Goal: Task Accomplishment & Management: Manage account settings

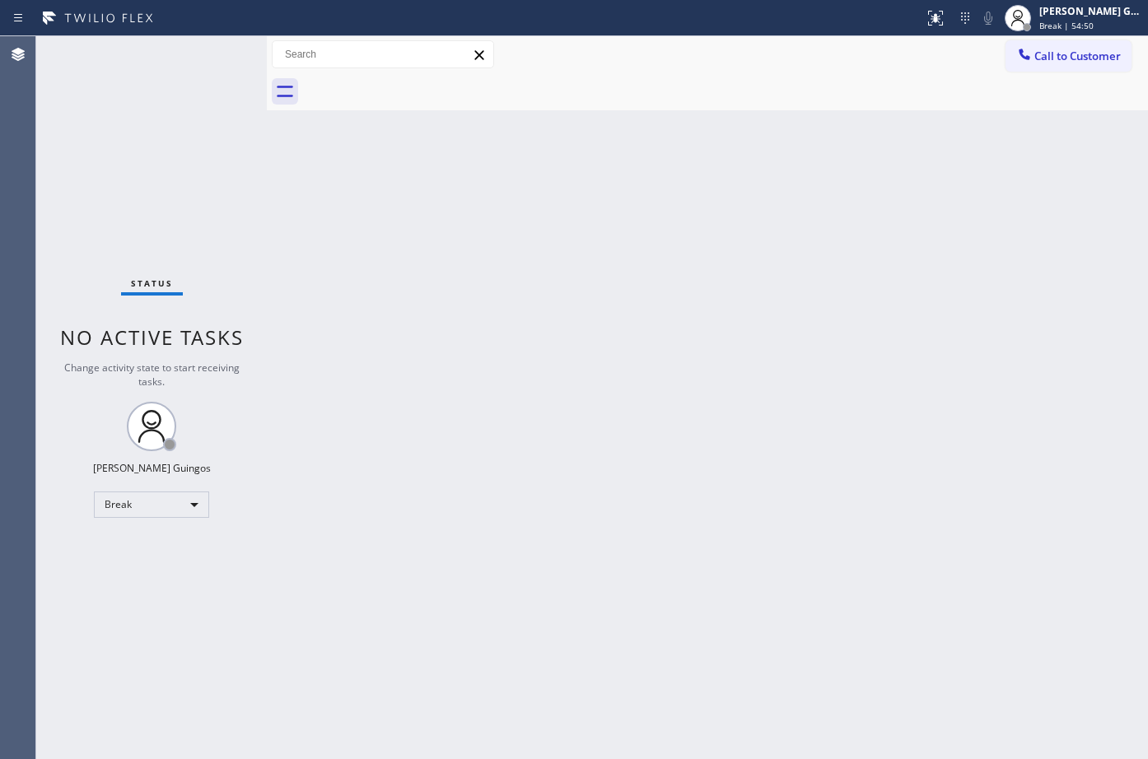
click at [705, 432] on div "Back to Dashboard Change Sender ID Customers Technicians Select a contact Outbo…" at bounding box center [707, 397] width 881 height 723
click at [131, 509] on div "Break" at bounding box center [151, 505] width 115 height 26
click at [371, 435] on div at bounding box center [574, 379] width 1148 height 759
click at [1099, 16] on div "[PERSON_NAME] Guingos" at bounding box center [1091, 11] width 104 height 14
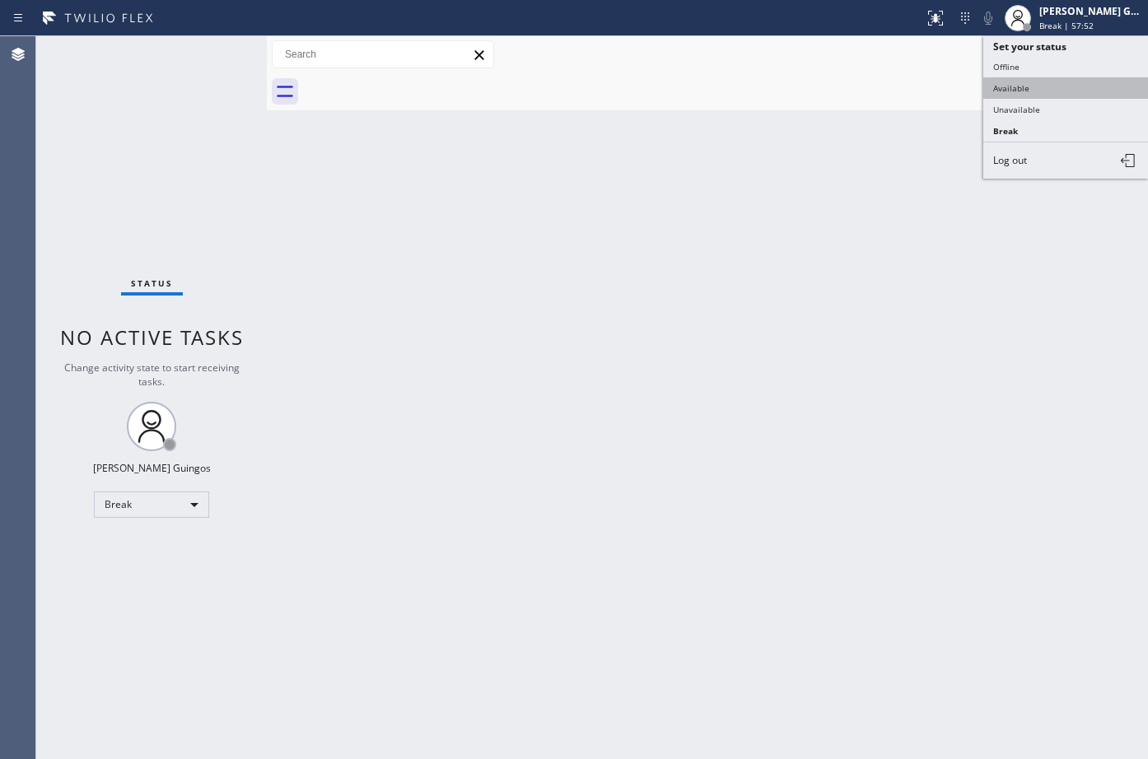
click at [1018, 89] on button "Available" at bounding box center [1065, 87] width 165 height 21
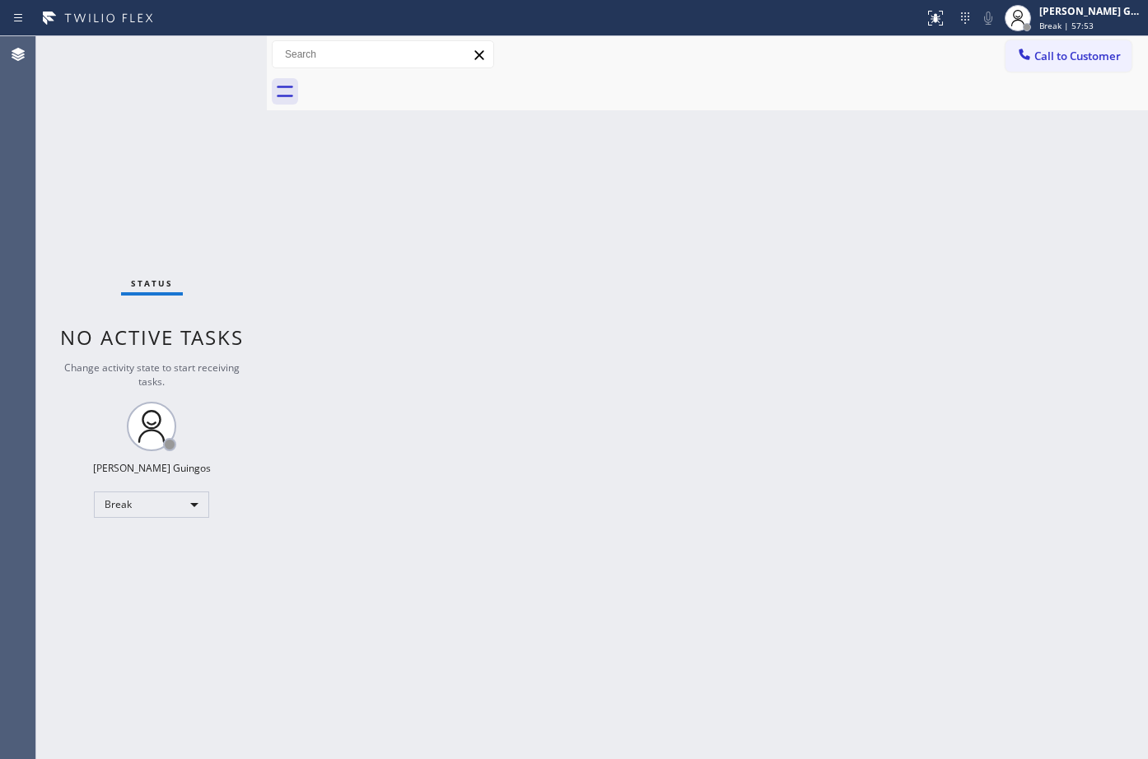
click at [745, 224] on div "Back to Dashboard Change Sender ID Customers Technicians Select a contact Outbo…" at bounding box center [707, 397] width 881 height 723
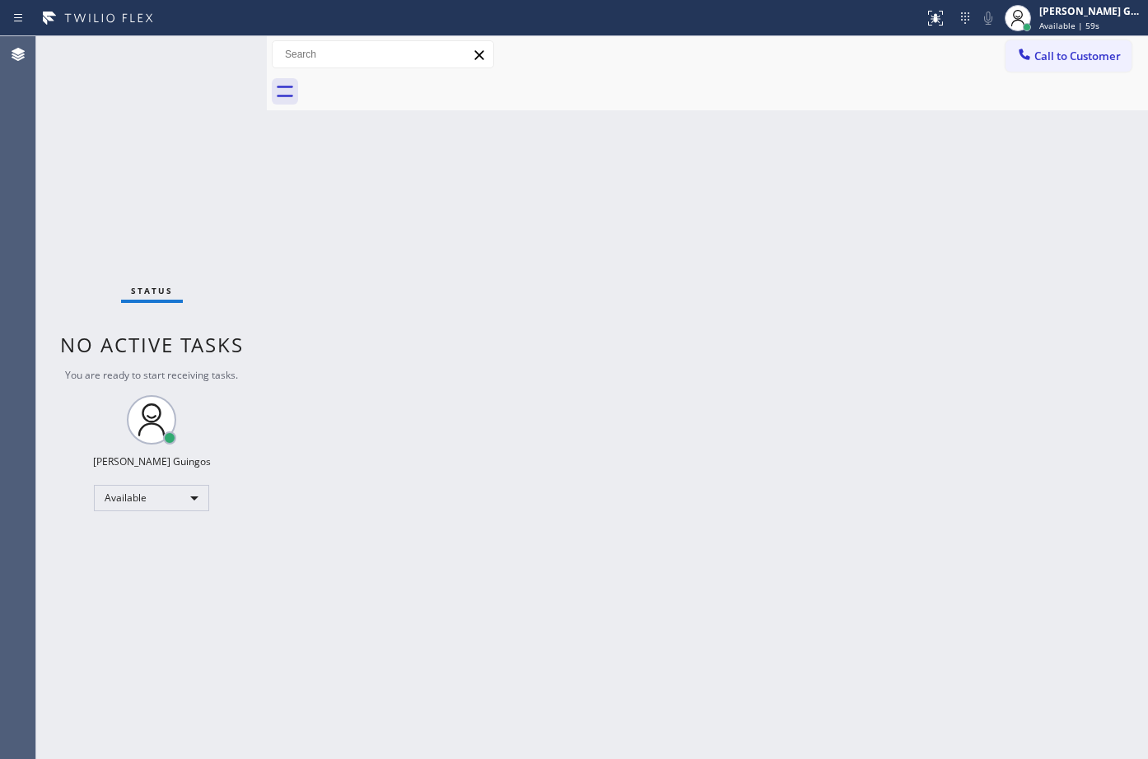
click at [826, 234] on div "Back to Dashboard Change Sender ID Customers Technicians Select a contact Outbo…" at bounding box center [707, 397] width 881 height 723
click at [937, 502] on div "Back to Dashboard Change Sender ID Customers Technicians Select a contact Outbo…" at bounding box center [707, 397] width 881 height 723
click at [883, 382] on div "Back to Dashboard Change Sender ID Customers Technicians Select a contact Outbo…" at bounding box center [707, 397] width 881 height 723
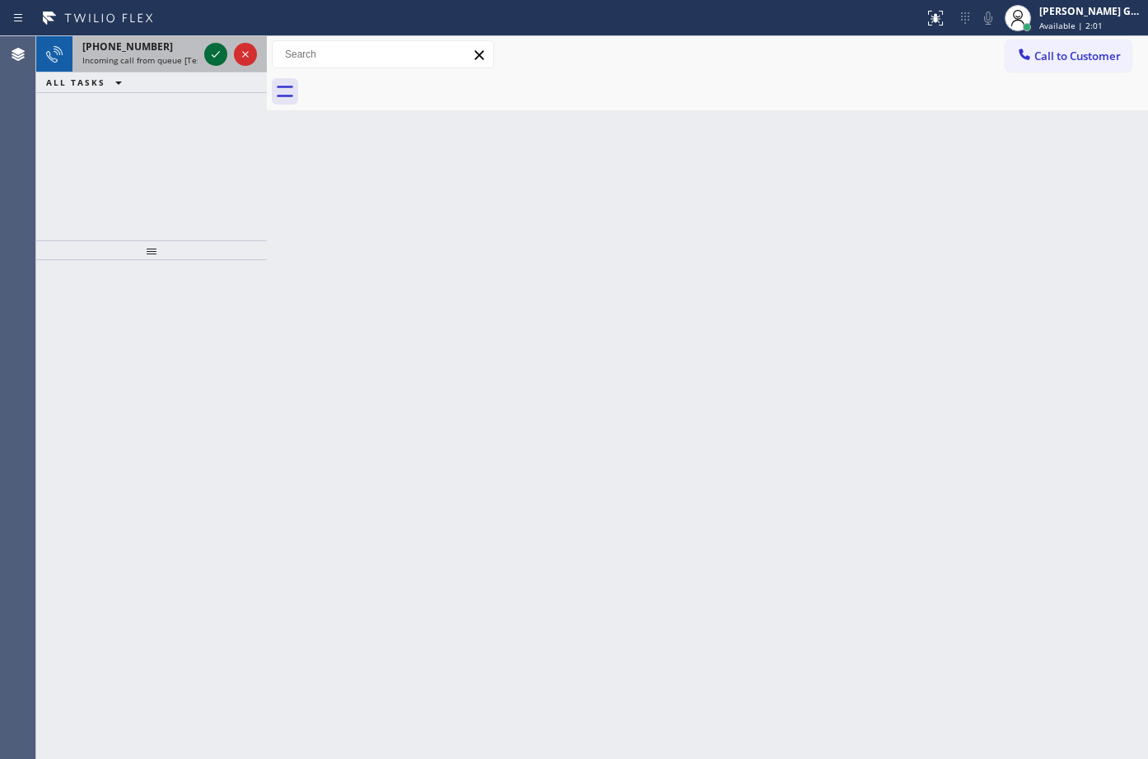
click at [192, 50] on div "+19097849712" at bounding box center [139, 47] width 115 height 14
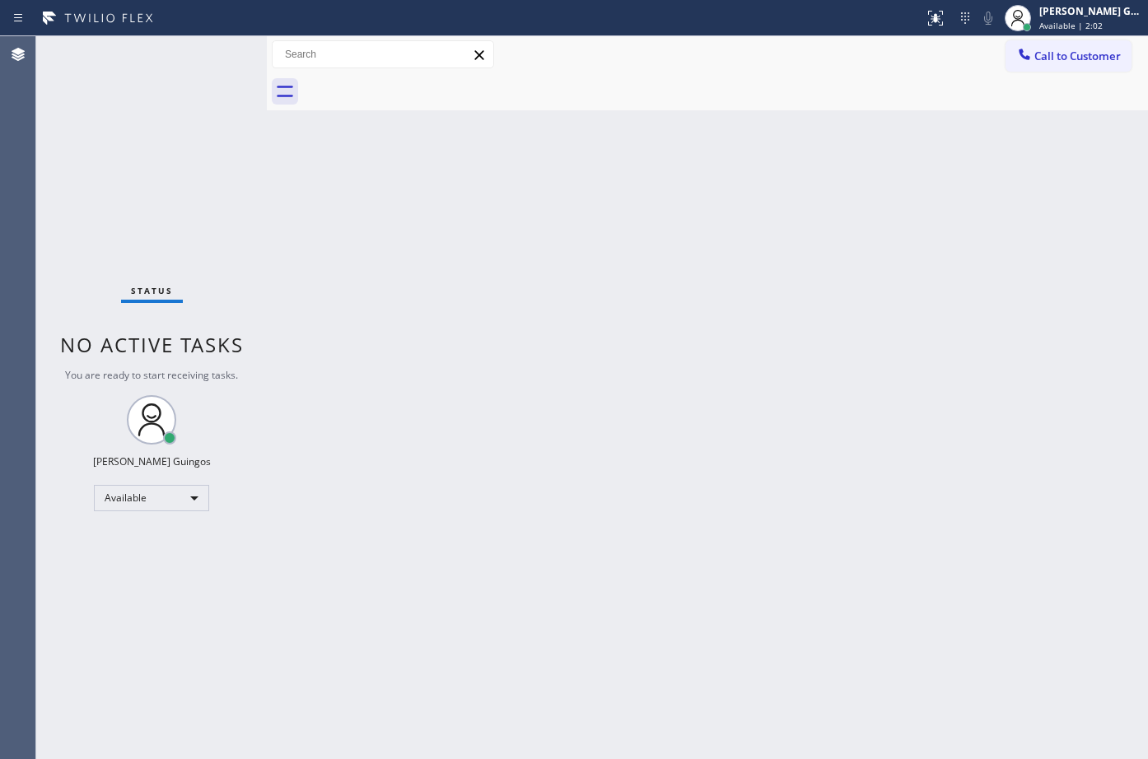
click at [212, 50] on div "Status No active tasks You are ready to start receiving tasks. [PERSON_NAME] Av…" at bounding box center [151, 397] width 231 height 723
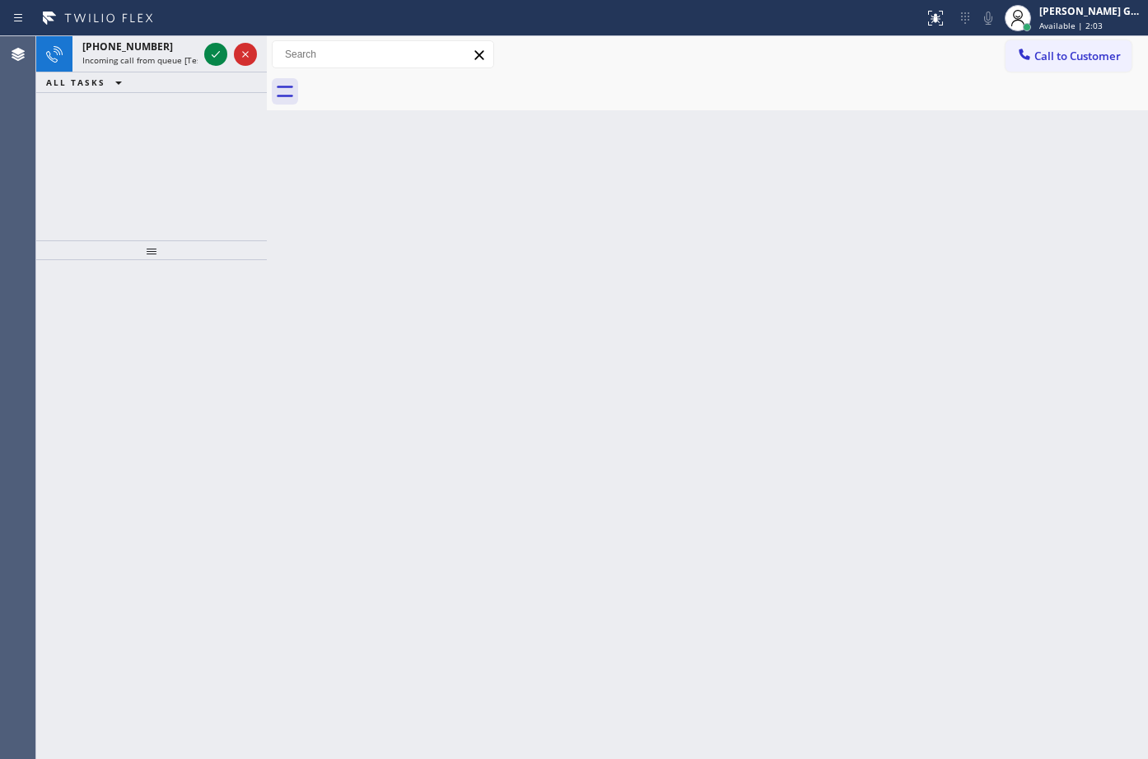
click at [212, 50] on icon at bounding box center [216, 54] width 20 height 20
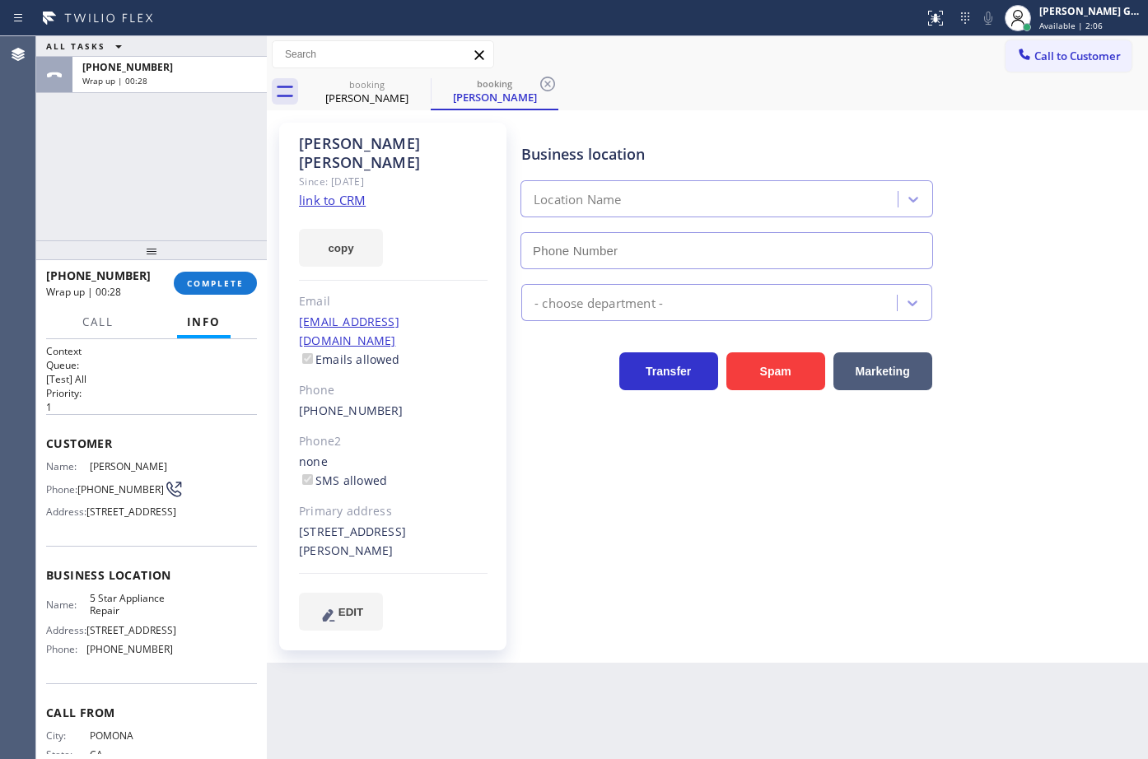
click at [342, 172] on div "Since: [DATE]" at bounding box center [393, 181] width 189 height 19
click at [342, 192] on link "link to CRM" at bounding box center [332, 200] width 67 height 16
click at [545, 84] on icon at bounding box center [548, 84] width 20 height 20
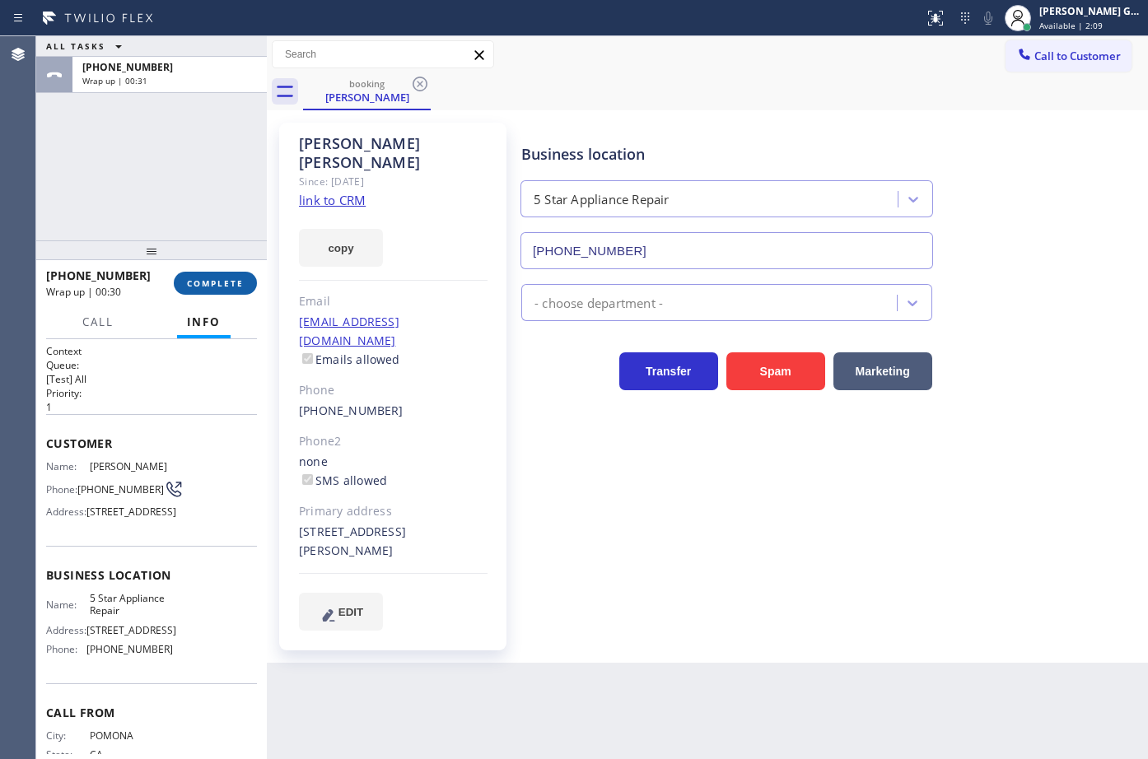
click at [236, 273] on button "COMPLETE" at bounding box center [215, 283] width 83 height 23
click at [201, 226] on div "ALL TASKS ALL TASKS ACTIVE TASKS TASKS IN WRAP UP +19097849712 Wrap up | 00:31" at bounding box center [151, 138] width 231 height 204
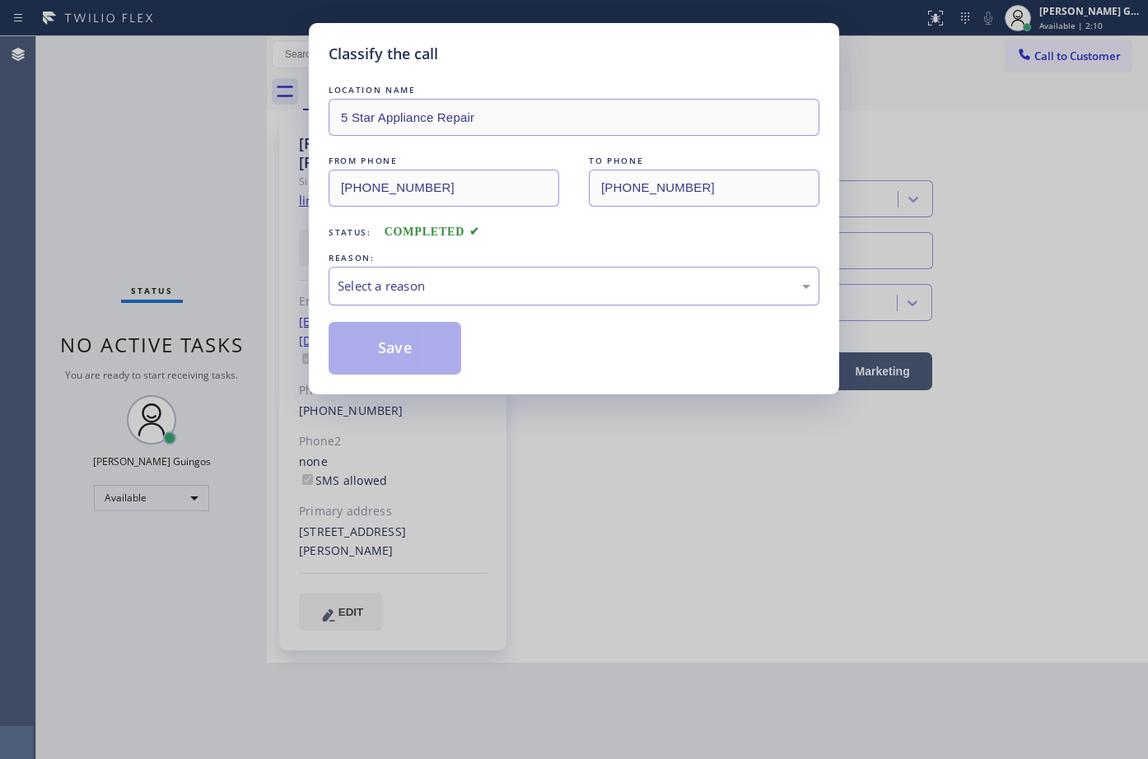
click at [395, 285] on div "Select a reason" at bounding box center [574, 286] width 473 height 19
click at [406, 345] on button "Save" at bounding box center [395, 348] width 133 height 53
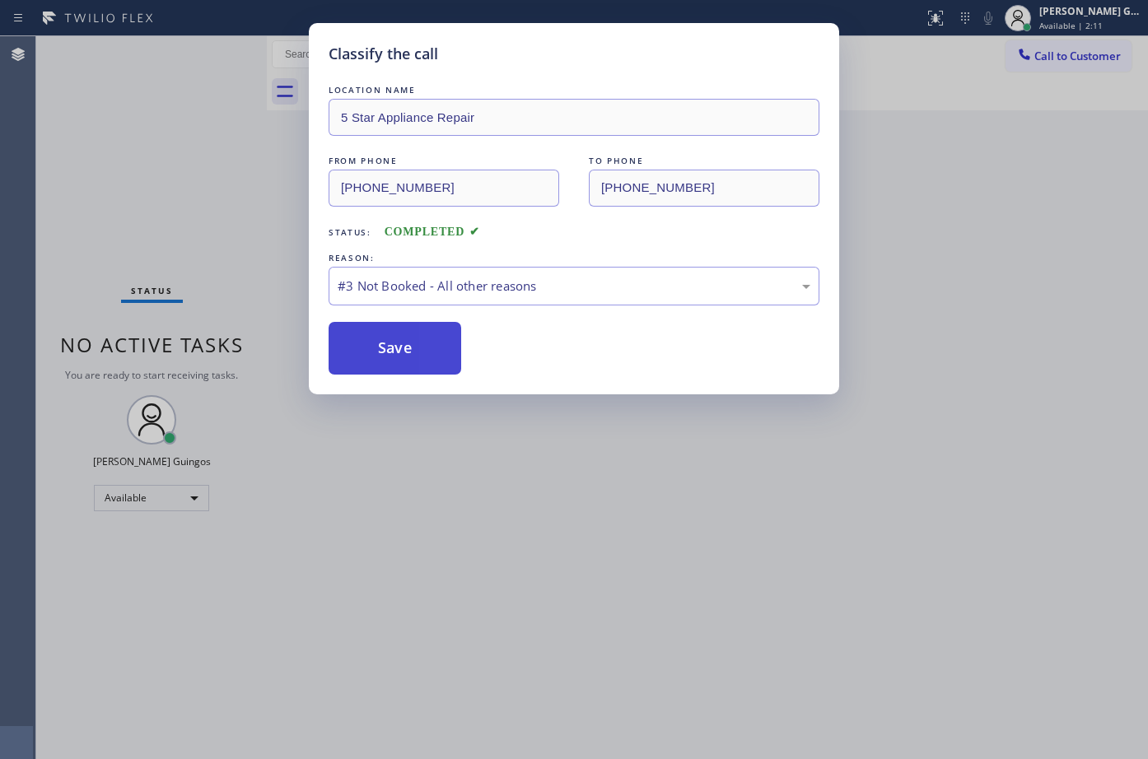
click at [406, 345] on button "Save" at bounding box center [395, 348] width 133 height 53
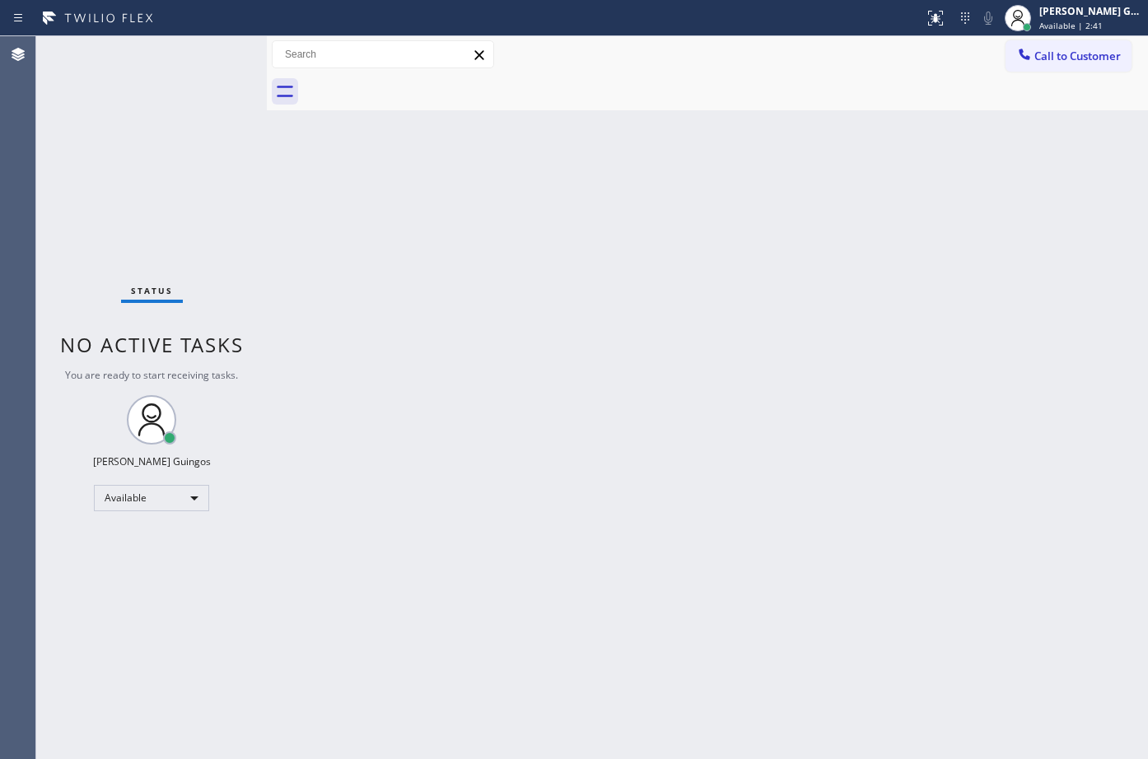
click at [637, 301] on div "Back to Dashboard Change Sender ID Customers Technicians Select a contact Outbo…" at bounding box center [707, 397] width 881 height 723
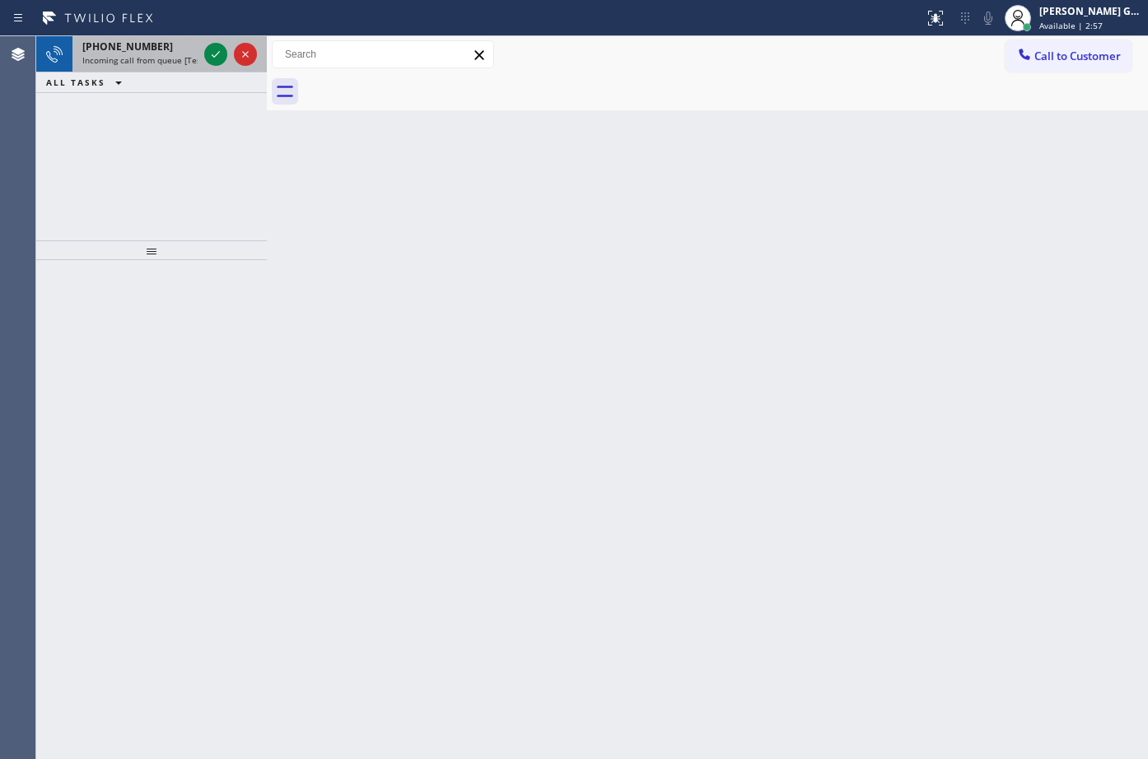
drag, startPoint x: 168, startPoint y: 68, endPoint x: 204, endPoint y: 58, distance: 37.4
click at [171, 68] on div "+17142706120 Incoming call from queue [Test] All" at bounding box center [136, 54] width 128 height 36
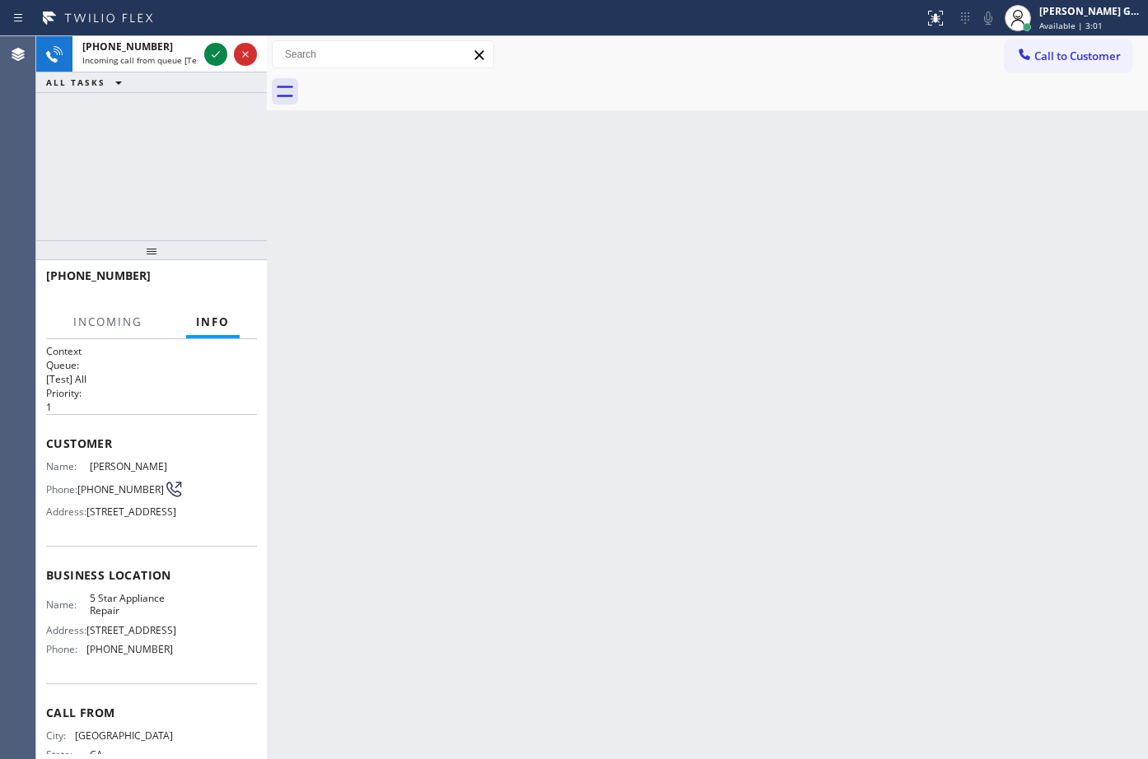
click at [632, 445] on div "Back to Dashboard Change Sender ID Customers Technicians Select a contact Outbo…" at bounding box center [707, 397] width 881 height 723
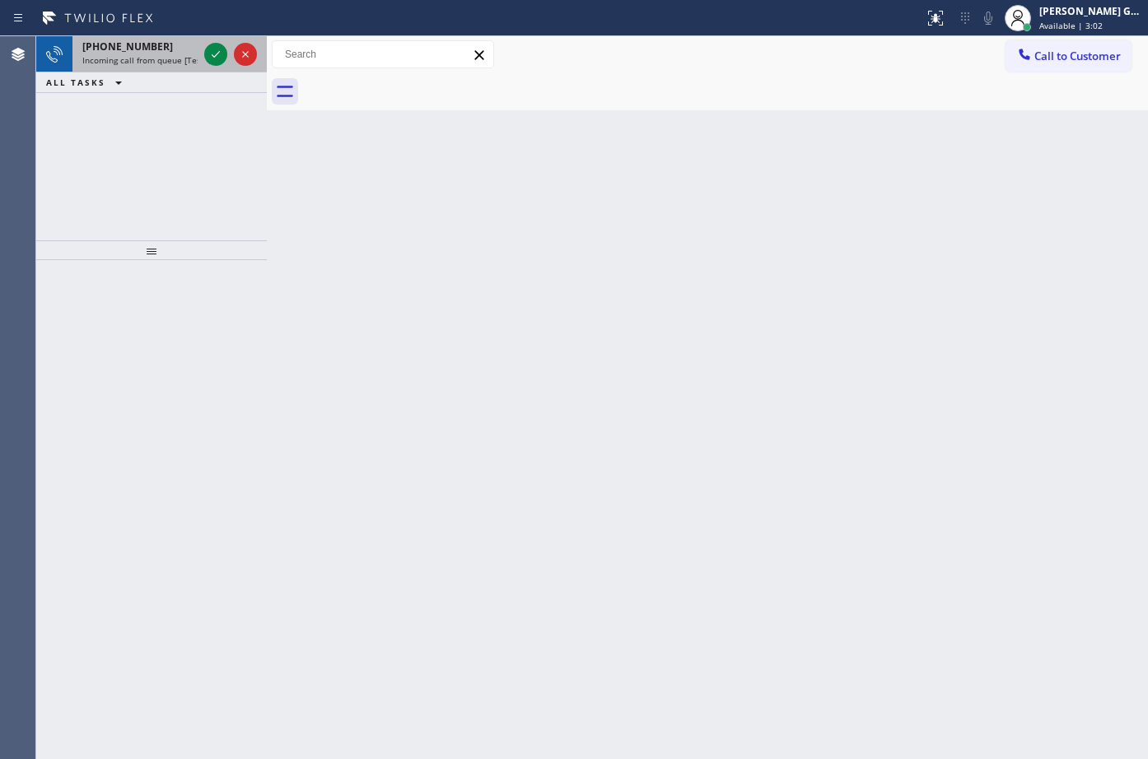
click at [153, 60] on span "Incoming call from queue [Test] All" at bounding box center [150, 60] width 137 height 12
click at [179, 61] on span "Incoming call from queue [Test] All" at bounding box center [150, 60] width 137 height 12
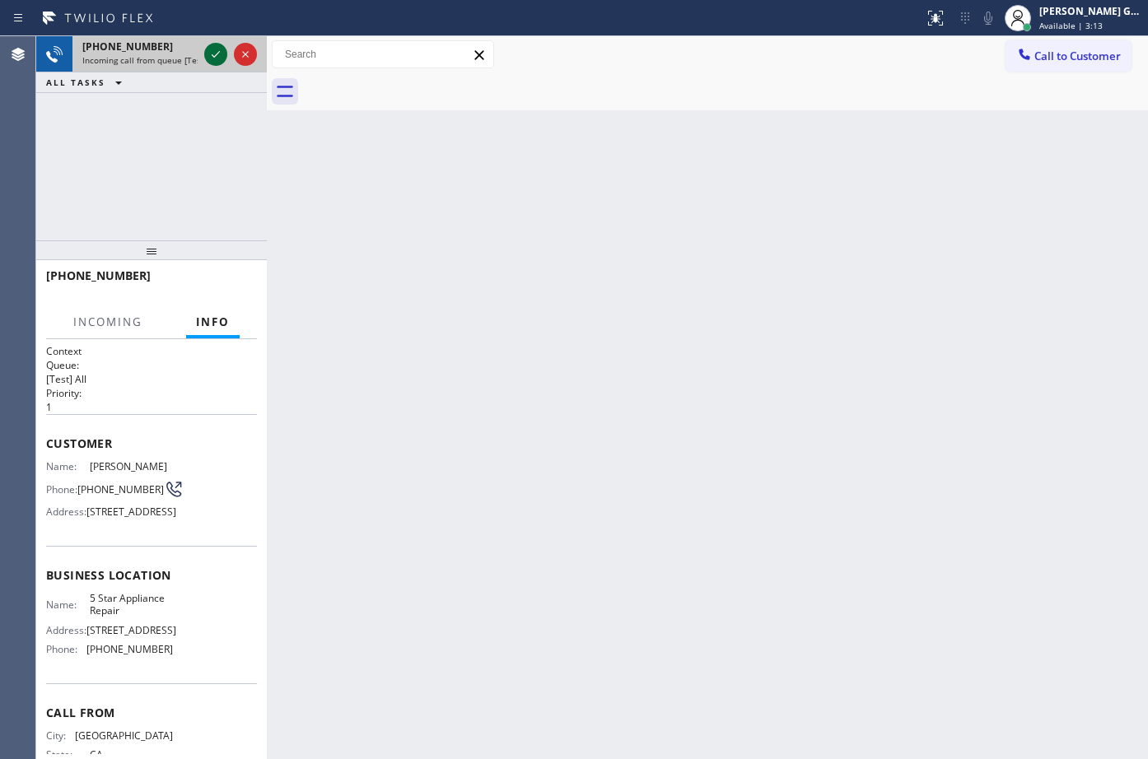
click at [210, 55] on icon at bounding box center [216, 54] width 20 height 20
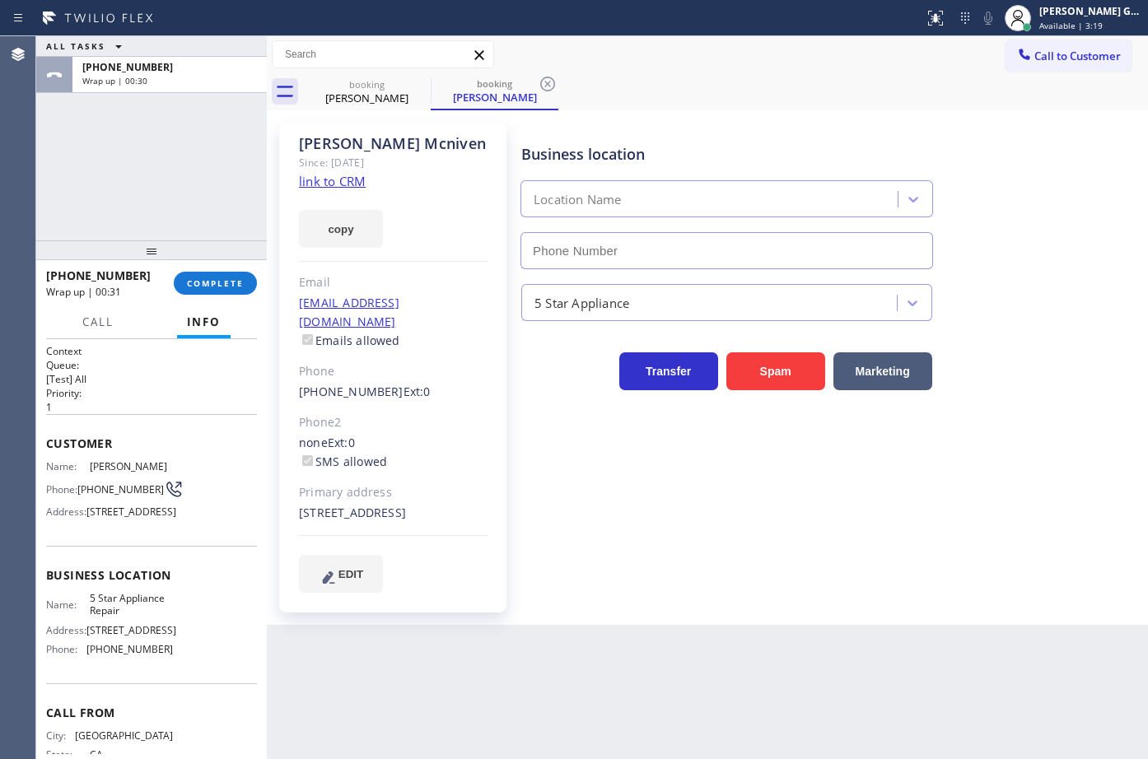
type input "[PHONE_NUMBER]"
click at [348, 185] on link "link to CRM" at bounding box center [332, 181] width 67 height 16
click at [749, 111] on div "Tracy Mcniven Since: 20 may 2020 link to CRM copy Email tracymcniven@gmail.com …" at bounding box center [707, 367] width 881 height 515
click at [202, 286] on span "COMPLETE" at bounding box center [215, 284] width 57 height 12
click at [202, 234] on div "ALL TASKS ALL TASKS ACTIVE TASKS TASKS IN WRAP UP +17142706120 Wrap up | 00:57" at bounding box center [151, 138] width 231 height 204
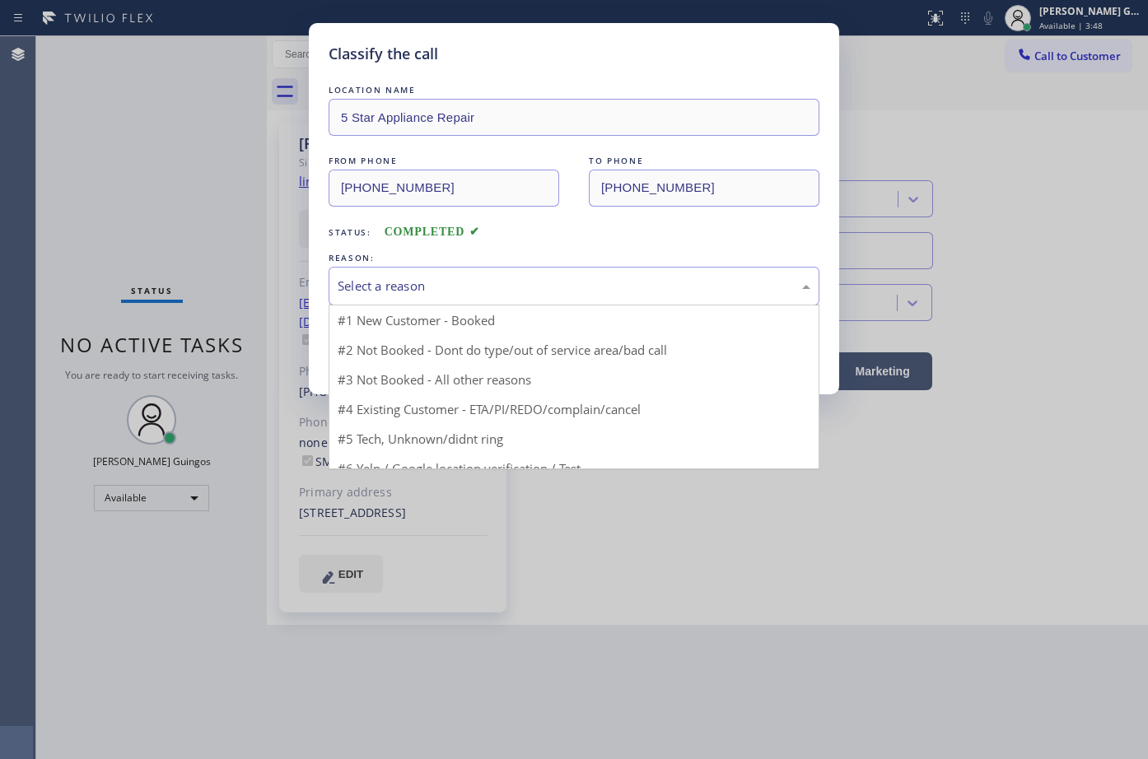
click at [408, 287] on div "Select a reason" at bounding box center [574, 286] width 473 height 19
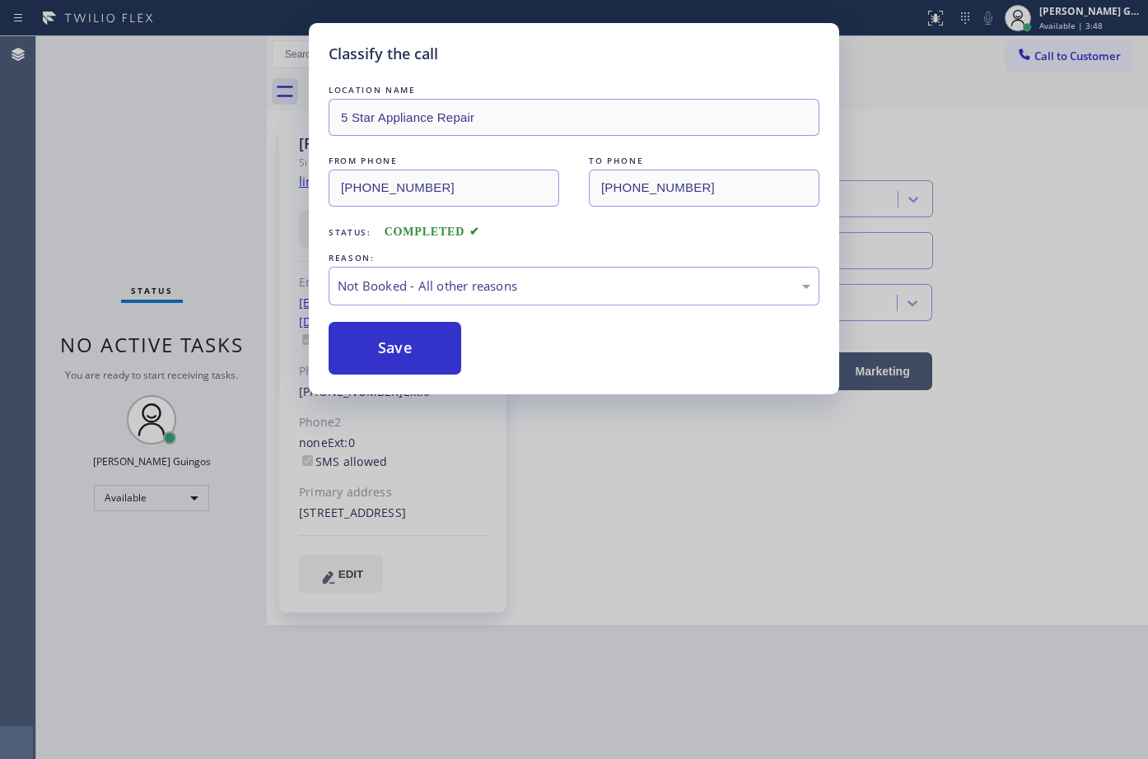
click at [401, 345] on button "Save" at bounding box center [395, 348] width 133 height 53
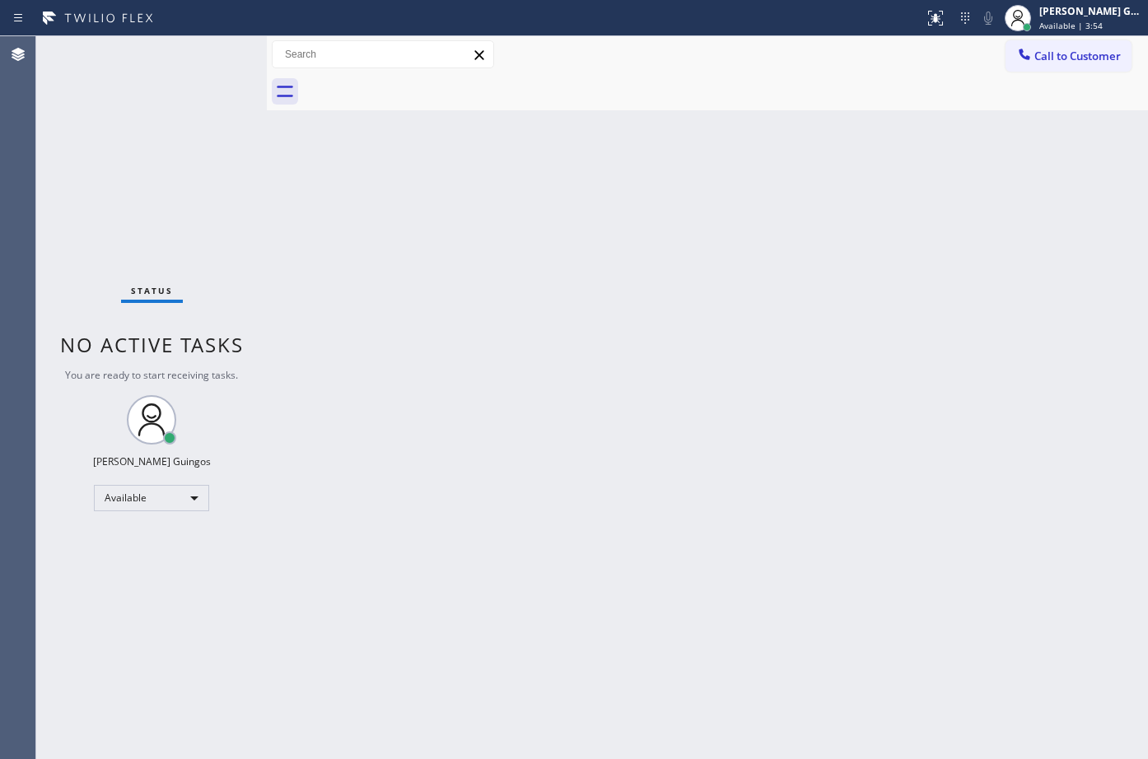
click at [765, 419] on div "Back to Dashboard Change Sender ID Customers Technicians Select a contact Outbo…" at bounding box center [707, 397] width 881 height 723
click at [740, 306] on div "Back to Dashboard Change Sender ID Customers Technicians Select a contact Outbo…" at bounding box center [707, 397] width 881 height 723
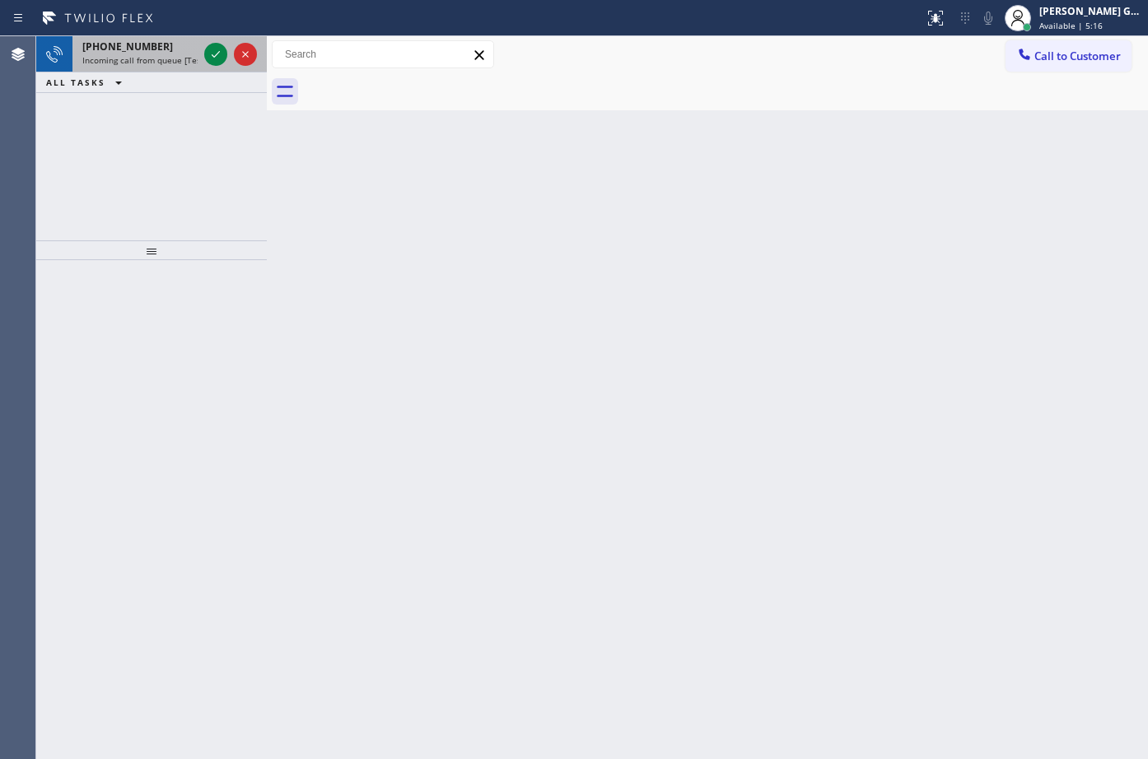
click at [156, 48] on div "+16804004959" at bounding box center [139, 47] width 115 height 14
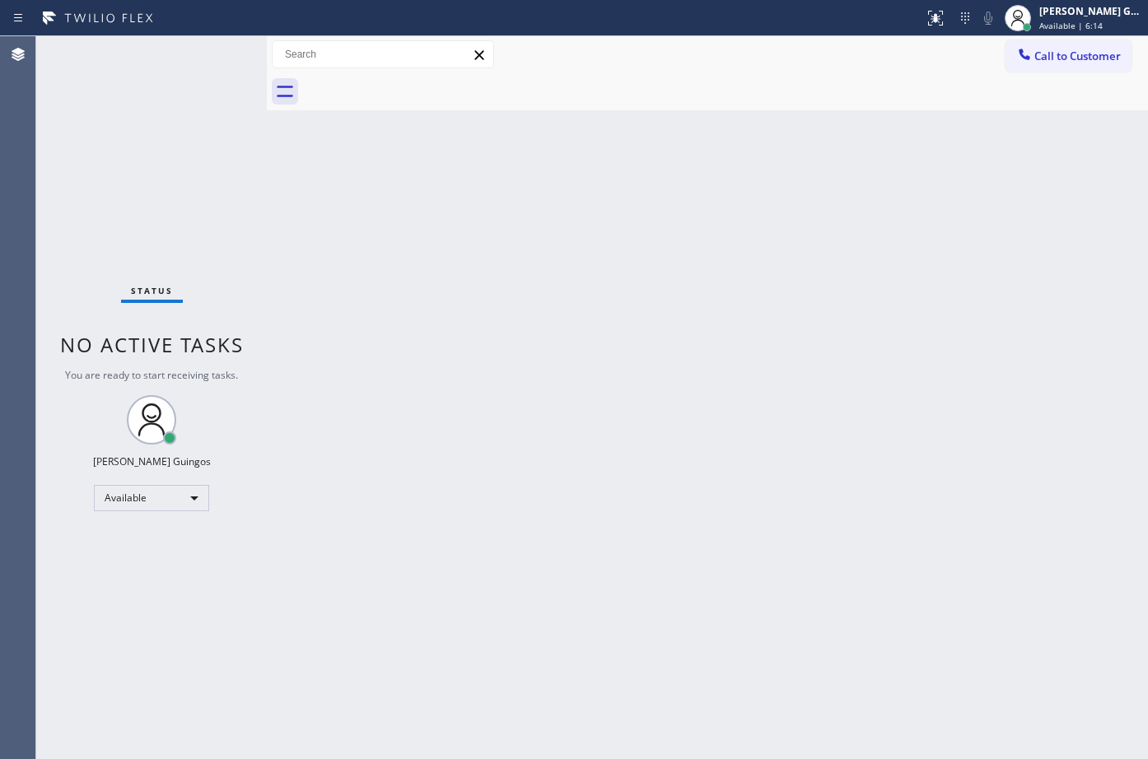
click at [611, 385] on div "Back to Dashboard Change Sender ID Customers Technicians Select a contact Outbo…" at bounding box center [707, 397] width 881 height 723
click at [740, 274] on div "Back to Dashboard Change Sender ID Customers Technicians Select a contact Outbo…" at bounding box center [707, 397] width 881 height 723
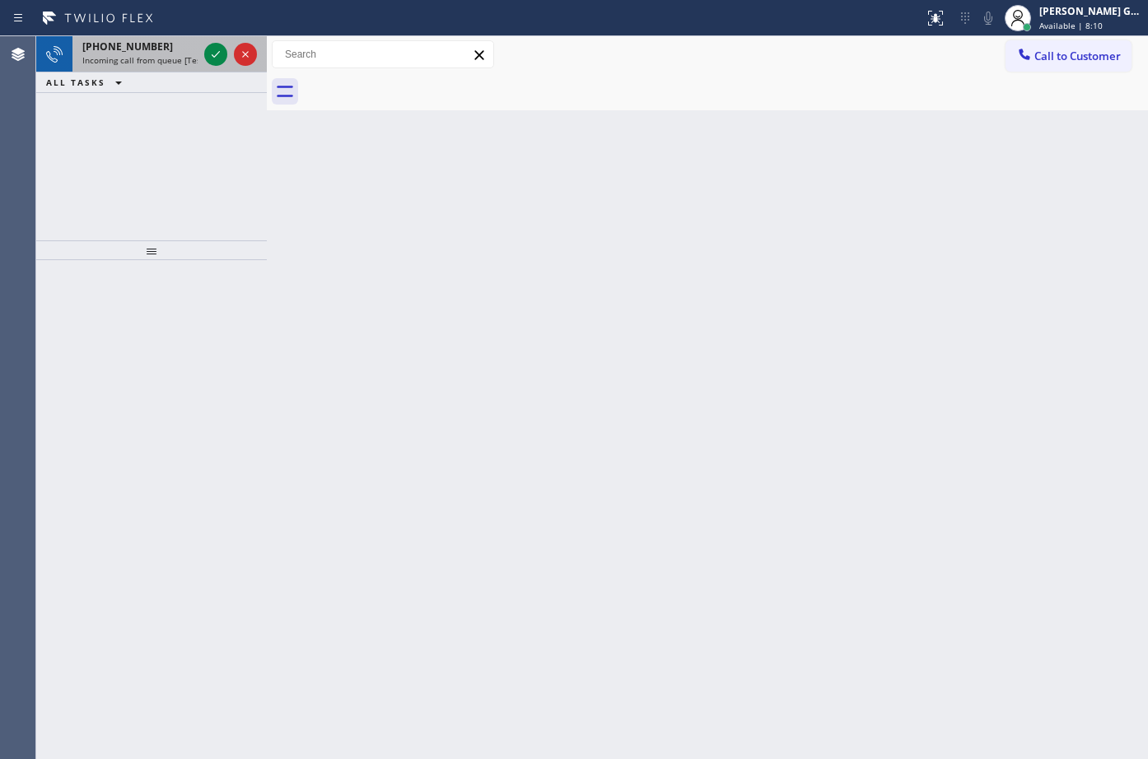
click at [200, 44] on div "+13038842029 Incoming call from queue [Test] All" at bounding box center [136, 54] width 128 height 36
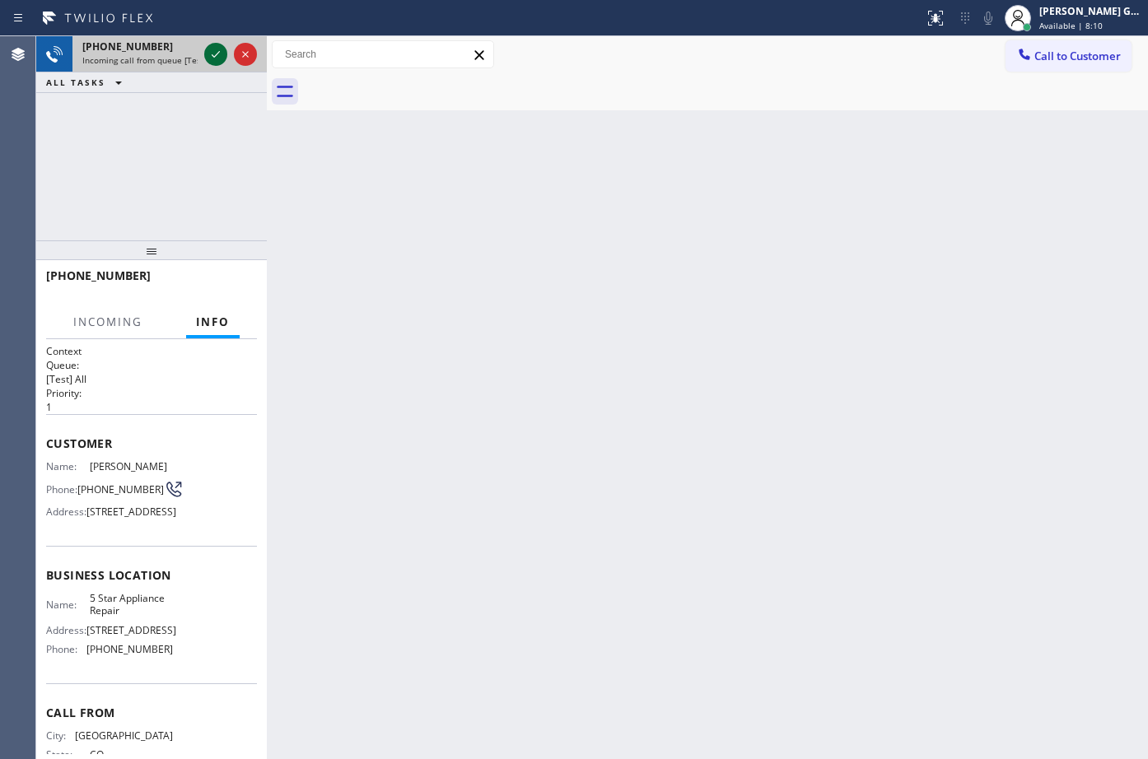
click at [213, 54] on icon at bounding box center [216, 54] width 20 height 20
click at [458, 261] on div "Back to Dashboard Change Sender ID Customers Technicians Select a contact Outbo…" at bounding box center [707, 397] width 881 height 723
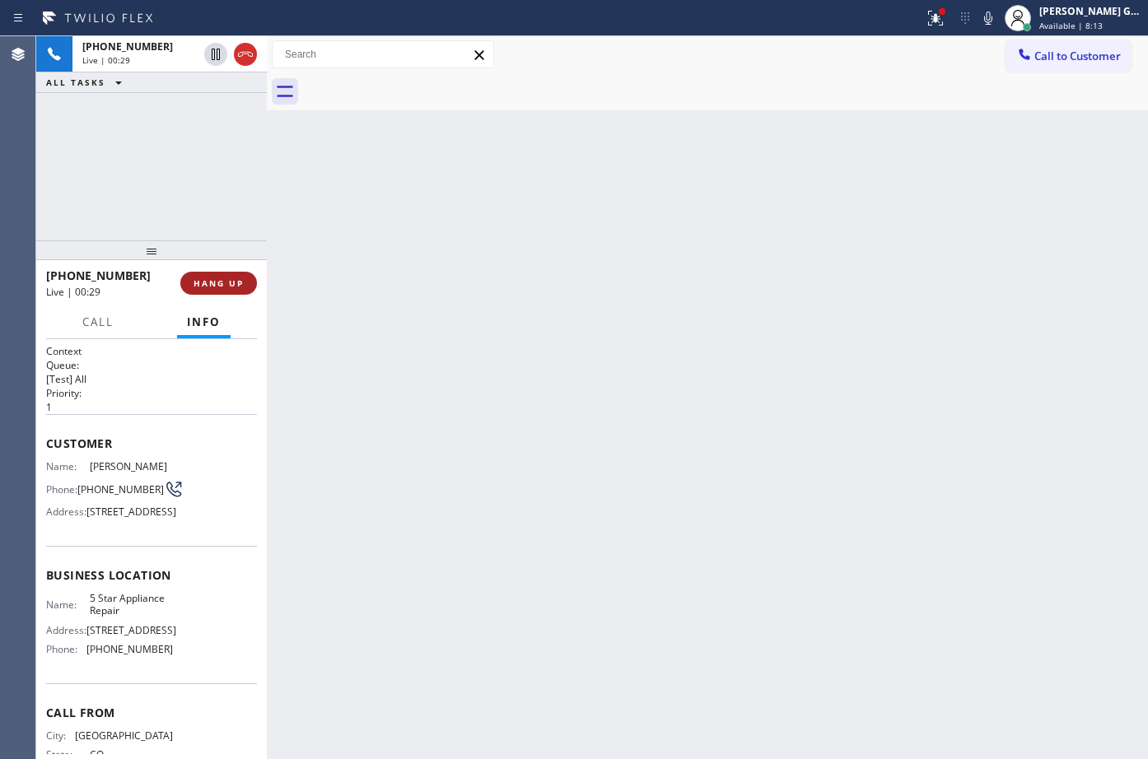
click at [238, 269] on div "+13038842029 Live | 00:29 HANG UP" at bounding box center [151, 283] width 211 height 43
click at [236, 282] on span "HANG UP" at bounding box center [219, 284] width 50 height 12
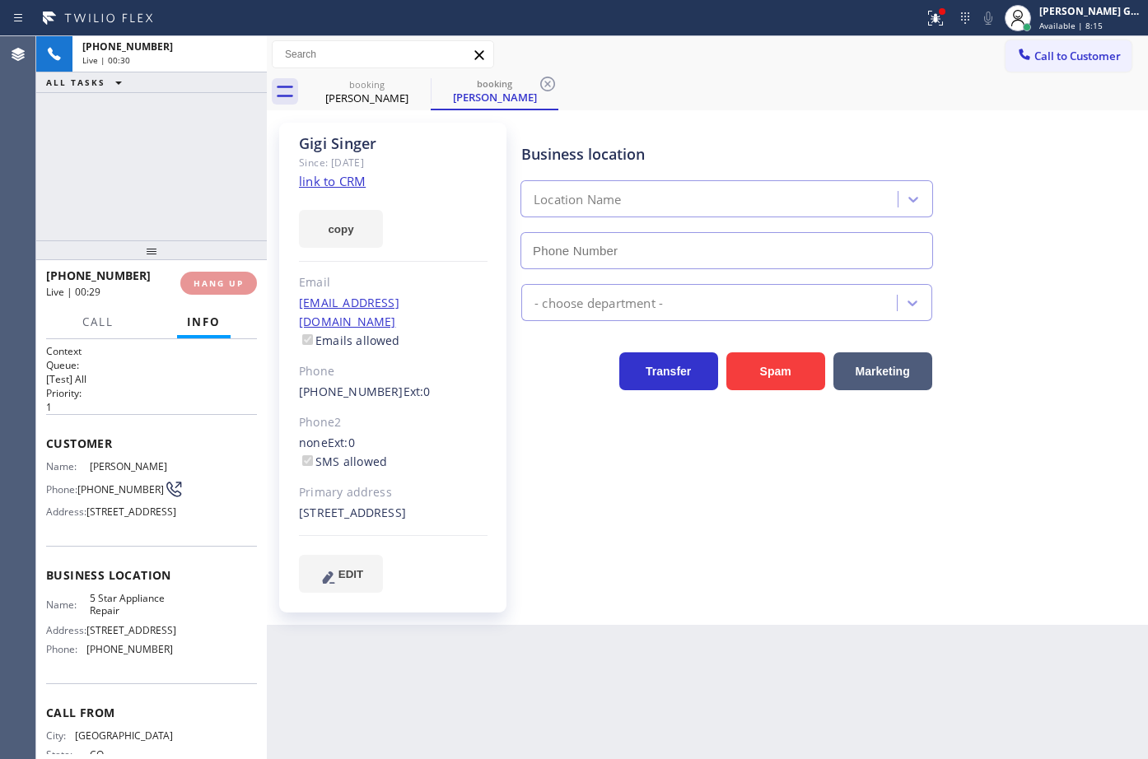
click at [180, 177] on div "+13038842029 Live | 00:30 ALL TASKS ALL TASKS ACTIVE TASKS TASKS IN WRAP UP" at bounding box center [151, 138] width 231 height 204
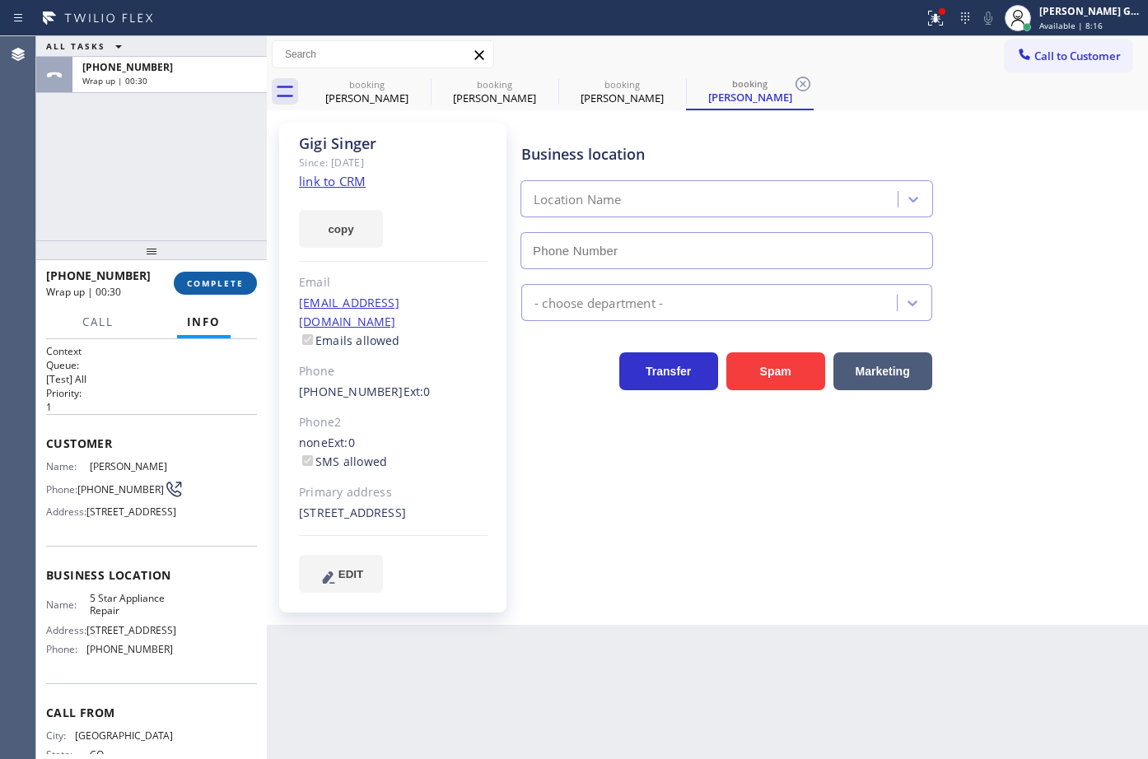
click at [236, 280] on span "COMPLETE" at bounding box center [215, 284] width 57 height 12
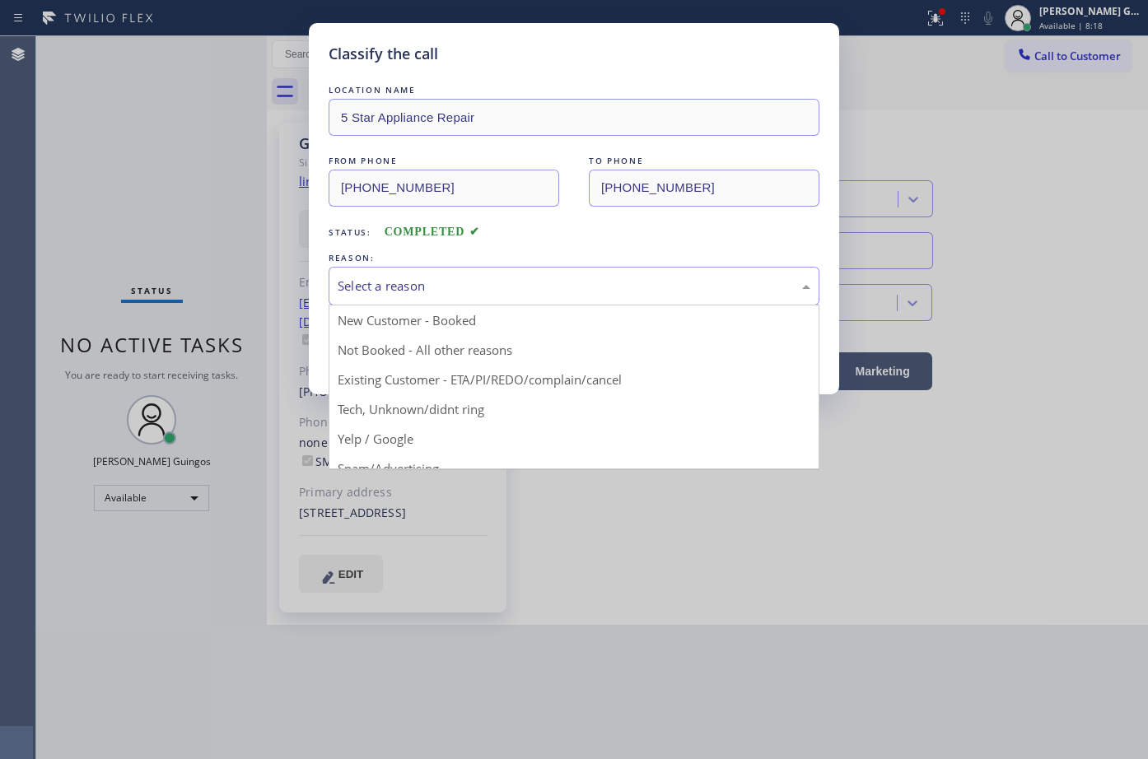
click at [379, 279] on div "Select a reason" at bounding box center [574, 286] width 473 height 19
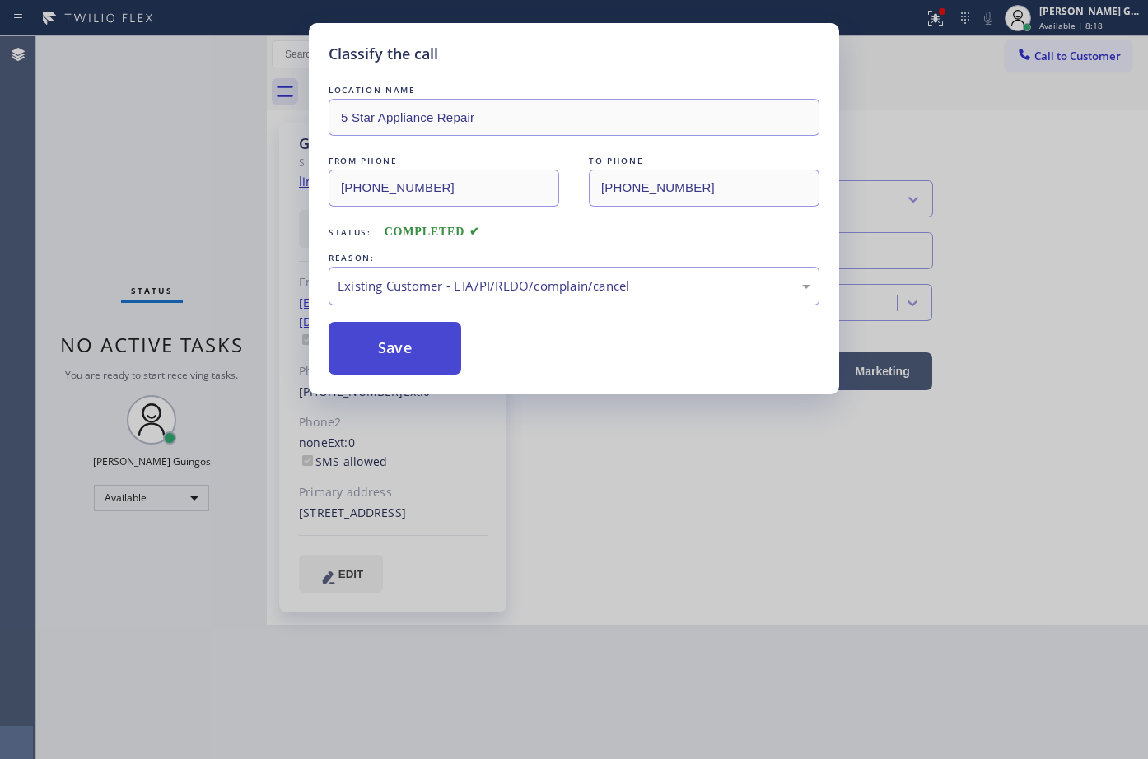
click at [377, 358] on button "Save" at bounding box center [395, 348] width 133 height 53
type input "[PHONE_NUMBER]"
click at [415, 335] on div "Back to Dashboard Change Sender ID Customers Technicians Select a contact Outbo…" at bounding box center [707, 397] width 881 height 723
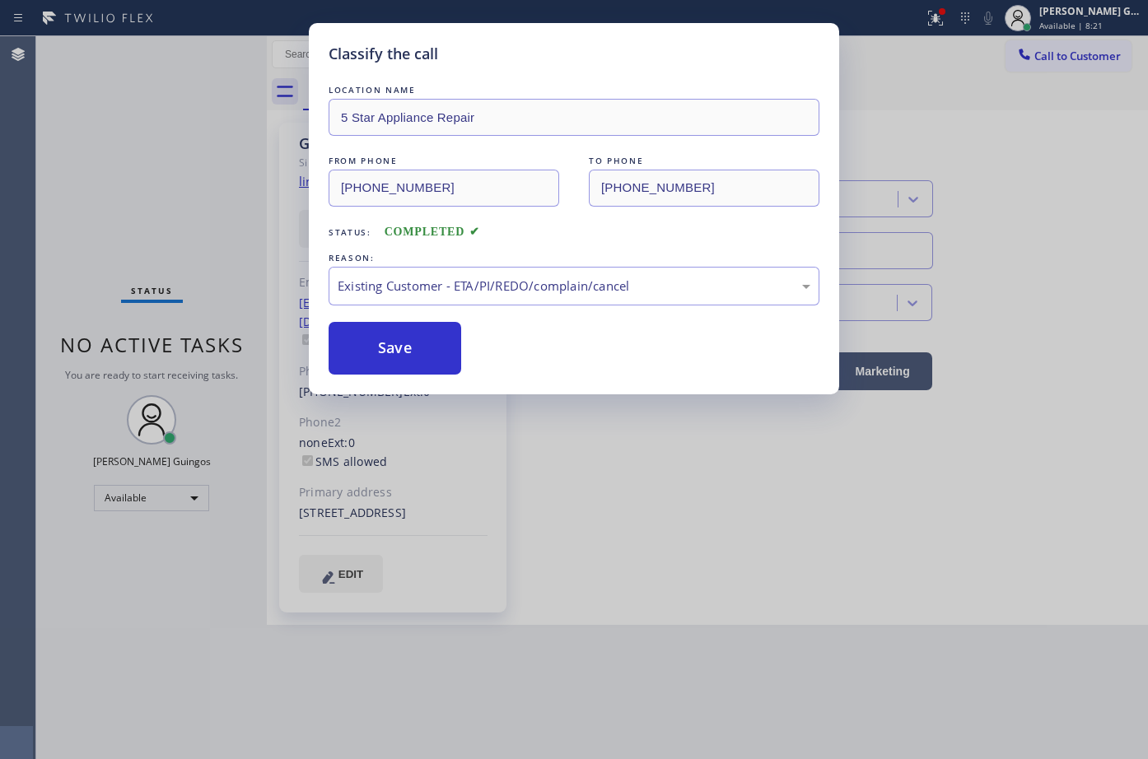
click at [415, 335] on div "Back to Dashboard Change Sender ID Customers Technicians Select a contact Outbo…" at bounding box center [707, 397] width 881 height 723
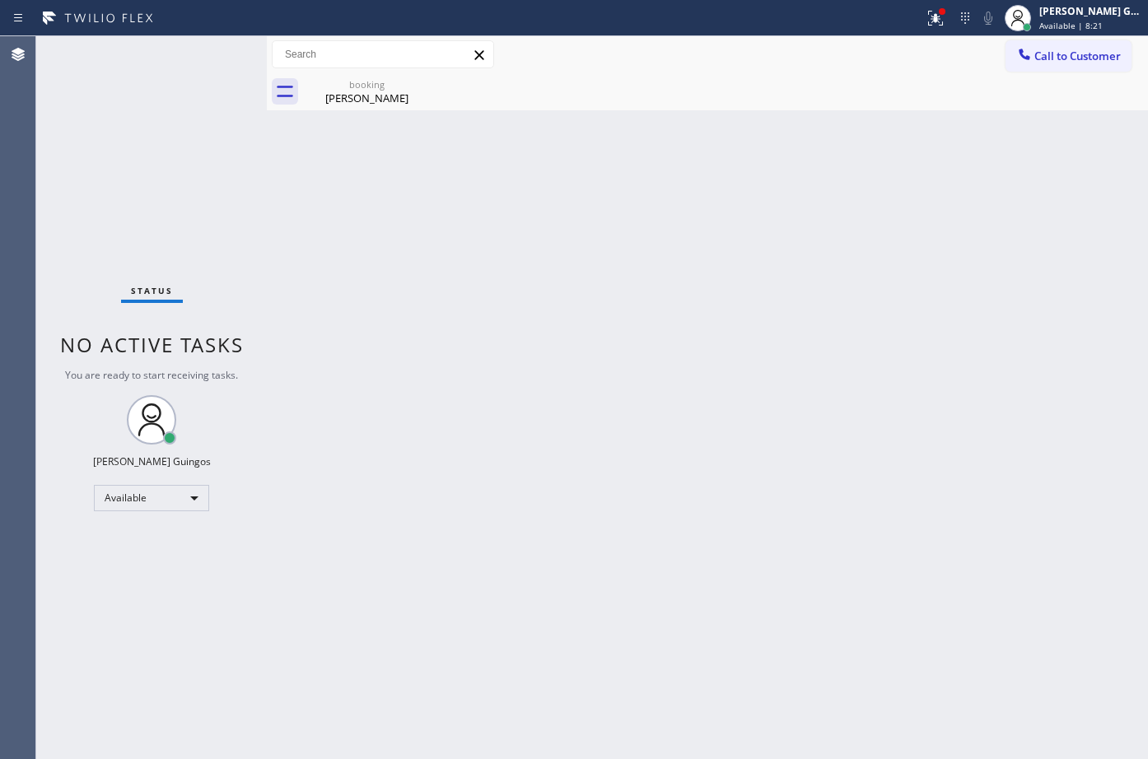
click at [415, 335] on div "Back to Dashboard Change Sender ID Customers Technicians Select a contact Outbo…" at bounding box center [707, 397] width 881 height 723
click at [445, 296] on div "Back to Dashboard Change Sender ID Customers Technicians Select a contact Outbo…" at bounding box center [707, 397] width 881 height 723
click at [360, 104] on div "Gigi Singer" at bounding box center [367, 98] width 124 height 15
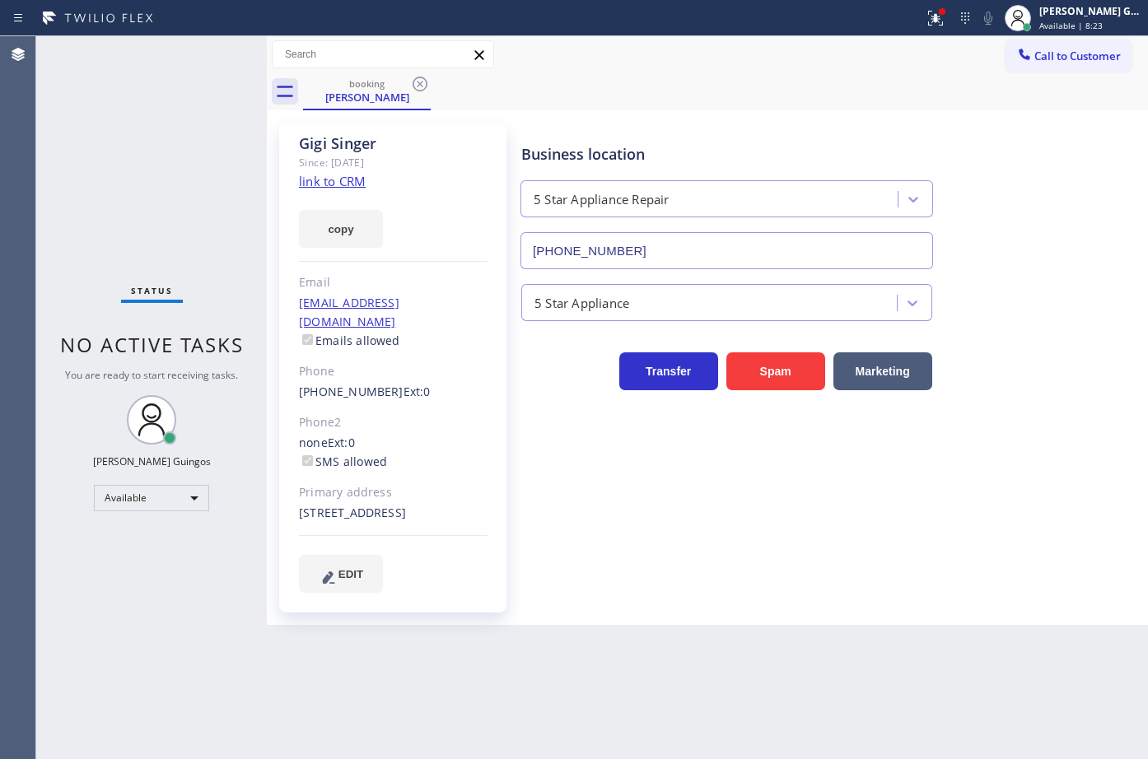
click at [628, 127] on div "Business location 5 Star Appliance Repair [PHONE_NUMBER]" at bounding box center [727, 198] width 418 height 142
click at [418, 82] on icon at bounding box center [420, 84] width 15 height 15
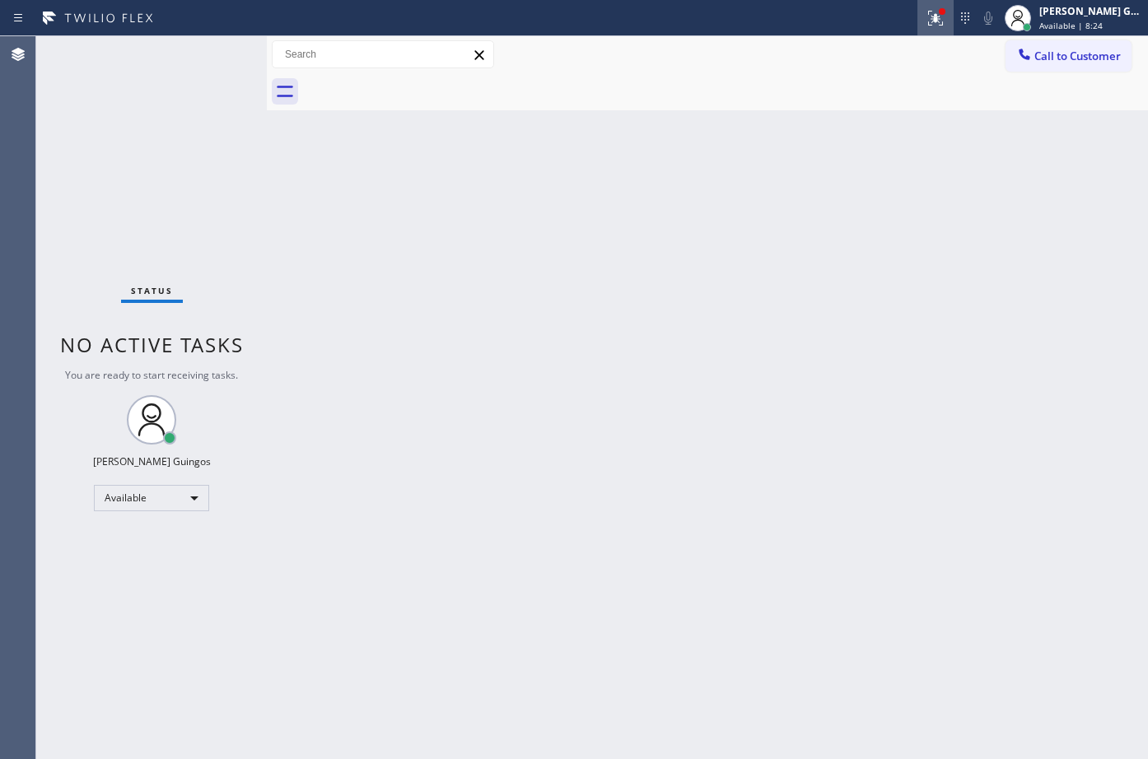
click at [923, 16] on div at bounding box center [935, 18] width 36 height 20
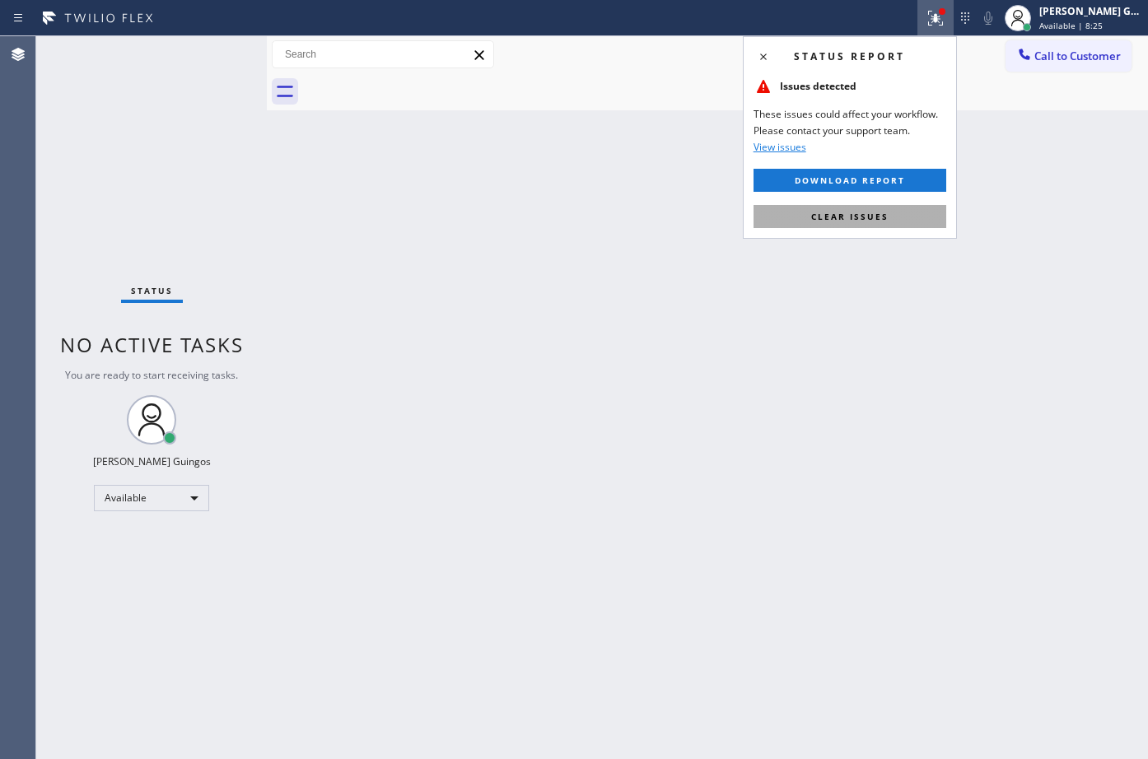
click at [894, 227] on button "Clear issues" at bounding box center [850, 216] width 193 height 23
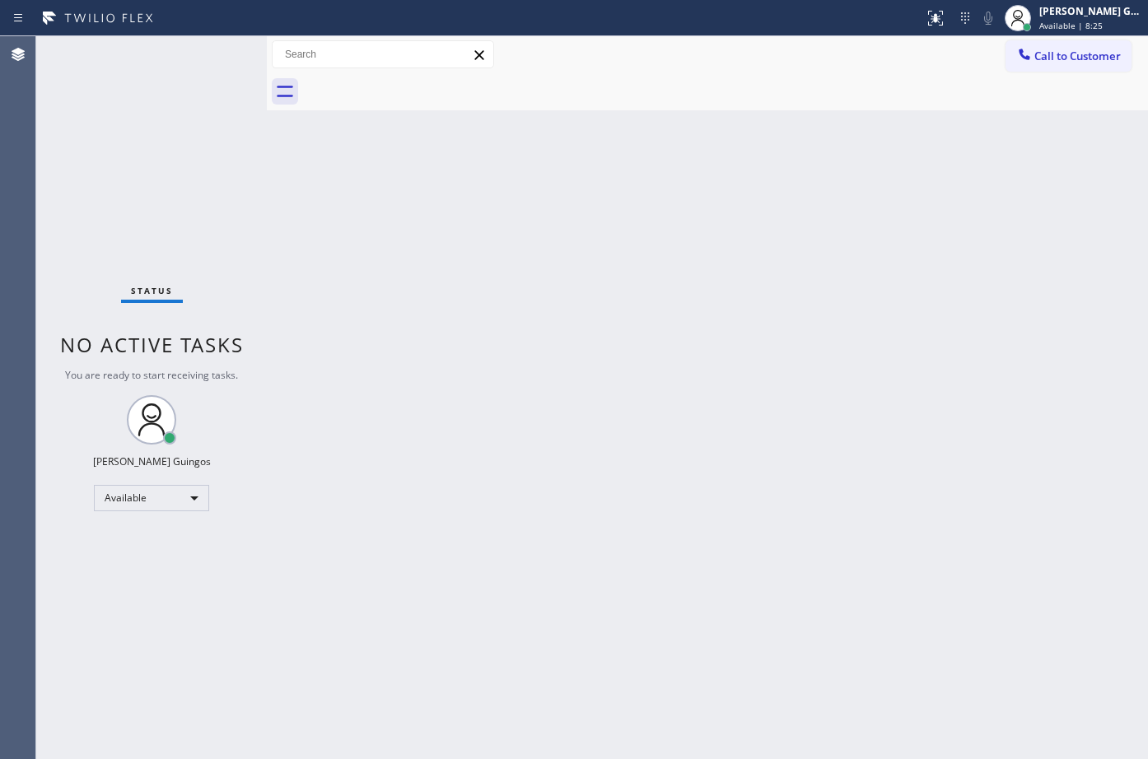
click at [770, 219] on div "Back to Dashboard Change Sender ID Customers Technicians Select a contact Outbo…" at bounding box center [707, 397] width 881 height 723
click at [696, 371] on div "Back to Dashboard Change Sender ID Customers Technicians Select a contact Outbo…" at bounding box center [707, 397] width 881 height 723
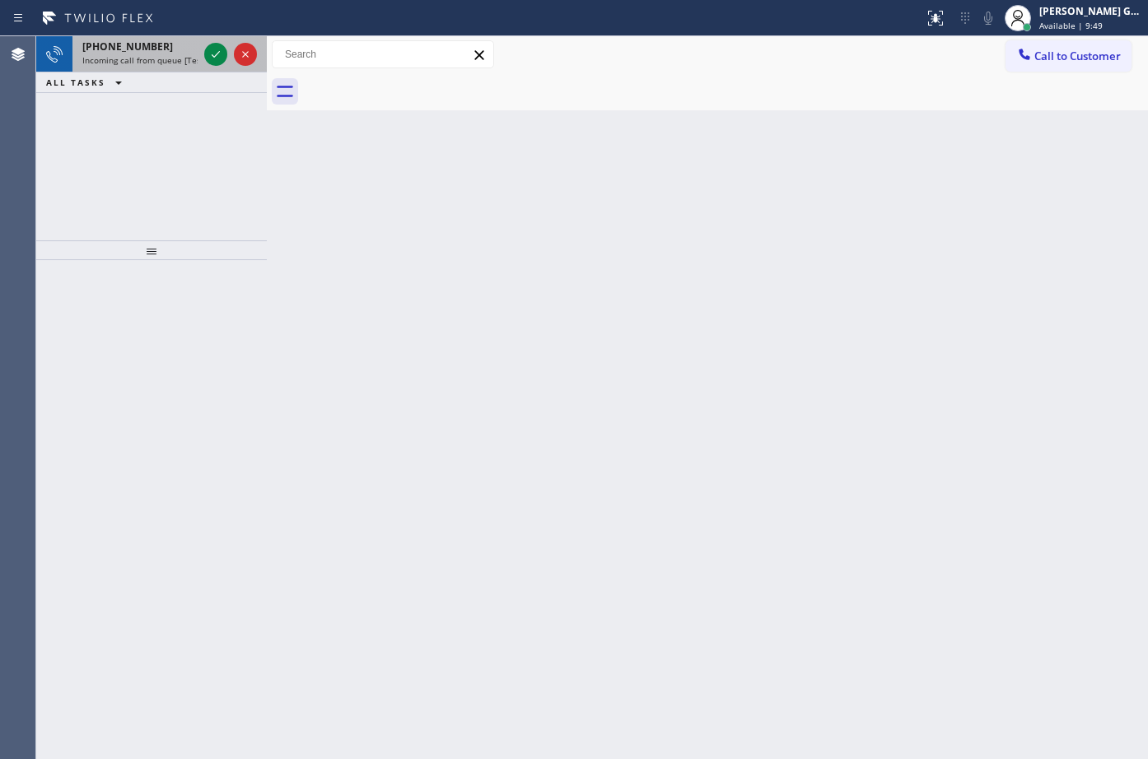
drag, startPoint x: 165, startPoint y: 49, endPoint x: 203, endPoint y: 54, distance: 38.9
click at [166, 49] on div "+13038842029" at bounding box center [139, 47] width 115 height 14
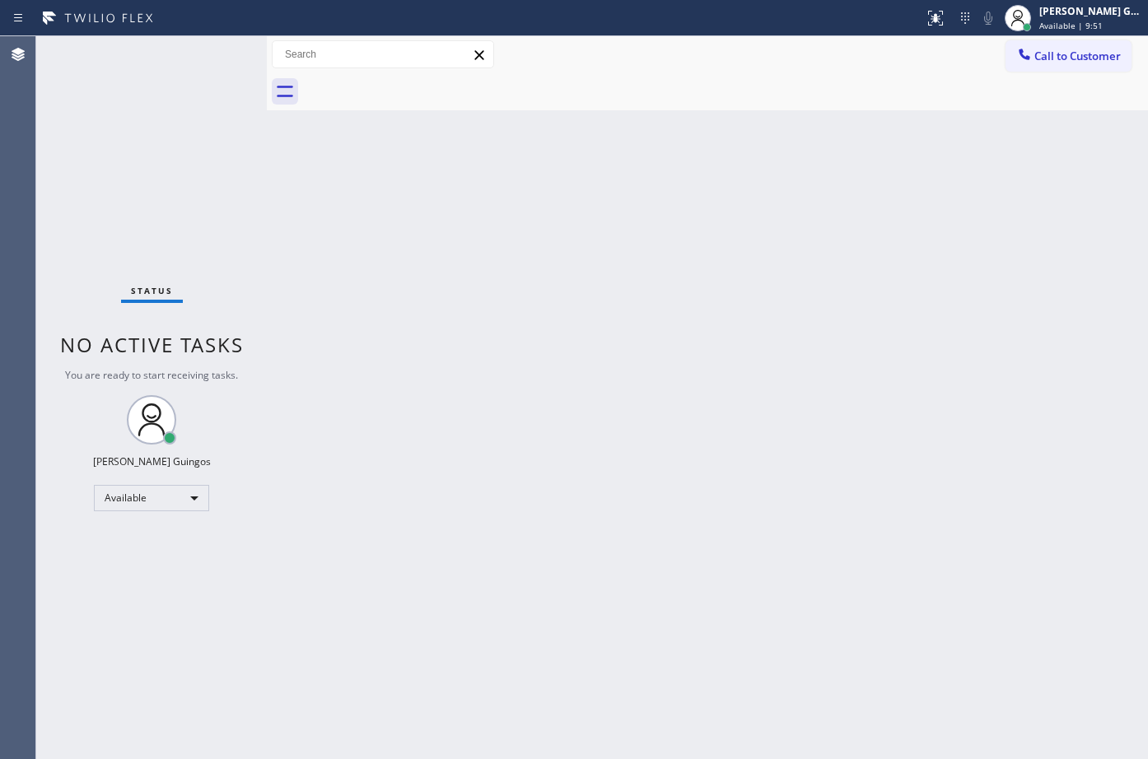
click at [563, 427] on div "Back to Dashboard Change Sender ID Customers Technicians Select a contact Outbo…" at bounding box center [707, 397] width 881 height 723
click at [651, 285] on div "Back to Dashboard Change Sender ID Customers Technicians Select a contact Outbo…" at bounding box center [707, 397] width 881 height 723
click at [147, 58] on div "Status No active tasks You are ready to start receiving tasks. [PERSON_NAME] Av…" at bounding box center [151, 397] width 231 height 723
click at [575, 362] on div "Back to Dashboard Change Sender ID Customers Technicians Select a contact Outbo…" at bounding box center [707, 397] width 881 height 723
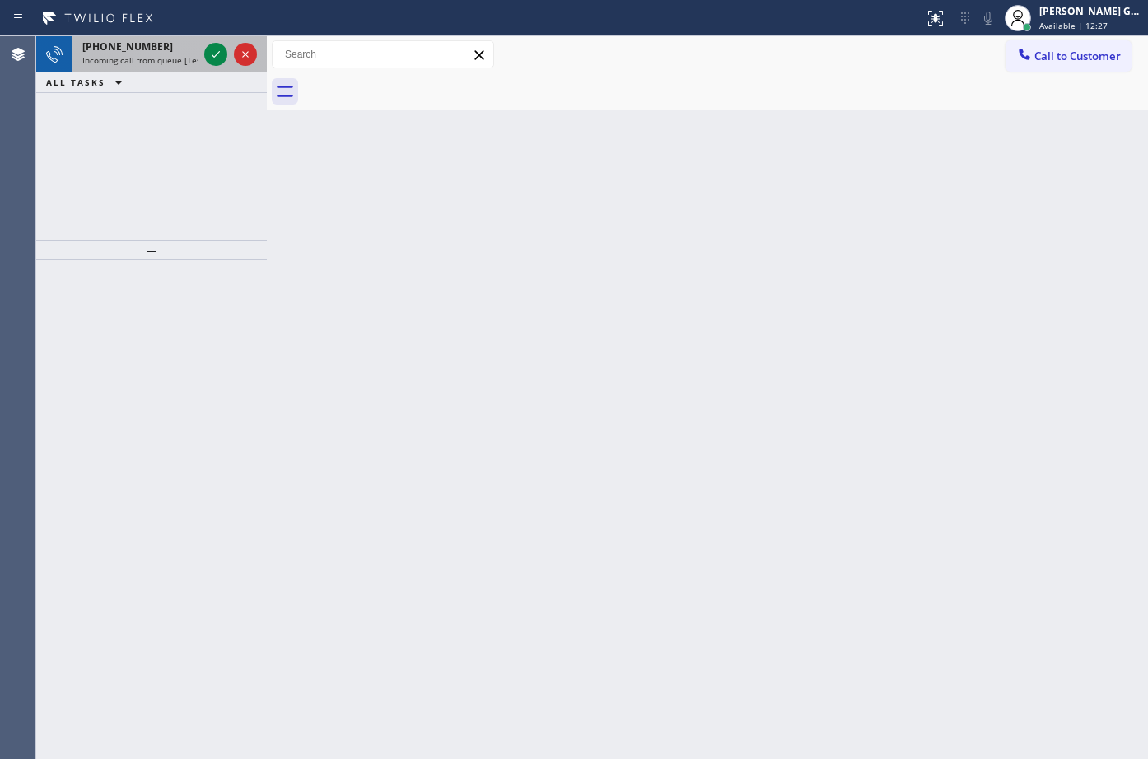
click at [184, 68] on div "+12135577610 Incoming call from queue [Test] All" at bounding box center [136, 54] width 128 height 36
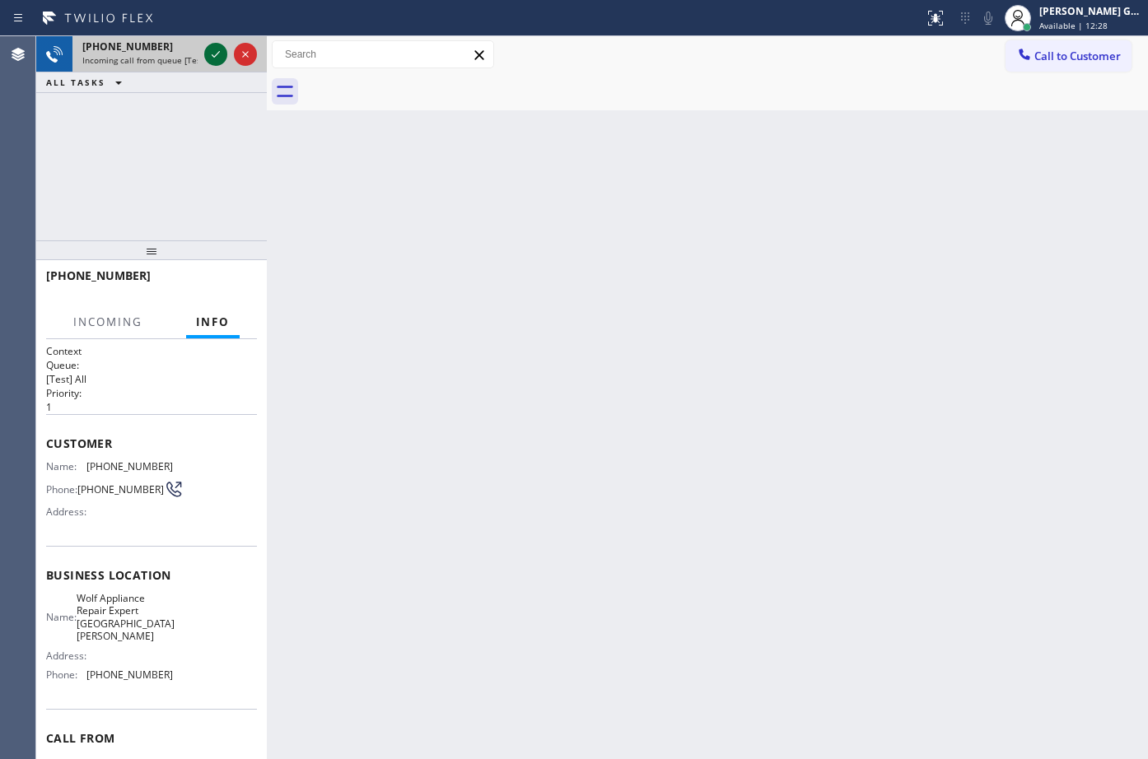
click at [211, 57] on icon at bounding box center [216, 54] width 20 height 20
click at [482, 278] on div "Back to Dashboard Change Sender ID Customers Technicians Select a contact Outbo…" at bounding box center [707, 397] width 881 height 723
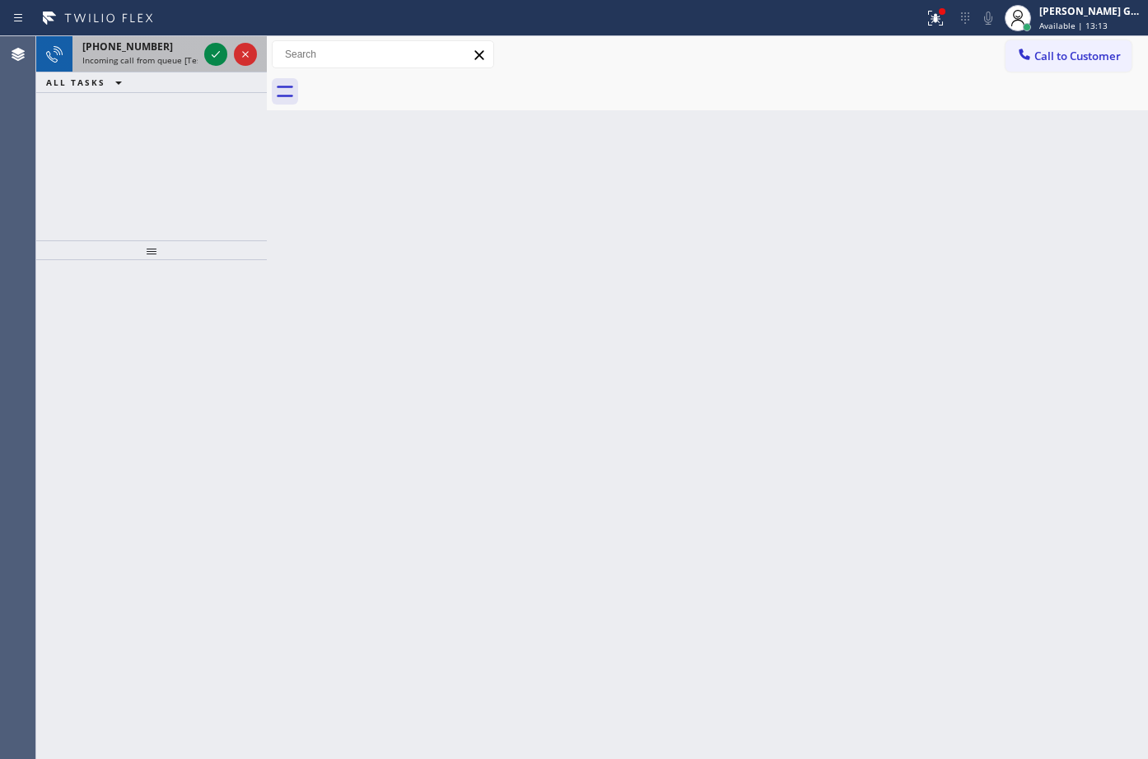
click at [167, 53] on div "+13124020090" at bounding box center [139, 47] width 115 height 14
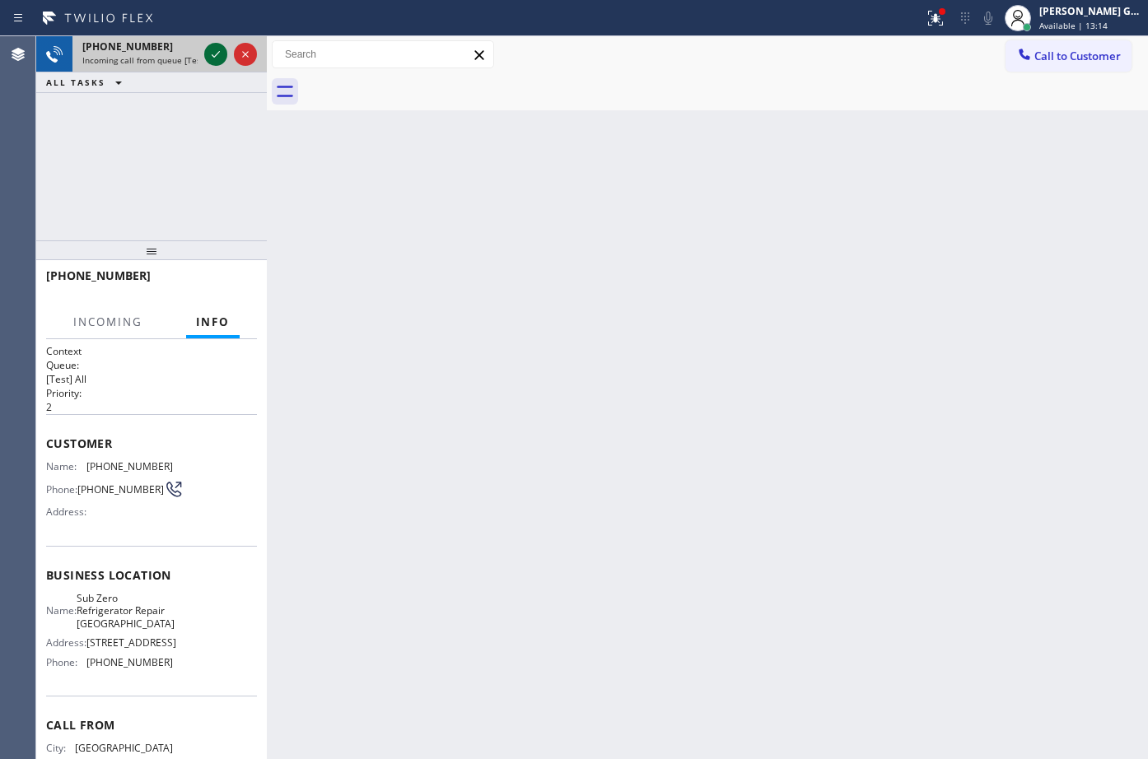
click at [210, 52] on icon at bounding box center [216, 54] width 20 height 20
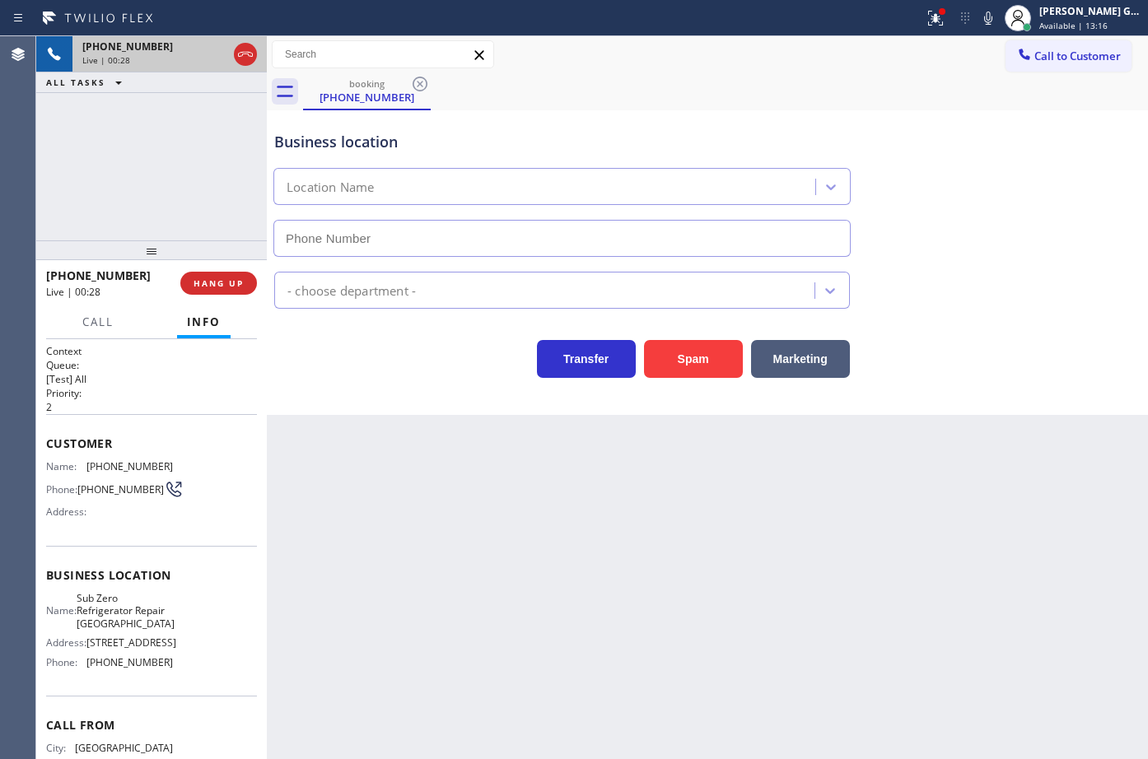
type input "[PHONE_NUMBER]"
click at [832, 567] on div "Back to Dashboard Change Sender ID Customers Technicians Select a contact Outbo…" at bounding box center [707, 397] width 881 height 723
click at [119, 473] on span "[PHONE_NUMBER]" at bounding box center [129, 466] width 86 height 12
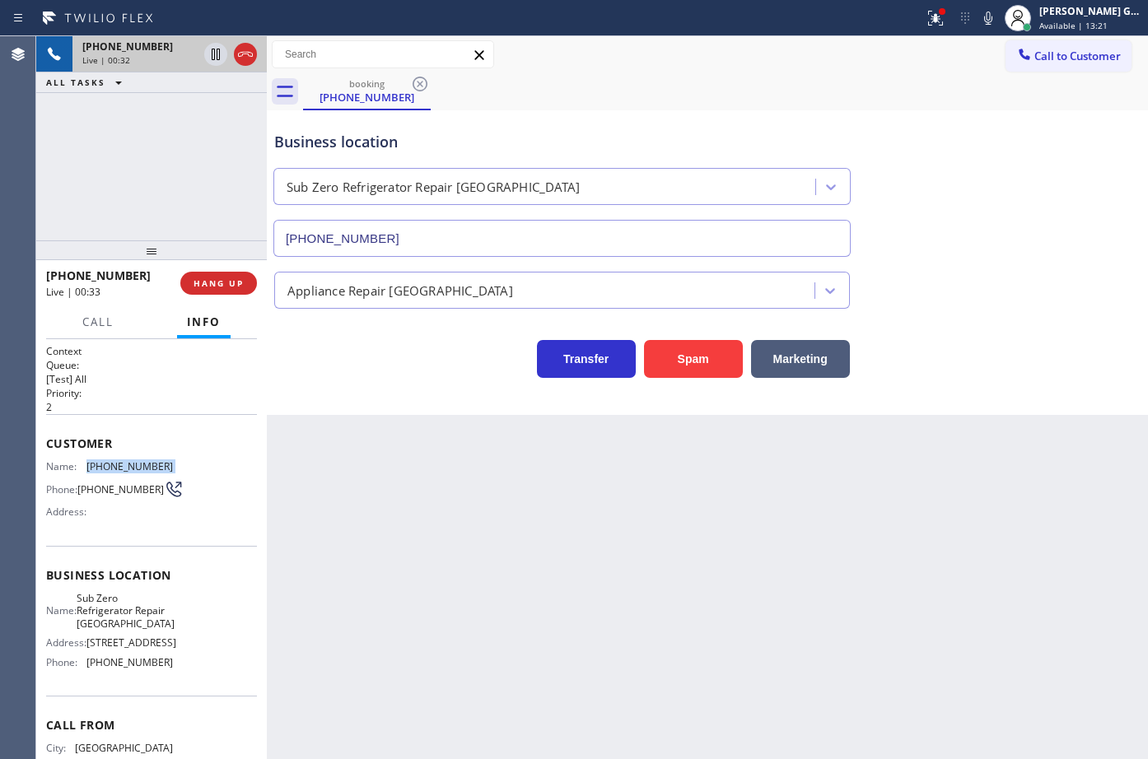
copy span "[PHONE_NUMBER]"
click at [693, 105] on div "booking (312) 402-0090" at bounding box center [725, 91] width 845 height 37
click at [998, 20] on icon at bounding box center [988, 18] width 20 height 20
click at [989, 18] on icon at bounding box center [988, 18] width 20 height 20
click at [929, 20] on icon at bounding box center [936, 18] width 20 height 20
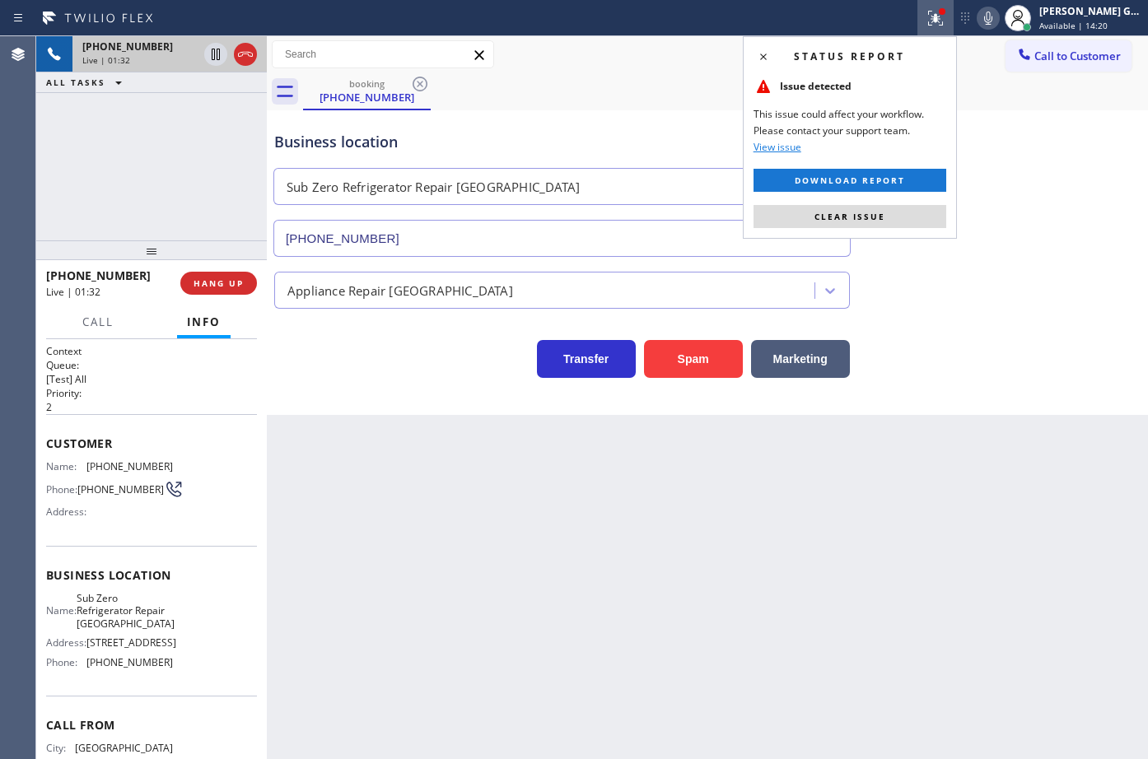
click at [918, 228] on div "Status report Issue detected This issue could affect your workflow. Please cont…" at bounding box center [850, 137] width 214 height 203
click at [921, 221] on button "Clear issue" at bounding box center [850, 216] width 193 height 23
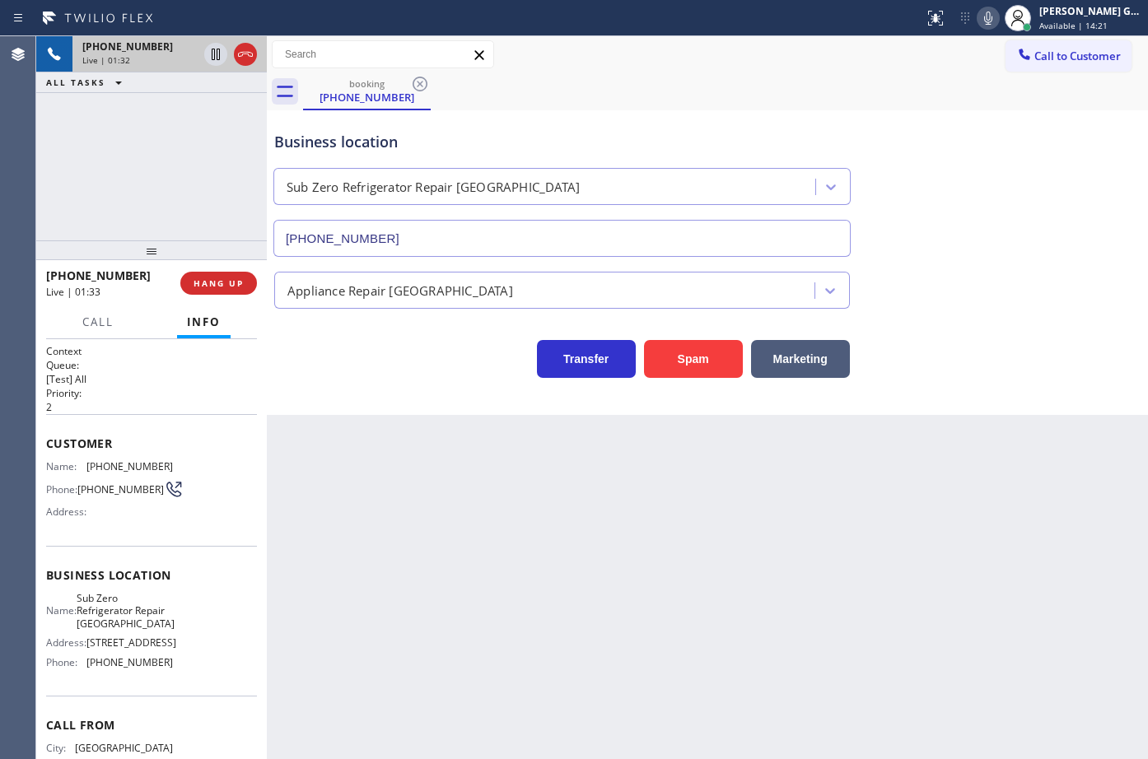
click at [966, 221] on div "Business location Sub Zero Refrigerator Repair Chicago (773) 917-0590" at bounding box center [707, 182] width 873 height 149
click at [777, 98] on div "booking (312) 402-0090" at bounding box center [725, 91] width 845 height 37
click at [987, 16] on icon at bounding box center [988, 18] width 20 height 20
click at [800, 100] on div "booking (312) 402-0090" at bounding box center [725, 91] width 845 height 37
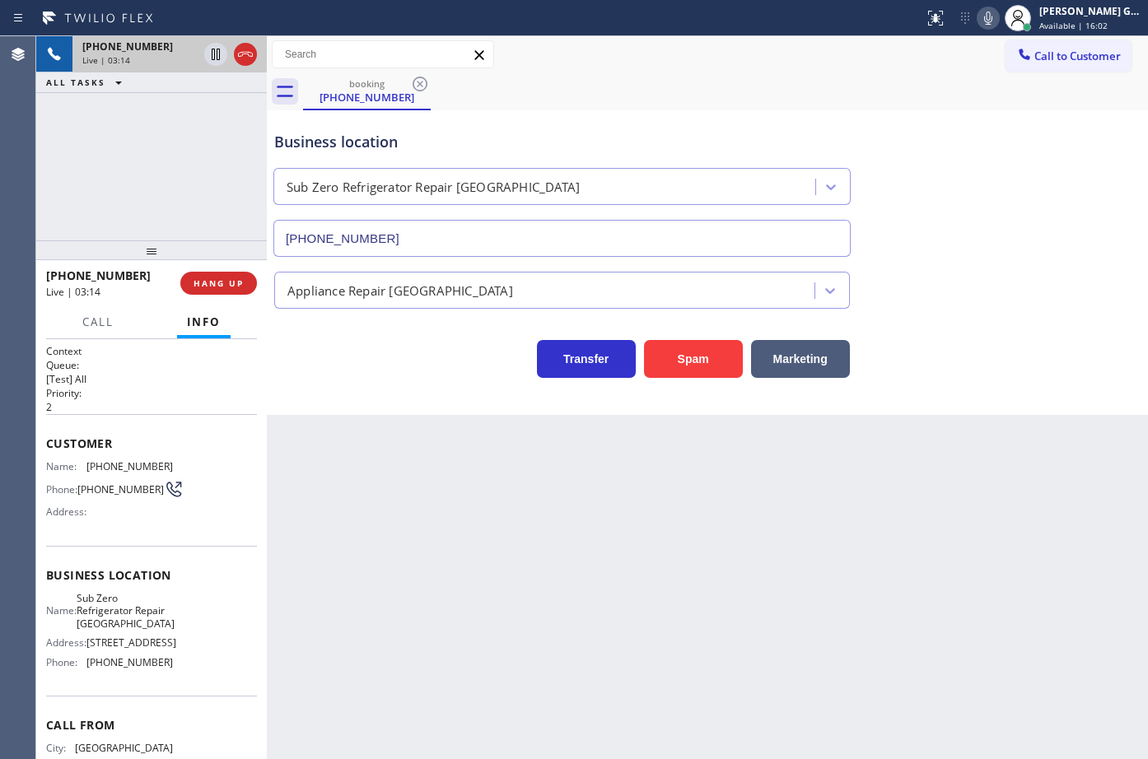
click at [129, 669] on span "[PHONE_NUMBER]" at bounding box center [129, 662] width 86 height 12
copy span "[PHONE_NUMBER]"
click at [692, 97] on div "booking (312) 402-0090" at bounding box center [725, 91] width 845 height 37
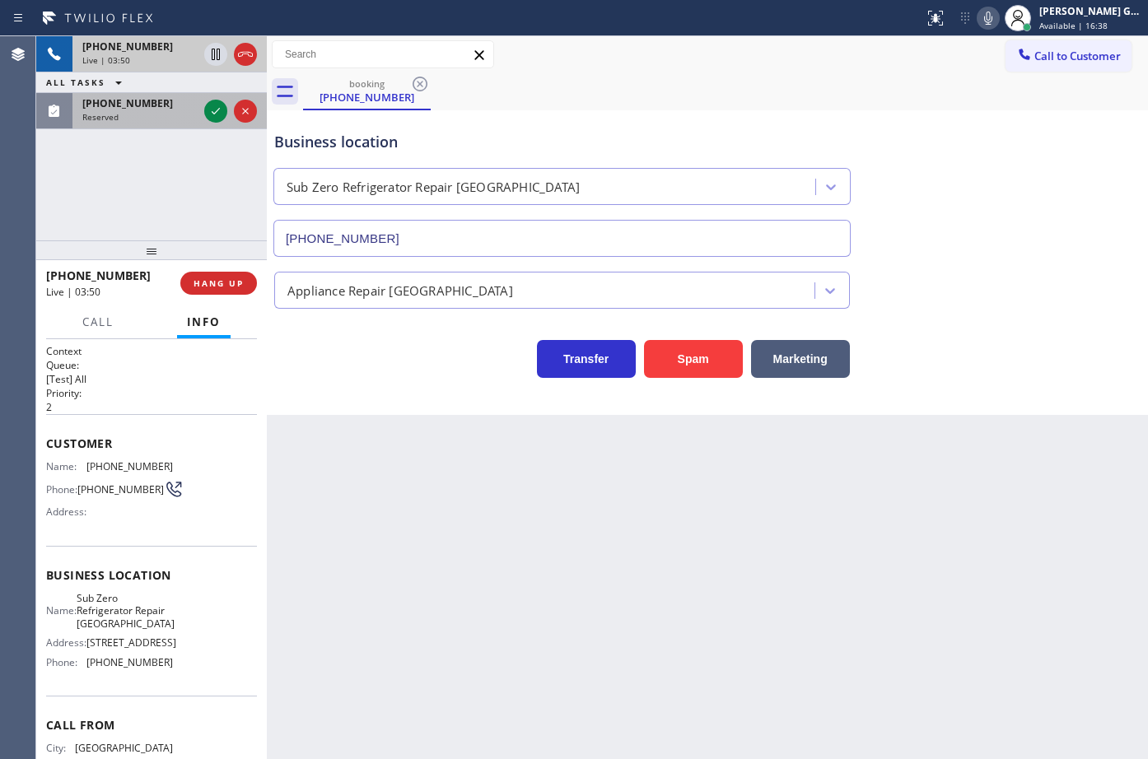
drag, startPoint x: 128, startPoint y: 107, endPoint x: 190, endPoint y: 113, distance: 62.0
click at [137, 107] on span "[PHONE_NUMBER]" at bounding box center [127, 103] width 91 height 14
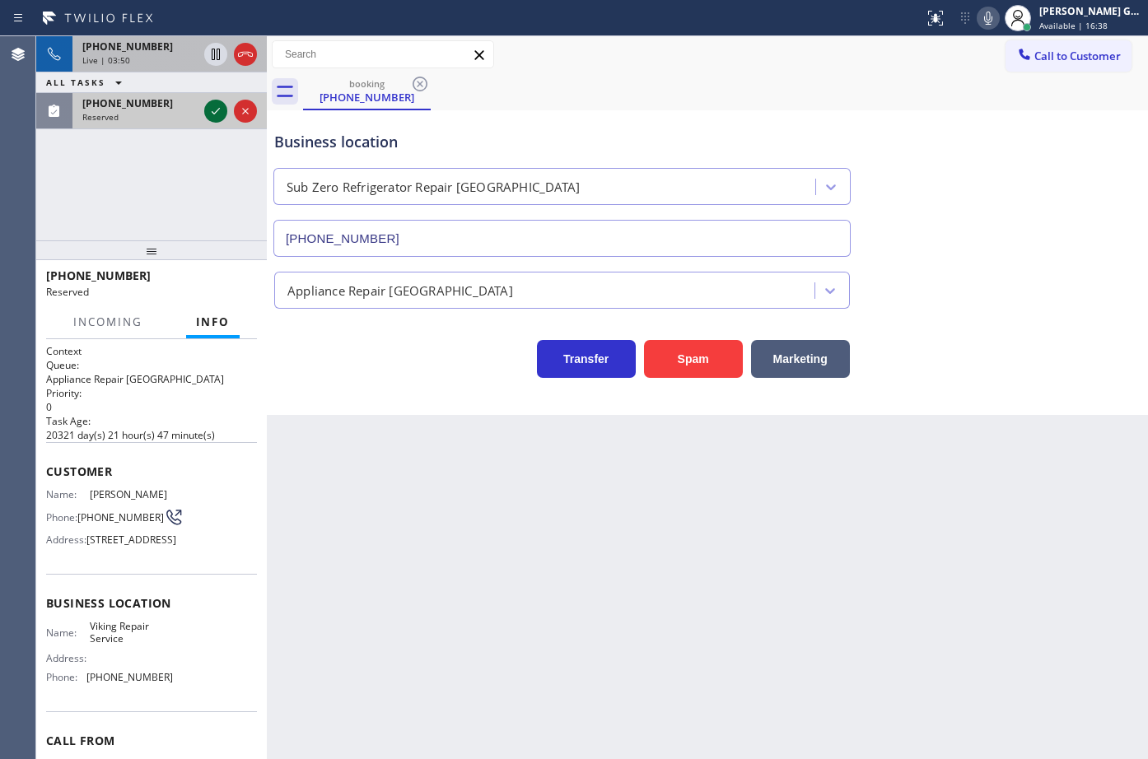
click at [215, 110] on icon at bounding box center [216, 111] width 20 height 20
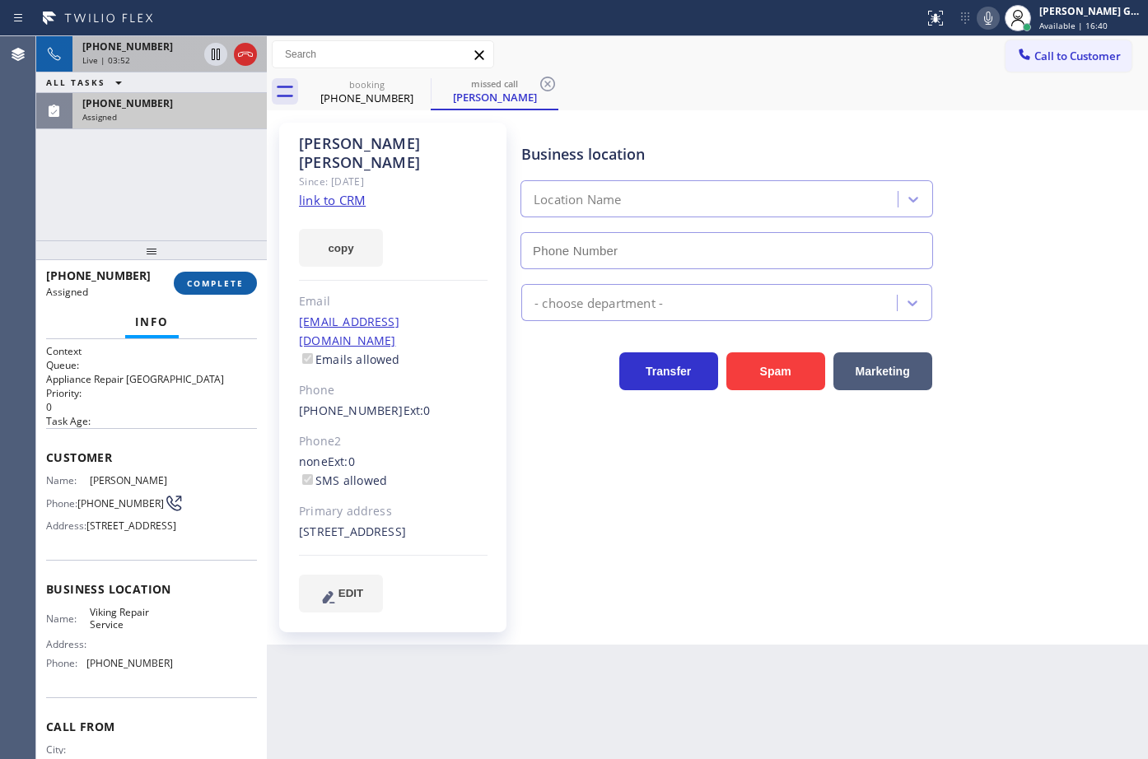
click at [229, 287] on span "COMPLETE" at bounding box center [215, 284] width 57 height 12
type input "[PHONE_NUMBER]"
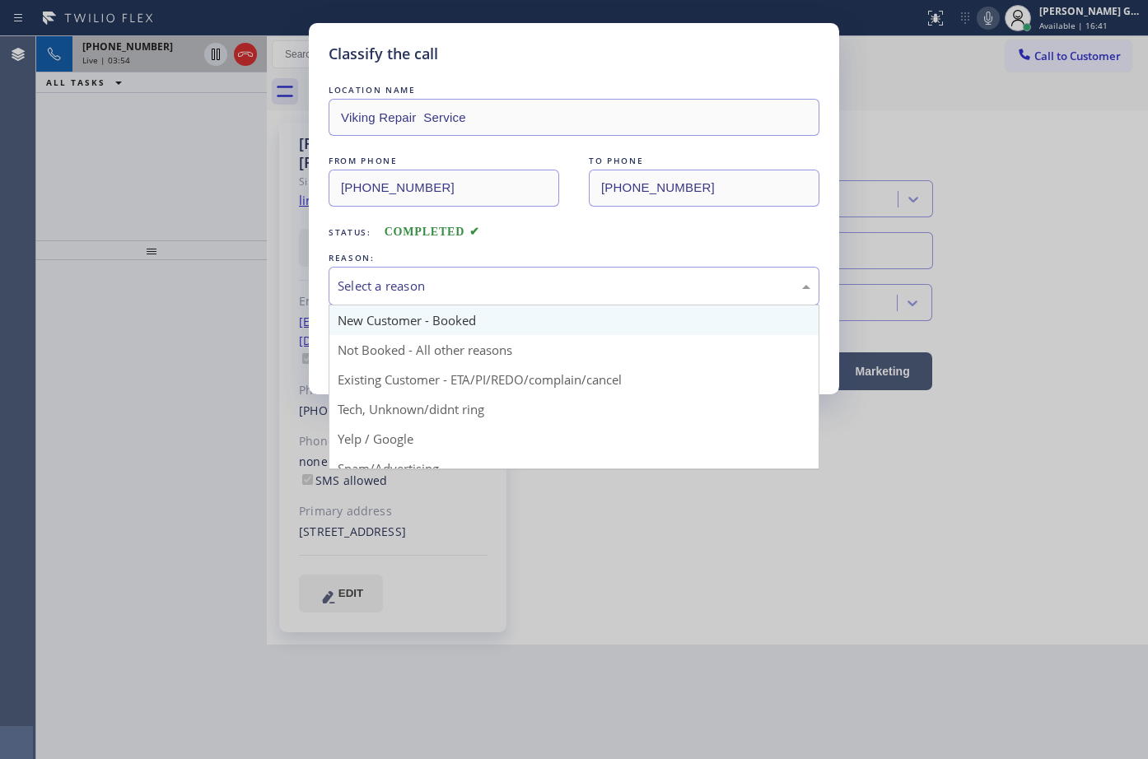
drag, startPoint x: 422, startPoint y: 282, endPoint x: 385, endPoint y: 329, distance: 60.5
click at [424, 287] on div "Select a reason" at bounding box center [574, 286] width 473 height 19
drag, startPoint x: 394, startPoint y: 289, endPoint x: 399, endPoint y: 341, distance: 52.1
click at [399, 295] on div "New Customer - Booked" at bounding box center [574, 286] width 473 height 19
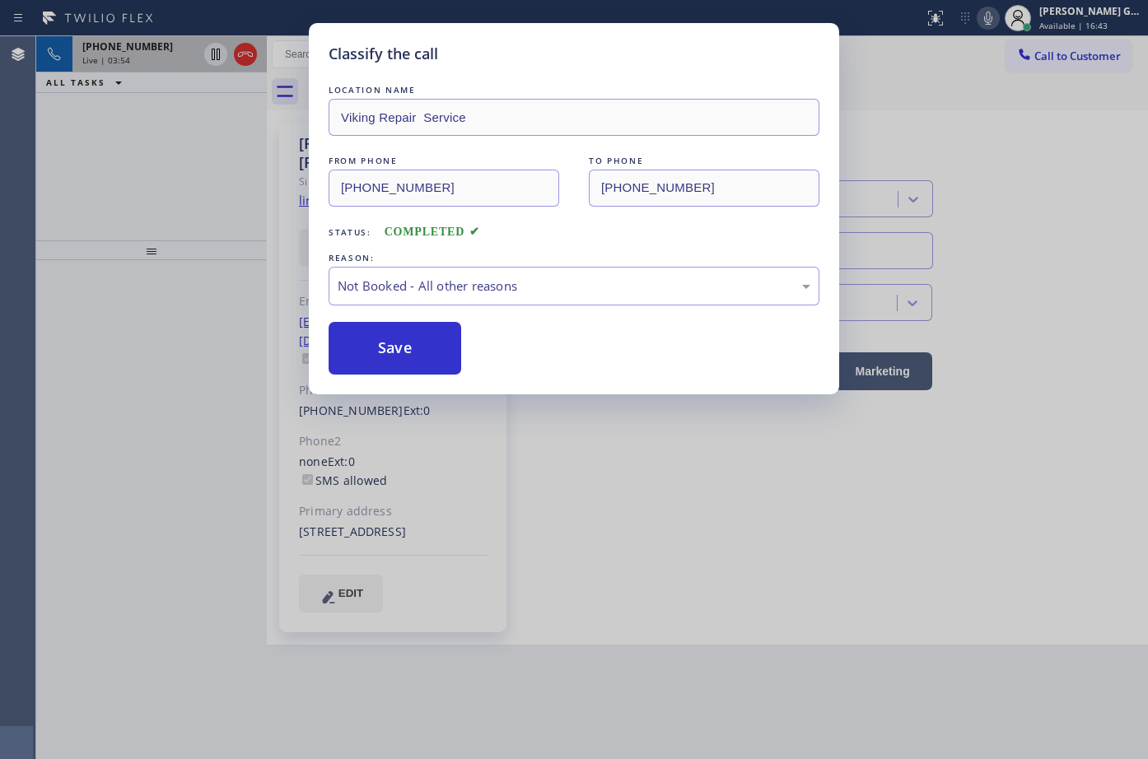
click at [399, 341] on button "Save" at bounding box center [395, 348] width 133 height 53
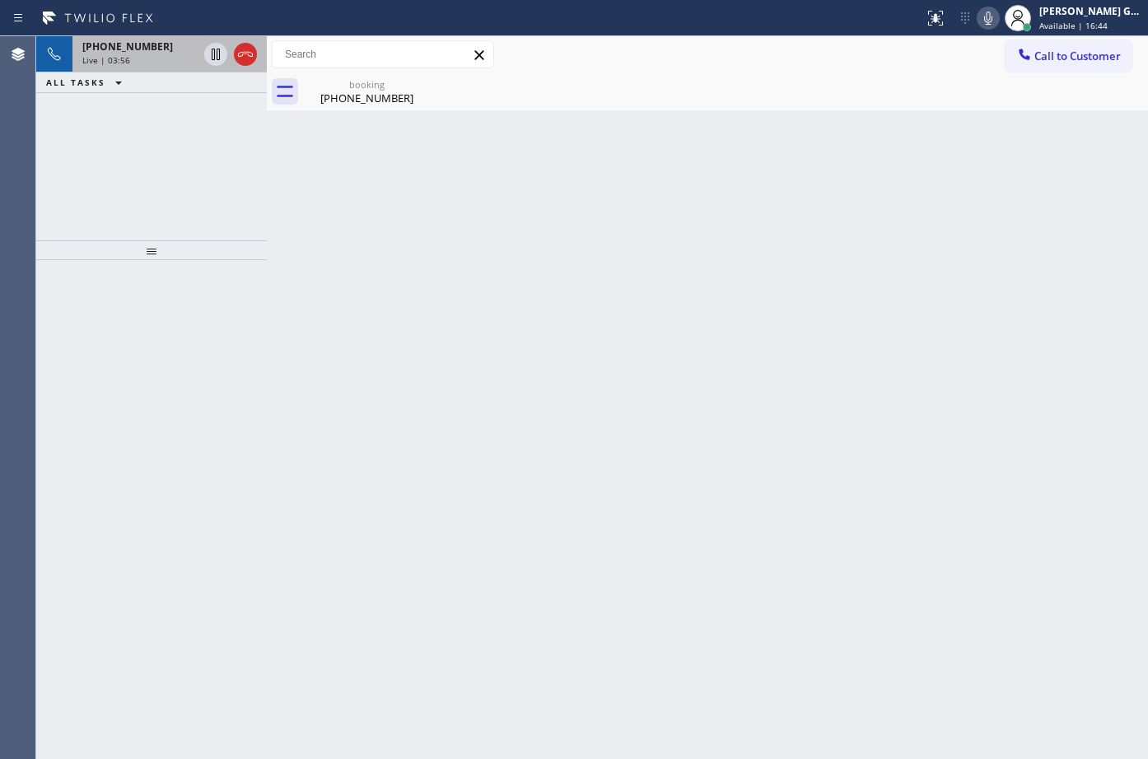
click at [142, 58] on div "Live | 03:56" at bounding box center [139, 60] width 115 height 12
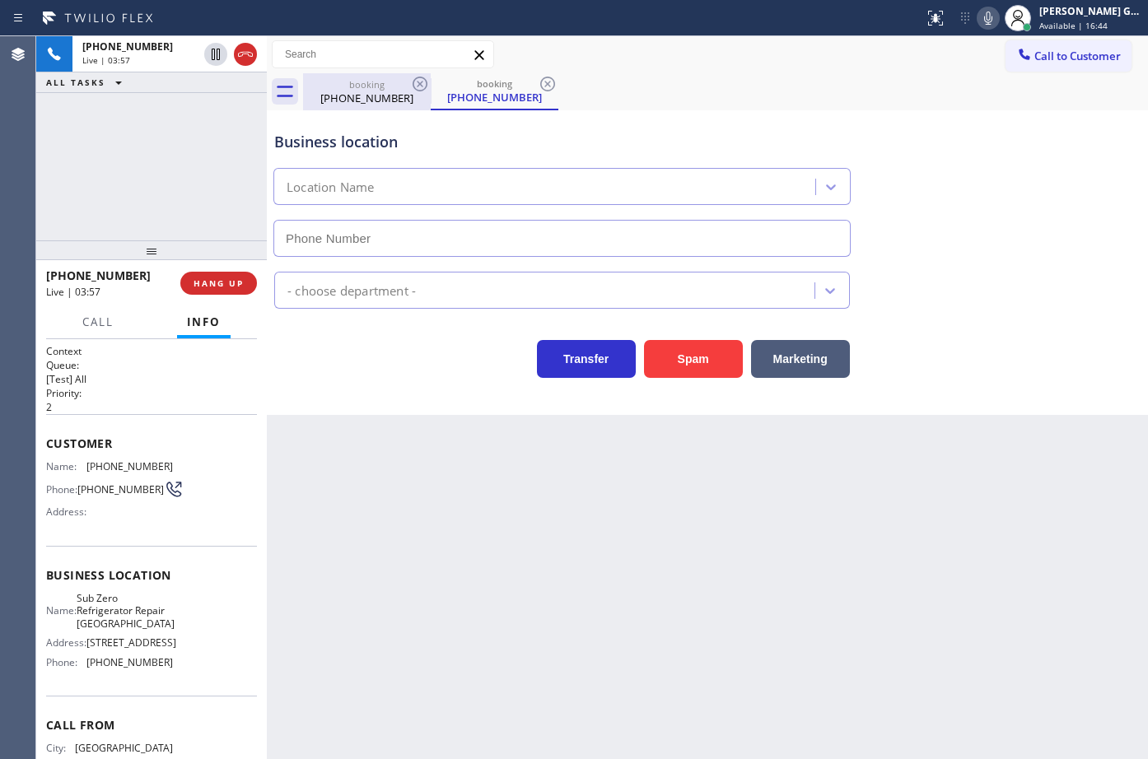
click at [350, 95] on div "[PHONE_NUMBER]" at bounding box center [367, 98] width 124 height 15
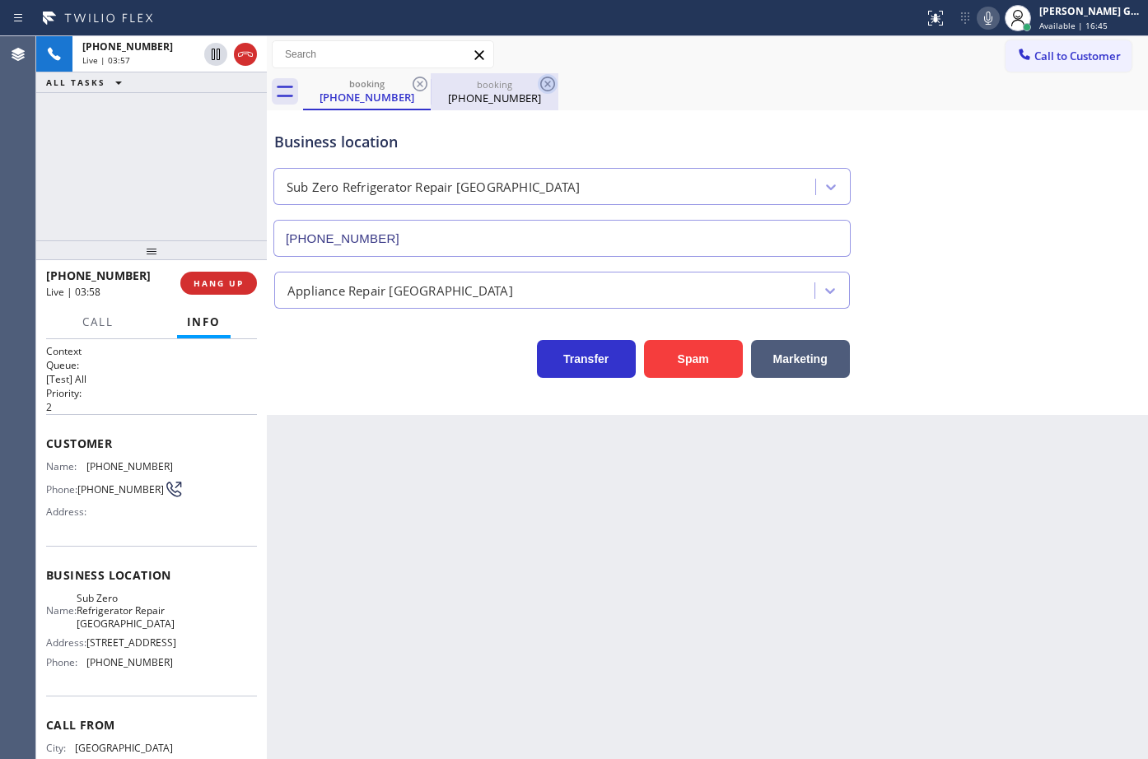
click at [548, 85] on icon at bounding box center [547, 84] width 15 height 15
click at [482, 98] on div "[PHONE_NUMBER]" at bounding box center [494, 98] width 124 height 15
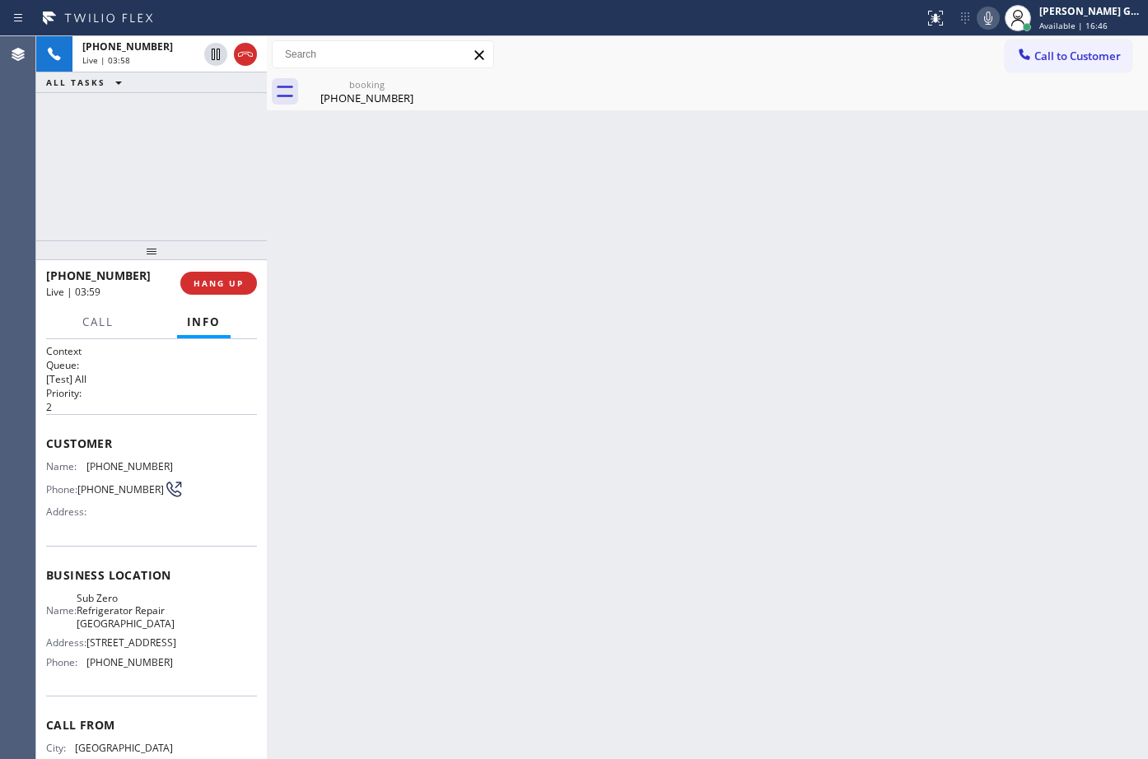
click at [702, 96] on div "booking (312) 402-0090" at bounding box center [725, 91] width 845 height 37
click at [371, 94] on div "[PHONE_NUMBER]" at bounding box center [367, 98] width 124 height 15
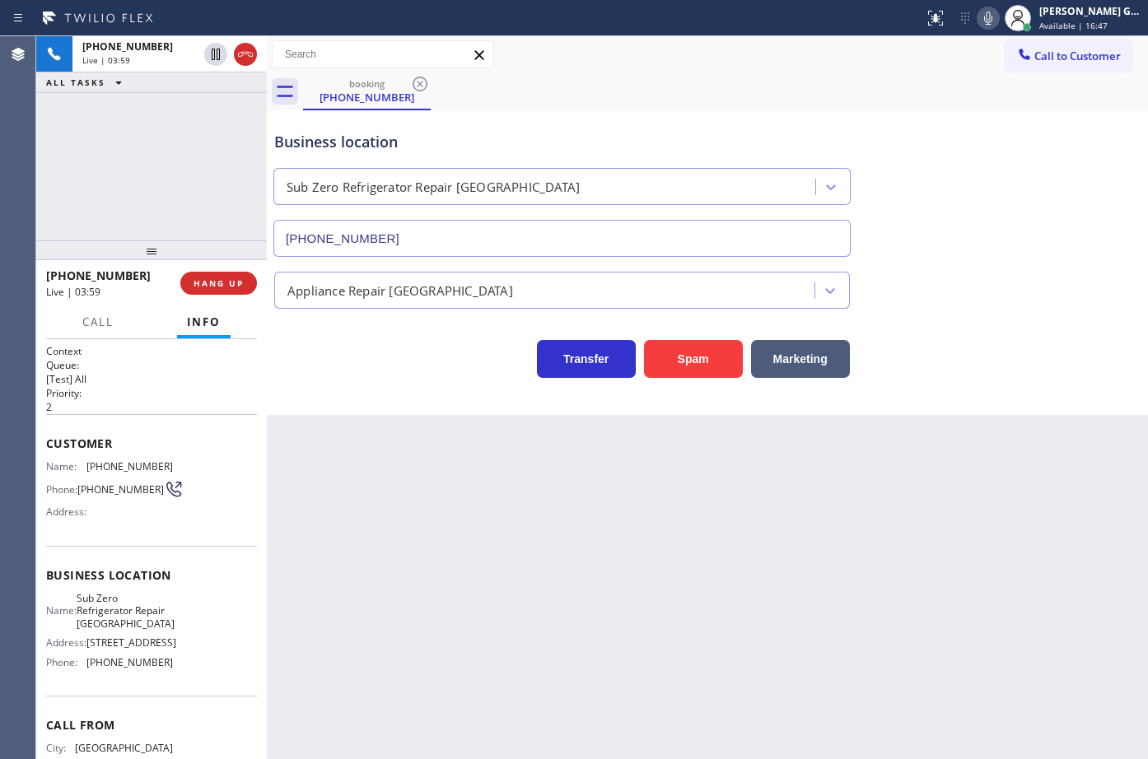
click at [779, 96] on div "booking (312) 402-0090" at bounding box center [725, 91] width 845 height 37
click at [656, 93] on div "booking (312) 402-0090" at bounding box center [725, 91] width 845 height 37
click at [673, 111] on div "Business location Sub Zero Refrigerator Repair Chicago (773) 917-0590" at bounding box center [707, 182] width 873 height 149
click at [712, 110] on div "Business location Sub Zero Refrigerator Repair Chicago (773) 917-0590" at bounding box center [707, 182] width 873 height 149
click at [989, 26] on icon at bounding box center [988, 18] width 20 height 20
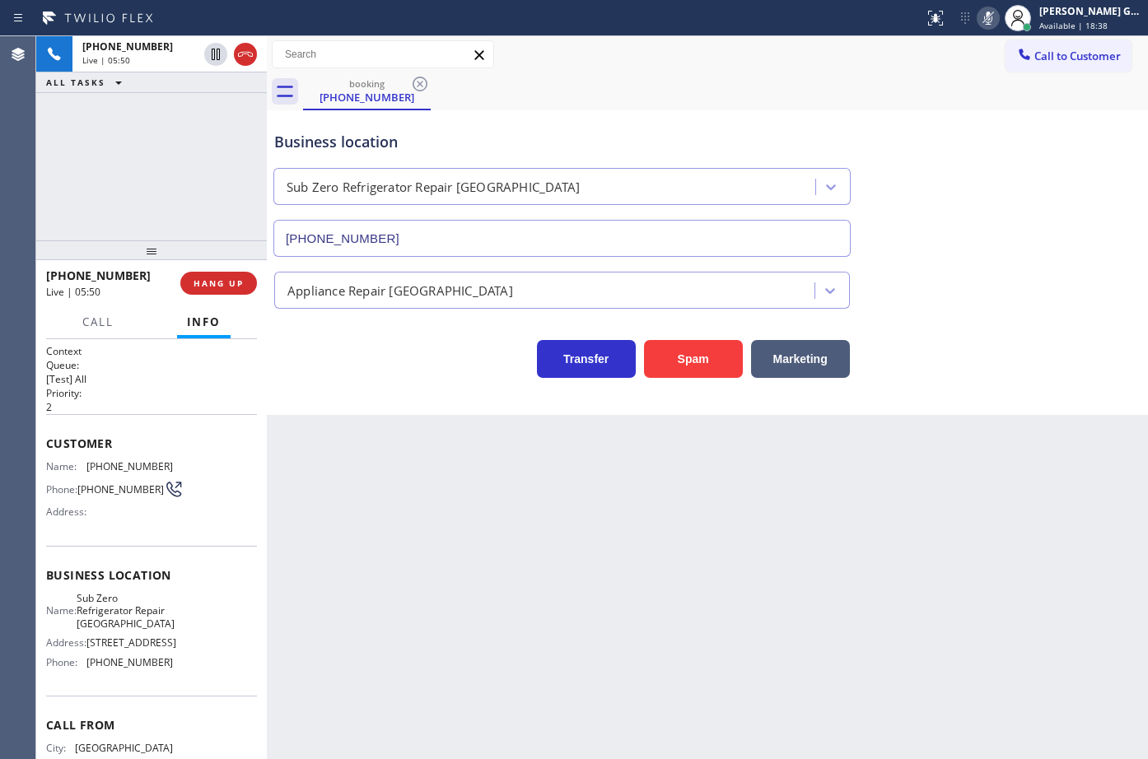
click at [989, 22] on icon at bounding box center [988, 18] width 20 height 20
click at [894, 105] on div "booking (312) 402-0090" at bounding box center [725, 91] width 845 height 37
click at [887, 111] on div "Business location Sub Zero Refrigerator Repair Chicago (773) 917-0590" at bounding box center [707, 182] width 873 height 149
click at [847, 124] on div "Business location Sub Zero Refrigerator Repair Chicago (773) 917-0590" at bounding box center [562, 185] width 582 height 142
click at [798, 124] on div "Business location Sub Zero Refrigerator Repair Chicago (773) 917-0590" at bounding box center [562, 185] width 582 height 142
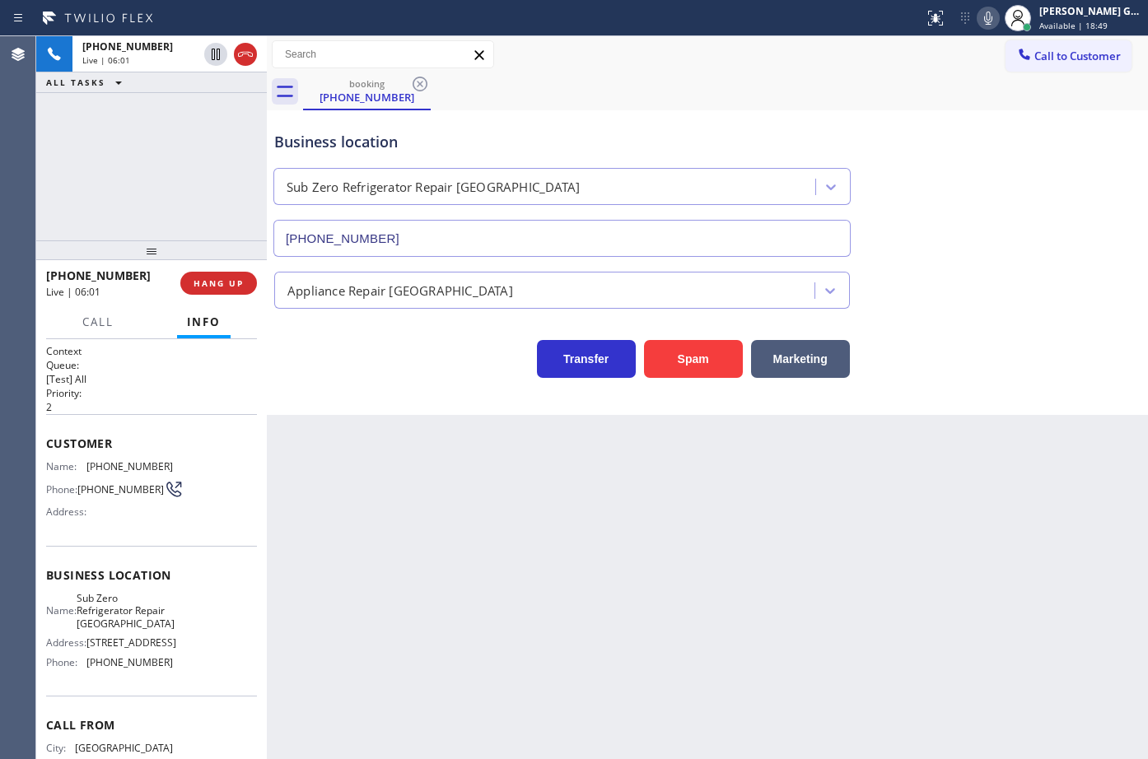
click at [717, 109] on div "Business location Sub Zero Refrigerator Repair Chicago (773) 917-0590" at bounding box center [707, 182] width 873 height 149
click at [762, 120] on div "Business location Sub Zero Refrigerator Repair Chicago (773) 917-0590" at bounding box center [562, 185] width 582 height 142
click at [774, 110] on div "Business location Sub Zero Refrigerator Repair Chicago (773) 917-0590" at bounding box center [707, 182] width 873 height 149
click at [772, 119] on div "Business location Sub Zero Refrigerator Repair Chicago (773) 917-0590" at bounding box center [562, 185] width 582 height 142
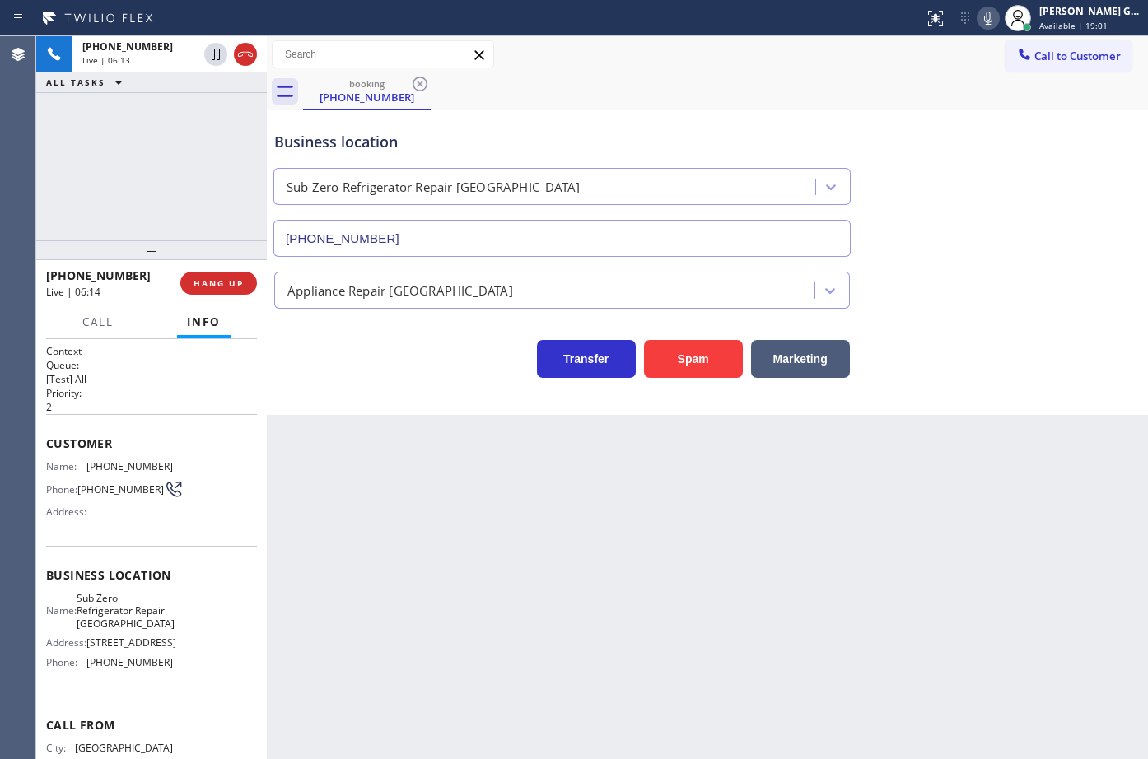
click at [729, 119] on div "Business location Sub Zero Refrigerator Repair Chicago (773) 917-0590" at bounding box center [562, 185] width 582 height 142
click at [732, 114] on div "Business location Sub Zero Refrigerator Repair Chicago (773) 917-0590" at bounding box center [562, 185] width 582 height 142
click at [728, 112] on div "Business location Sub Zero Refrigerator Repair Chicago (773) 917-0590" at bounding box center [707, 182] width 873 height 149
click at [127, 669] on span "[PHONE_NUMBER]" at bounding box center [129, 662] width 86 height 12
click at [128, 673] on div "Name: Sub Zero Refrigerator Repair Chicago Address: 2046 W BELMONT AVE Phone: (…" at bounding box center [109, 633] width 127 height 83
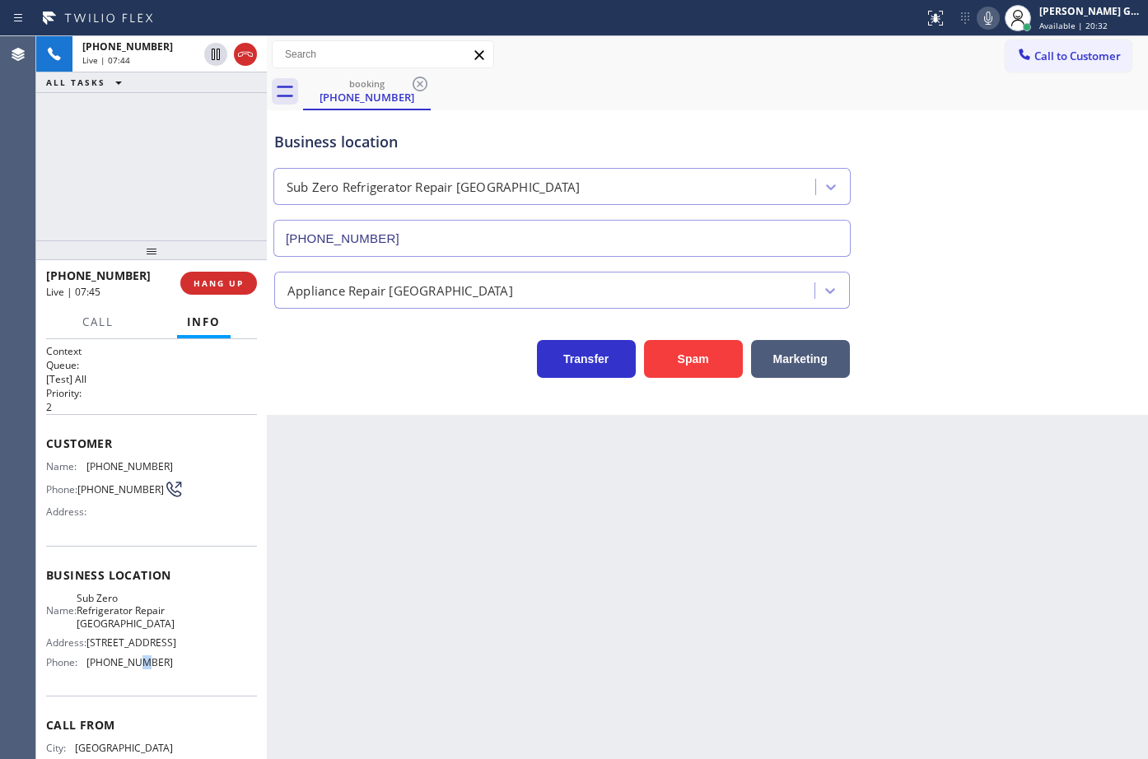
click at [128, 673] on div "Name: Sub Zero Refrigerator Repair Chicago Address: 2046 W BELMONT AVE Phone: (…" at bounding box center [109, 633] width 127 height 83
copy span "[PHONE_NUMBER]"
click at [110, 630] on span "Sub Zero Refrigerator Repair [GEOGRAPHIC_DATA]" at bounding box center [126, 611] width 98 height 38
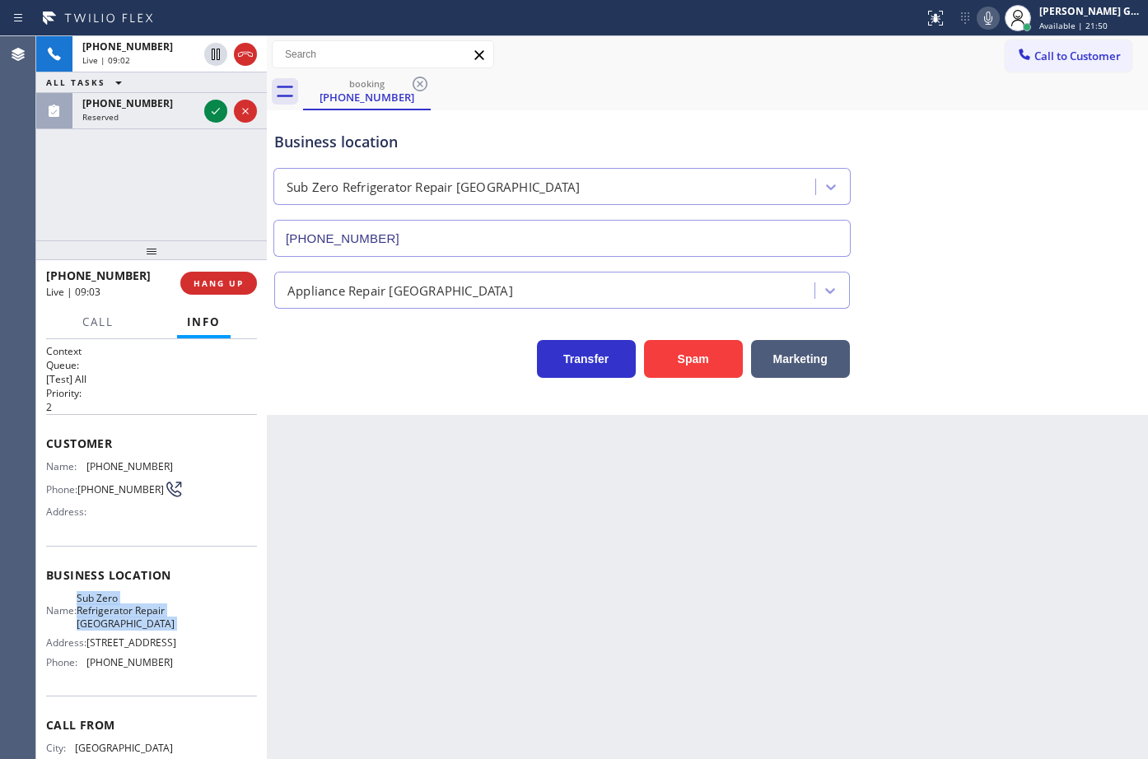
click at [110, 630] on span "Sub Zero Refrigerator Repair [GEOGRAPHIC_DATA]" at bounding box center [126, 611] width 98 height 38
copy span "Sub Zero Refrigerator Repair [GEOGRAPHIC_DATA]"
click at [142, 114] on div "Reserved" at bounding box center [139, 117] width 115 height 12
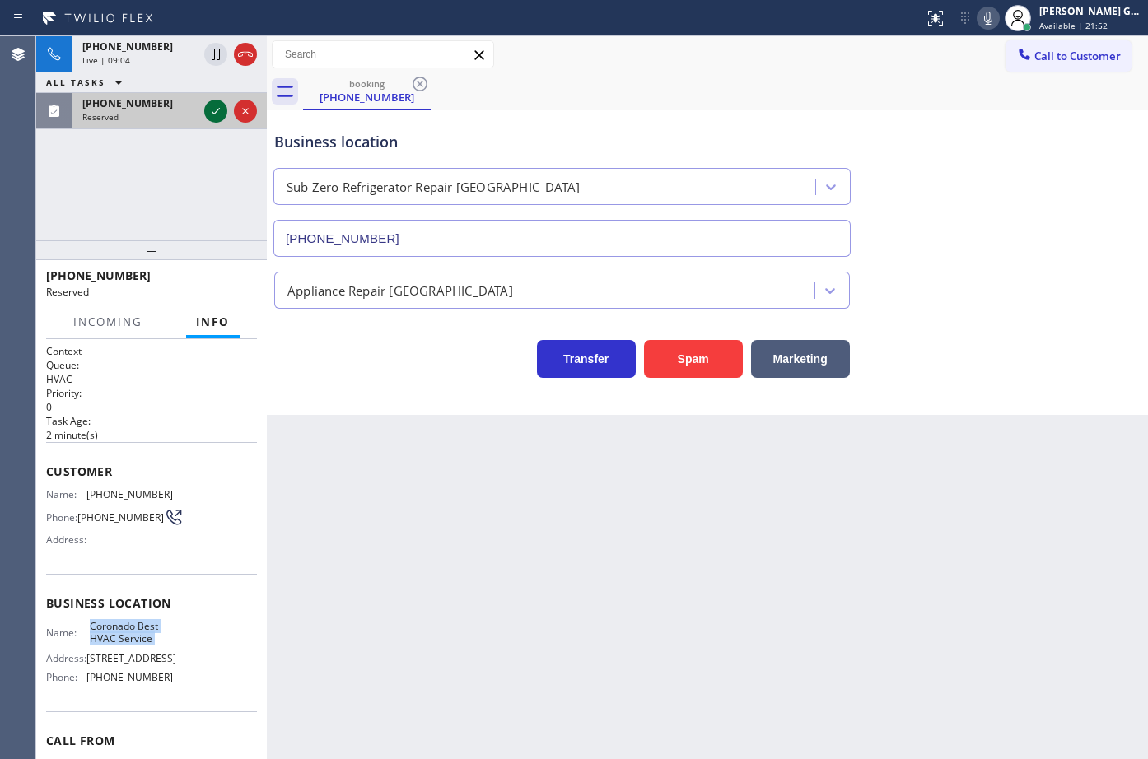
click at [214, 114] on icon at bounding box center [216, 111] width 8 height 7
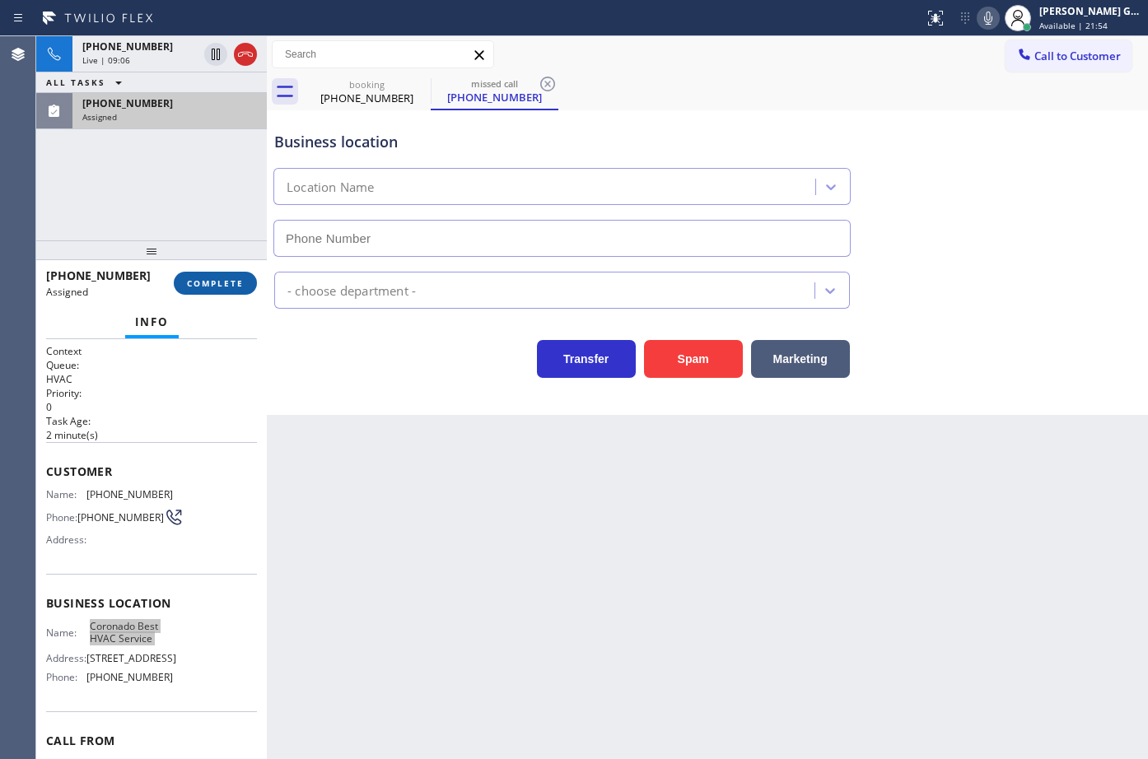
type input "[PHONE_NUMBER]"
click at [229, 290] on button "COMPLETE" at bounding box center [215, 283] width 83 height 23
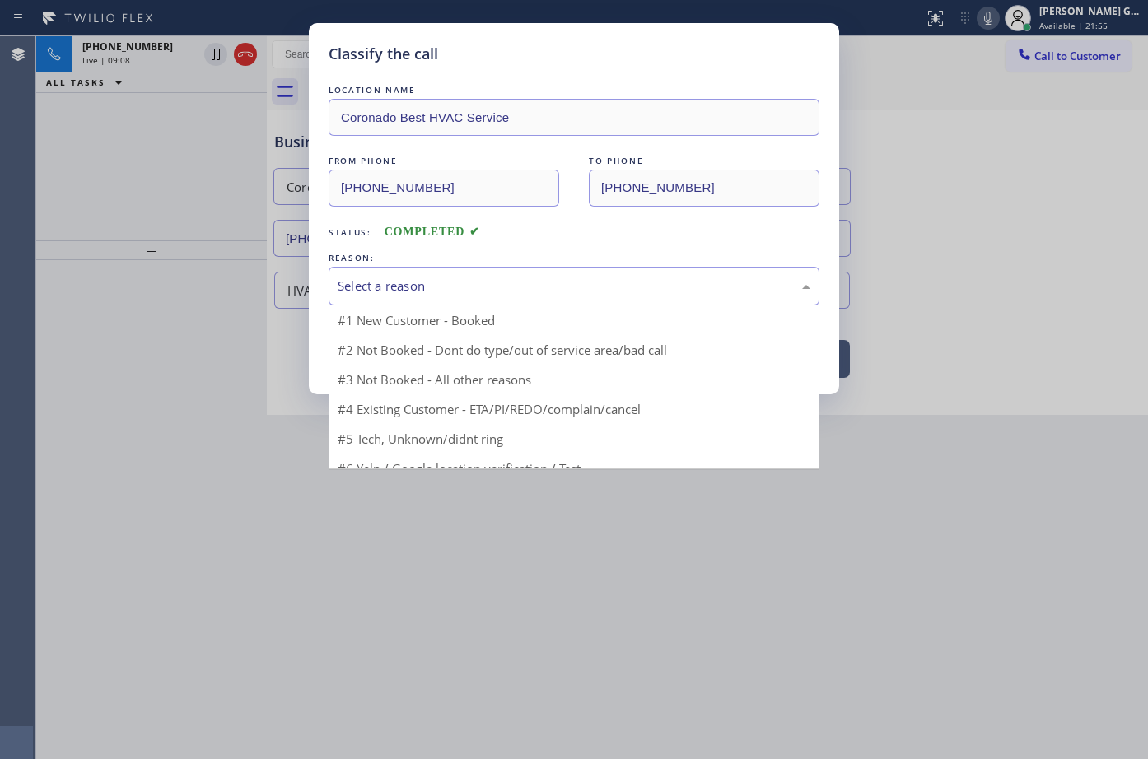
click at [392, 284] on div "Select a reason" at bounding box center [574, 286] width 473 height 19
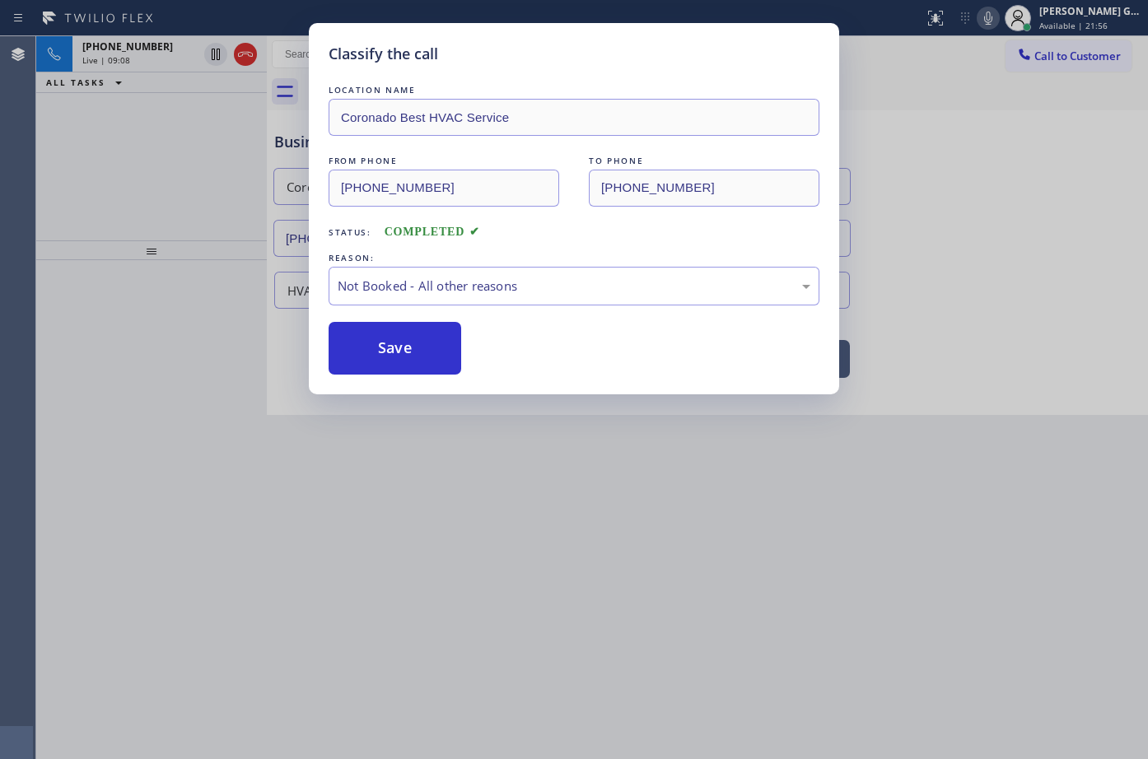
click at [404, 353] on button "Save" at bounding box center [395, 348] width 133 height 53
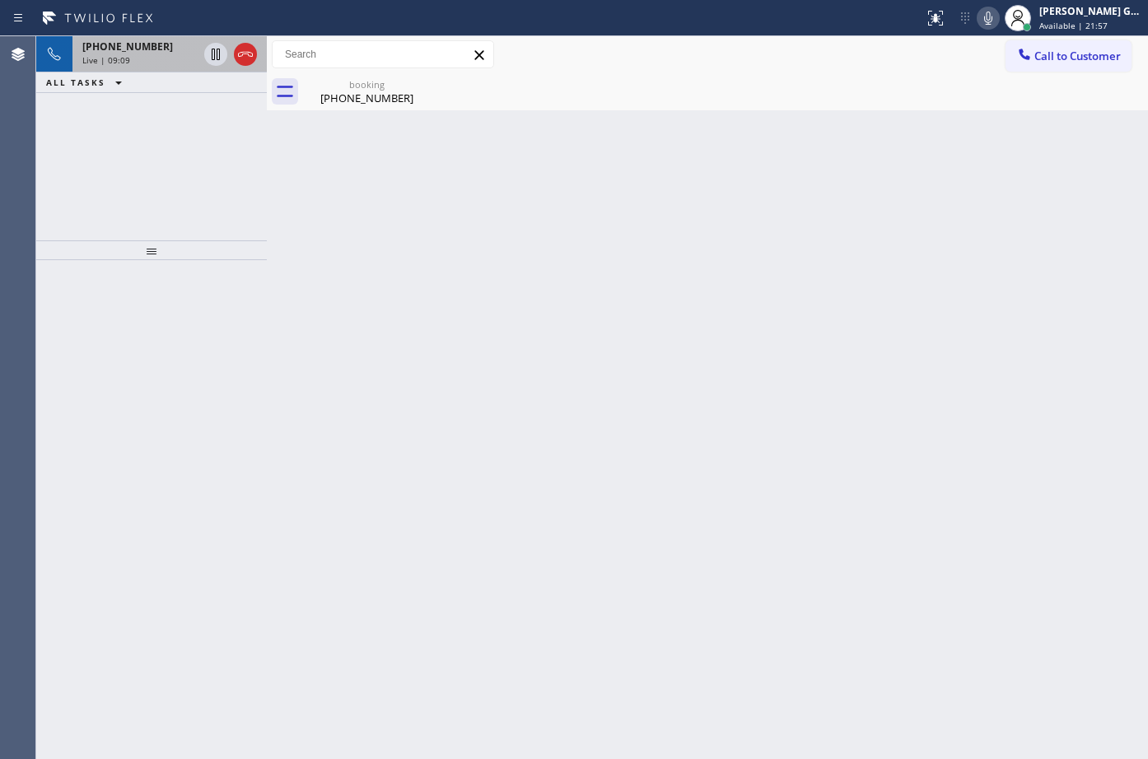
click at [137, 54] on div "Live | 09:09" at bounding box center [139, 60] width 115 height 12
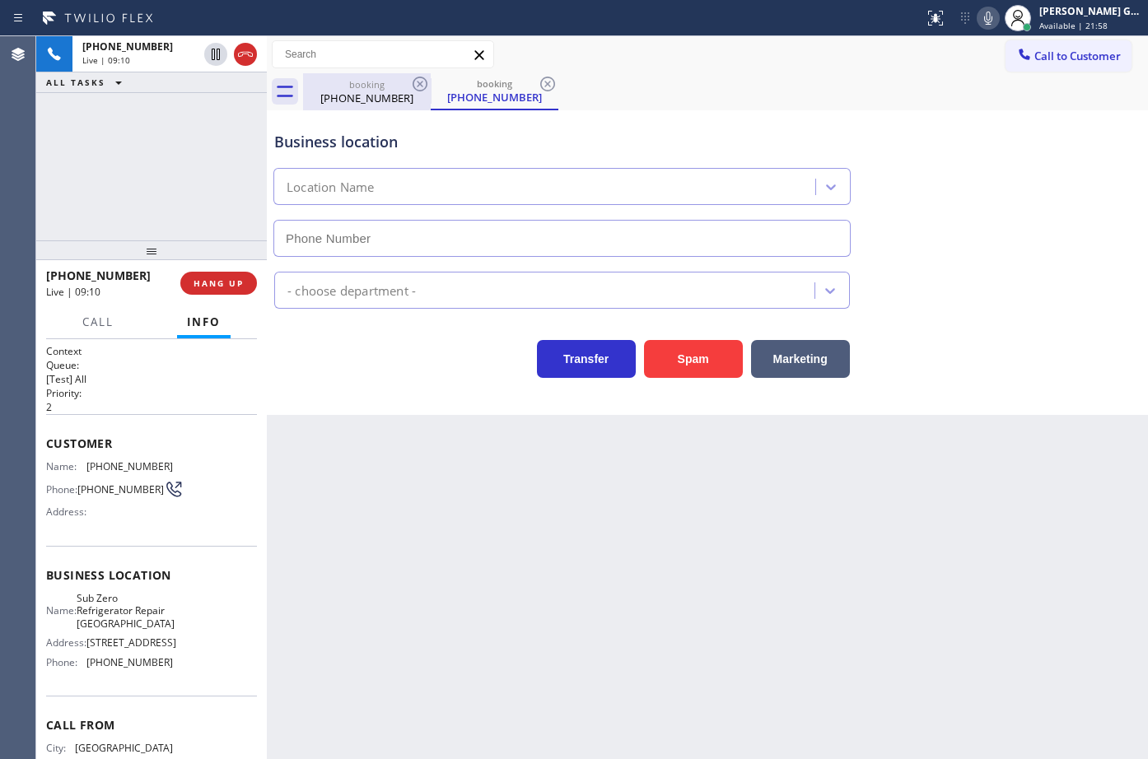
click at [358, 94] on div "[PHONE_NUMBER]" at bounding box center [367, 98] width 124 height 15
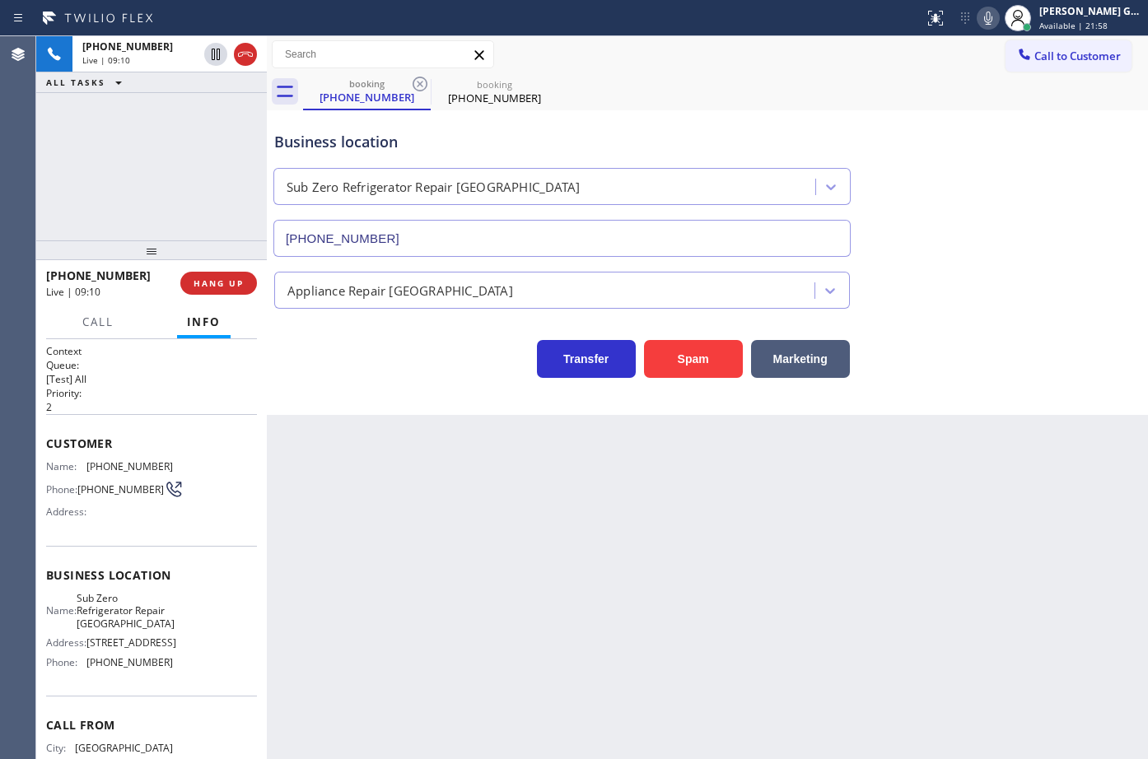
click at [785, 92] on div "booking (312) 402-0090 booking (312) 402-0090" at bounding box center [725, 91] width 845 height 37
click at [548, 83] on icon at bounding box center [547, 84] width 15 height 15
click at [866, 107] on div "booking (312) 402-0090 booking (312) 402-0090" at bounding box center [725, 91] width 845 height 37
click at [984, 23] on icon at bounding box center [988, 18] width 20 height 20
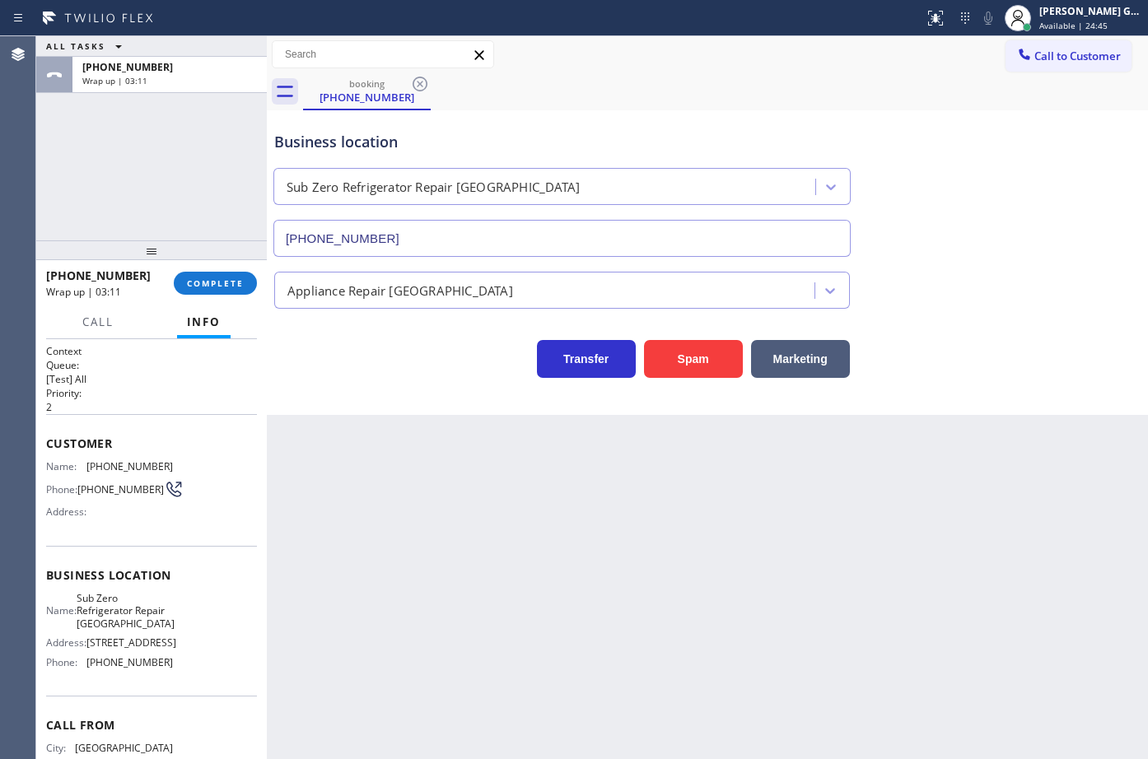
click at [123, 607] on span "Sub Zero Refrigerator Repair [GEOGRAPHIC_DATA]" at bounding box center [126, 611] width 98 height 38
copy span "Sub Zero Refrigerator Repair [GEOGRAPHIC_DATA]"
click at [203, 291] on button "COMPLETE" at bounding box center [215, 283] width 83 height 23
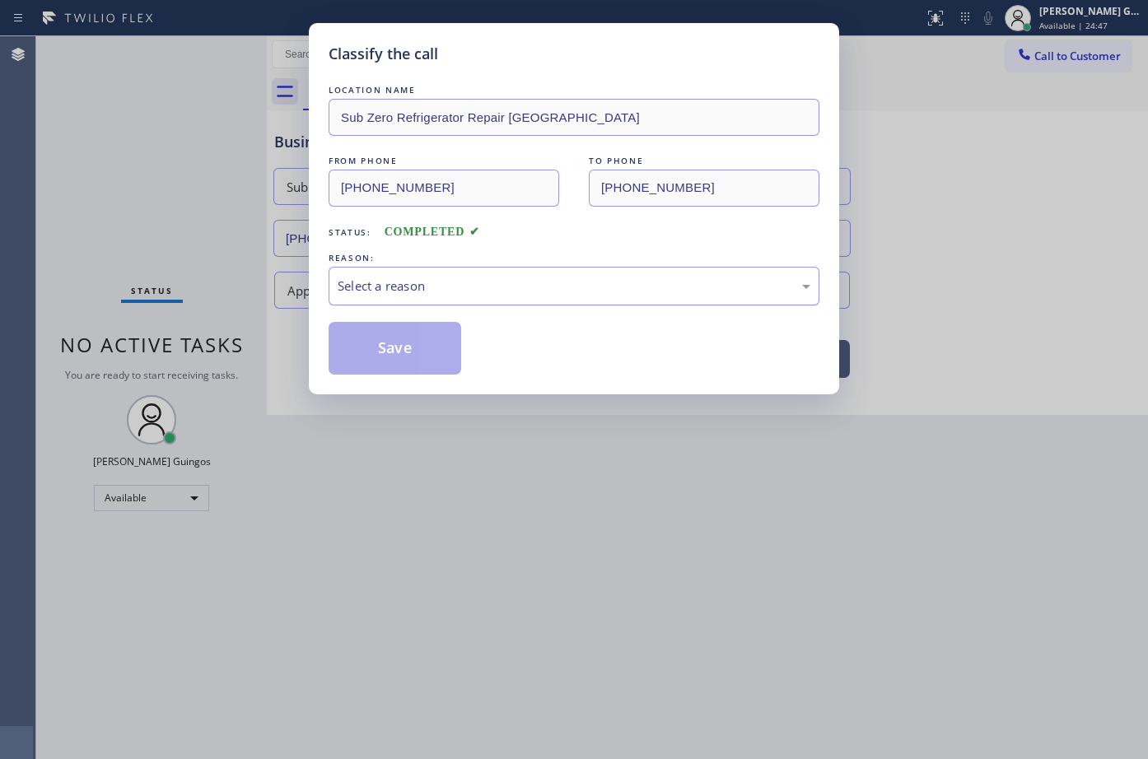
click at [410, 282] on div "Select a reason" at bounding box center [574, 286] width 473 height 19
click at [380, 353] on button "Save" at bounding box center [395, 348] width 133 height 53
drag, startPoint x: 380, startPoint y: 353, endPoint x: 379, endPoint y: 344, distance: 9.2
click at [380, 352] on button "Save" at bounding box center [395, 348] width 133 height 53
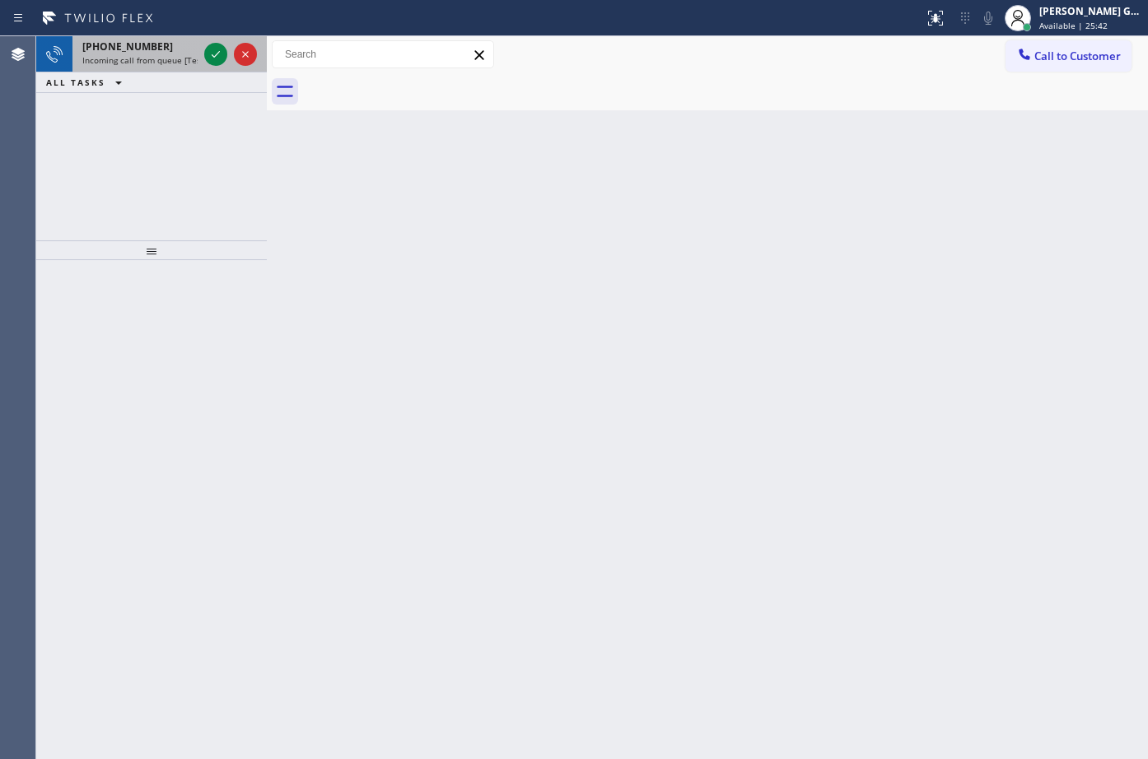
click at [154, 56] on span "Incoming call from queue [Test] All" at bounding box center [150, 60] width 137 height 12
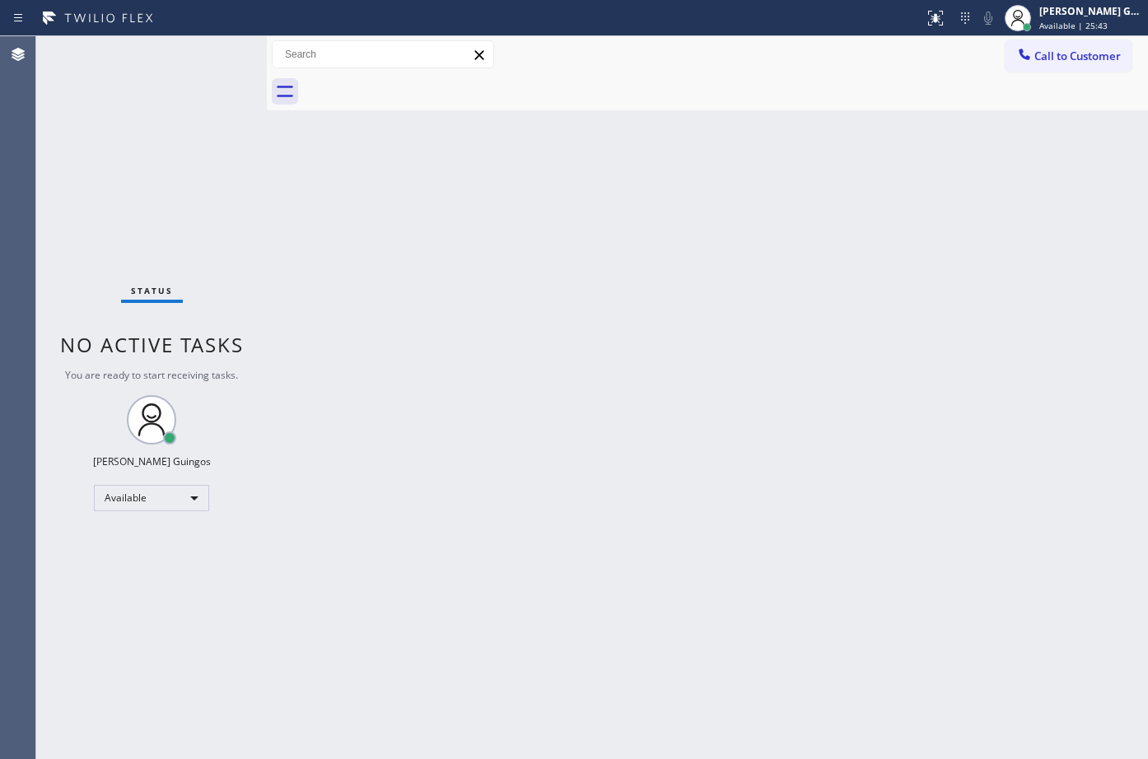
click at [214, 51] on div "Status No active tasks You are ready to start receiving tasks. [PERSON_NAME] Av…" at bounding box center [151, 397] width 231 height 723
click at [650, 141] on div "Back to Dashboard Change Sender ID Customers Technicians Select a contact Outbo…" at bounding box center [707, 397] width 881 height 723
drag, startPoint x: 752, startPoint y: 341, endPoint x: 875, endPoint y: 7, distance: 355.7
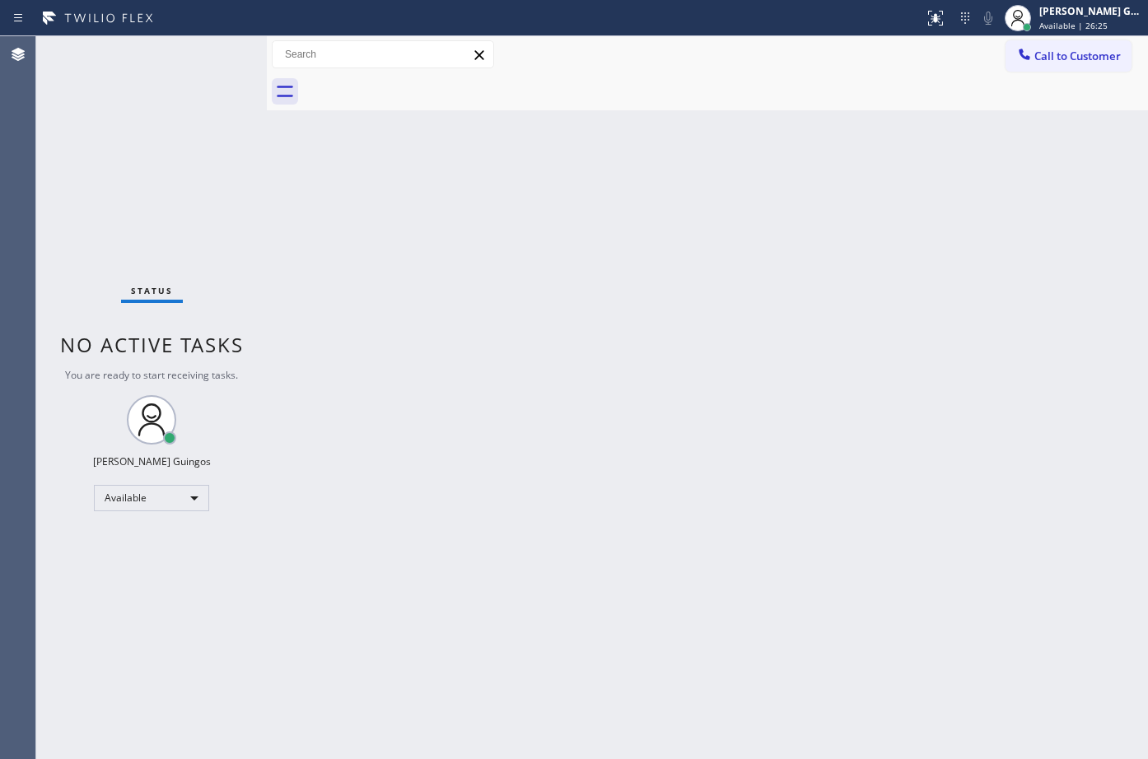
click at [764, 306] on div "Back to Dashboard Change Sender ID Customers Technicians Select a contact Outbo…" at bounding box center [707, 397] width 881 height 723
click at [663, 350] on div "Back to Dashboard Change Sender ID Customers Technicians Select a contact Outbo…" at bounding box center [707, 397] width 881 height 723
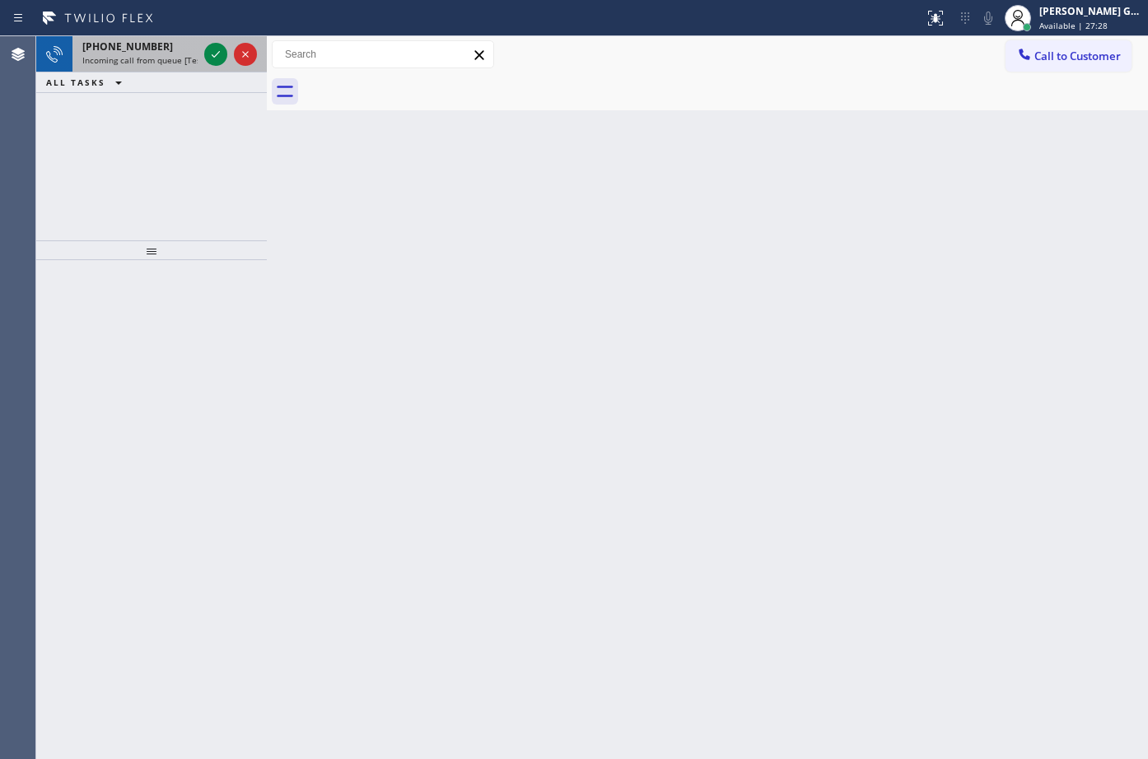
click at [166, 54] on span "Incoming call from queue [Test] All" at bounding box center [150, 60] width 137 height 12
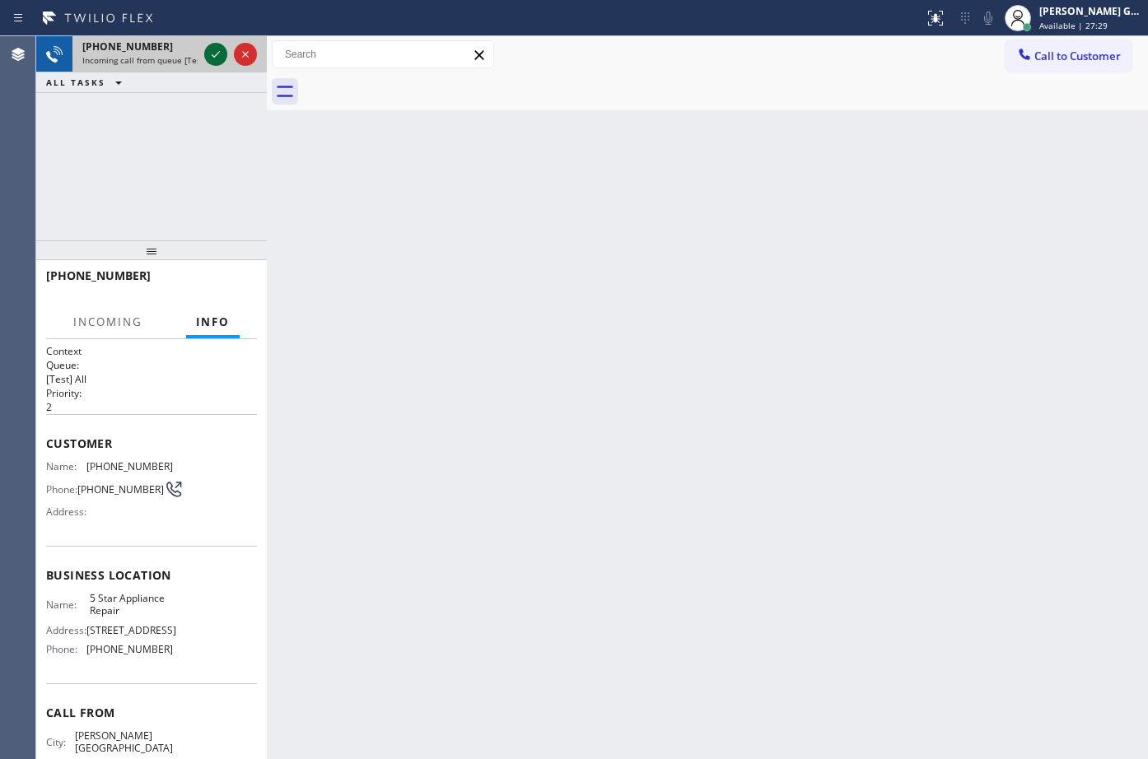
click at [217, 54] on icon at bounding box center [216, 54] width 8 height 7
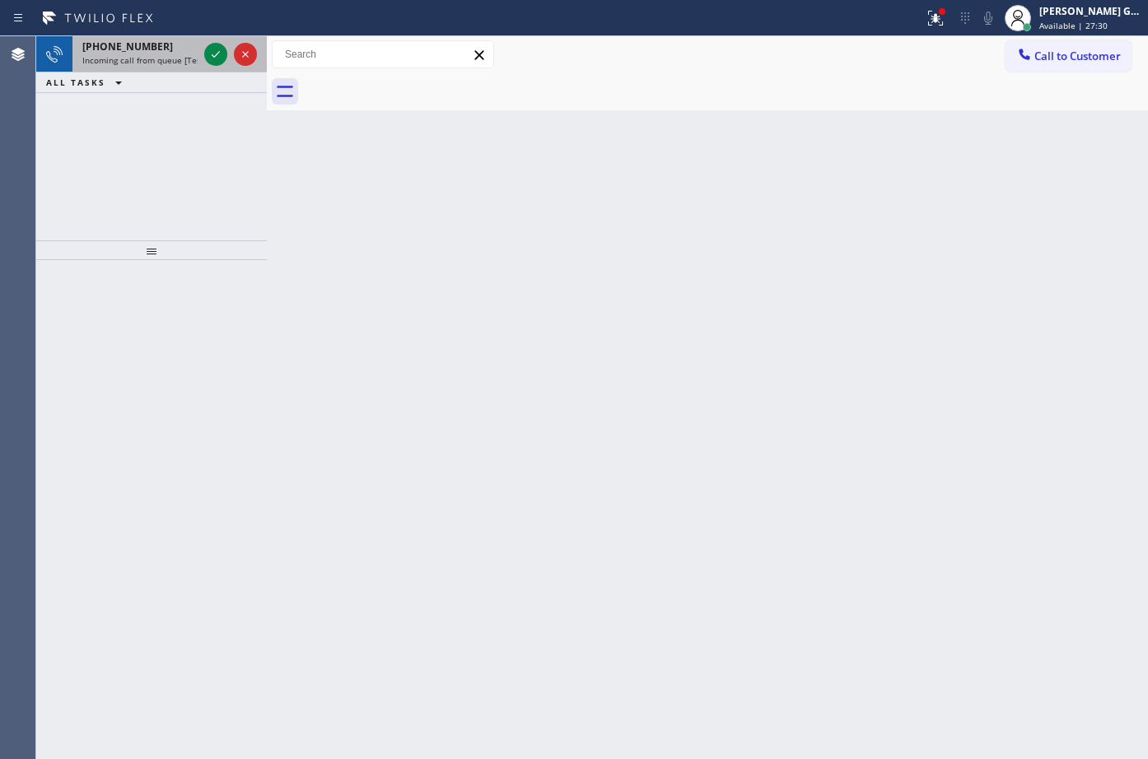
click at [227, 53] on div at bounding box center [230, 54] width 59 height 36
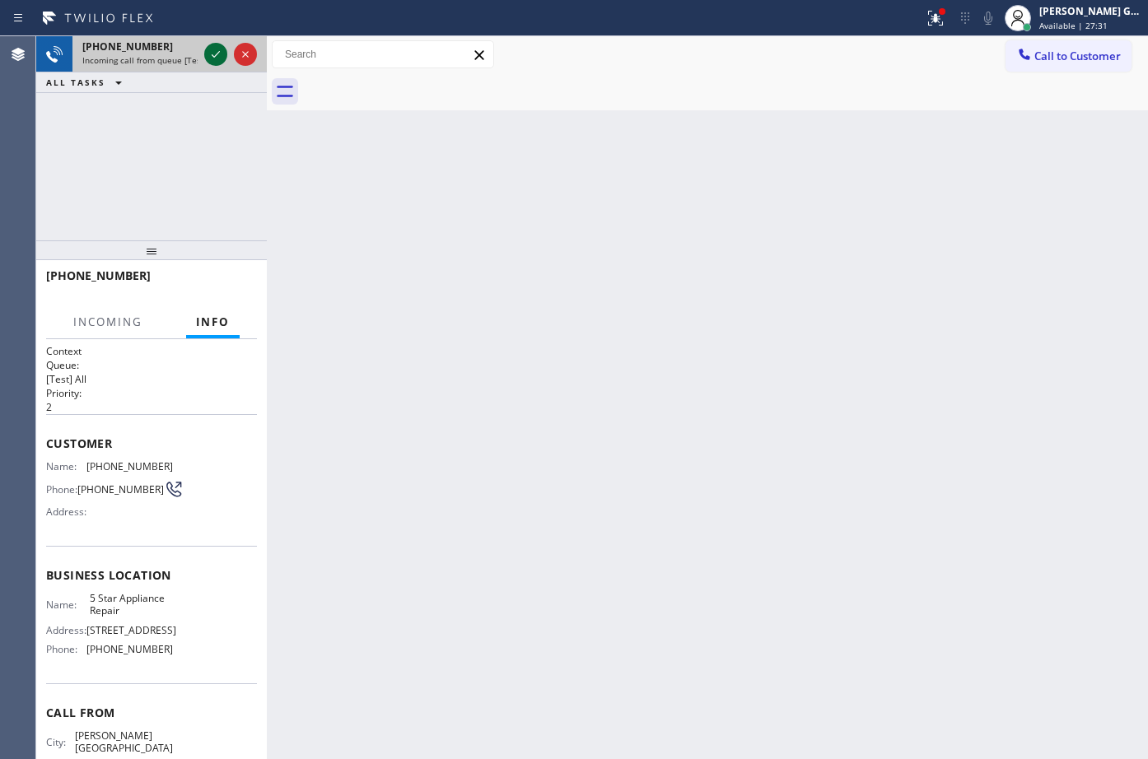
click at [218, 55] on icon at bounding box center [216, 54] width 20 height 20
click at [651, 295] on div "Back to Dashboard Change Sender ID Customers Technicians Select a contact Outbo…" at bounding box center [707, 397] width 881 height 723
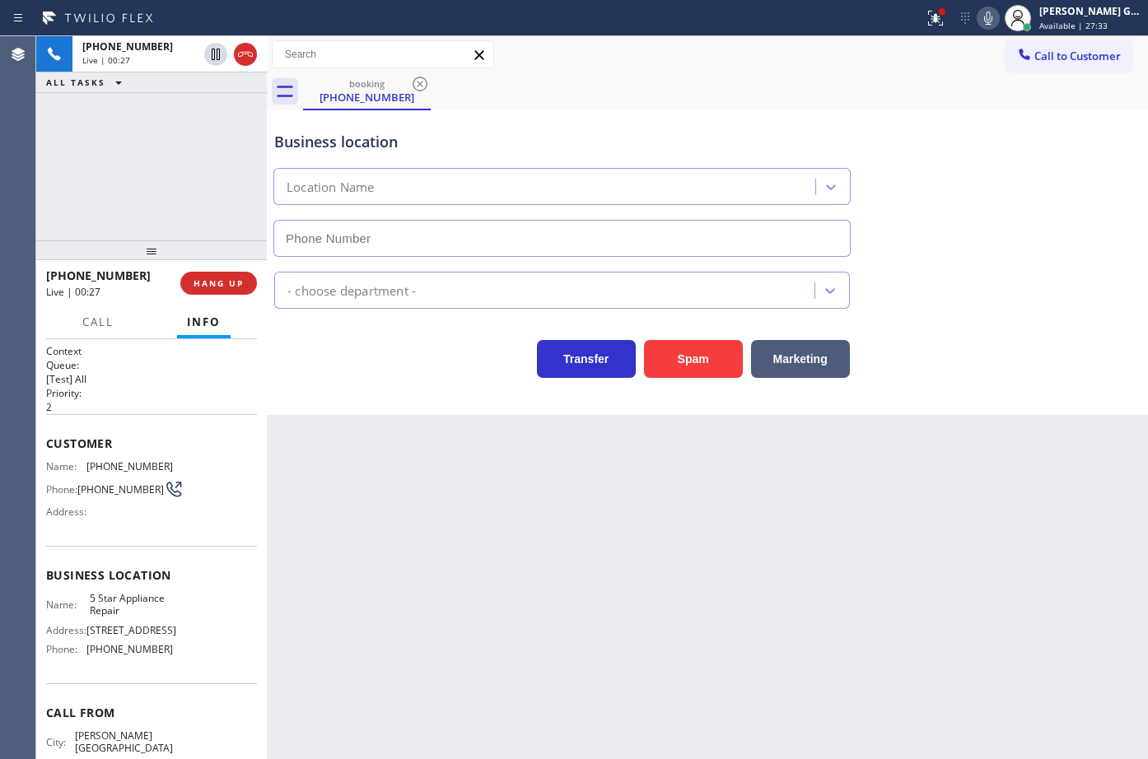
type input "[PHONE_NUMBER]"
click at [114, 469] on span "[PHONE_NUMBER]" at bounding box center [129, 466] width 86 height 12
copy span "[PHONE_NUMBER]"
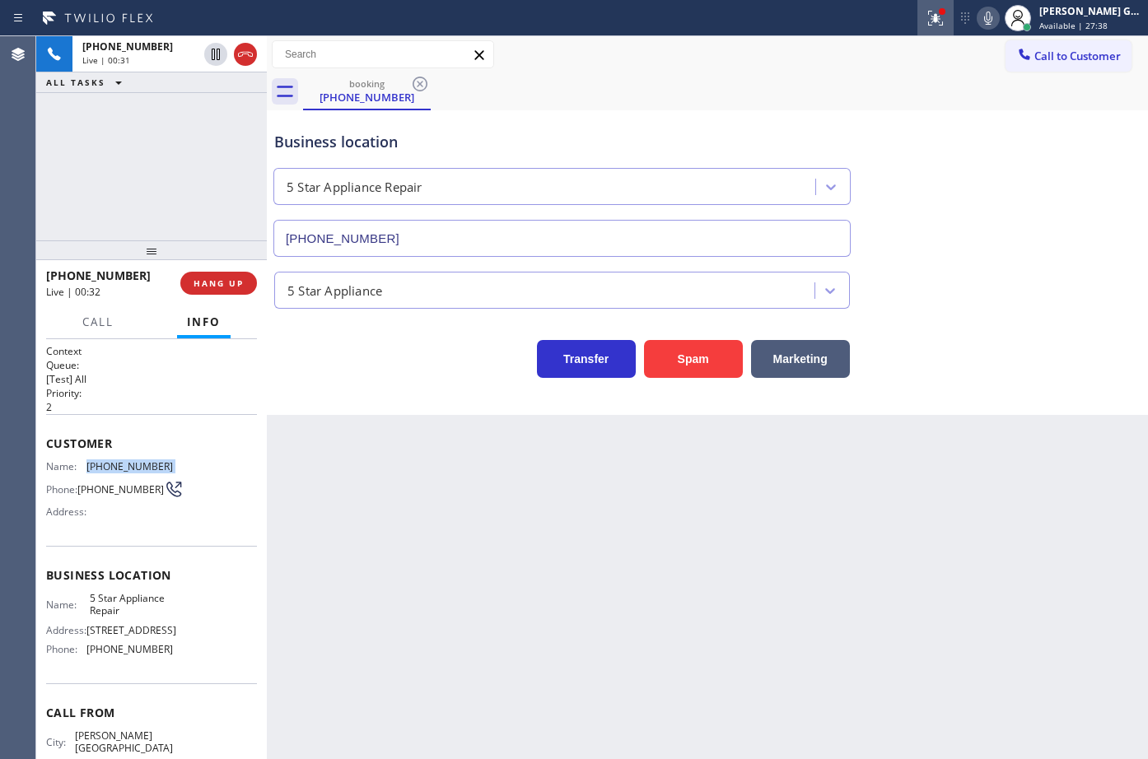
click at [945, 18] on icon at bounding box center [936, 18] width 20 height 20
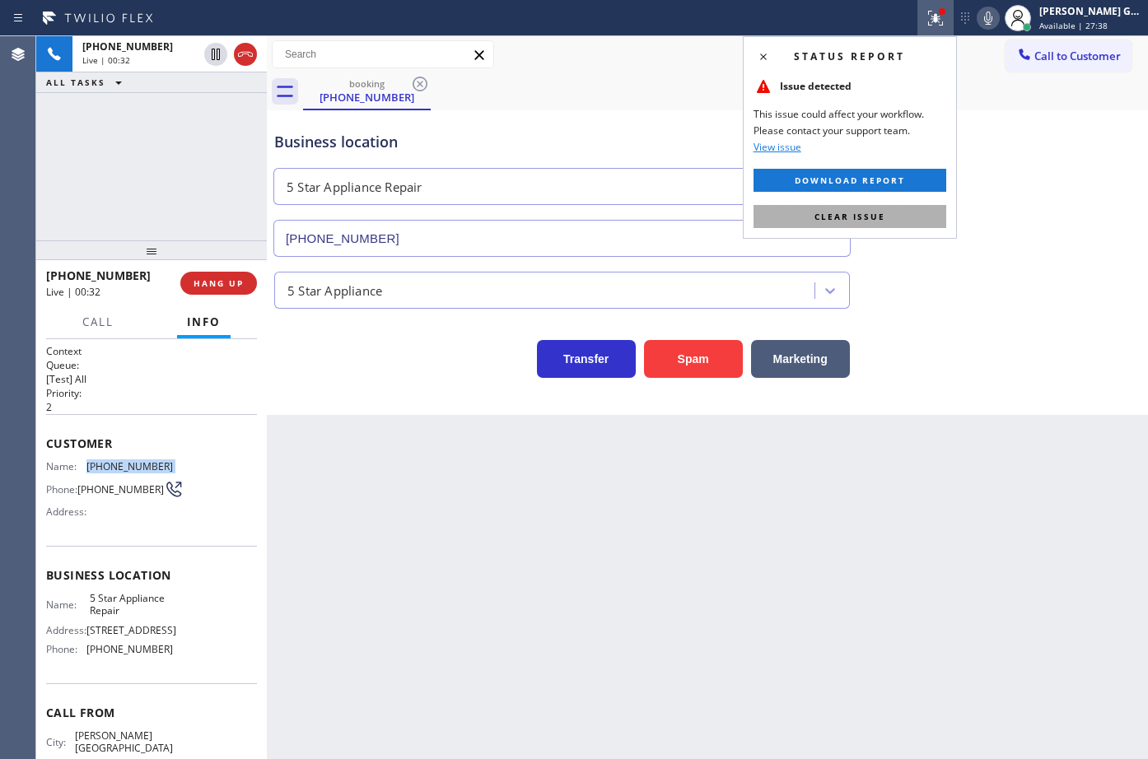
click at [887, 222] on button "Clear issue" at bounding box center [850, 216] width 193 height 23
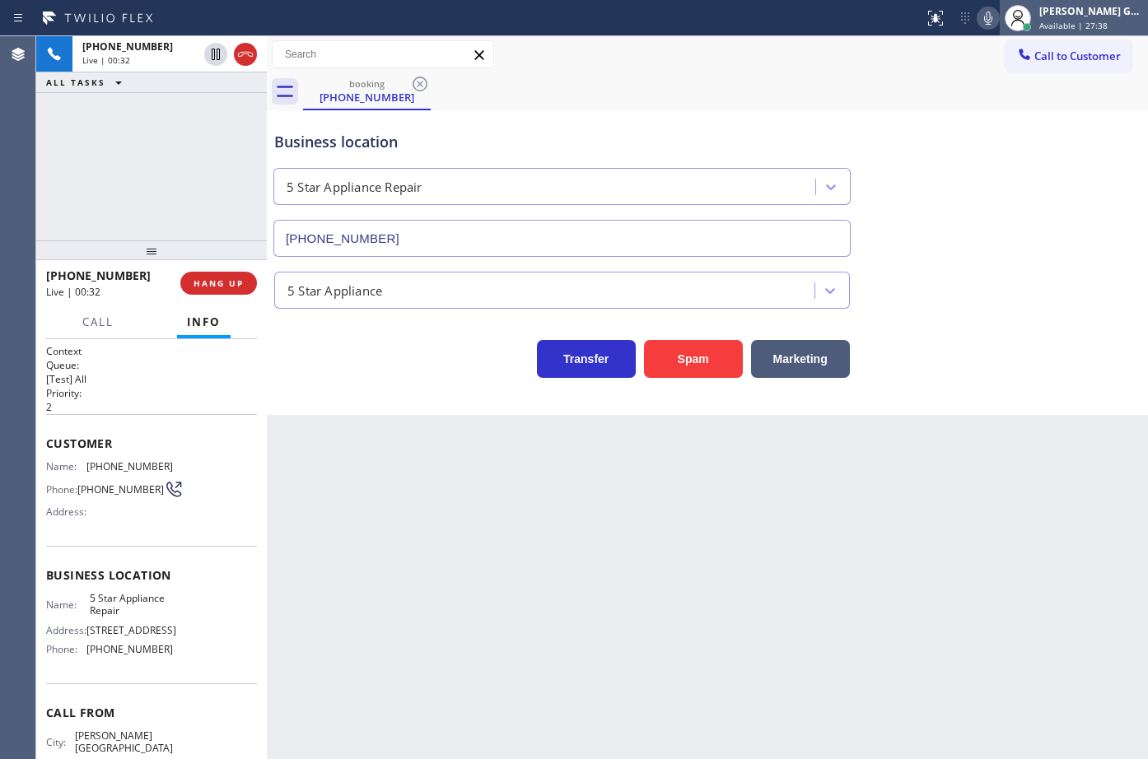
drag, startPoint x: 985, startPoint y: 209, endPoint x: 1020, endPoint y: 7, distance: 204.9
click at [985, 208] on div "Business location 5 Star Appliance Repair [PHONE_NUMBER]" at bounding box center [707, 182] width 873 height 149
click at [991, 18] on icon at bounding box center [988, 18] width 20 height 20
click at [992, 14] on icon at bounding box center [988, 18] width 8 height 13
click at [750, 79] on div "booking (310) 601-0337" at bounding box center [725, 91] width 845 height 37
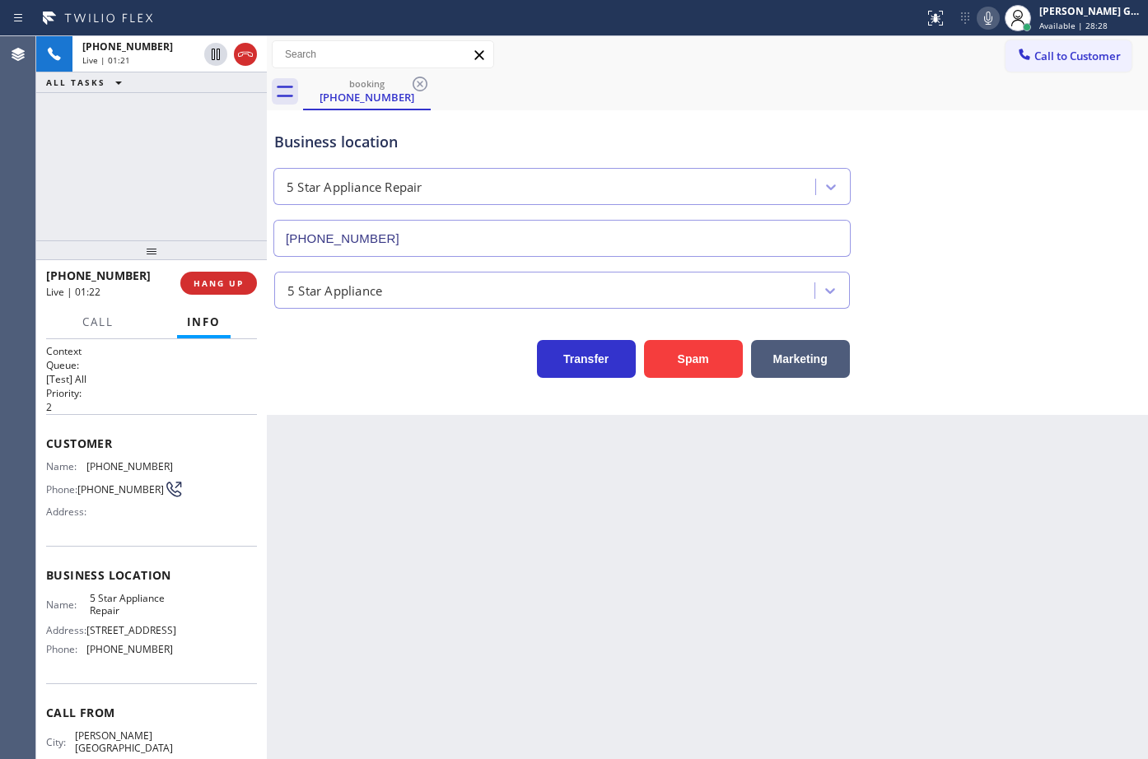
click at [716, 88] on div "booking (310) 601-0337" at bounding box center [725, 91] width 845 height 37
click at [719, 94] on div "booking (310) 601-0337" at bounding box center [725, 91] width 845 height 37
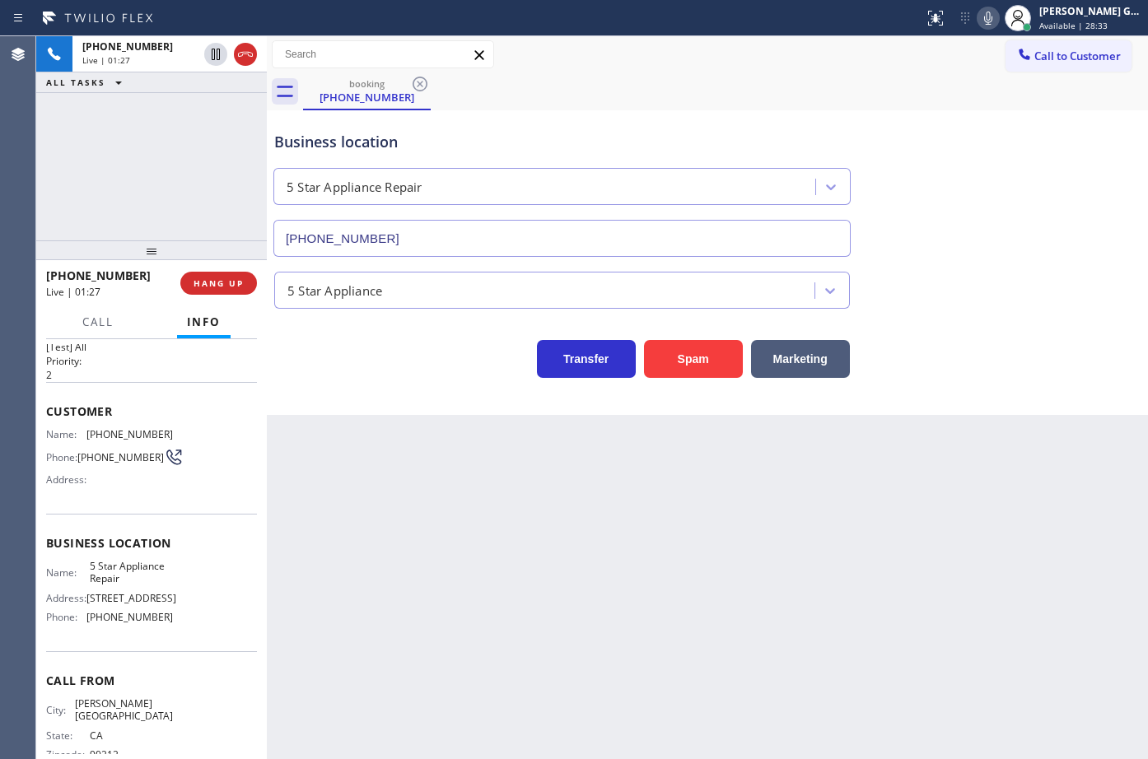
scroll to position [59, 0]
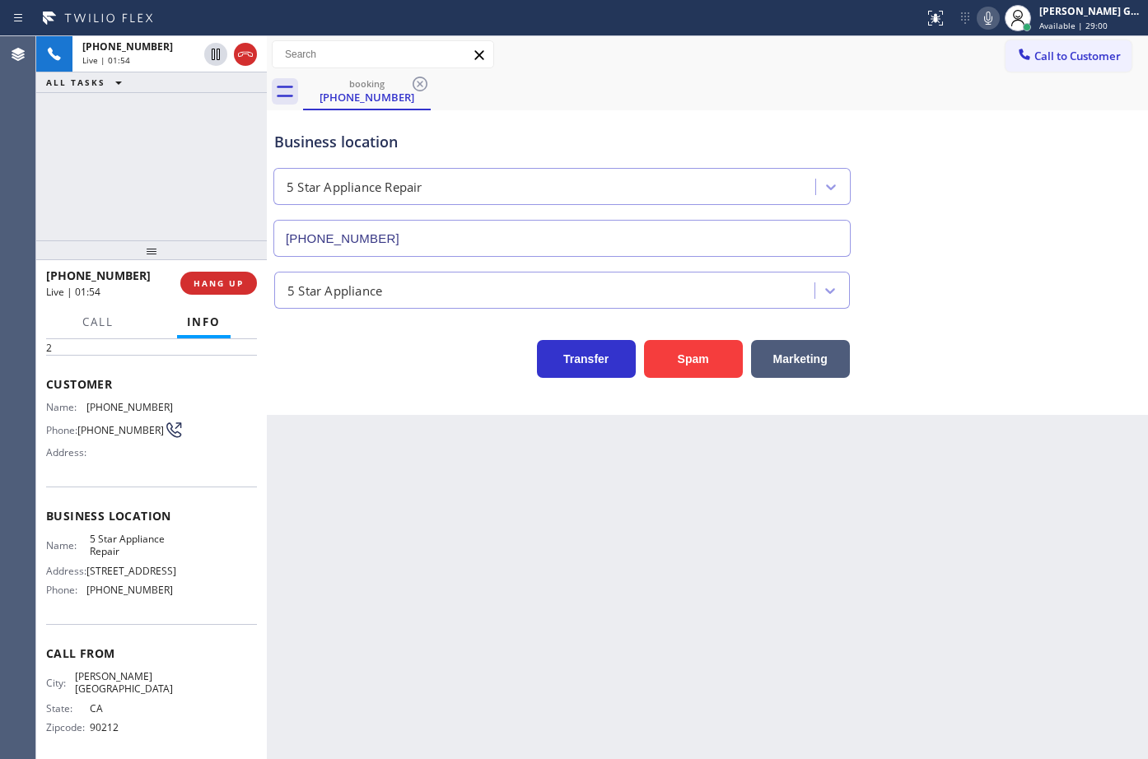
click at [733, 132] on div "Business location" at bounding box center [562, 142] width 576 height 22
click at [735, 138] on div "Business location" at bounding box center [562, 142] width 576 height 22
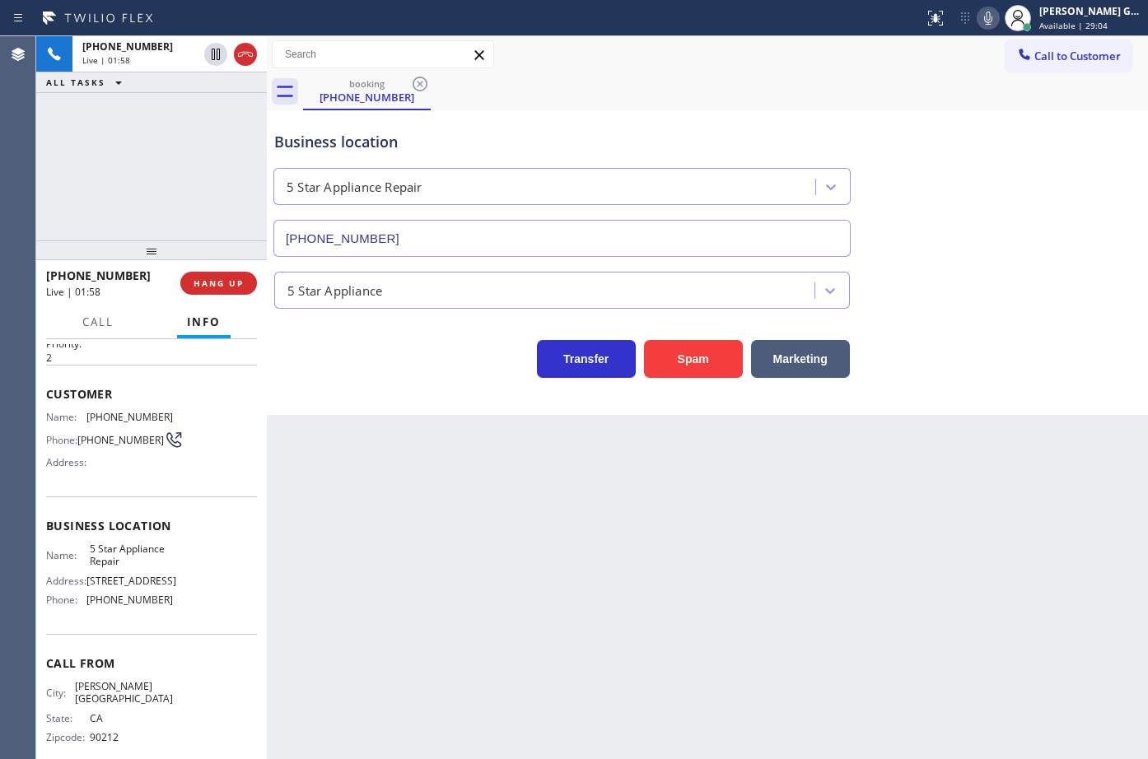
drag, startPoint x: 167, startPoint y: 254, endPoint x: 179, endPoint y: 244, distance: 15.2
click at [179, 244] on div at bounding box center [151, 250] width 231 height 20
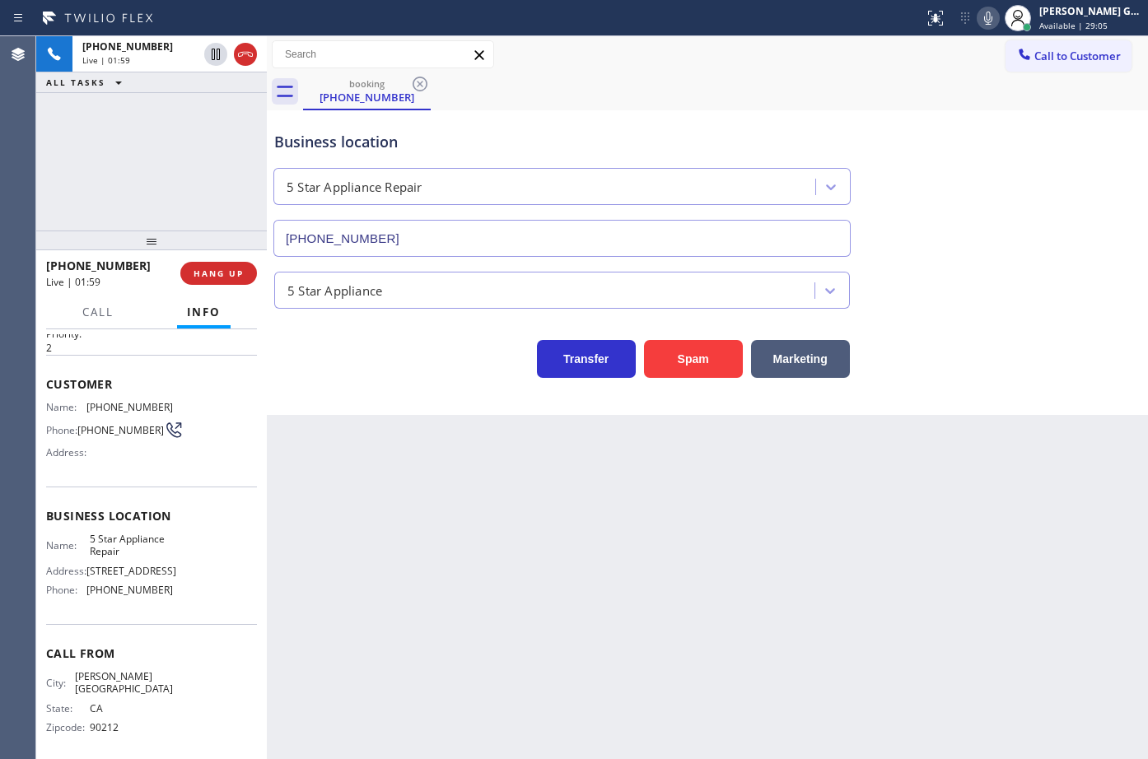
click at [164, 177] on div "+13106010337 Live | 01:59 ALL TASKS ALL TASKS ACTIVE TASKS TASKS IN WRAP UP" at bounding box center [151, 133] width 231 height 194
click at [319, 398] on div "Business location 5 Star Appliance Repair [PHONE_NUMBER] 5 Star Appliance Trans…" at bounding box center [707, 262] width 881 height 305
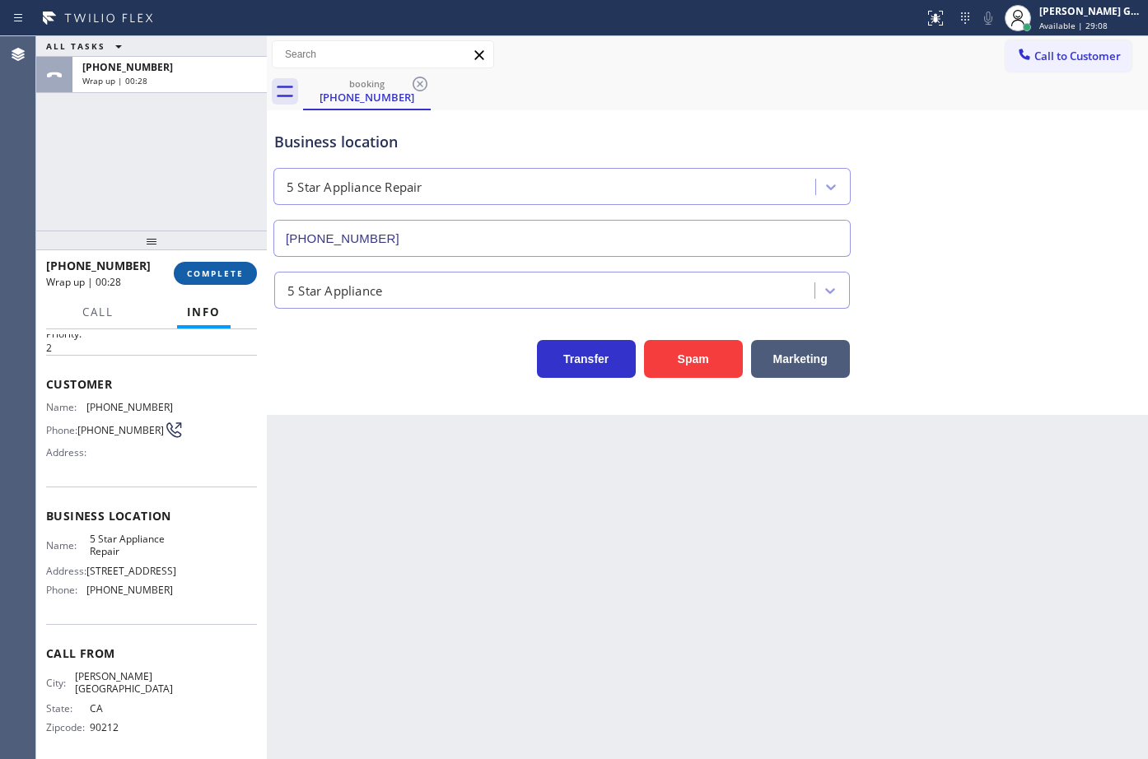
click at [242, 274] on span "COMPLETE" at bounding box center [215, 274] width 57 height 12
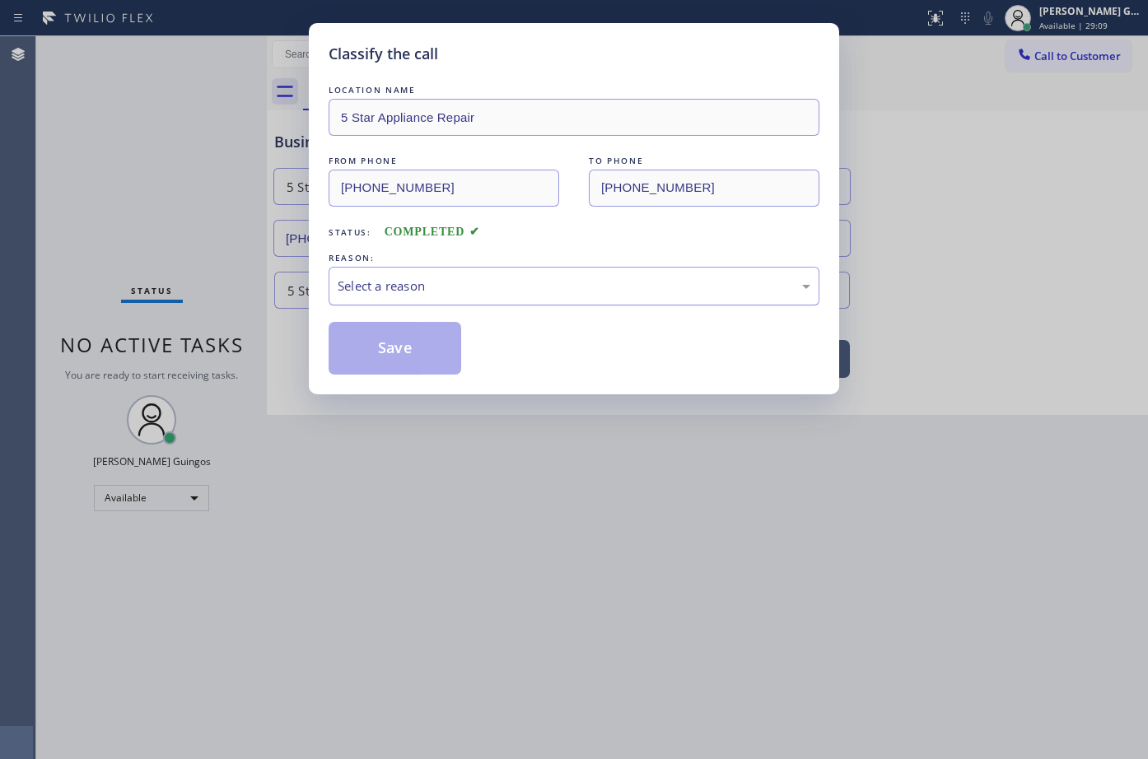
click at [426, 269] on div "Select a reason" at bounding box center [574, 286] width 491 height 39
click at [379, 355] on button "Save" at bounding box center [395, 348] width 133 height 53
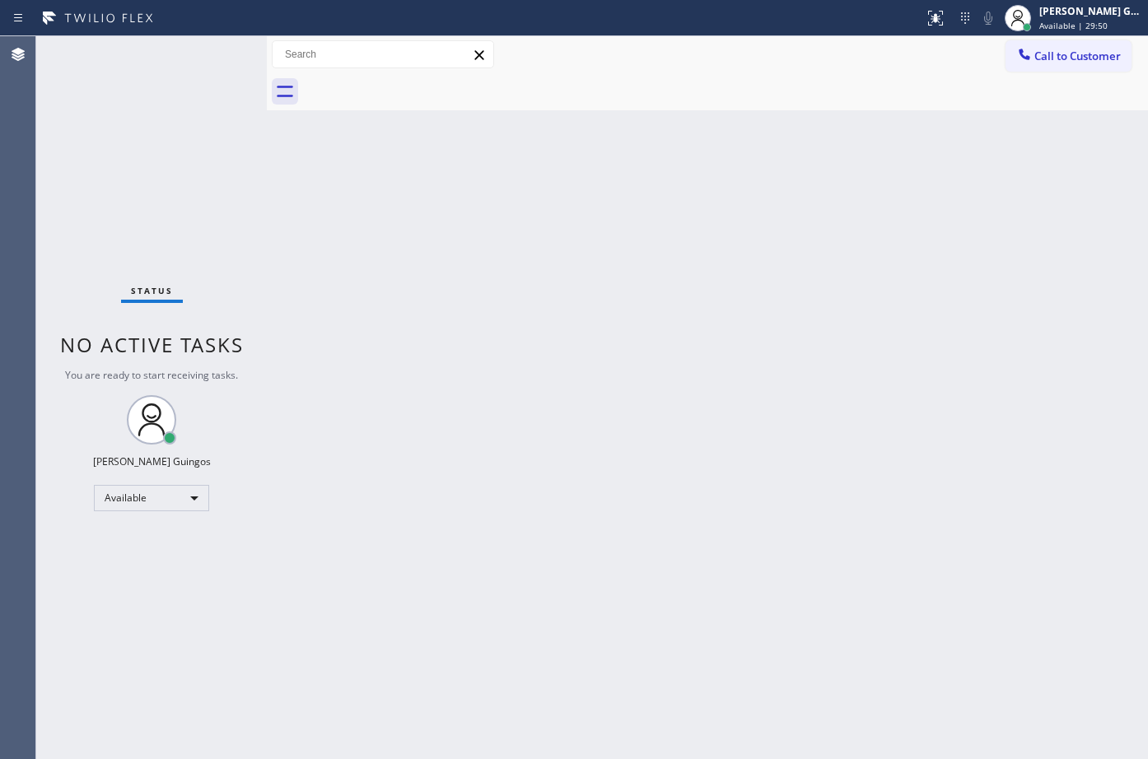
click at [696, 244] on div "Back to Dashboard Change Sender ID Customers Technicians Select a contact Outbo…" at bounding box center [707, 397] width 881 height 723
click at [838, 491] on div "Back to Dashboard Change Sender ID Customers Technicians Select a contact Outbo…" at bounding box center [707, 397] width 881 height 723
click at [741, 298] on div "Back to Dashboard Change Sender ID Customers Technicians Select a contact Outbo…" at bounding box center [707, 397] width 881 height 723
click at [651, 415] on div "Back to Dashboard Change Sender ID Customers Technicians Select a contact Outbo…" at bounding box center [707, 397] width 881 height 723
drag, startPoint x: 745, startPoint y: 432, endPoint x: 761, endPoint y: 424, distance: 17.3
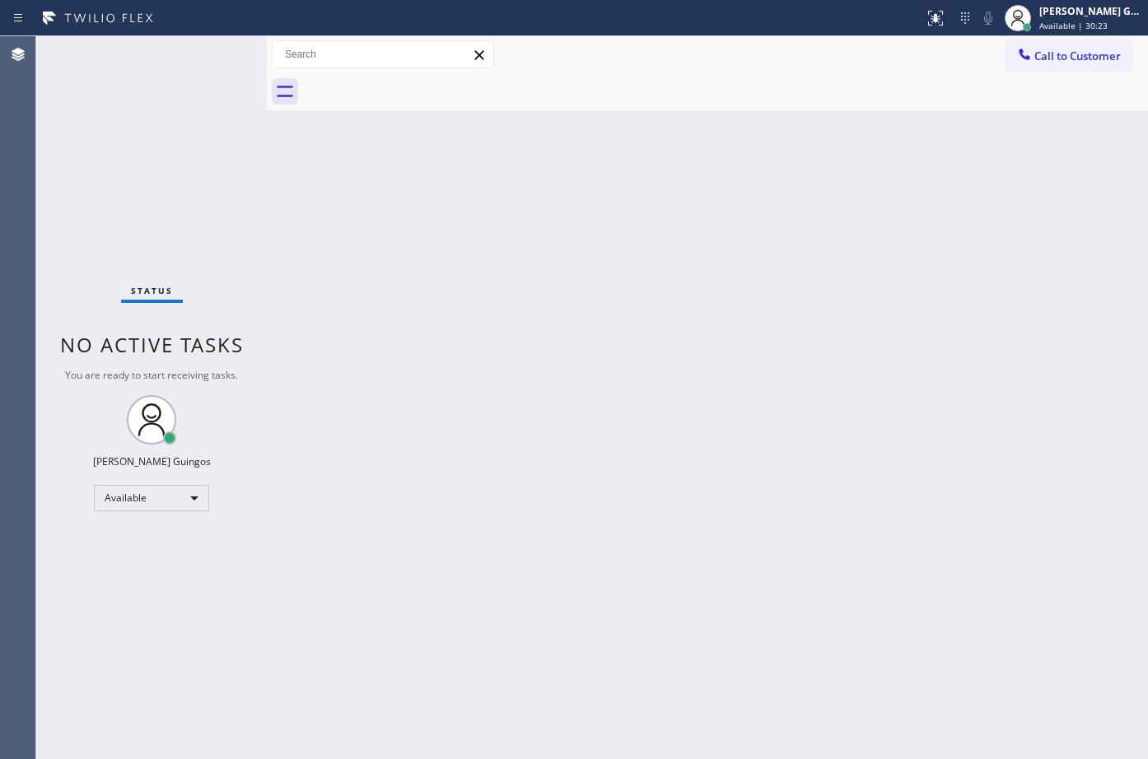
click at [754, 429] on div "Back to Dashboard Change Sender ID Customers Technicians Select a contact Outbo…" at bounding box center [707, 397] width 881 height 723
click at [652, 194] on div "Back to Dashboard Change Sender ID Customers Technicians Select a contact Outbo…" at bounding box center [707, 397] width 881 height 723
click at [846, 560] on div "Back to Dashboard Change Sender ID Customers Technicians Select a contact Outbo…" at bounding box center [707, 397] width 881 height 723
click at [692, 403] on div "Back to Dashboard Change Sender ID Customers Technicians Select a contact Outbo…" at bounding box center [707, 397] width 881 height 723
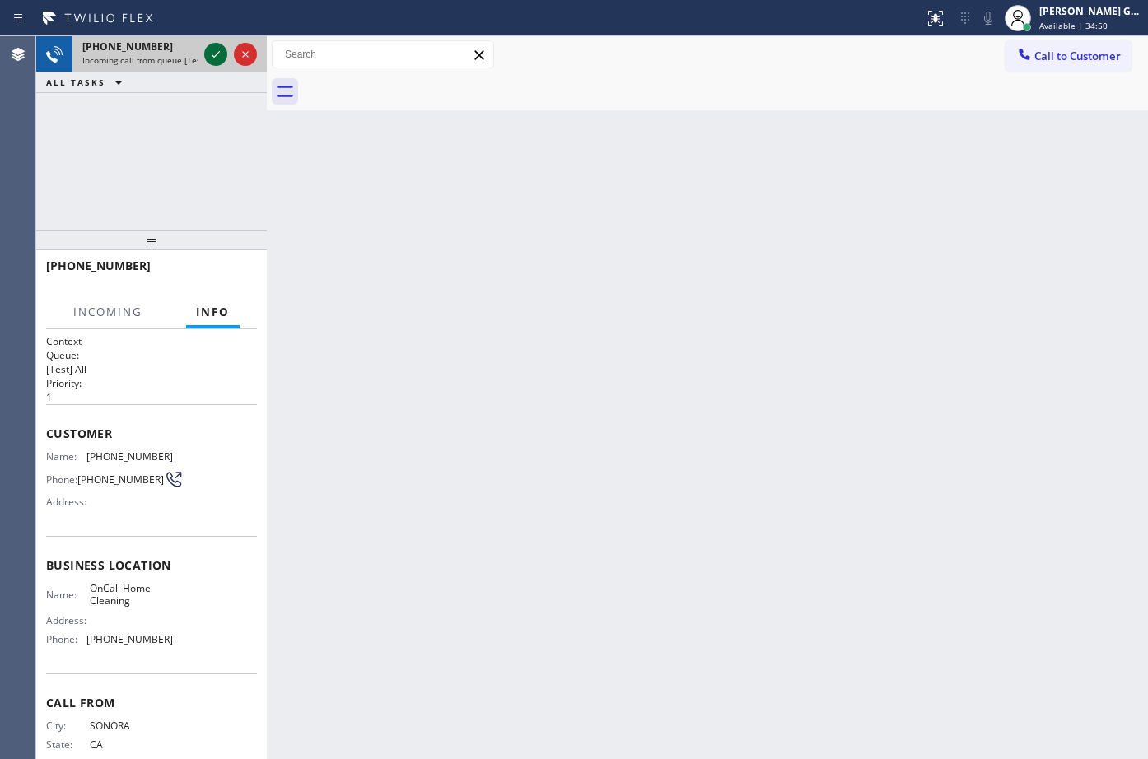
click at [216, 58] on icon at bounding box center [216, 54] width 20 height 20
click at [650, 347] on div "Back to Dashboard Change Sender ID Customers Technicians Select a contact Outbo…" at bounding box center [707, 397] width 881 height 723
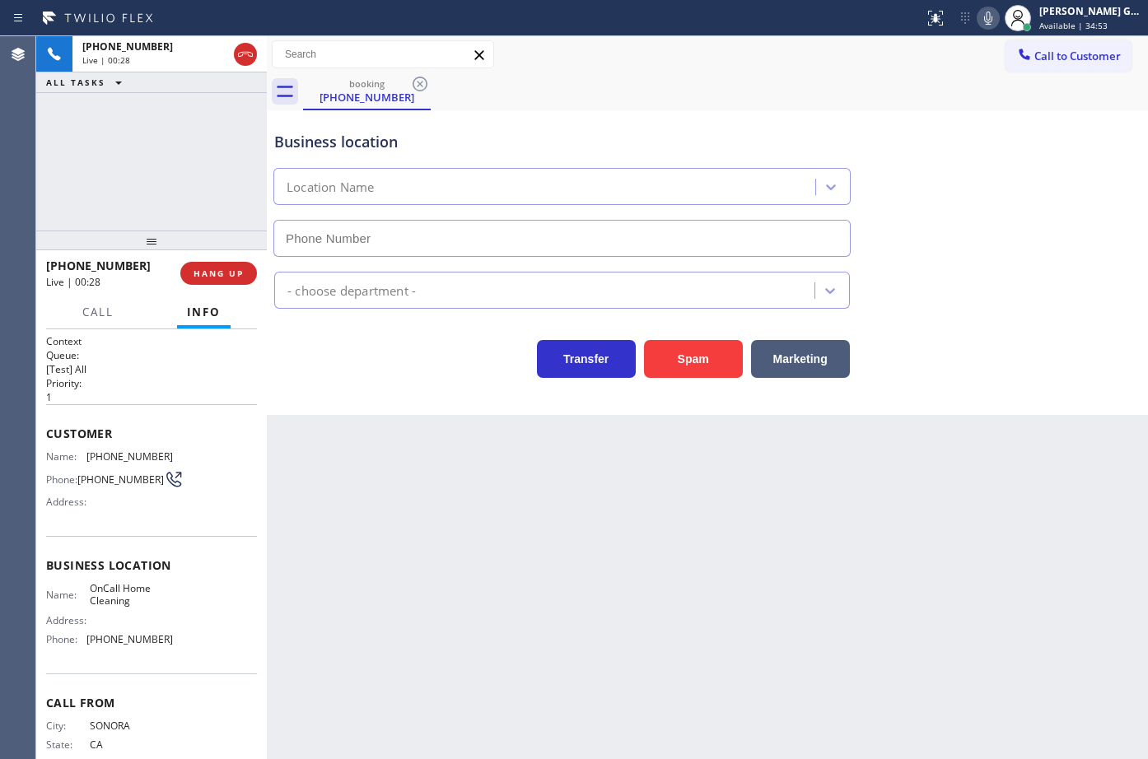
type input "[PHONE_NUMBER]"
click at [241, 271] on span "HANG UP" at bounding box center [219, 274] width 50 height 12
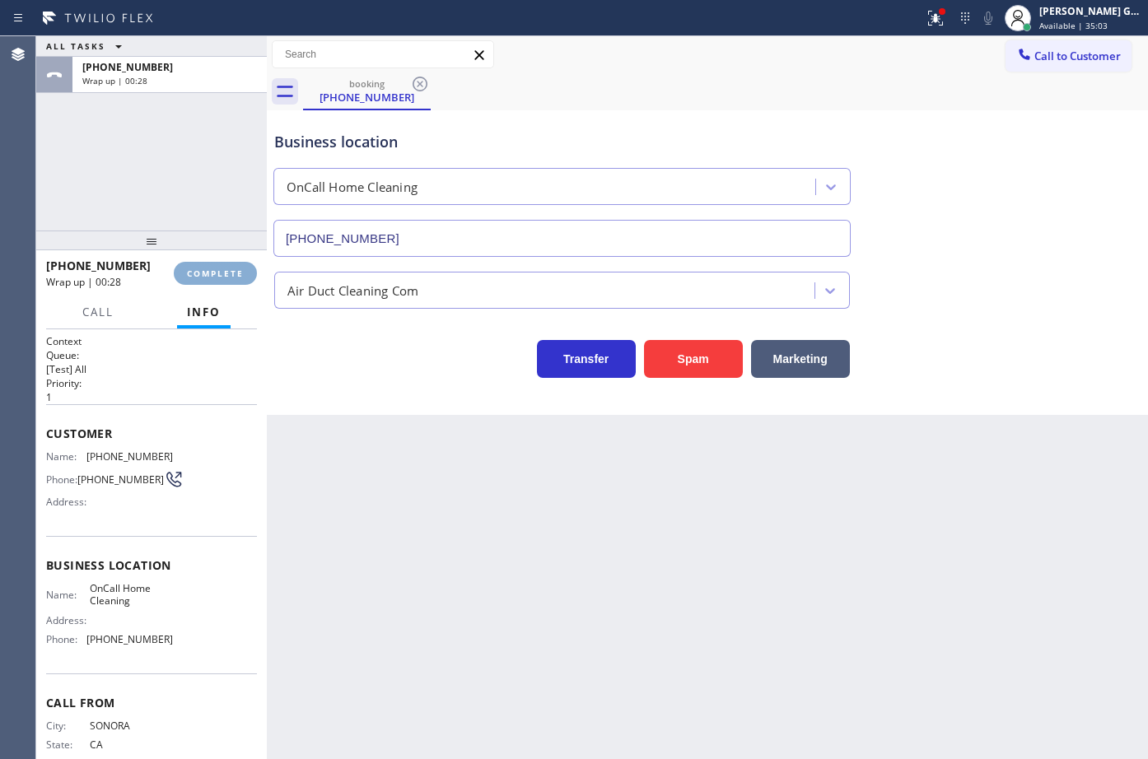
click at [241, 271] on span "COMPLETE" at bounding box center [215, 274] width 57 height 12
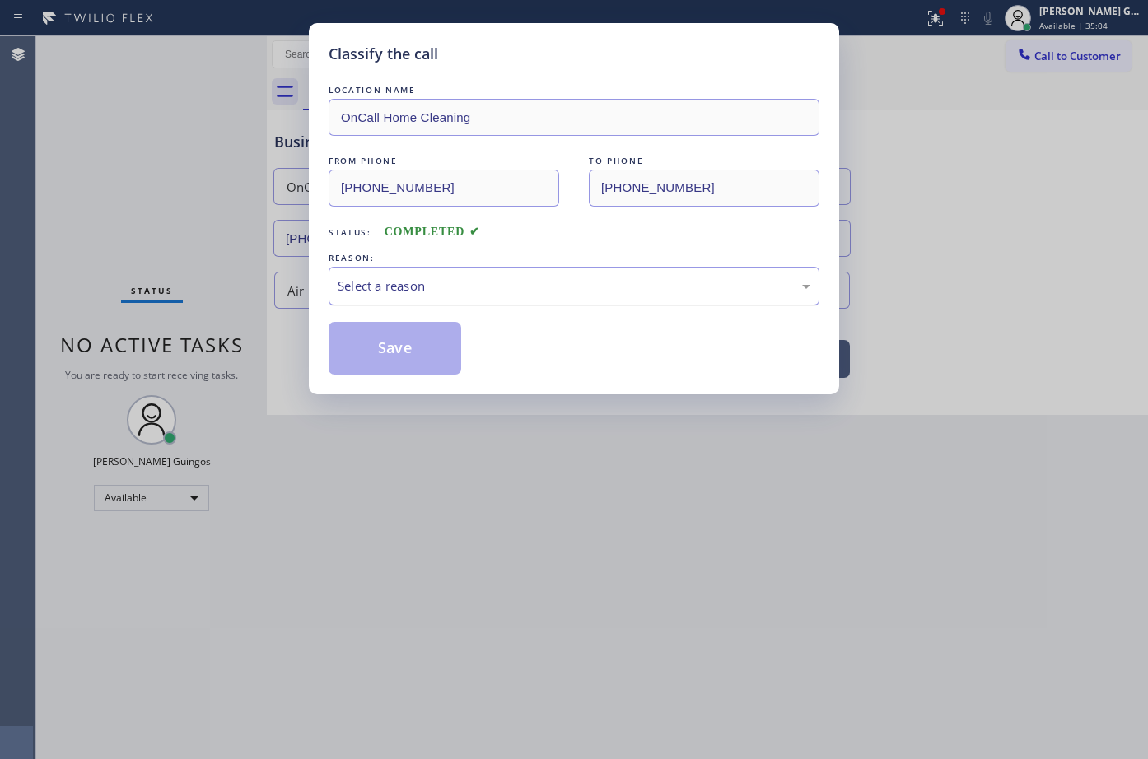
click at [385, 282] on div "Select a reason" at bounding box center [574, 286] width 473 height 19
click at [380, 345] on button "Save" at bounding box center [395, 348] width 133 height 53
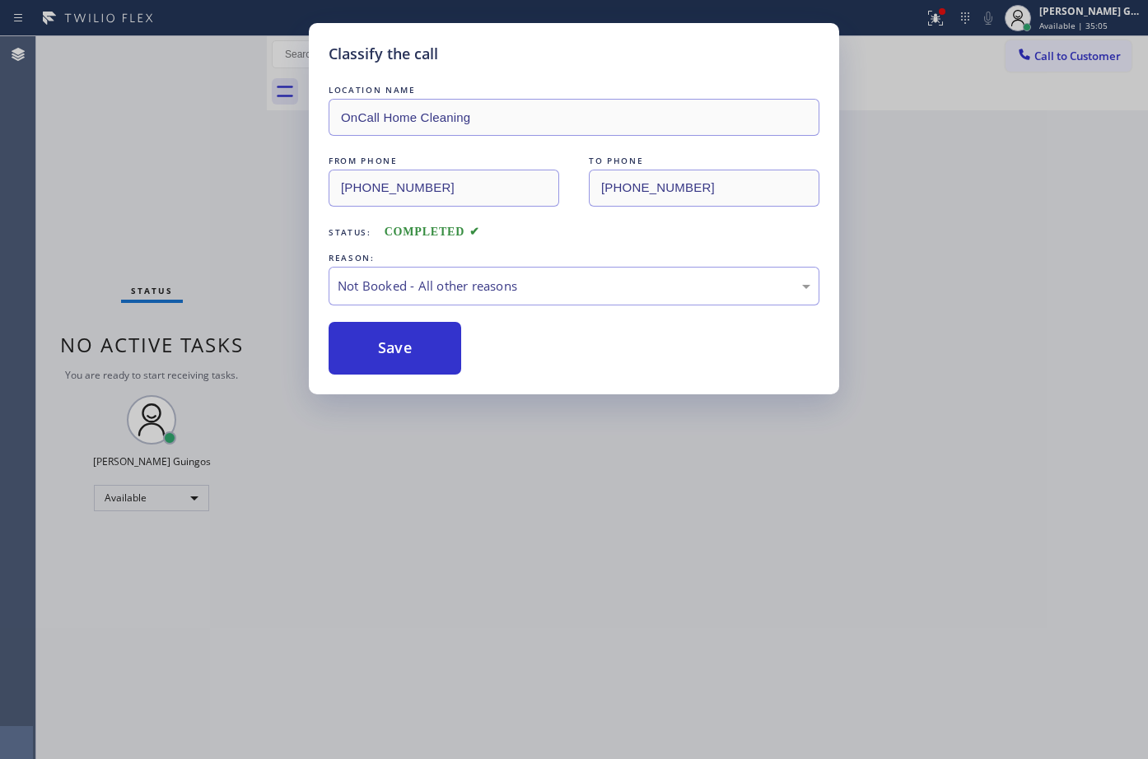
click at [380, 345] on button "Save" at bounding box center [395, 348] width 133 height 53
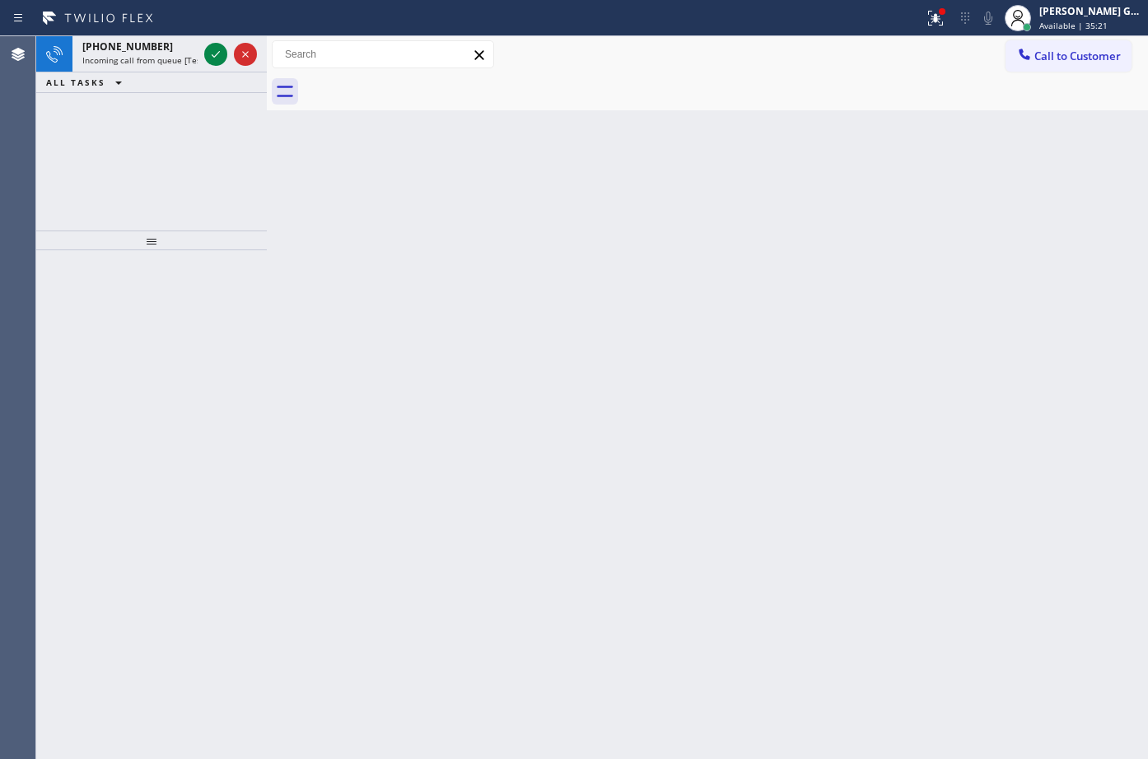
click at [744, 381] on div "Back to Dashboard Change Sender ID Customers Technicians Select a contact Outbo…" at bounding box center [707, 397] width 881 height 723
click at [195, 61] on span "Incoming call from queue [Test] All" at bounding box center [150, 60] width 137 height 12
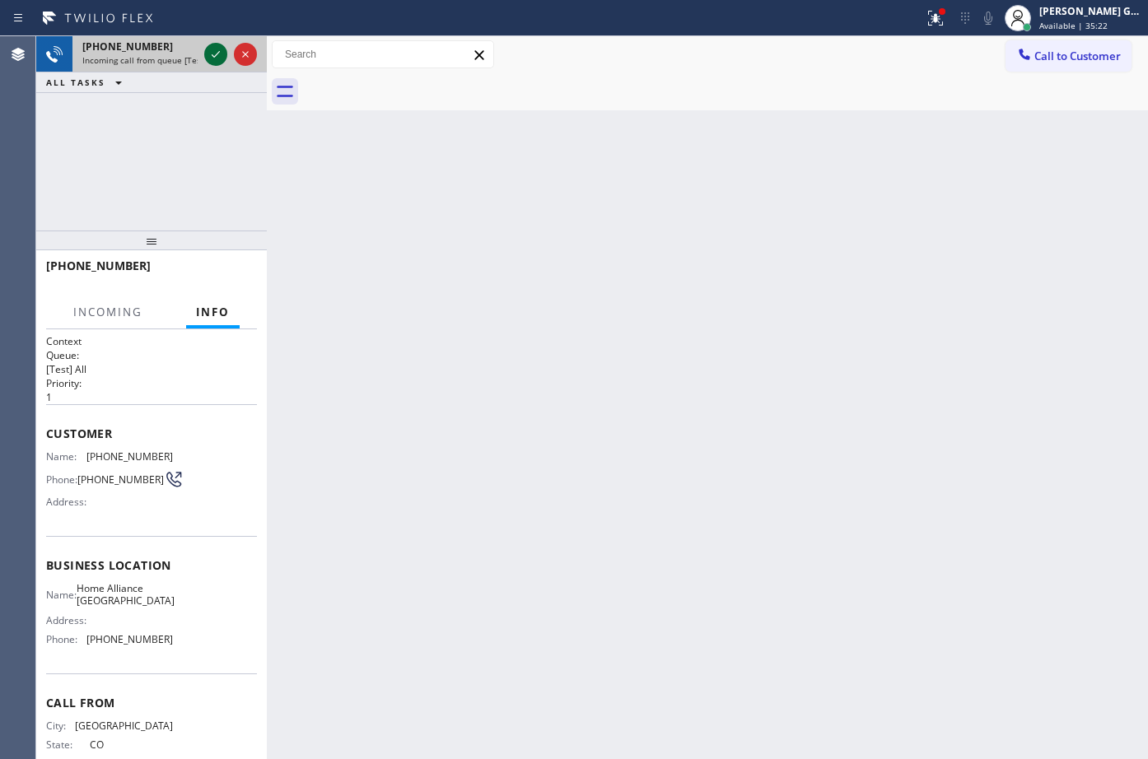
click at [209, 55] on icon at bounding box center [216, 54] width 20 height 20
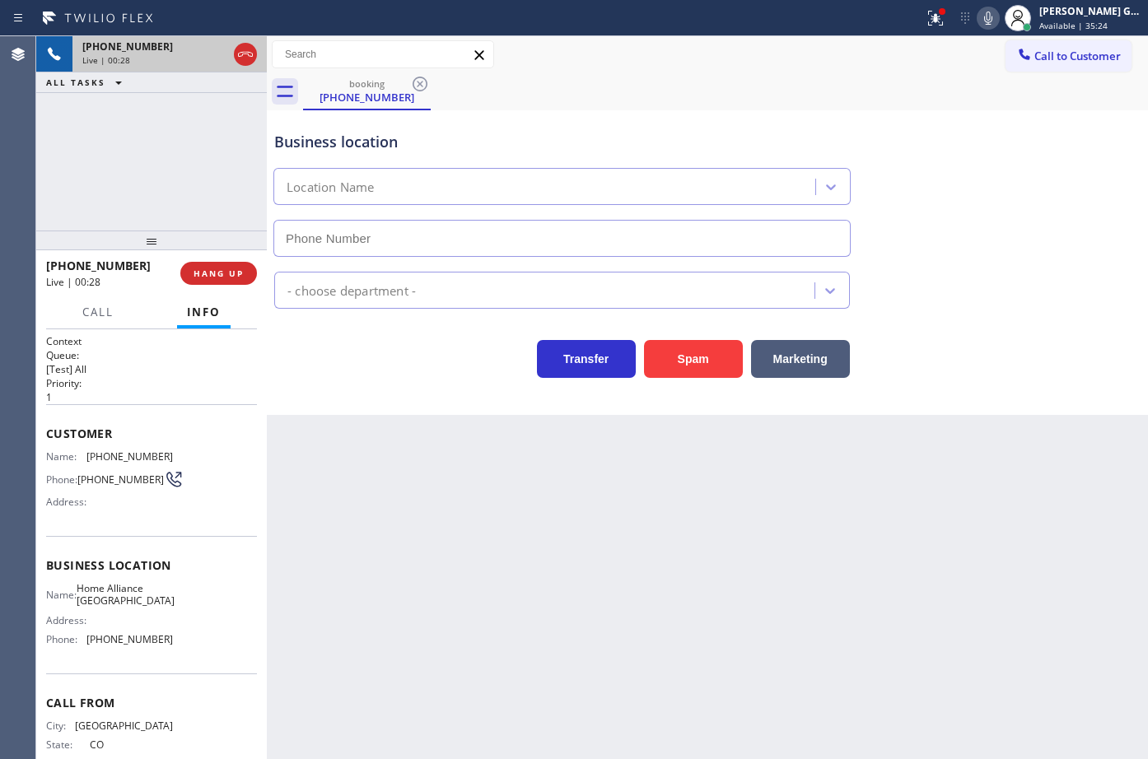
type input "[PHONE_NUMBER]"
click at [129, 451] on span "[PHONE_NUMBER]" at bounding box center [129, 456] width 86 height 12
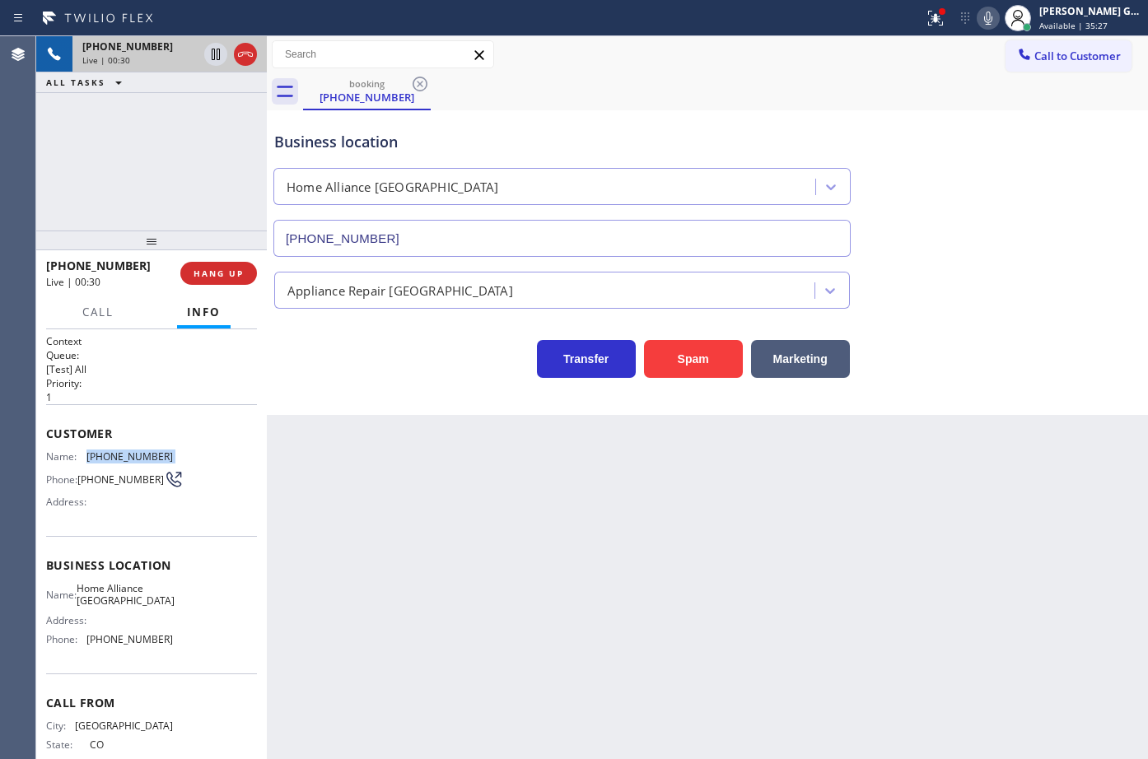
copy span "[PHONE_NUMBER]"
click at [930, 9] on icon at bounding box center [936, 18] width 20 height 20
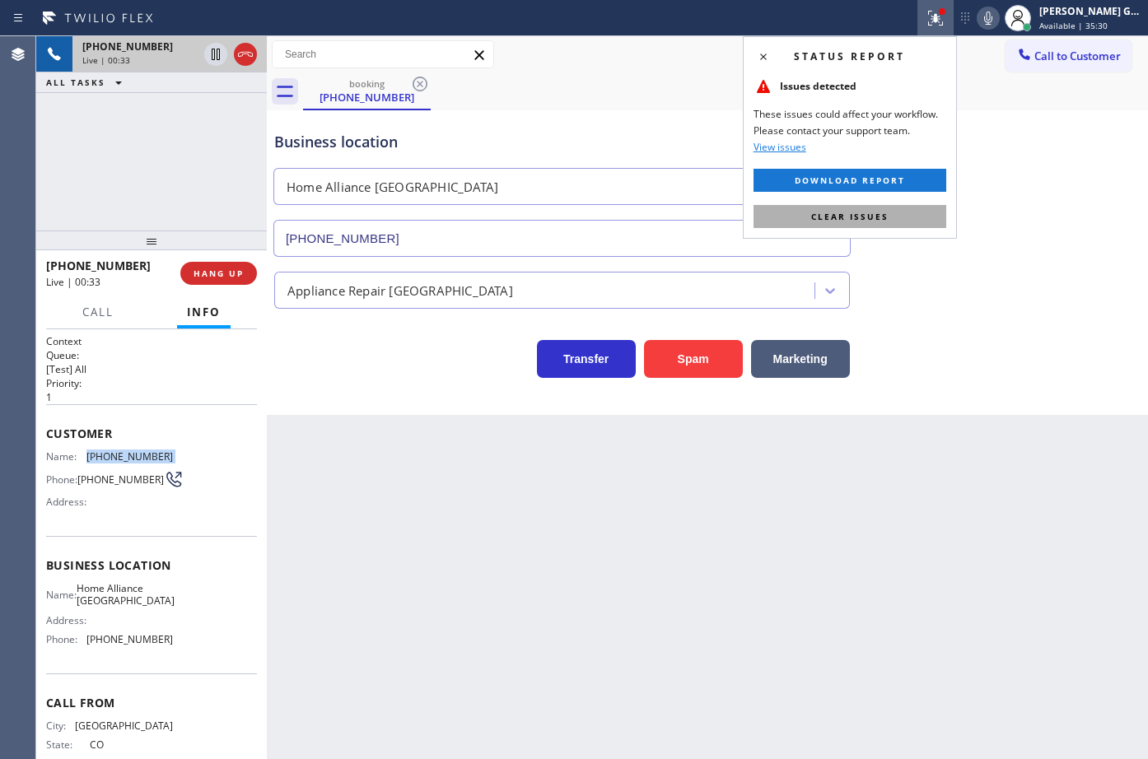
click at [906, 207] on button "Clear issues" at bounding box center [850, 216] width 193 height 23
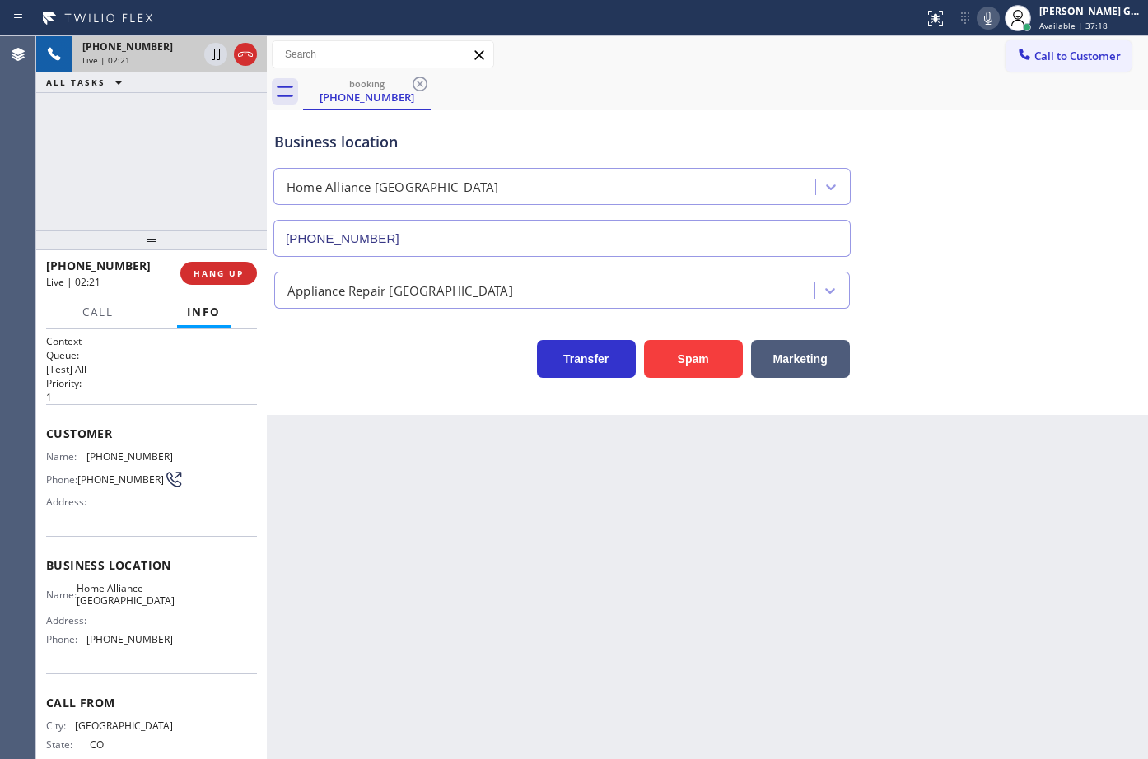
click at [940, 158] on div "Business location Home Alliance Jacksonville (904) 351-0757" at bounding box center [707, 182] width 873 height 149
click at [697, 144] on div "Business location" at bounding box center [562, 142] width 576 height 22
click at [735, 97] on div "booking (303) 324-2568" at bounding box center [725, 91] width 845 height 37
click at [780, 145] on div "Business location" at bounding box center [562, 142] width 576 height 22
click at [987, 19] on icon at bounding box center [988, 18] width 8 height 13
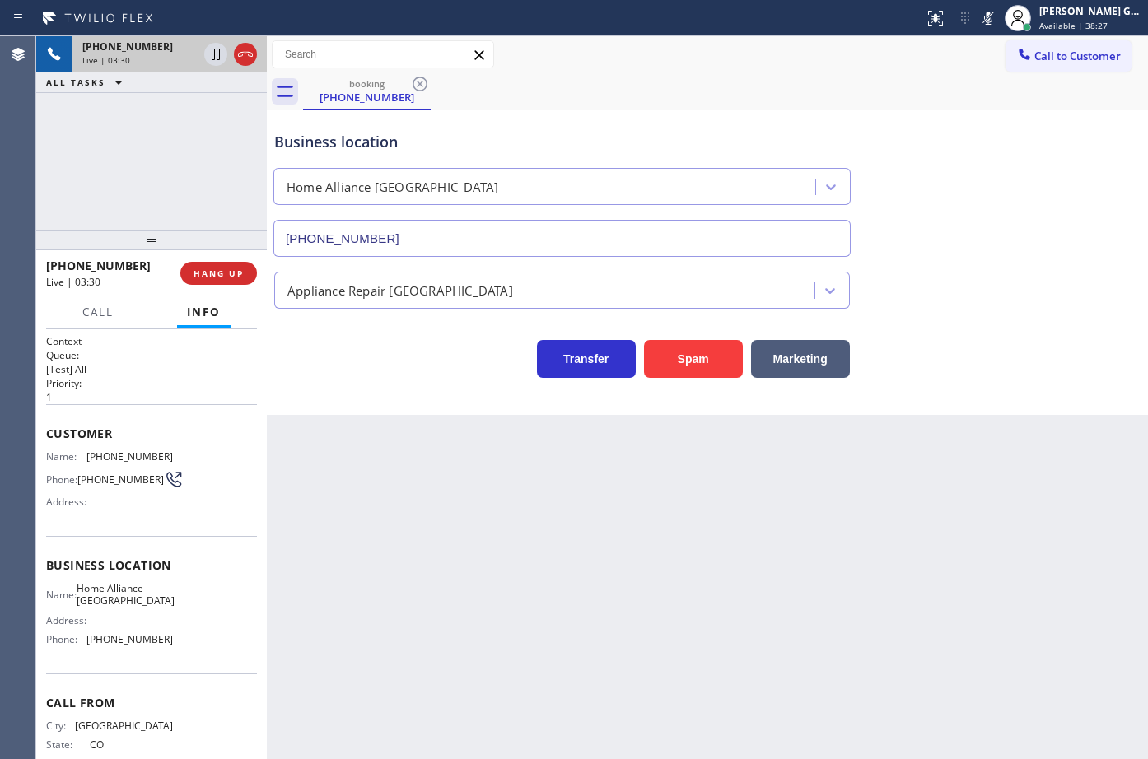
click at [954, 197] on div "Business location Home Alliance Jacksonville (904) 351-0757" at bounding box center [707, 182] width 873 height 149
click at [990, 13] on icon at bounding box center [988, 18] width 8 height 13
click at [991, 24] on icon at bounding box center [988, 18] width 8 height 13
click at [990, 24] on icon at bounding box center [988, 18] width 8 height 13
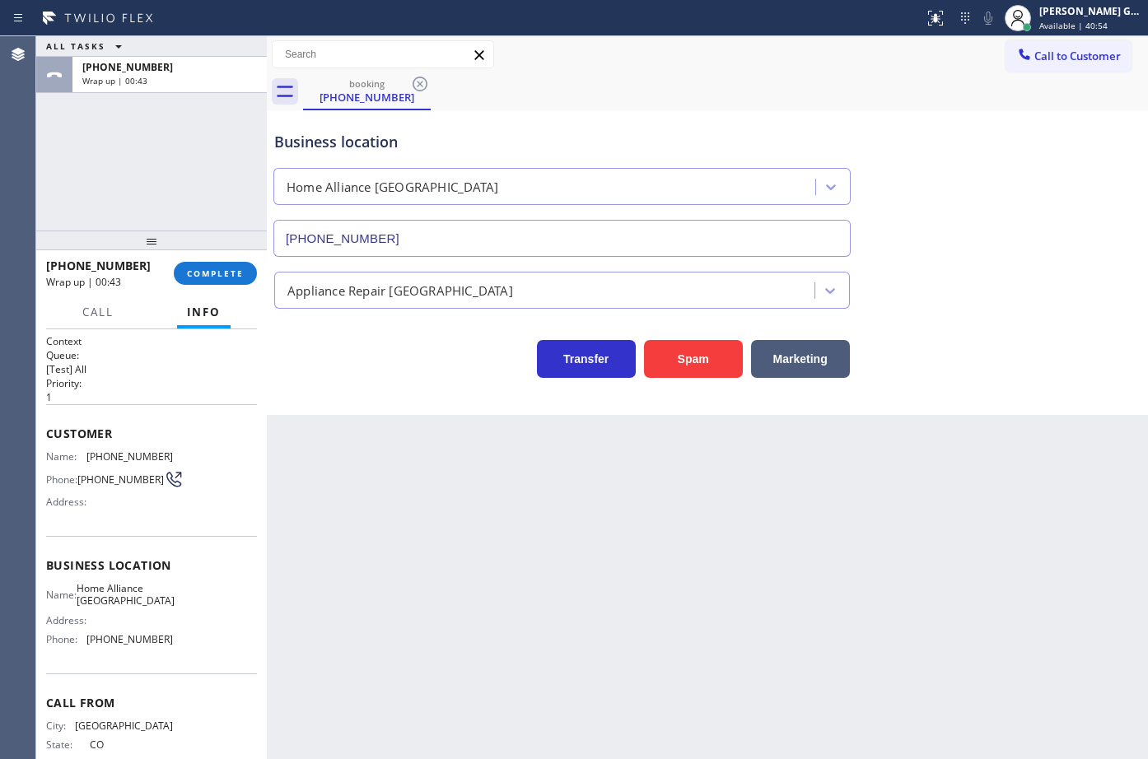
click at [131, 645] on span "[PHONE_NUMBER]" at bounding box center [129, 639] width 86 height 12
copy span "[PHONE_NUMBER]"
click at [212, 273] on span "COMPLETE" at bounding box center [215, 274] width 57 height 12
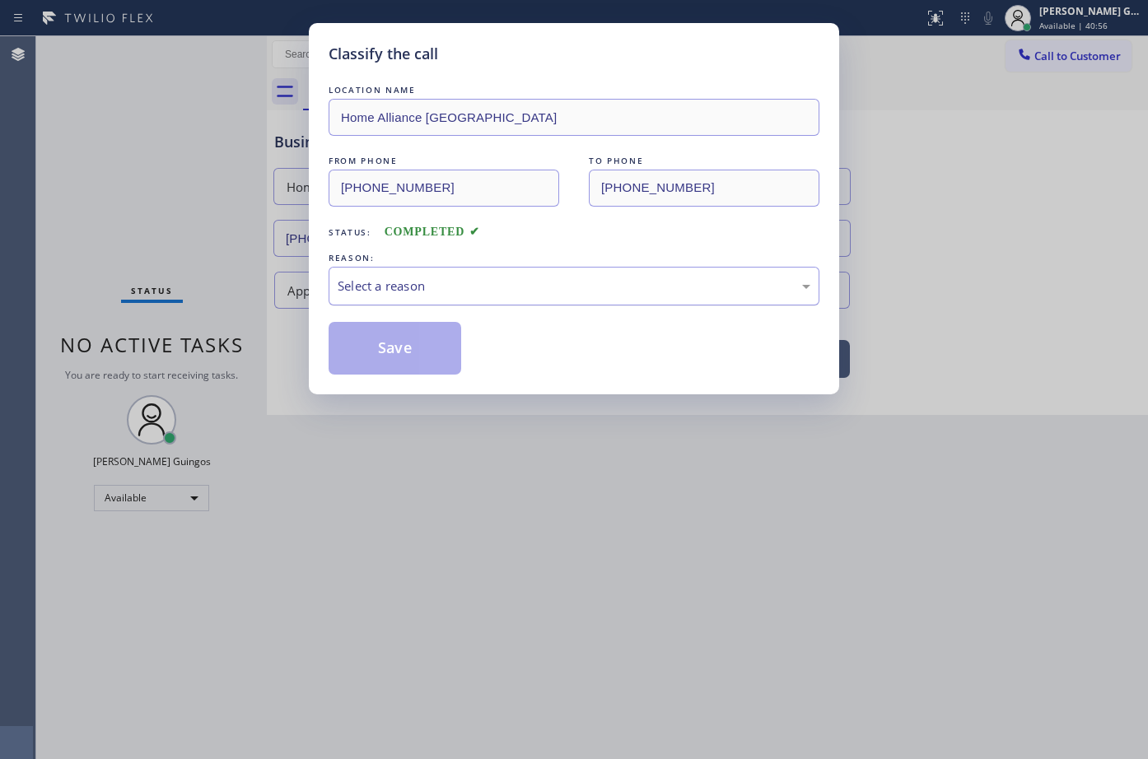
drag, startPoint x: 437, startPoint y: 282, endPoint x: 414, endPoint y: 300, distance: 29.3
click at [436, 282] on div "Select a reason" at bounding box center [574, 286] width 473 height 19
click at [376, 351] on button "Save" at bounding box center [395, 348] width 133 height 53
drag, startPoint x: 376, startPoint y: 351, endPoint x: 205, endPoint y: 16, distance: 376.0
click at [376, 350] on button "Save" at bounding box center [395, 348] width 133 height 53
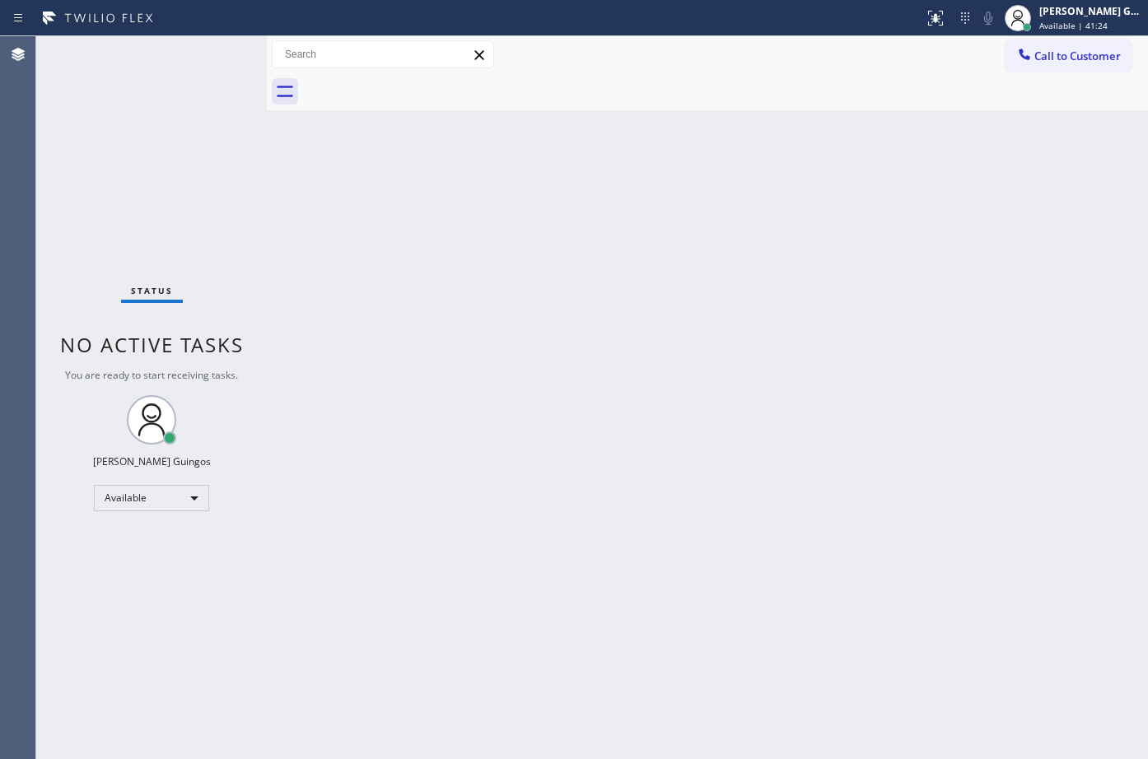
click at [773, 196] on div "Back to Dashboard Change Sender ID Customers Technicians Select a contact Outbo…" at bounding box center [707, 397] width 881 height 723
click at [703, 229] on div "Back to Dashboard Change Sender ID Customers Technicians Select a contact Outbo…" at bounding box center [707, 397] width 881 height 723
drag, startPoint x: 556, startPoint y: 209, endPoint x: 354, endPoint y: 142, distance: 212.8
drag, startPoint x: 687, startPoint y: 196, endPoint x: 697, endPoint y: 186, distance: 14.0
click at [688, 196] on div "Back to Dashboard Change Sender ID Customers Technicians Select a contact Outbo…" at bounding box center [707, 397] width 881 height 723
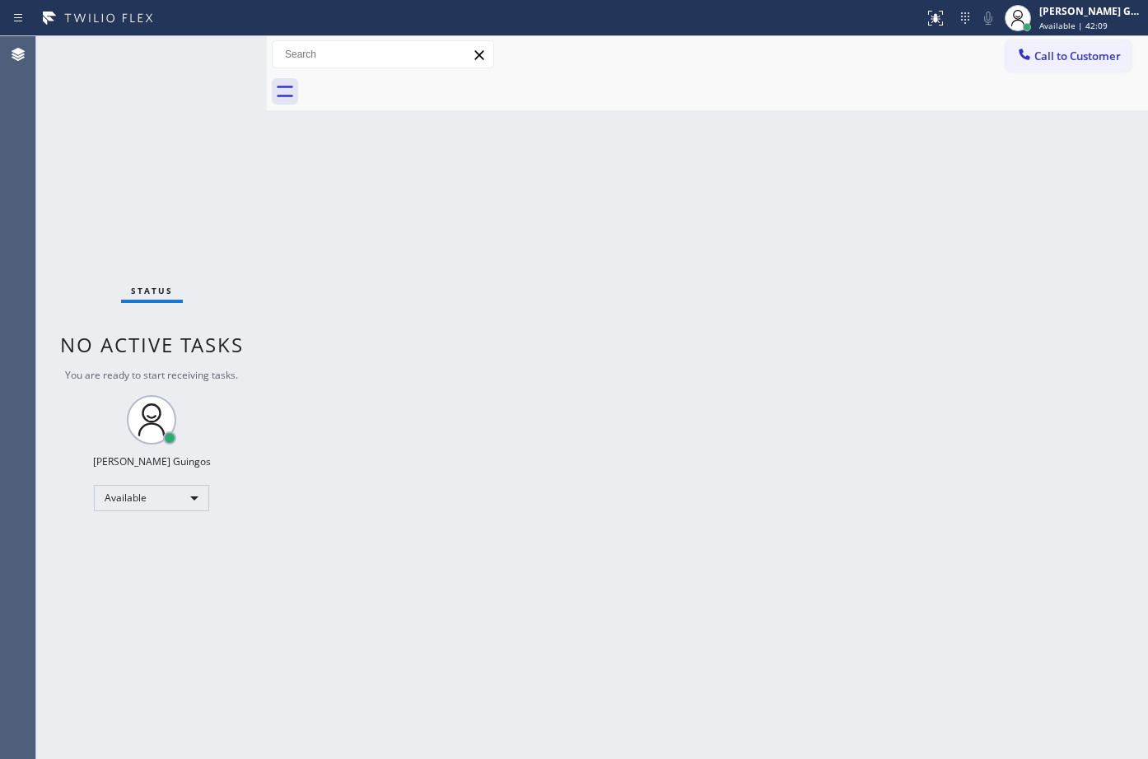
drag, startPoint x: 603, startPoint y: 210, endPoint x: 531, endPoint y: 171, distance: 81.4
click at [600, 268] on div "Back to Dashboard Change Sender ID Customers Technicians Select a contact Outbo…" at bounding box center [707, 397] width 881 height 723
click at [671, 334] on div "Back to Dashboard Change Sender ID Customers Technicians Select a contact Outbo…" at bounding box center [707, 397] width 881 height 723
click at [610, 280] on div "Back to Dashboard Change Sender ID Customers Technicians Select a contact Outbo…" at bounding box center [707, 397] width 881 height 723
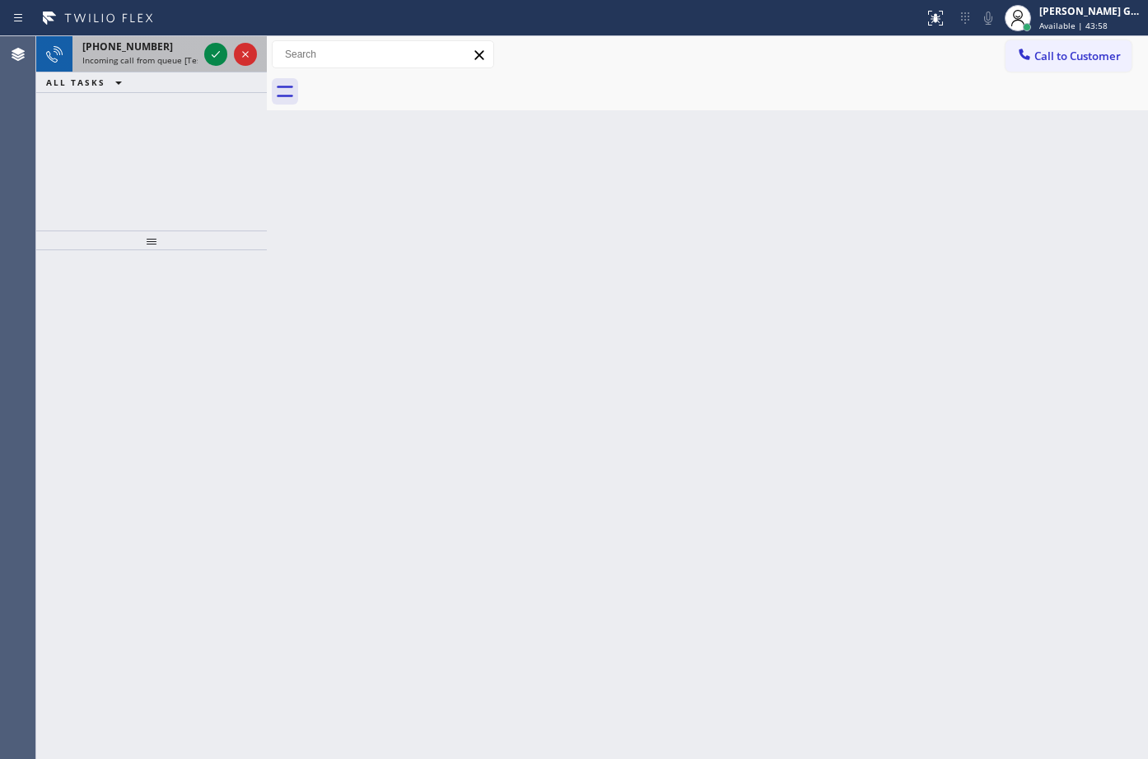
drag, startPoint x: 176, startPoint y: 60, endPoint x: 216, endPoint y: 58, distance: 39.6
click at [179, 60] on span "Incoming call from queue [Test] All" at bounding box center [150, 60] width 137 height 12
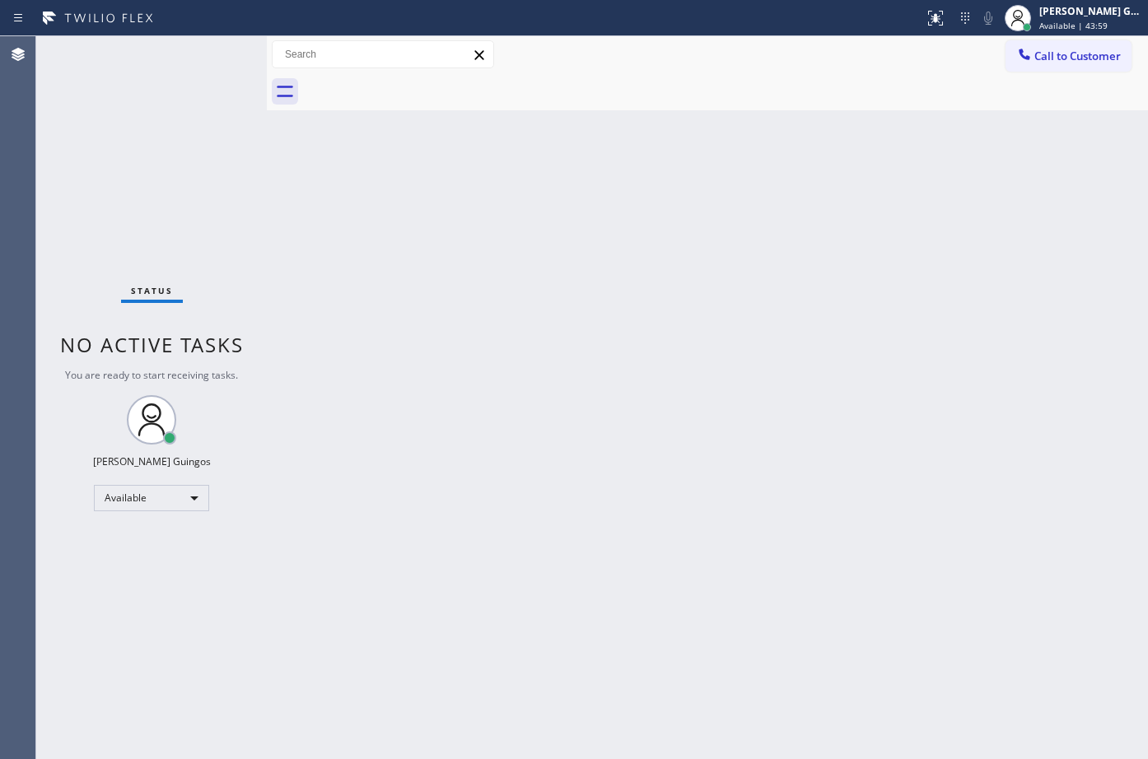
click at [216, 58] on div "Status No active tasks You are ready to start receiving tasks. [PERSON_NAME] Av…" at bounding box center [151, 397] width 231 height 723
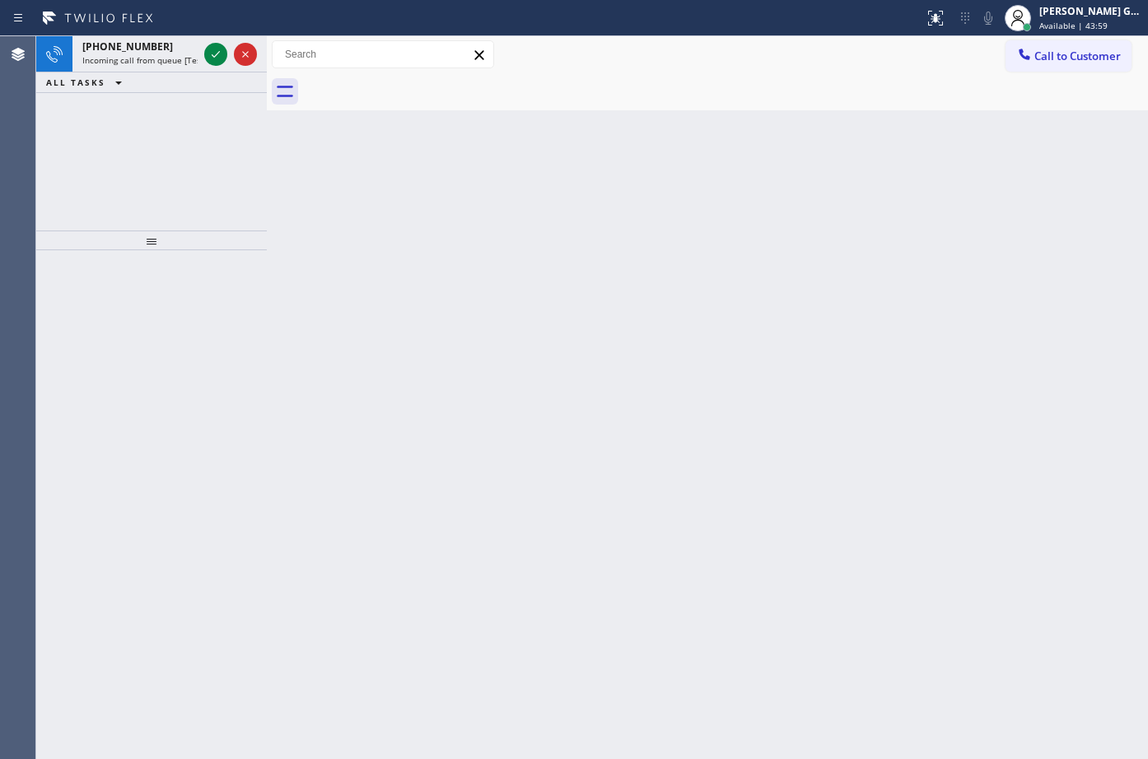
click at [216, 58] on icon at bounding box center [216, 54] width 20 height 20
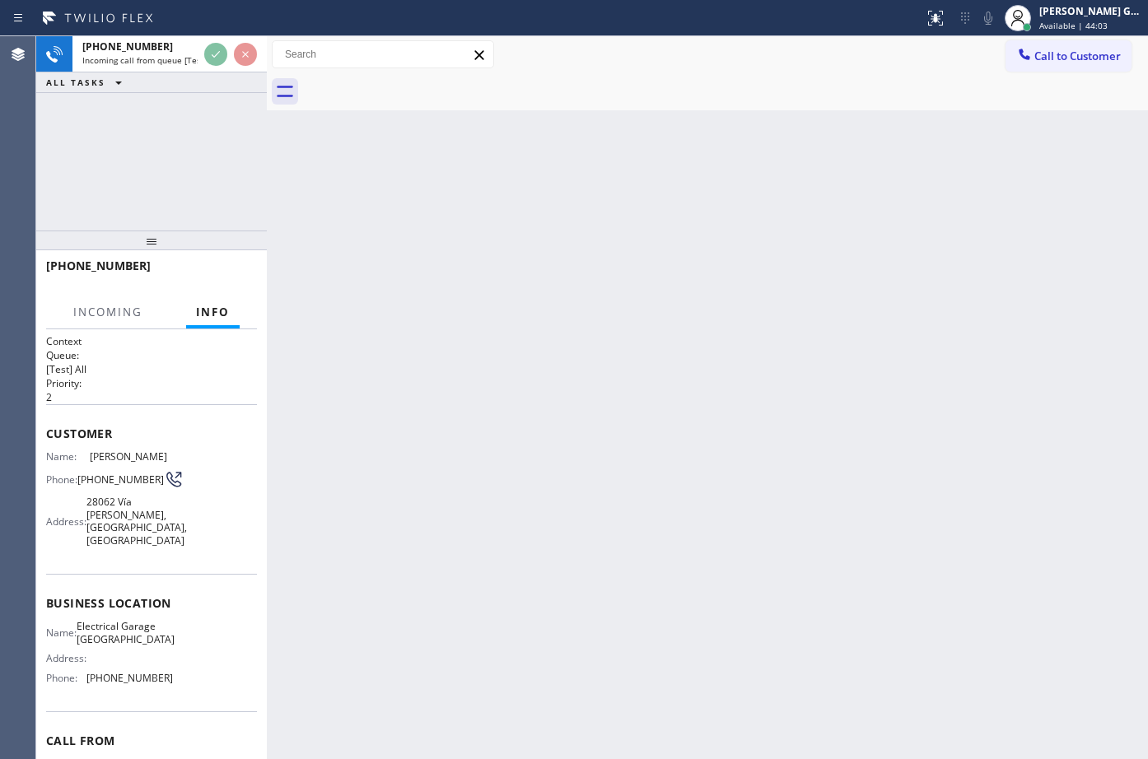
click at [649, 129] on div "Back to Dashboard Change Sender ID Customers Technicians Select a contact Outbo…" at bounding box center [707, 397] width 881 height 723
click at [649, 132] on div "Back to Dashboard Change Sender ID Customers Technicians Select a contact Outbo…" at bounding box center [707, 397] width 881 height 723
click at [649, 133] on div "Back to Dashboard Change Sender ID Customers Technicians Select a contact Outbo…" at bounding box center [707, 397] width 881 height 723
click at [227, 53] on div at bounding box center [230, 54] width 59 height 36
click at [609, 232] on div "Back to Dashboard Change Sender ID Customers Technicians Select a contact Outbo…" at bounding box center [707, 397] width 881 height 723
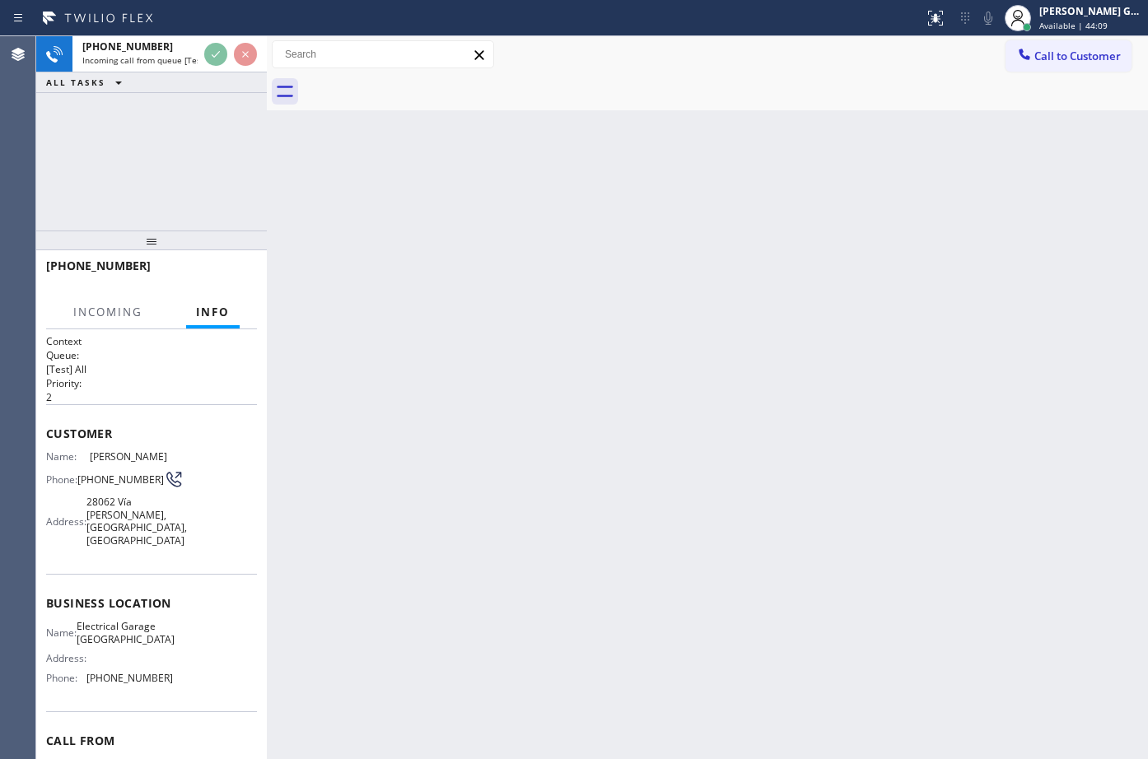
click at [609, 232] on div "Back to Dashboard Change Sender ID Customers Technicians Select a contact Outbo…" at bounding box center [707, 397] width 881 height 723
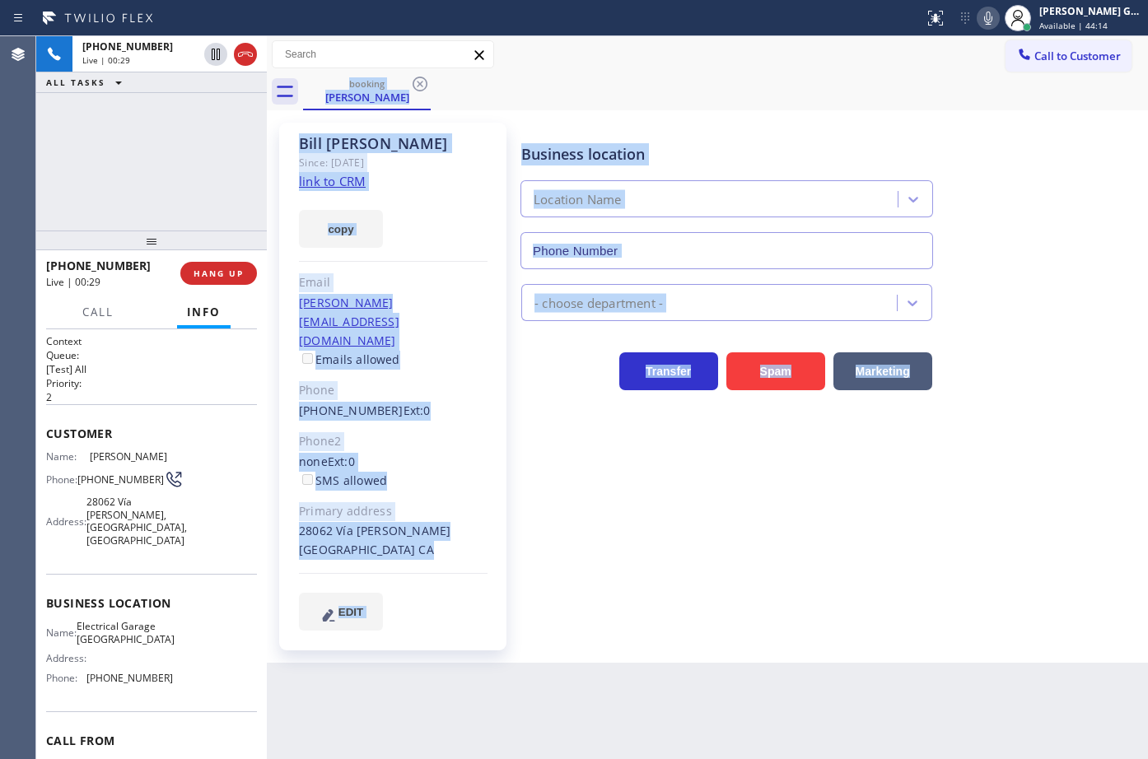
click at [662, 97] on div "booking Bill Lindsey" at bounding box center [725, 91] width 845 height 37
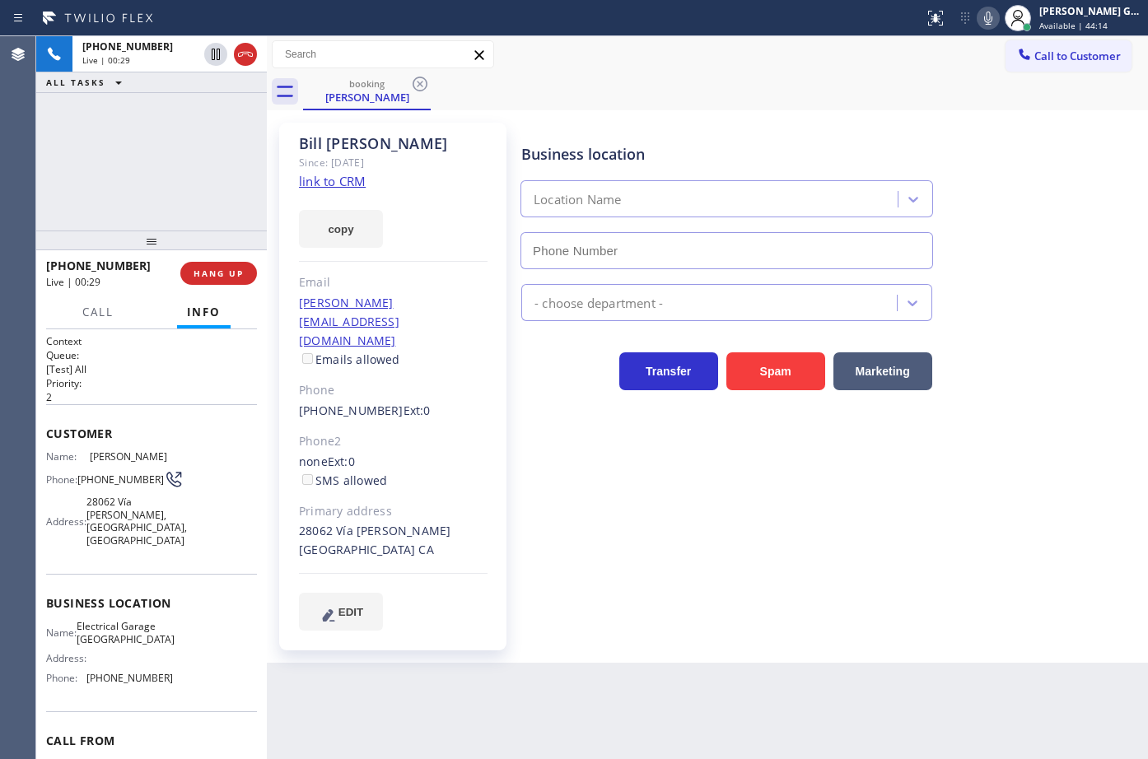
type input "[PHONE_NUMBER]"
click at [338, 182] on link "link to CRM" at bounding box center [332, 181] width 67 height 16
click at [95, 480] on span "[PHONE_NUMBER]" at bounding box center [120, 480] width 86 height 12
click at [91, 479] on span "[PHONE_NUMBER]" at bounding box center [120, 480] width 86 height 12
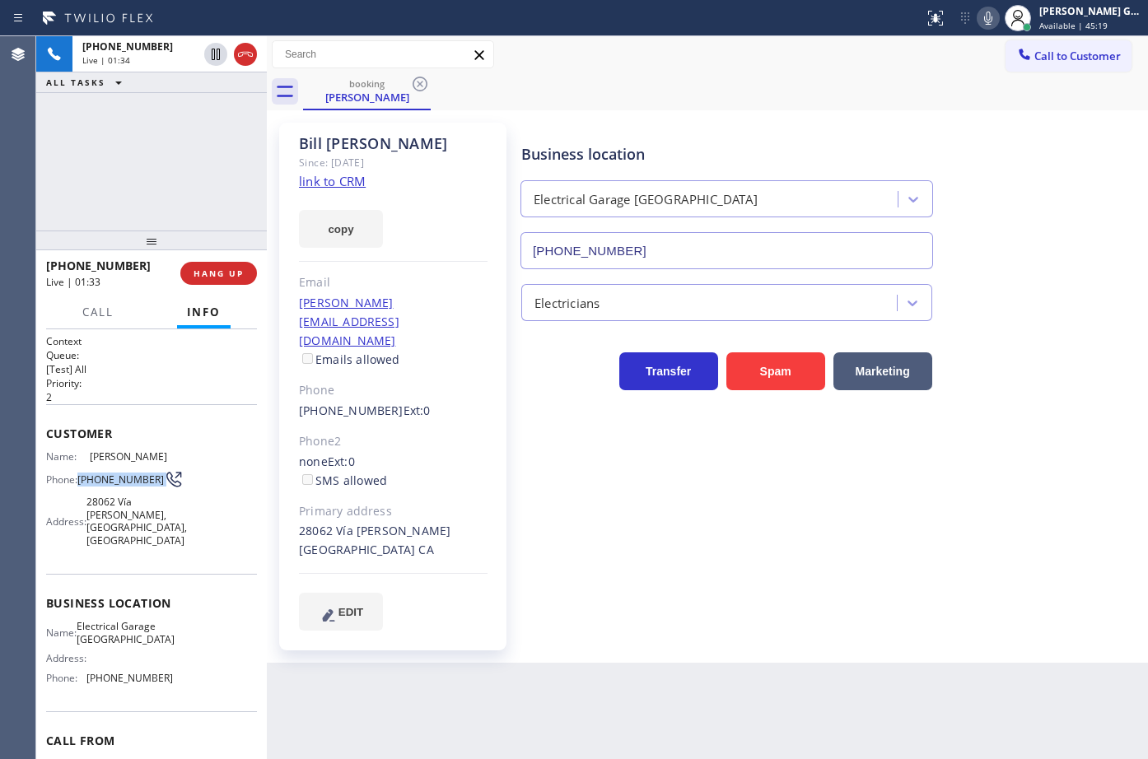
click at [91, 479] on span "[PHONE_NUMBER]" at bounding box center [120, 480] width 86 height 12
copy div "[PHONE_NUMBER]"
click at [304, 149] on div "Bill Lindsey" at bounding box center [393, 143] width 189 height 19
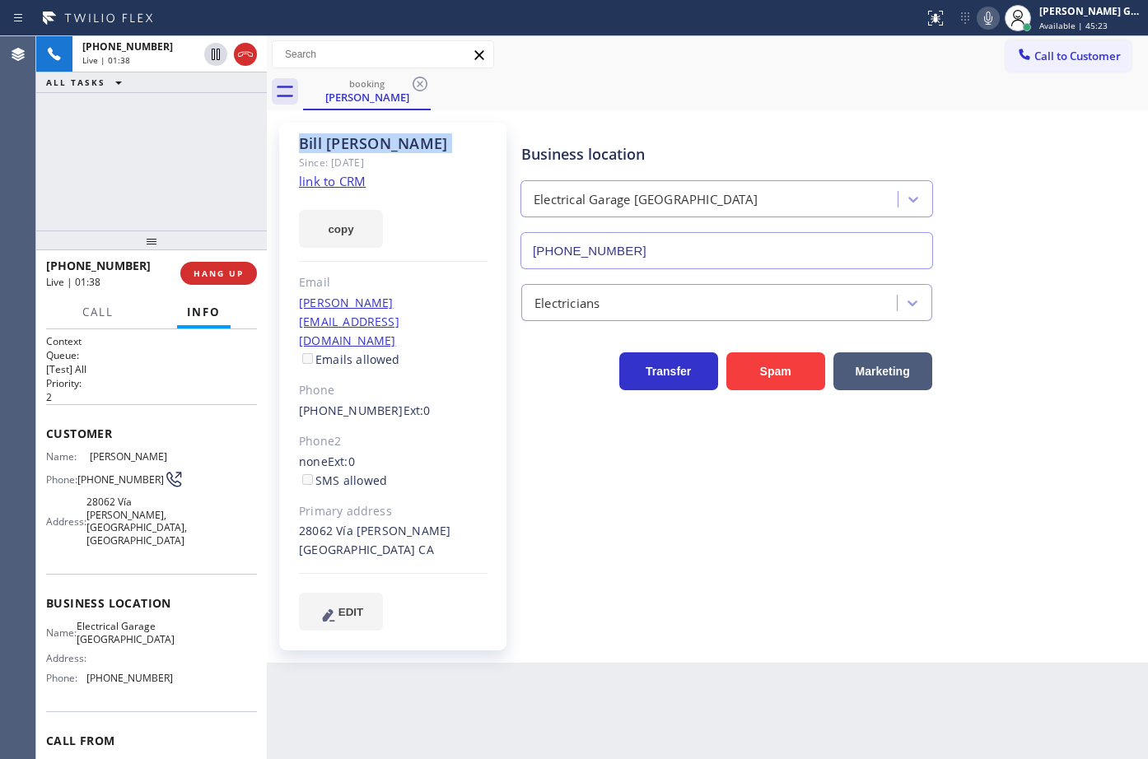
copy div "Bill Lindsey"
click at [824, 124] on div "Business location Electrical Garage Mission Viejo (949) 732-1272" at bounding box center [831, 194] width 626 height 149
click at [835, 135] on div "Business location Electrical Garage Mission Viejo (949) 732-1272" at bounding box center [727, 198] width 418 height 142
click at [798, 133] on div "Business location Electrical Garage Mission Viejo (949) 732-1272" at bounding box center [727, 198] width 418 height 142
click at [804, 133] on div "Business location Electrical Garage Mission Viejo (949) 732-1272" at bounding box center [727, 198] width 418 height 142
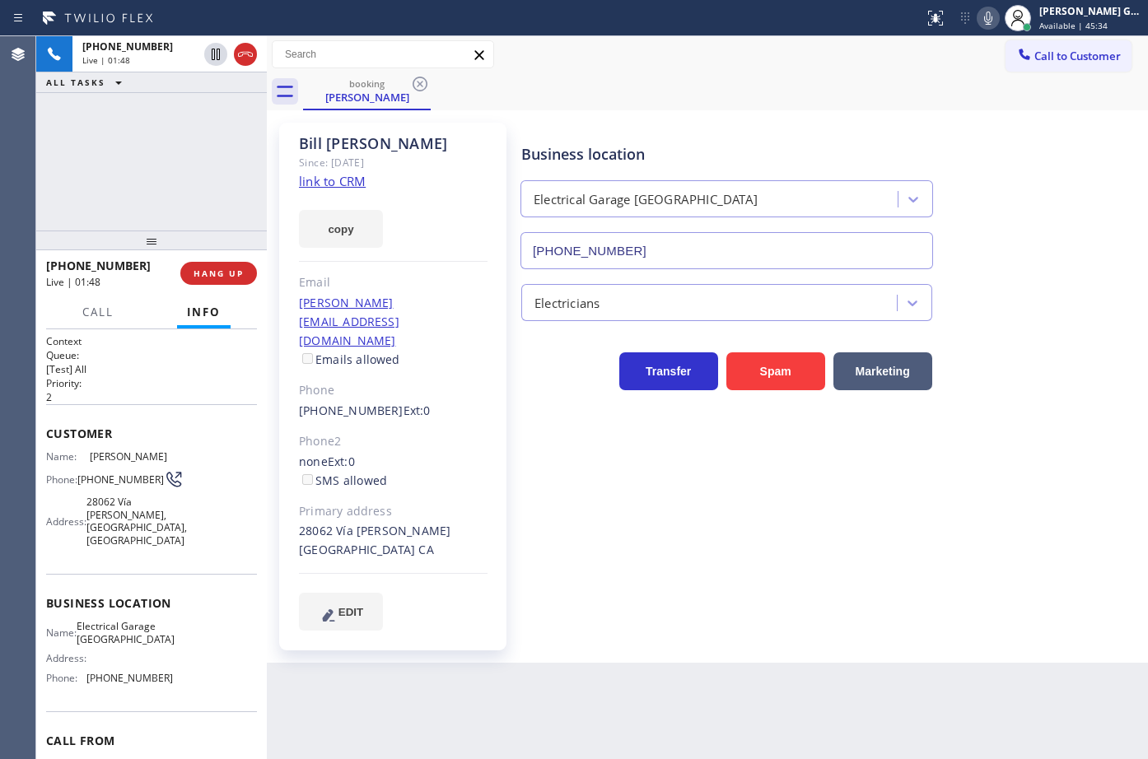
click at [747, 154] on div "Business location" at bounding box center [726, 154] width 411 height 22
click at [987, 18] on icon at bounding box center [988, 18] width 8 height 13
click at [652, 123] on div "Business location Electrical Garage Mission Viejo (949) 732-1272" at bounding box center [831, 194] width 626 height 149
click at [778, 111] on div "Bill Lindsey Since: 20 may 2020 link to CRM copy Email lindsey_bill@hotmail.com…" at bounding box center [707, 386] width 881 height 553
click at [996, 21] on icon at bounding box center [988, 18] width 20 height 20
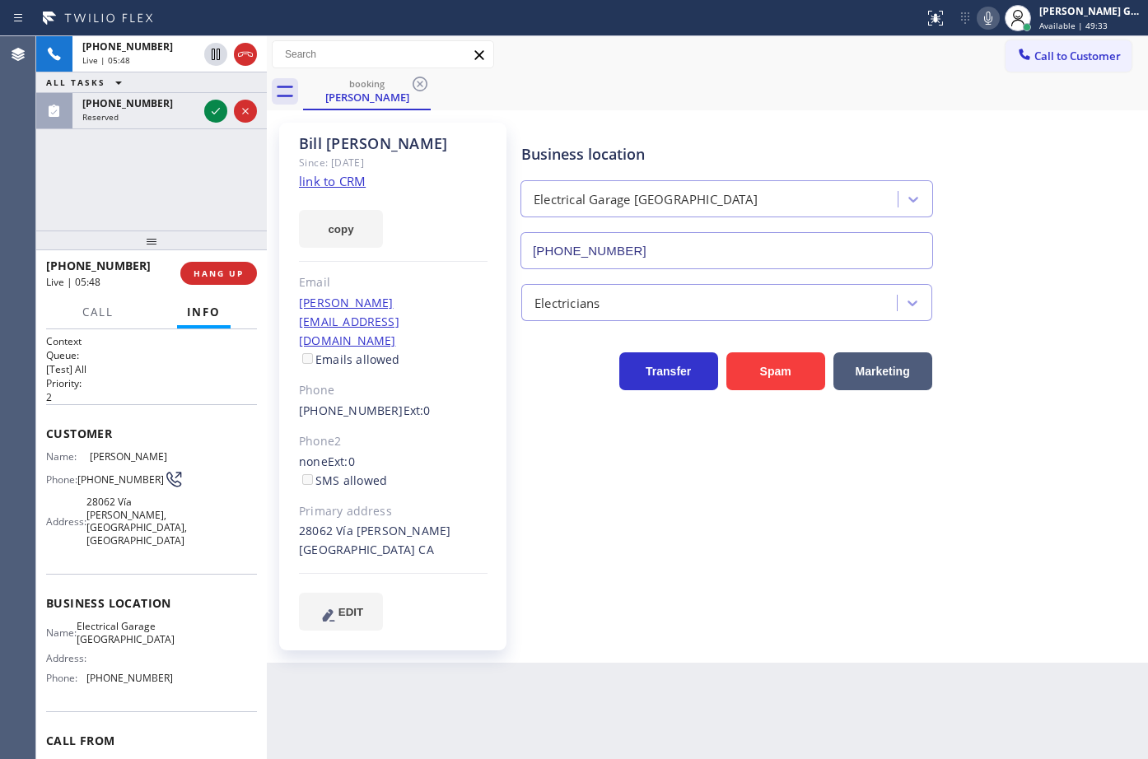
click at [776, 123] on div "Business location Electrical Garage Mission Viejo (949) 732-1272" at bounding box center [831, 194] width 626 height 149
click at [138, 109] on span "[PHONE_NUMBER]" at bounding box center [127, 103] width 91 height 14
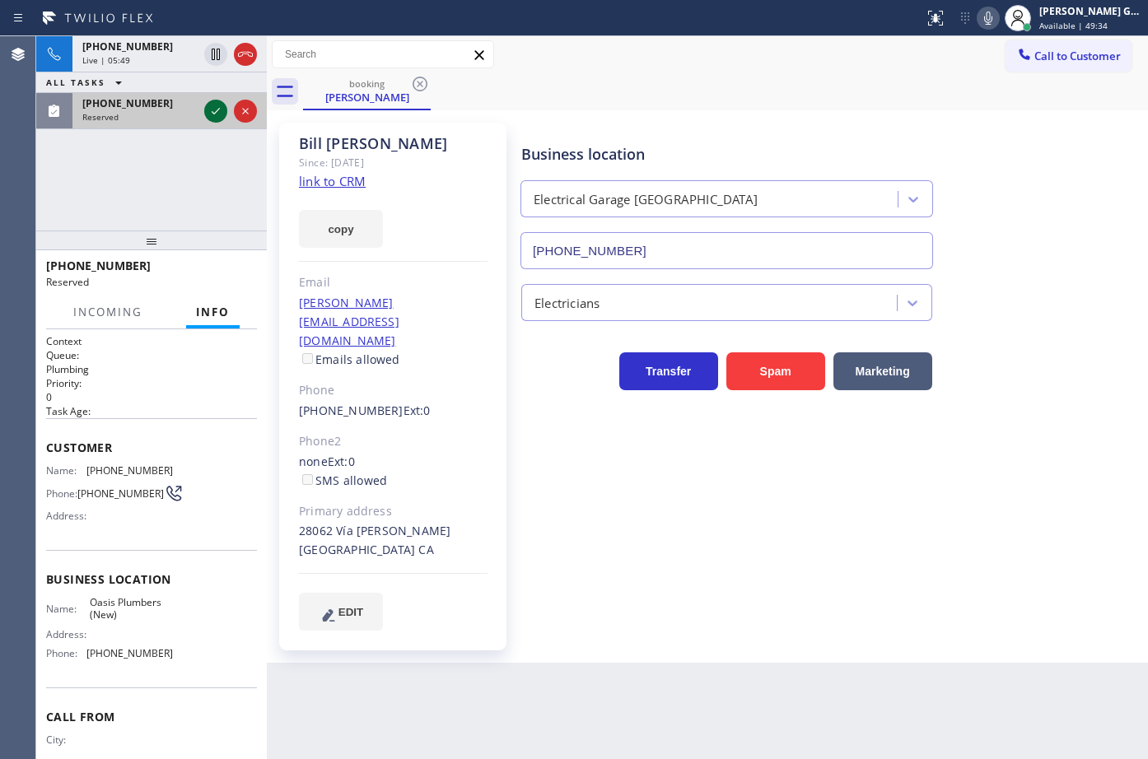
click at [222, 109] on icon at bounding box center [216, 111] width 20 height 20
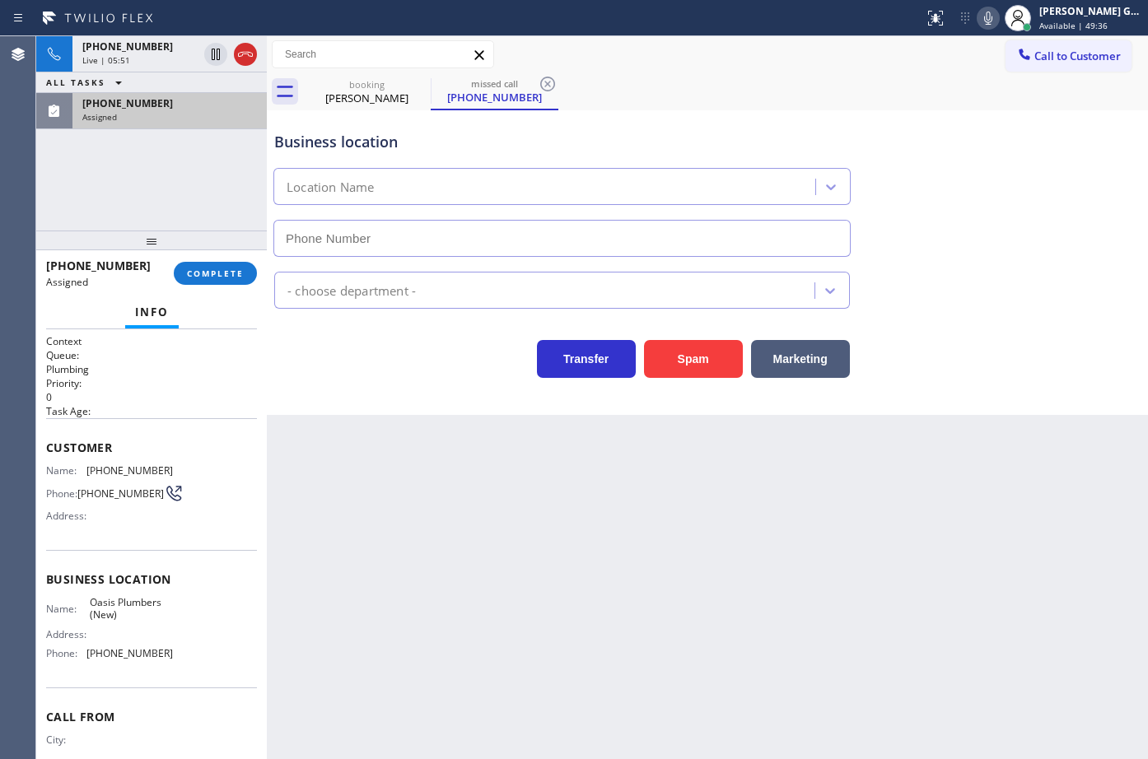
type input "[PHONE_NUMBER]"
click at [224, 266] on button "COMPLETE" at bounding box center [215, 273] width 83 height 23
click at [369, 390] on div "Business location Oasis Plumbers (New) (888) 803-7895 Plumbing Reg Transfer Spa…" at bounding box center [707, 262] width 881 height 305
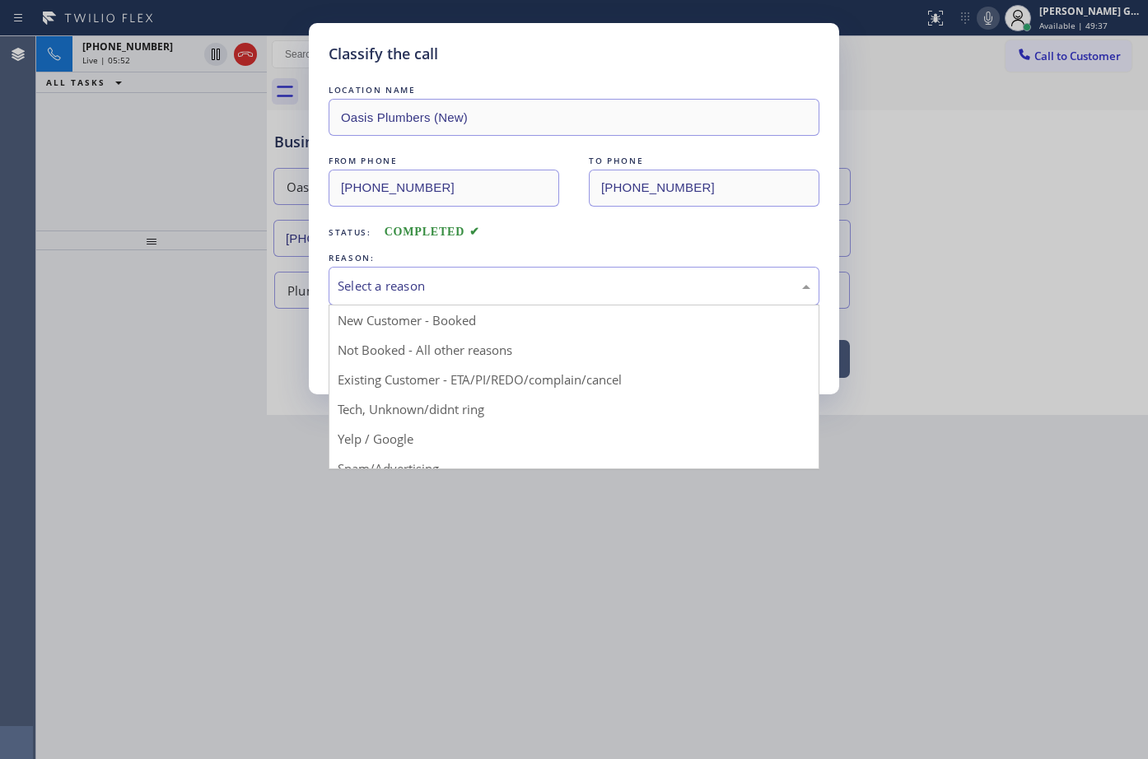
click at [396, 292] on div "Select a reason" at bounding box center [574, 286] width 473 height 19
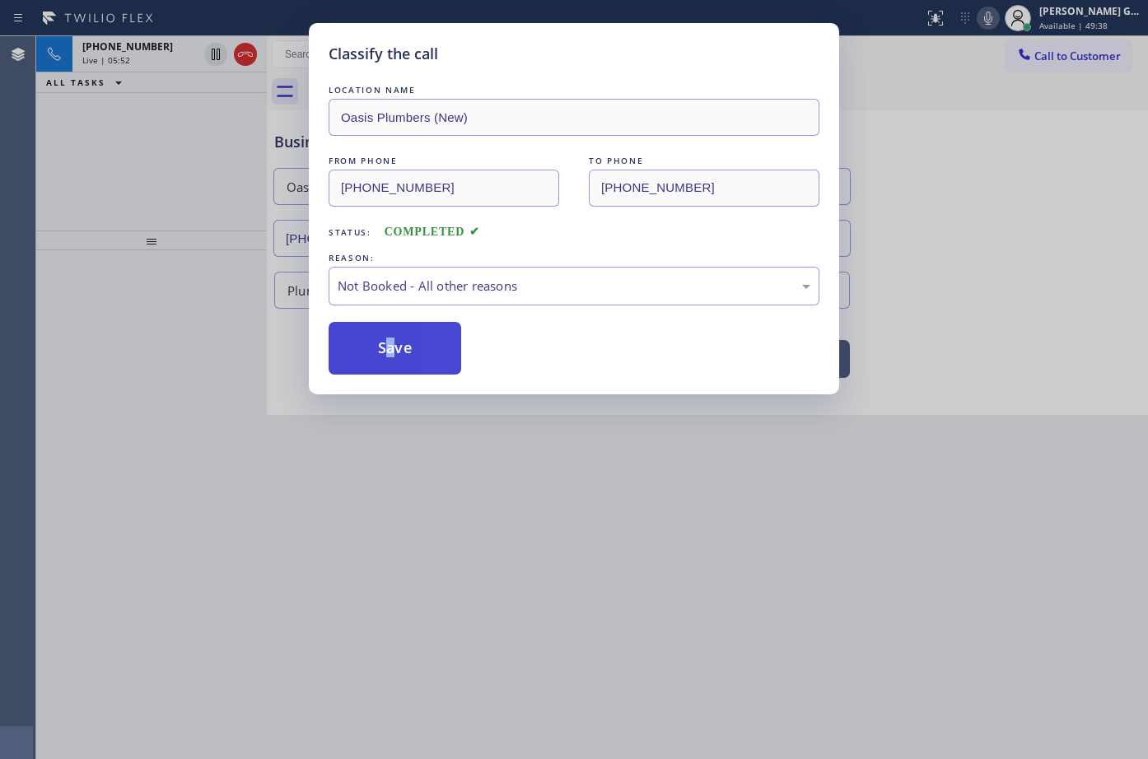
click at [390, 347] on button "Save" at bounding box center [395, 348] width 133 height 53
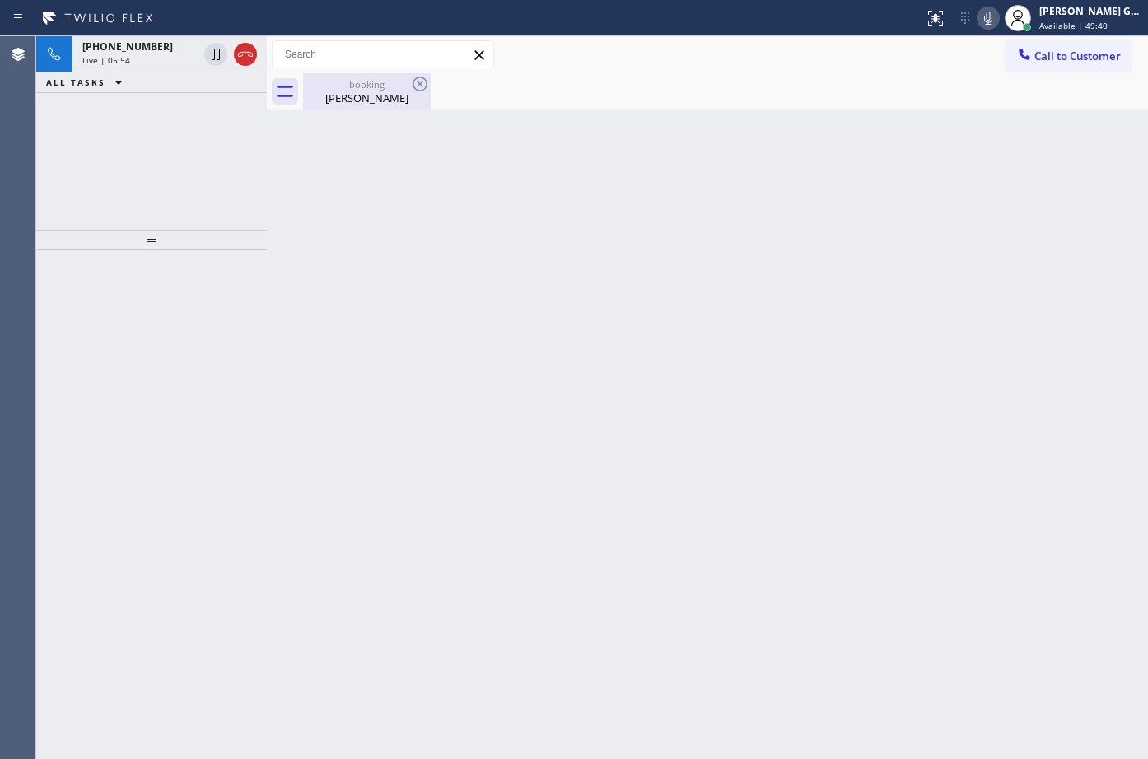
click at [358, 91] on div "Bill Lindsey" at bounding box center [367, 98] width 124 height 15
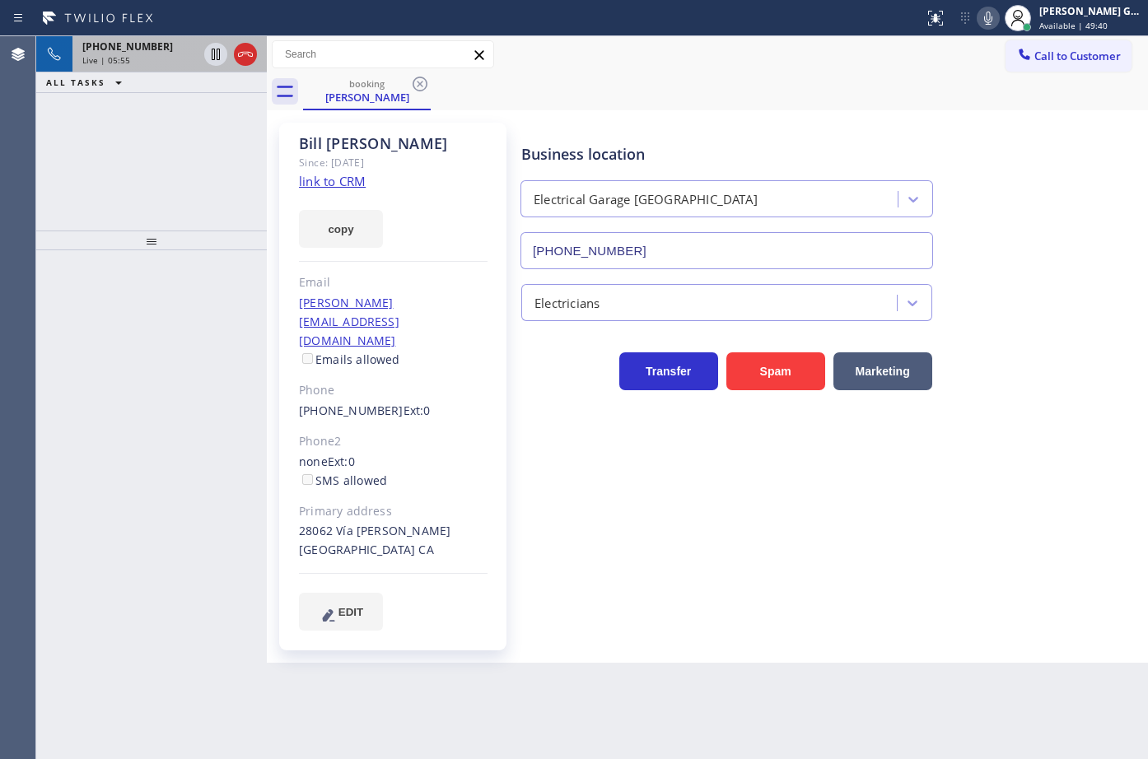
click at [140, 68] on div "+19492280812 Live | 05:55" at bounding box center [136, 54] width 128 height 36
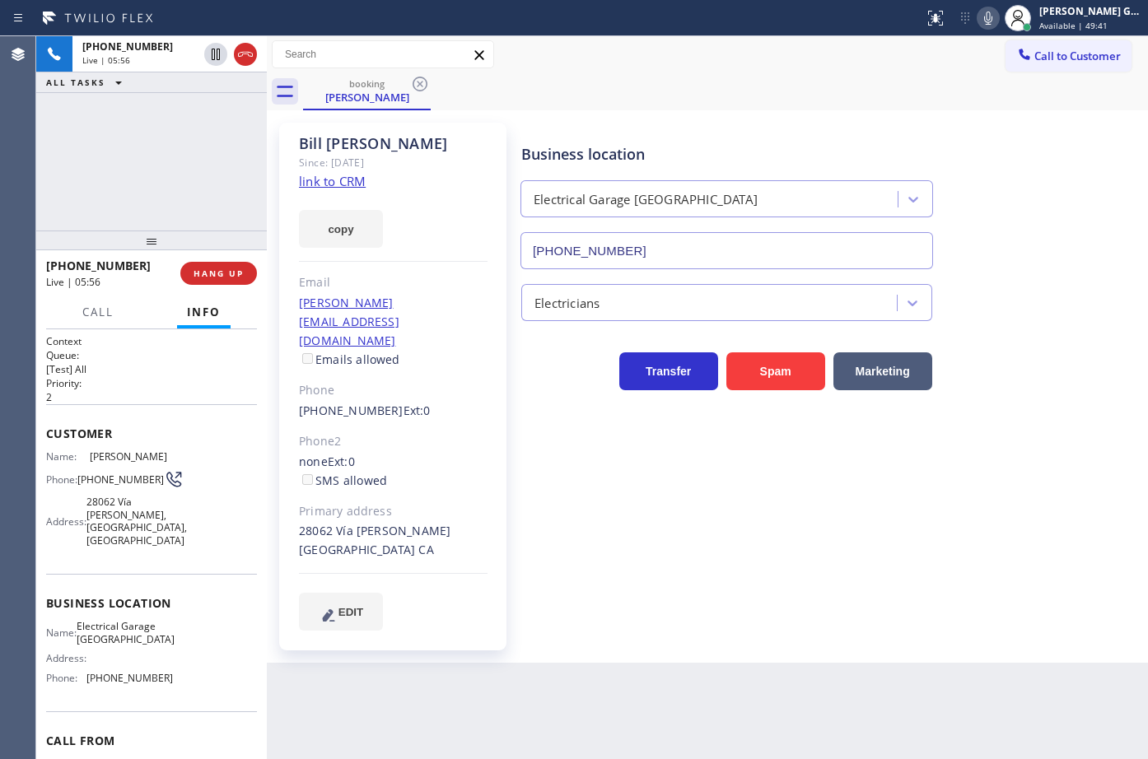
click at [712, 86] on div "booking Bill Lindsey" at bounding box center [725, 91] width 845 height 37
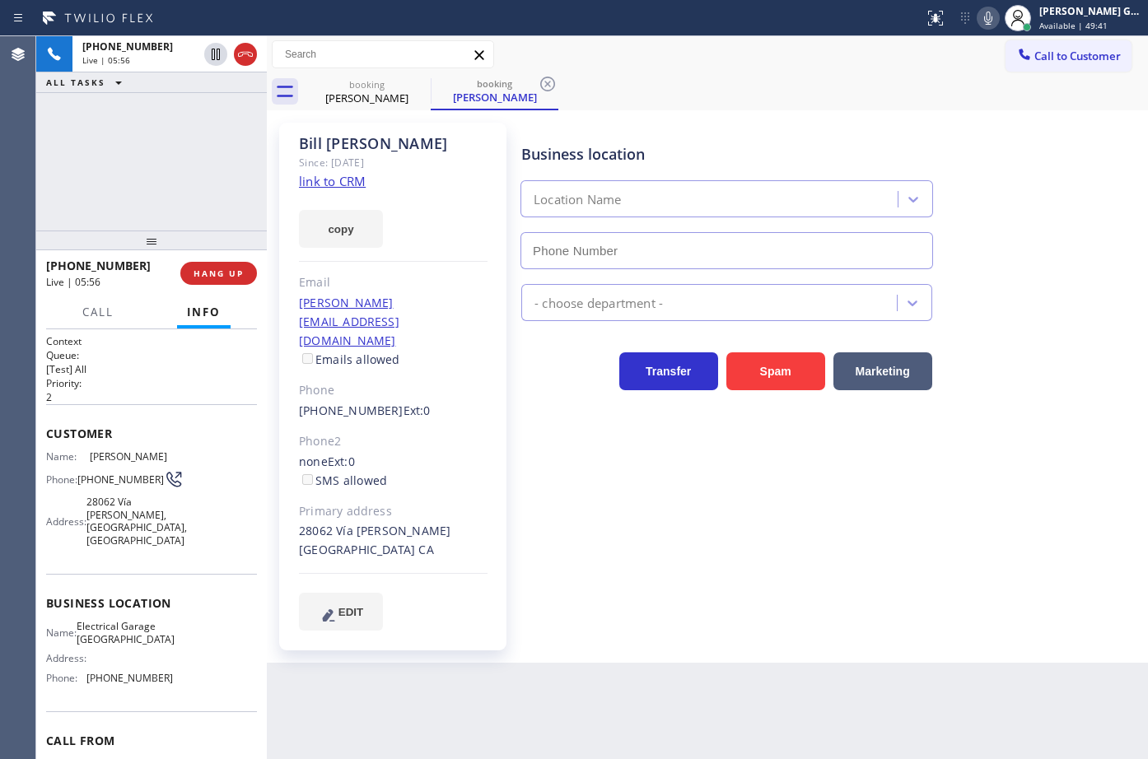
type input "[PHONE_NUMBER]"
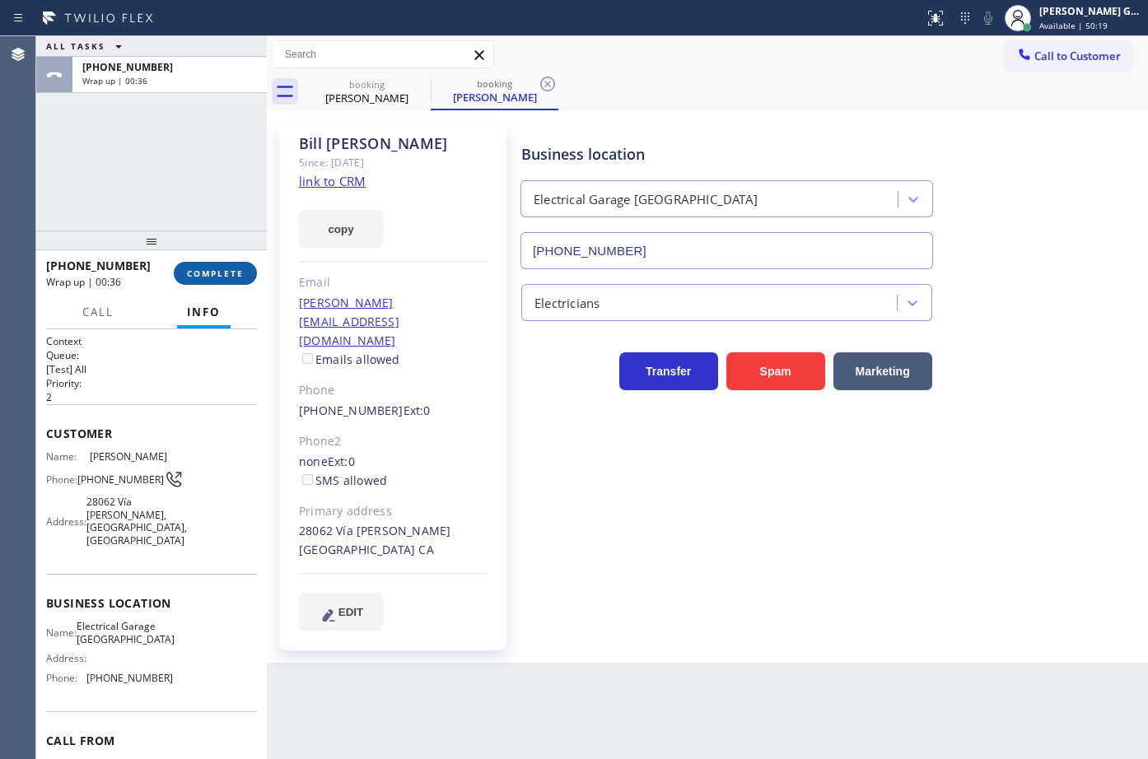
click at [220, 280] on button "COMPLETE" at bounding box center [215, 273] width 83 height 23
click at [129, 158] on div "ALL TASKS ALL TASKS ACTIVE TASKS TASKS IN WRAP UP +19492280812 Wrap up | 00:36" at bounding box center [151, 133] width 231 height 194
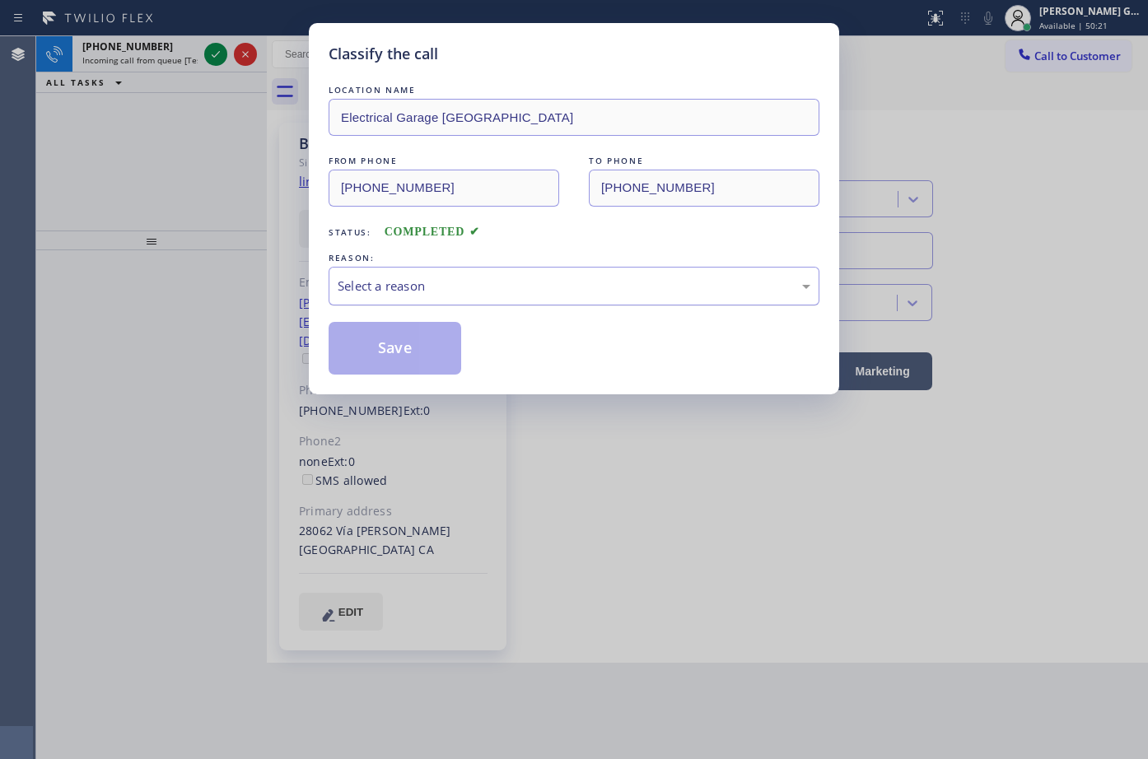
click at [408, 287] on div "Select a reason" at bounding box center [574, 286] width 473 height 19
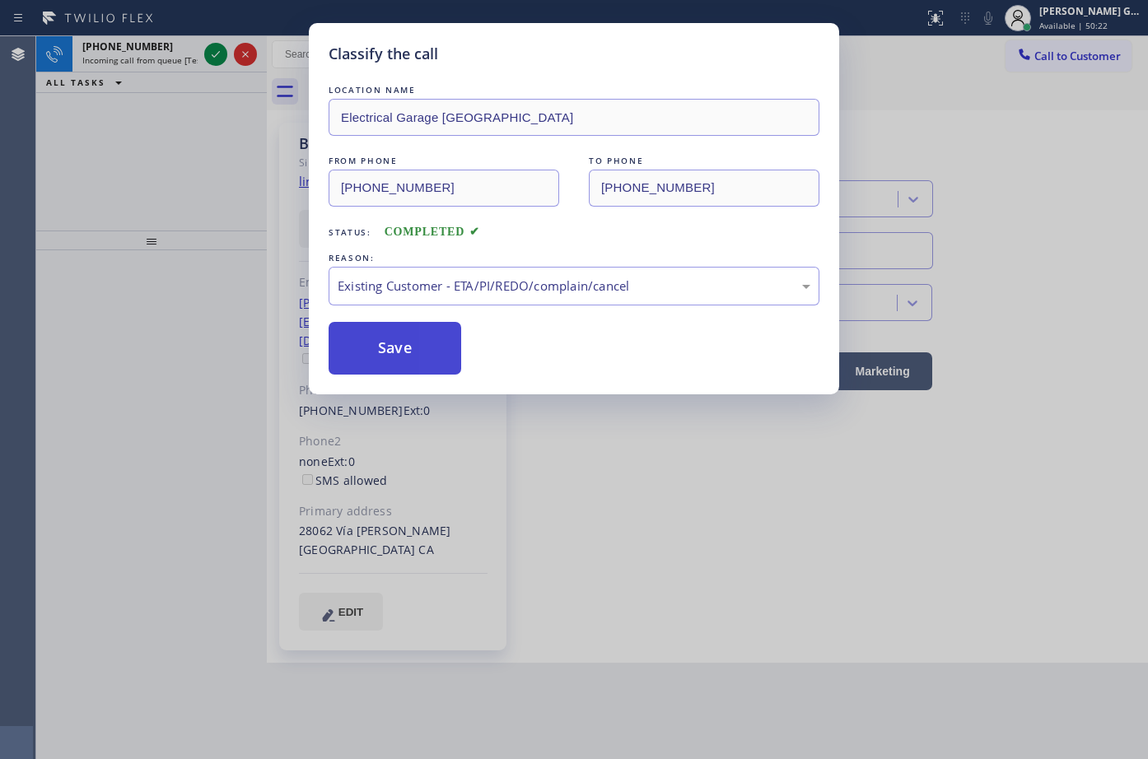
click at [400, 343] on button "Save" at bounding box center [395, 348] width 133 height 53
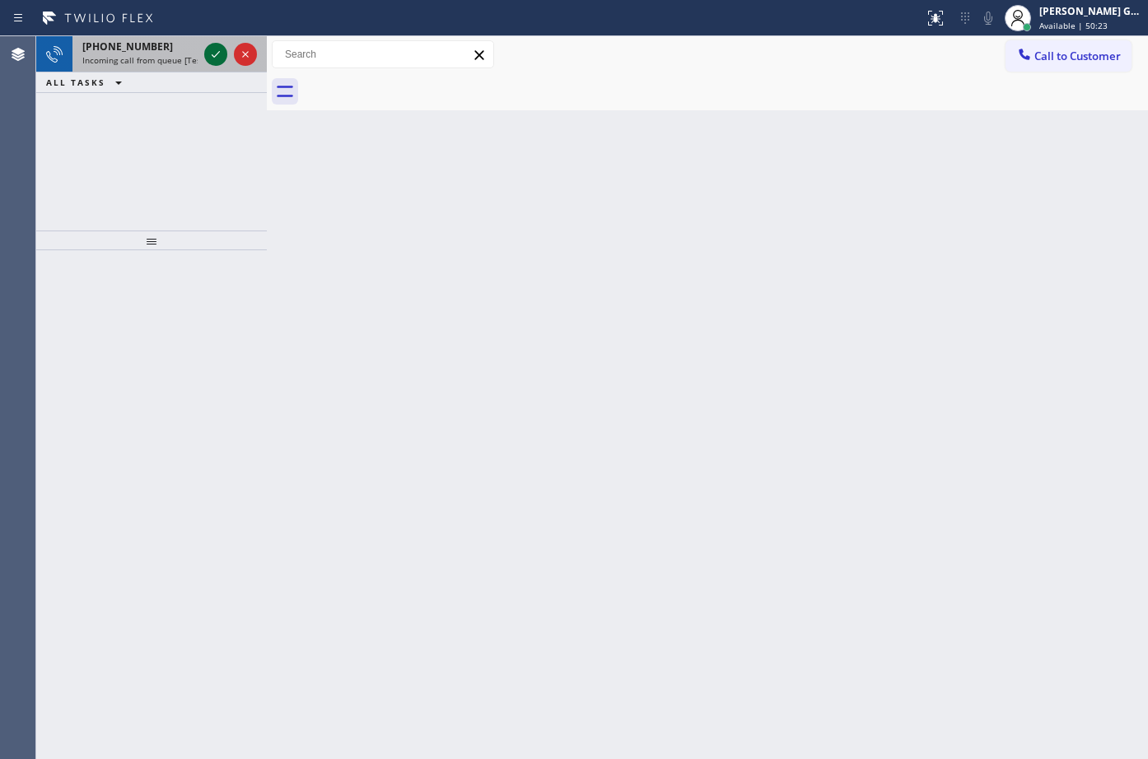
click at [215, 54] on icon at bounding box center [216, 54] width 20 height 20
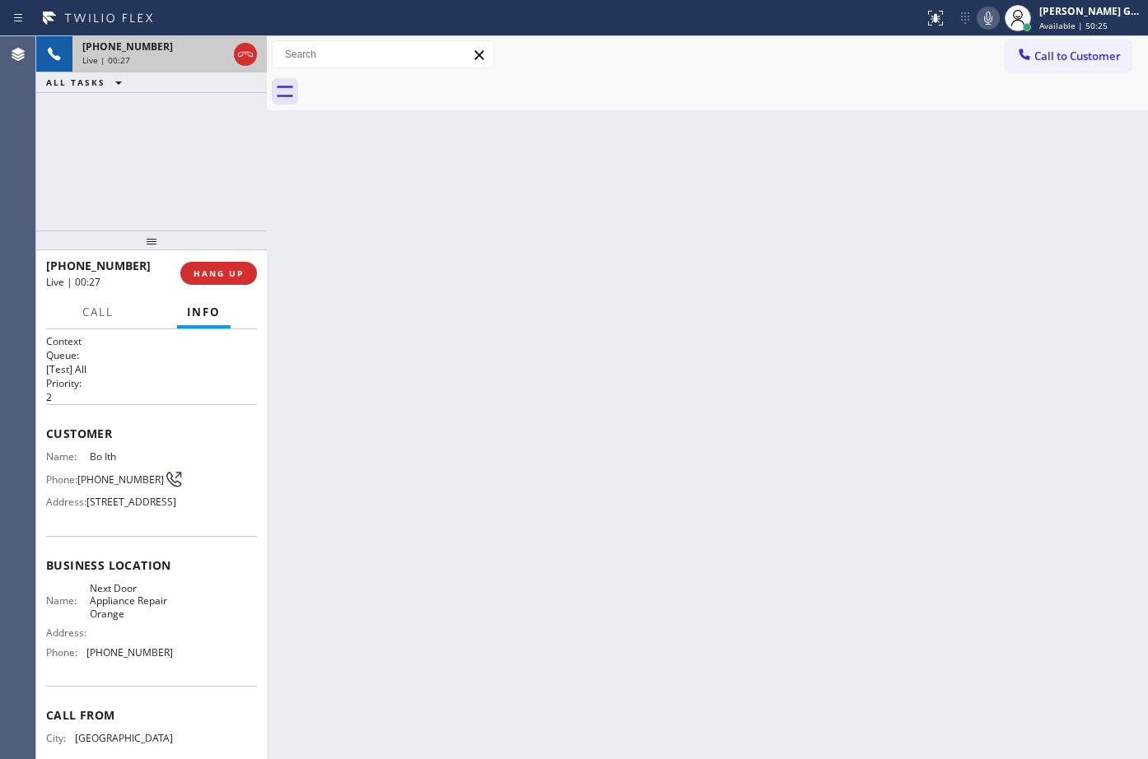
click at [227, 54] on div "+12132728476 Live | 00:27" at bounding box center [151, 54] width 158 height 36
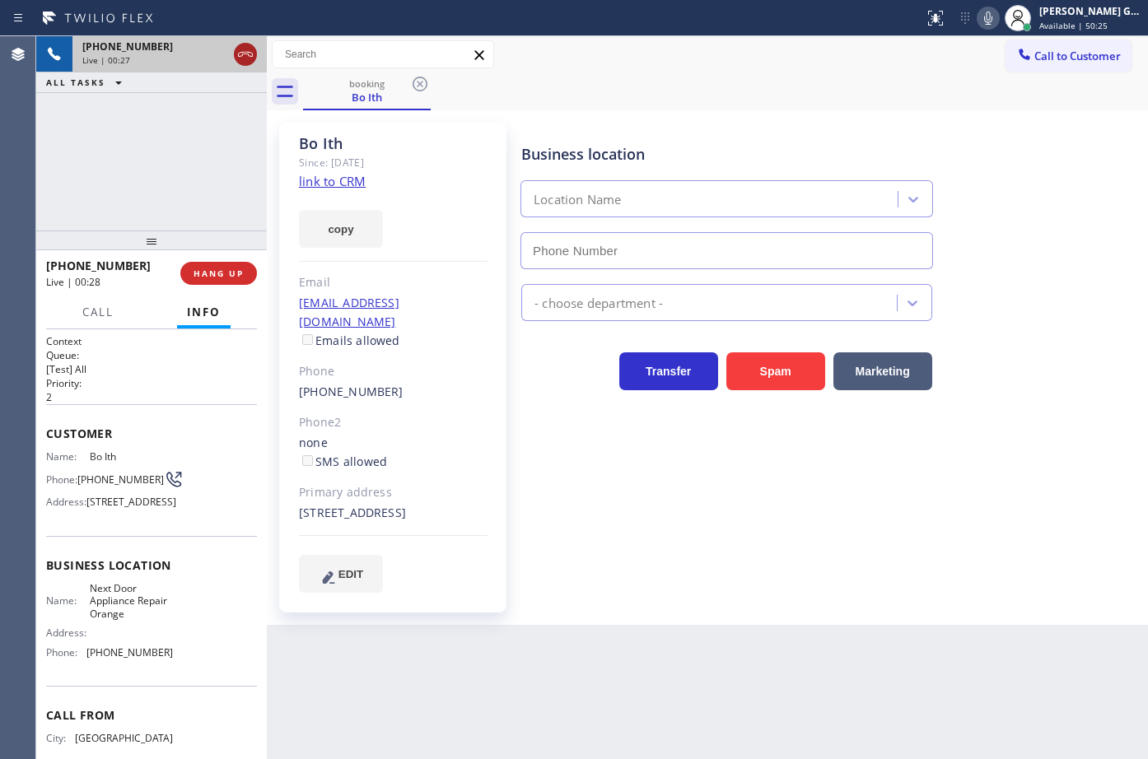
click at [243, 53] on icon at bounding box center [246, 54] width 20 height 20
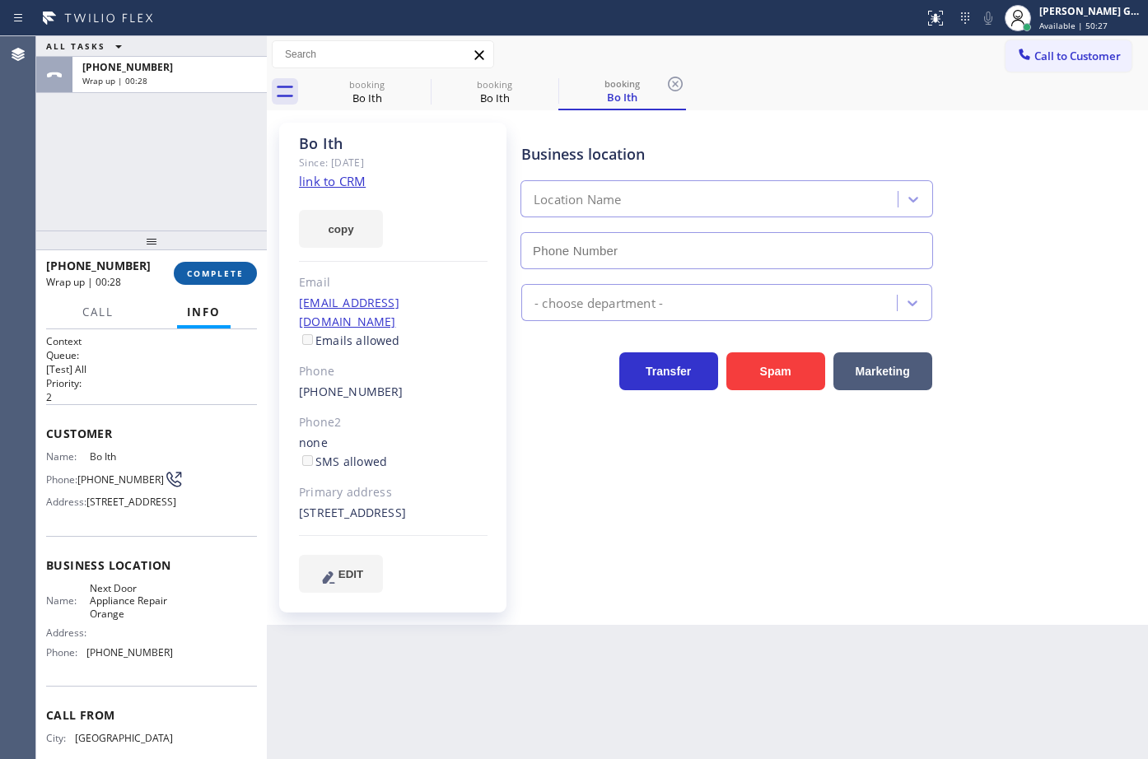
click at [246, 277] on button "COMPLETE" at bounding box center [215, 273] width 83 height 23
click at [187, 212] on div "ALL TASKS ALL TASKS ACTIVE TASKS TASKS IN WRAP UP +12132728476 Wrap up | 00:28" at bounding box center [151, 133] width 231 height 194
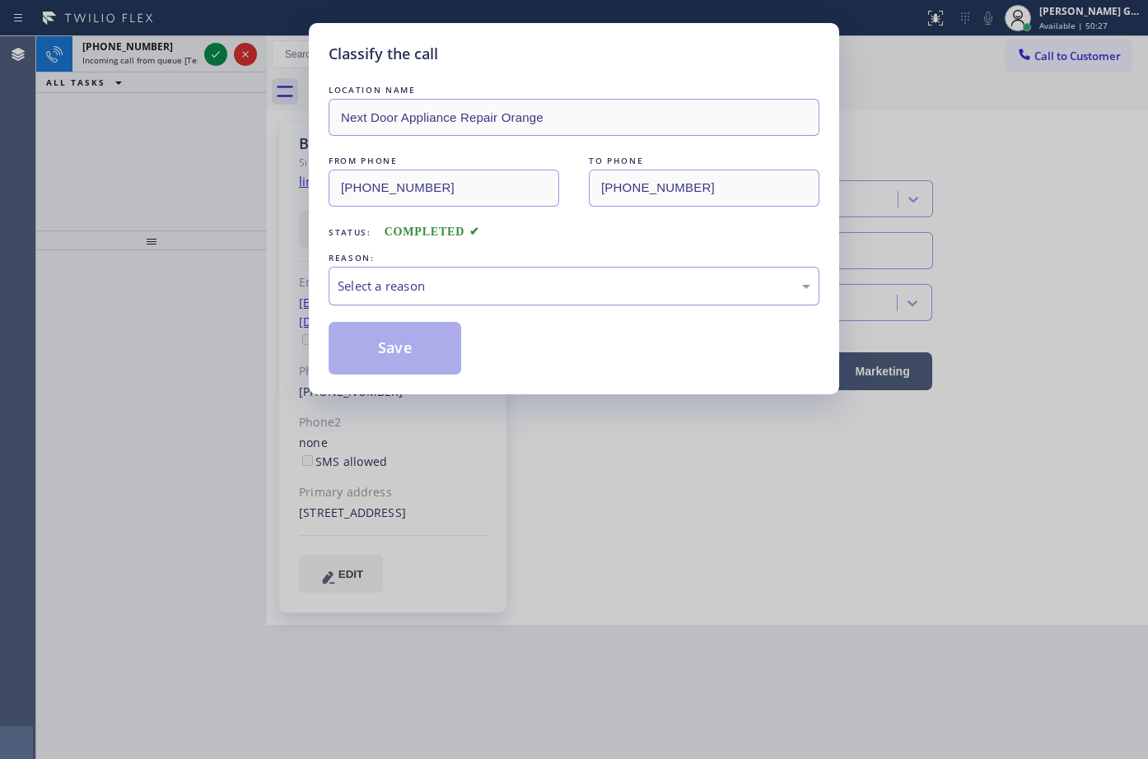
type input "[PHONE_NUMBER]"
click at [417, 270] on div "Select a reason" at bounding box center [574, 286] width 491 height 39
click at [398, 343] on button "Save" at bounding box center [395, 348] width 133 height 53
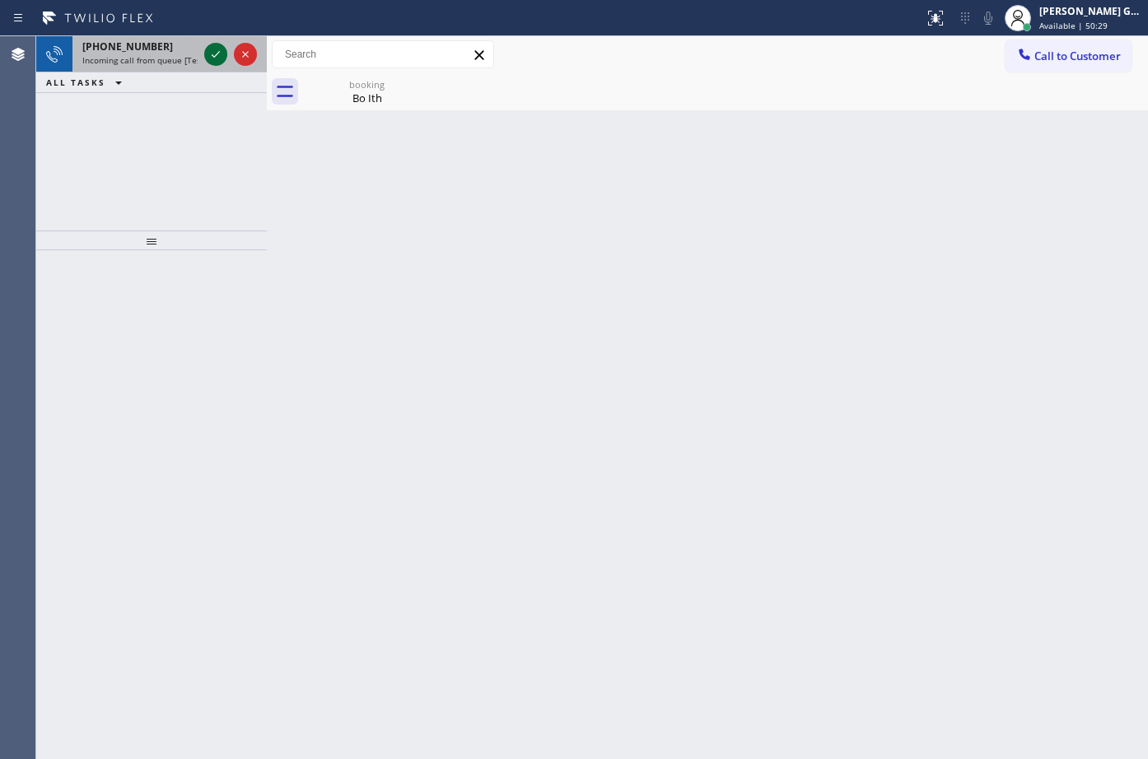
click at [210, 54] on icon at bounding box center [216, 54] width 20 height 20
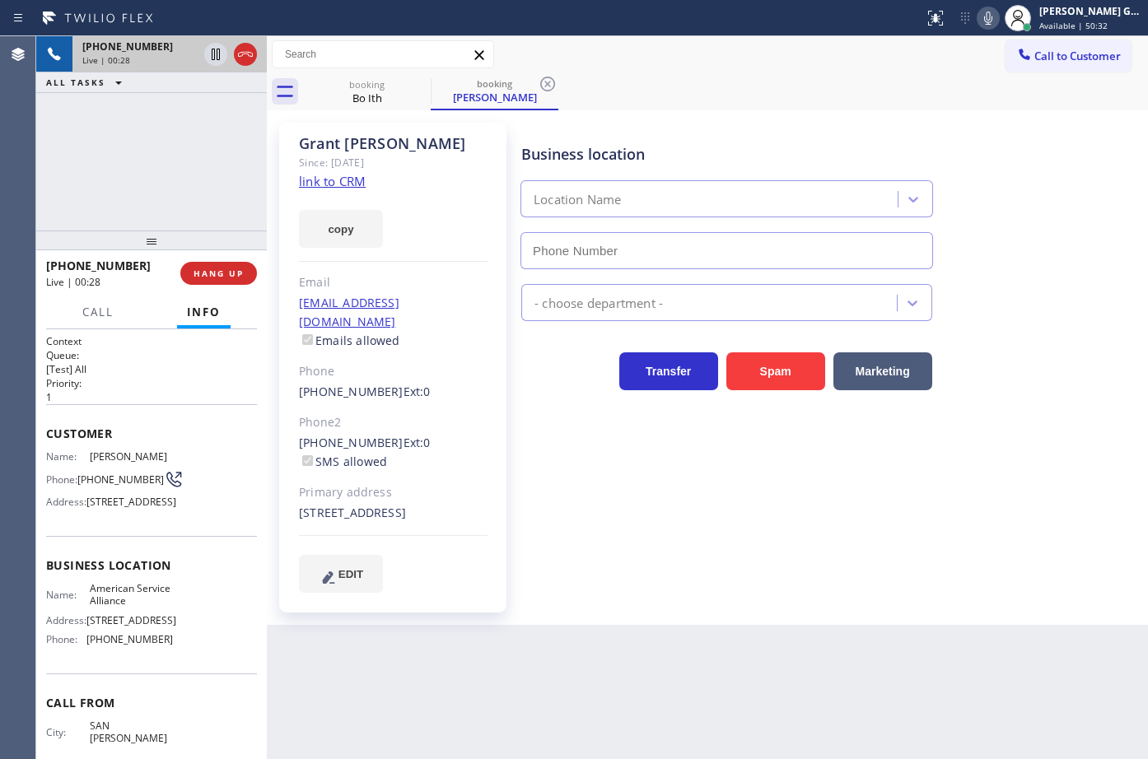
type input "(888) 859-4448"
click at [0, 0] on icon at bounding box center [0, 0] width 0 height 0
click at [345, 184] on link "link to CRM" at bounding box center [332, 181] width 67 height 16
click at [419, 84] on icon at bounding box center [420, 84] width 15 height 15
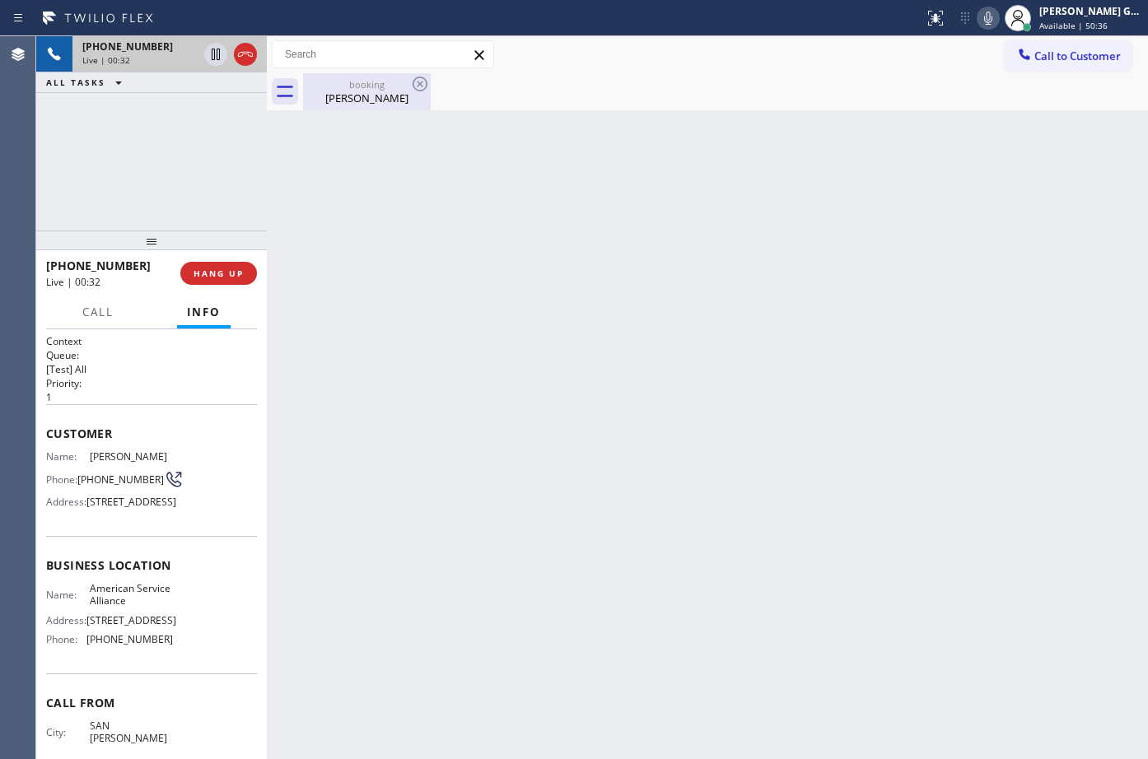
click at [351, 103] on div "Grant Anderson" at bounding box center [367, 98] width 124 height 15
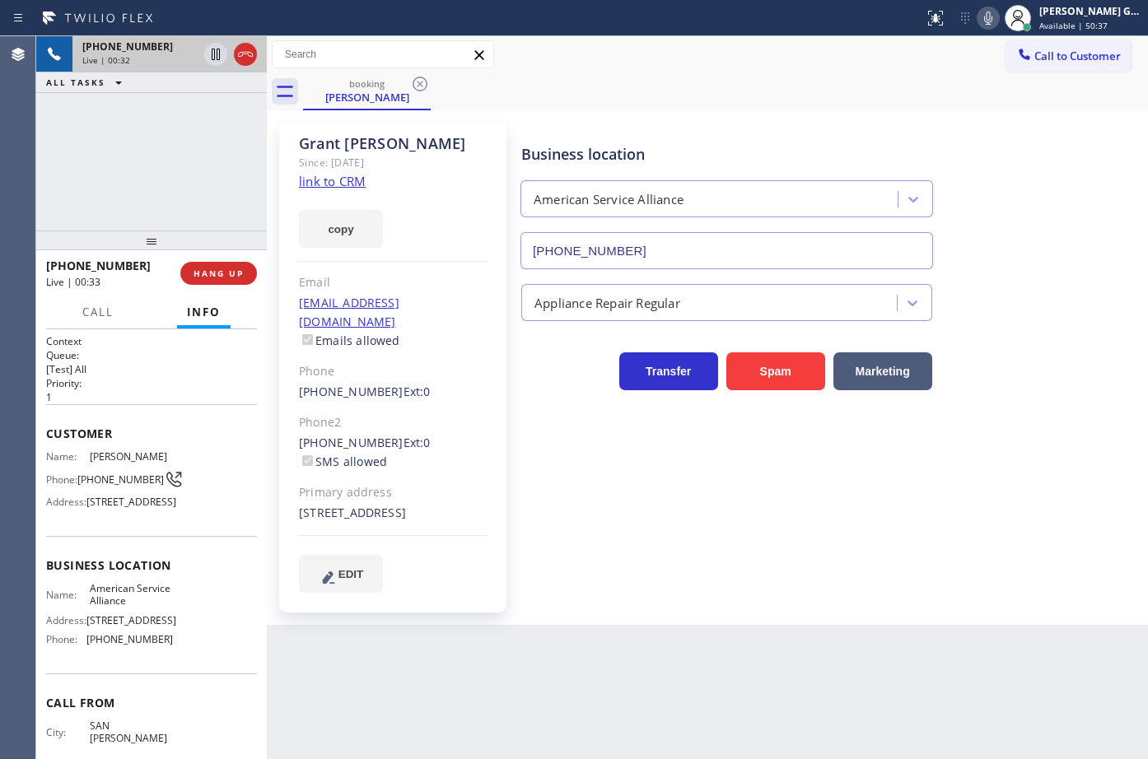
click at [805, 77] on div "booking Grant Anderson" at bounding box center [725, 91] width 845 height 37
click at [998, 15] on icon at bounding box center [988, 18] width 20 height 20
click at [98, 326] on div at bounding box center [97, 326] width 51 height 3
click at [100, 315] on span "Call" at bounding box center [97, 312] width 31 height 15
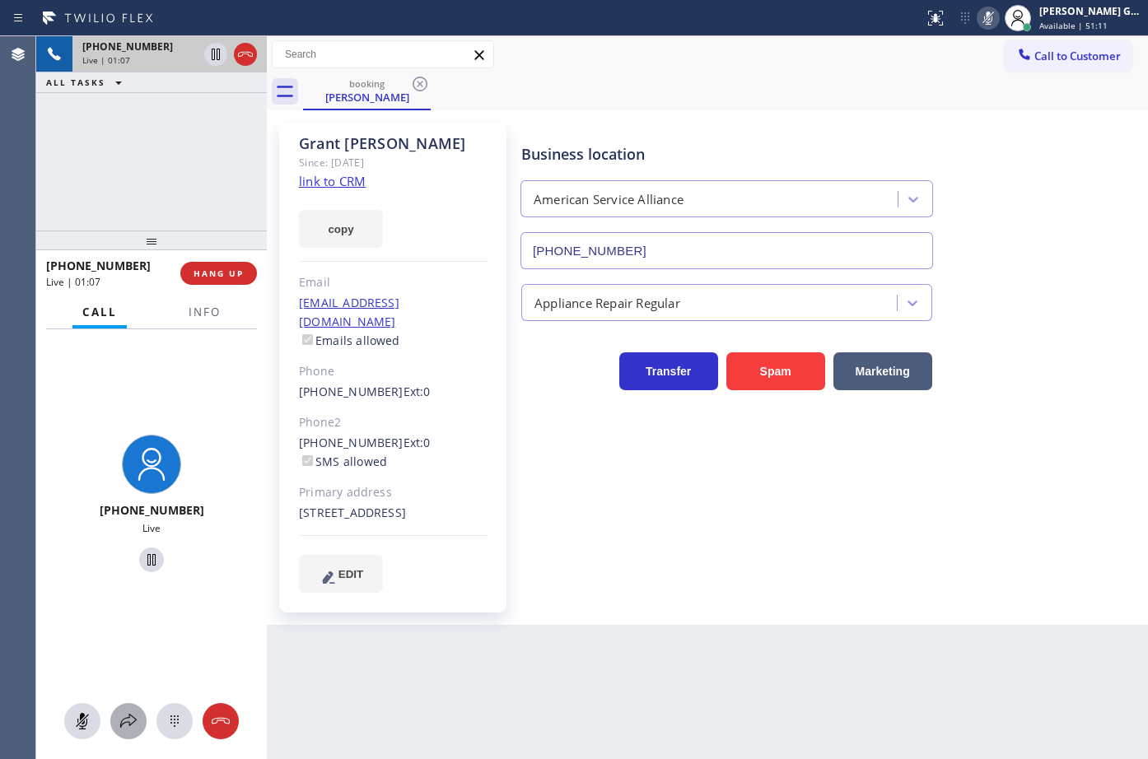
click at [133, 730] on icon at bounding box center [129, 722] width 20 height 20
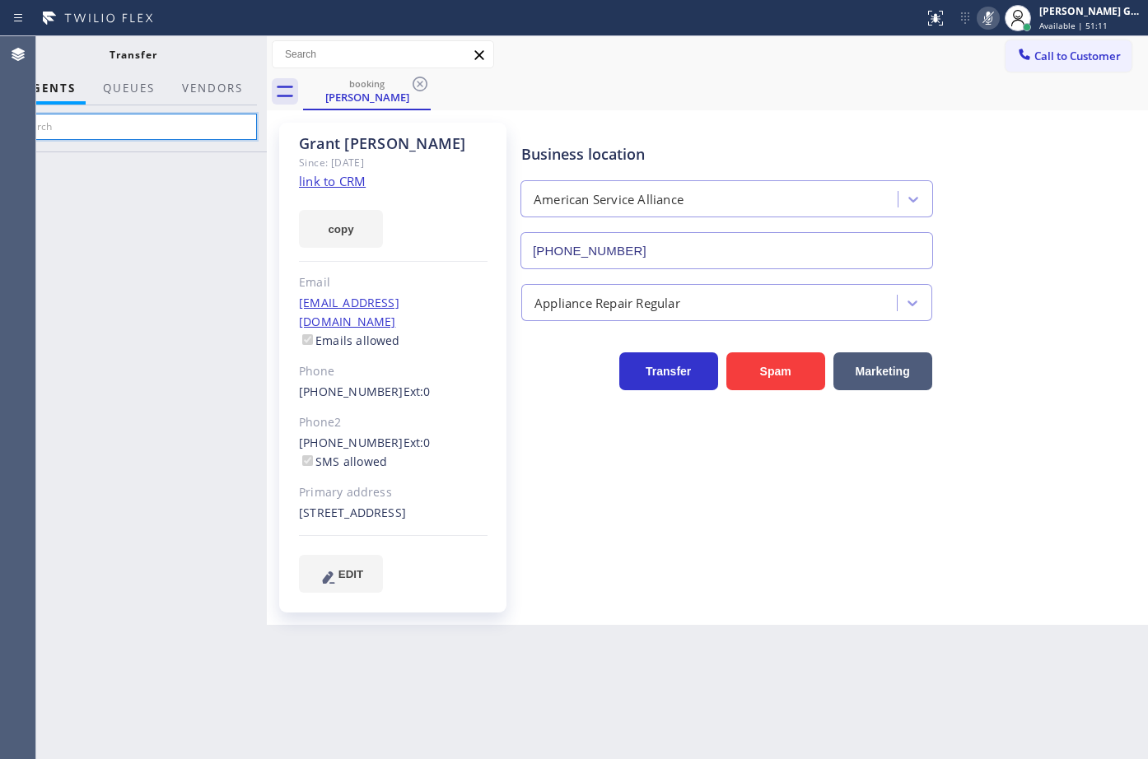
click at [144, 121] on input "text" at bounding box center [133, 127] width 248 height 26
type input "lil"
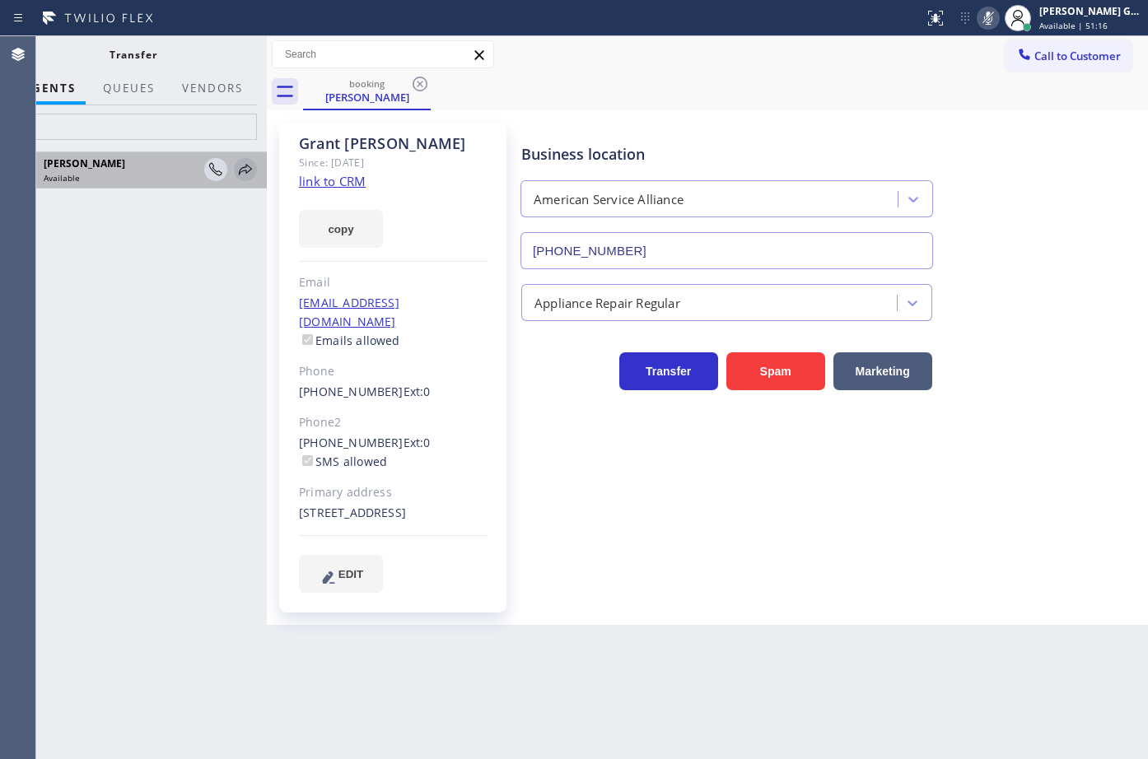
click at [240, 169] on icon at bounding box center [246, 170] width 20 height 20
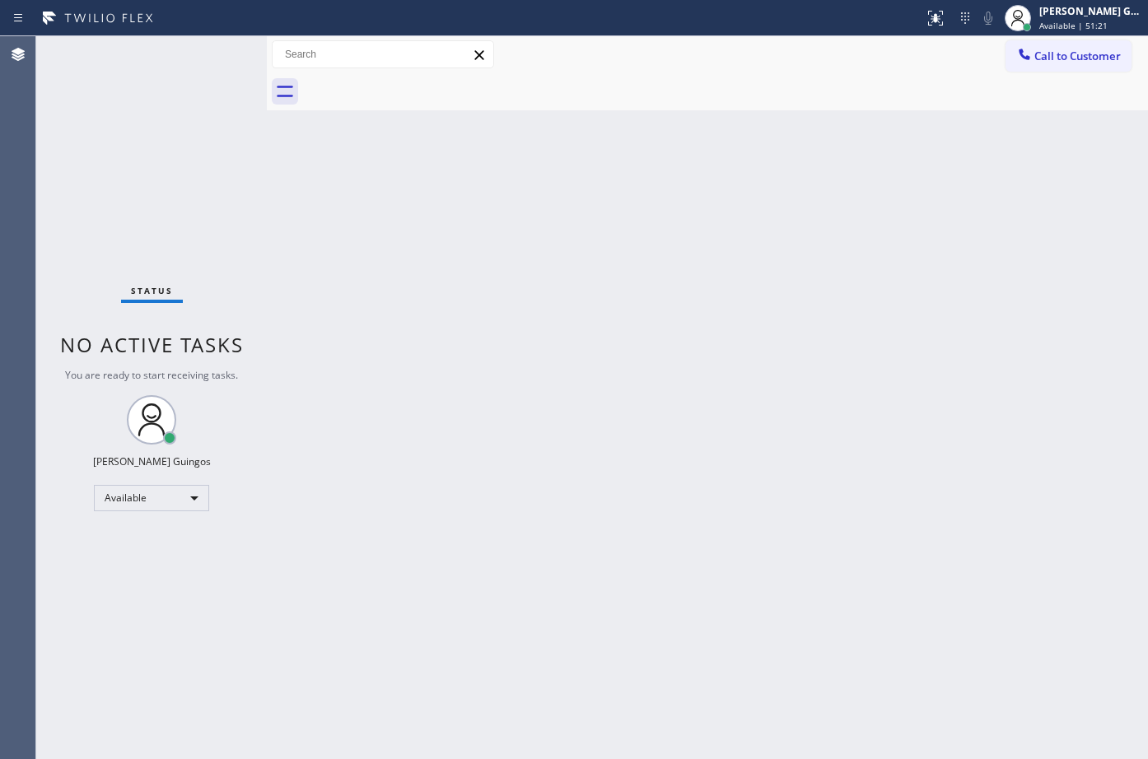
drag, startPoint x: 662, startPoint y: 189, endPoint x: 404, endPoint y: 66, distance: 286.6
click at [661, 189] on div "Back to Dashboard Change Sender ID Customers Technicians Select a contact Outbo…" at bounding box center [707, 397] width 881 height 723
click at [670, 362] on div "Back to Dashboard Change Sender ID Customers Technicians Select a contact Outbo…" at bounding box center [707, 397] width 881 height 723
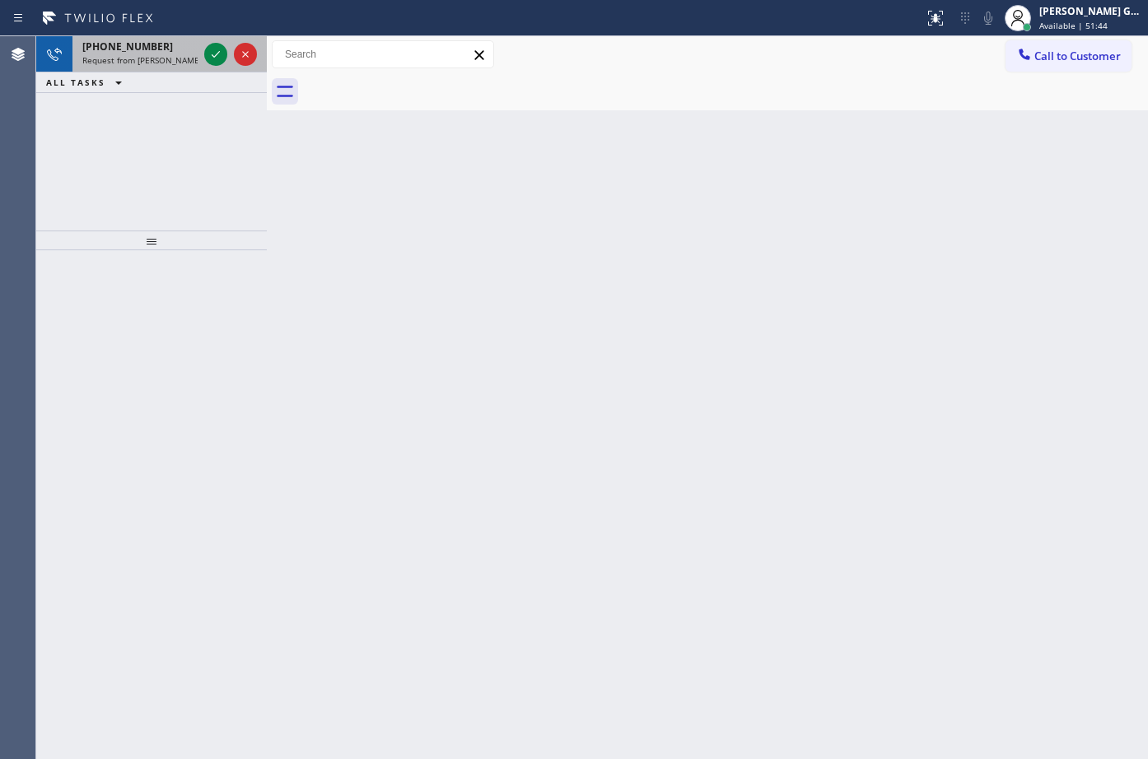
drag, startPoint x: 155, startPoint y: 60, endPoint x: 203, endPoint y: 57, distance: 48.7
click at [155, 59] on span "Request from [PERSON_NAME] (direct)" at bounding box center [157, 60] width 150 height 12
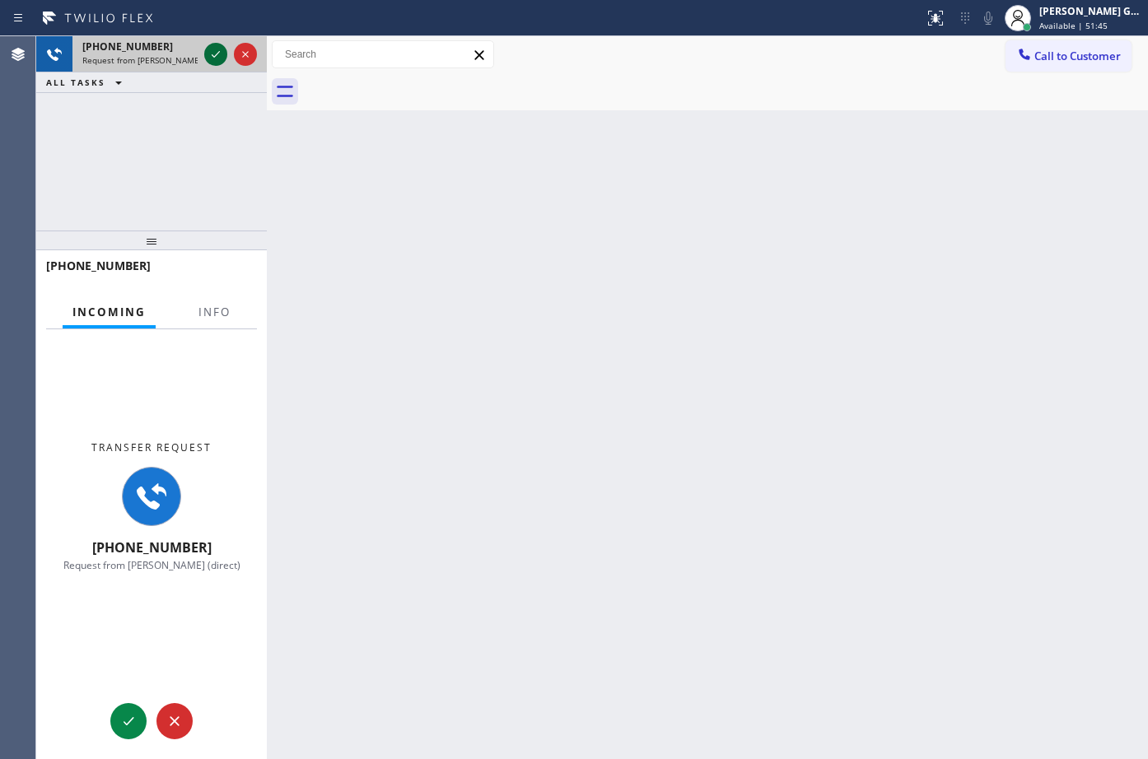
click at [211, 50] on icon at bounding box center [216, 54] width 20 height 20
click at [211, 315] on span "Info" at bounding box center [214, 312] width 32 height 15
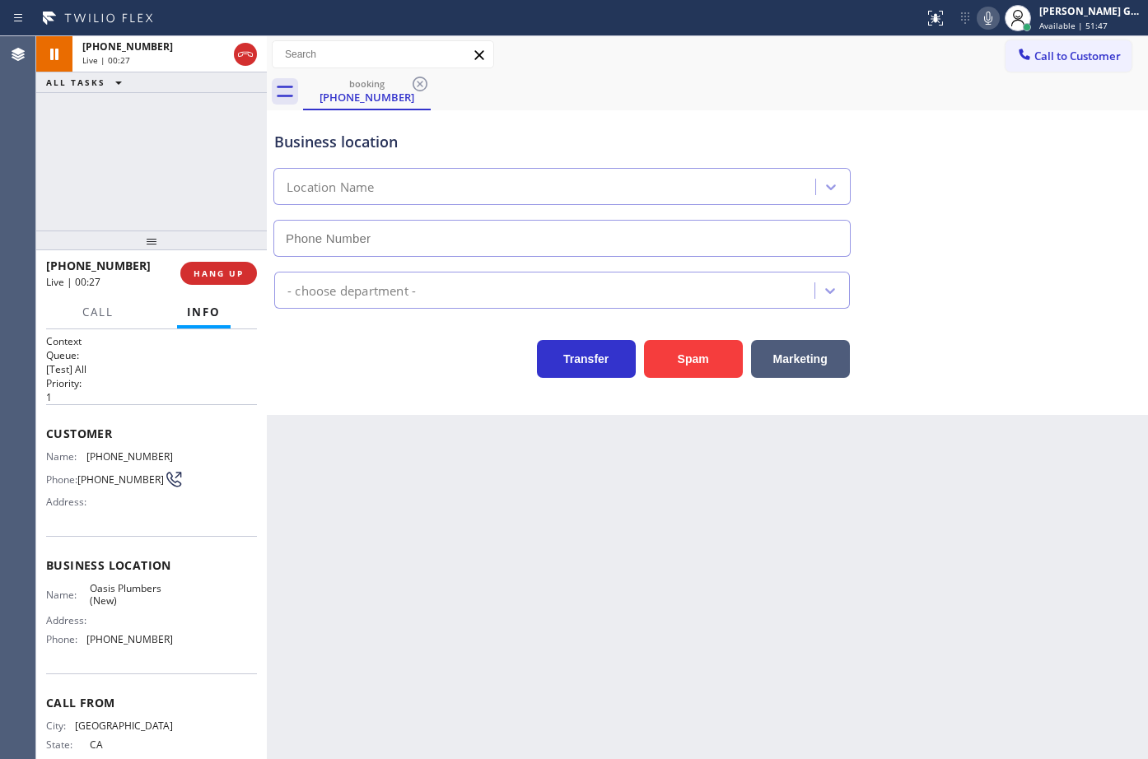
type input "[PHONE_NUMBER]"
click at [143, 453] on span "[PHONE_NUMBER]" at bounding box center [129, 456] width 86 height 12
click at [994, 10] on icon at bounding box center [988, 18] width 20 height 20
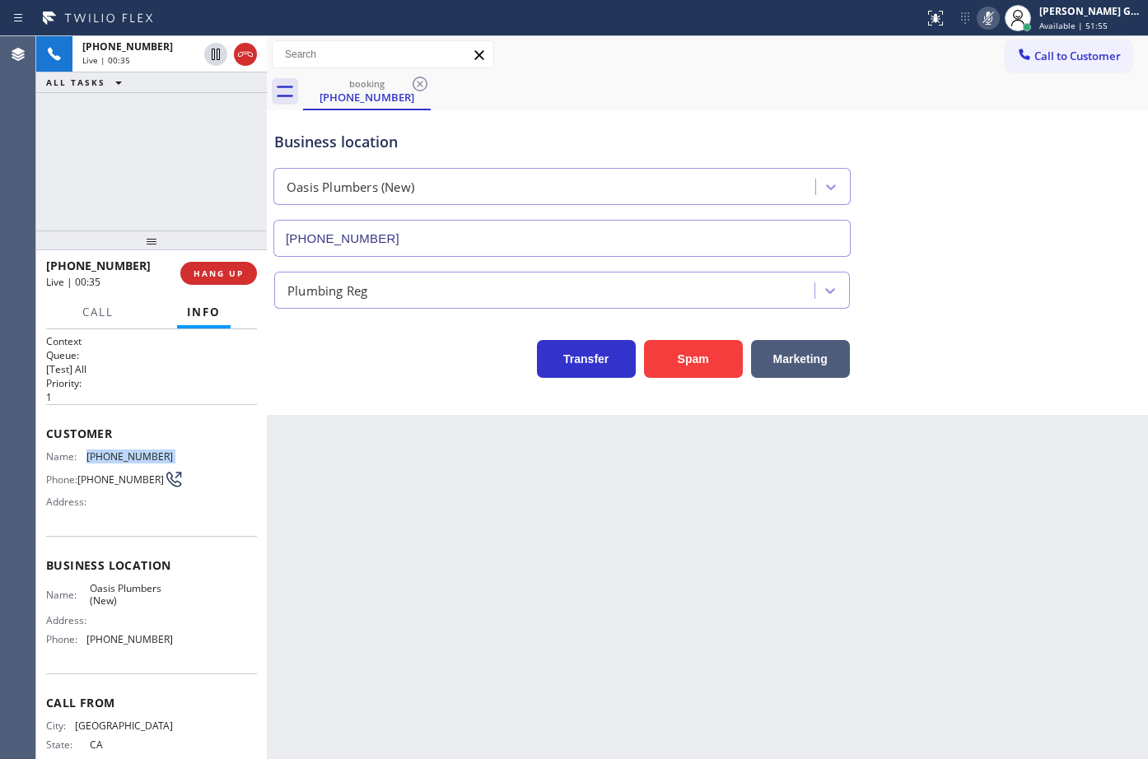
click at [994, 12] on icon at bounding box center [988, 18] width 20 height 20
click at [1034, 385] on div "Business location Oasis Plumbers (New) (888) 803-7895 Plumbing Reg Transfer Spa…" at bounding box center [707, 262] width 881 height 305
click at [996, 303] on div "Plumbing Reg" at bounding box center [707, 287] width 873 height 44
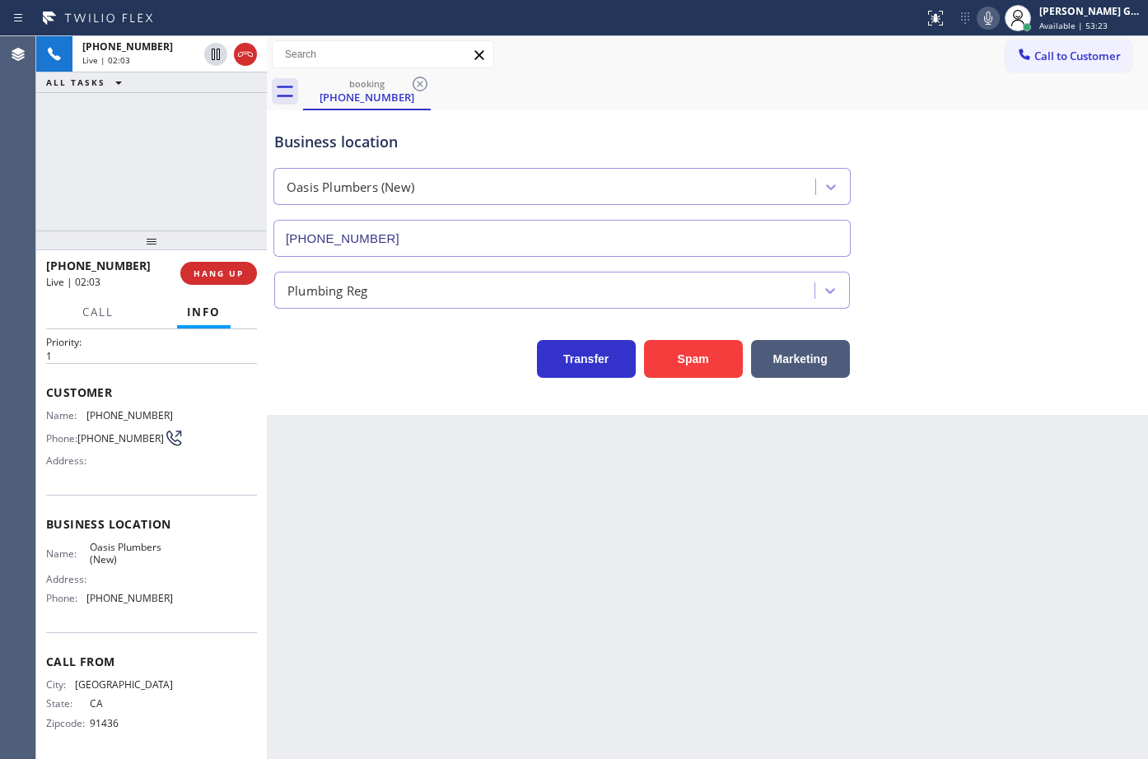
scroll to position [49, 0]
drag, startPoint x: 838, startPoint y: 81, endPoint x: 842, endPoint y: 72, distance: 8.9
click at [838, 81] on div "booking (818) 522-4393" at bounding box center [725, 91] width 845 height 37
click at [865, 80] on div "booking (818) 522-4393" at bounding box center [725, 91] width 845 height 37
click at [869, 89] on div "booking (818) 522-4393" at bounding box center [725, 91] width 845 height 37
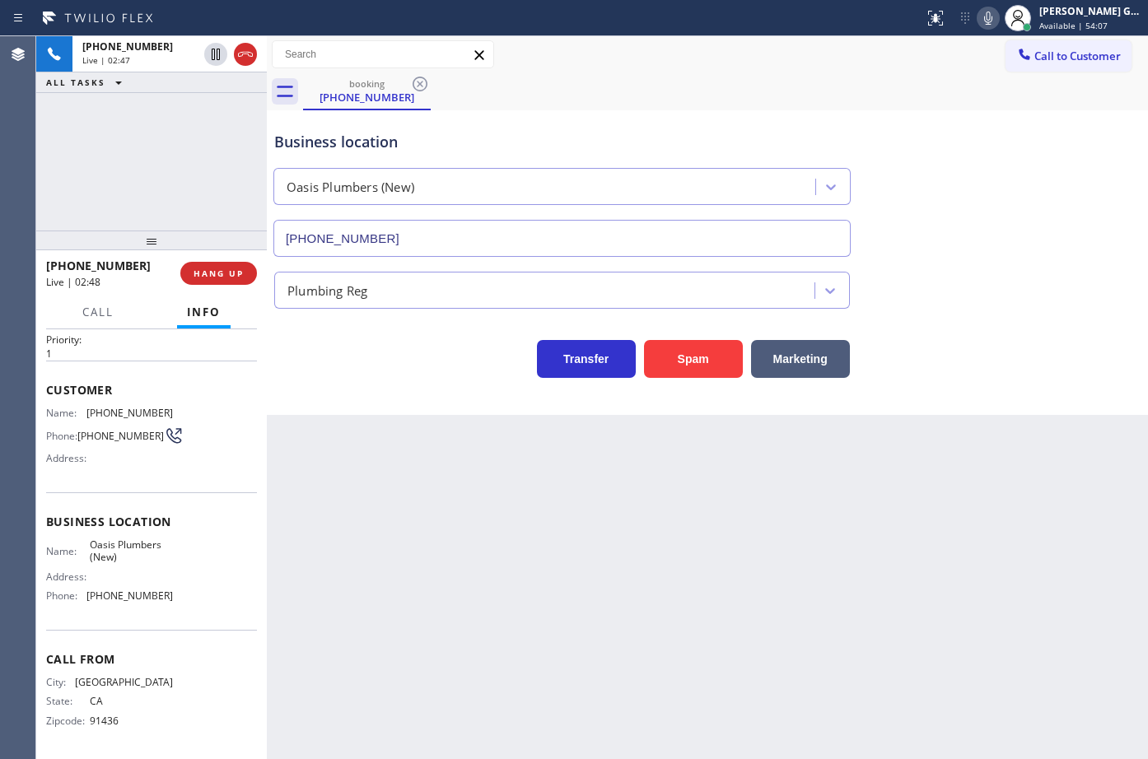
click at [864, 90] on div "booking (818) 522-4393" at bounding box center [725, 91] width 845 height 37
click at [810, 91] on div "booking (818) 522-4393" at bounding box center [725, 91] width 845 height 37
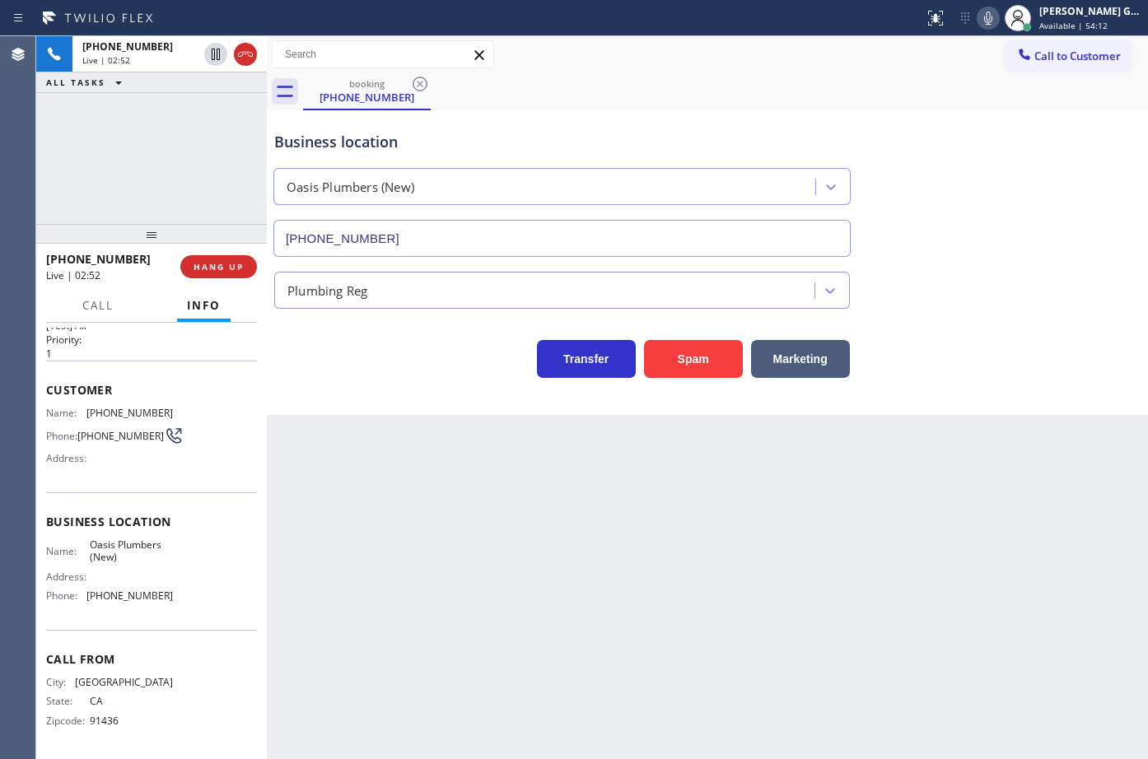
drag, startPoint x: 160, startPoint y: 248, endPoint x: 192, endPoint y: 241, distance: 32.8
click at [192, 241] on div at bounding box center [151, 234] width 231 height 20
click at [656, 122] on div "Business location Oasis Plumbers (New) (888) 803-7895" at bounding box center [562, 185] width 582 height 142
click at [684, 127] on div "Business location Oasis Plumbers (New) (888) 803-7895" at bounding box center [562, 185] width 582 height 142
click at [702, 115] on div "Business location Oasis Plumbers (New) (888) 803-7895" at bounding box center [562, 185] width 582 height 142
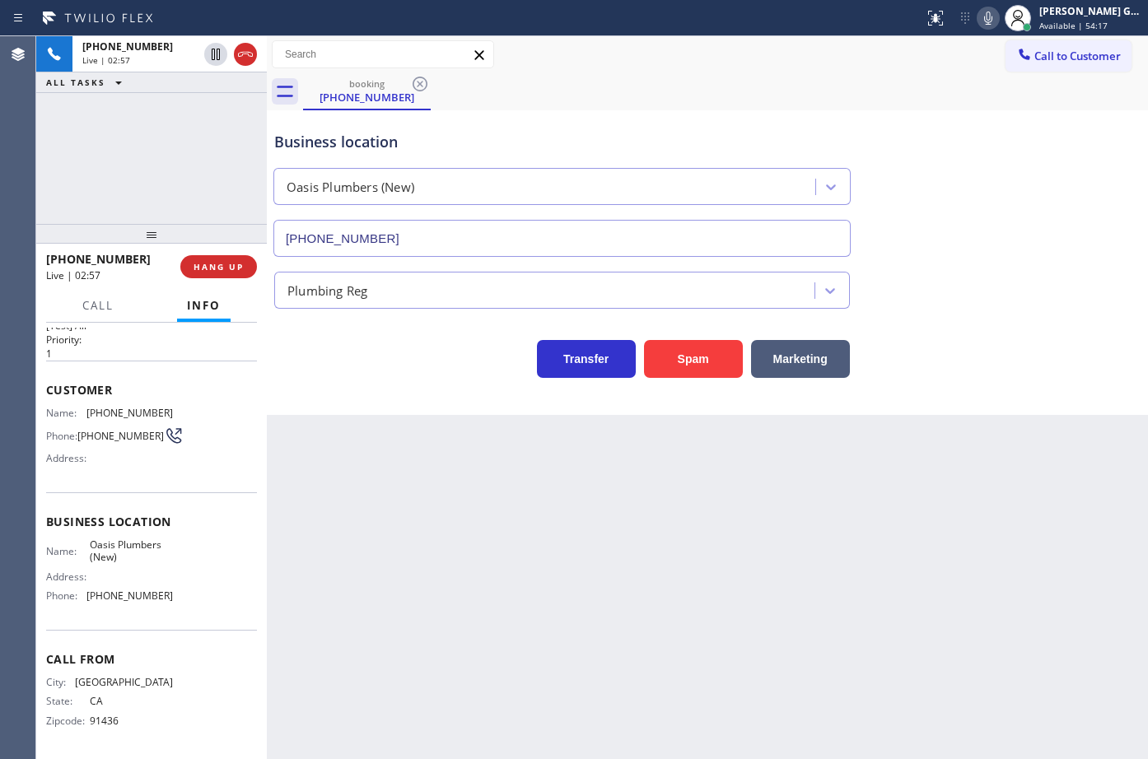
click at [991, 18] on icon at bounding box center [988, 18] width 20 height 20
drag, startPoint x: 753, startPoint y: 99, endPoint x: 299, endPoint y: 53, distance: 456.1
click at [752, 99] on div "booking (818) 522-4393" at bounding box center [725, 91] width 845 height 37
click at [987, 17] on icon at bounding box center [988, 18] width 8 height 13
click at [606, 152] on div "Business location" at bounding box center [562, 142] width 576 height 22
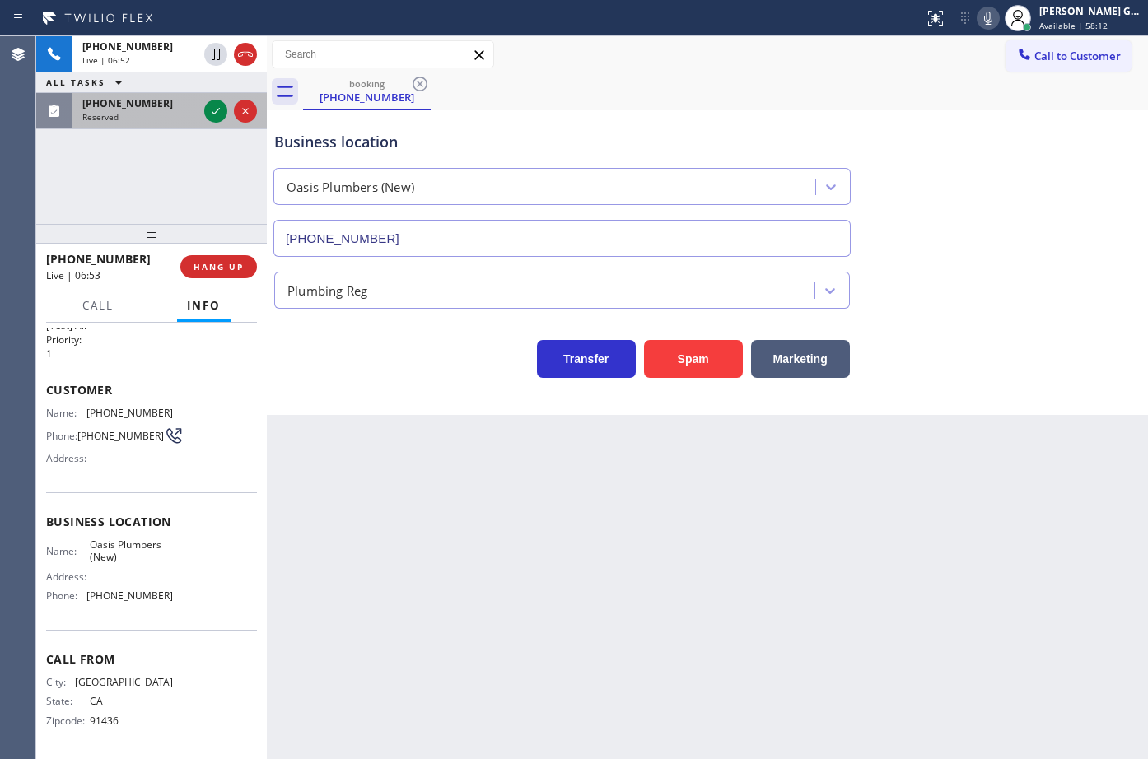
click at [134, 109] on span "[PHONE_NUMBER]" at bounding box center [127, 103] width 91 height 14
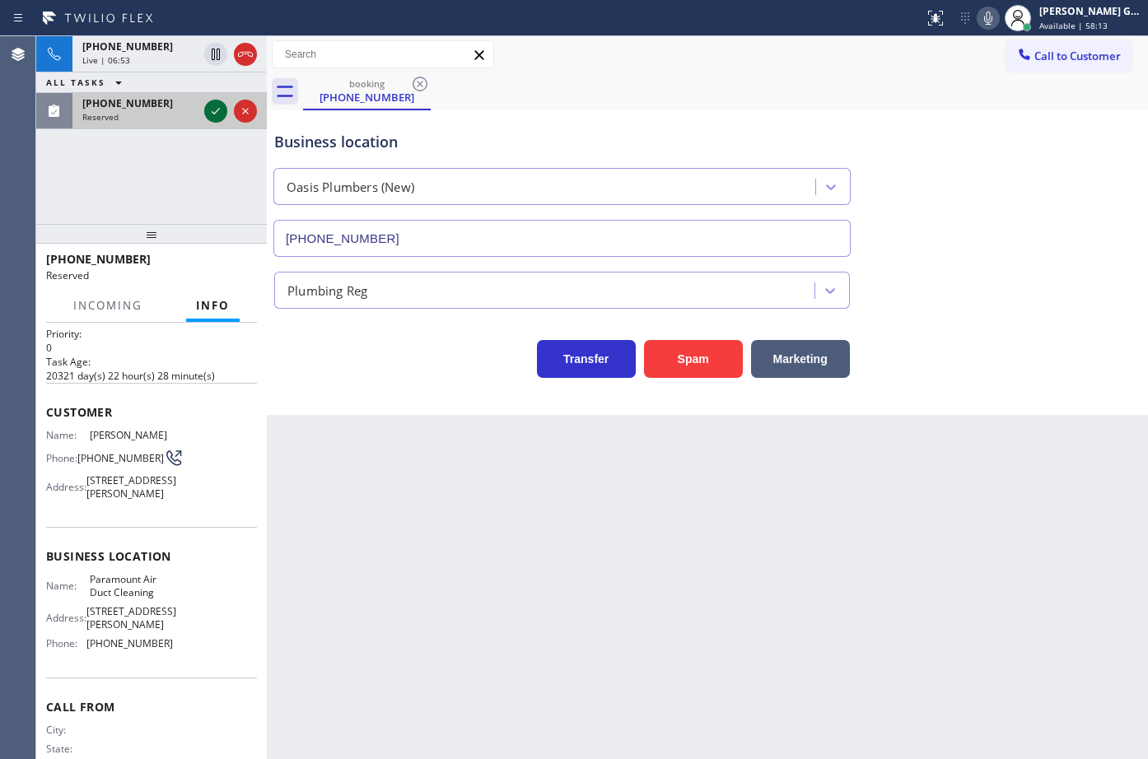
scroll to position [49, 0]
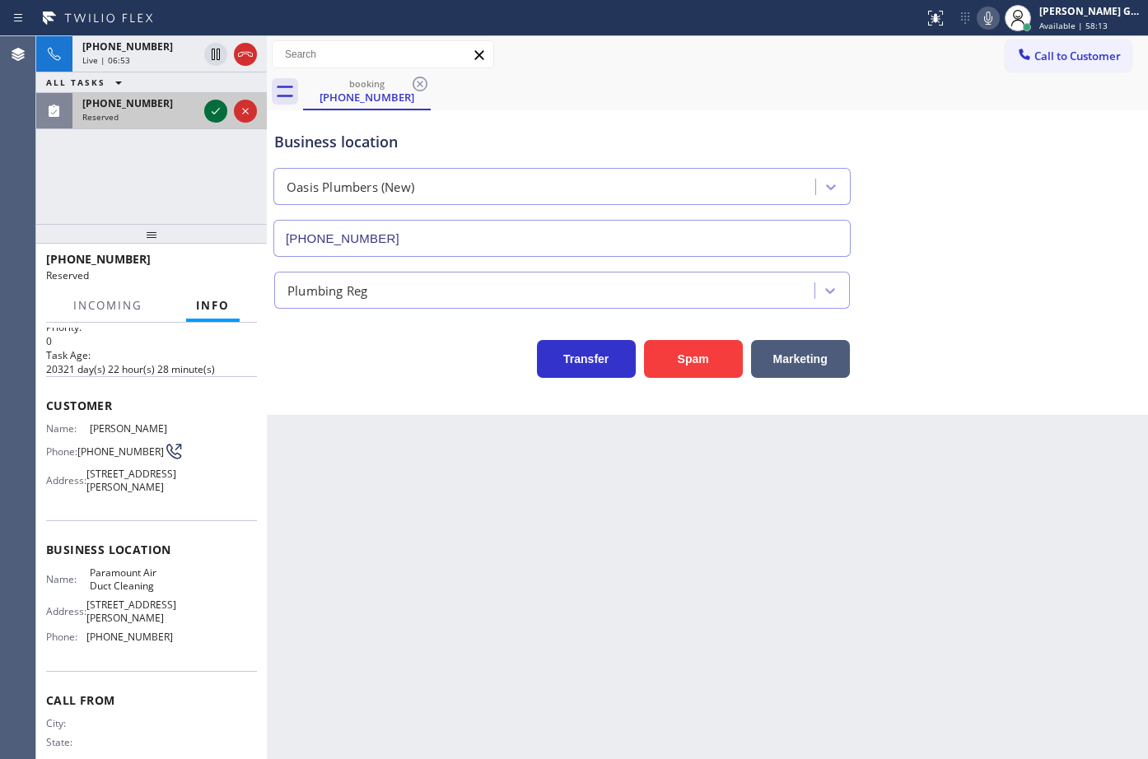
click at [222, 110] on icon at bounding box center [216, 111] width 20 height 20
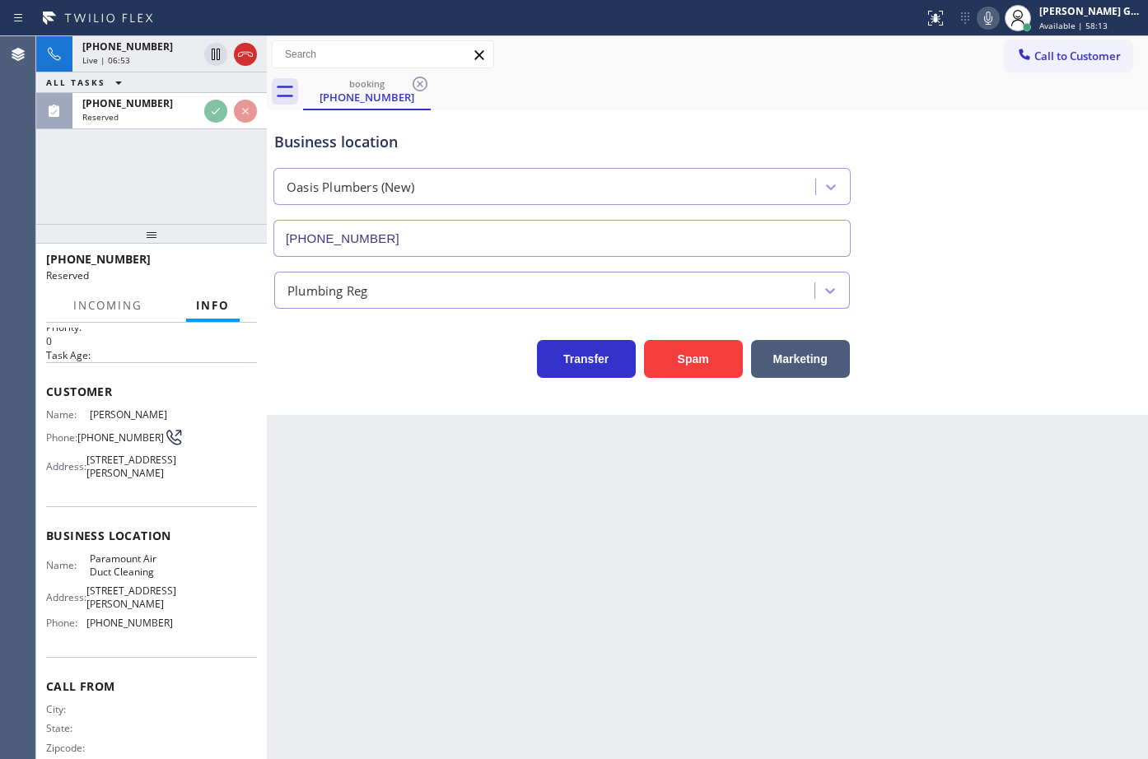
click at [476, 578] on div "Back to Dashboard Change Sender ID Customers Technicians Select a contact Outbo…" at bounding box center [707, 397] width 881 height 723
click at [229, 273] on button "COMPLETE" at bounding box center [215, 266] width 83 height 23
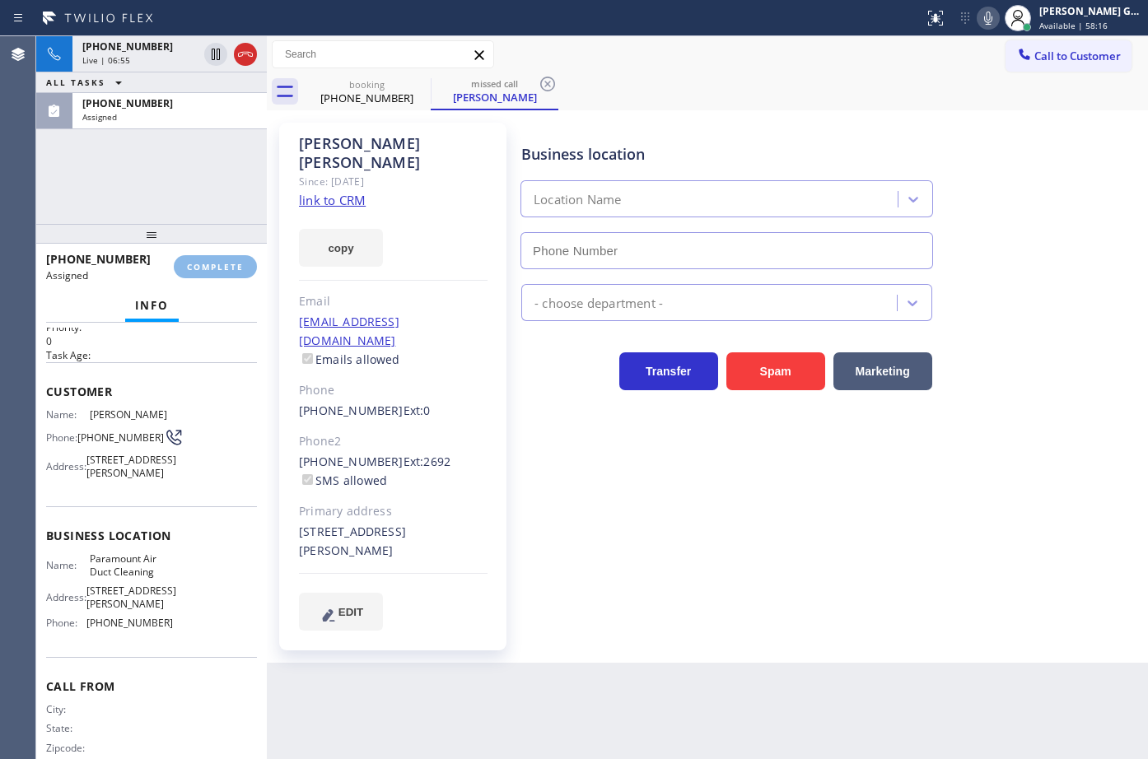
type input "[PHONE_NUMBER]"
click at [621, 478] on div "Classify the call LOCATION NAME Viking Repair Service FROM PHONE (425) 677-1823…" at bounding box center [592, 397] width 1112 height 723
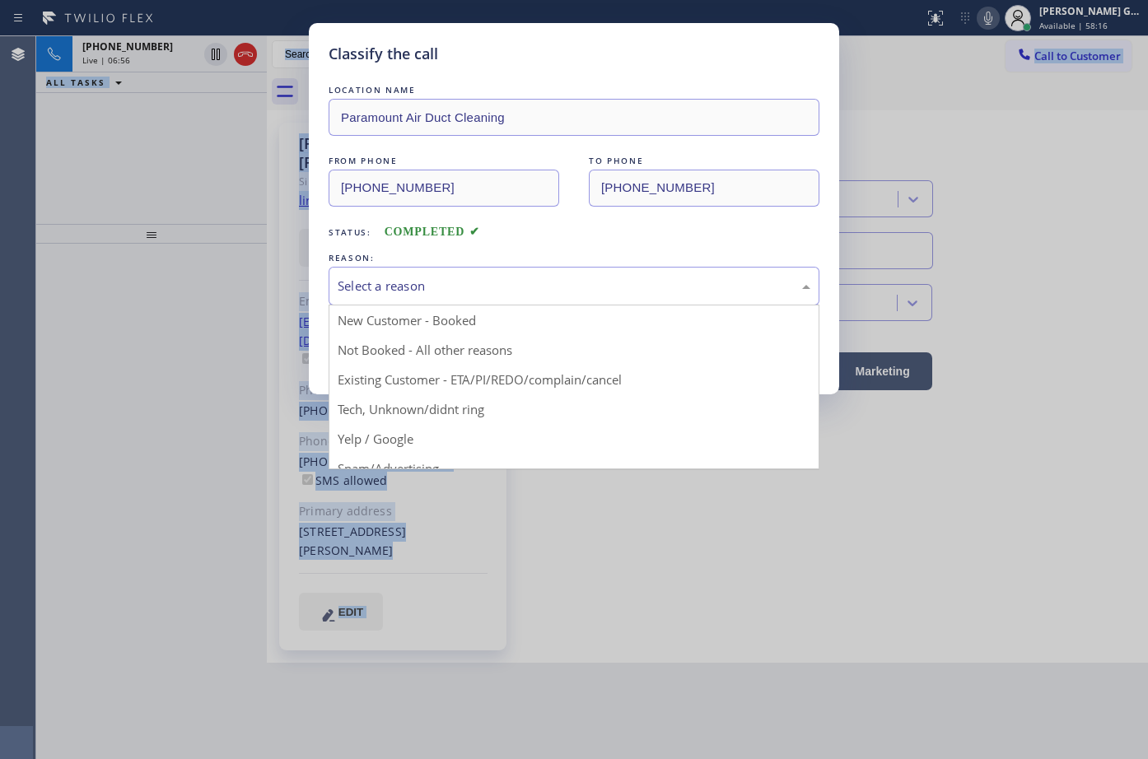
click at [455, 284] on div "Select a reason" at bounding box center [574, 286] width 473 height 19
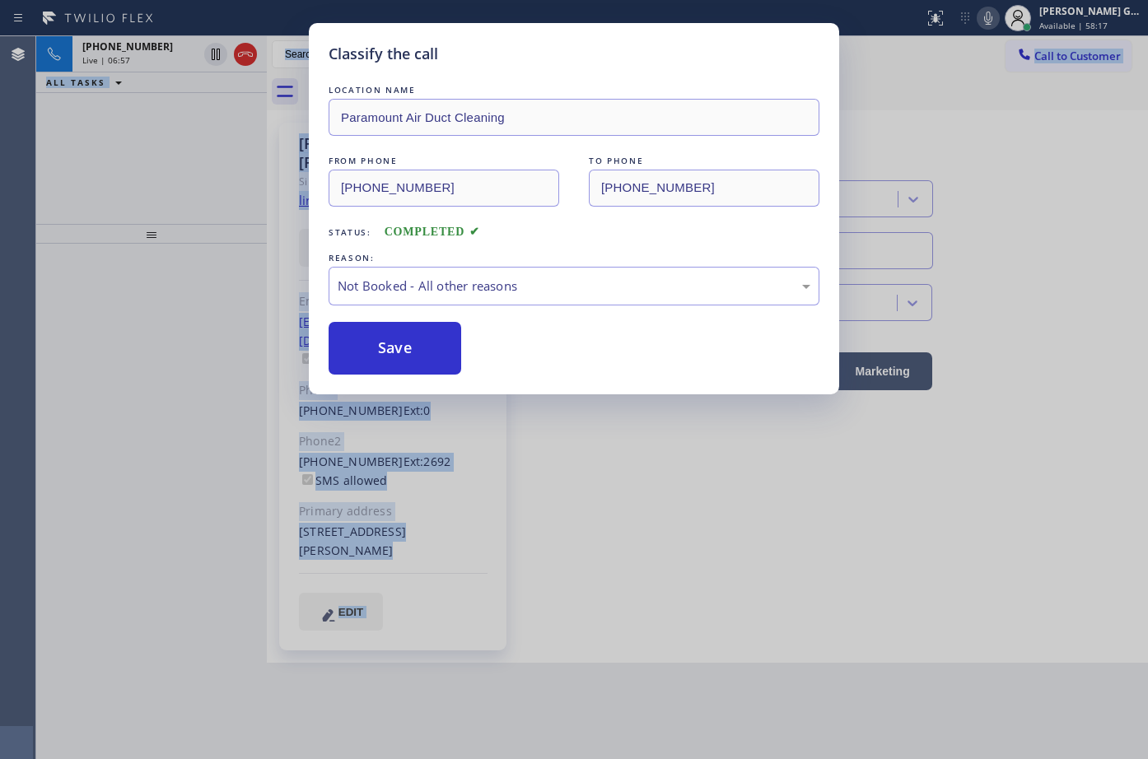
click at [385, 350] on button "Save" at bounding box center [395, 348] width 133 height 53
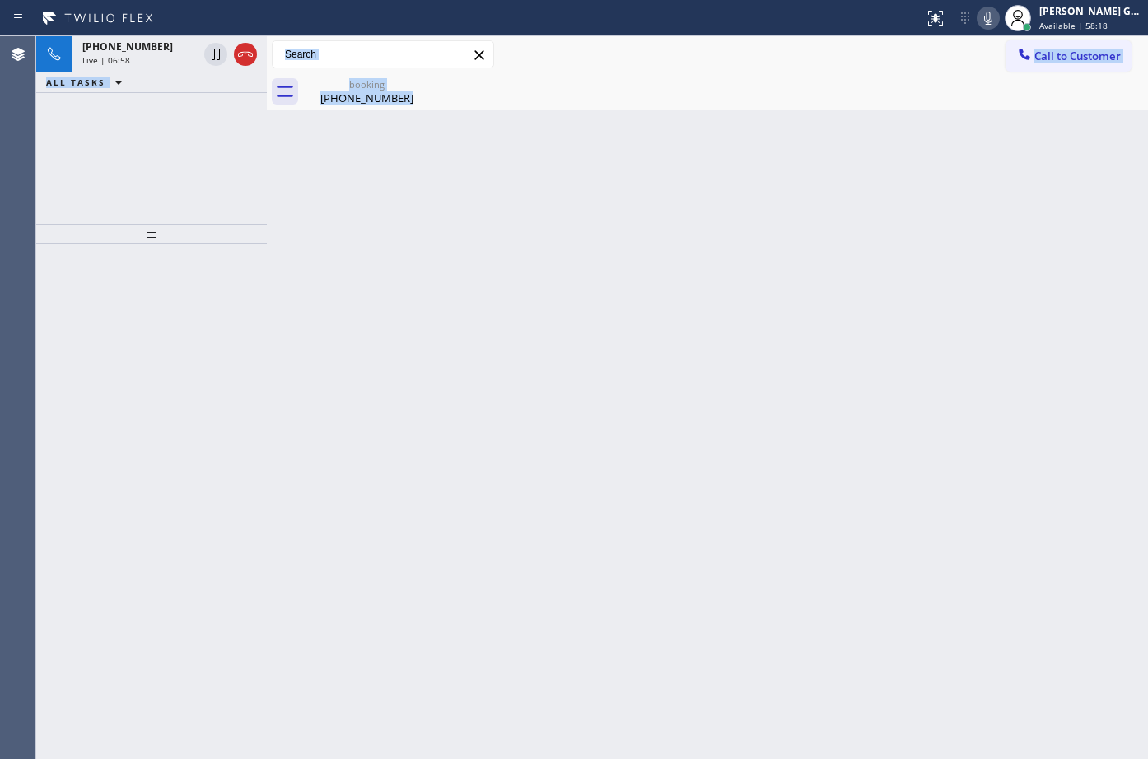
click at [132, 183] on div "+18185224393 Live | 06:58 ALL TASKS ALL TASKS ACTIVE TASKS TASKS IN WRAP UP" at bounding box center [151, 130] width 231 height 188
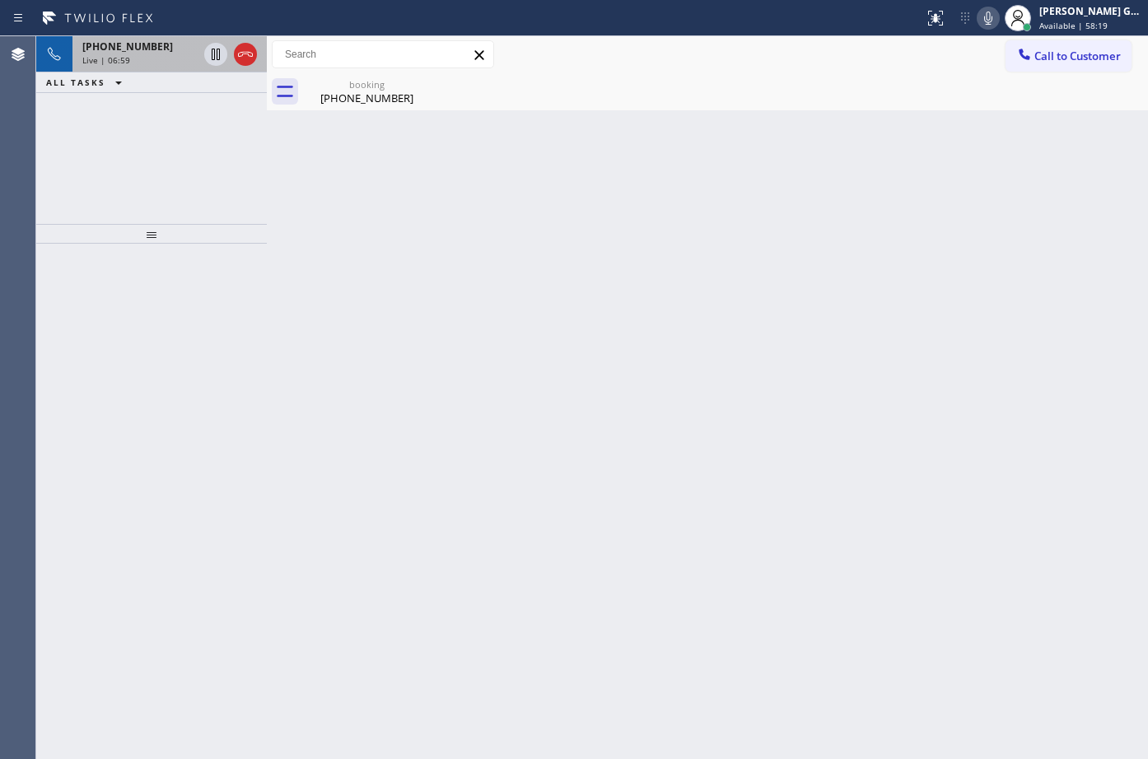
click at [142, 62] on div "Live | 06:59" at bounding box center [139, 60] width 115 height 12
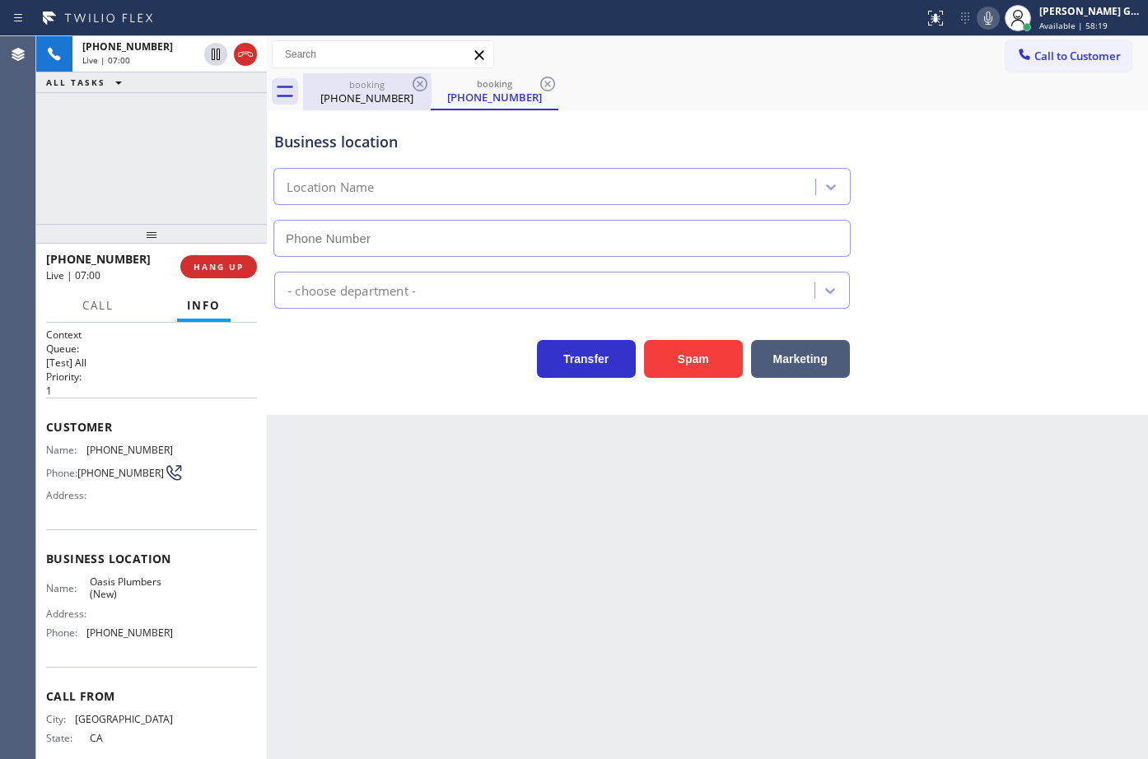
click at [352, 101] on div "[PHONE_NUMBER]" at bounding box center [367, 98] width 124 height 15
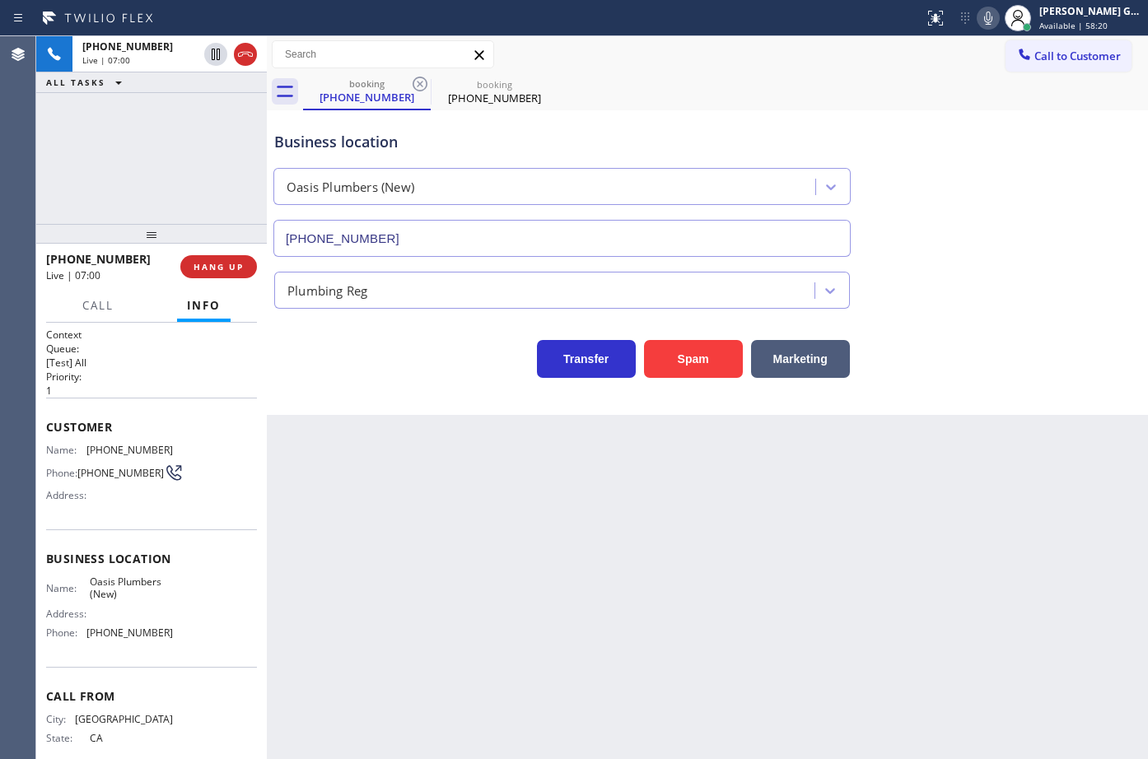
click at [676, 103] on div "booking (818) 522-4393 booking (818) 522-4393" at bounding box center [725, 91] width 845 height 37
click at [506, 97] on div "[PHONE_NUMBER]" at bounding box center [494, 98] width 124 height 15
click at [538, 85] on icon at bounding box center [548, 84] width 20 height 20
click at [640, 92] on div "booking (818) 522-4393" at bounding box center [725, 91] width 845 height 37
click at [124, 637] on span "[PHONE_NUMBER]" at bounding box center [129, 633] width 86 height 12
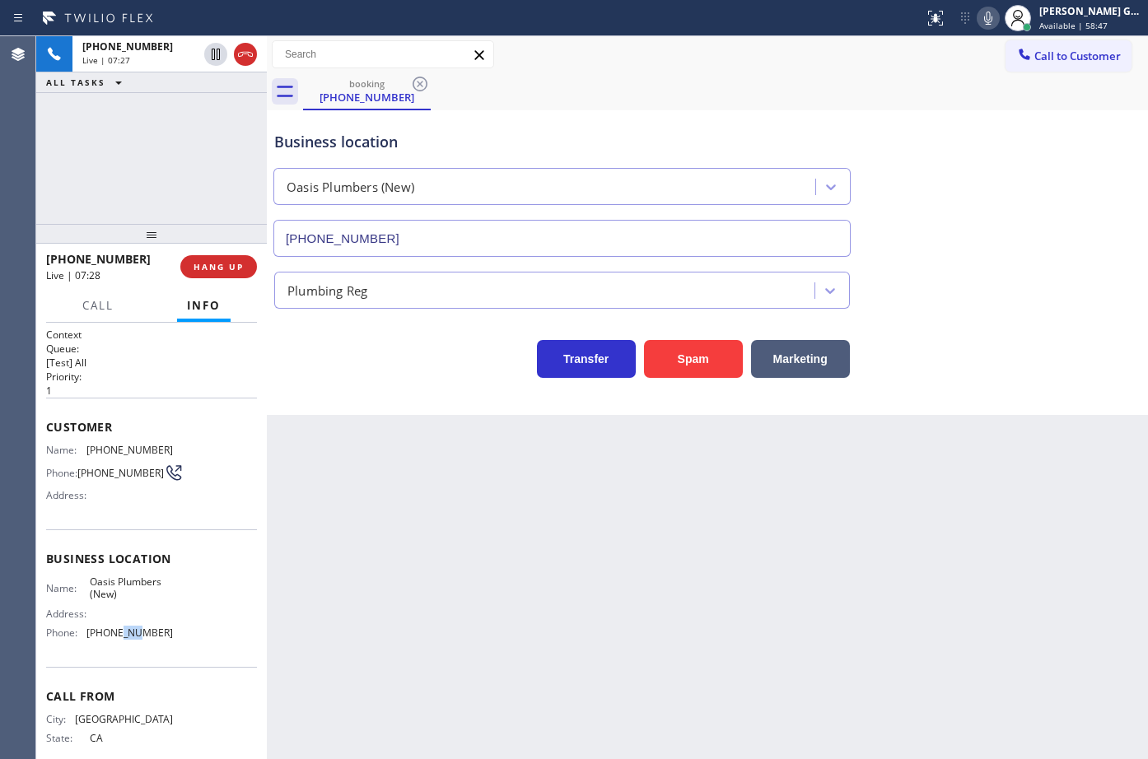
click at [124, 637] on span "[PHONE_NUMBER]" at bounding box center [129, 633] width 86 height 12
click at [715, 90] on div "booking (818) 522-4393" at bounding box center [725, 91] width 845 height 37
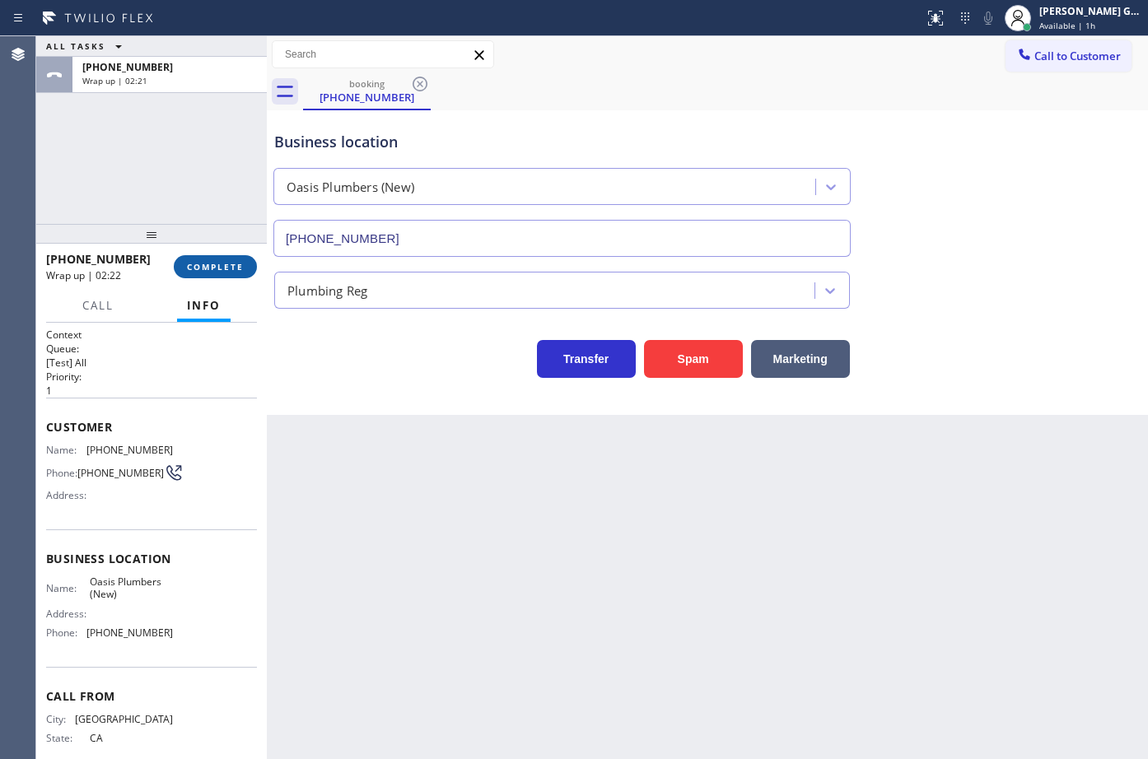
click at [212, 272] on span "COMPLETE" at bounding box center [215, 267] width 57 height 12
drag, startPoint x: 473, startPoint y: 422, endPoint x: 461, endPoint y: 445, distance: 25.0
click at [472, 423] on div "Back to Dashboard Change Sender ID Customers Technicians Select a contact Outbo…" at bounding box center [707, 397] width 881 height 723
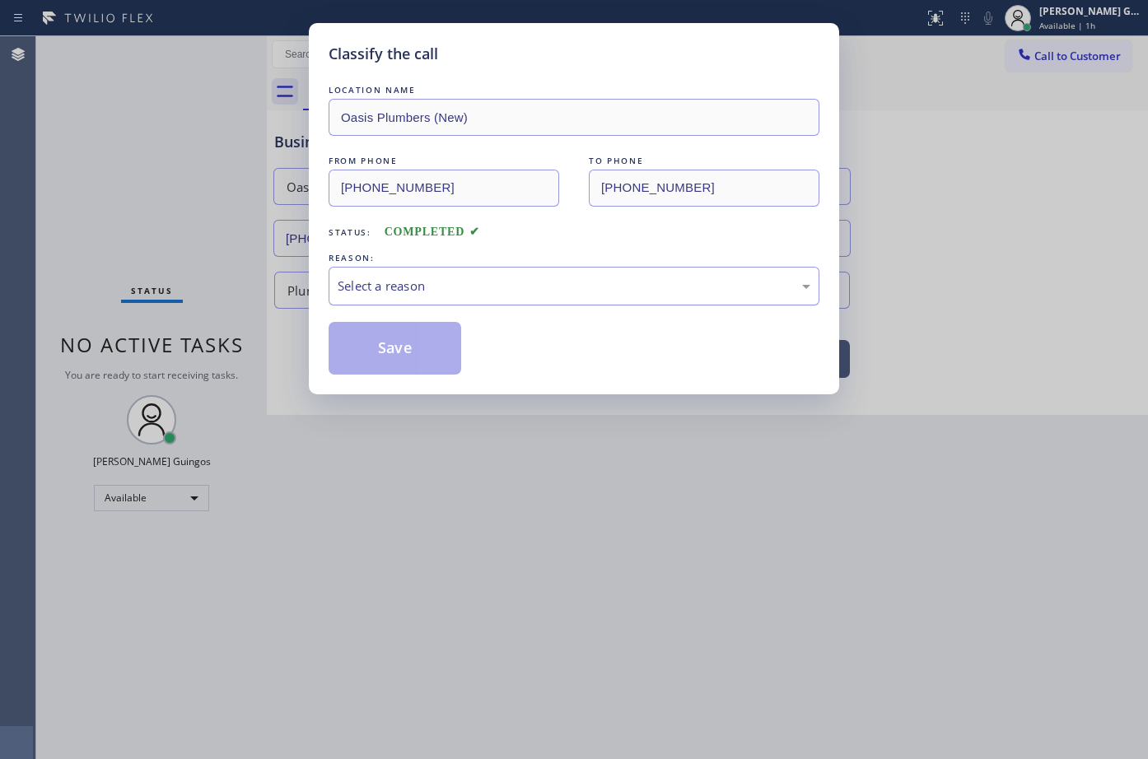
click at [379, 283] on div "Select a reason" at bounding box center [574, 286] width 473 height 19
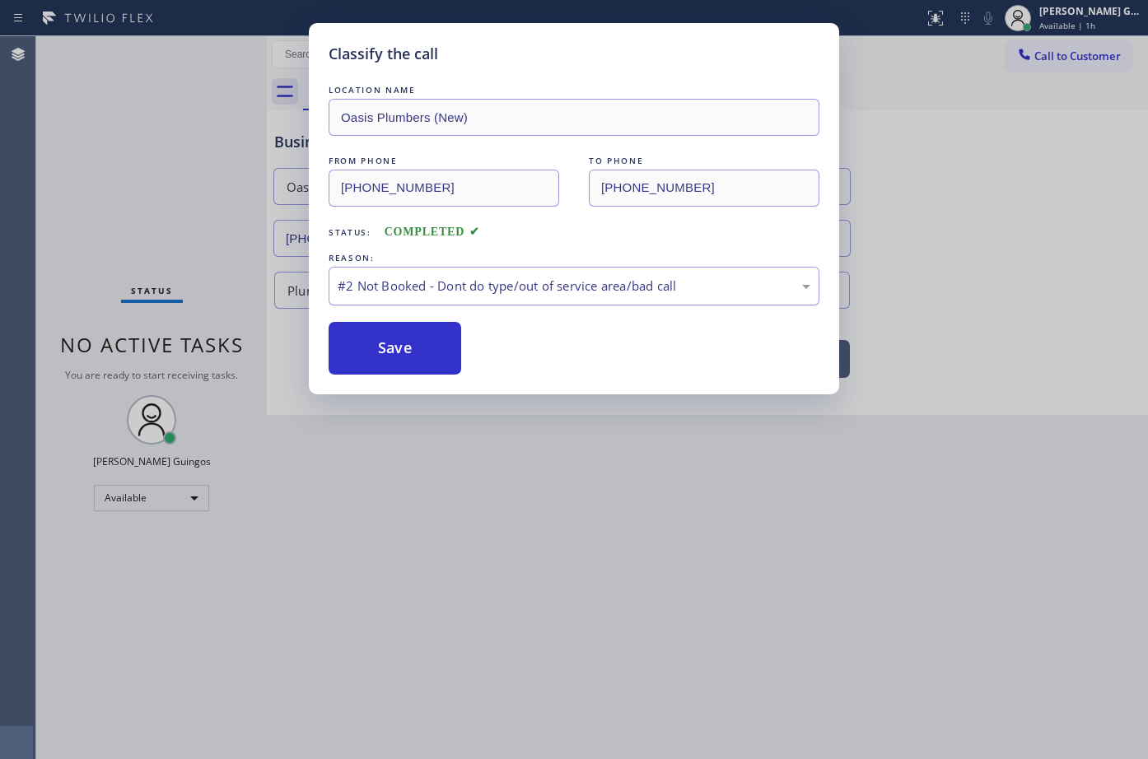
click at [384, 354] on button "Save" at bounding box center [395, 348] width 133 height 53
drag, startPoint x: 379, startPoint y: 295, endPoint x: 868, endPoint y: 13, distance: 564.5
click at [385, 352] on button "Save" at bounding box center [395, 348] width 133 height 53
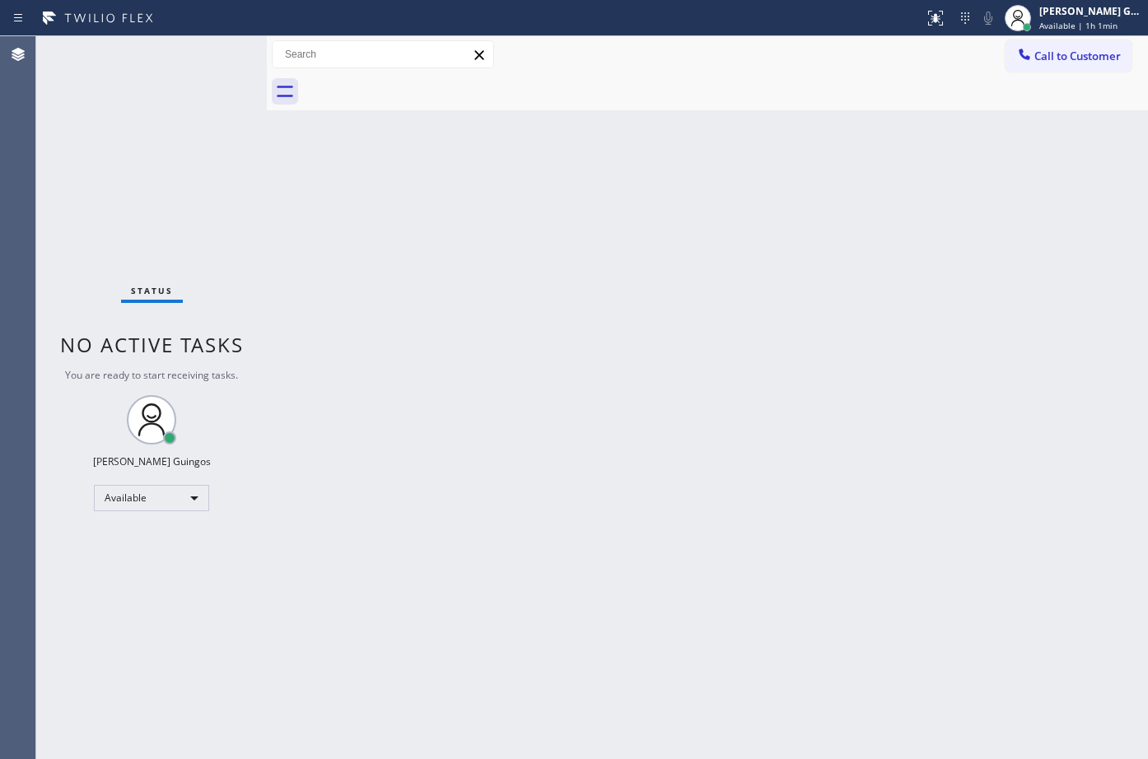
drag, startPoint x: 646, startPoint y: 302, endPoint x: 600, endPoint y: 270, distance: 56.9
click at [639, 299] on div "Back to Dashboard Change Sender ID Customers Technicians Select a contact Outbo…" at bounding box center [707, 397] width 881 height 723
click at [745, 251] on div "Back to Dashboard Change Sender ID Customers Technicians Select a contact Outbo…" at bounding box center [707, 397] width 881 height 723
click at [141, 45] on div "Status No active tasks You are ready to start receiving tasks. [PERSON_NAME] Av…" at bounding box center [151, 397] width 231 height 723
click at [415, 223] on div "Back to Dashboard Change Sender ID Customers Technicians Select a contact Outbo…" at bounding box center [707, 397] width 881 height 723
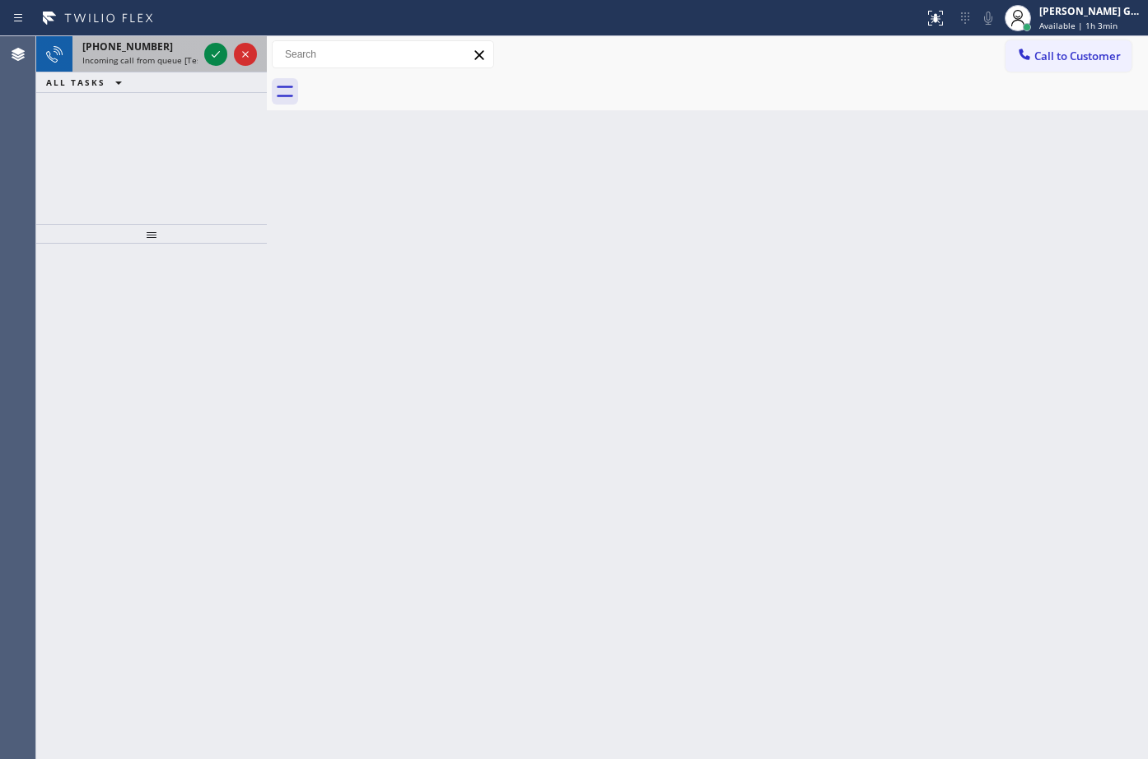
click at [177, 44] on div "+17609856523" at bounding box center [139, 47] width 115 height 14
click at [212, 61] on icon at bounding box center [216, 54] width 20 height 20
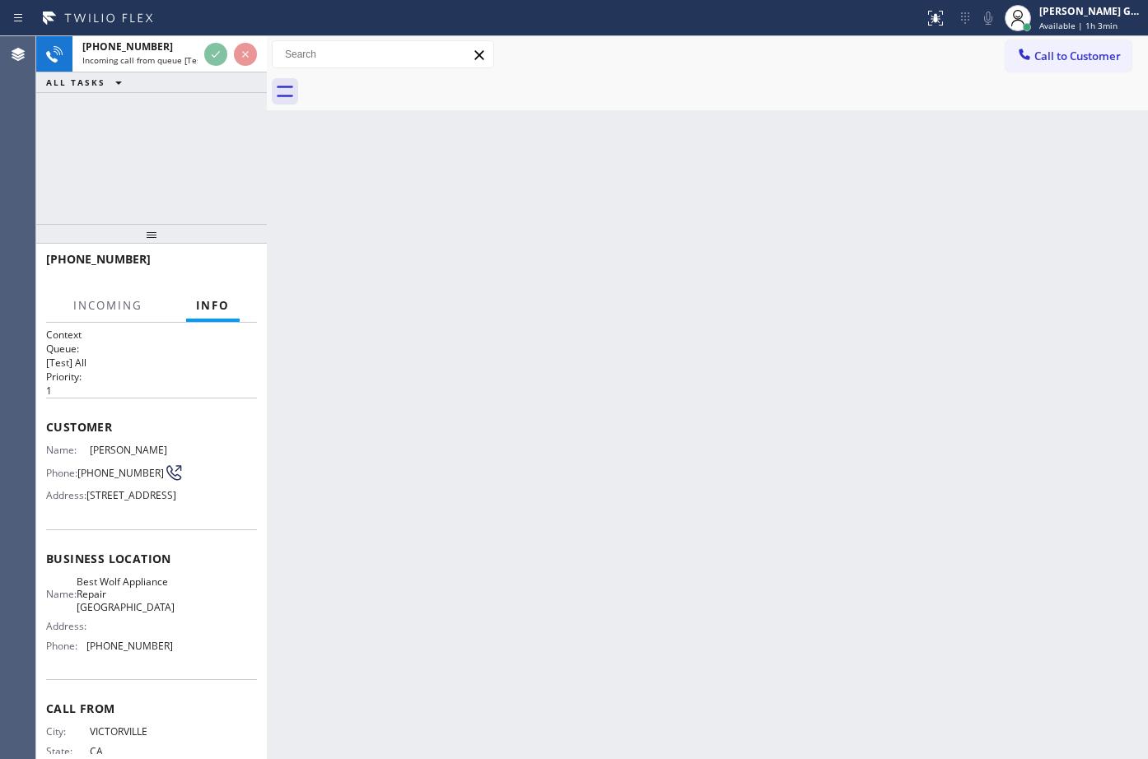
click at [530, 244] on div "Back to Dashboard Change Sender ID Customers Technicians Select a contact Outbo…" at bounding box center [707, 397] width 881 height 723
click at [529, 244] on div "Back to Dashboard Change Sender ID Customers Technicians Select a contact Outbo…" at bounding box center [707, 397] width 881 height 723
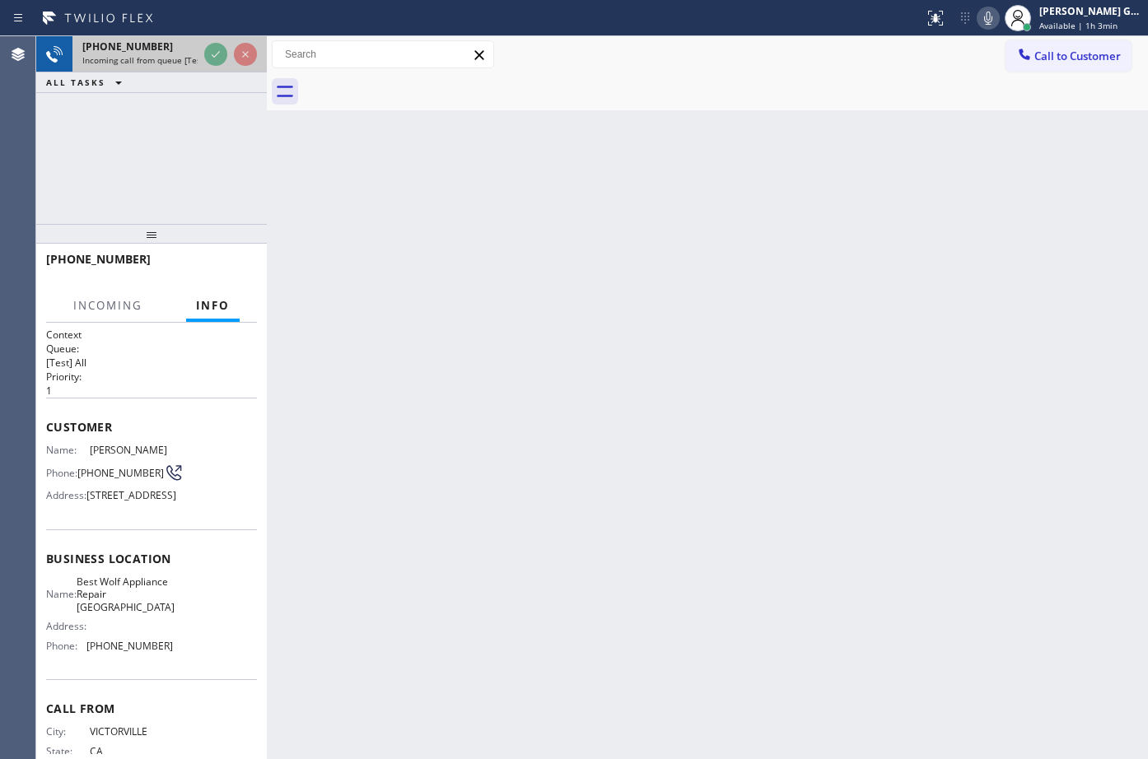
click at [203, 49] on div at bounding box center [230, 54] width 59 height 36
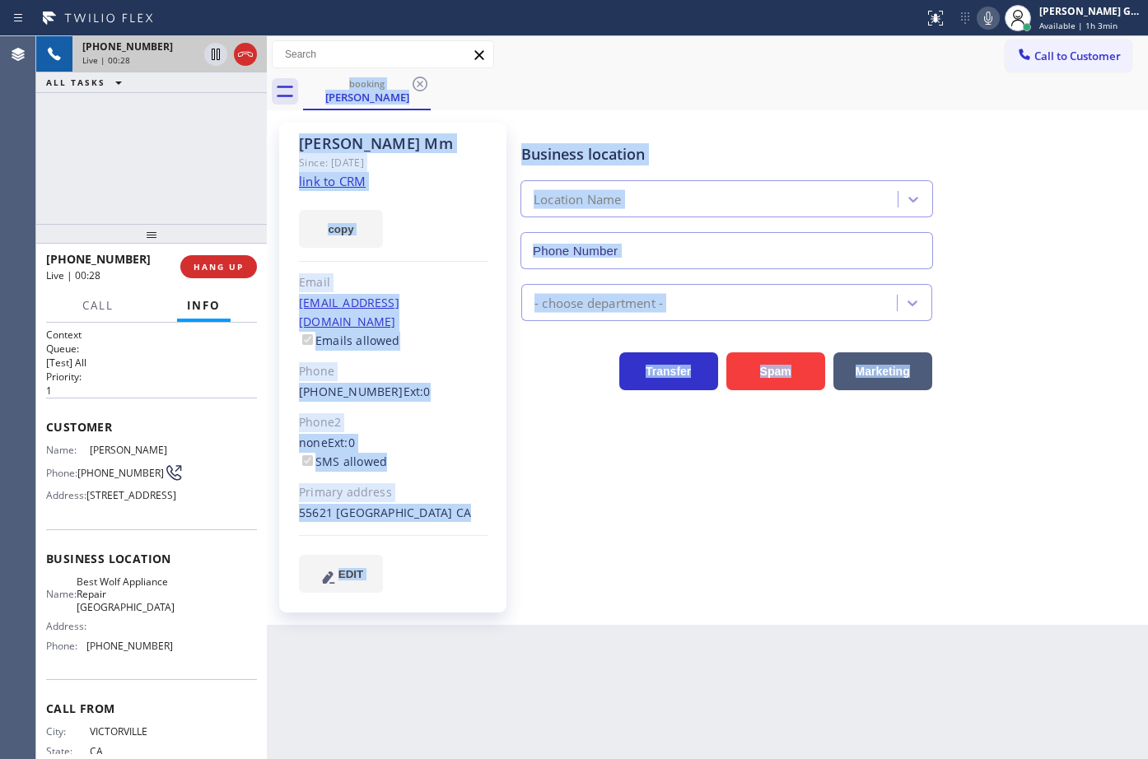
type input "[PHONE_NUMBER]"
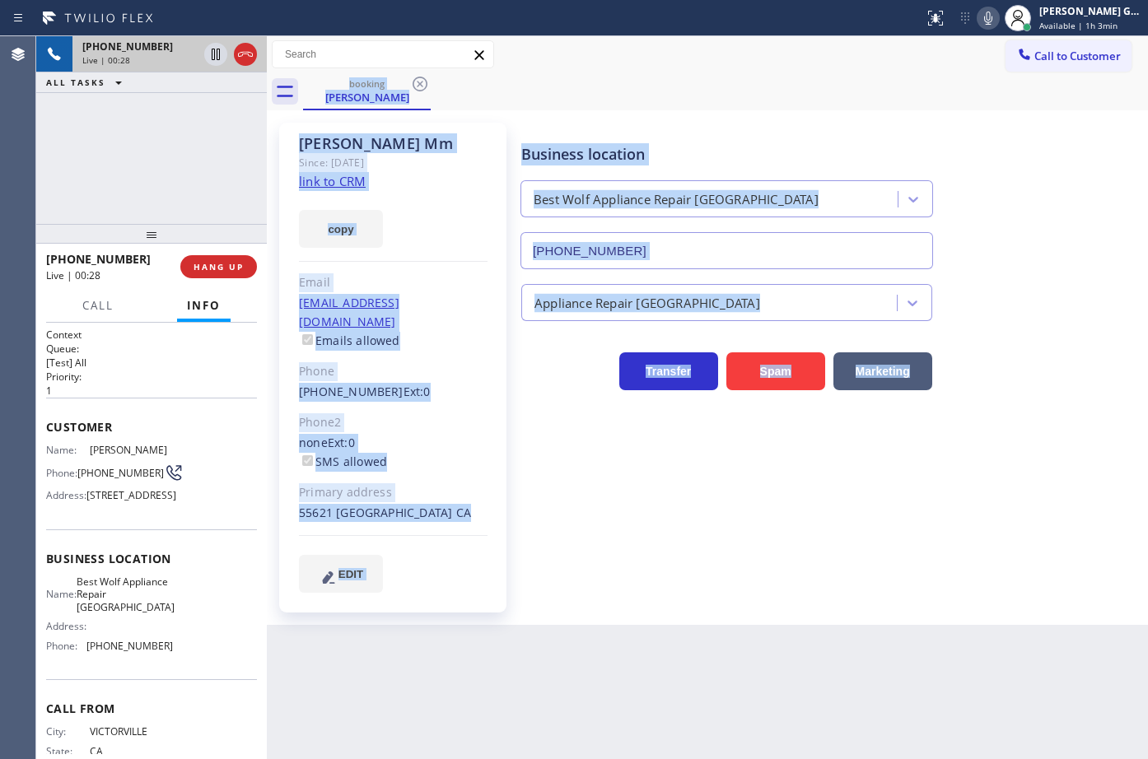
click at [688, 99] on div "booking Yolanda Mm" at bounding box center [725, 91] width 845 height 37
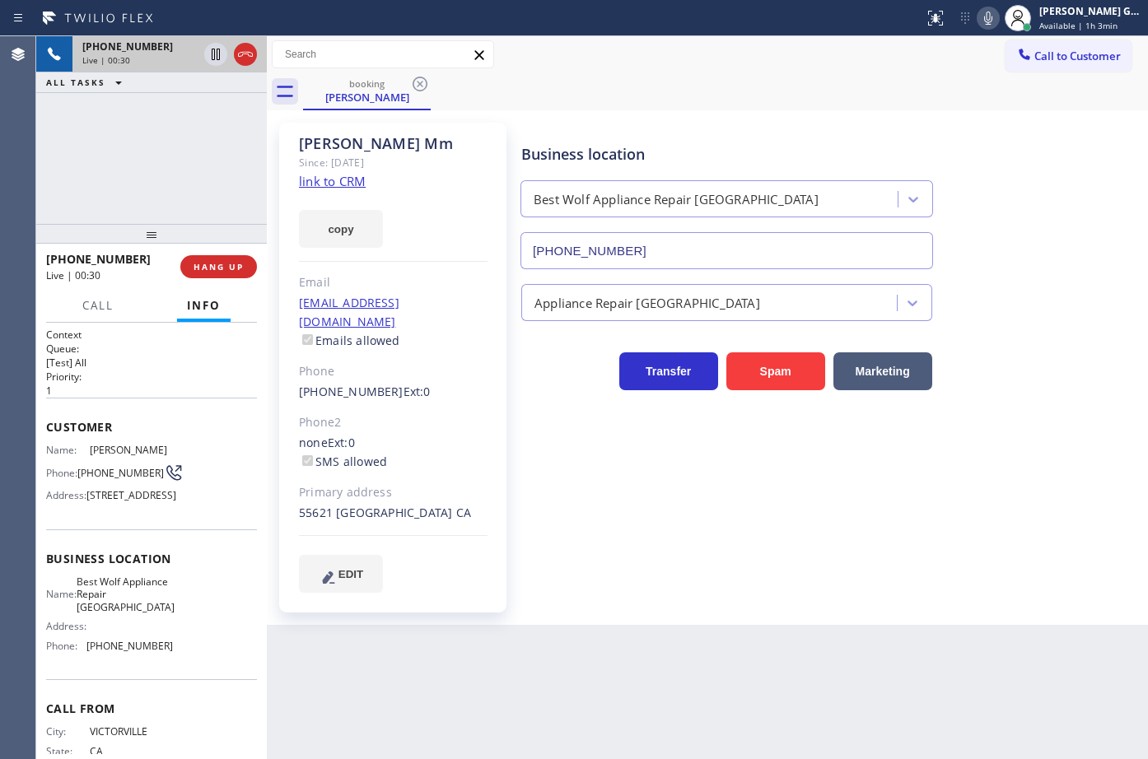
click at [341, 181] on link "link to CRM" at bounding box center [332, 181] width 67 height 16
click at [984, 16] on icon at bounding box center [988, 18] width 20 height 20
click at [869, 79] on div "booking Yolanda Mm" at bounding box center [725, 91] width 845 height 37
click at [987, 20] on icon at bounding box center [988, 18] width 20 height 20
click at [839, 63] on div "Call to Customer Outbound call Location San Jose Courteous And Perfect HVAC Rep…" at bounding box center [707, 54] width 881 height 29
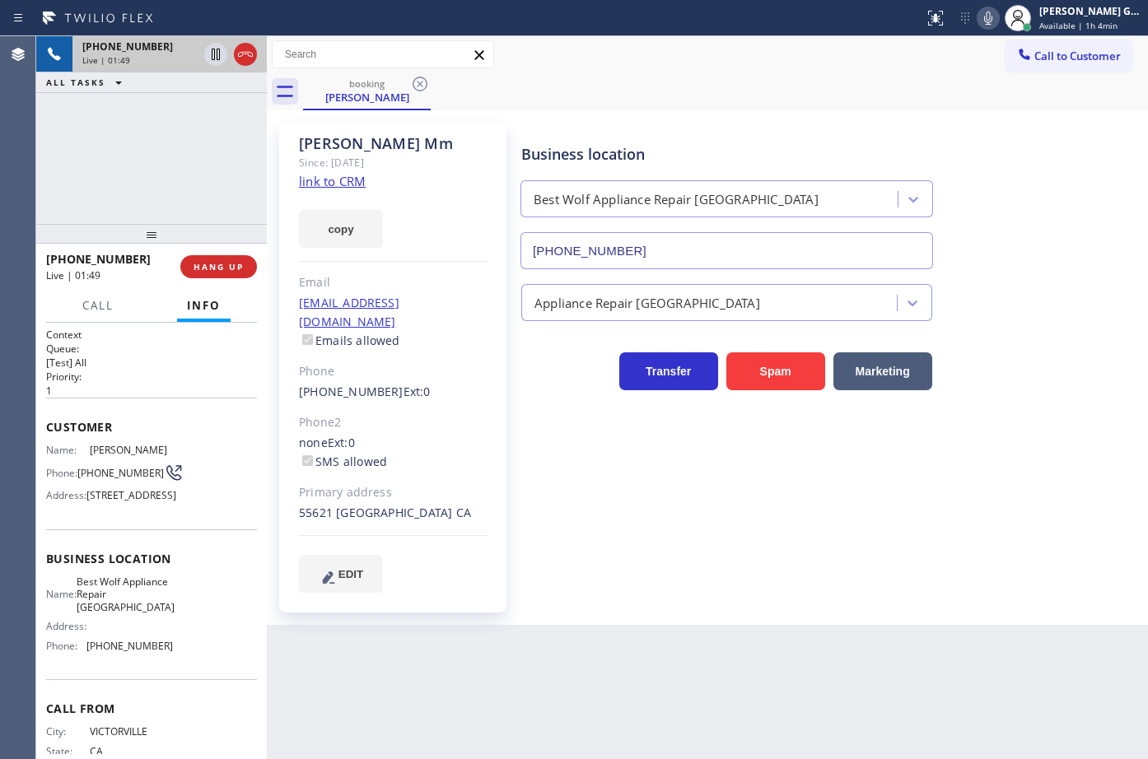
click at [735, 105] on div "booking Yolanda Mm" at bounding box center [725, 91] width 845 height 37
click at [798, 91] on div "booking Yolanda Mm" at bounding box center [725, 91] width 845 height 37
click at [802, 103] on div "booking Yolanda Mm" at bounding box center [725, 91] width 845 height 37
click at [758, 94] on div "booking Yolanda Mm" at bounding box center [725, 91] width 845 height 37
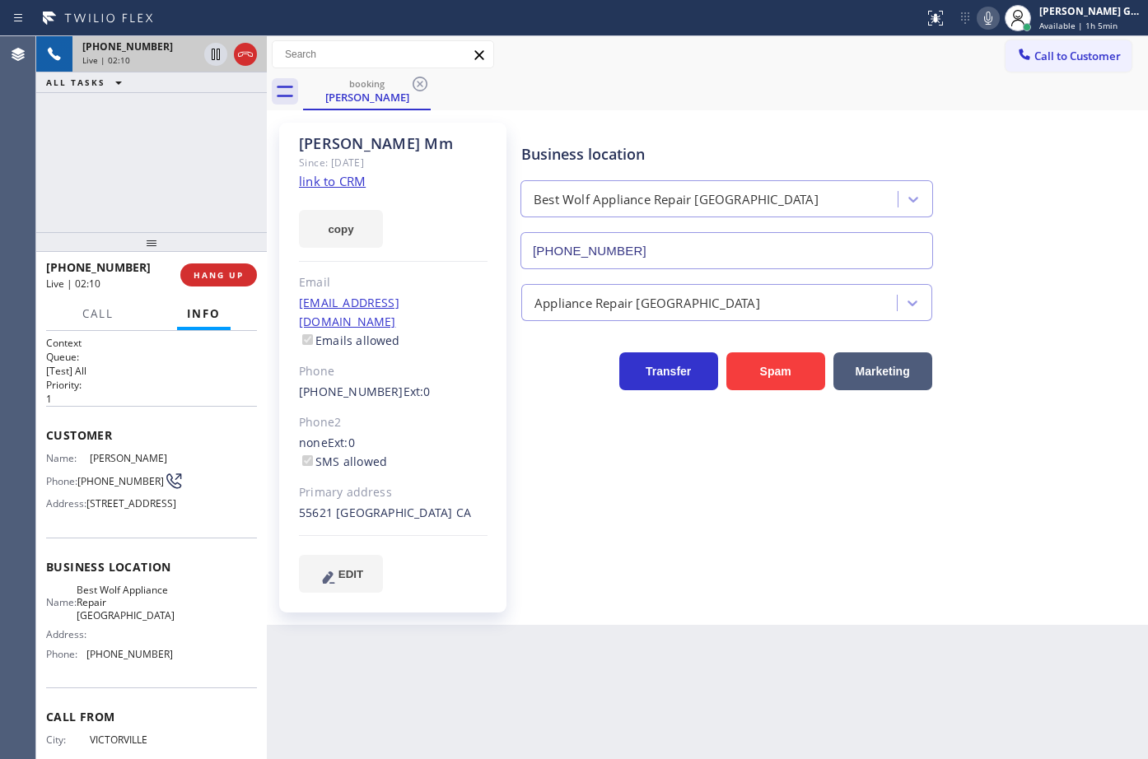
click at [186, 248] on div at bounding box center [151, 242] width 231 height 20
click at [179, 203] on div "+17609856523 Live | 02:10 ALL TASKS ALL TASKS ACTIVE TASKS TASKS IN WRAP UP" at bounding box center [151, 134] width 231 height 197
click at [763, 103] on div "booking Yolanda Mm" at bounding box center [725, 91] width 845 height 37
click at [164, 211] on div "+17609856523 Live | 02:11 ALL TASKS ALL TASKS ACTIVE TASKS TASKS IN WRAP UP" at bounding box center [151, 134] width 231 height 197
click at [180, 207] on div "+17609856523 Live | 02:12 ALL TASKS ALL TASKS ACTIVE TASKS TASKS IN WRAP UP" at bounding box center [151, 134] width 231 height 197
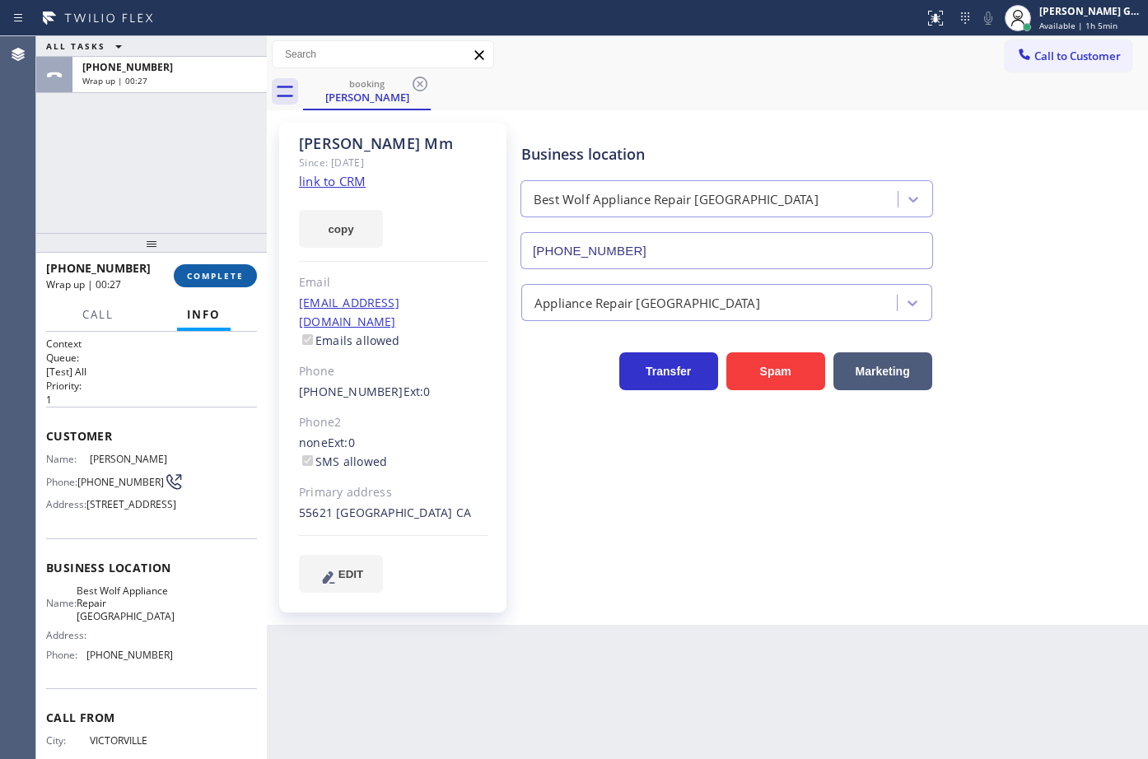
click at [231, 273] on span "COMPLETE" at bounding box center [215, 276] width 57 height 12
click at [754, 500] on div "Business location Best Wolf Appliance Repair Palm Springs (213) 460-0809 Applia…" at bounding box center [831, 357] width 626 height 461
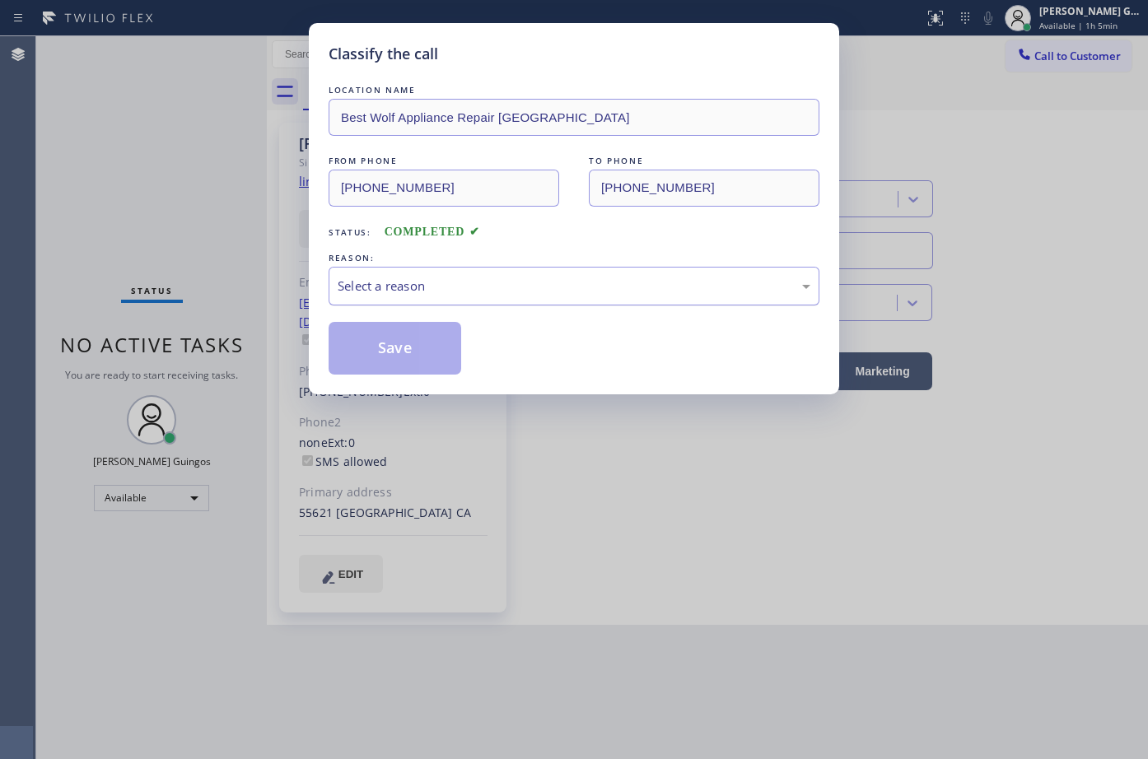
click at [441, 278] on div "Select a reason" at bounding box center [574, 286] width 473 height 19
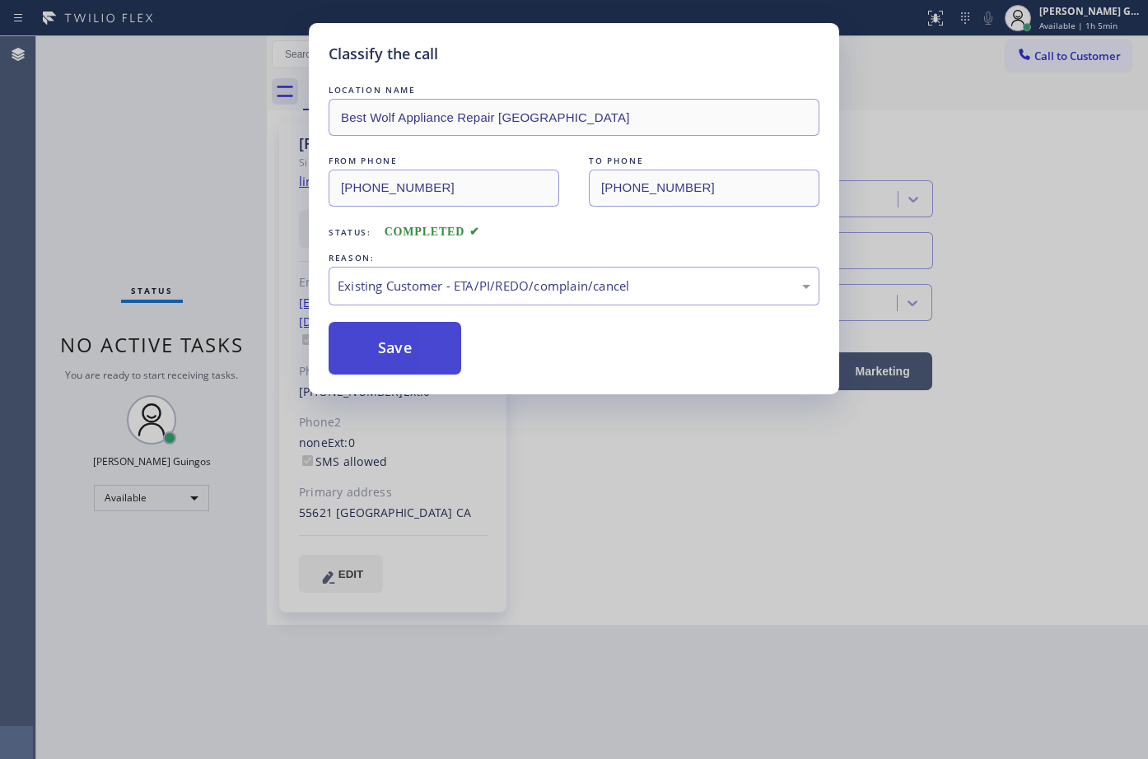
click at [394, 343] on button "Save" at bounding box center [395, 348] width 133 height 53
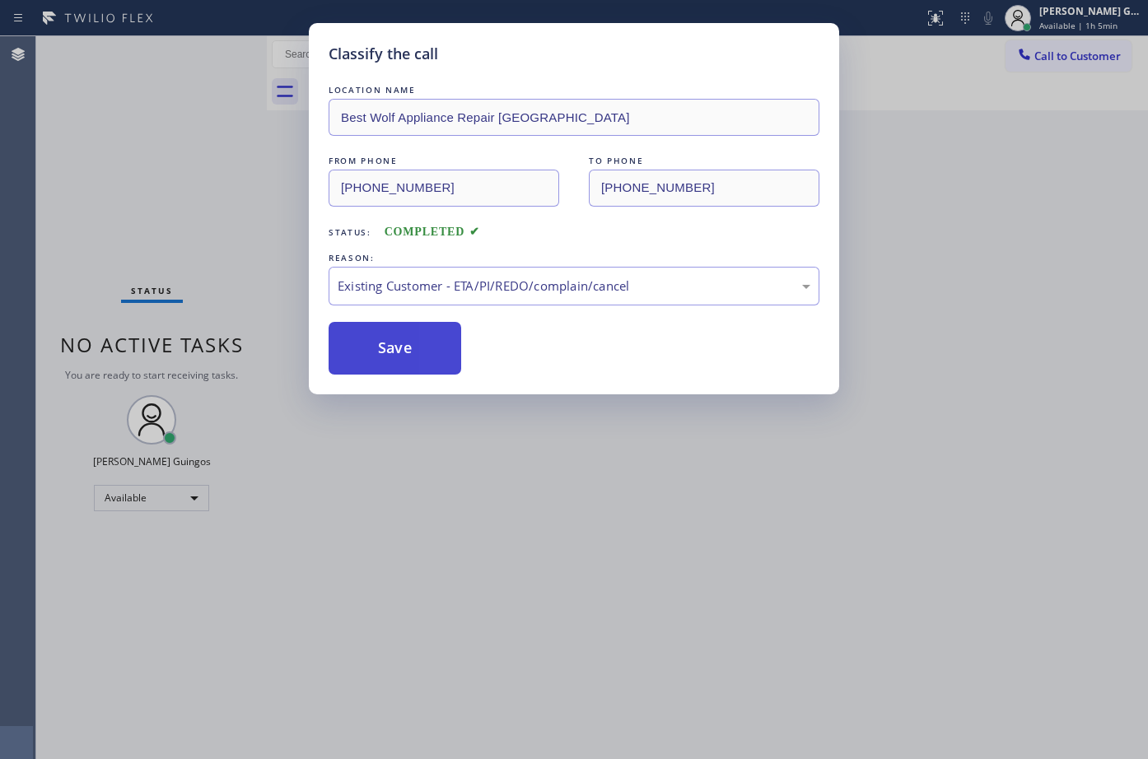
click at [394, 343] on button "Save" at bounding box center [395, 348] width 133 height 53
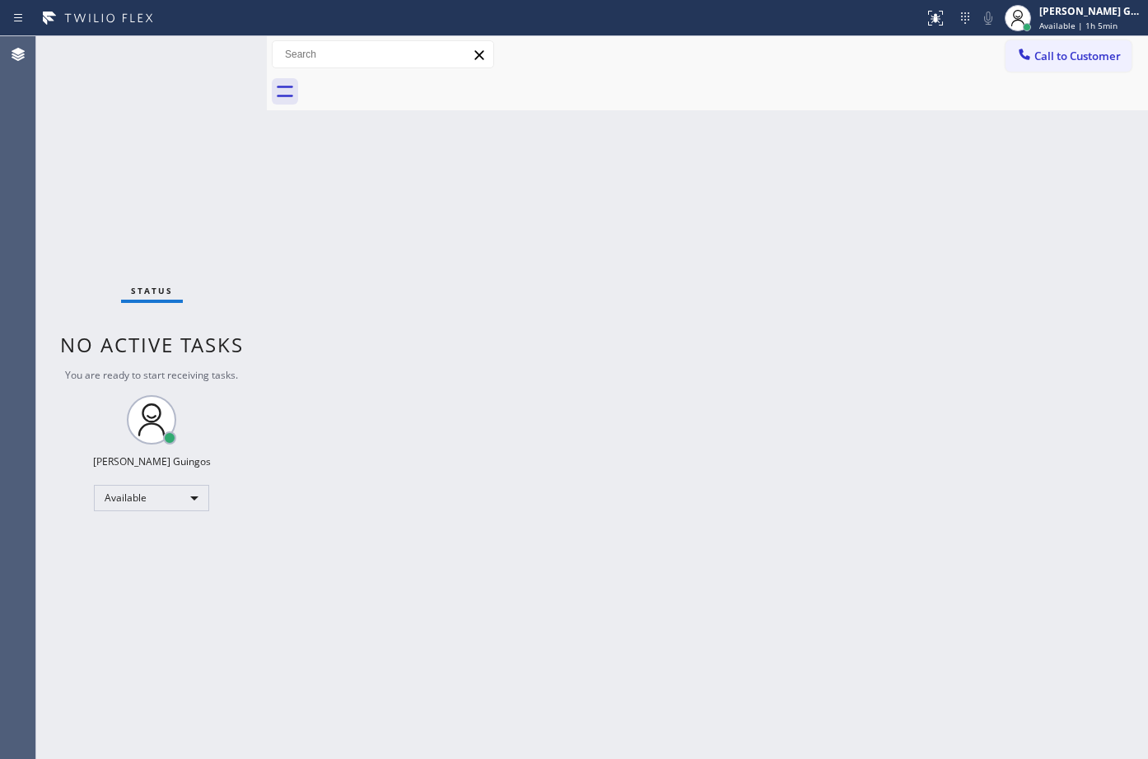
drag, startPoint x: 693, startPoint y: 273, endPoint x: 315, endPoint y: 22, distance: 454.1
click at [678, 274] on div "Back to Dashboard Change Sender ID Customers Technicians Select a contact Outbo…" at bounding box center [707, 397] width 881 height 723
click at [772, 291] on div "Back to Dashboard Change Sender ID Customers Technicians Select a contact Outbo…" at bounding box center [707, 397] width 881 height 723
click at [717, 367] on div "Back to Dashboard Change Sender ID Customers Technicians Select a contact Outbo…" at bounding box center [707, 397] width 881 height 723
click at [589, 363] on div "Back to Dashboard Change Sender ID Customers Technicians Select a contact Outbo…" at bounding box center [707, 397] width 881 height 723
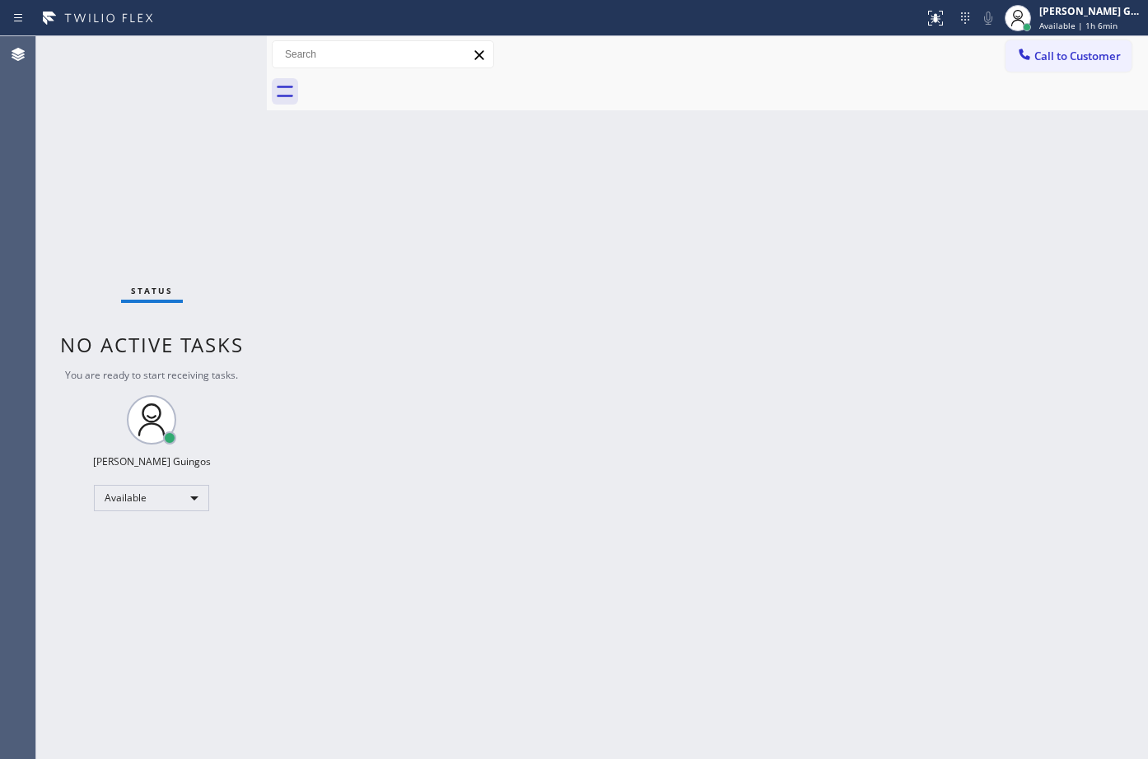
click at [578, 233] on div "Back to Dashboard Change Sender ID Customers Technicians Select a contact Outbo…" at bounding box center [707, 397] width 881 height 723
click at [842, 341] on div "Back to Dashboard Change Sender ID Customers Technicians Select a contact Outbo…" at bounding box center [707, 397] width 881 height 723
click at [596, 586] on div "Back to Dashboard Change Sender ID Customers Technicians Select a contact Outbo…" at bounding box center [707, 397] width 881 height 723
click at [779, 576] on div "Back to Dashboard Change Sender ID Customers Technicians Select a contact Outbo…" at bounding box center [707, 397] width 881 height 723
click at [718, 326] on div "Back to Dashboard Change Sender ID Customers Technicians Select a contact Outbo…" at bounding box center [707, 397] width 881 height 723
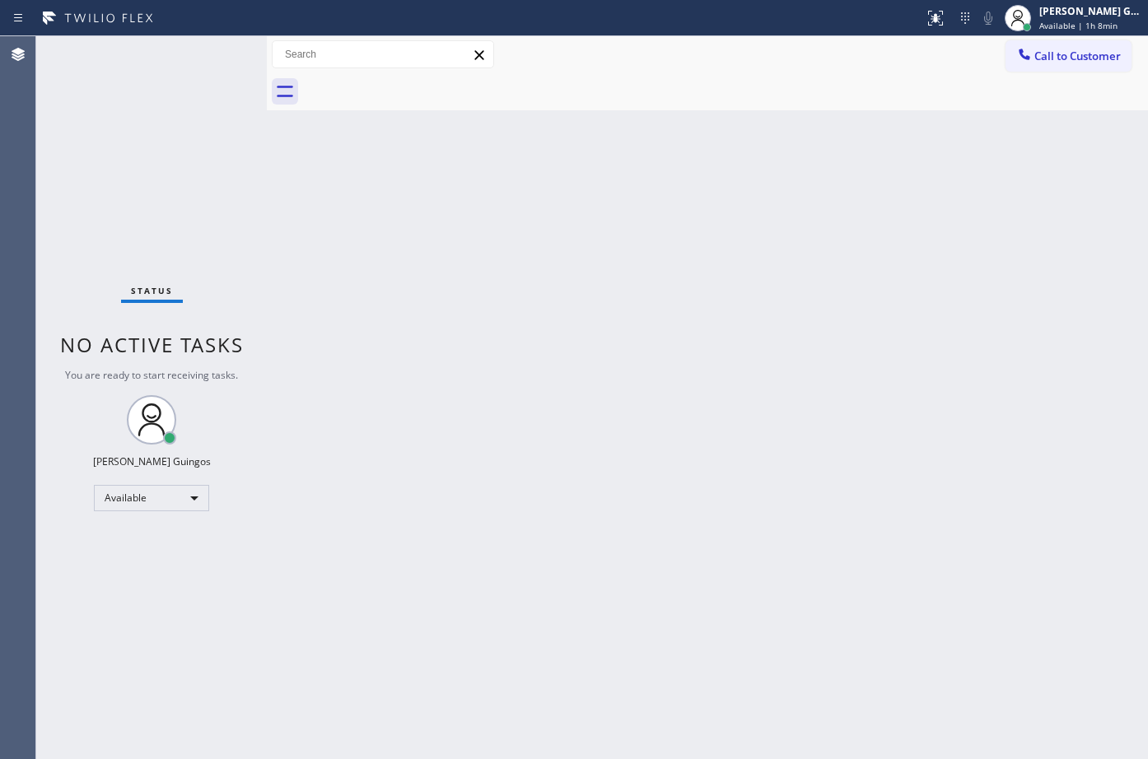
click at [619, 349] on div "Back to Dashboard Change Sender ID Customers Technicians Select a contact Outbo…" at bounding box center [707, 397] width 881 height 723
click at [185, 47] on div "Status No active tasks You are ready to start receiving tasks. [PERSON_NAME] Av…" at bounding box center [151, 397] width 231 height 723
click at [694, 235] on div "Back to Dashboard Change Sender ID Customers Technicians Select a contact Outbo…" at bounding box center [707, 397] width 881 height 723
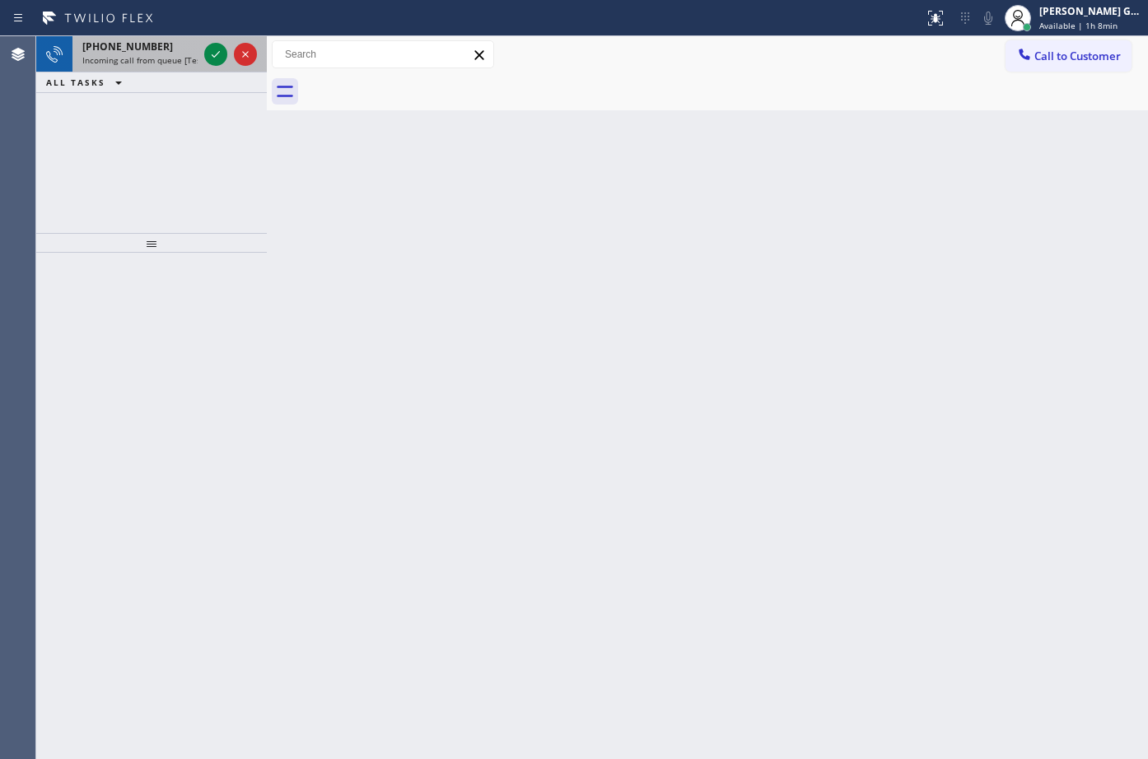
click at [198, 54] on div "+18183175237 Incoming call from queue [Test] All" at bounding box center [136, 54] width 128 height 36
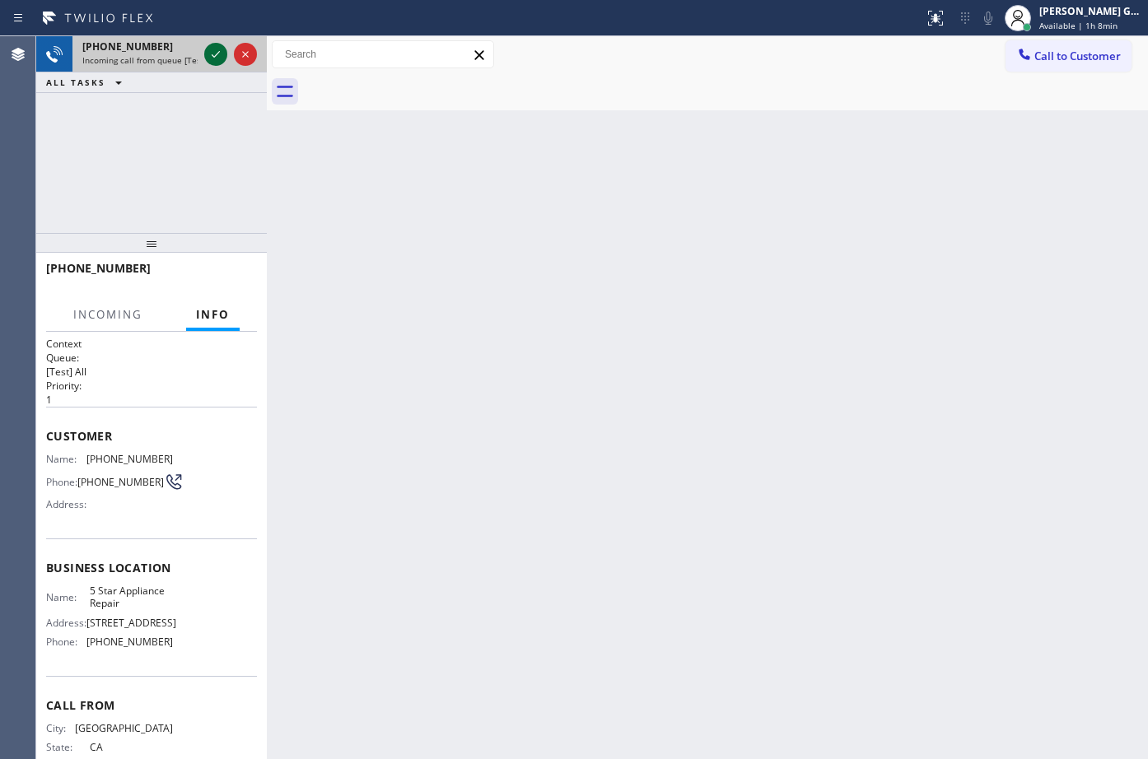
click at [207, 54] on icon at bounding box center [216, 54] width 20 height 20
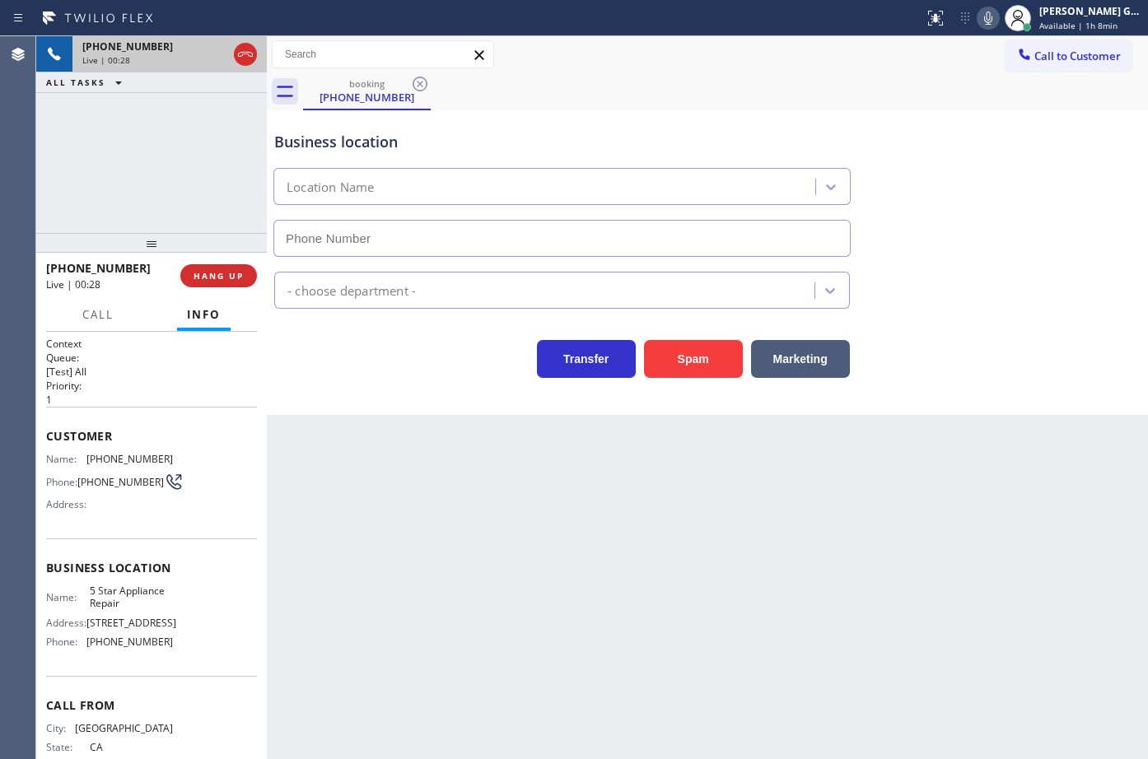
type input "[PHONE_NUMBER]"
click at [140, 458] on span "[PHONE_NUMBER]" at bounding box center [129, 459] width 86 height 12
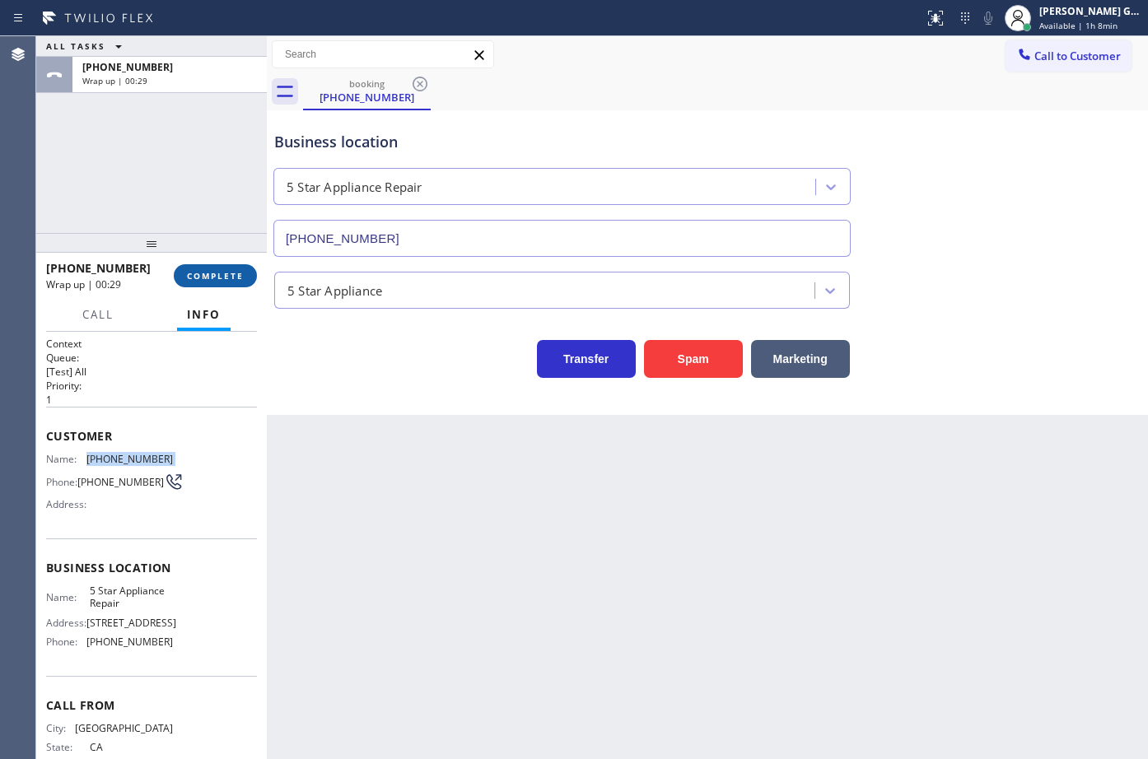
click at [226, 270] on span "COMPLETE" at bounding box center [215, 276] width 57 height 12
click at [394, 488] on div "Back to Dashboard Change Sender ID Customers Technicians Select a contact Outbo…" at bounding box center [707, 397] width 881 height 723
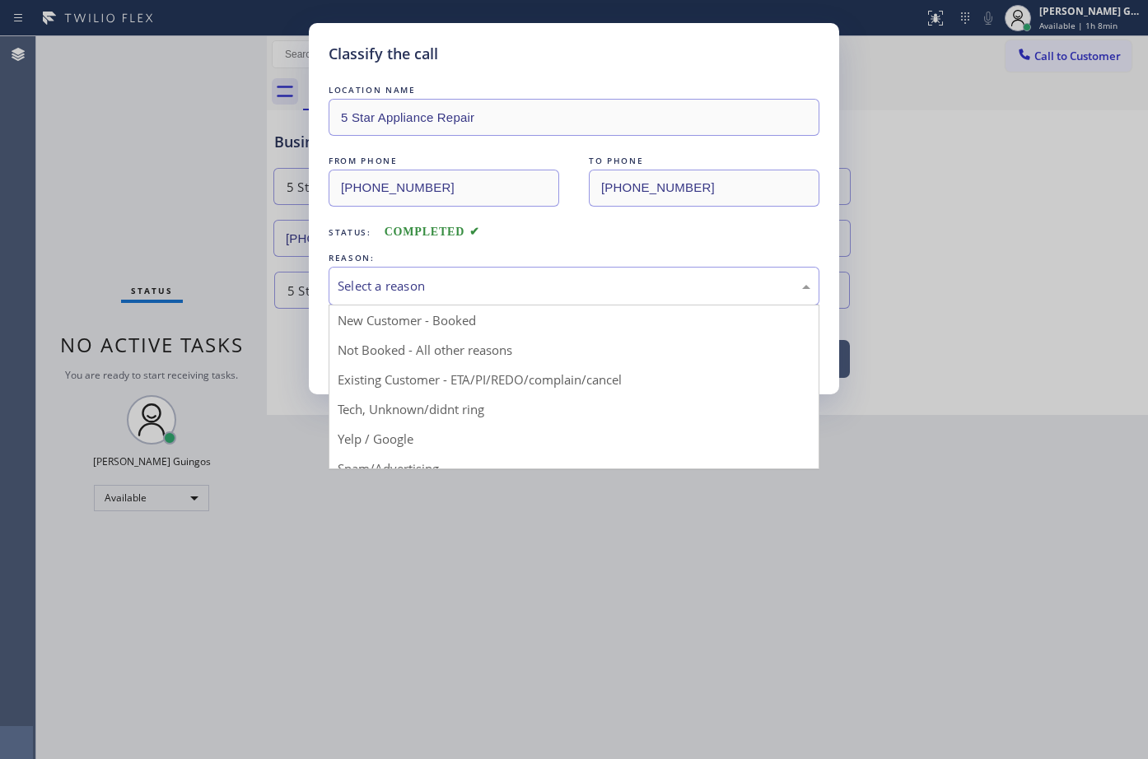
click at [427, 278] on div "Select a reason" at bounding box center [574, 286] width 473 height 19
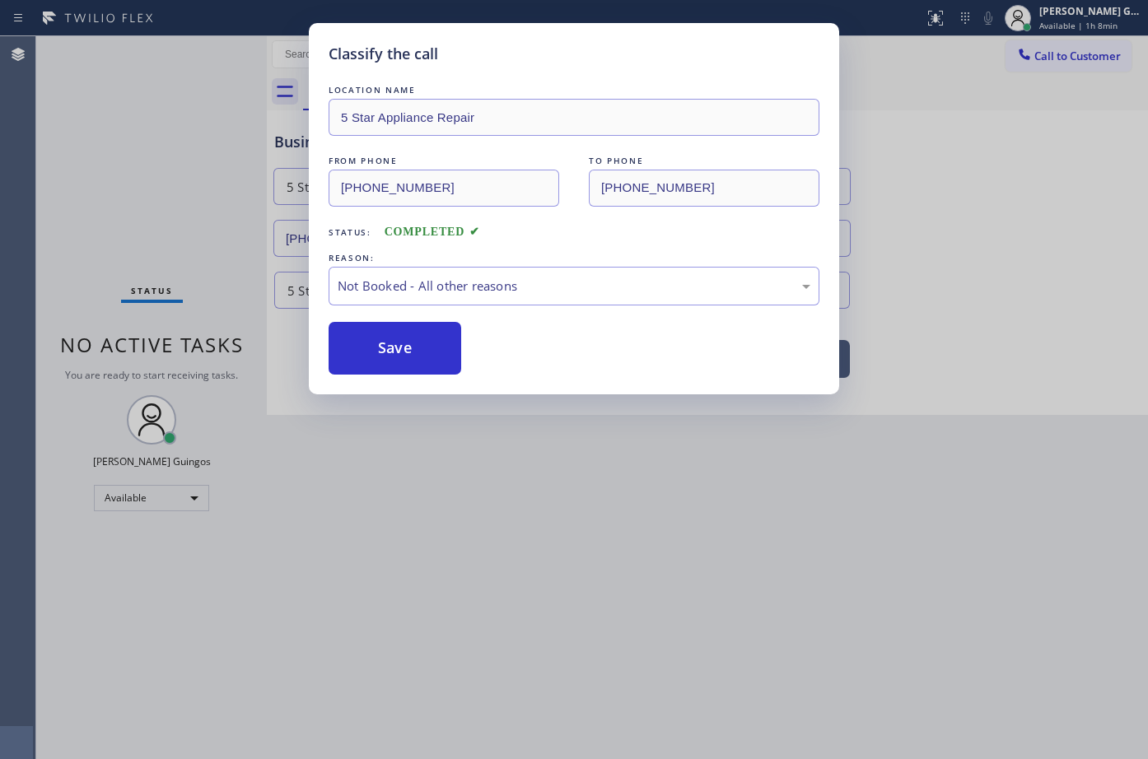
click at [404, 349] on button "Save" at bounding box center [395, 348] width 133 height 53
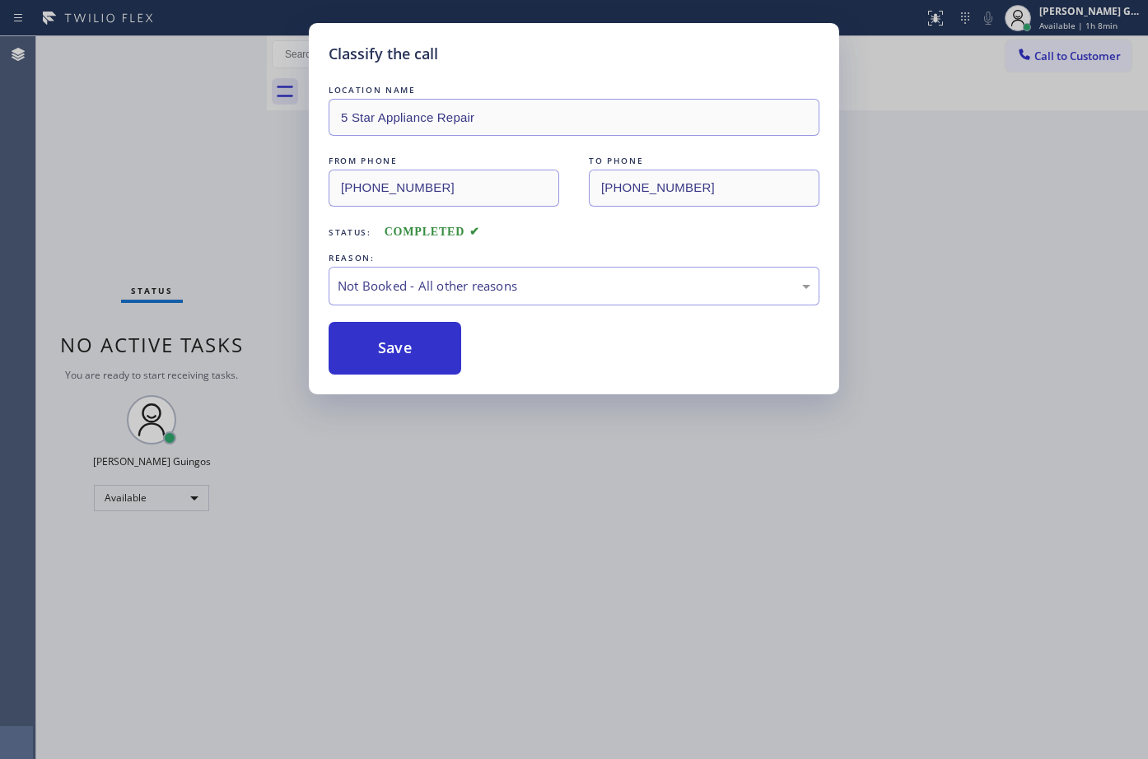
click at [819, 568] on div "Back to Dashboard Change Sender ID Customers Technicians Select a contact Outbo…" at bounding box center [707, 397] width 881 height 723
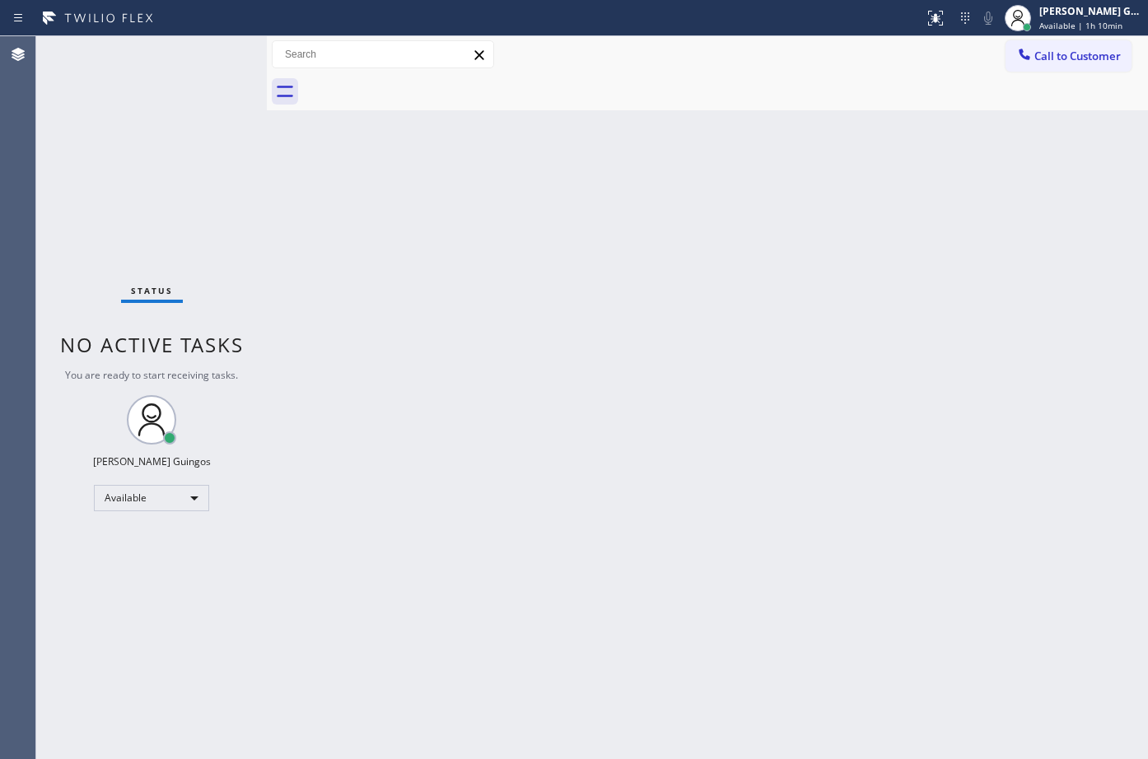
click at [667, 209] on div "Back to Dashboard Change Sender ID Customers Technicians Select a contact Outbo…" at bounding box center [707, 397] width 881 height 723
click at [219, 739] on div "Status No active tasks You are ready to start receiving tasks. [PERSON_NAME] Av…" at bounding box center [151, 397] width 231 height 723
click at [672, 668] on div "Back to Dashboard Change Sender ID Customers Technicians Select a contact Outbo…" at bounding box center [707, 397] width 881 height 723
click at [779, 235] on div "Back to Dashboard Change Sender ID Customers Technicians Select a contact Outbo…" at bounding box center [707, 397] width 881 height 723
click at [756, 343] on div "Back to Dashboard Change Sender ID Customers Technicians Select a contact Outbo…" at bounding box center [707, 397] width 881 height 723
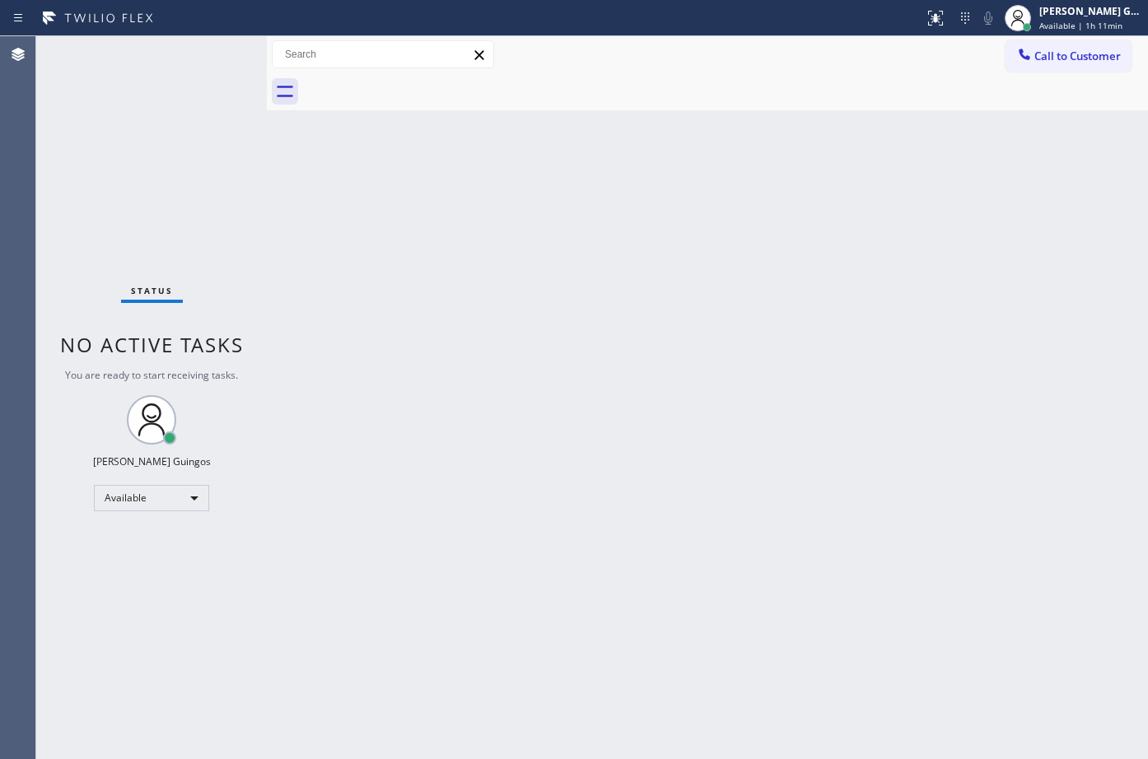
click at [576, 275] on div "Back to Dashboard Change Sender ID Customers Technicians Select a contact Outbo…" at bounding box center [707, 397] width 881 height 723
click at [768, 244] on div "Back to Dashboard Change Sender ID Customers Technicians Select a contact Outbo…" at bounding box center [707, 397] width 881 height 723
click at [673, 310] on div "Back to Dashboard Change Sender ID Customers Technicians Select a contact Outbo…" at bounding box center [707, 397] width 881 height 723
click at [1078, 18] on div "Ryan Herluf Guingos Available | 1h 13min" at bounding box center [1092, 17] width 112 height 29
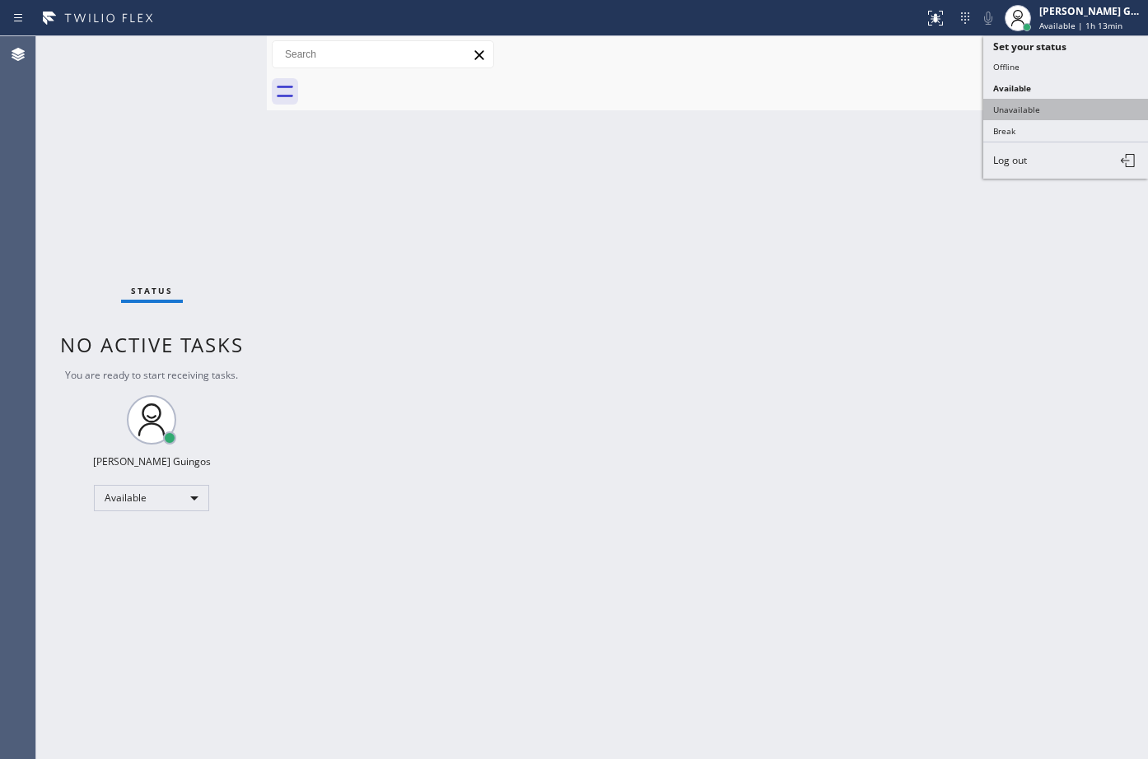
click at [1031, 113] on button "Unavailable" at bounding box center [1065, 109] width 165 height 21
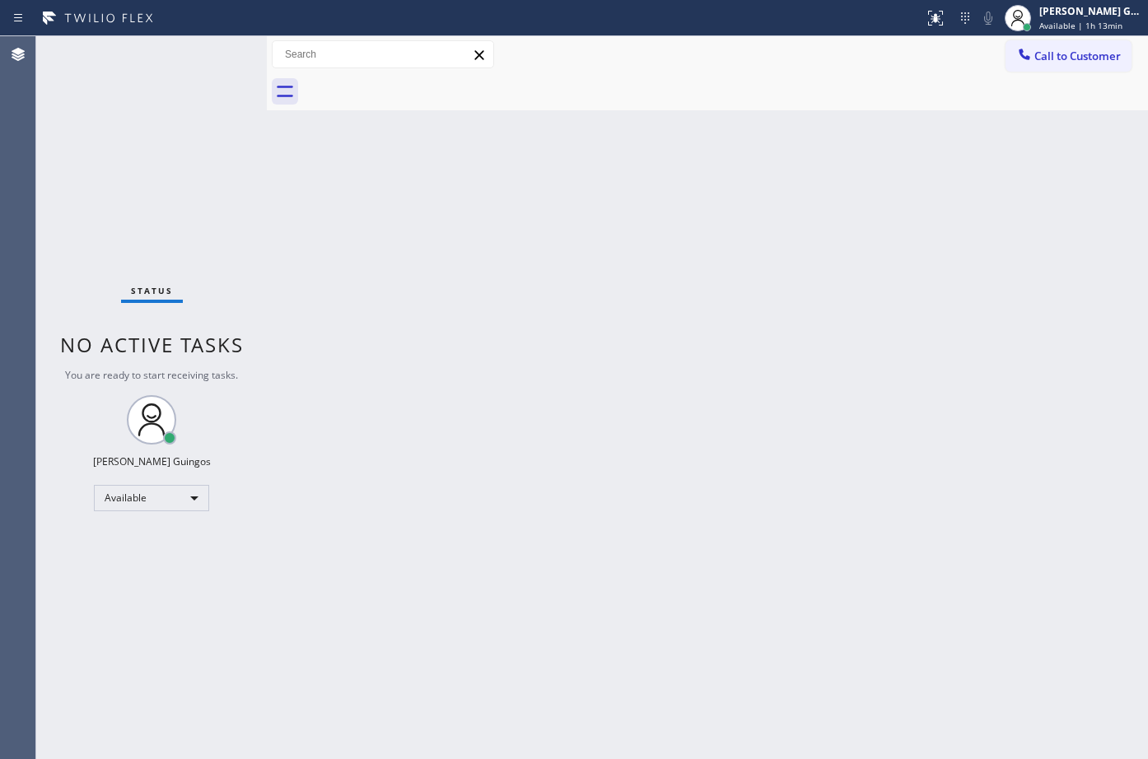
click at [684, 179] on div "Back to Dashboard Change Sender ID Customers Technicians Select a contact Outbo…" at bounding box center [707, 397] width 881 height 723
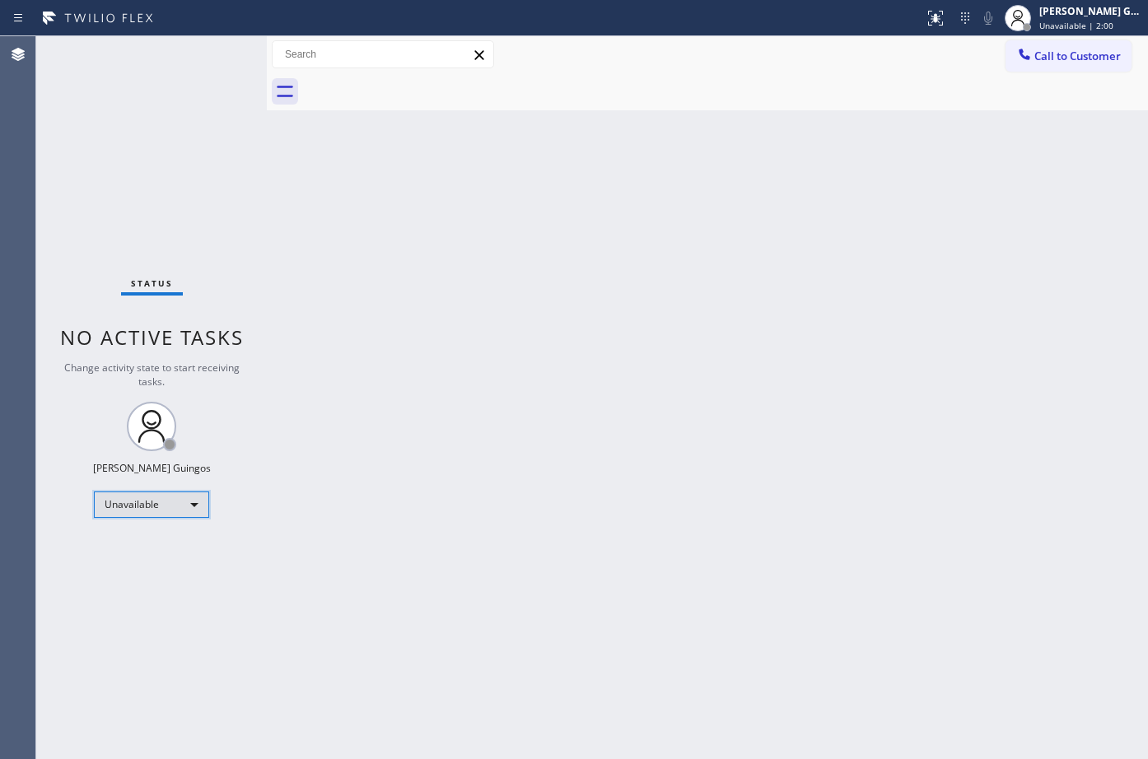
click at [174, 502] on div "Unavailable" at bounding box center [151, 505] width 115 height 26
click at [156, 545] on li "Available" at bounding box center [151, 549] width 112 height 20
click at [588, 465] on div "Back to Dashboard Change Sender ID Customers Technicians Select a contact Outbo…" at bounding box center [707, 397] width 881 height 723
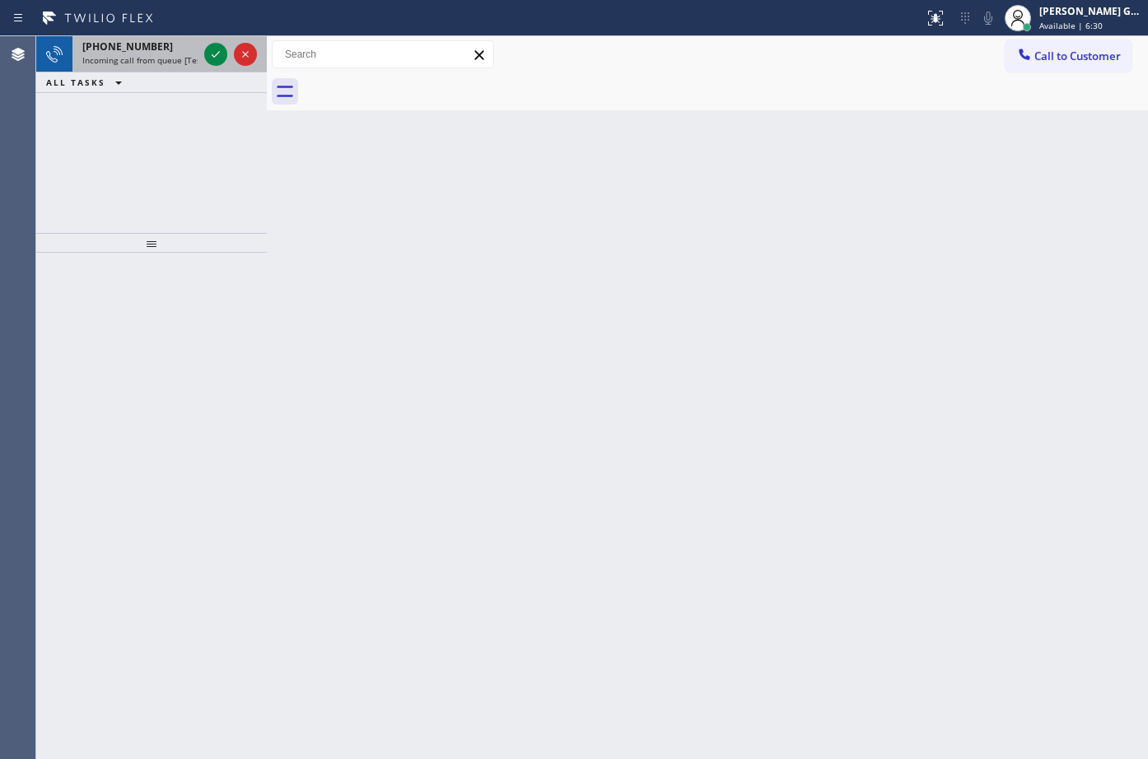
click at [175, 64] on span "Incoming call from queue [Test] All" at bounding box center [150, 60] width 137 height 12
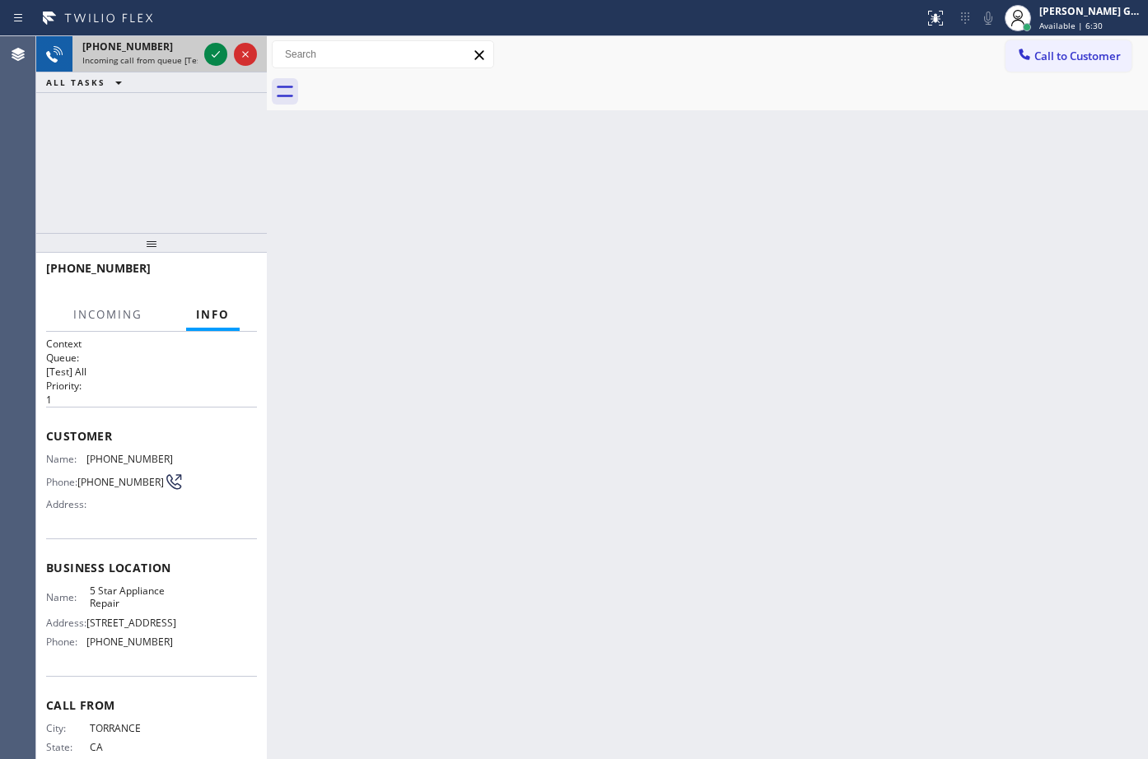
click at [175, 64] on span "Incoming call from queue [Test] All" at bounding box center [150, 60] width 137 height 12
click at [211, 56] on icon at bounding box center [216, 54] width 20 height 20
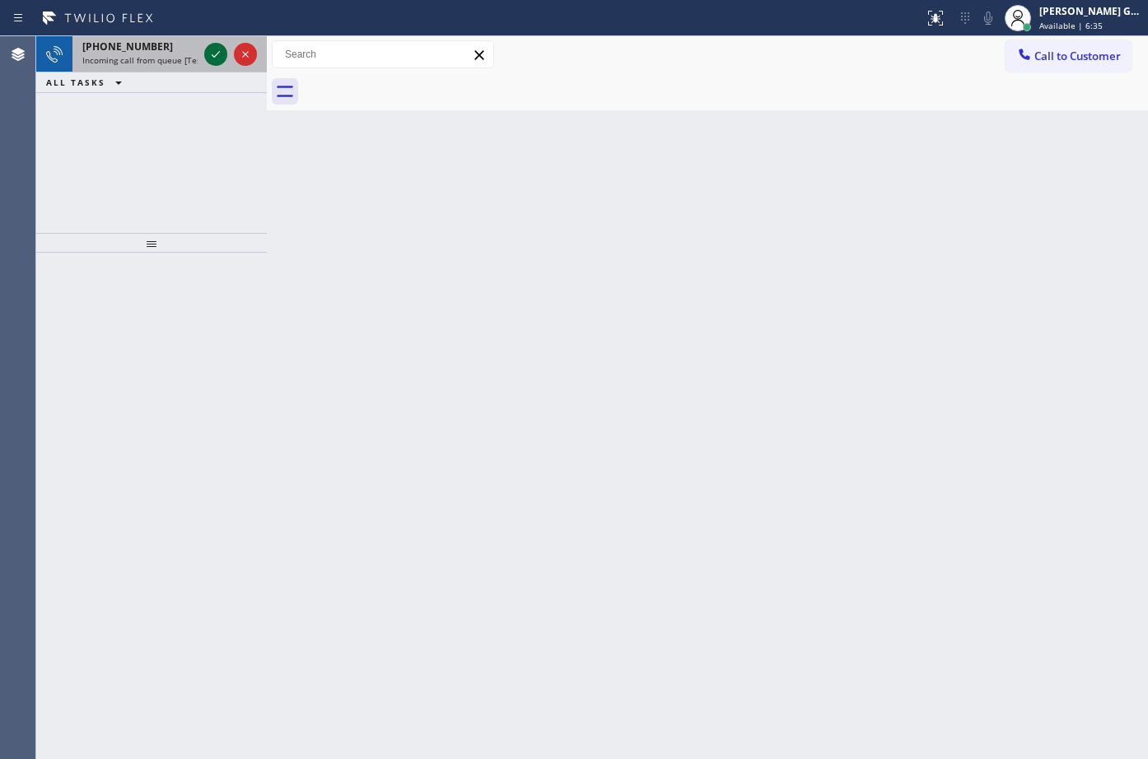
click at [214, 62] on icon at bounding box center [216, 54] width 20 height 20
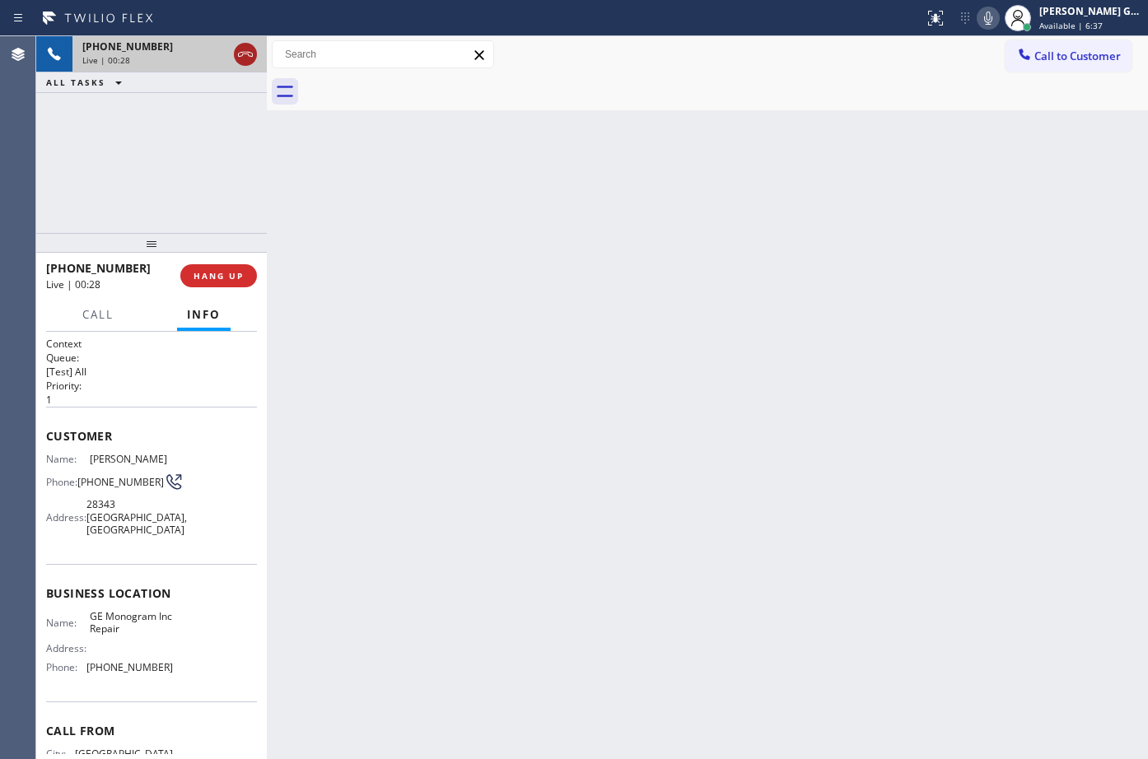
click at [250, 57] on icon at bounding box center [246, 54] width 20 height 20
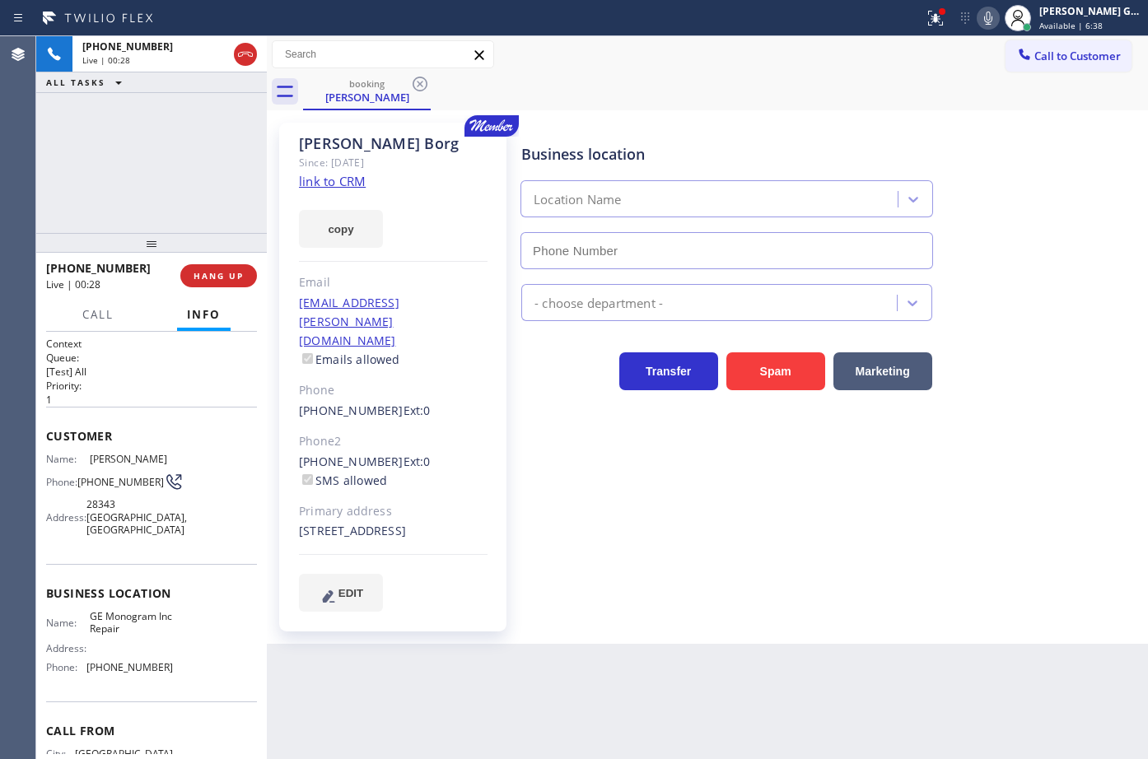
type input "[PHONE_NUMBER]"
click at [339, 184] on link "link to CRM" at bounding box center [332, 181] width 67 height 16
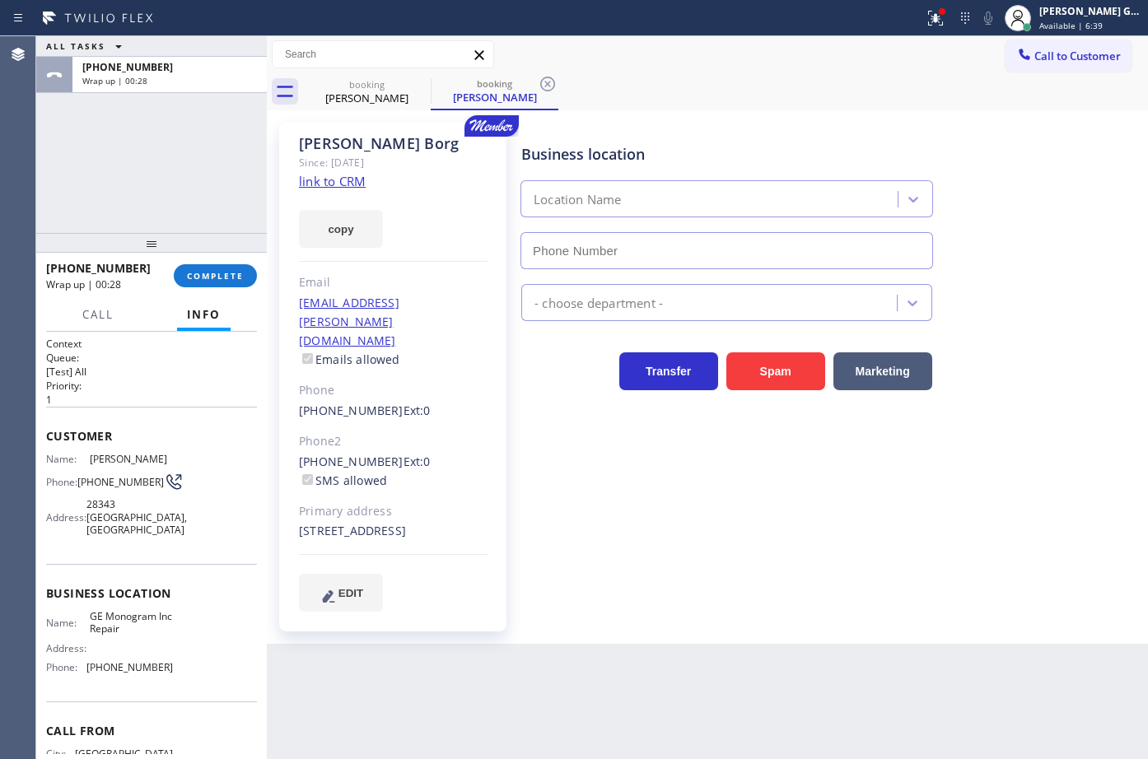
type input "[PHONE_NUMBER]"
click at [237, 282] on button "COMPLETE" at bounding box center [215, 275] width 83 height 23
click at [217, 243] on div at bounding box center [151, 243] width 231 height 20
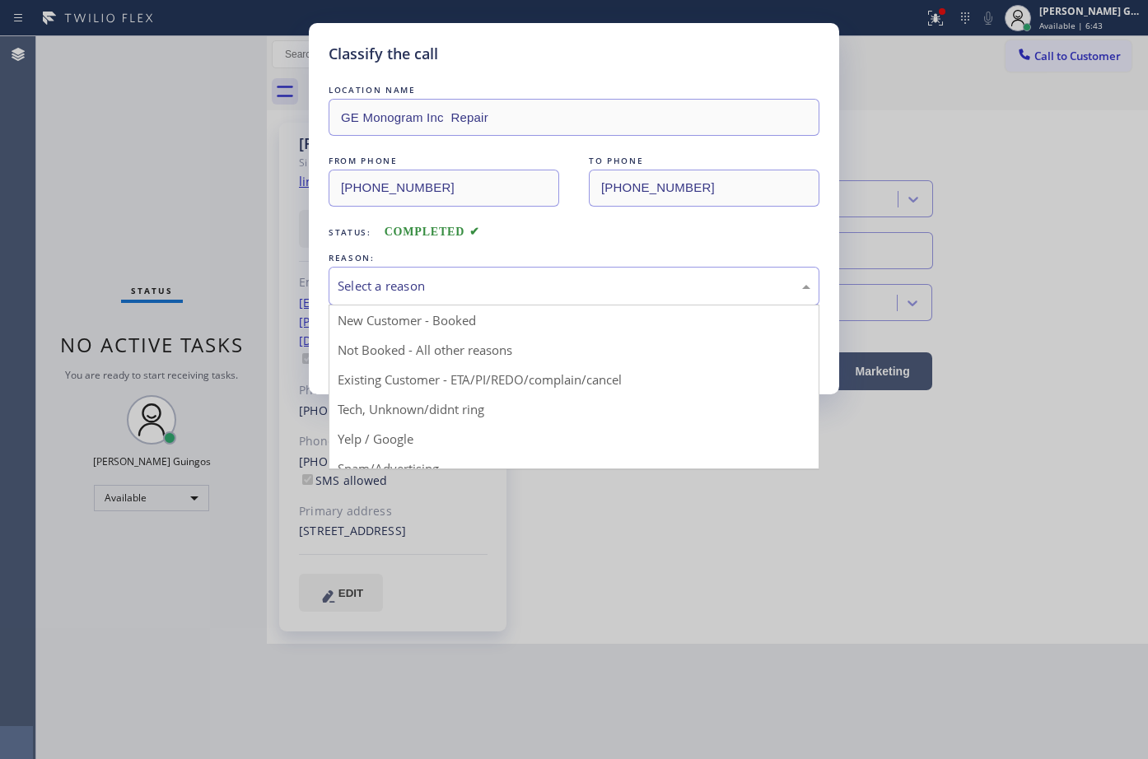
drag, startPoint x: 417, startPoint y: 279, endPoint x: 389, endPoint y: 358, distance: 83.9
click at [417, 296] on div "Select a reason" at bounding box center [574, 286] width 491 height 39
drag, startPoint x: 384, startPoint y: 376, endPoint x: 400, endPoint y: 338, distance: 42.1
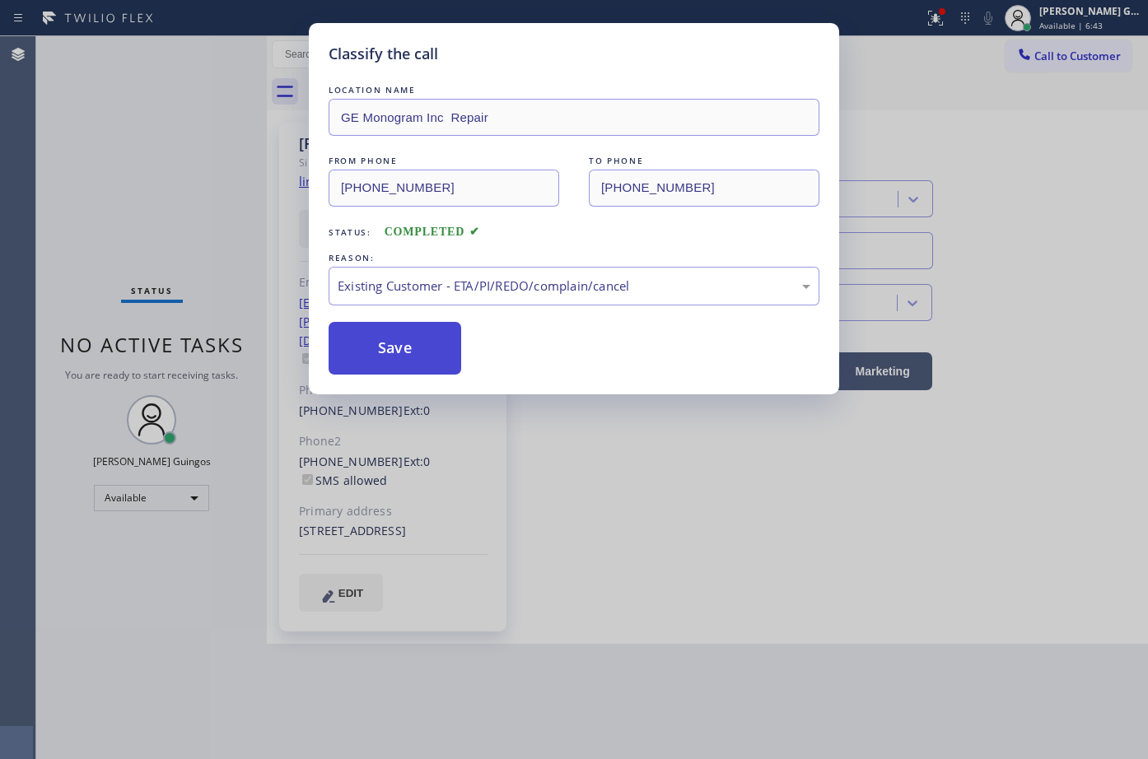
click at [403, 335] on button "Save" at bounding box center [395, 348] width 133 height 53
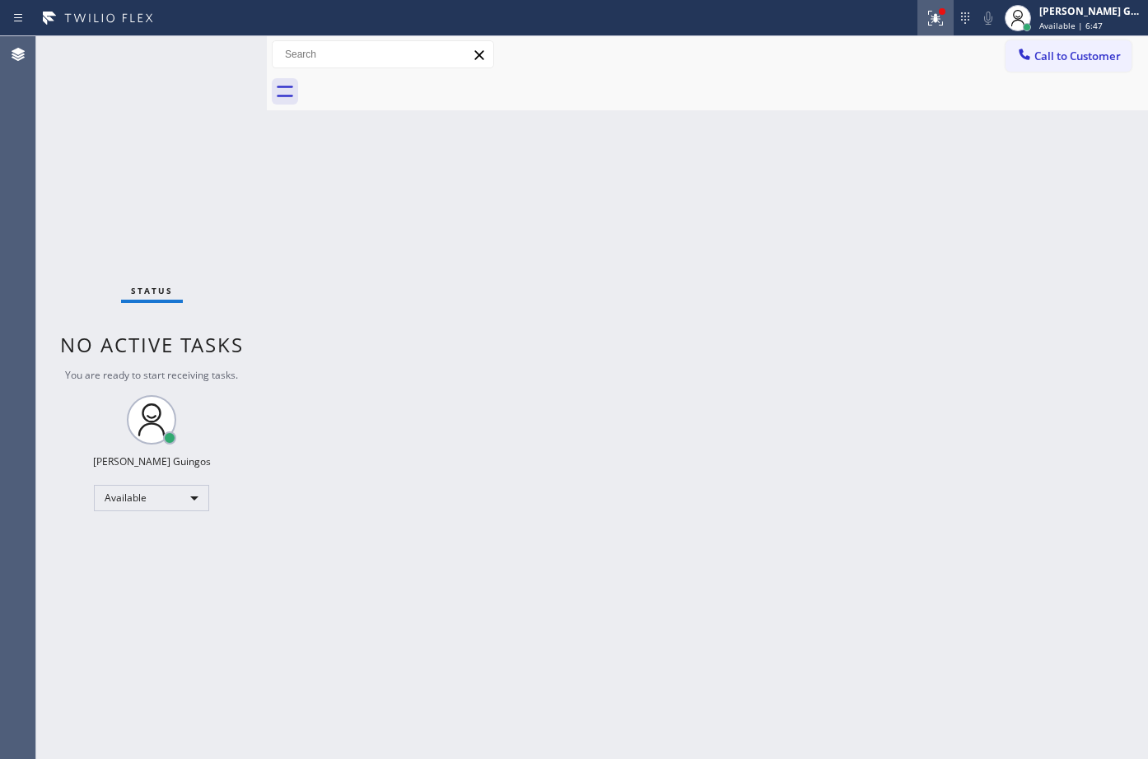
click at [938, 15] on icon at bounding box center [936, 16] width 10 height 6
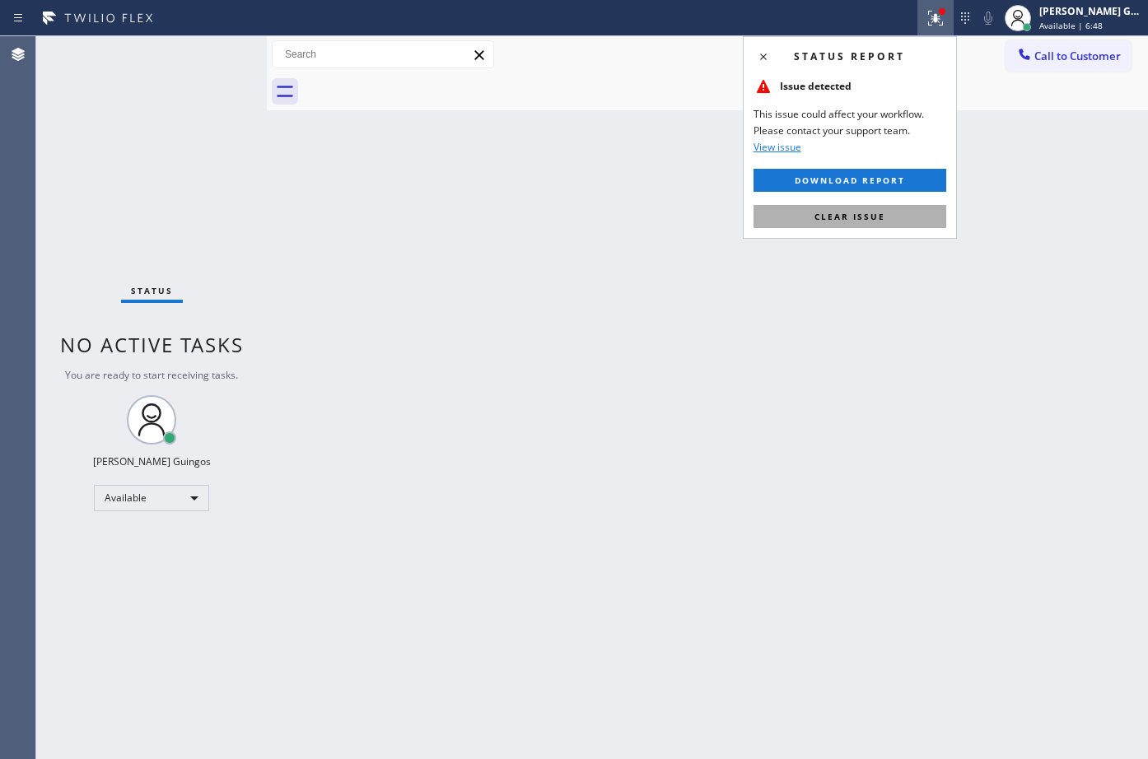
click at [837, 217] on span "Clear issue" at bounding box center [849, 217] width 71 height 12
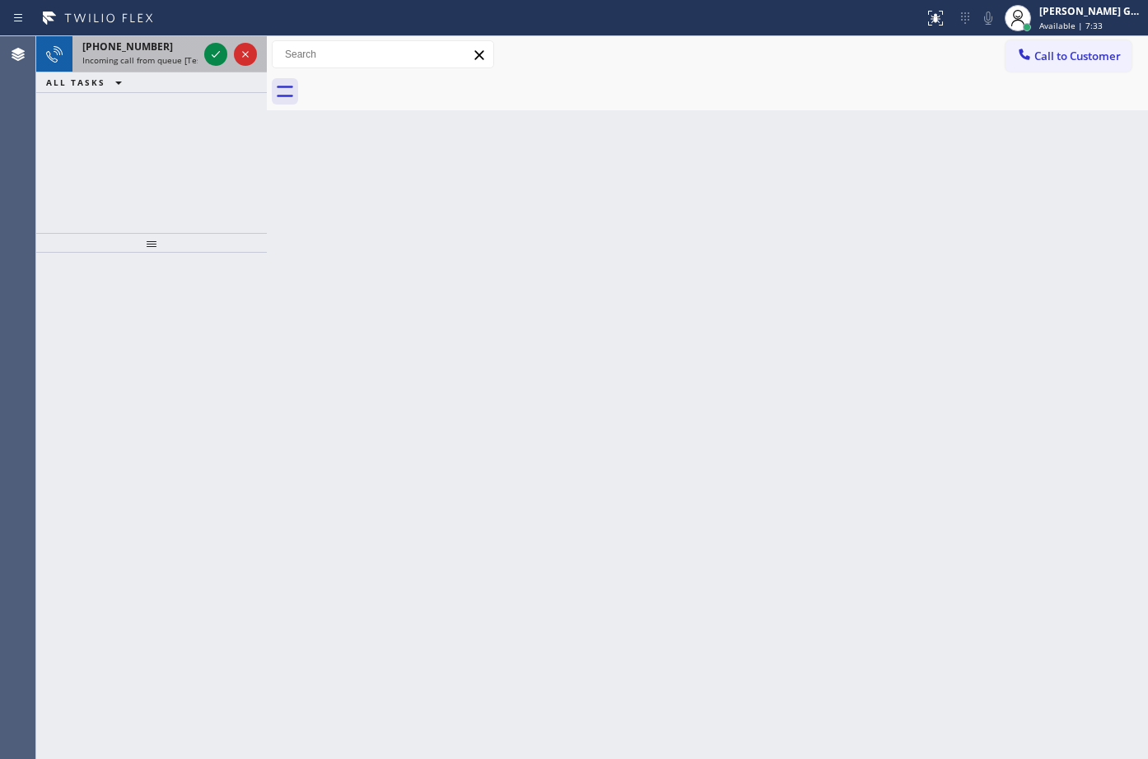
click at [184, 54] on span "Incoming call from queue [Test] All" at bounding box center [150, 60] width 137 height 12
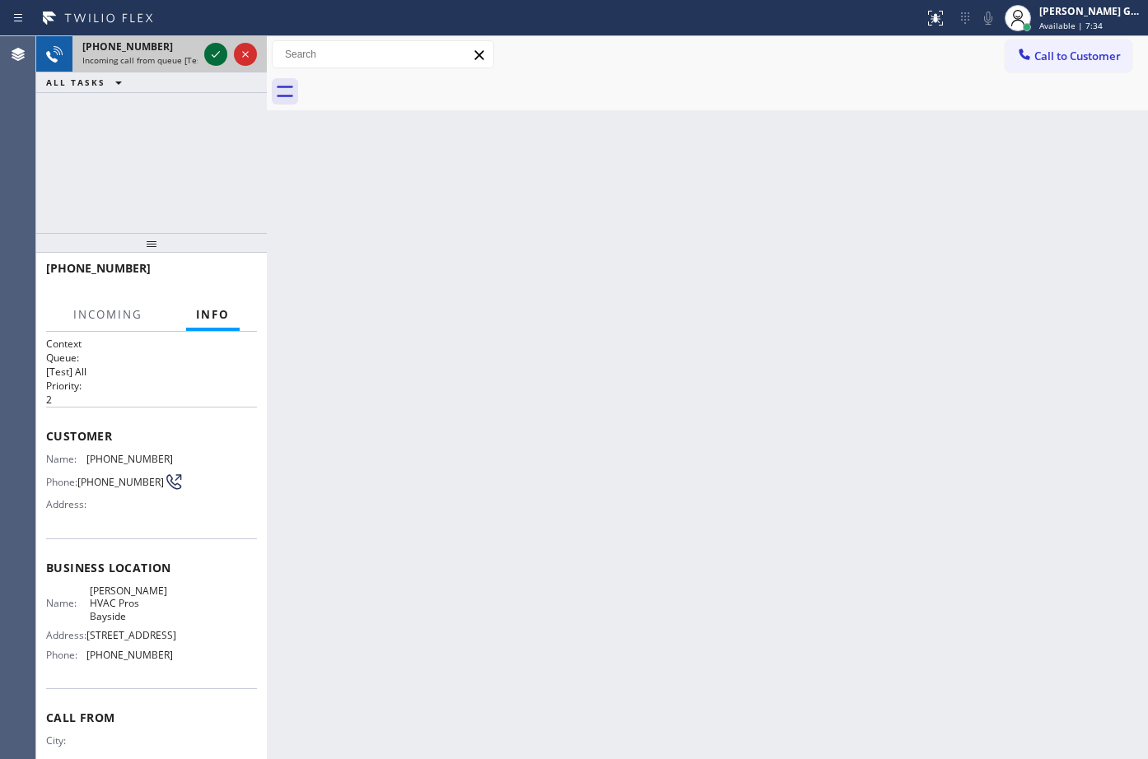
click at [218, 54] on icon at bounding box center [216, 54] width 20 height 20
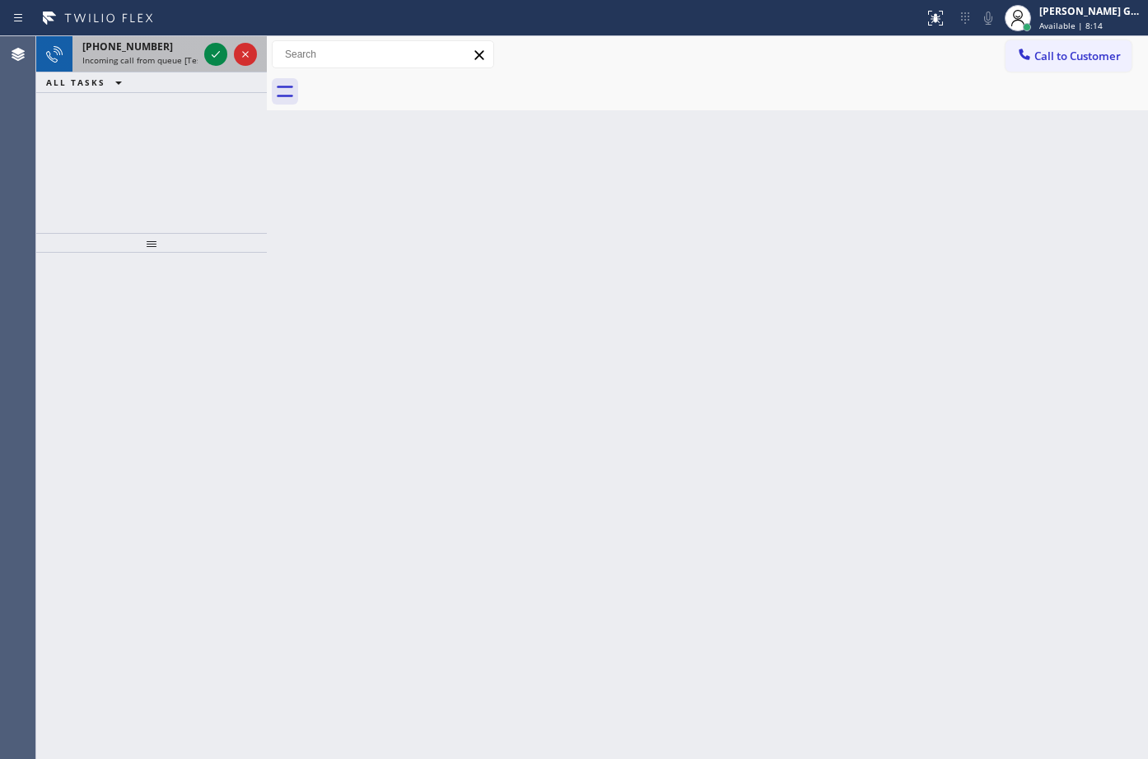
click at [170, 55] on span "Incoming call from queue [Test] All" at bounding box center [150, 60] width 137 height 12
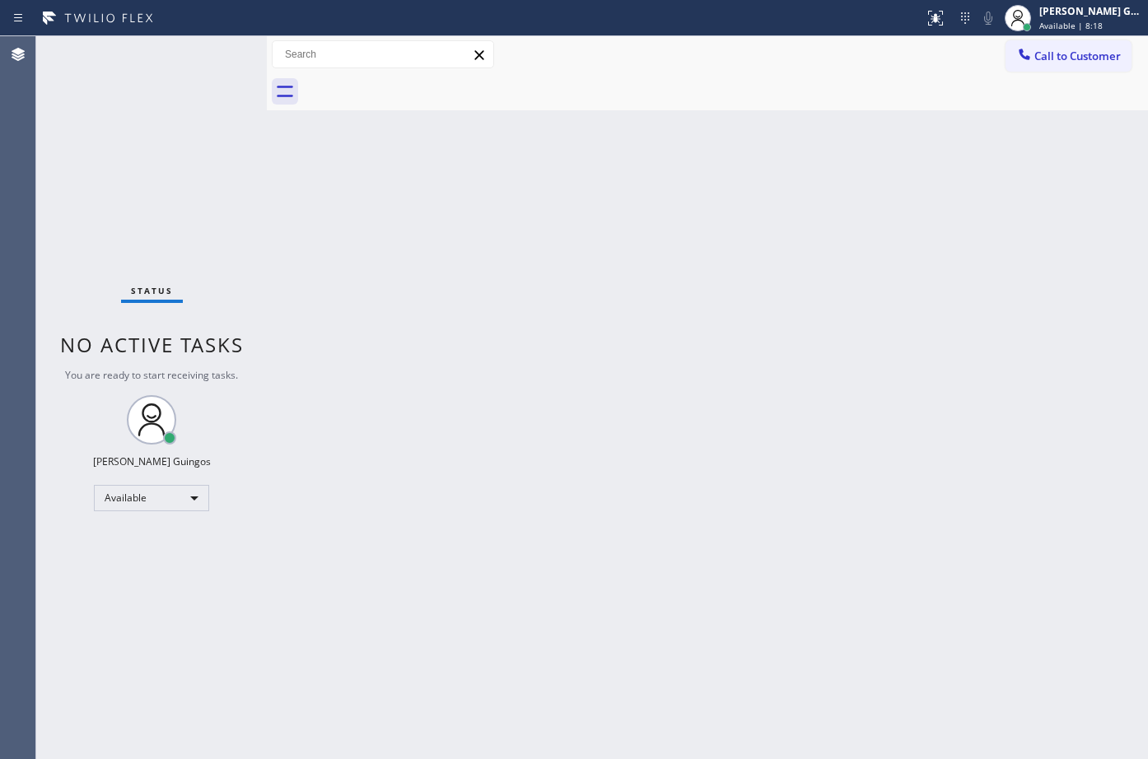
click at [693, 358] on div "Back to Dashboard Change Sender ID Customers Technicians Select a contact Outbo…" at bounding box center [707, 397] width 881 height 723
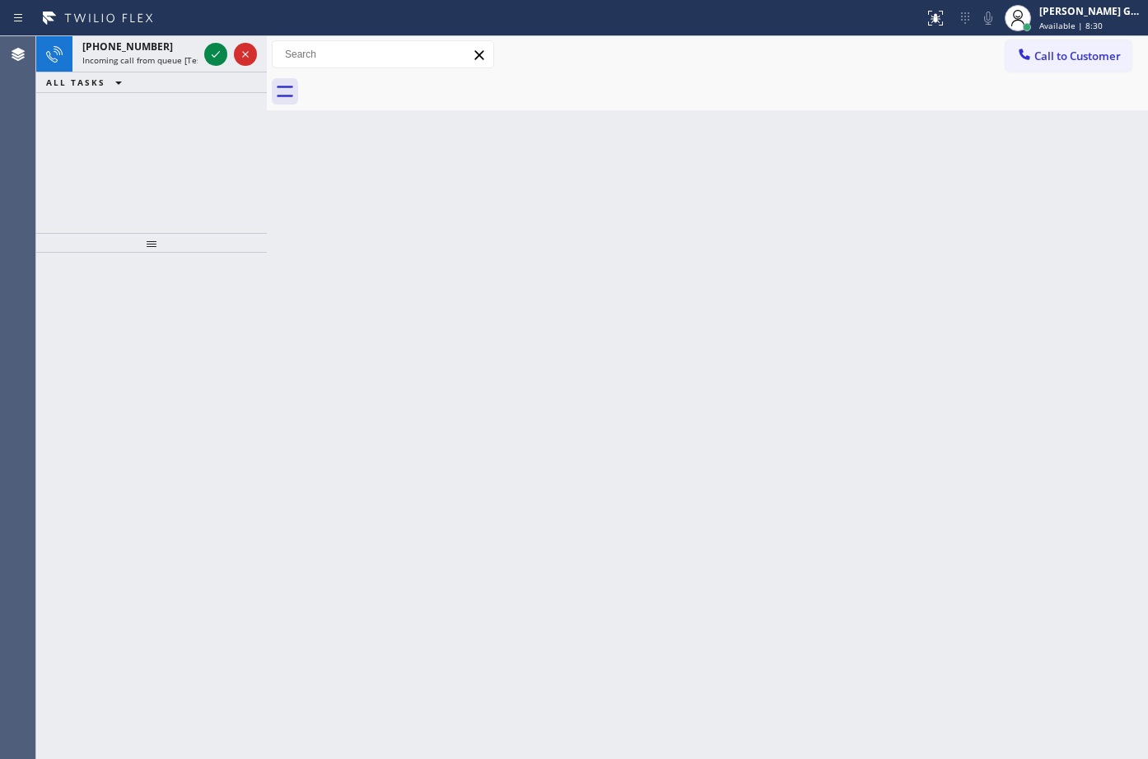
click at [144, 67] on div "+13417662975 Incoming call from queue [Test] All" at bounding box center [136, 54] width 128 height 36
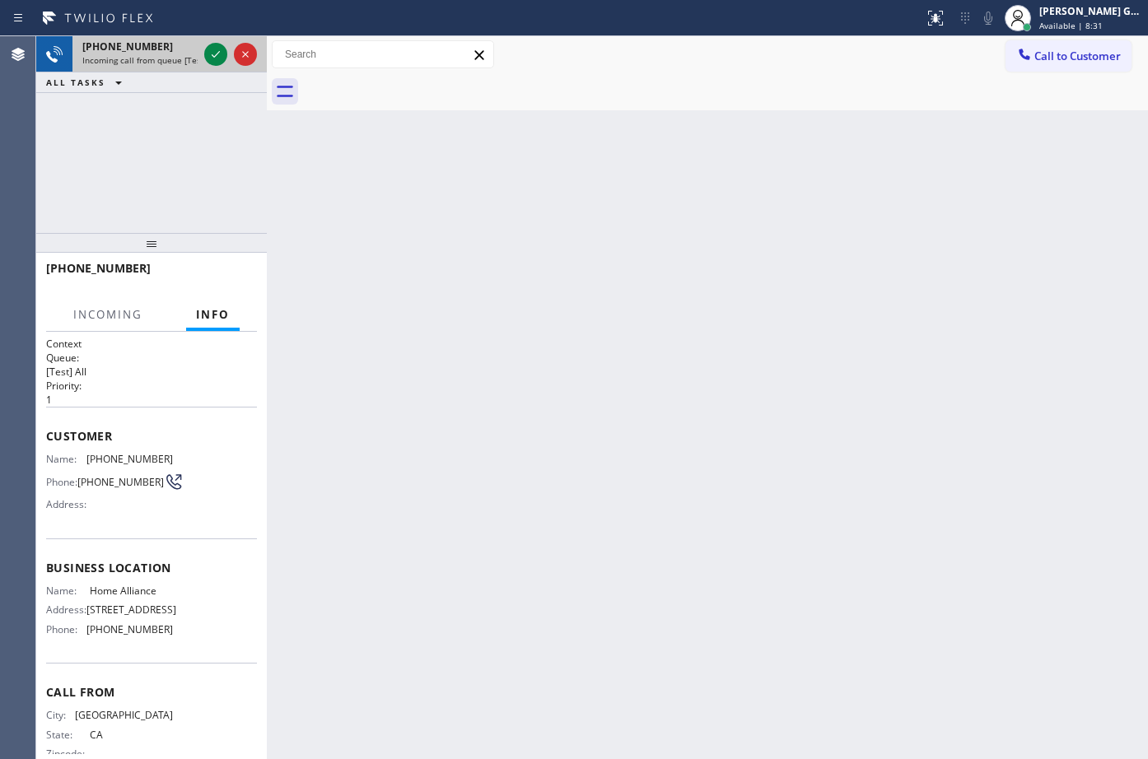
click at [156, 58] on span "Incoming call from queue [Test] All" at bounding box center [150, 60] width 137 height 12
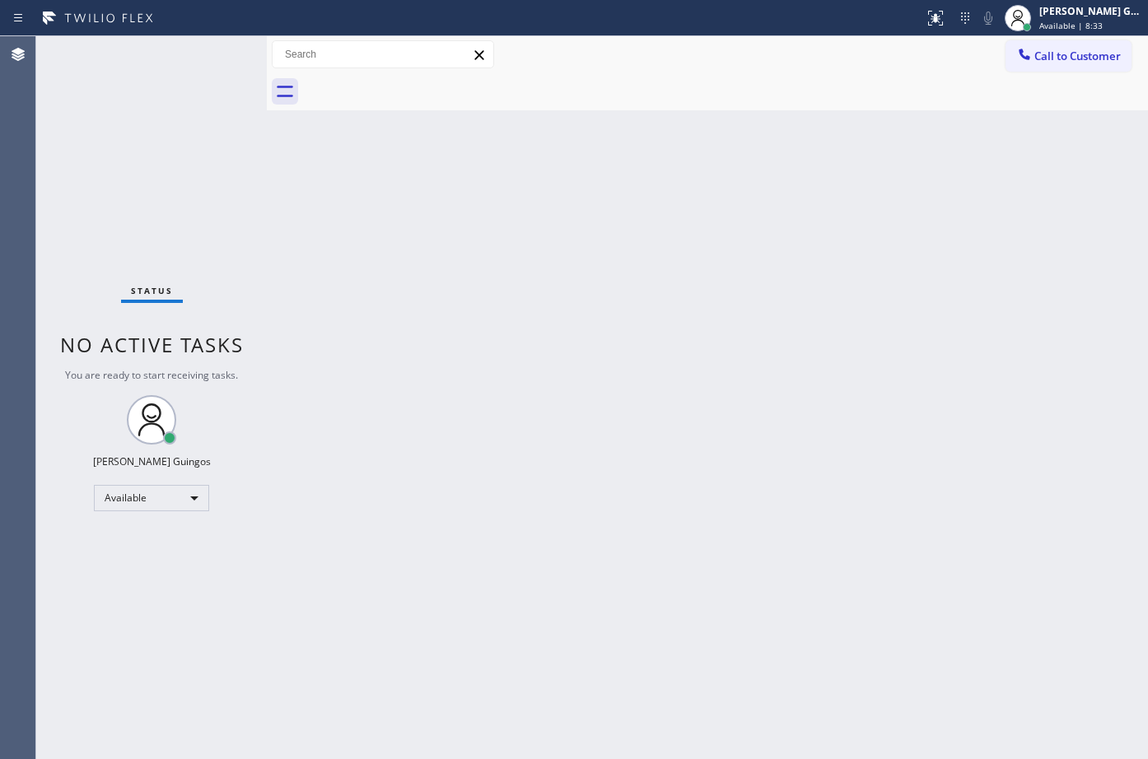
click at [176, 55] on div "Status No active tasks You are ready to start receiving tasks. [PERSON_NAME] Av…" at bounding box center [151, 397] width 231 height 723
click at [180, 53] on div "Status No active tasks You are ready to start receiving tasks. [PERSON_NAME] Av…" at bounding box center [151, 397] width 231 height 723
click at [500, 268] on div "Back to Dashboard Change Sender ID Customers Technicians Select a contact Outbo…" at bounding box center [707, 397] width 881 height 723
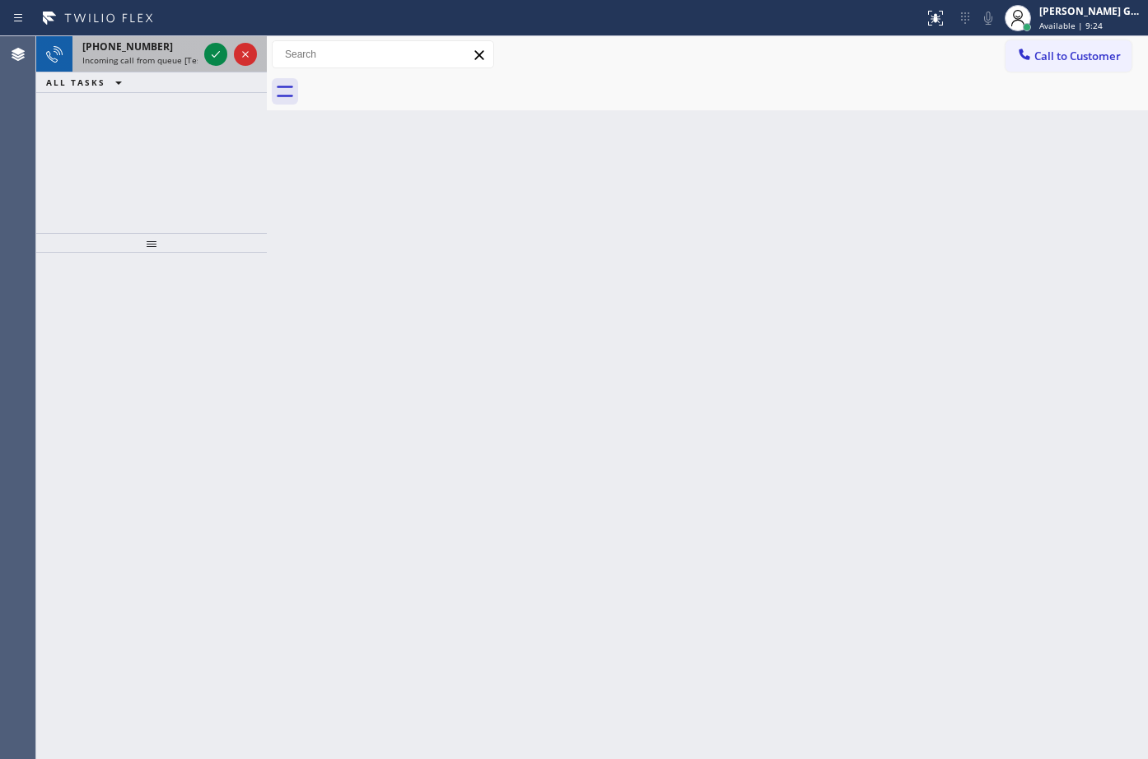
click at [160, 70] on div "+18176236432 Incoming call from queue [Test] All" at bounding box center [136, 54] width 128 height 36
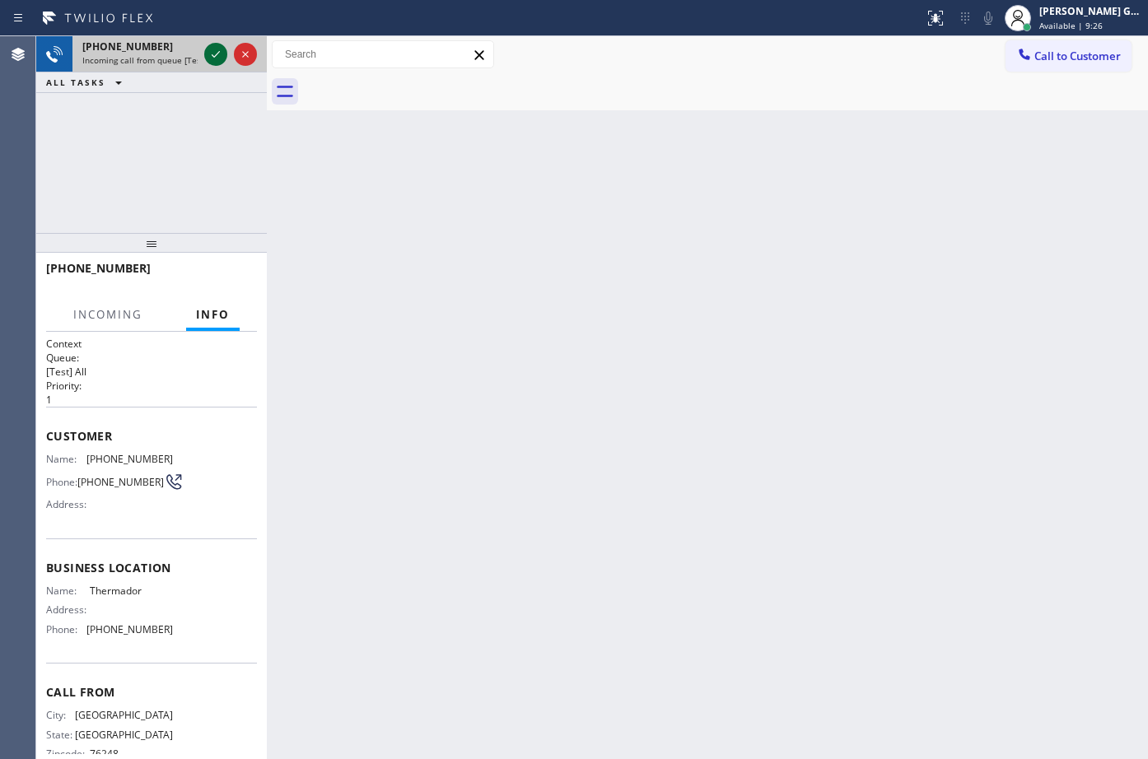
click at [219, 54] on icon at bounding box center [216, 54] width 20 height 20
click at [553, 391] on div "Back to Dashboard Change Sender ID Customers Technicians Select a contact Outbo…" at bounding box center [707, 397] width 881 height 723
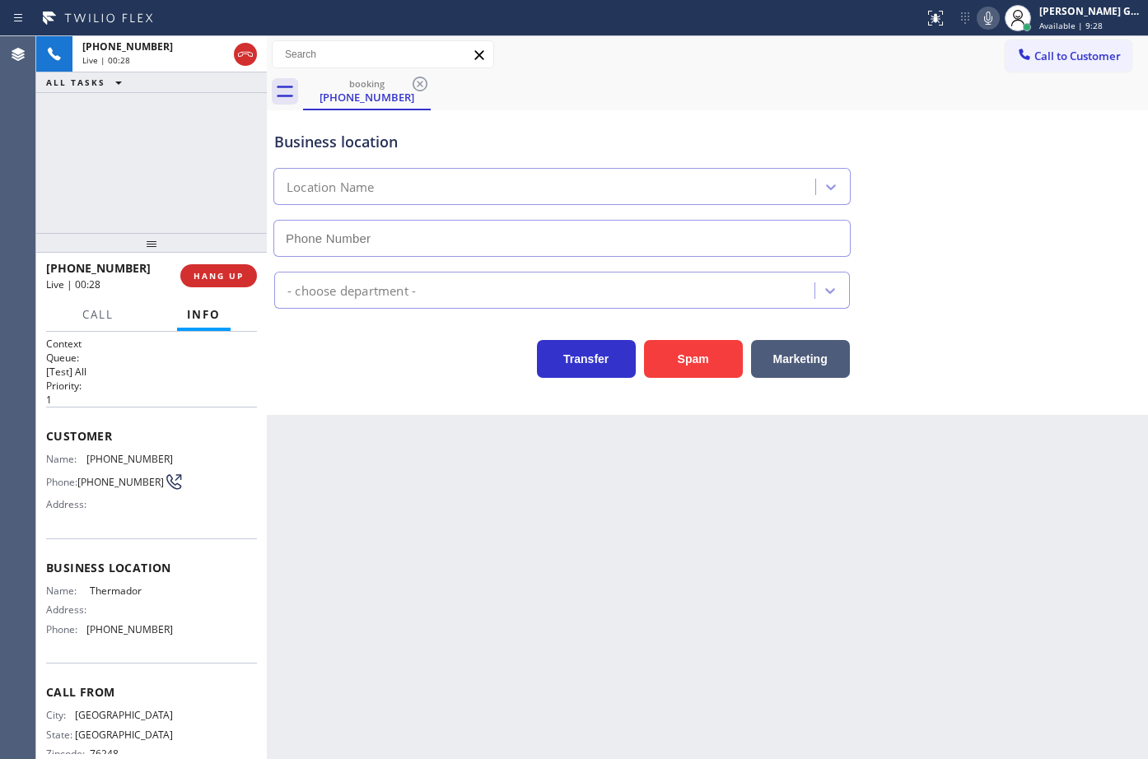
type input "[PHONE_NUMBER]"
click at [136, 463] on span "[PHONE_NUMBER]" at bounding box center [129, 459] width 86 height 12
click at [138, 461] on span "[PHONE_NUMBER]" at bounding box center [129, 459] width 86 height 12
click at [236, 285] on button "HANG UP" at bounding box center [218, 275] width 77 height 23
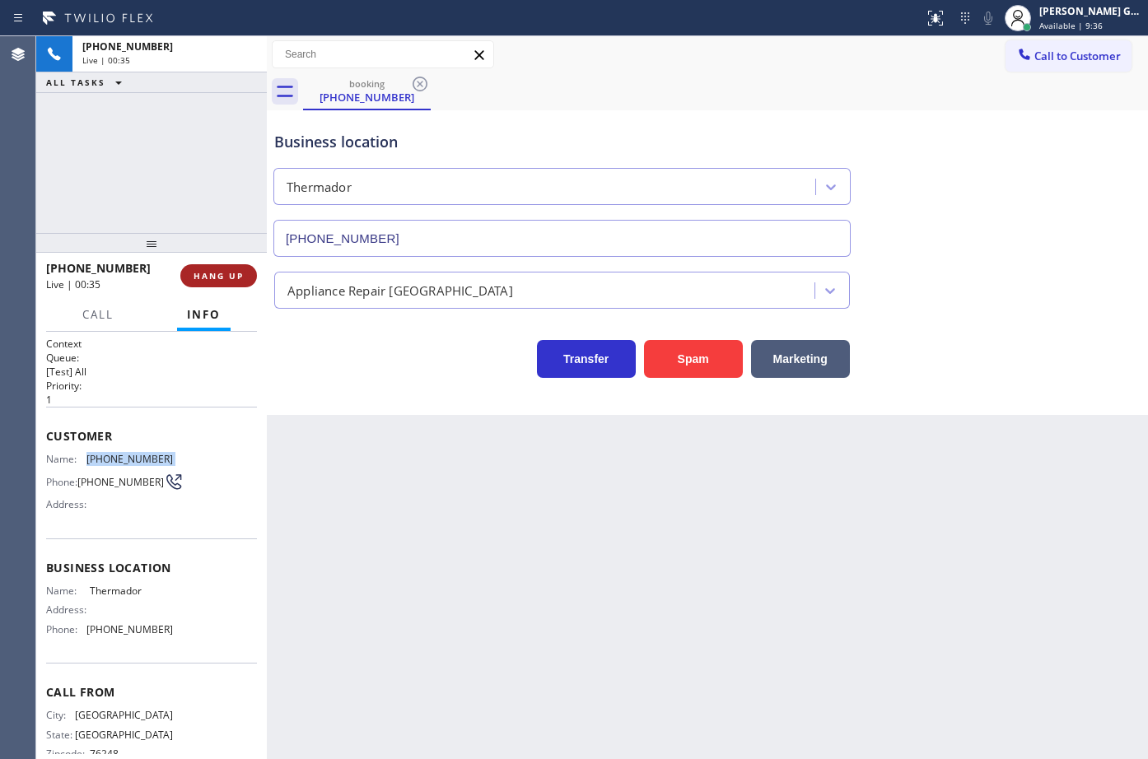
click at [236, 285] on button "HANG UP" at bounding box center [218, 275] width 77 height 23
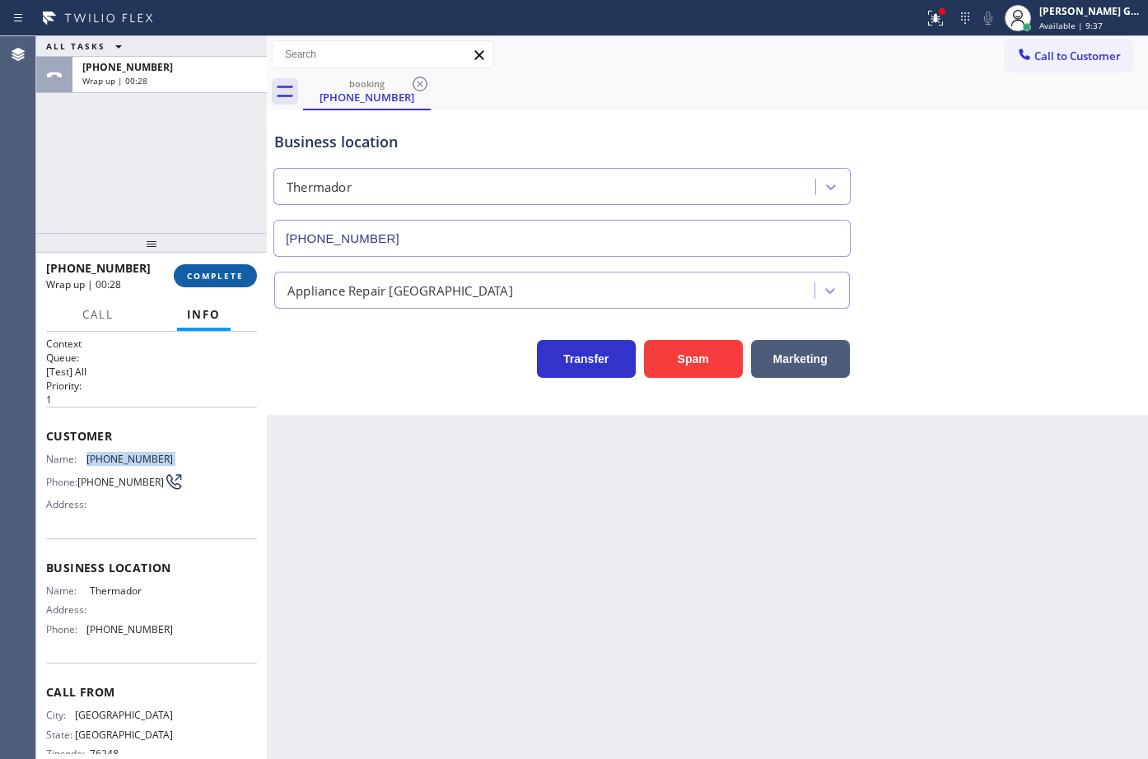
click at [236, 285] on button "COMPLETE" at bounding box center [215, 275] width 83 height 23
click at [477, 473] on div "Back to Dashboard Change Sender ID Customers Technicians Select a contact Outbo…" at bounding box center [707, 397] width 881 height 723
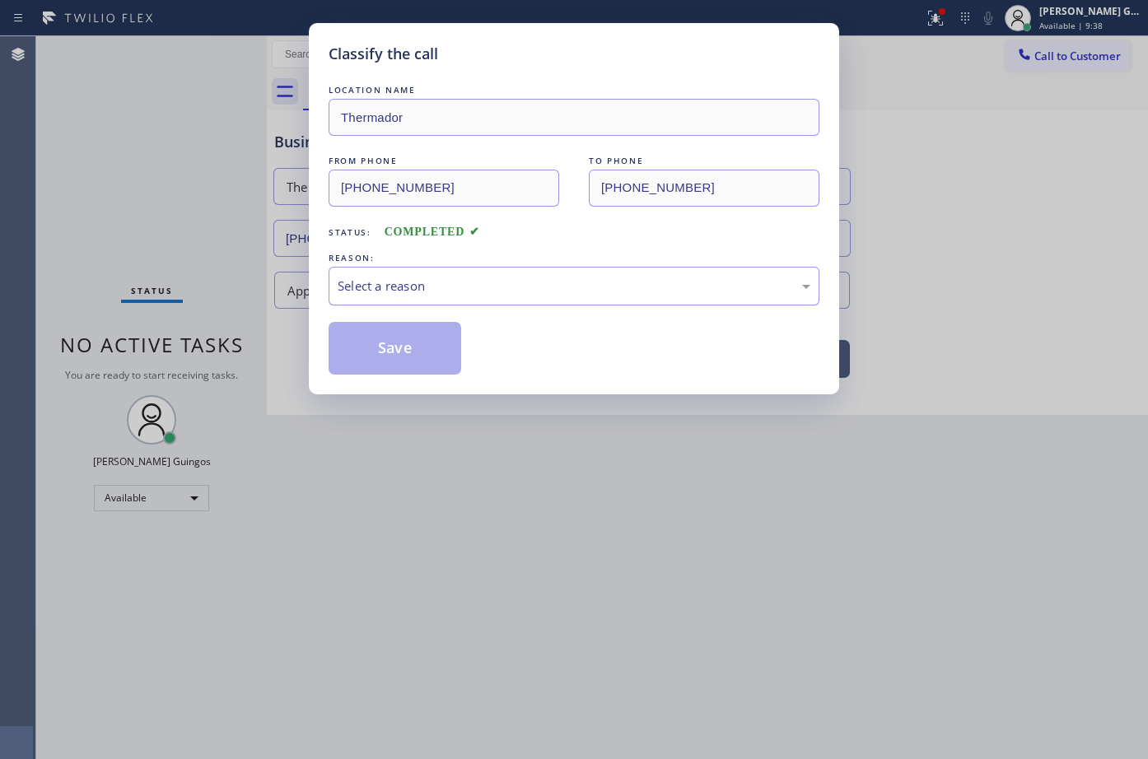
click at [367, 268] on div "Select a reason" at bounding box center [574, 286] width 491 height 39
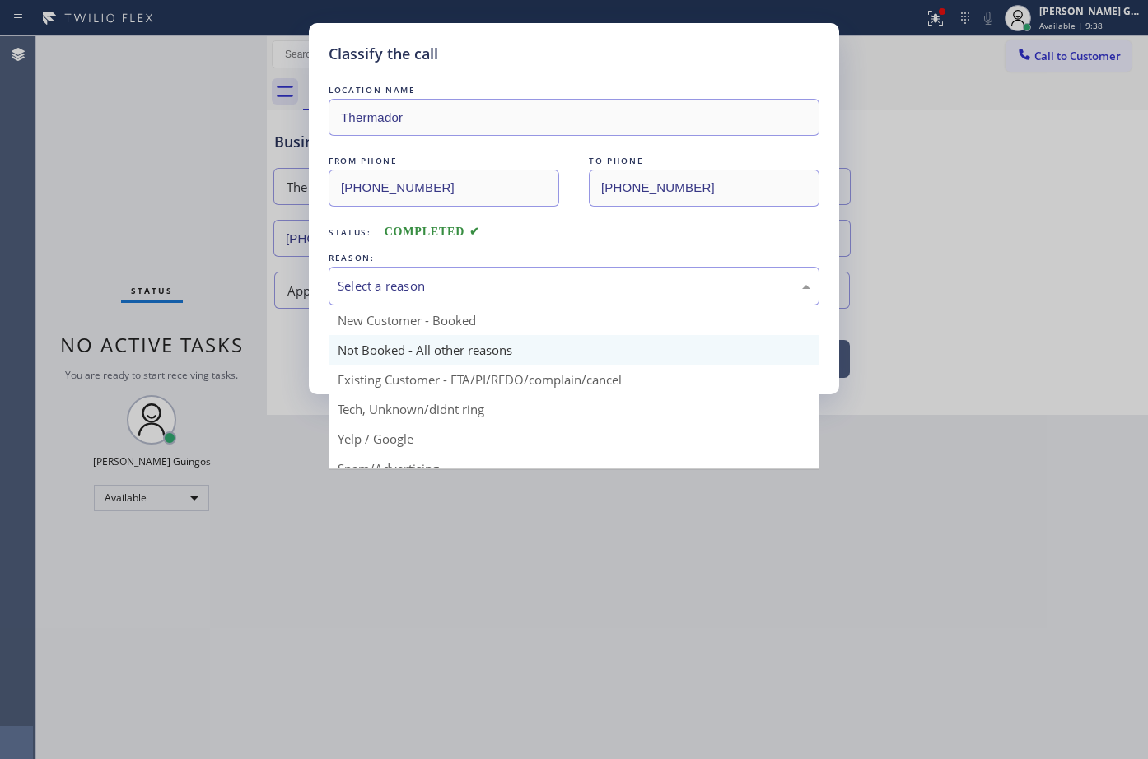
click at [388, 343] on button "Save" at bounding box center [395, 348] width 133 height 53
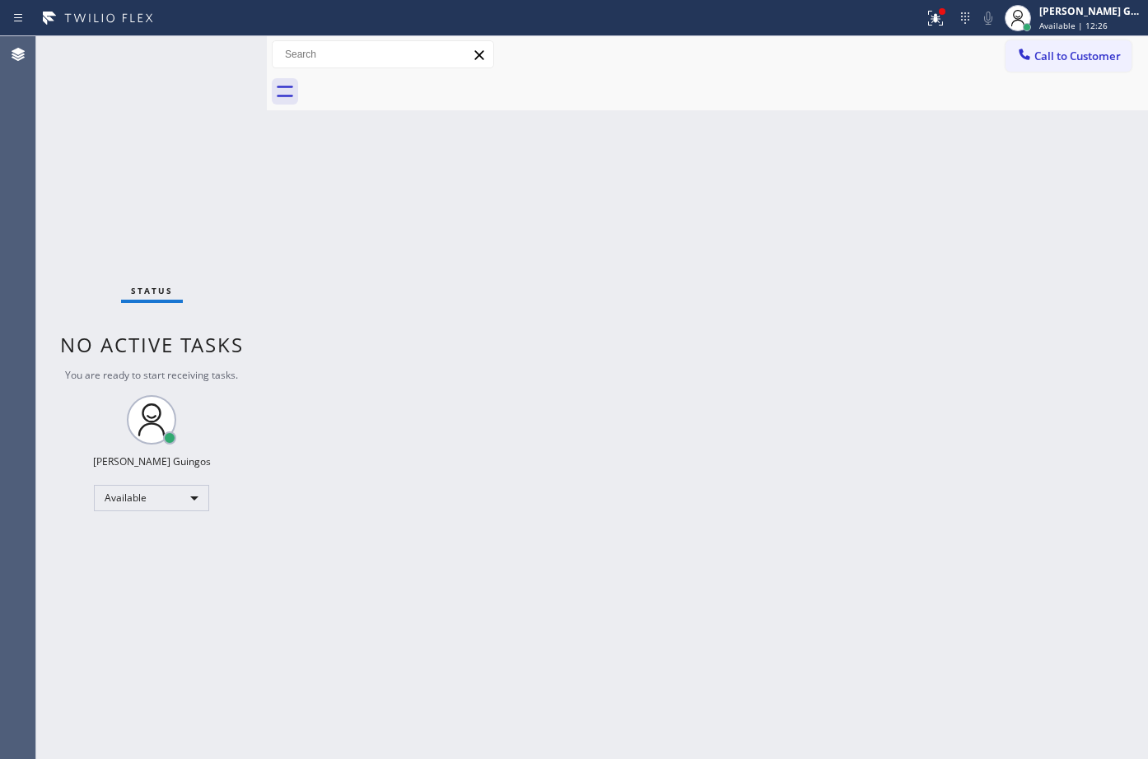
click at [656, 542] on div "Back to Dashboard Change Sender ID Customers Technicians Select a contact Outbo…" at bounding box center [707, 397] width 881 height 723
click at [562, 516] on div "Back to Dashboard Change Sender ID Customers Technicians Select a contact Outbo…" at bounding box center [707, 397] width 881 height 723
click at [656, 542] on div "Back to Dashboard Change Sender ID Customers Technicians Select a contact Outbo…" at bounding box center [707, 397] width 881 height 723
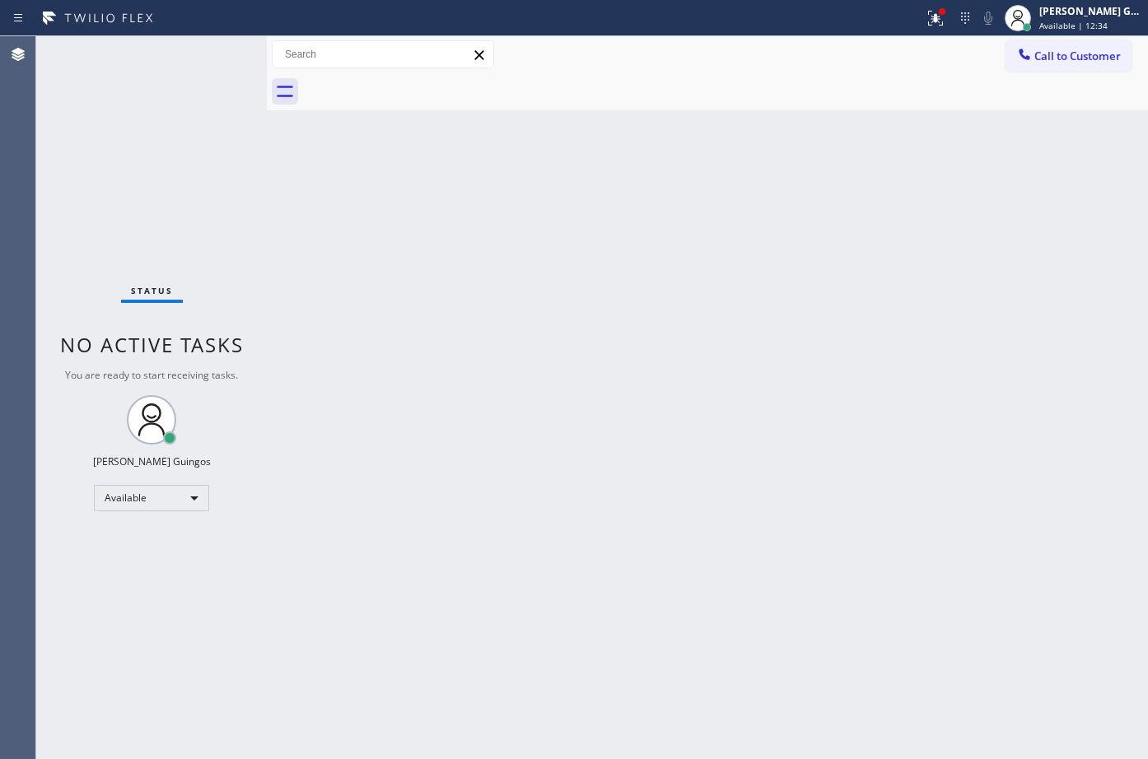
click at [656, 542] on div "Back to Dashboard Change Sender ID Customers Technicians Select a contact Outbo…" at bounding box center [707, 397] width 881 height 723
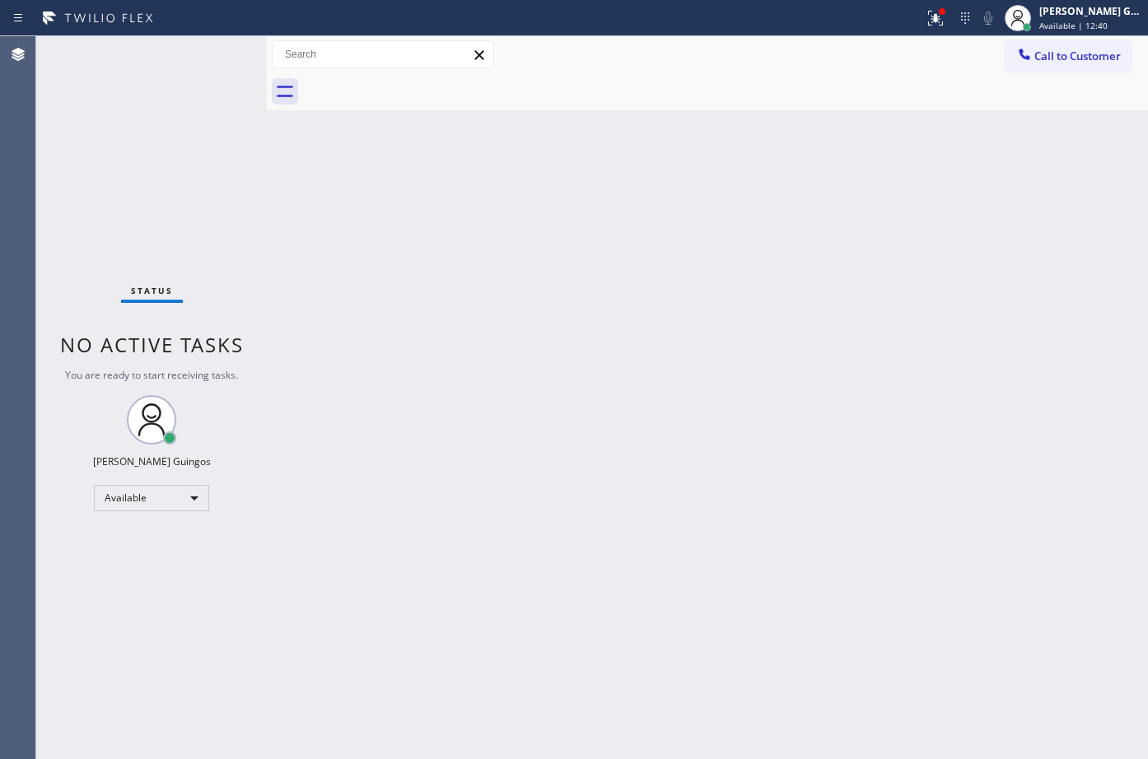
click at [656, 542] on div "Back to Dashboard Change Sender ID Customers Technicians Select a contact Outbo…" at bounding box center [707, 397] width 881 height 723
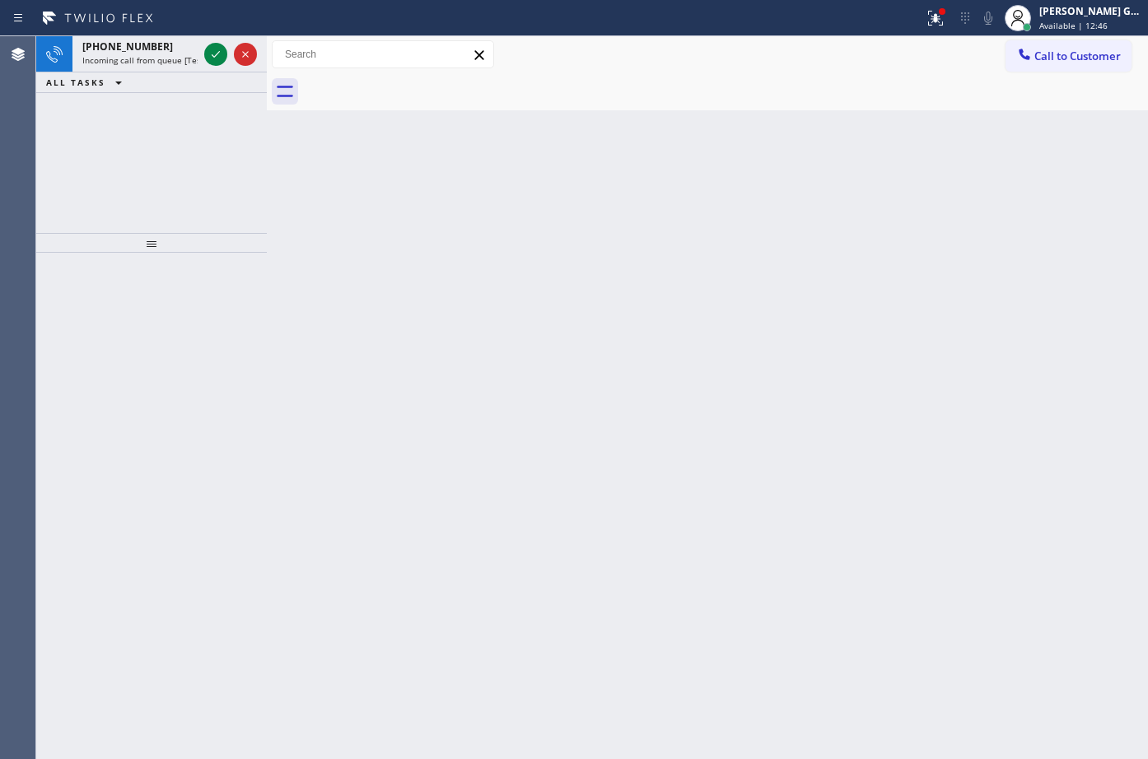
click at [656, 542] on div "Back to Dashboard Change Sender ID Customers Technicians Select a contact Outbo…" at bounding box center [707, 397] width 881 height 723
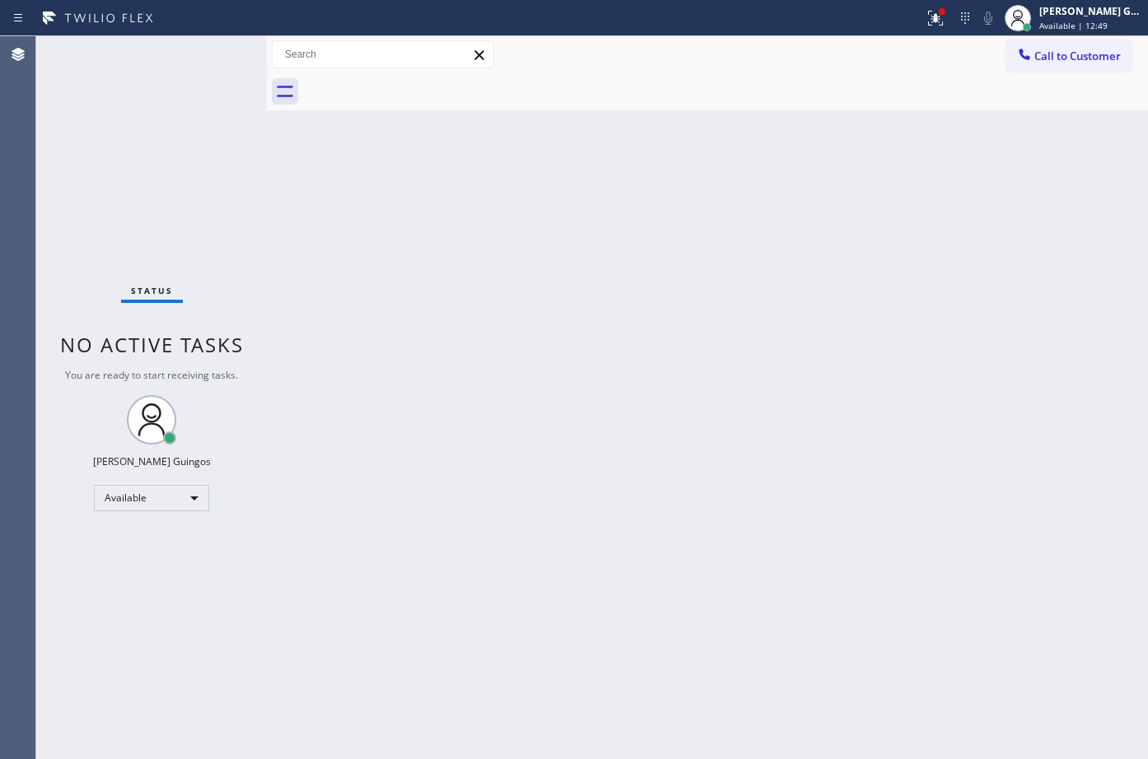
click at [656, 542] on div "Back to Dashboard Change Sender ID Customers Technicians Select a contact Outbo…" at bounding box center [707, 397] width 881 height 723
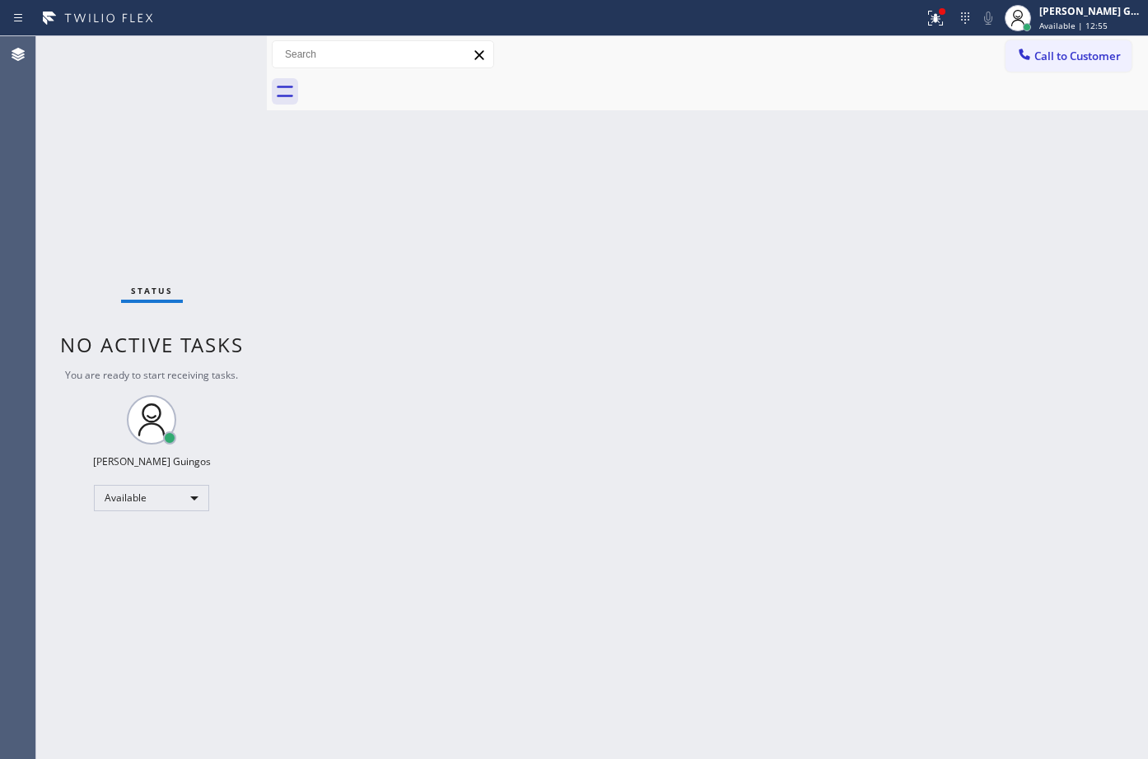
click at [656, 542] on div "Back to Dashboard Change Sender ID Customers Technicians Select a contact Outbo…" at bounding box center [707, 397] width 881 height 723
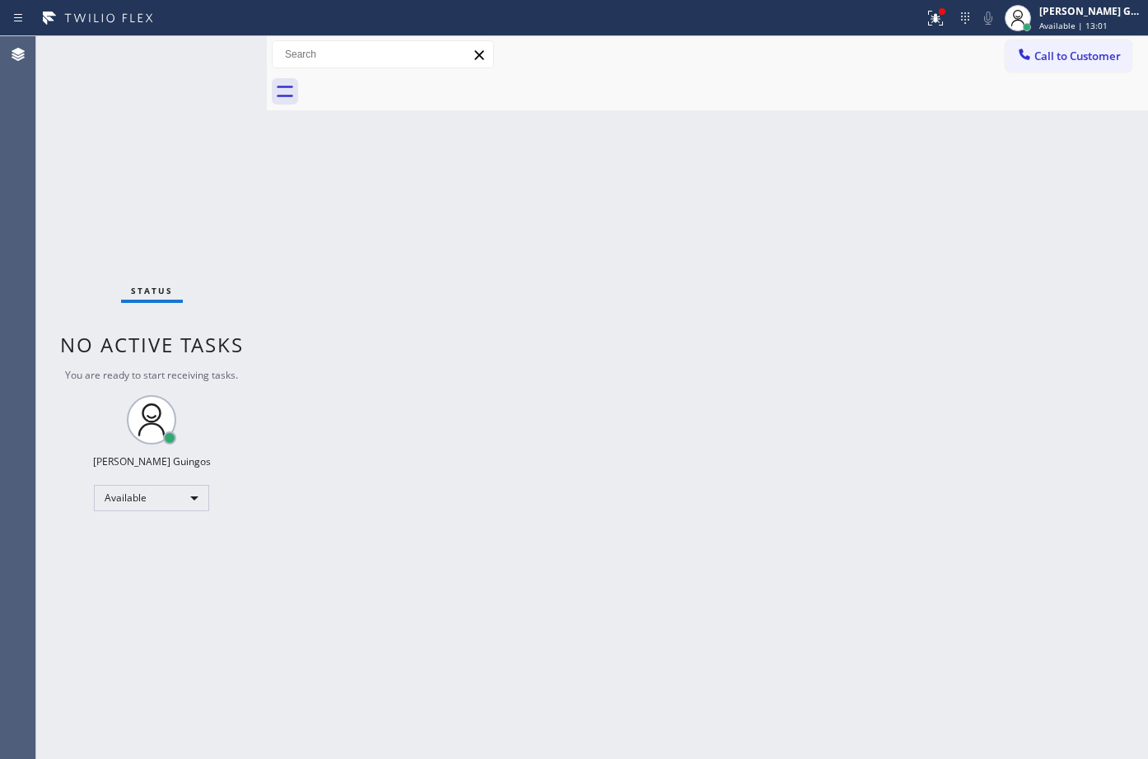
click at [656, 542] on div "Back to Dashboard Change Sender ID Customers Technicians Select a contact Outbo…" at bounding box center [707, 397] width 881 height 723
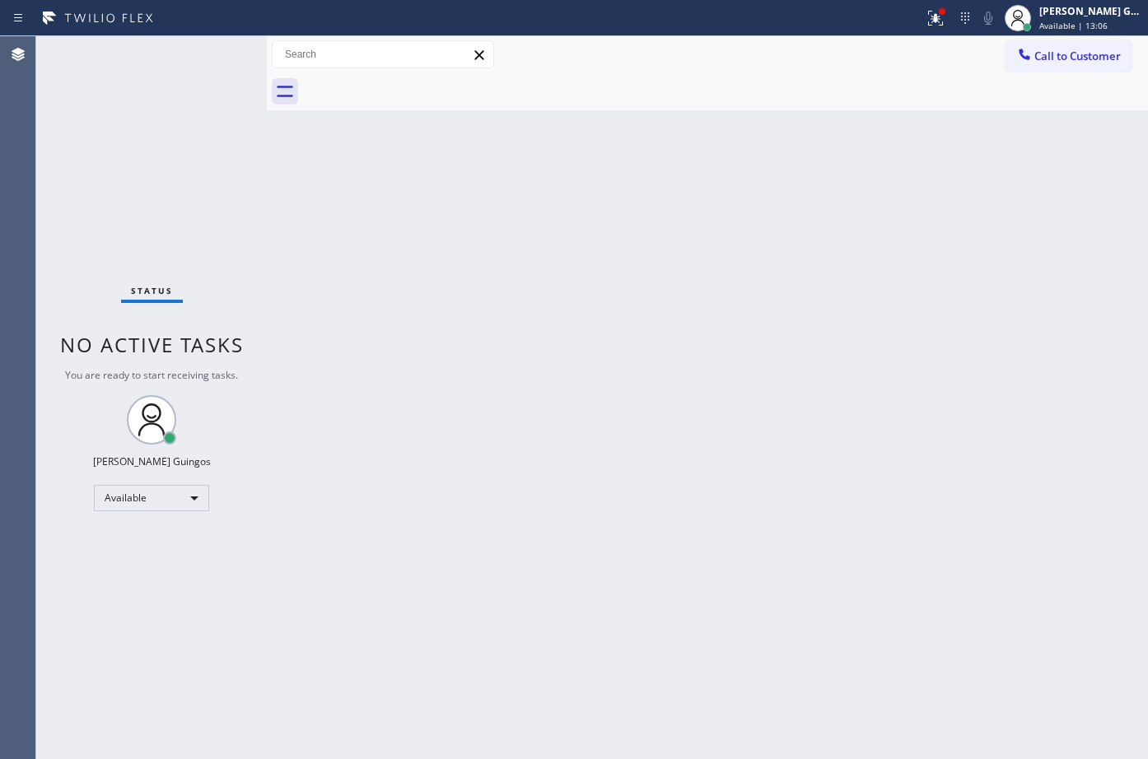
click at [656, 542] on div "Back to Dashboard Change Sender ID Customers Technicians Select a contact Outbo…" at bounding box center [707, 397] width 881 height 723
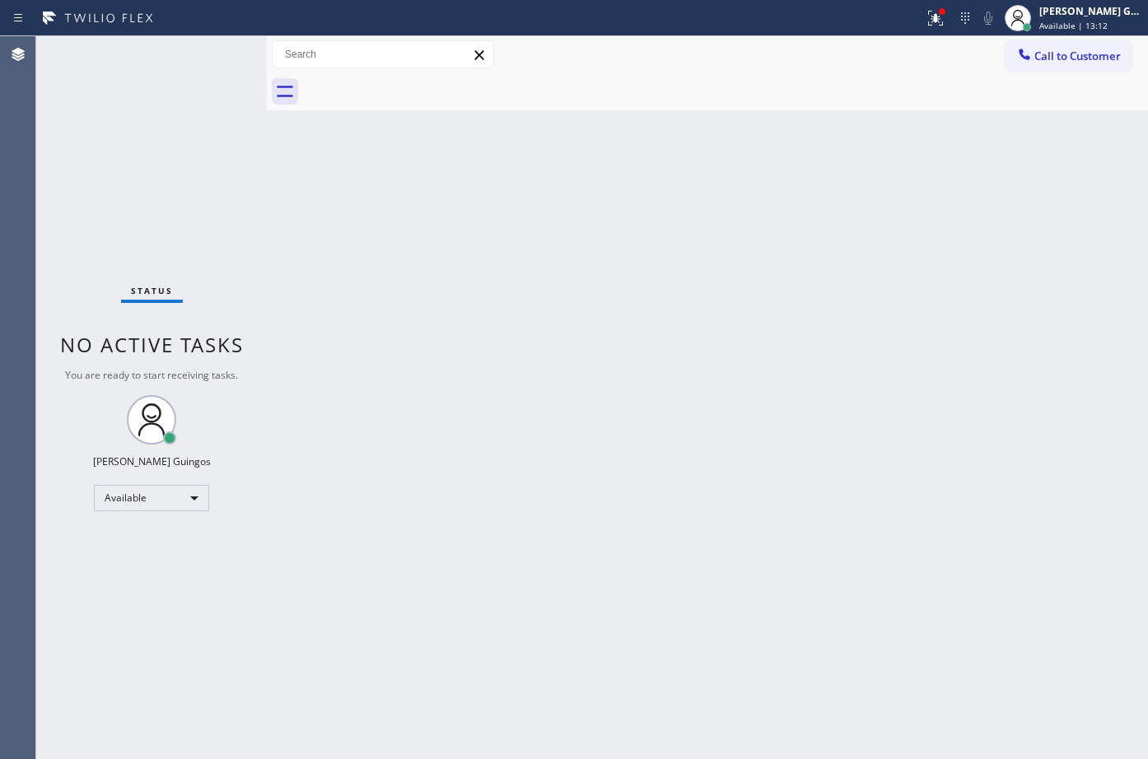
click at [656, 542] on div "Back to Dashboard Change Sender ID Customers Technicians Select a contact Outbo…" at bounding box center [707, 397] width 881 height 723
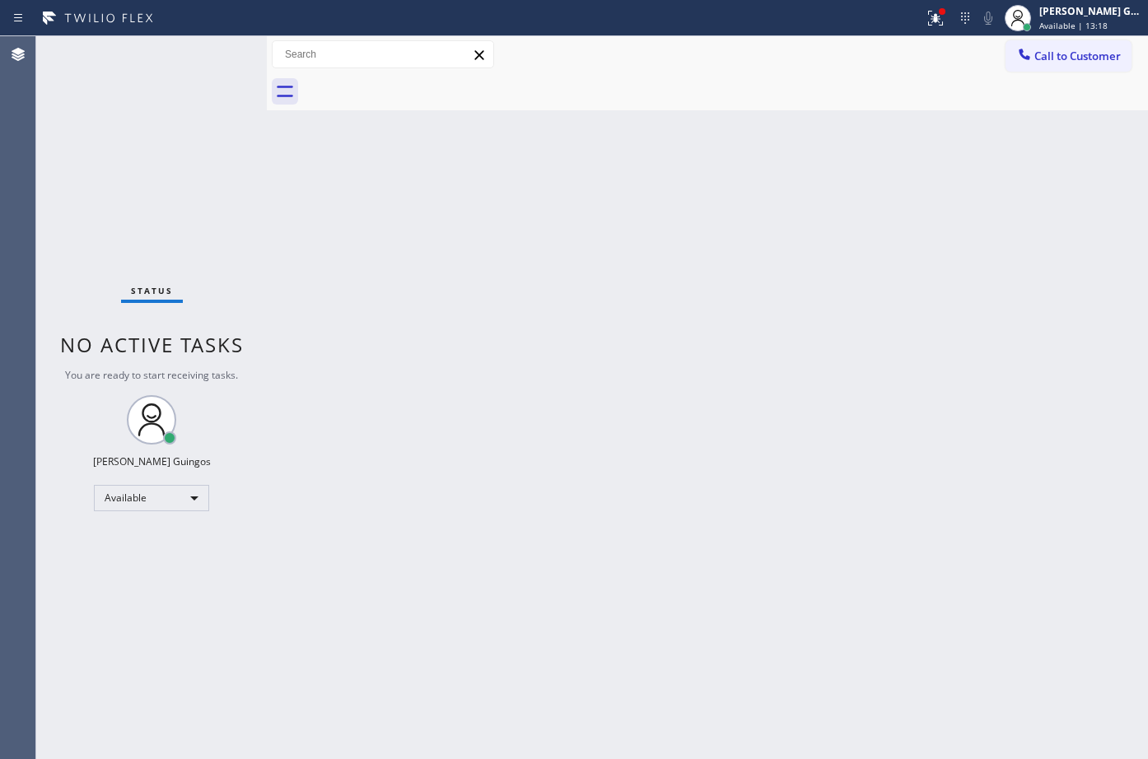
click at [656, 542] on div "Back to Dashboard Change Sender ID Customers Technicians Select a contact Outbo…" at bounding box center [707, 397] width 881 height 723
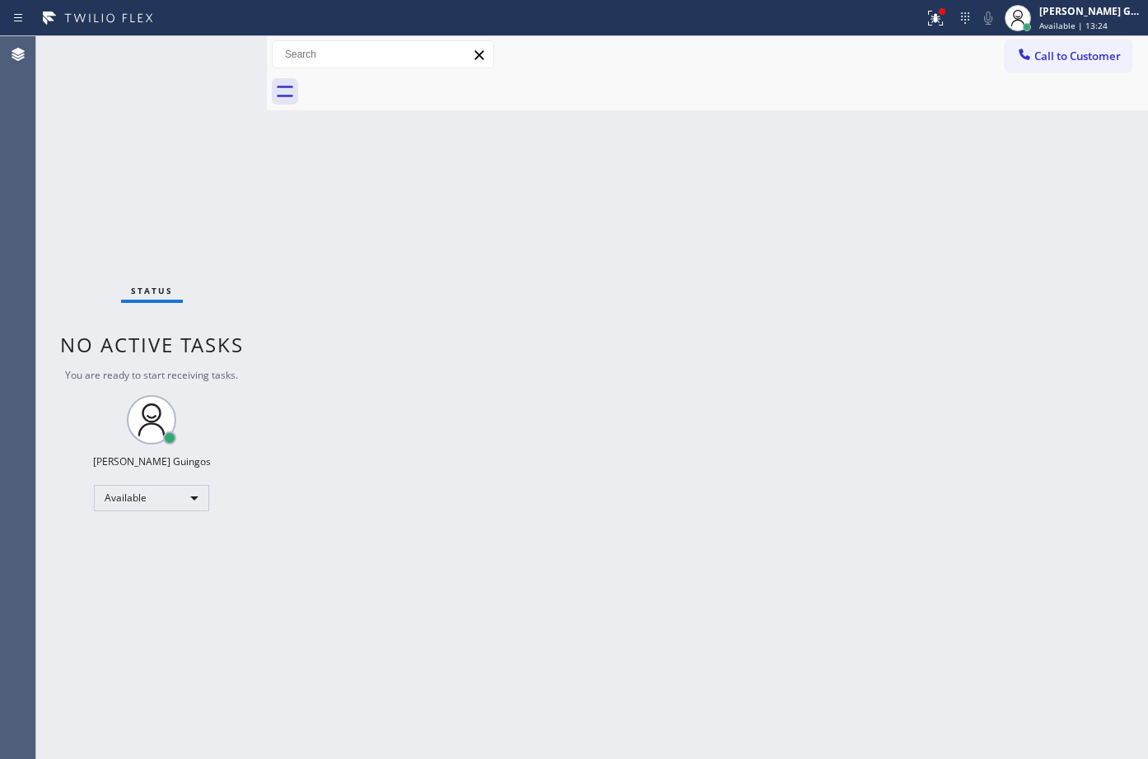
click at [656, 542] on div "Back to Dashboard Change Sender ID Customers Technicians Select a contact Outbo…" at bounding box center [707, 397] width 881 height 723
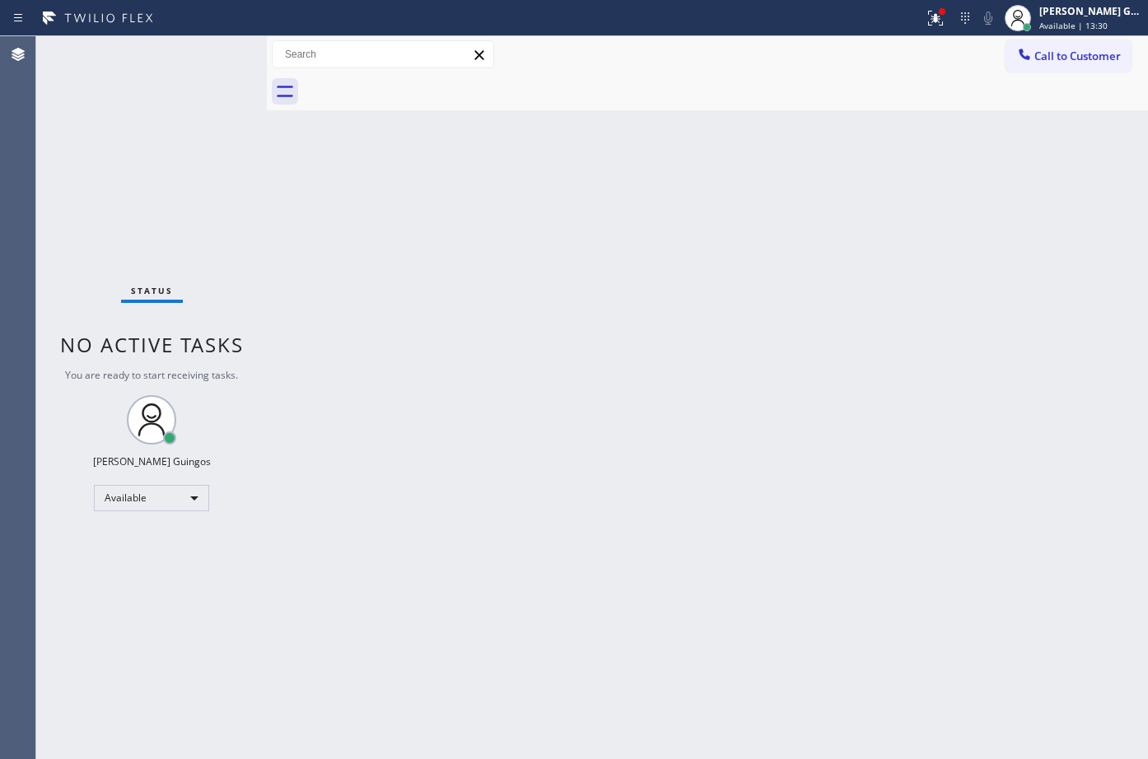
click at [656, 542] on div "Back to Dashboard Change Sender ID Customers Technicians Select a contact Outbo…" at bounding box center [707, 397] width 881 height 723
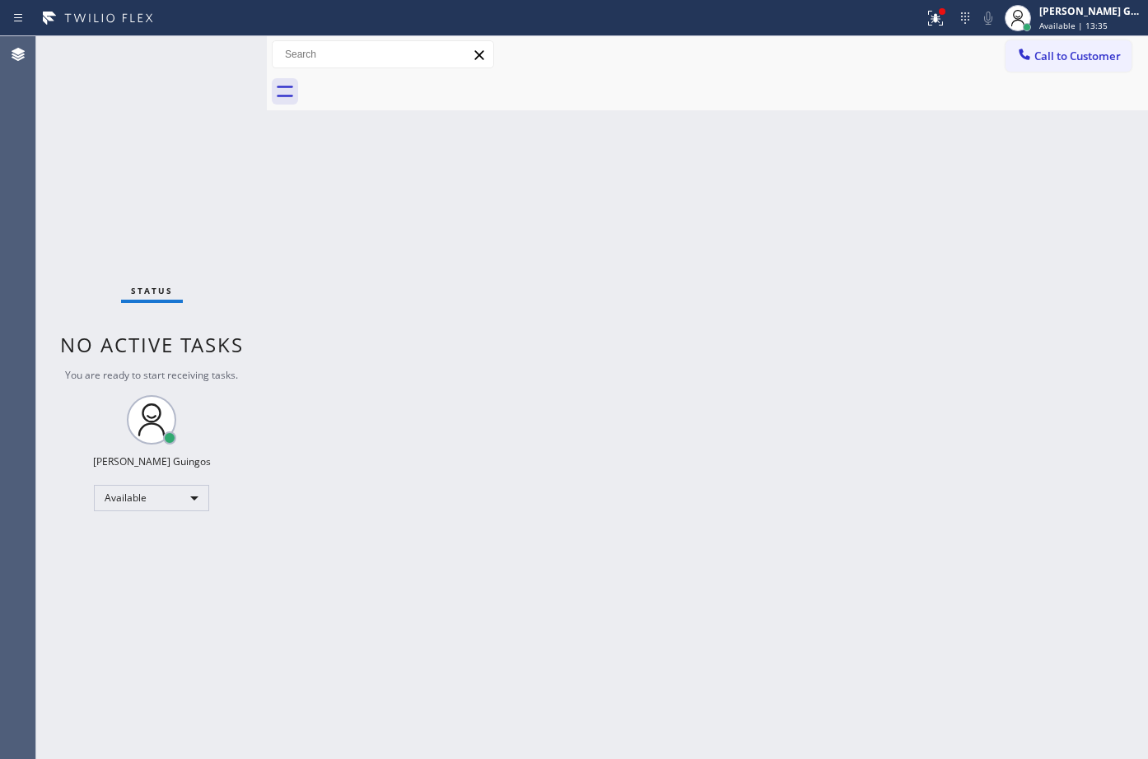
click at [656, 542] on div "Back to Dashboard Change Sender ID Customers Technicians Select a contact Outbo…" at bounding box center [707, 397] width 881 height 723
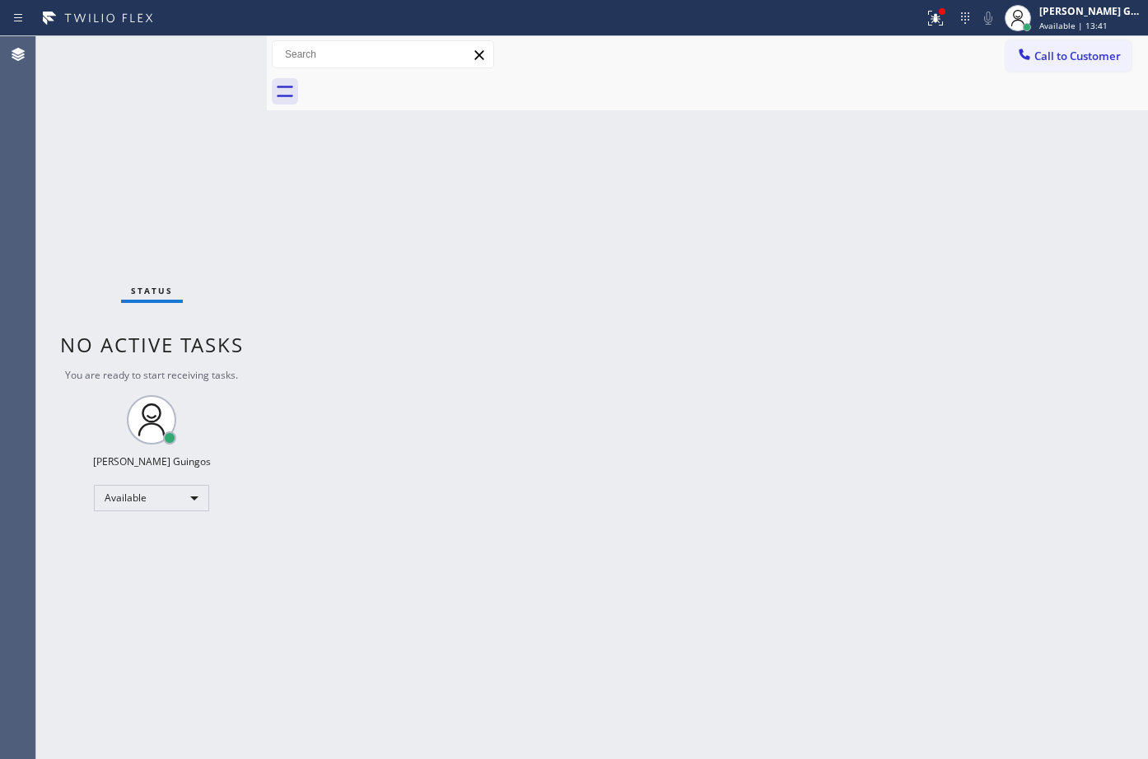
click at [656, 542] on div "Back to Dashboard Change Sender ID Customers Technicians Select a contact Outbo…" at bounding box center [707, 397] width 881 height 723
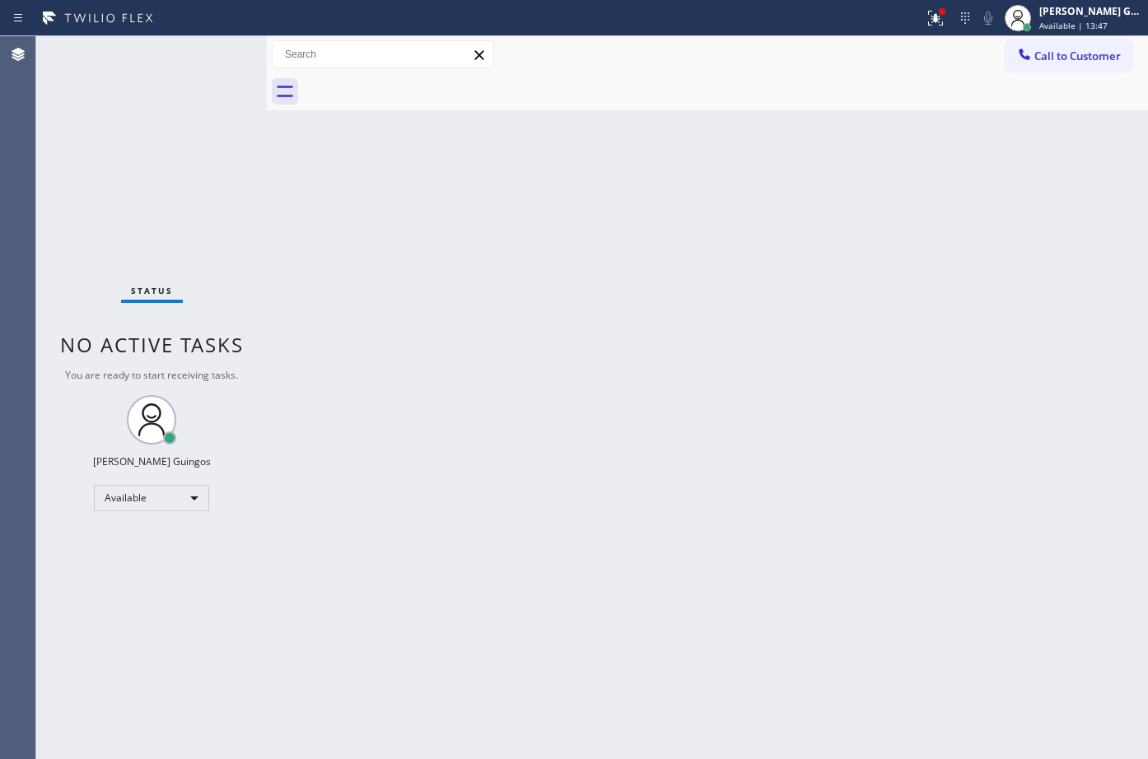
click at [656, 542] on div "Back to Dashboard Change Sender ID Customers Technicians Select a contact Outbo…" at bounding box center [707, 397] width 881 height 723
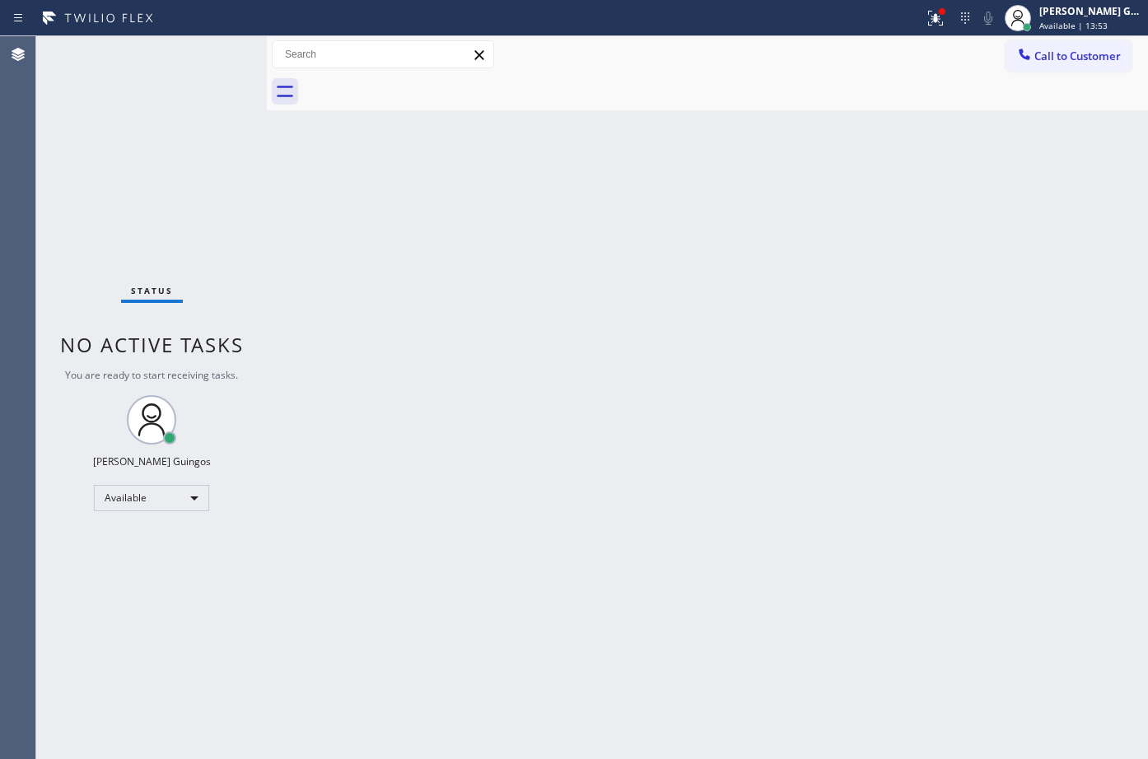
click at [656, 542] on div "Back to Dashboard Change Sender ID Customers Technicians Select a contact Outbo…" at bounding box center [707, 397] width 881 height 723
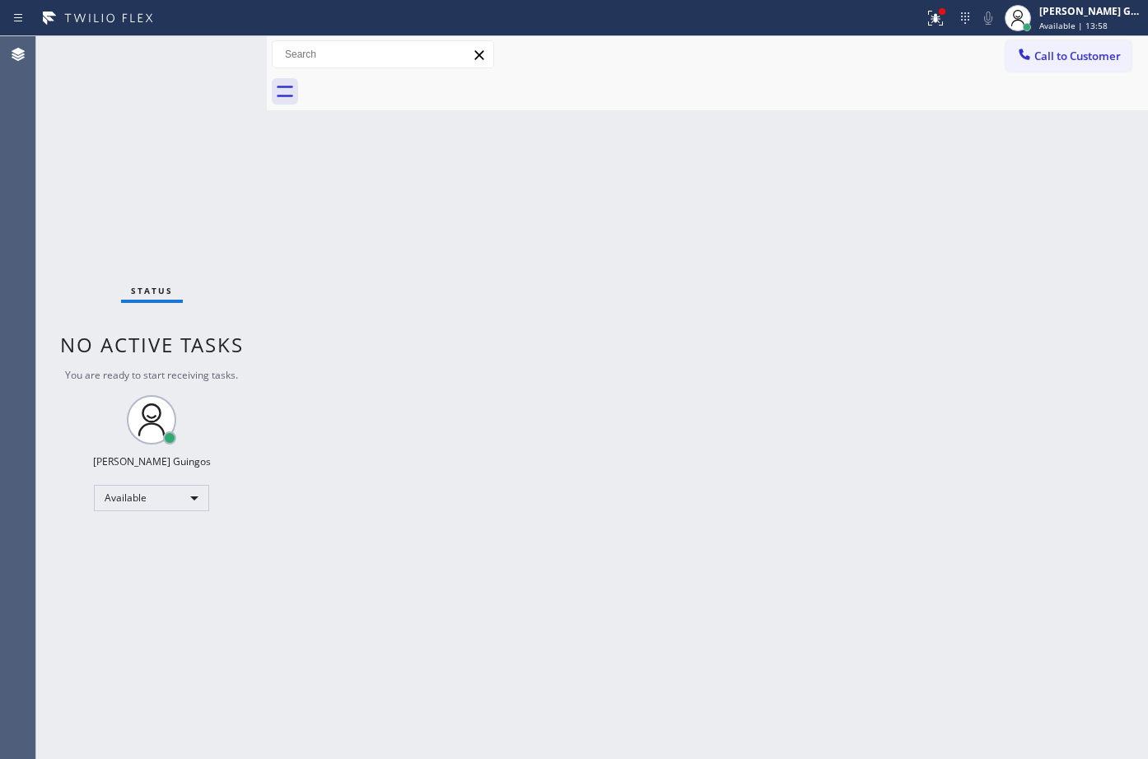
click at [656, 542] on div "Back to Dashboard Change Sender ID Customers Technicians Select a contact Outbo…" at bounding box center [707, 397] width 881 height 723
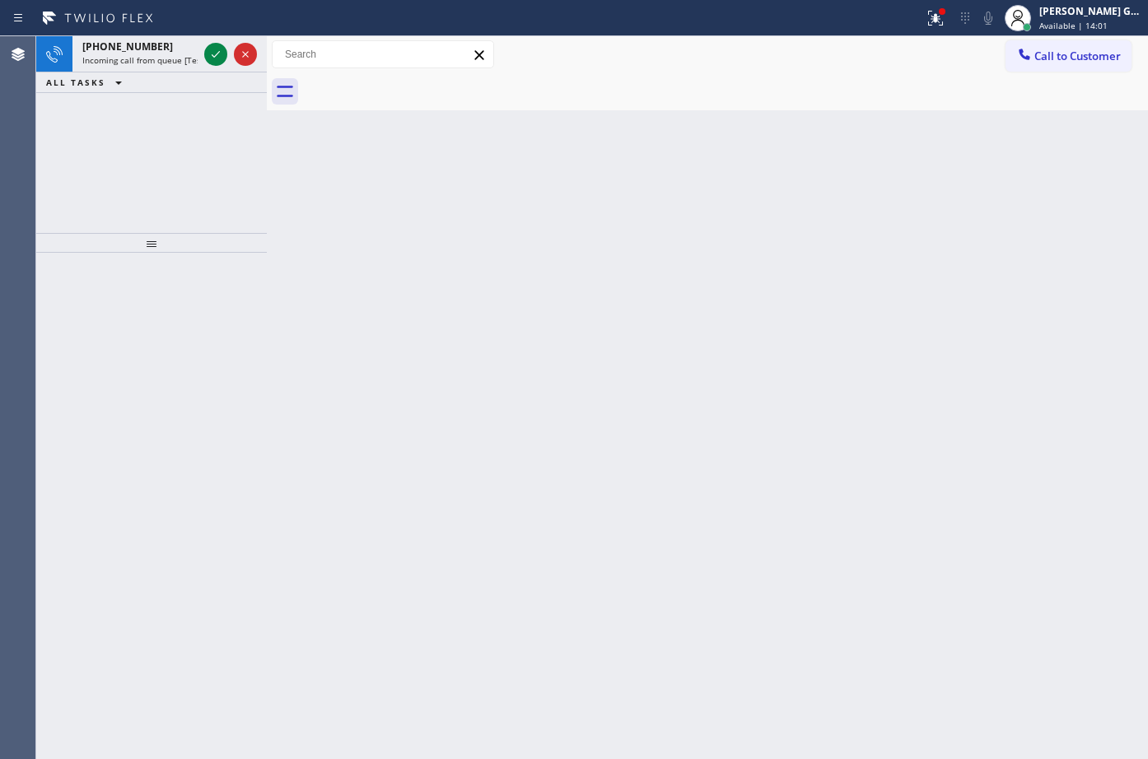
click at [656, 542] on div "Back to Dashboard Change Sender ID Customers Technicians Select a contact Outbo…" at bounding box center [707, 397] width 881 height 723
click at [159, 58] on span "Incoming call from queue [Test] All" at bounding box center [150, 60] width 137 height 12
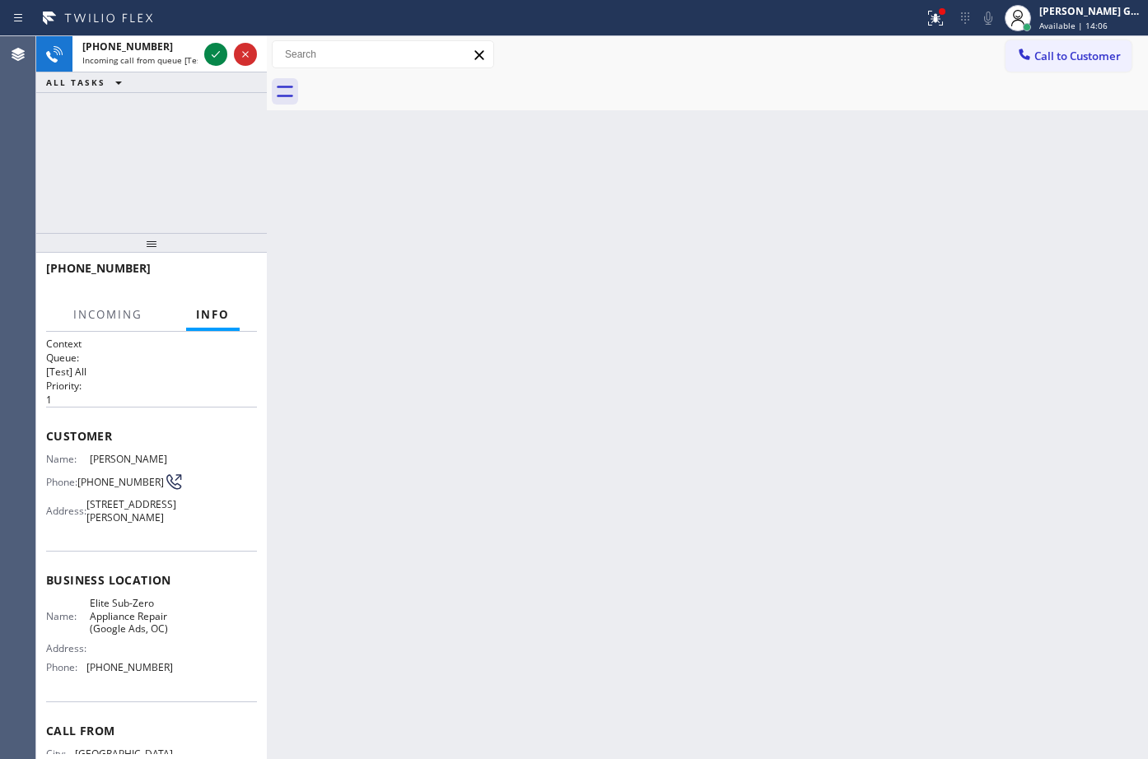
click at [656, 542] on div "Back to Dashboard Change Sender ID Customers Technicians Select a contact Outbo…" at bounding box center [707, 397] width 881 height 723
click at [162, 51] on div "+14156731721" at bounding box center [139, 47] width 115 height 14
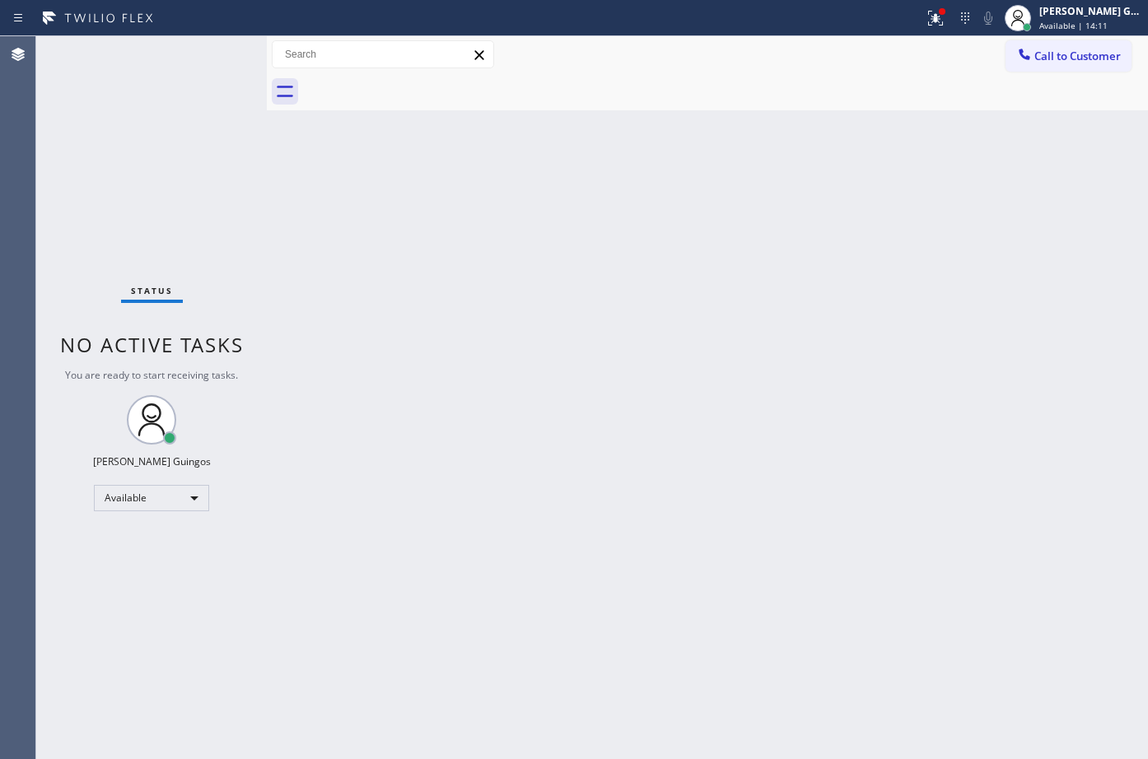
click at [623, 243] on div "Back to Dashboard Change Sender ID Customers Technicians Select a contact Outbo…" at bounding box center [707, 397] width 881 height 723
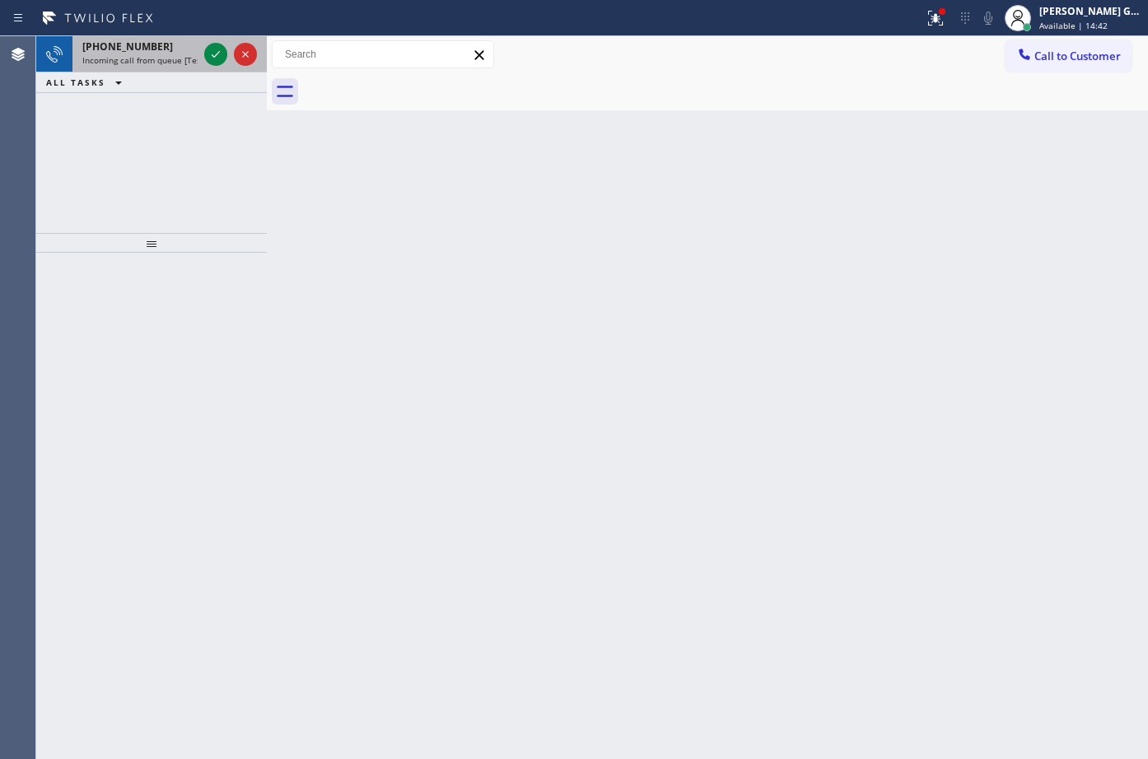
click at [161, 50] on div "+12108728179" at bounding box center [139, 47] width 115 height 14
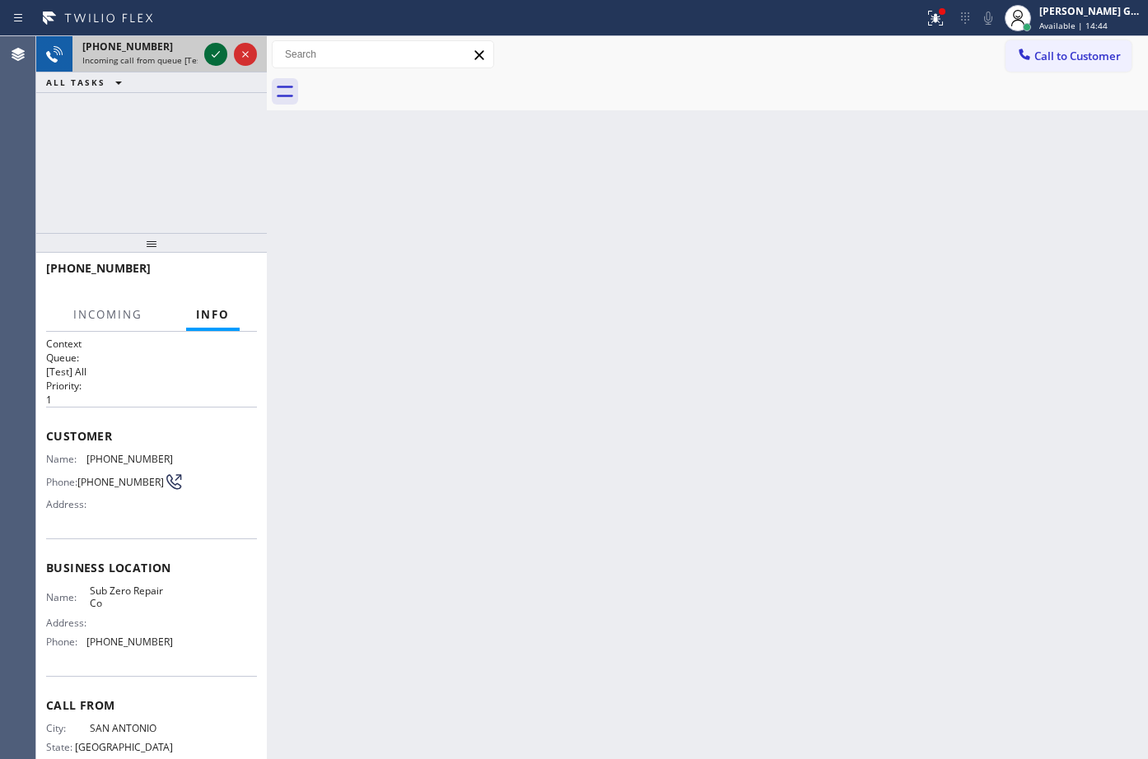
click at [217, 55] on icon at bounding box center [216, 54] width 8 height 7
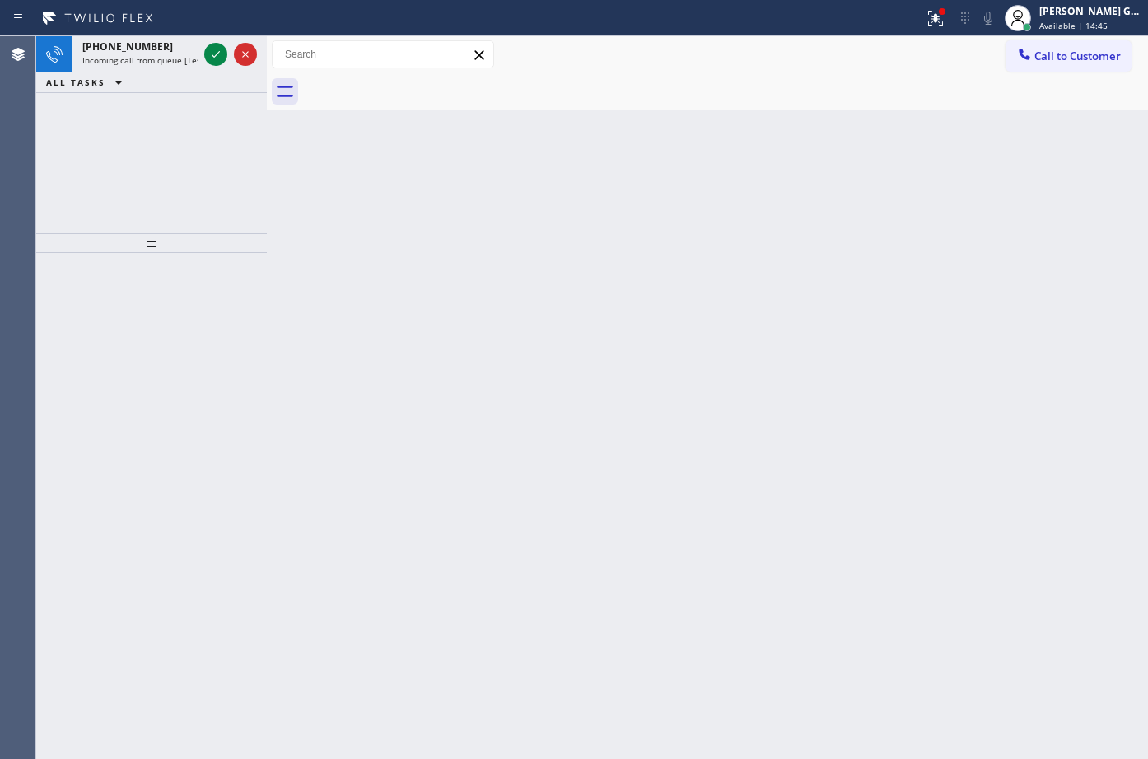
click at [465, 422] on div "Back to Dashboard Change Sender ID Customers Technicians Select a contact Outbo…" at bounding box center [707, 397] width 881 height 723
drag, startPoint x: 163, startPoint y: 59, endPoint x: 208, endPoint y: 61, distance: 44.5
click at [165, 59] on span "Incoming call from queue [Test] All" at bounding box center [150, 60] width 137 height 12
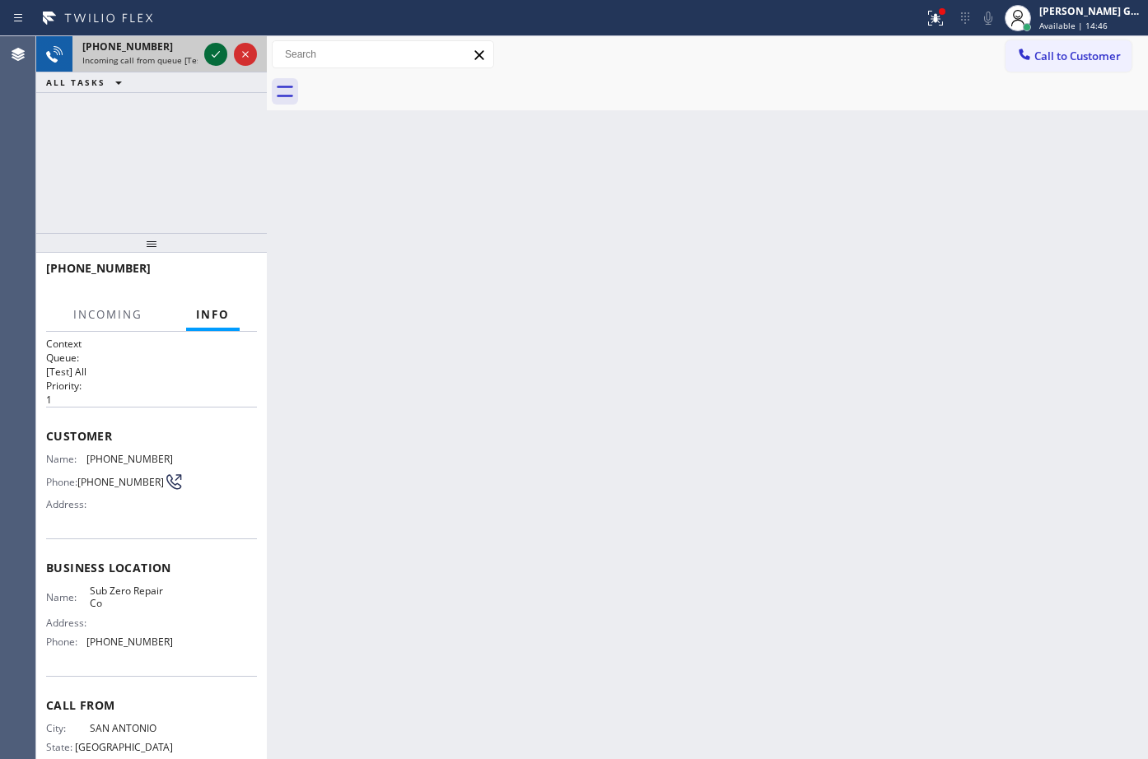
click at [211, 57] on icon at bounding box center [216, 54] width 20 height 20
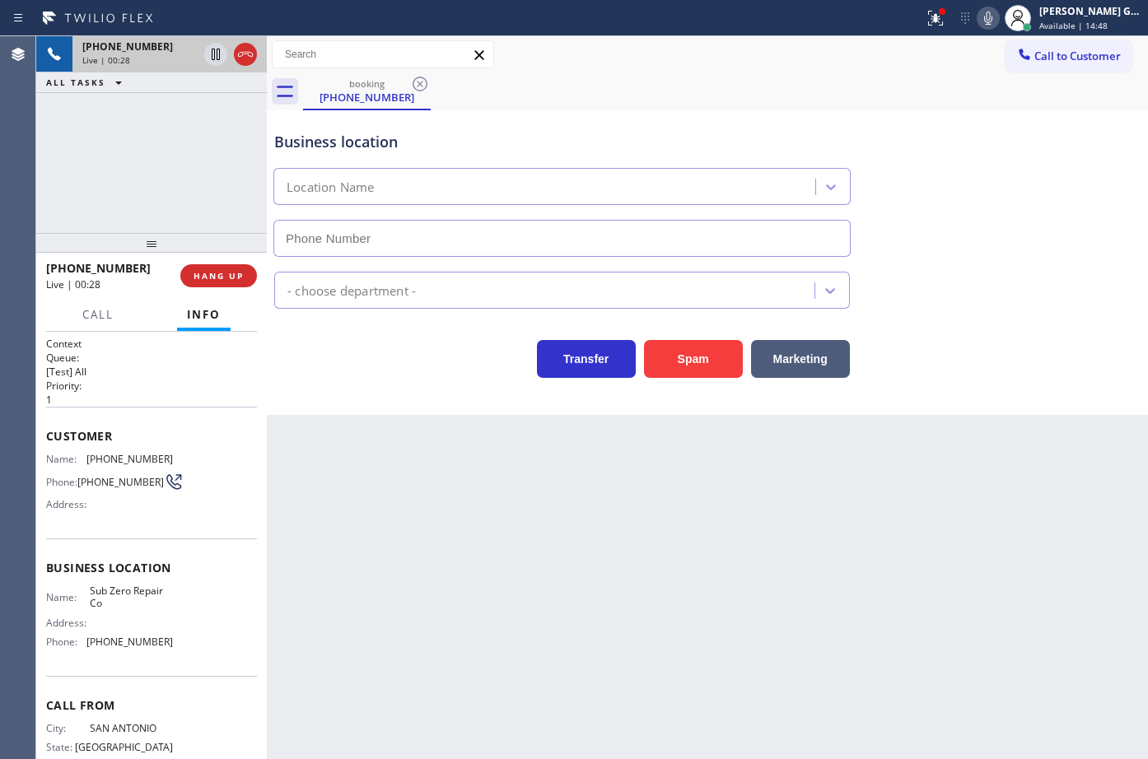
type input "(888) 789-2281"
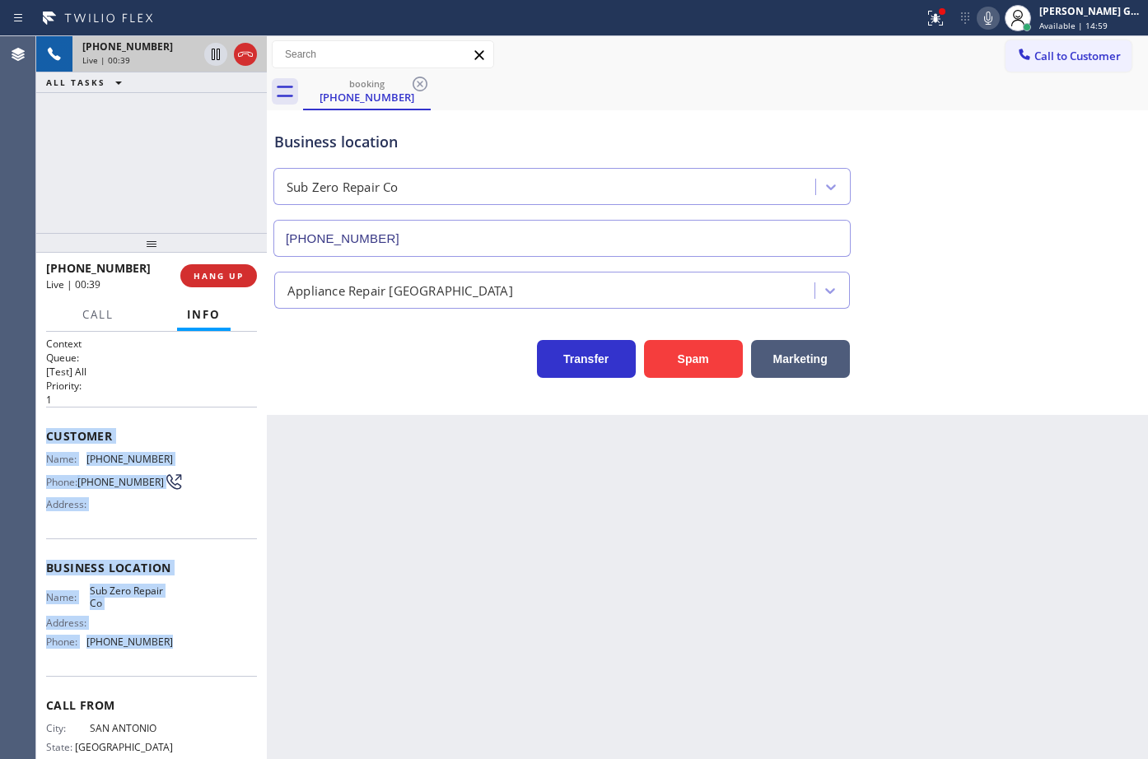
drag, startPoint x: 46, startPoint y: 437, endPoint x: 198, endPoint y: 656, distance: 266.8
click at [198, 656] on div "Context Queue: [Test] All Priority: 1 Customer Name: (210) 872-8179 Phone: (210…" at bounding box center [151, 569] width 211 height 464
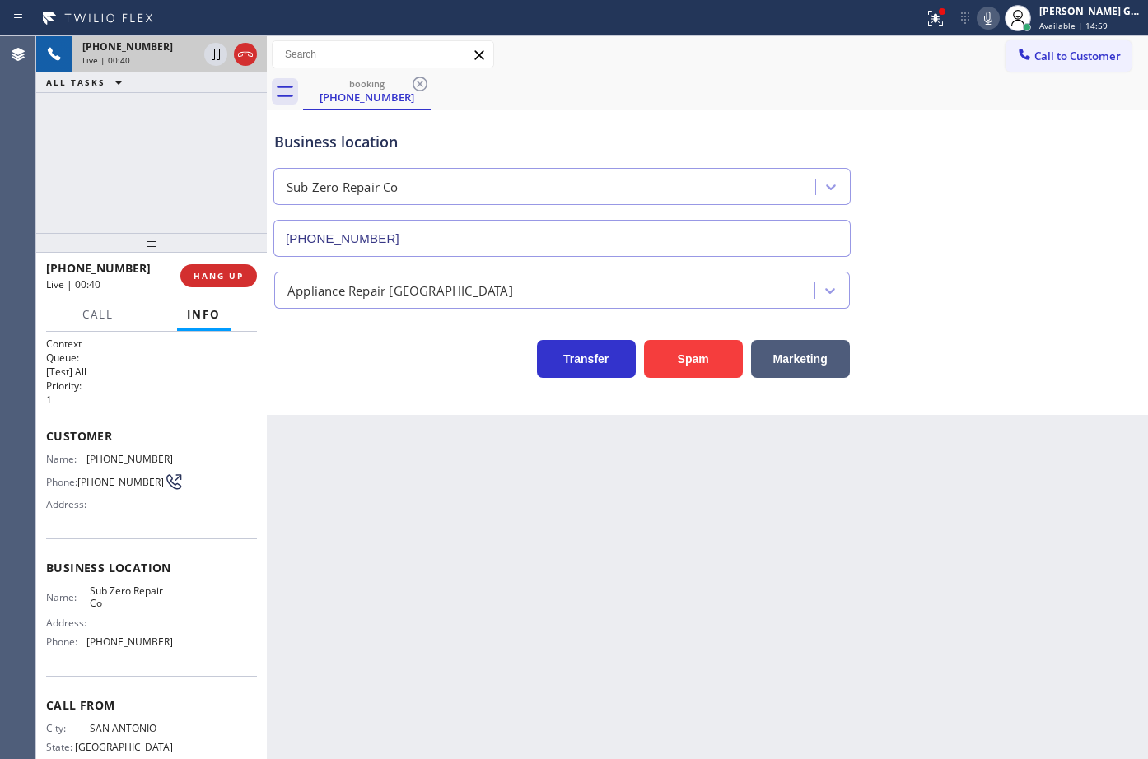
drag, startPoint x: 497, startPoint y: 595, endPoint x: 297, endPoint y: 152, distance: 485.8
click at [497, 595] on div "Back to Dashboard Change Sender ID Customers Technicians Select a contact Outbo…" at bounding box center [707, 397] width 881 height 723
click at [658, 110] on div "Business location Sub Zero Repair Co (888) 789-2281" at bounding box center [707, 182] width 873 height 149
click at [931, 27] on button at bounding box center [935, 18] width 36 height 36
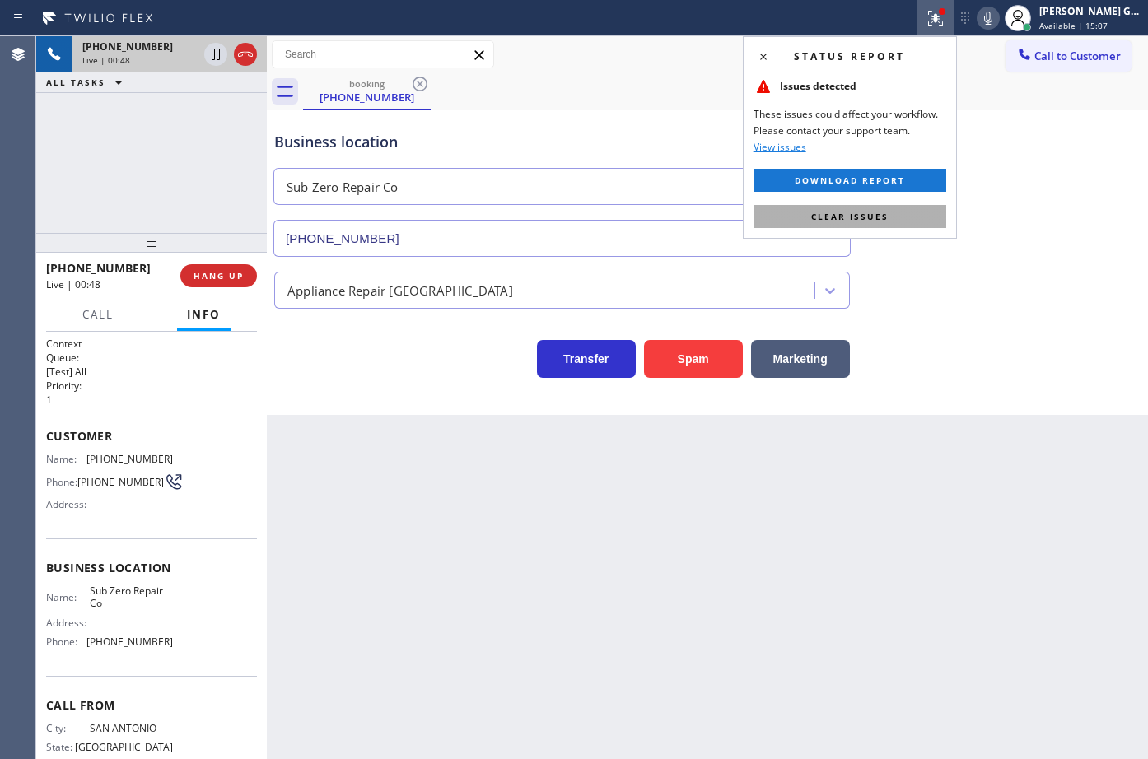
click at [904, 226] on button "Clear issues" at bounding box center [850, 216] width 193 height 23
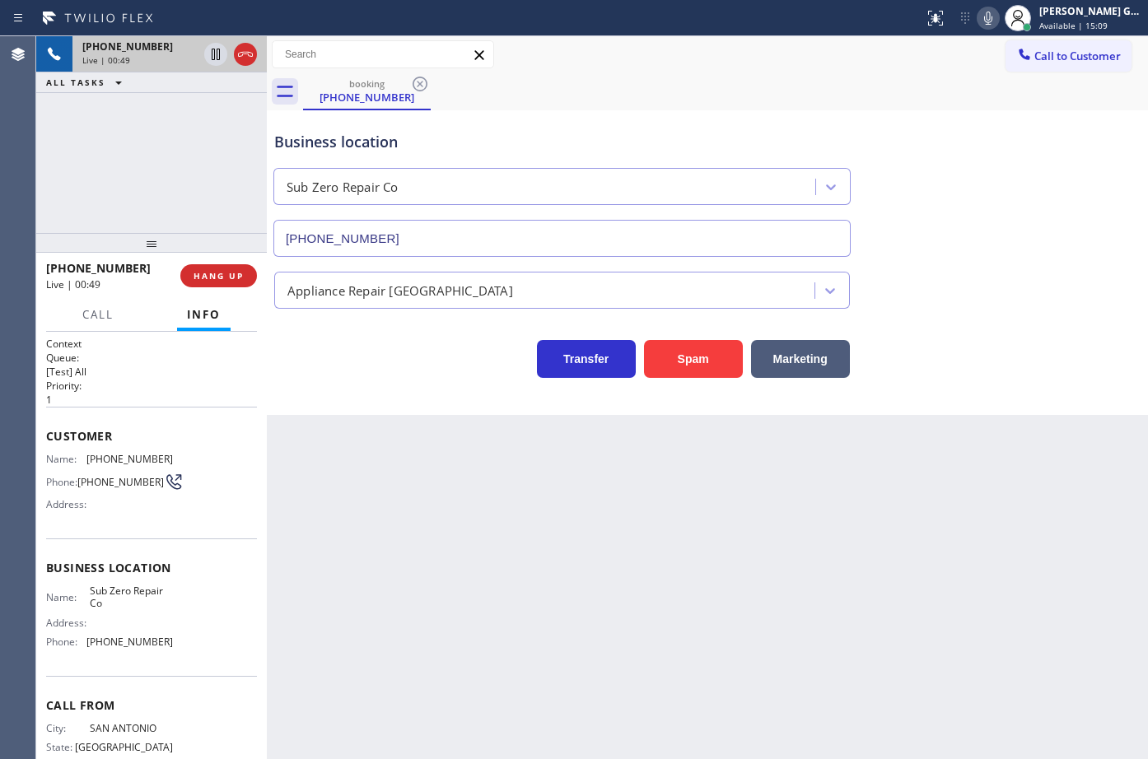
click at [990, 18] on icon at bounding box center [988, 18] width 8 height 13
click at [98, 311] on span "Call" at bounding box center [97, 314] width 31 height 15
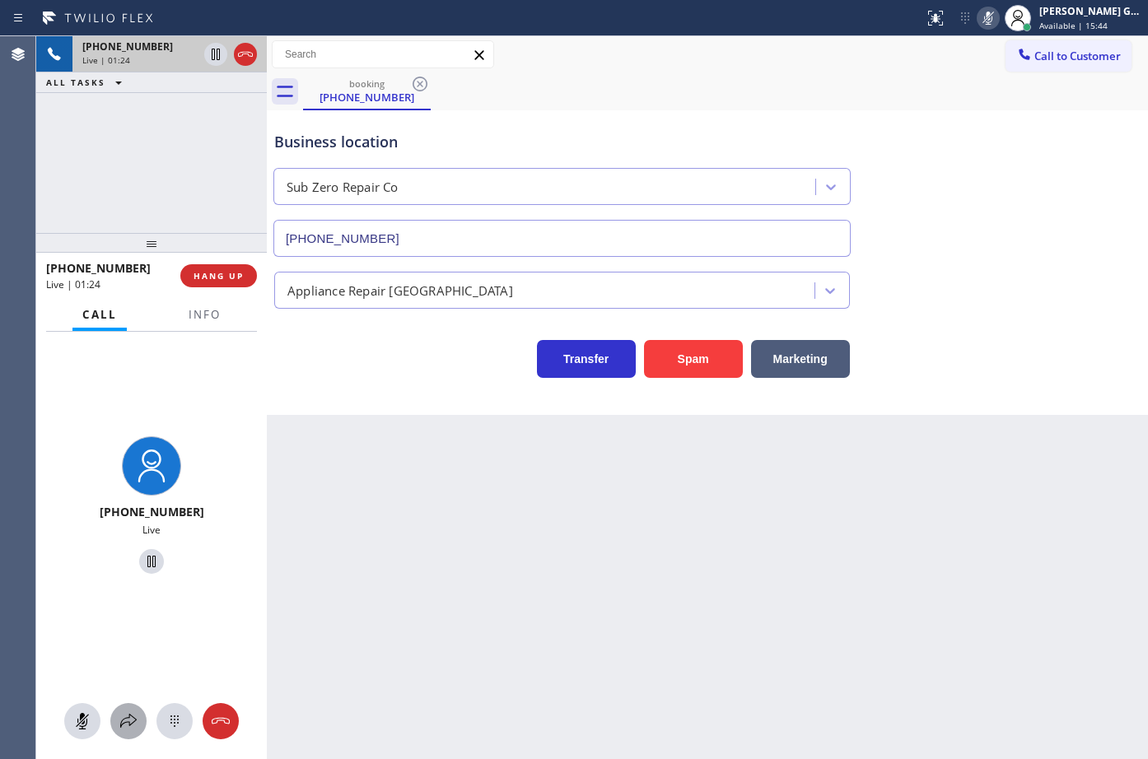
click at [131, 723] on icon at bounding box center [129, 722] width 20 height 20
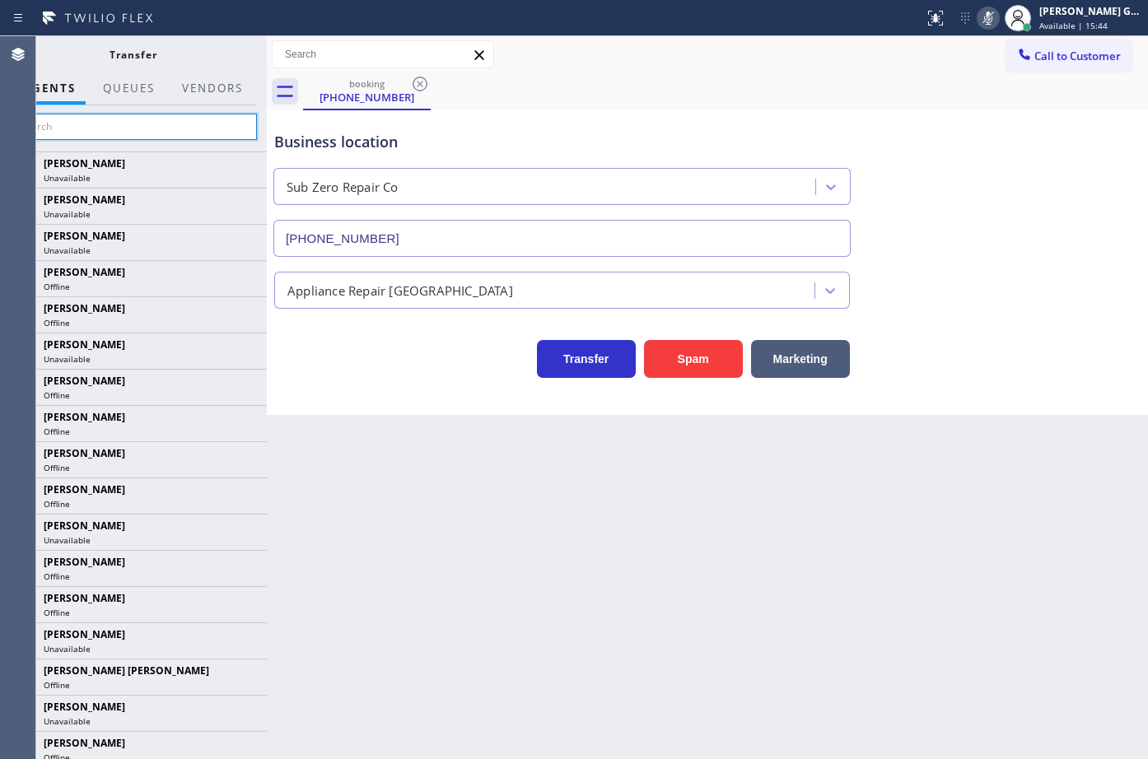
click at [134, 124] on input "text" at bounding box center [133, 127] width 248 height 26
paste input "[PERSON_NAME]"
type input "[PERSON_NAME]"
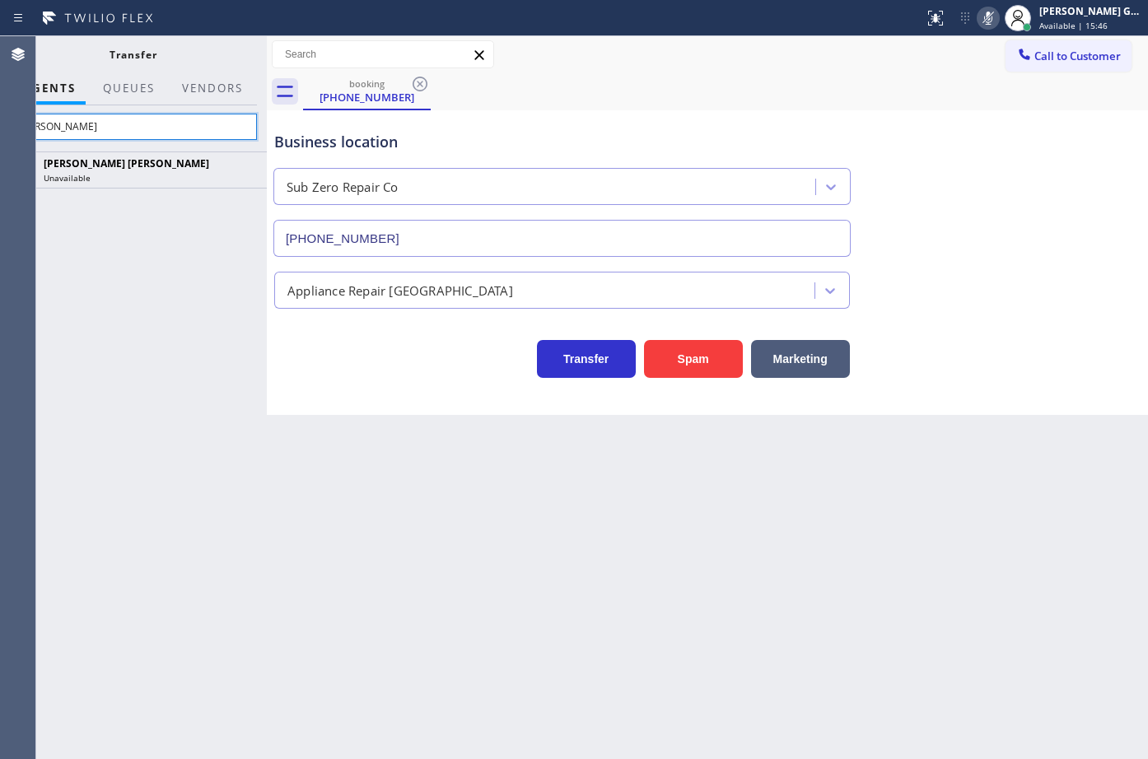
click at [112, 125] on input "[PERSON_NAME]" at bounding box center [133, 127] width 248 height 26
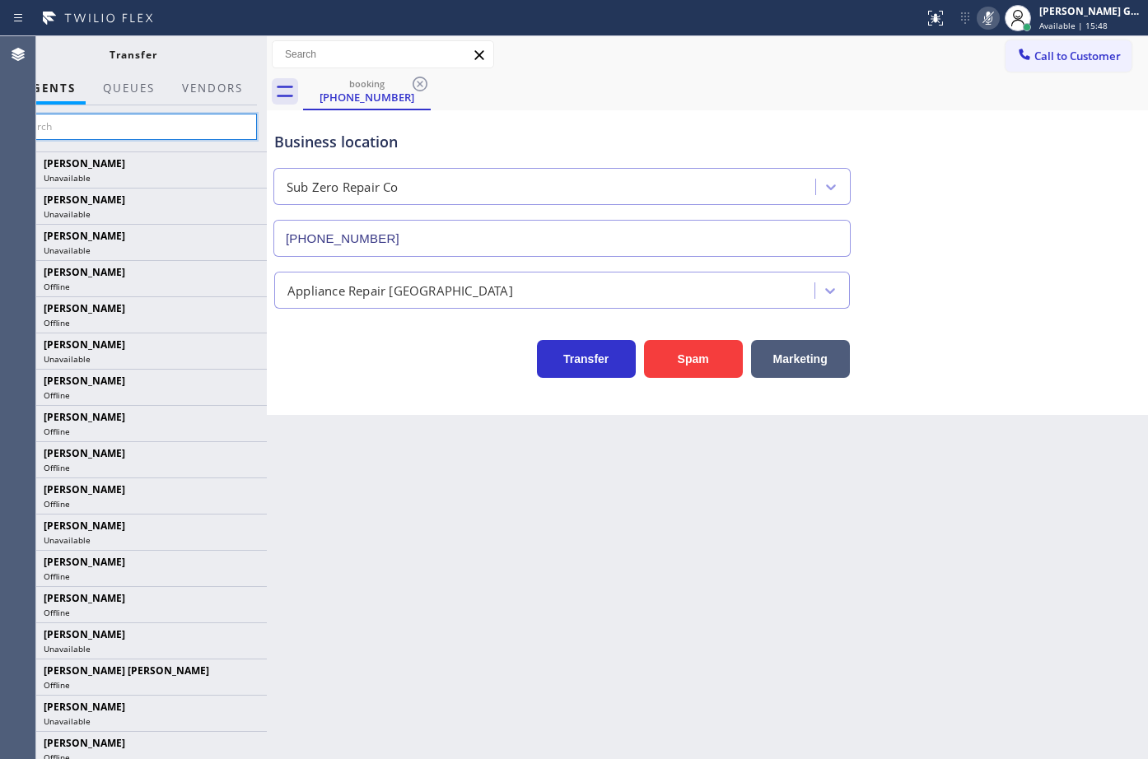
click at [133, 133] on input "text" at bounding box center [133, 127] width 248 height 26
type input "v"
paste input "[PERSON_NAME]"
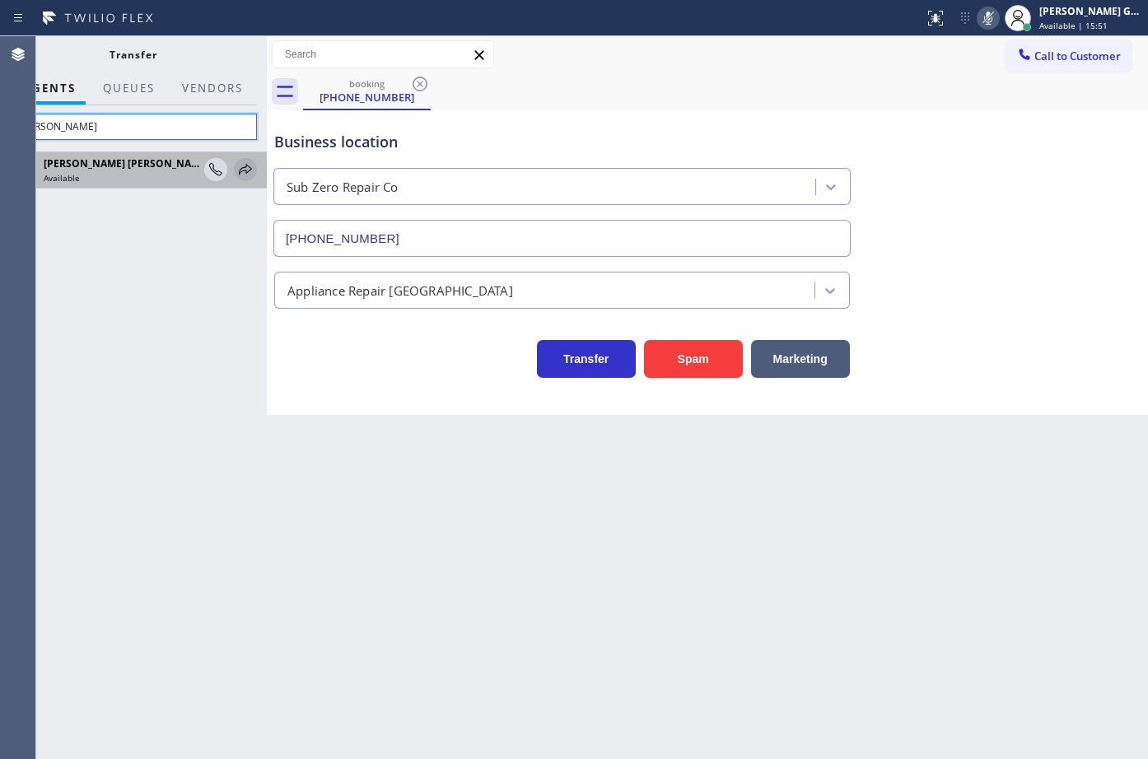
type input "[PERSON_NAME]"
click at [246, 174] on icon at bounding box center [245, 169] width 13 height 11
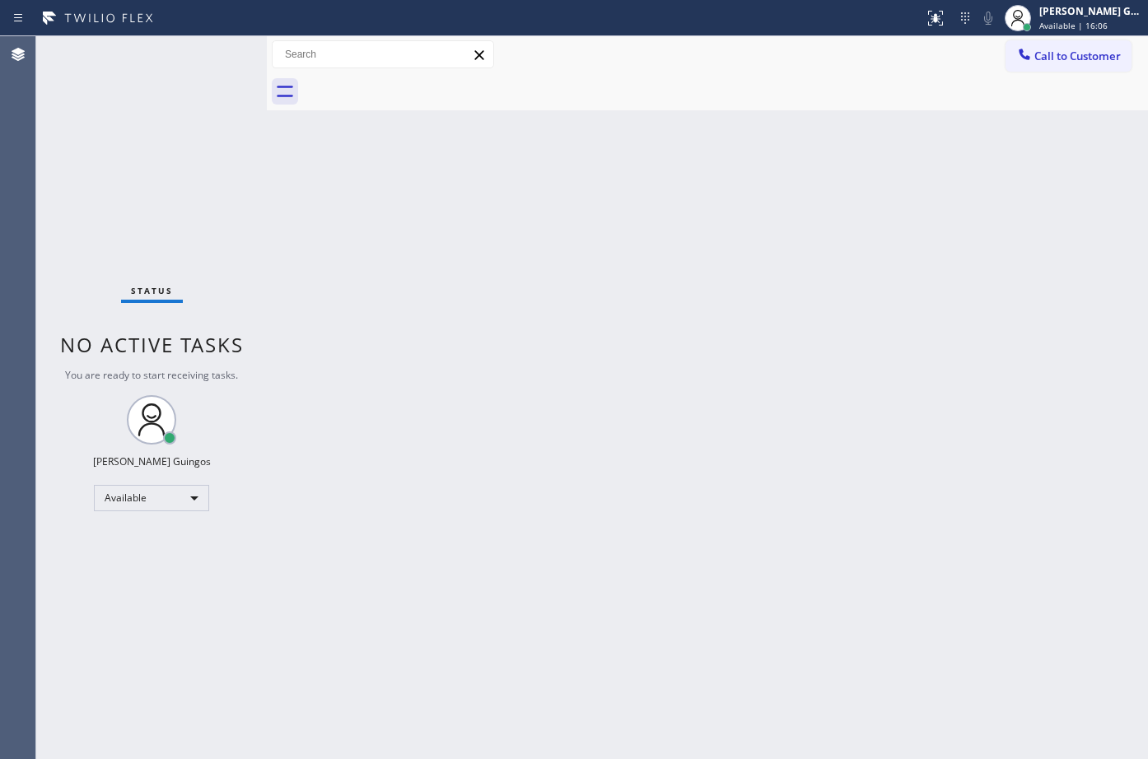
click at [607, 304] on div "Back to Dashboard Change Sender ID Customers Technicians Select a contact Outbo…" at bounding box center [707, 397] width 881 height 723
click at [704, 233] on div "Back to Dashboard Change Sender ID Customers Technicians Select a contact Outbo…" at bounding box center [707, 397] width 881 height 723
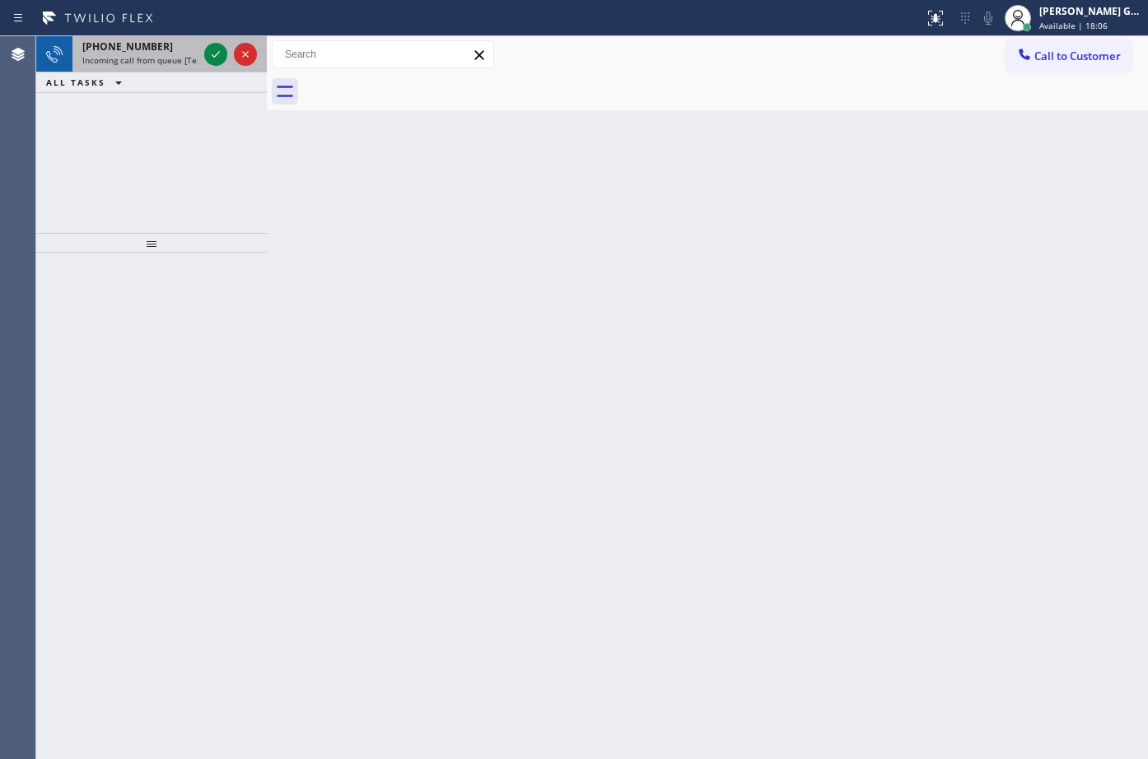
drag, startPoint x: 177, startPoint y: 56, endPoint x: 243, endPoint y: 54, distance: 65.9
click at [179, 56] on span "Incoming call from queue [Test] All" at bounding box center [150, 60] width 137 height 12
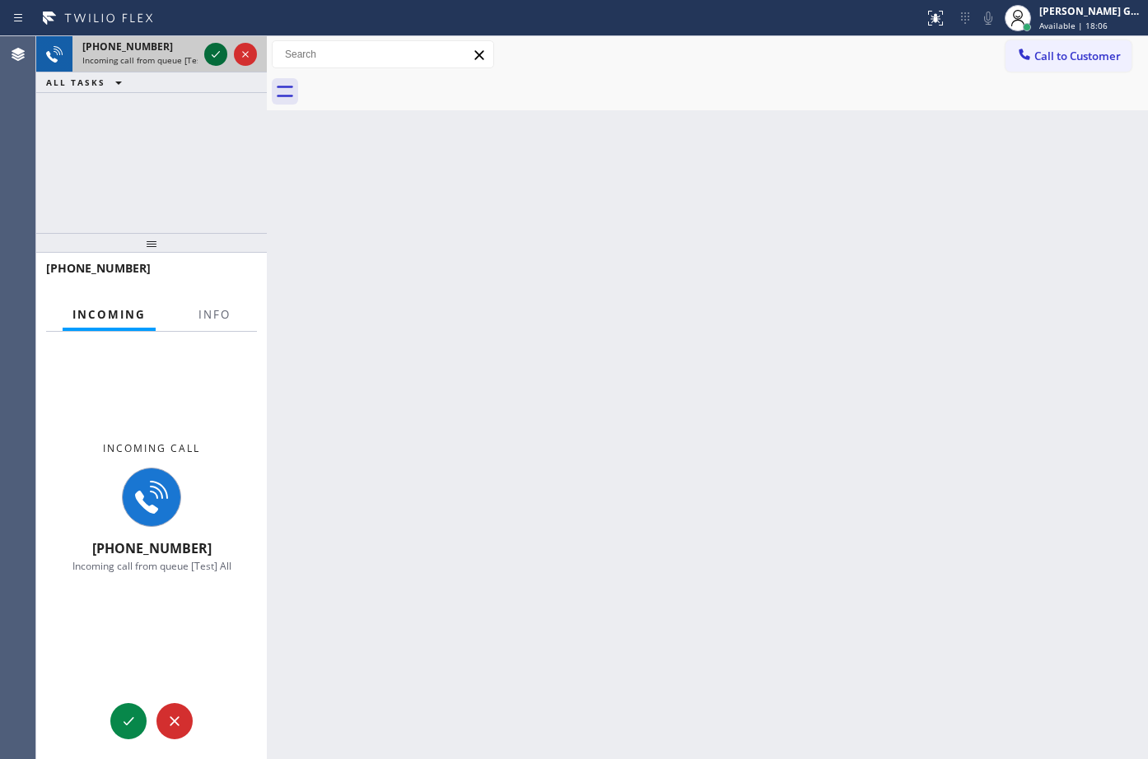
click at [209, 54] on icon at bounding box center [216, 54] width 20 height 20
click at [214, 315] on span "Info" at bounding box center [214, 314] width 32 height 15
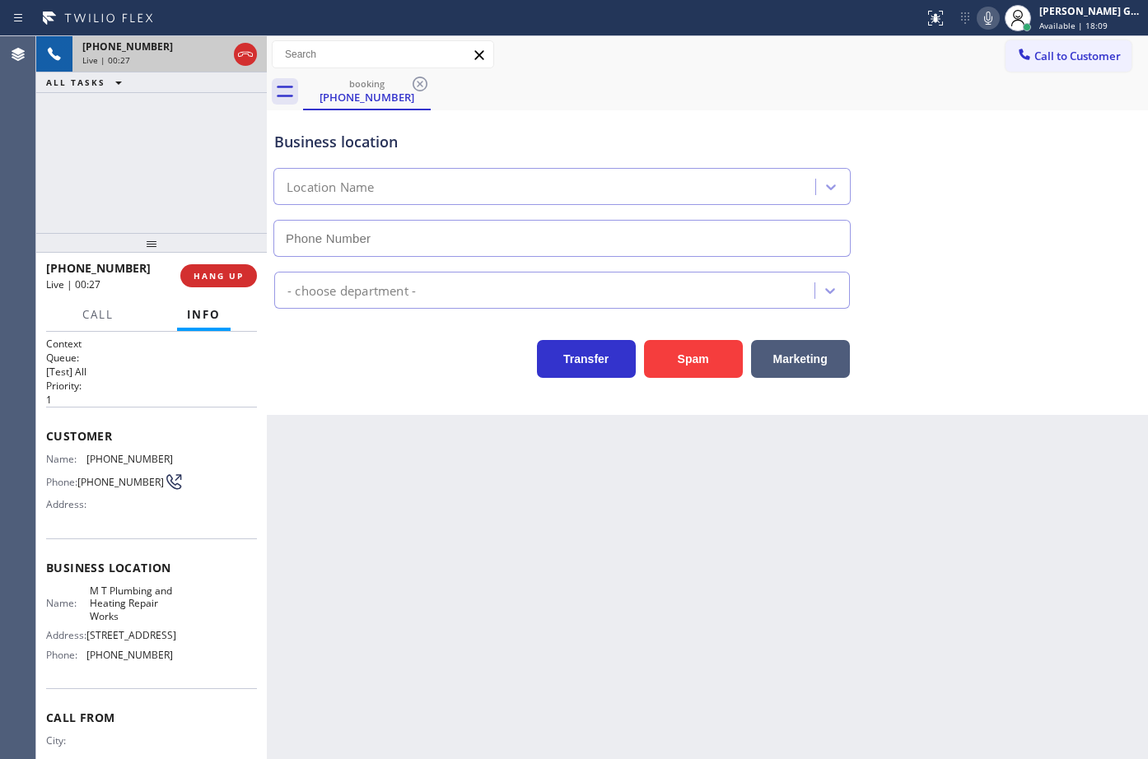
type input "[PHONE_NUMBER]"
drag, startPoint x: 236, startPoint y: 46, endPoint x: 243, endPoint y: 54, distance: 11.1
click at [241, 52] on icon at bounding box center [246, 54] width 20 height 20
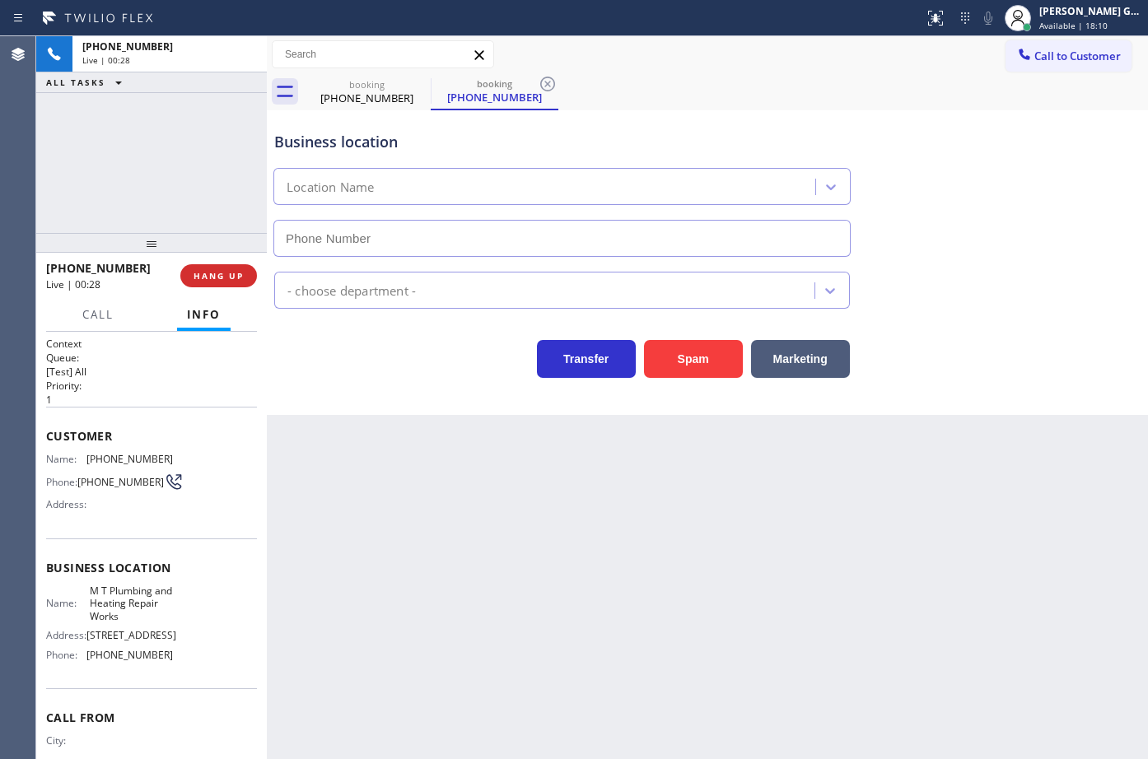
type input "[PHONE_NUMBER]"
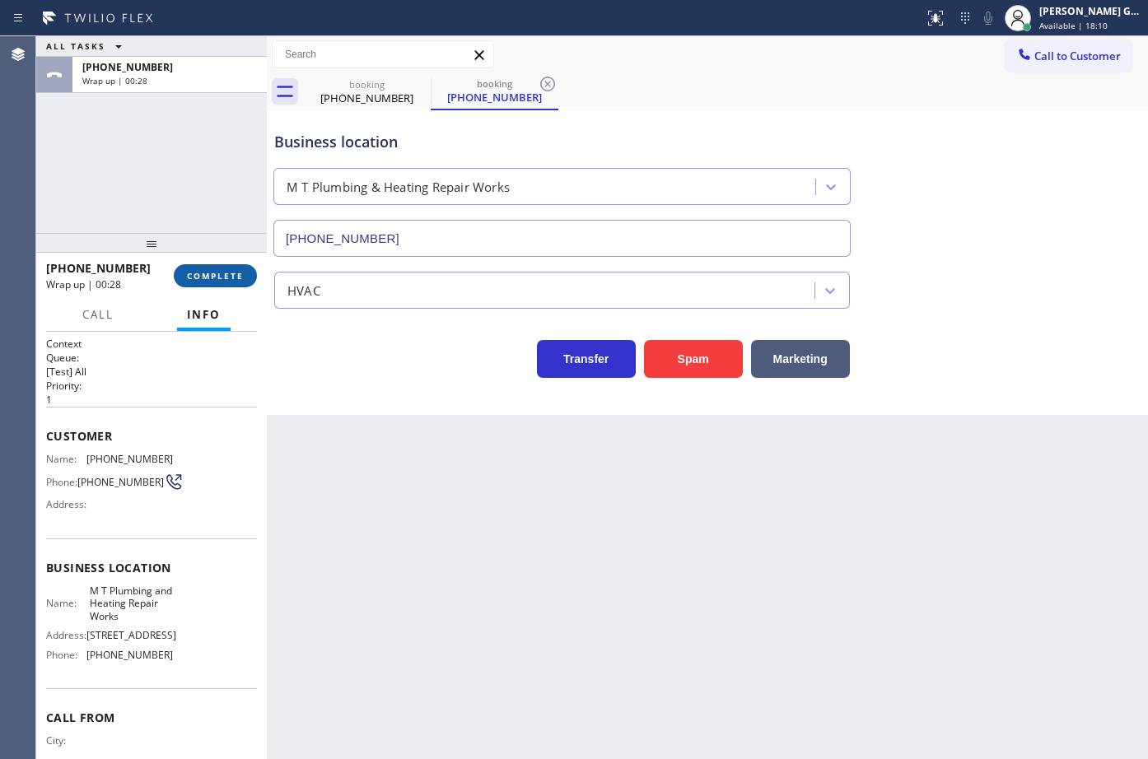
click at [222, 278] on span "COMPLETE" at bounding box center [215, 276] width 57 height 12
click at [400, 371] on div "Transfer Spam Marketing" at bounding box center [562, 355] width 582 height 46
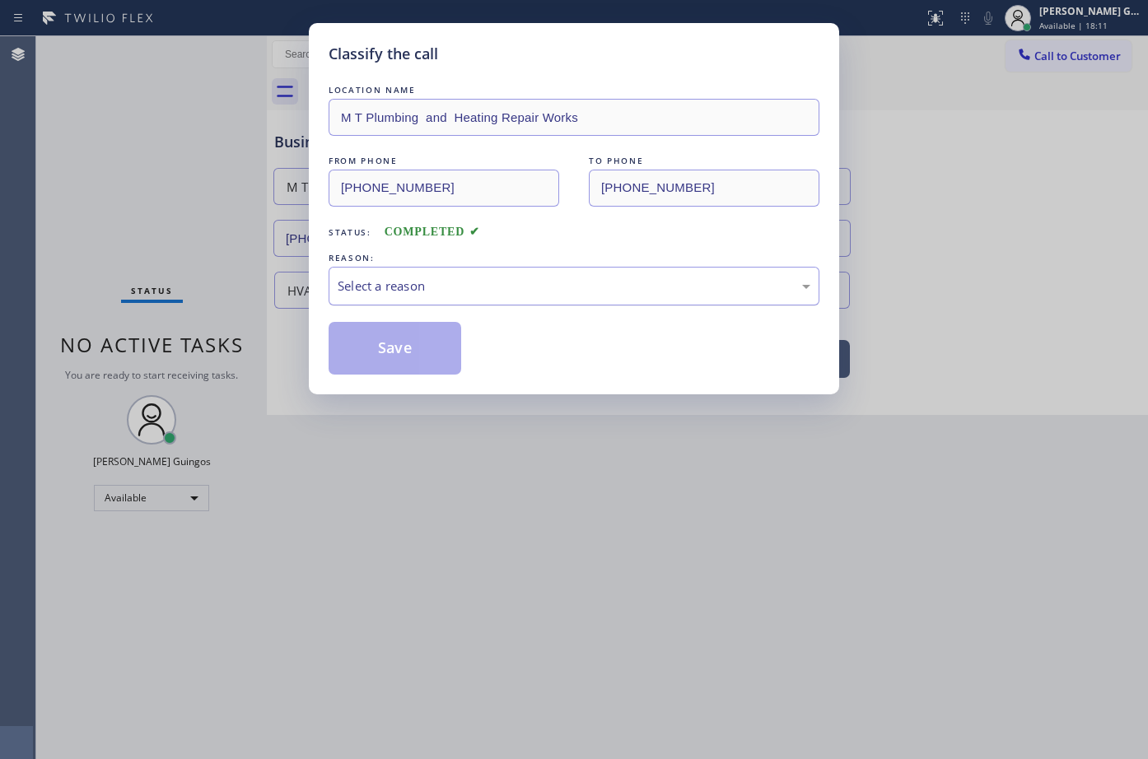
click at [389, 293] on div "Select a reason" at bounding box center [574, 286] width 473 height 19
click at [378, 343] on button "Save" at bounding box center [395, 348] width 133 height 53
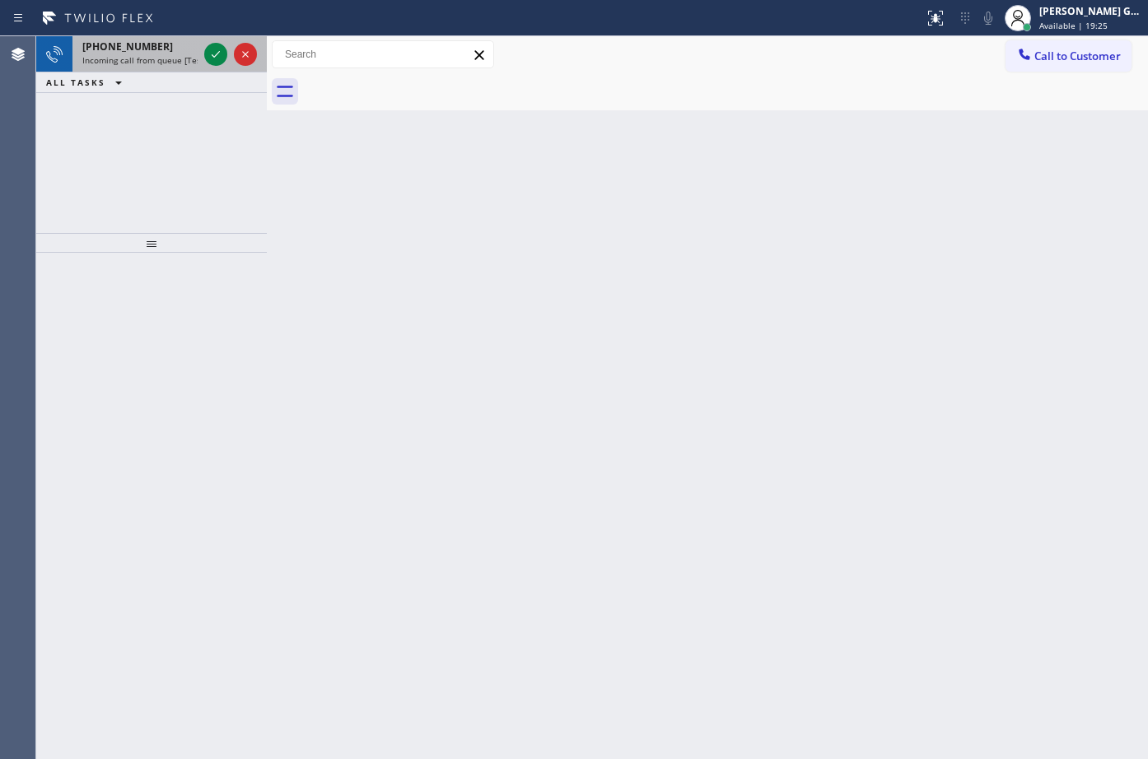
click at [165, 66] on div "+13236056196 Incoming call from queue [Test] All" at bounding box center [136, 54] width 128 height 36
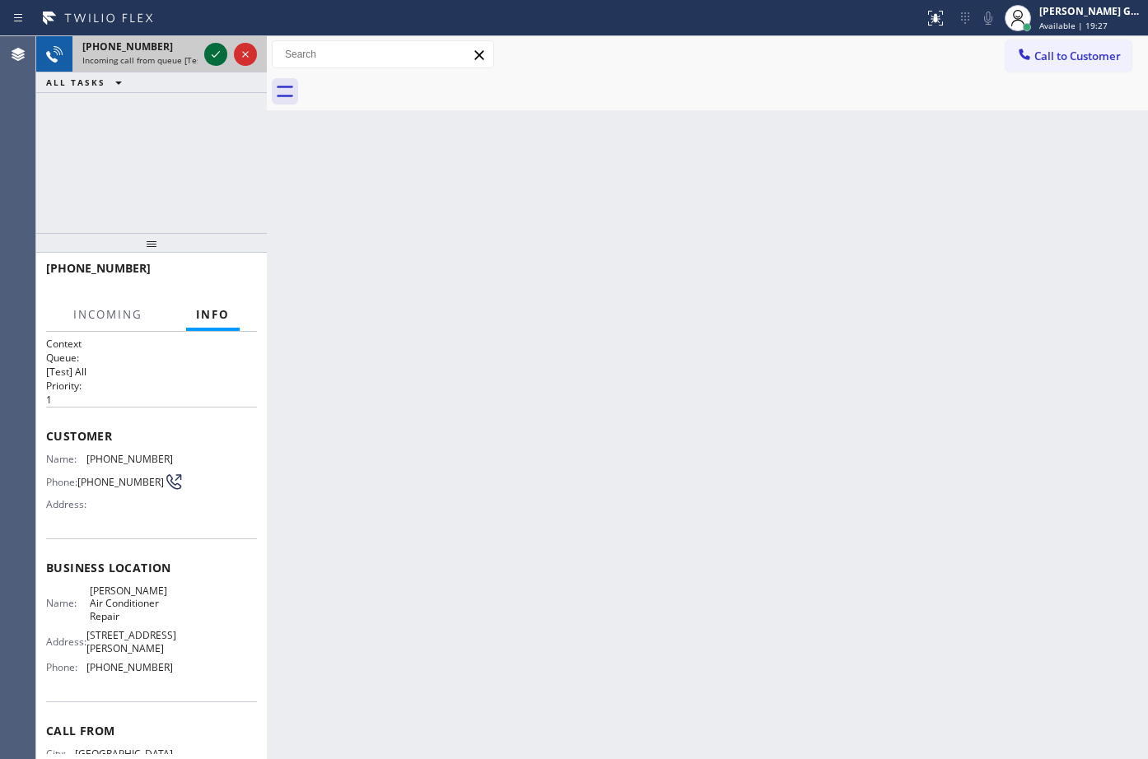
click at [215, 55] on icon at bounding box center [216, 54] width 20 height 20
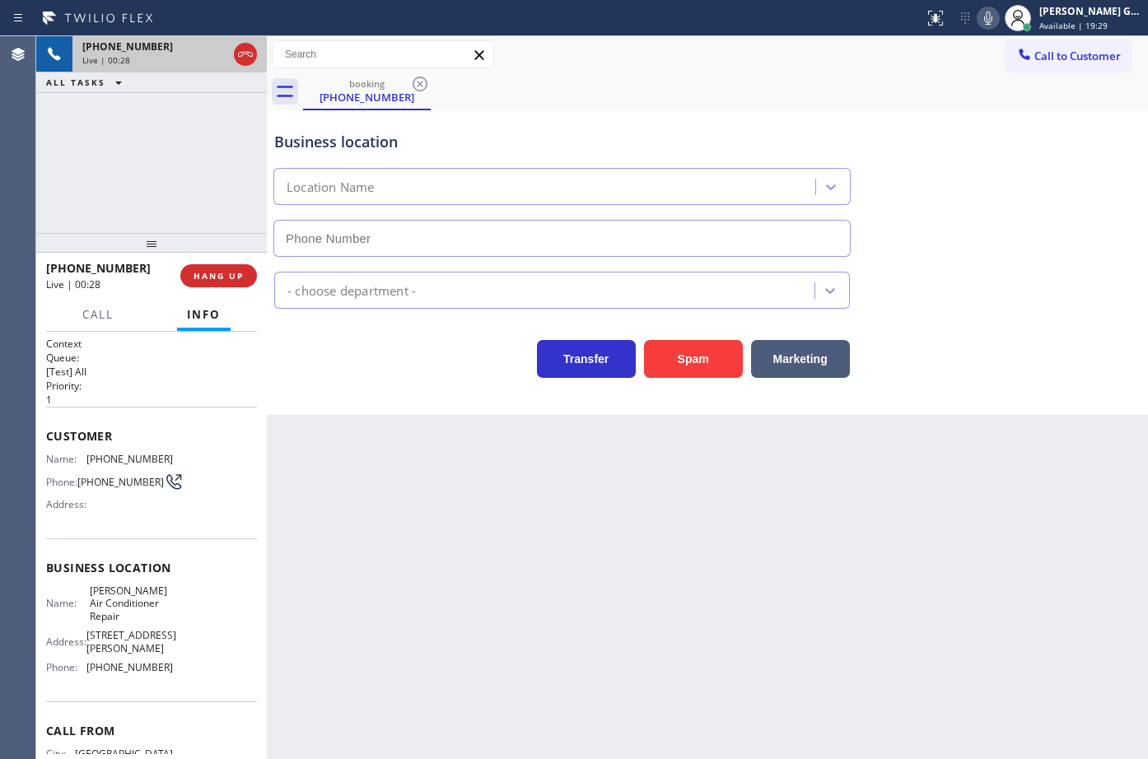
type input "[PHONE_NUMBER]"
click at [239, 273] on span "HANG UP" at bounding box center [219, 276] width 50 height 12
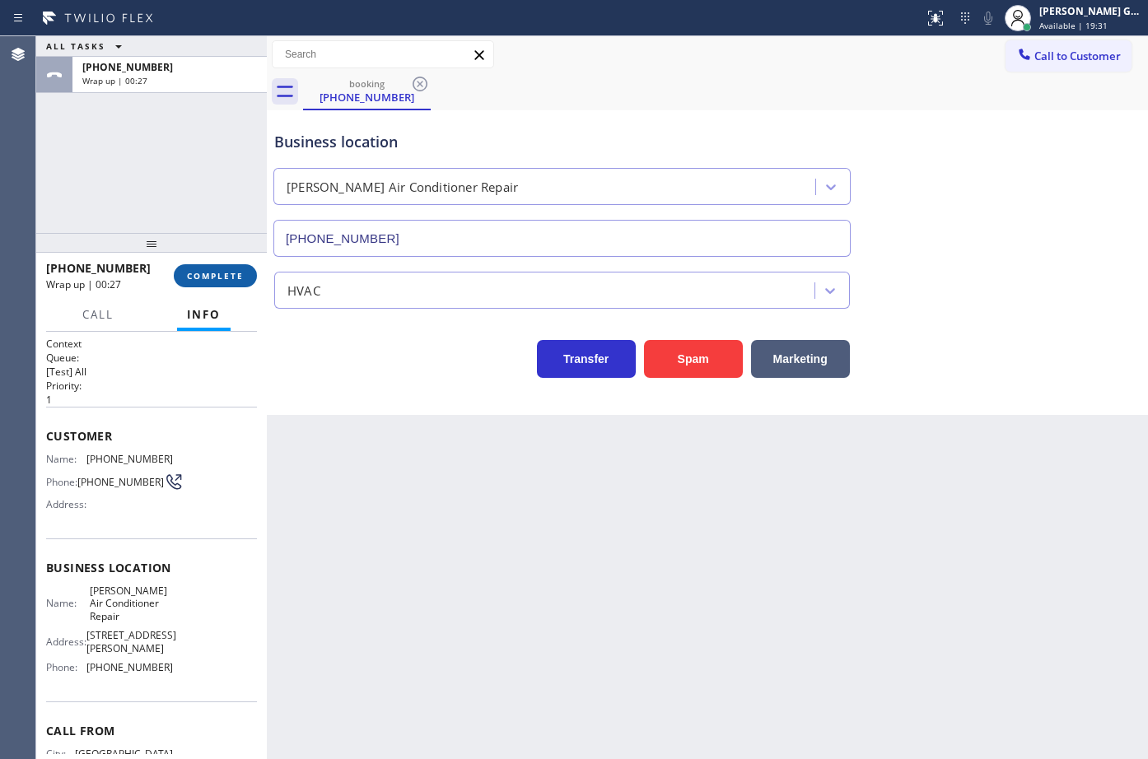
click at [239, 273] on span "COMPLETE" at bounding box center [215, 276] width 57 height 12
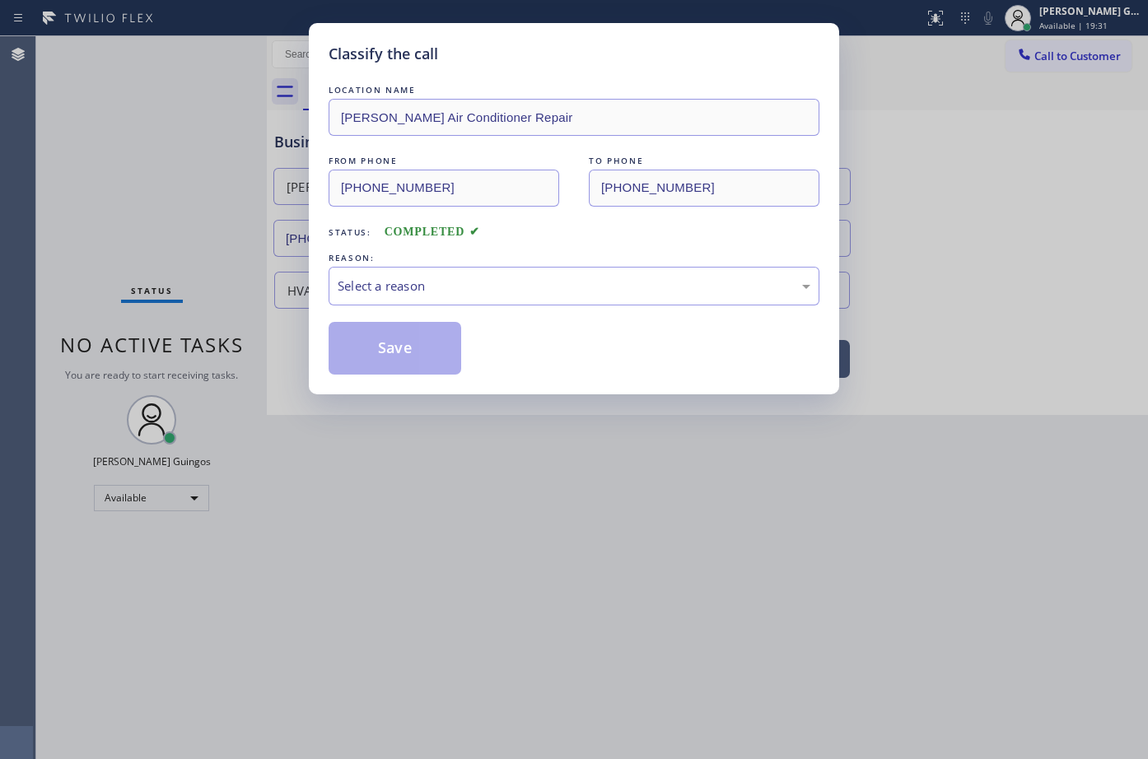
click at [355, 262] on div "REASON:" at bounding box center [574, 258] width 491 height 17
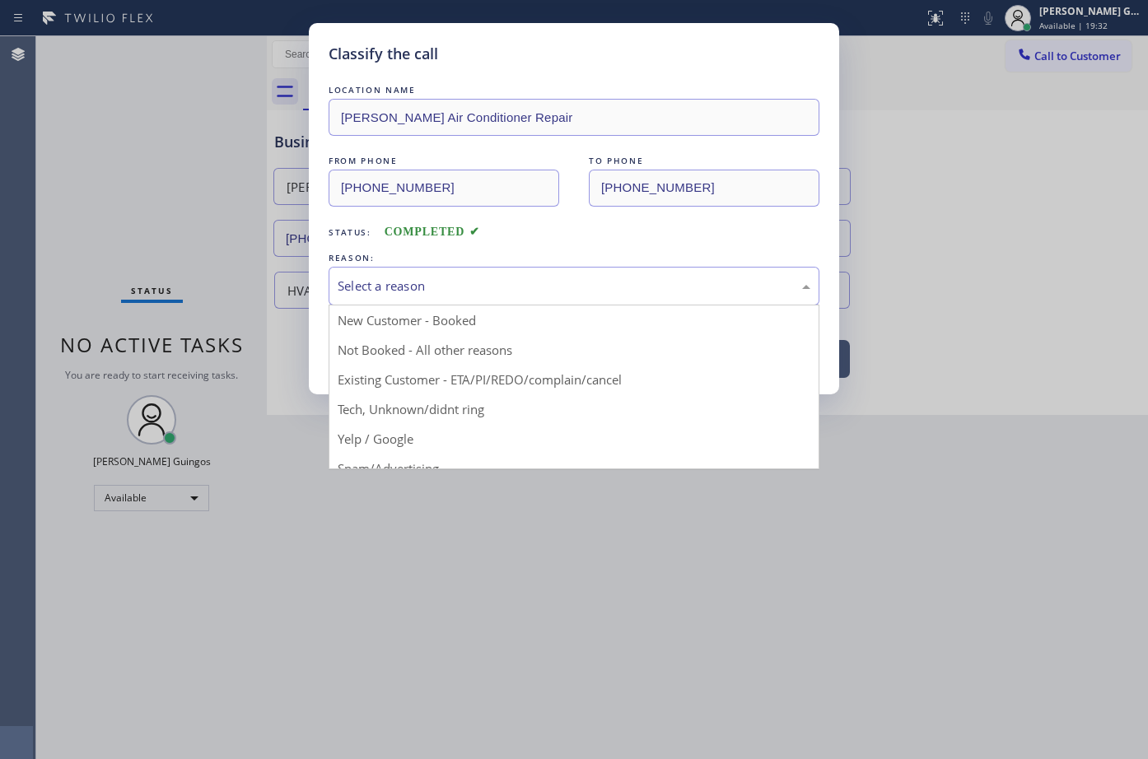
click at [370, 296] on div "Select a reason" at bounding box center [574, 286] width 491 height 39
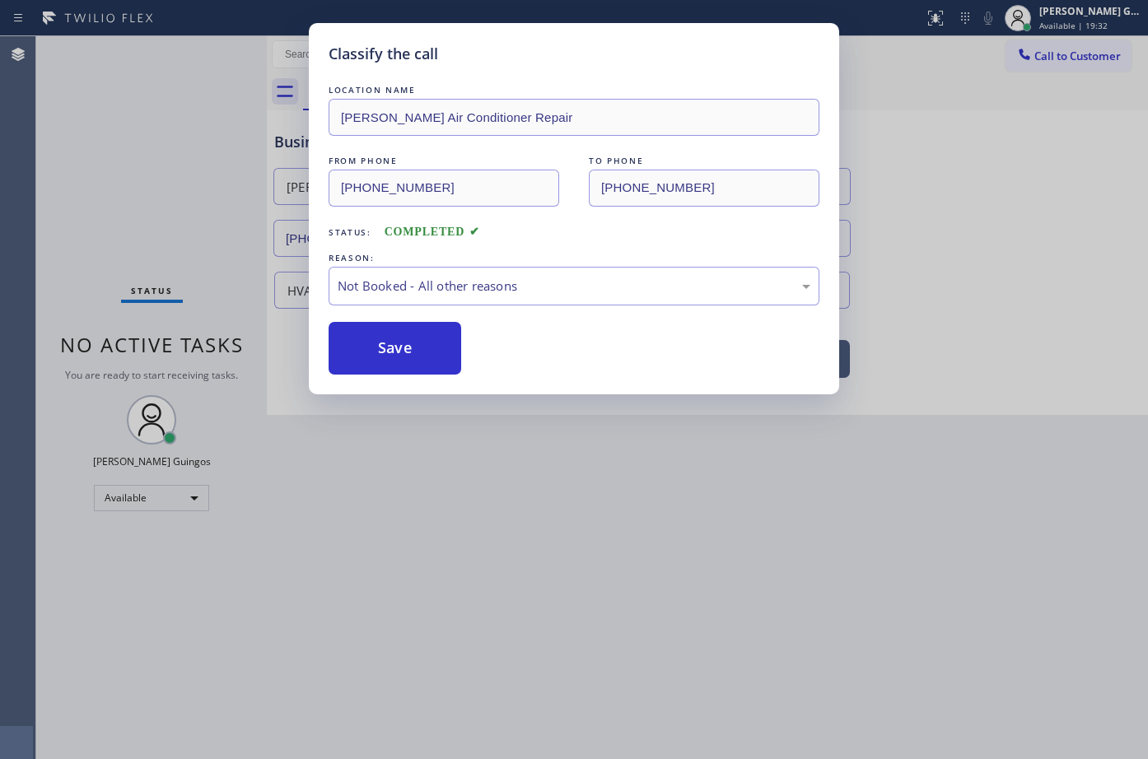
click at [378, 348] on button "Save" at bounding box center [395, 348] width 133 height 53
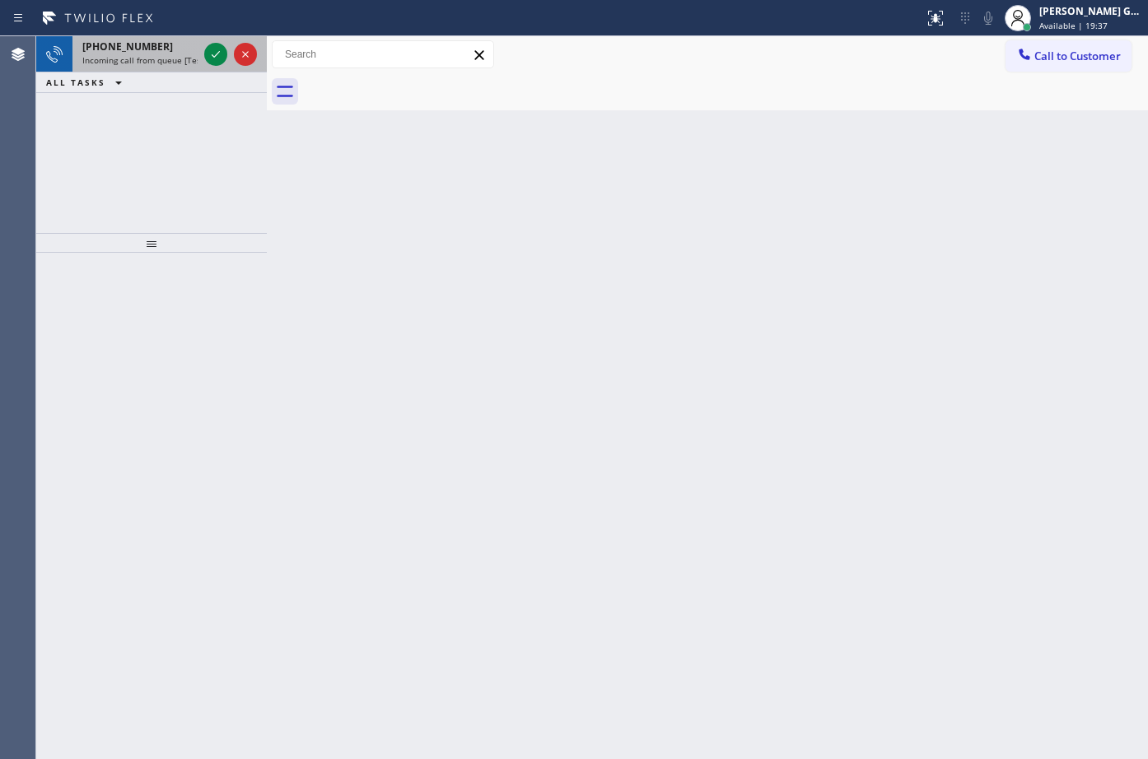
click at [170, 73] on div "ALL TASKS ALL TASKS ACTIVE TASKS TASKS IN WRAP UP" at bounding box center [151, 82] width 231 height 21
click at [177, 56] on span "Incoming call from queue [Test] All" at bounding box center [150, 60] width 137 height 12
click at [217, 58] on icon at bounding box center [216, 54] width 20 height 20
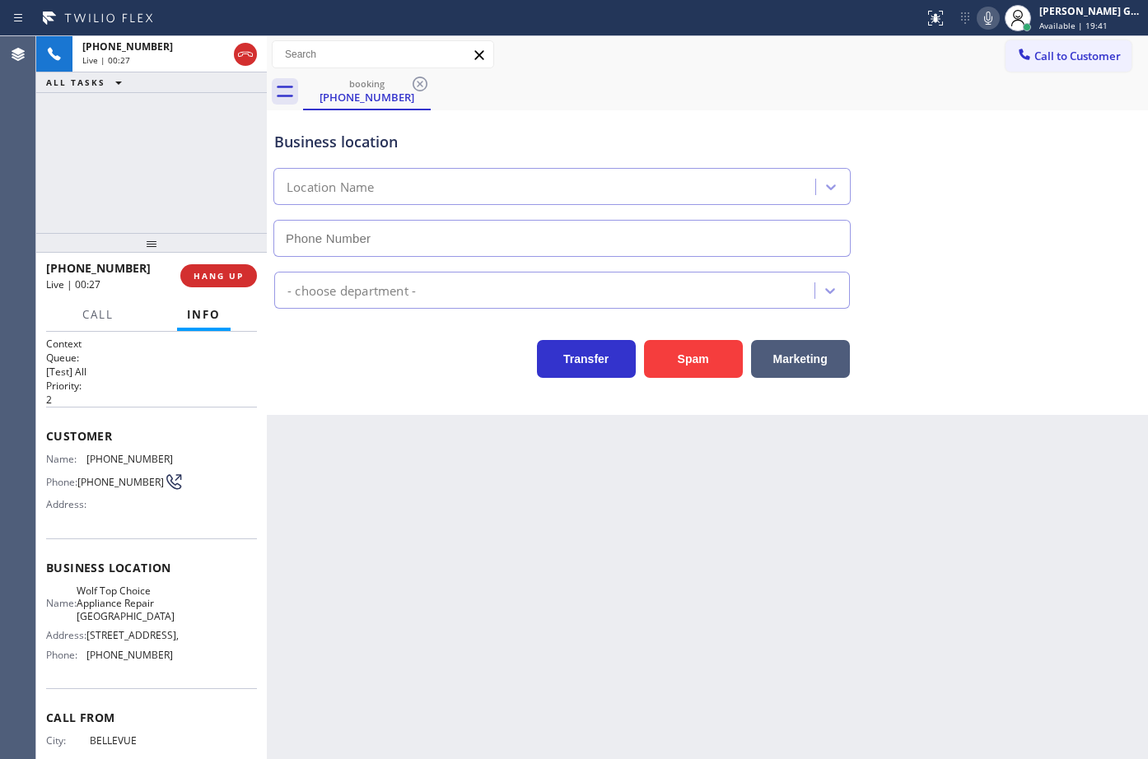
type input "[PHONE_NUMBER]"
click at [134, 459] on span "[PHONE_NUMBER]" at bounding box center [129, 459] width 86 height 12
drag, startPoint x: 990, startPoint y: 466, endPoint x: 1113, endPoint y: 172, distance: 318.6
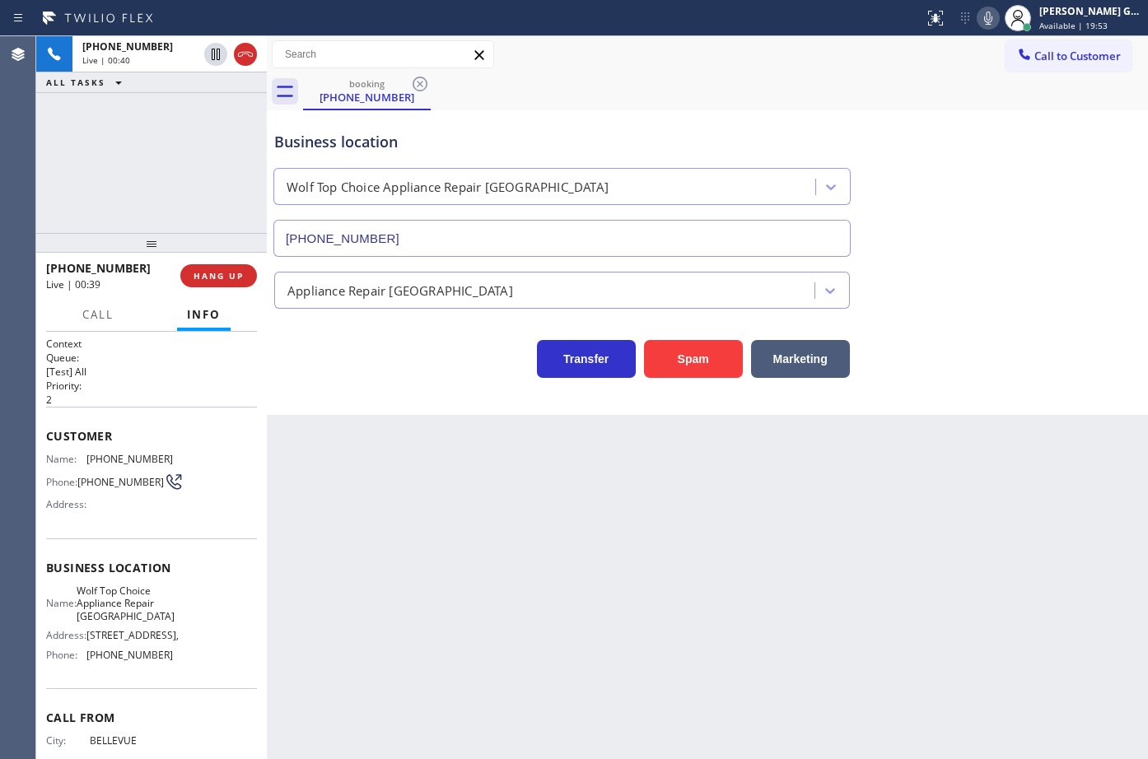
click at [990, 466] on div "Back to Dashboard Change Sender ID Customers Technicians Select a contact Outbo…" at bounding box center [707, 397] width 881 height 723
click at [724, 82] on div "booking (425) 753-4356" at bounding box center [725, 91] width 845 height 37
click at [668, 85] on div "booking (425) 753-4356" at bounding box center [725, 91] width 845 height 37
click at [707, 88] on div "booking (425) 753-4356" at bounding box center [725, 91] width 845 height 37
click at [711, 87] on div "booking (425) 753-4356" at bounding box center [725, 91] width 845 height 37
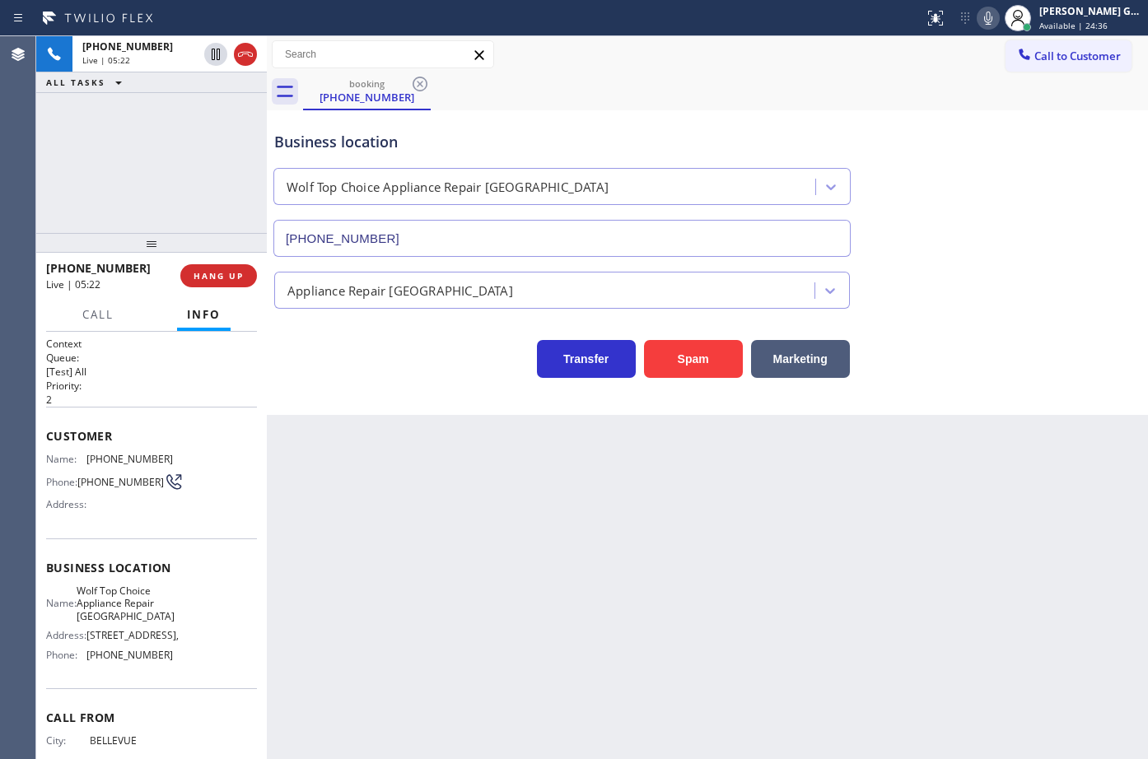
click at [981, 18] on icon at bounding box center [988, 18] width 20 height 20
click at [982, 124] on div "Business location Wolf Top Choice Appliance Repair [GEOGRAPHIC_DATA] [PHONE_NUM…" at bounding box center [707, 182] width 873 height 149
click at [147, 114] on div "Reserved" at bounding box center [139, 117] width 115 height 12
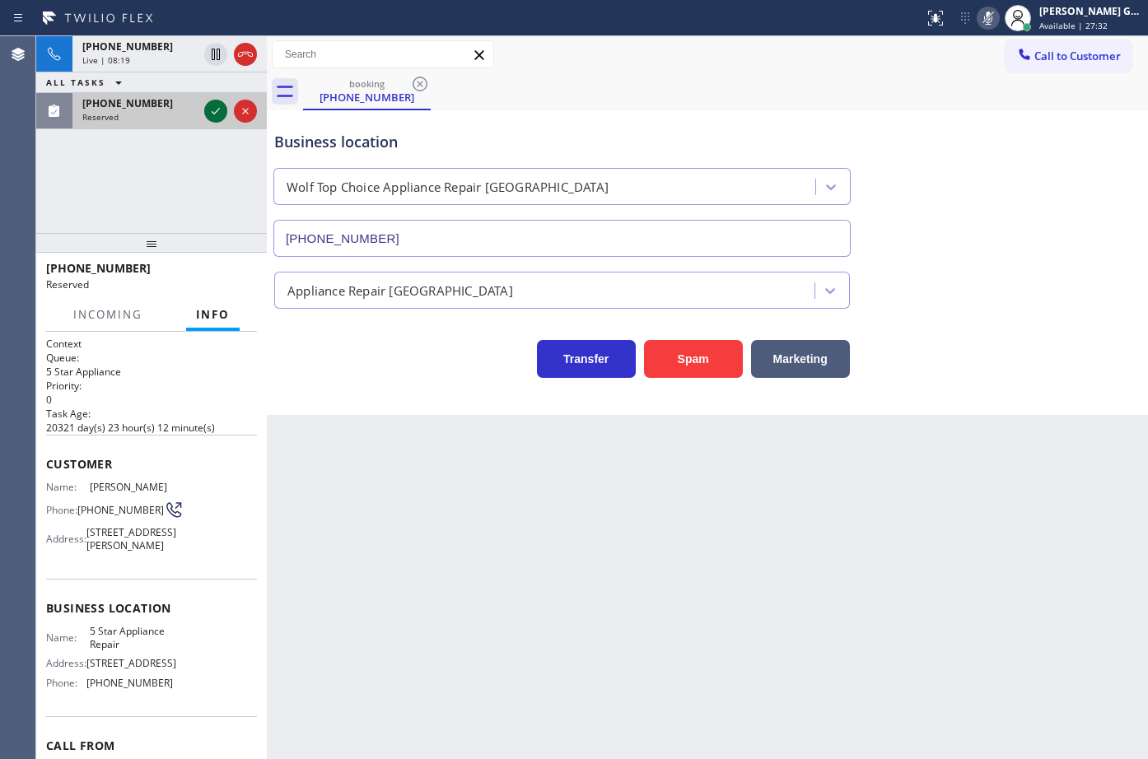
click at [206, 114] on icon at bounding box center [216, 111] width 20 height 20
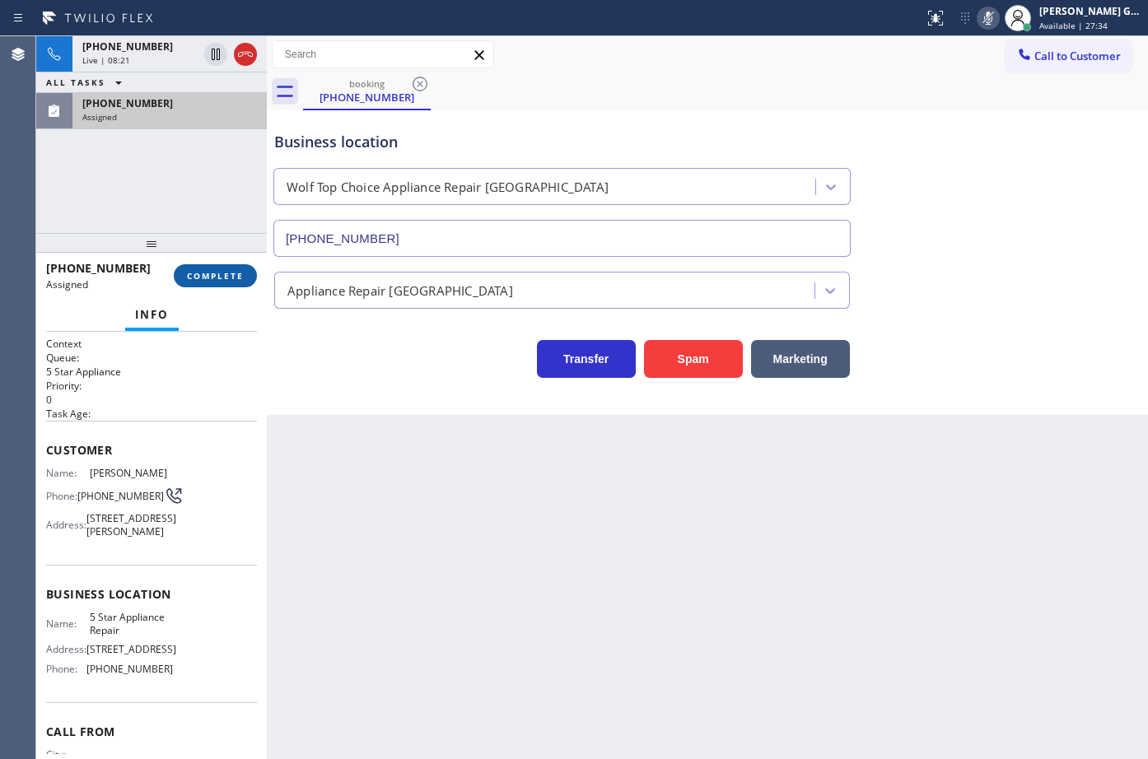
click at [227, 278] on span "COMPLETE" at bounding box center [215, 276] width 57 height 12
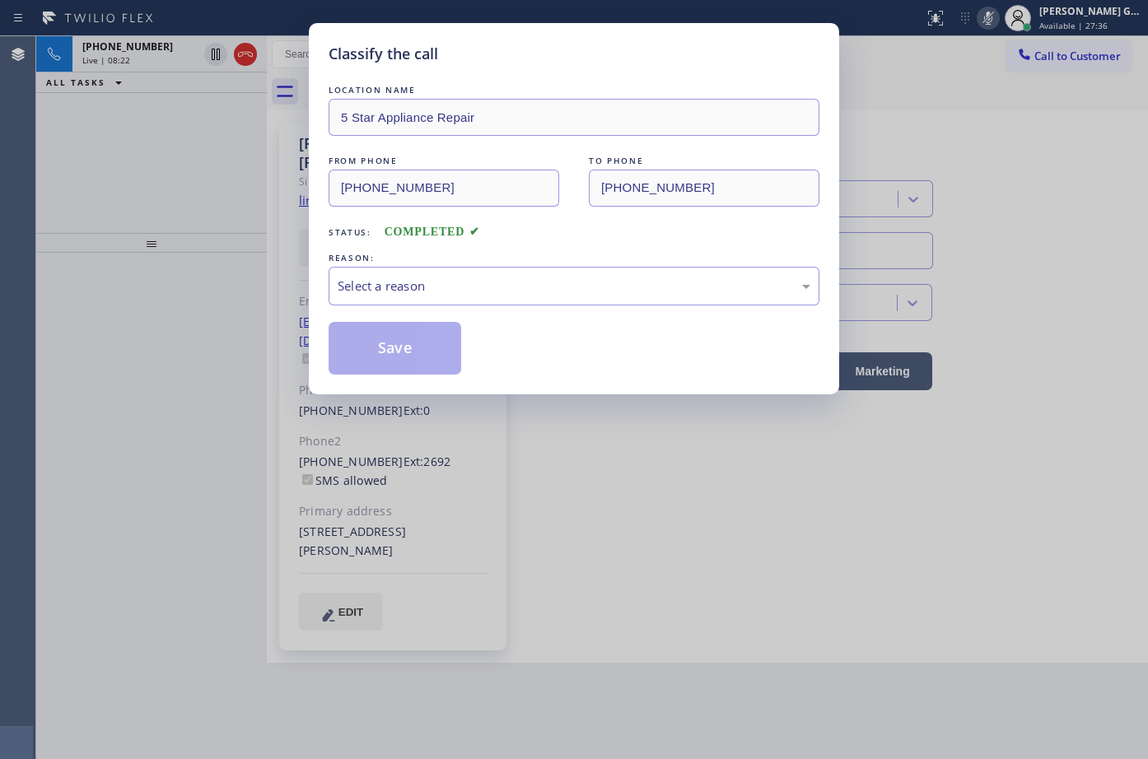
type input "[PHONE_NUMBER]"
click at [409, 304] on div "Select a reason" at bounding box center [574, 286] width 491 height 39
click at [396, 359] on button "Save" at bounding box center [395, 348] width 133 height 53
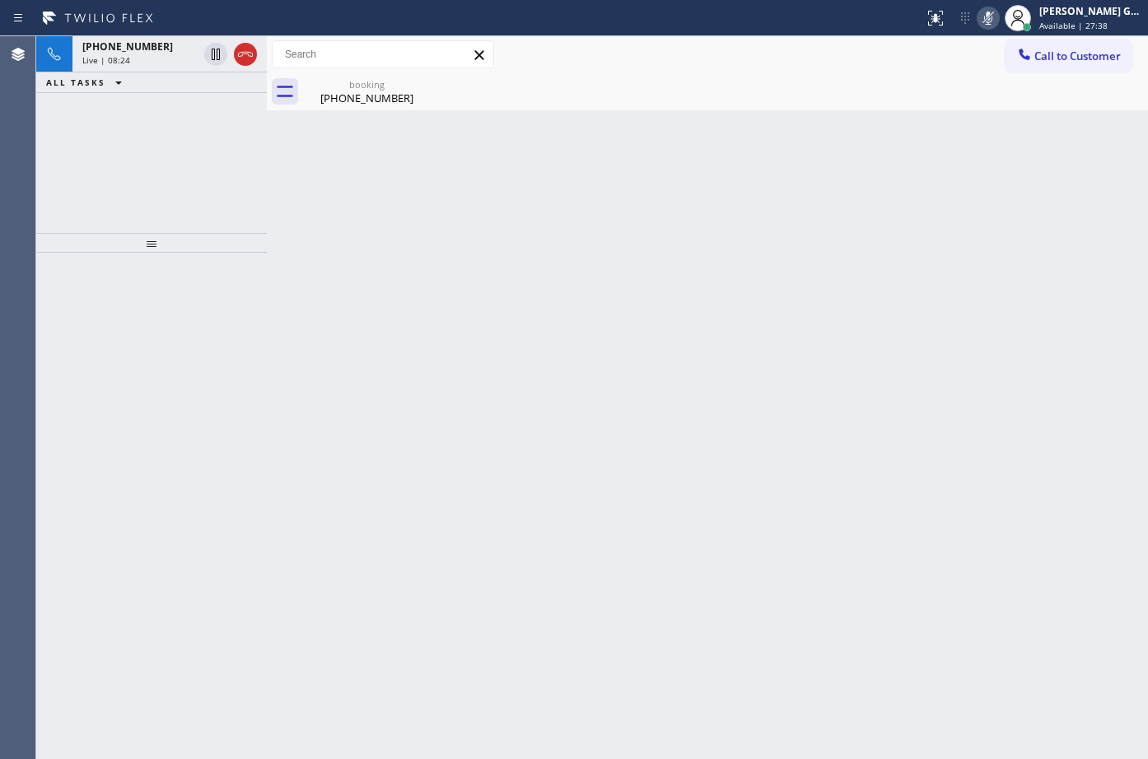
click at [989, 18] on icon at bounding box center [988, 18] width 20 height 20
click at [349, 104] on div "[PHONE_NUMBER]" at bounding box center [367, 98] width 124 height 15
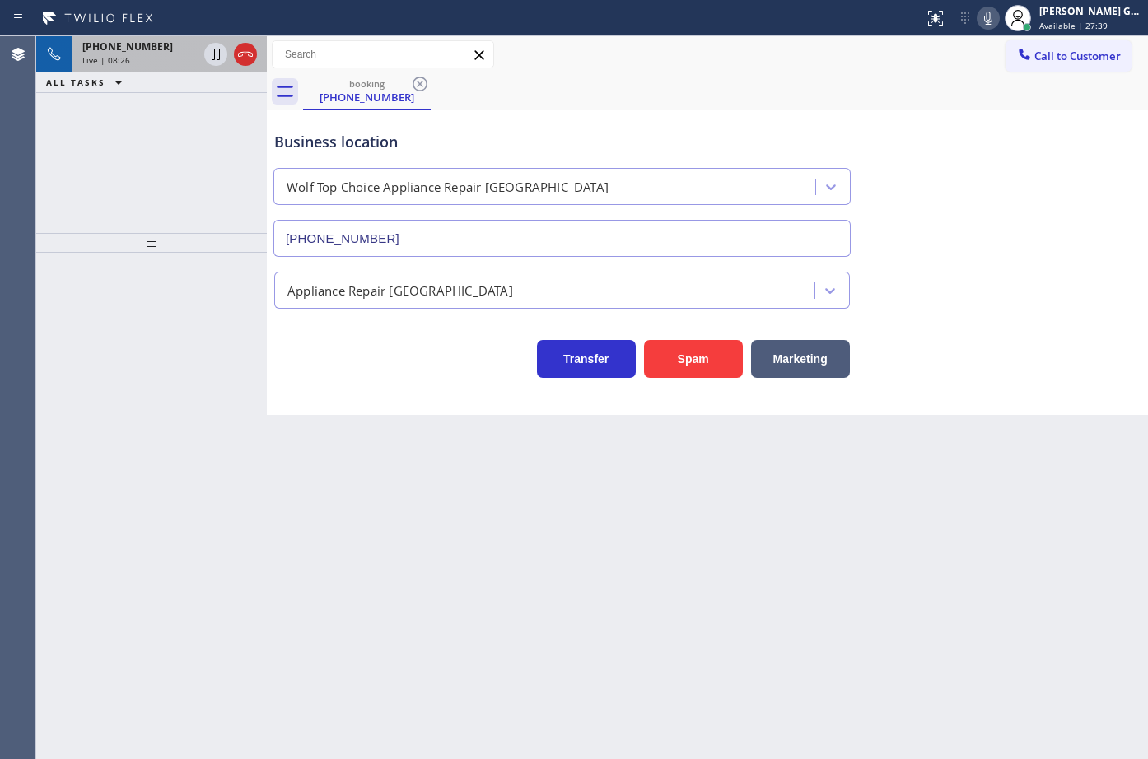
click at [135, 59] on div "Live | 08:26" at bounding box center [139, 60] width 115 height 12
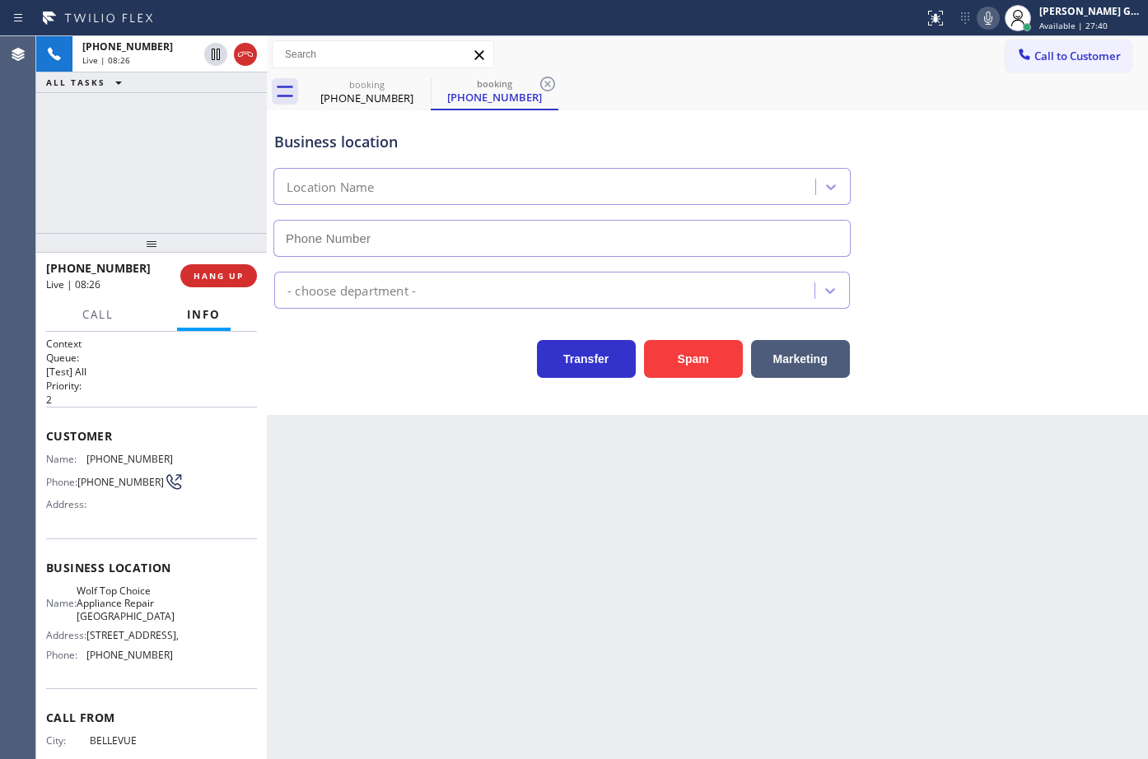
click at [825, 57] on div "Call to Customer Outbound call Location San Jose Courteous And Perfect HVAC Rep…" at bounding box center [707, 54] width 881 height 29
type input "[PHONE_NUMBER]"
click at [719, 83] on div "booking (425) 753-4356 booking (425) 753-4356" at bounding box center [725, 91] width 845 height 37
click at [989, 13] on icon at bounding box center [988, 18] width 20 height 20
click at [989, 17] on icon at bounding box center [988, 18] width 20 height 20
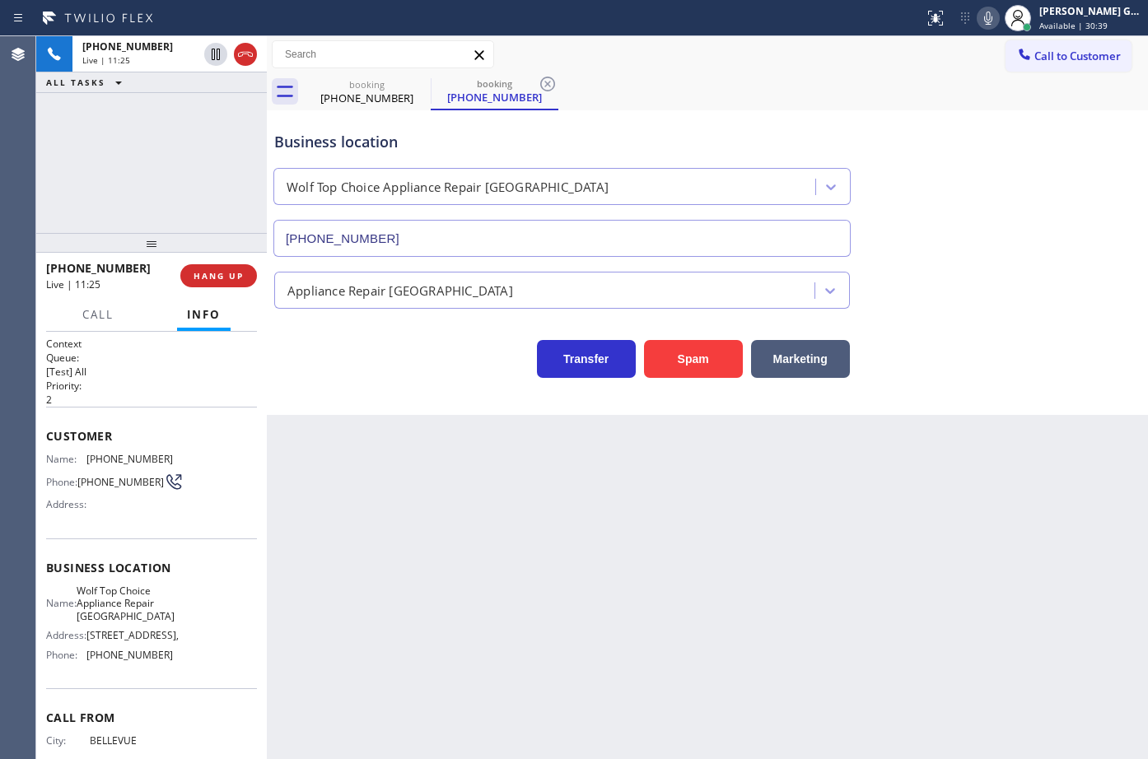
click at [717, 91] on div "booking (425) 753-4356 booking (425) 753-4356" at bounding box center [725, 91] width 845 height 37
click at [710, 117] on div "Business location Wolf Top Choice Appliance Repair [GEOGRAPHIC_DATA] [PHONE_NUM…" at bounding box center [562, 185] width 582 height 142
click at [992, 16] on icon at bounding box center [988, 18] width 8 height 13
click at [993, 16] on rect at bounding box center [988, 17] width 12 height 12
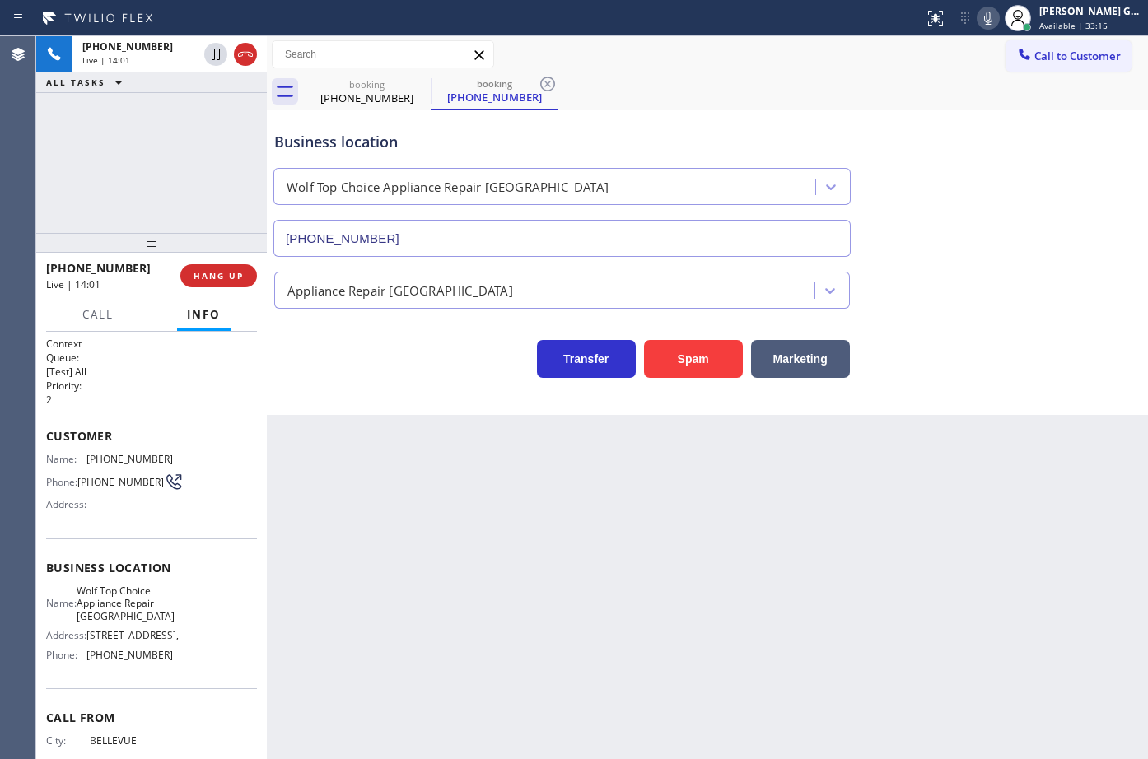
click at [922, 91] on div "booking (425) 753-4356 booking (425) 753-4356" at bounding box center [725, 91] width 845 height 37
click at [788, 97] on div "booking (425) 753-4356 booking (425) 753-4356" at bounding box center [725, 91] width 845 height 37
click at [791, 105] on div "booking (425) 753-4356 booking (425) 753-4356" at bounding box center [725, 91] width 845 height 37
click at [782, 107] on div "booking (425) 753-4356 booking (425) 753-4356" at bounding box center [725, 91] width 845 height 37
click at [719, 82] on div "booking (425) 753-4356 booking (425) 753-4356" at bounding box center [725, 91] width 845 height 37
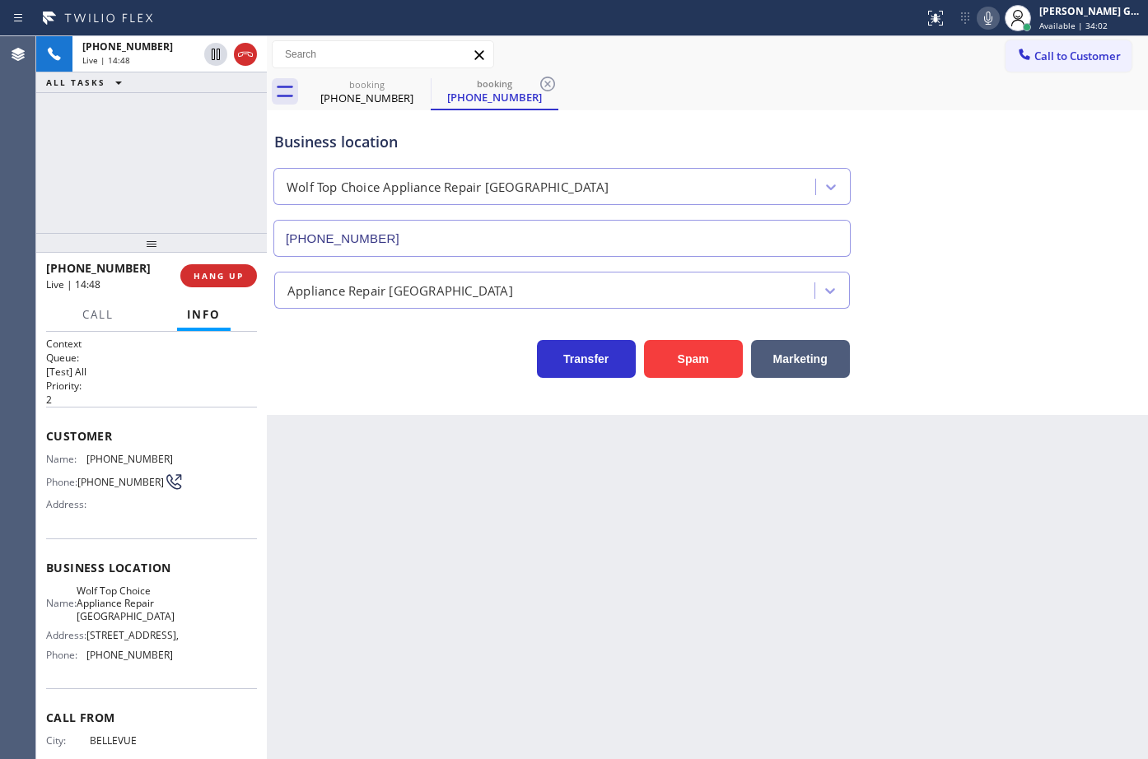
click at [935, 138] on div "Business location Wolf Top Choice Appliance Repair [GEOGRAPHIC_DATA] [PHONE_NUM…" at bounding box center [707, 182] width 873 height 149
click at [800, 99] on div "booking (425) 753-4356 booking (425) 753-4356" at bounding box center [725, 91] width 845 height 37
click at [799, 97] on div "booking (425) 753-4356 booking (425) 753-4356" at bounding box center [725, 91] width 845 height 37
click at [794, 93] on div "booking (425) 753-4356 booking (425) 753-4356" at bounding box center [725, 91] width 845 height 37
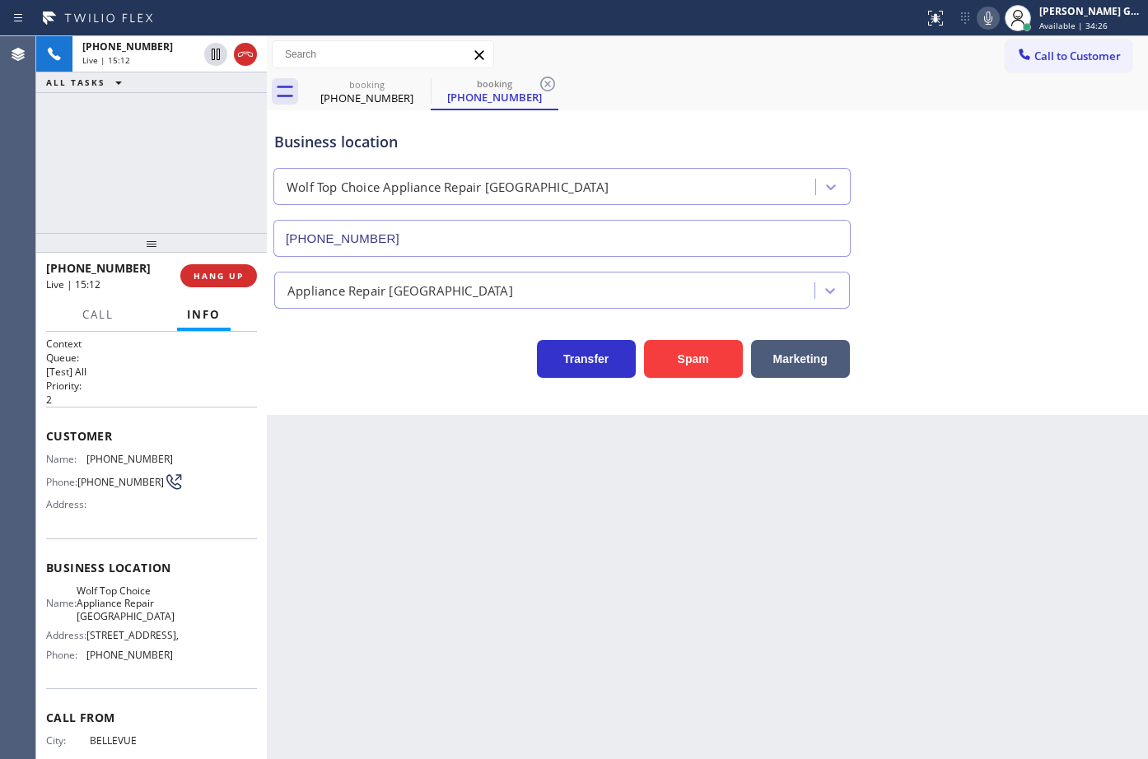
click at [815, 116] on div "Business location Wolf Top Choice Appliance Repair [GEOGRAPHIC_DATA] [PHONE_NUM…" at bounding box center [562, 185] width 582 height 142
drag, startPoint x: 134, startPoint y: 110, endPoint x: 206, endPoint y: 103, distance: 72.0
click at [138, 110] on span "[PHONE_NUMBER]" at bounding box center [127, 103] width 91 height 14
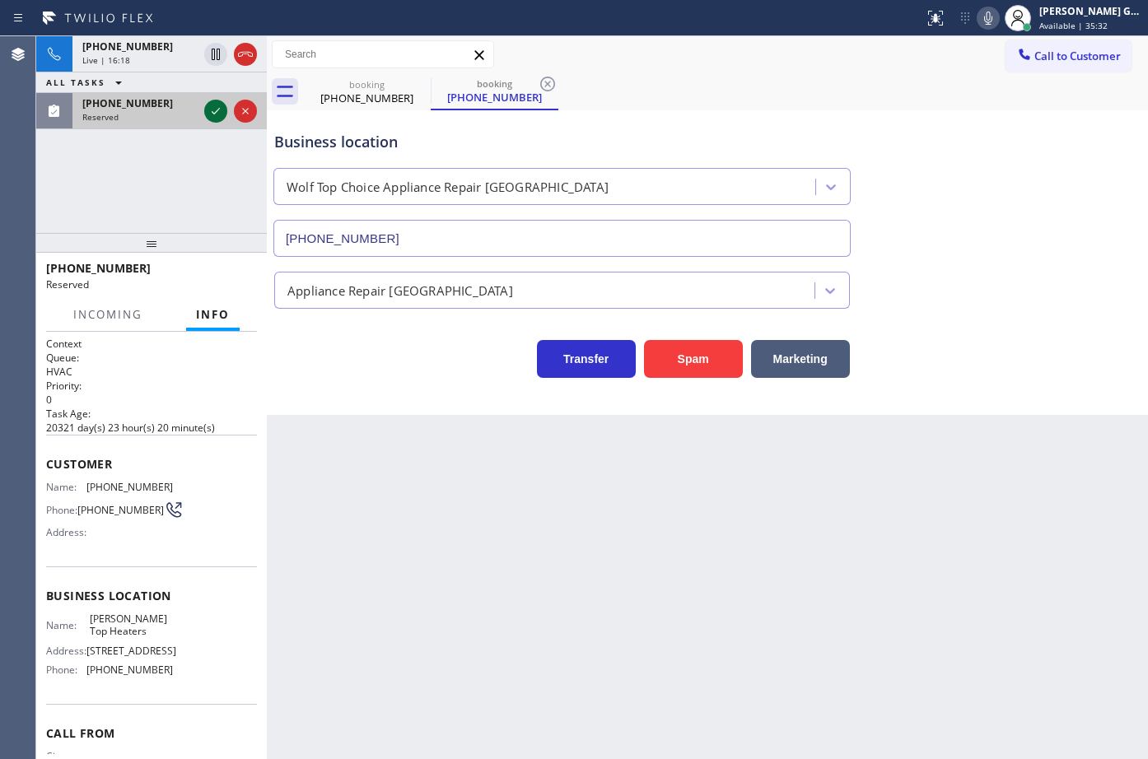
click at [211, 104] on icon at bounding box center [216, 111] width 20 height 20
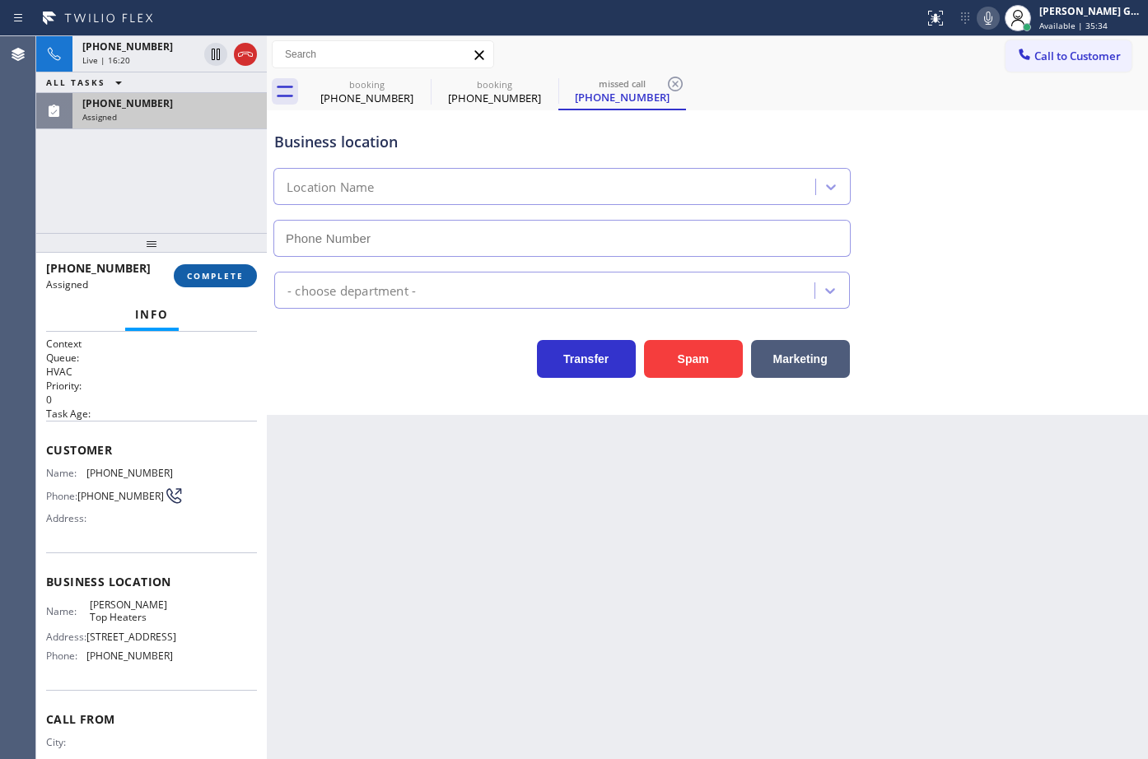
click at [230, 278] on span "COMPLETE" at bounding box center [215, 276] width 57 height 12
type input "[PHONE_NUMBER]"
click at [380, 382] on div "Business location Location Name (408) 767-6930 - choose department - Transfer S…" at bounding box center [707, 262] width 881 height 305
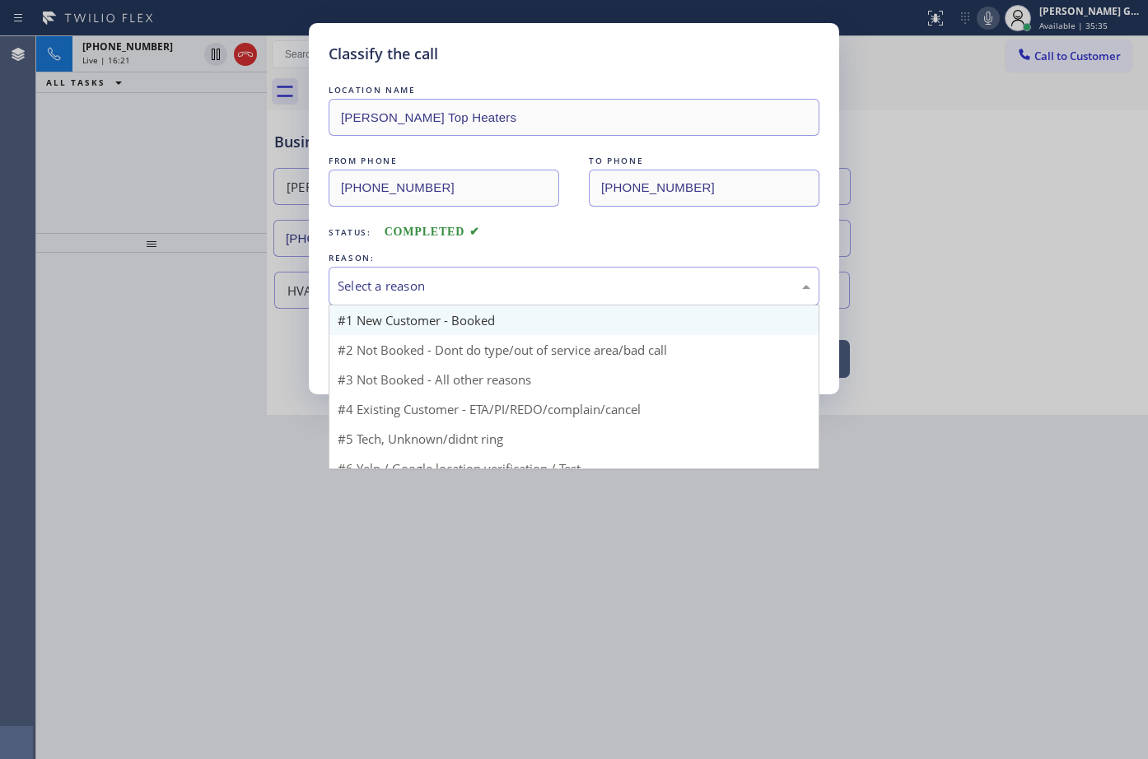
drag, startPoint x: 359, startPoint y: 282, endPoint x: 378, endPoint y: 324, distance: 46.1
click at [360, 282] on div "Select a reason" at bounding box center [574, 286] width 473 height 19
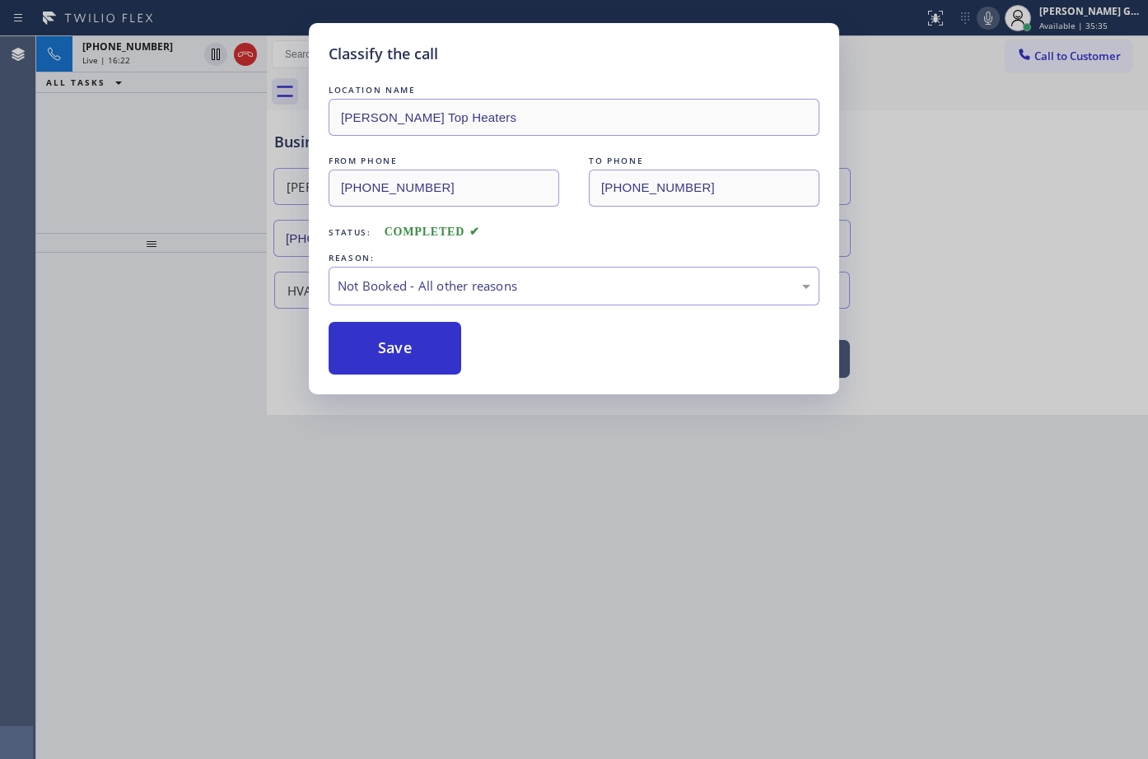
click at [372, 358] on button "Save" at bounding box center [395, 348] width 133 height 53
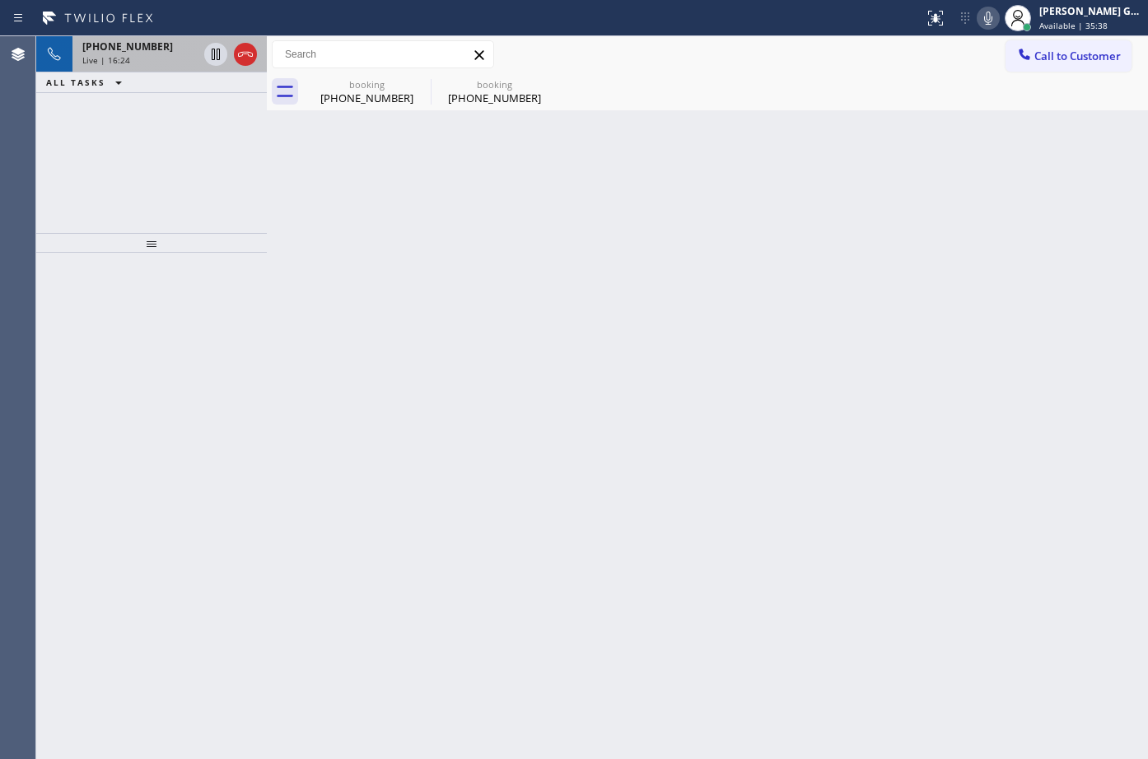
click at [135, 51] on span "[PHONE_NUMBER]" at bounding box center [127, 47] width 91 height 14
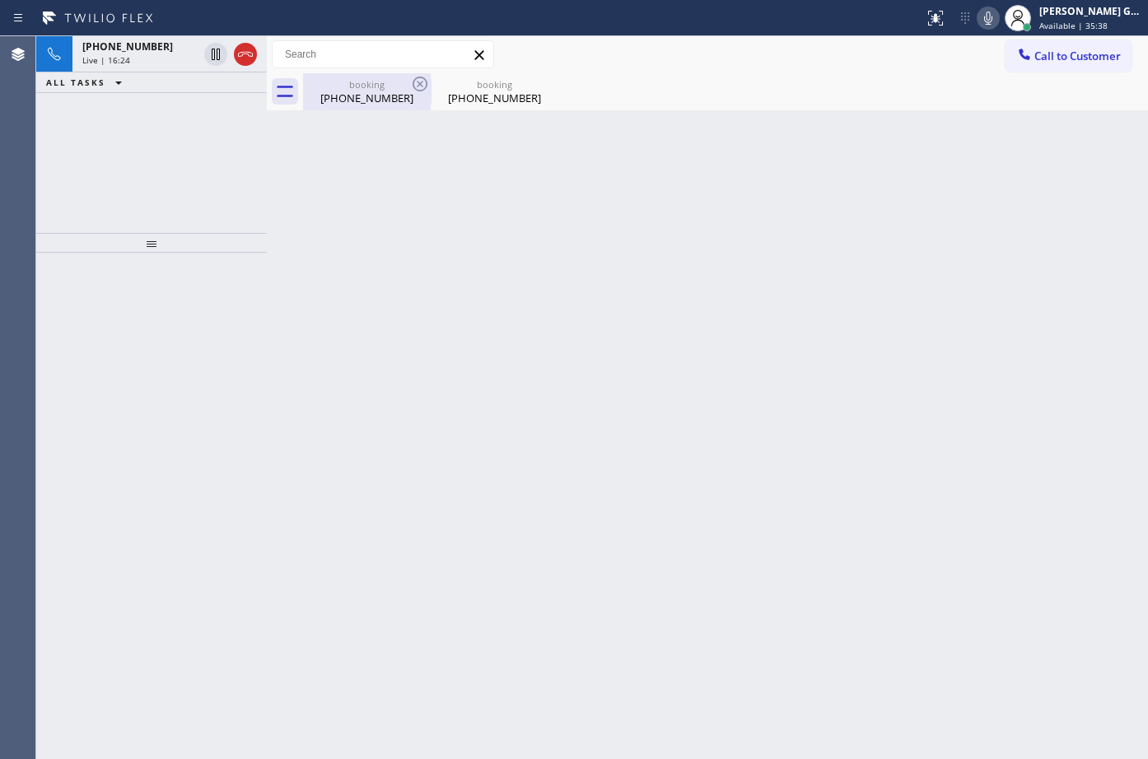
click at [367, 103] on div "[PHONE_NUMBER]" at bounding box center [367, 98] width 124 height 15
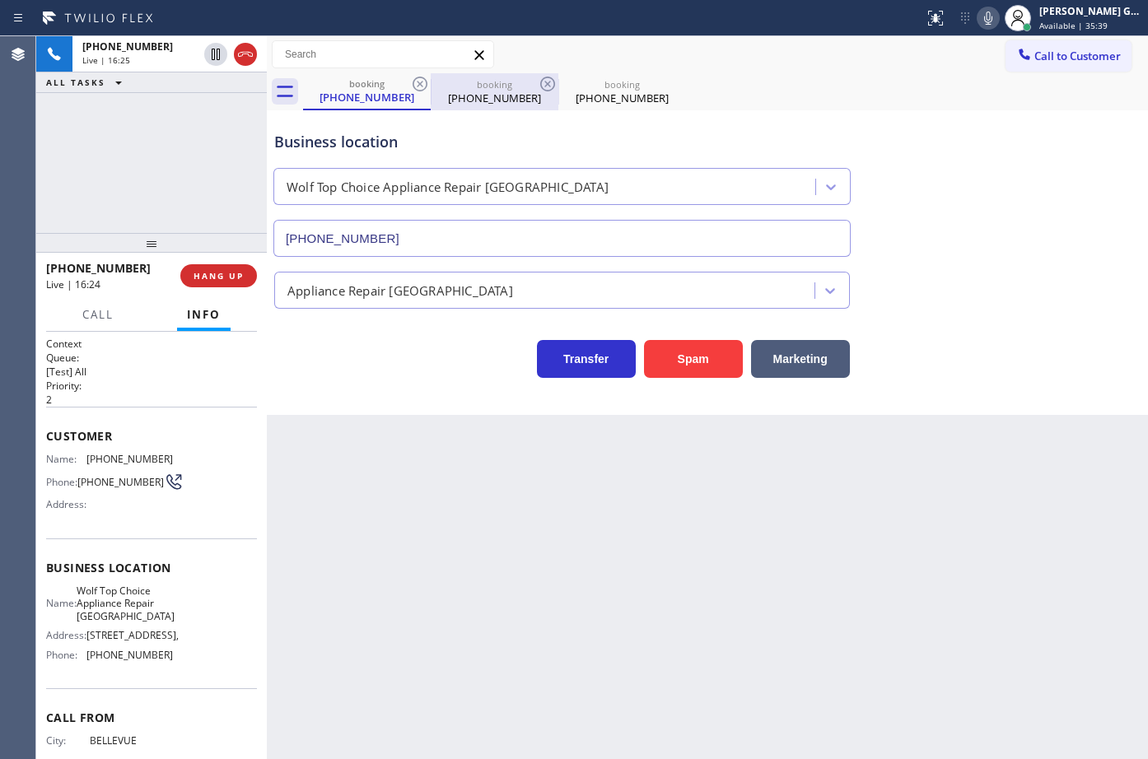
click at [497, 95] on div "[PHONE_NUMBER]" at bounding box center [494, 98] width 124 height 15
click at [541, 80] on icon at bounding box center [548, 84] width 20 height 20
click at [546, 83] on icon at bounding box center [547, 84] width 15 height 15
click at [674, 107] on div "booking (425) 753-4356 booking (425) 753-4356" at bounding box center [725, 91] width 845 height 37
click at [112, 607] on span "Wolf Top Choice Appliance Repair [GEOGRAPHIC_DATA]" at bounding box center [126, 604] width 98 height 38
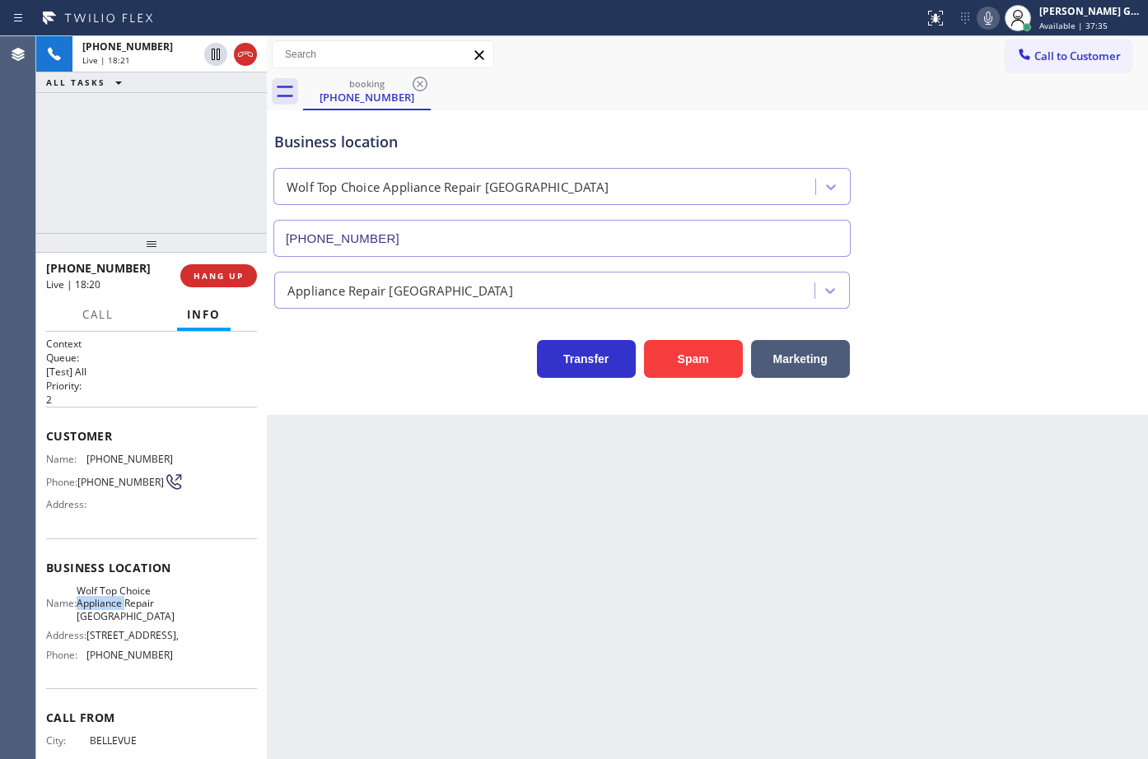
click at [112, 607] on span "Wolf Top Choice Appliance Repair [GEOGRAPHIC_DATA]" at bounding box center [126, 604] width 98 height 38
click at [660, 80] on div "booking (425) 753-4356" at bounding box center [725, 91] width 845 height 37
click at [105, 458] on span "[PHONE_NUMBER]" at bounding box center [129, 459] width 86 height 12
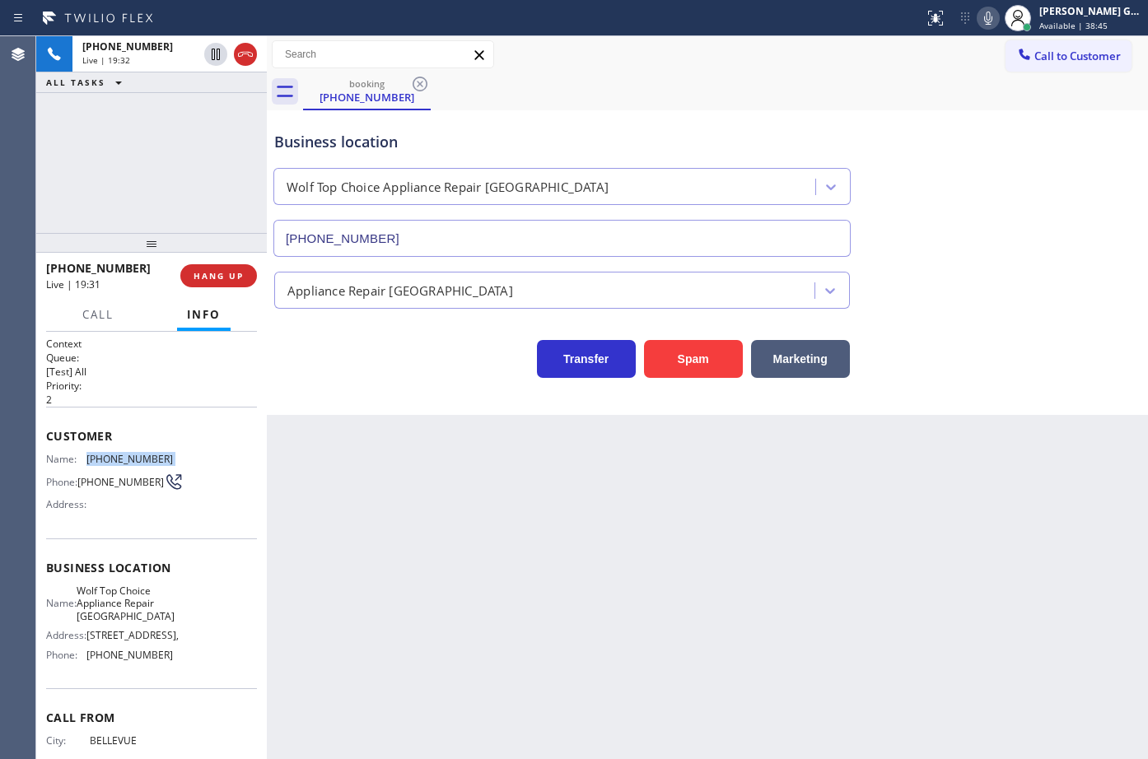
click at [105, 458] on span "[PHONE_NUMBER]" at bounding box center [129, 459] width 86 height 12
click at [122, 661] on span "[PHONE_NUMBER]" at bounding box center [129, 655] width 86 height 12
click at [502, 594] on div "Back to Dashboard Change Sender ID Customers Technicians Select a contact Outbo…" at bounding box center [707, 397] width 881 height 723
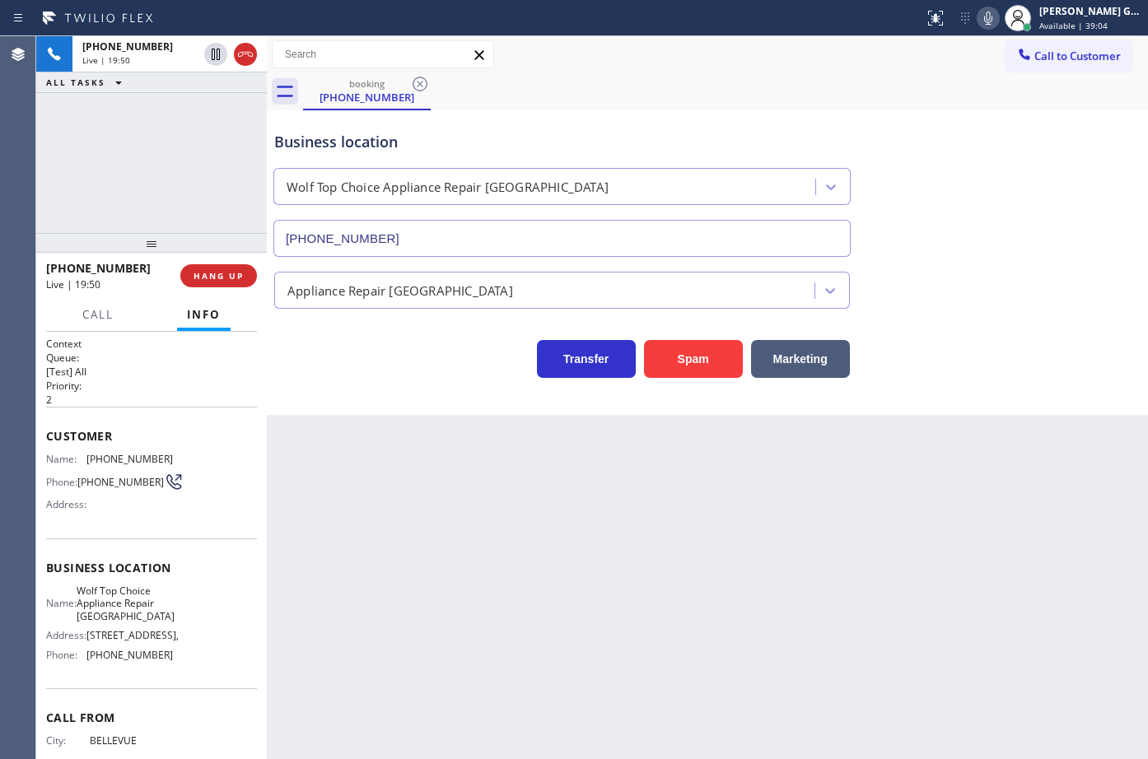
click at [707, 90] on div "booking (425) 753-4356" at bounding box center [725, 91] width 845 height 37
click at [665, 106] on div "booking (425) 753-4356" at bounding box center [725, 91] width 845 height 37
click at [669, 126] on div "Business location Wolf Top Choice Appliance Repair [GEOGRAPHIC_DATA] [PHONE_NUM…" at bounding box center [562, 185] width 582 height 142
click at [673, 124] on div "Business location Wolf Top Choice Appliance Repair [GEOGRAPHIC_DATA] [PHONE_NUM…" at bounding box center [562, 185] width 582 height 142
click at [797, 91] on div "booking (425) 753-4356" at bounding box center [725, 91] width 845 height 37
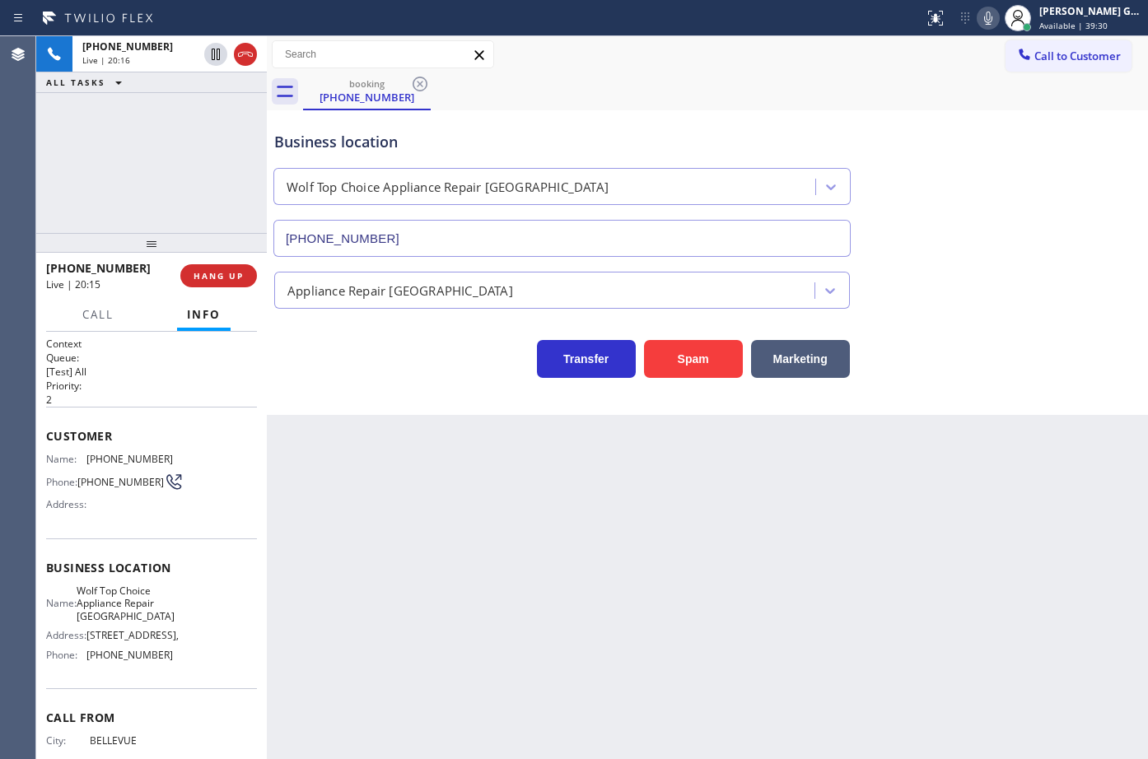
click at [656, 118] on div "Business location Wolf Top Choice Appliance Repair [GEOGRAPHIC_DATA] [PHONE_NUM…" at bounding box center [562, 185] width 582 height 142
click at [717, 516] on div "Back to Dashboard Change Sender ID Customers Technicians Select a contact Outbo…" at bounding box center [707, 397] width 881 height 723
click at [674, 124] on div "Business location Wolf Top Choice Appliance Repair [GEOGRAPHIC_DATA] [PHONE_NUM…" at bounding box center [562, 185] width 582 height 142
click at [109, 618] on span "Wolf Top Choice Appliance Repair [GEOGRAPHIC_DATA]" at bounding box center [126, 604] width 98 height 38
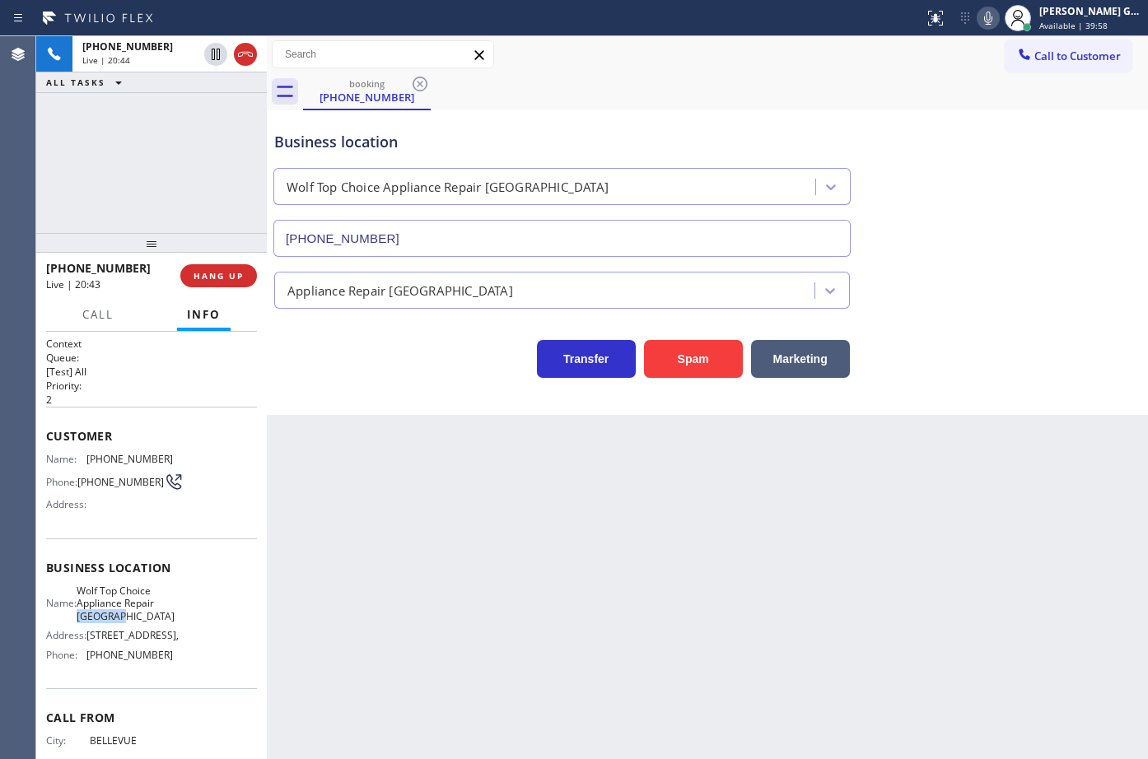
click at [109, 618] on span "Wolf Top Choice Appliance Repair [GEOGRAPHIC_DATA]" at bounding box center [126, 604] width 98 height 38
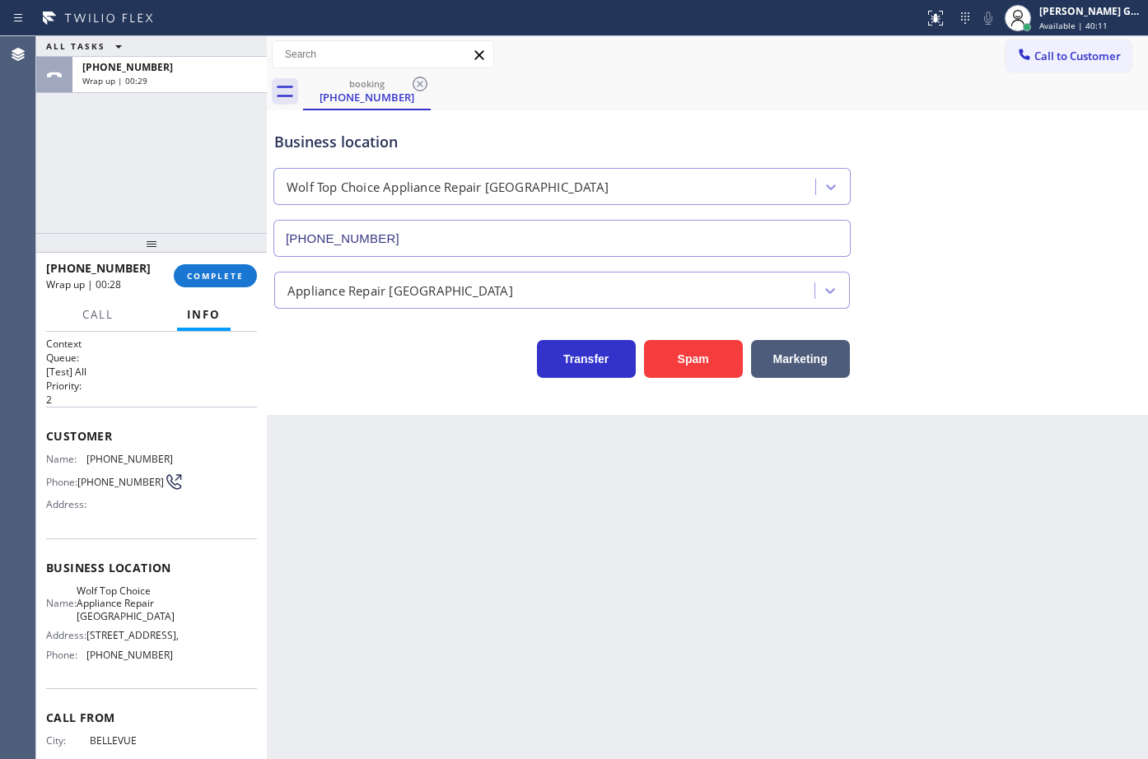
click at [128, 661] on span "[PHONE_NUMBER]" at bounding box center [129, 655] width 86 height 12
click at [209, 272] on span "COMPLETE" at bounding box center [215, 276] width 57 height 12
drag, startPoint x: 470, startPoint y: 431, endPoint x: 478, endPoint y: 435, distance: 8.5
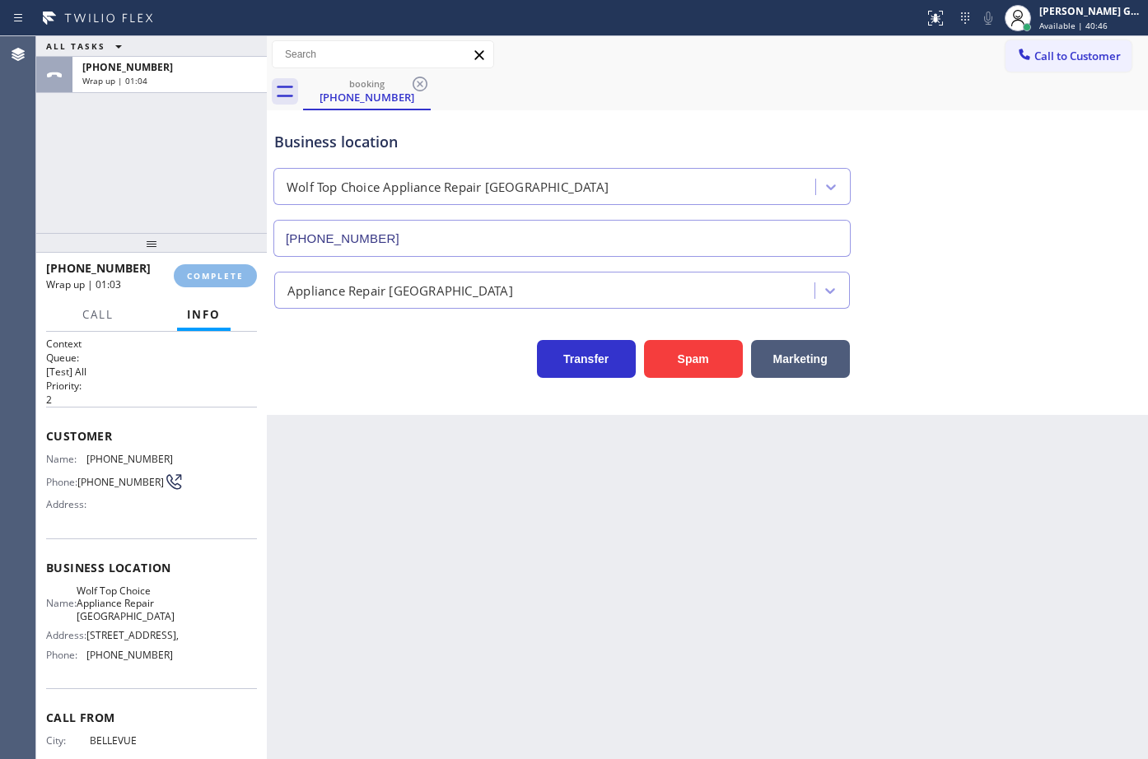
click at [474, 433] on div "Back to Dashboard Change Sender ID Customers Technicians Select a contact Outbo…" at bounding box center [707, 397] width 881 height 723
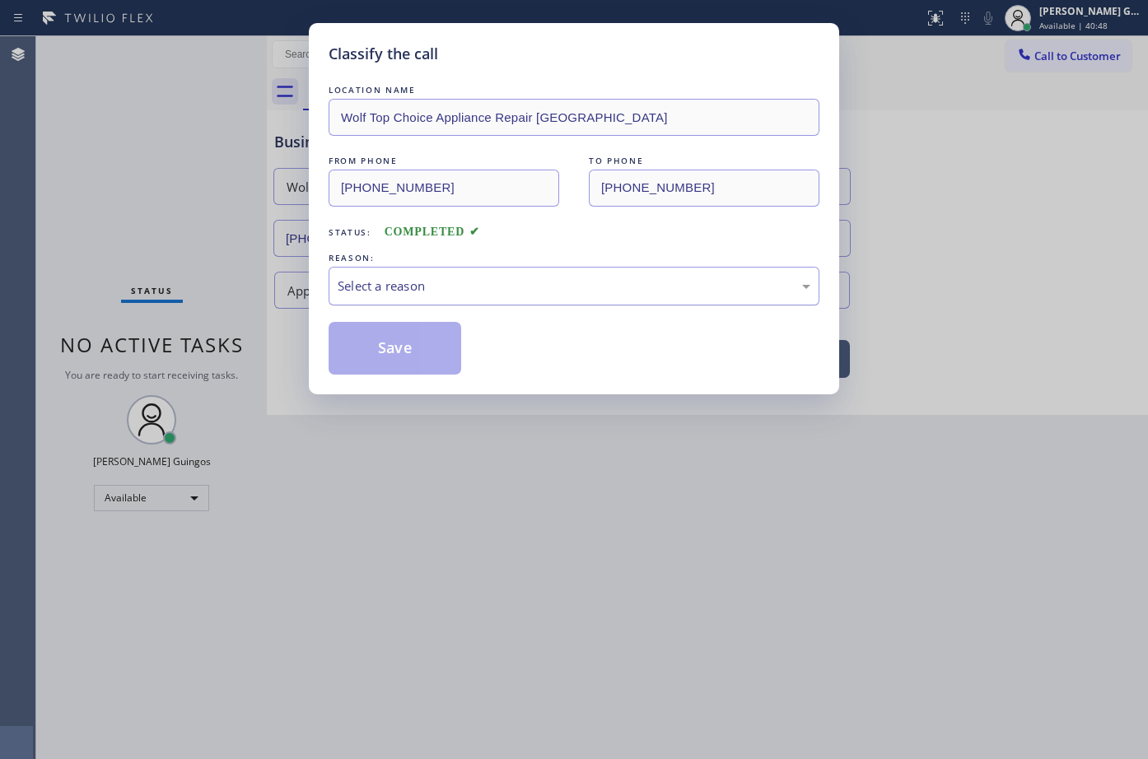
click at [371, 273] on div "Select a reason" at bounding box center [574, 286] width 491 height 39
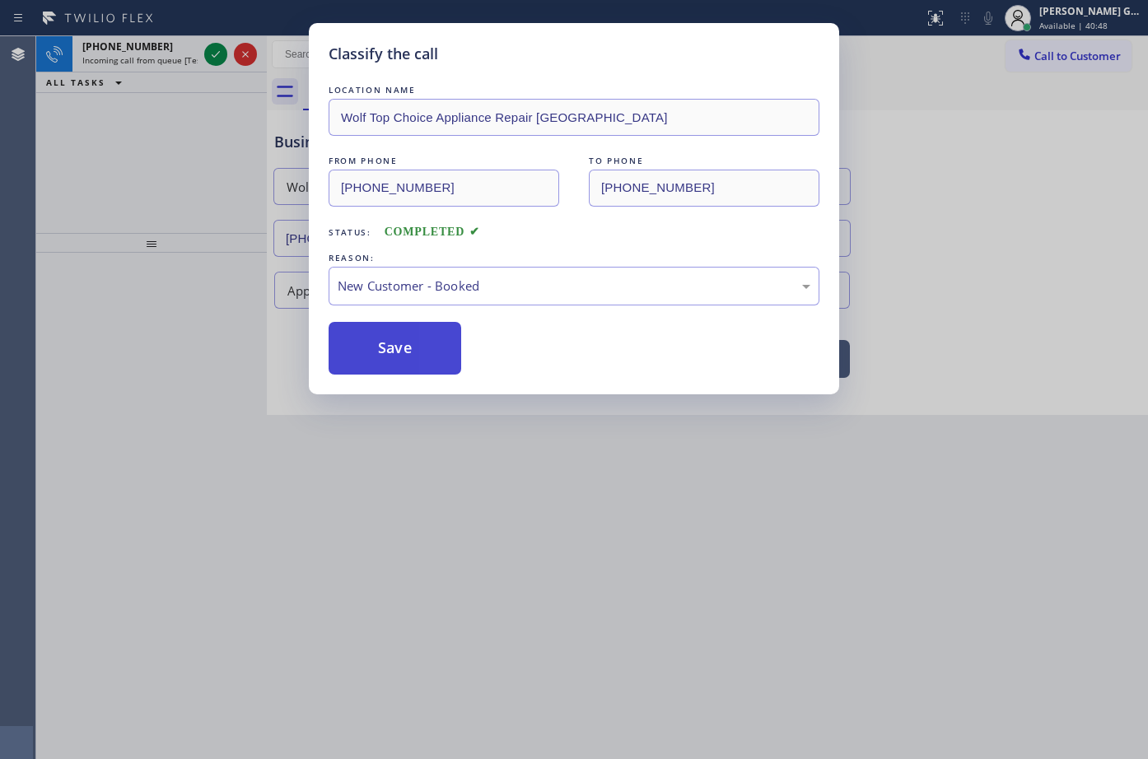
click at [385, 345] on button "Save" at bounding box center [395, 348] width 133 height 53
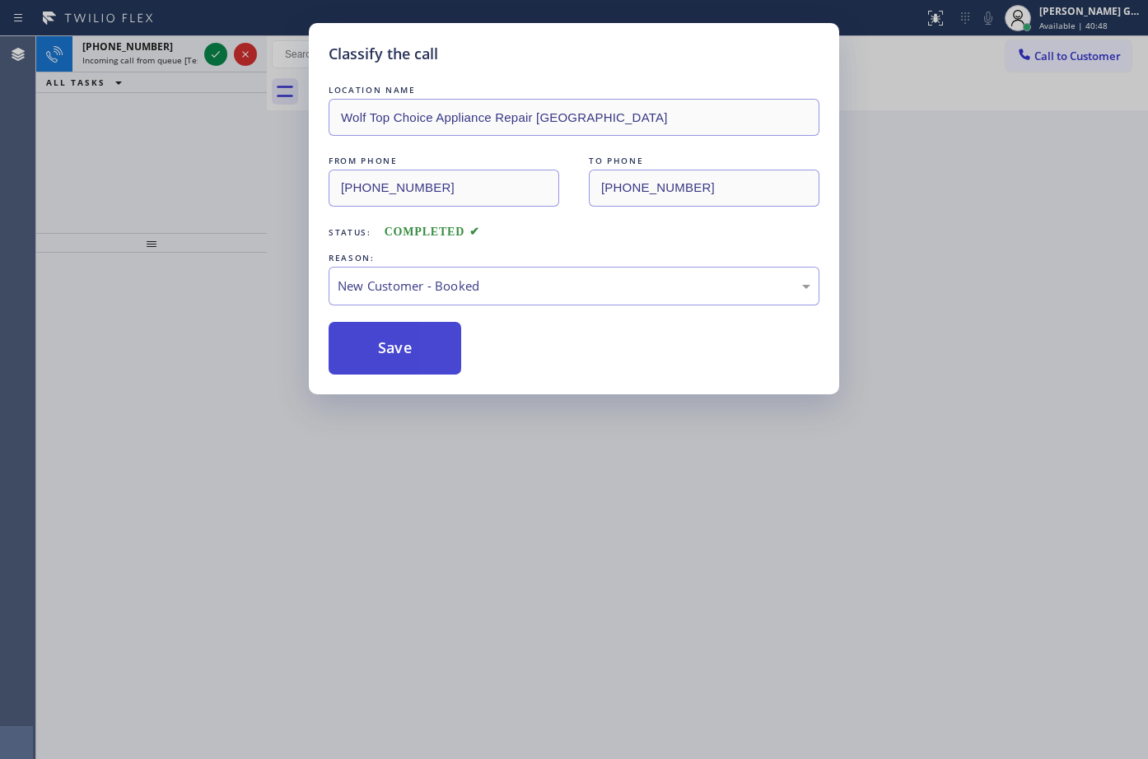
click at [385, 345] on button "Save" at bounding box center [395, 348] width 133 height 53
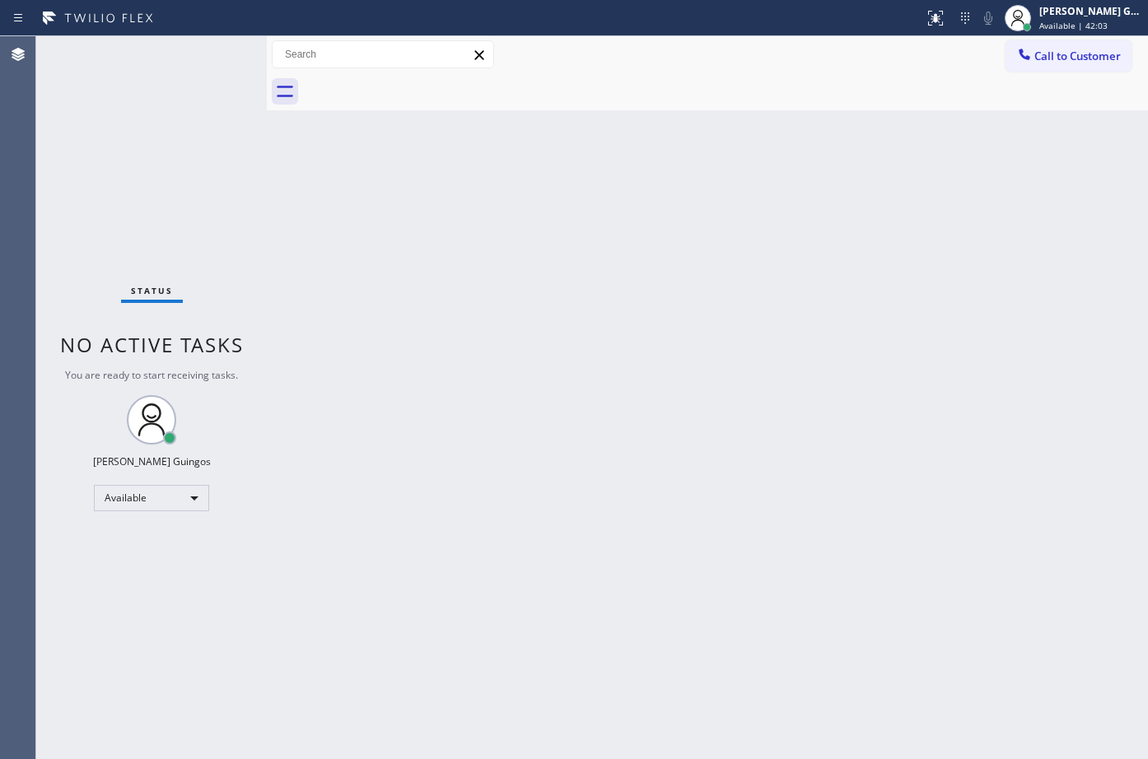
drag, startPoint x: 630, startPoint y: 156, endPoint x: 128, endPoint y: 7, distance: 523.2
click at [613, 152] on div "Back to Dashboard Change Sender ID Customers Technicians Select a contact Outbo…" at bounding box center [707, 397] width 881 height 723
click at [677, 346] on div "Back to Dashboard Change Sender ID Customers Technicians Select a contact Outbo…" at bounding box center [707, 397] width 881 height 723
drag, startPoint x: 659, startPoint y: 214, endPoint x: 222, endPoint y: 2, distance: 485.1
click at [658, 214] on div "Back to Dashboard Change Sender ID Customers Technicians Select a contact Outbo…" at bounding box center [707, 397] width 881 height 723
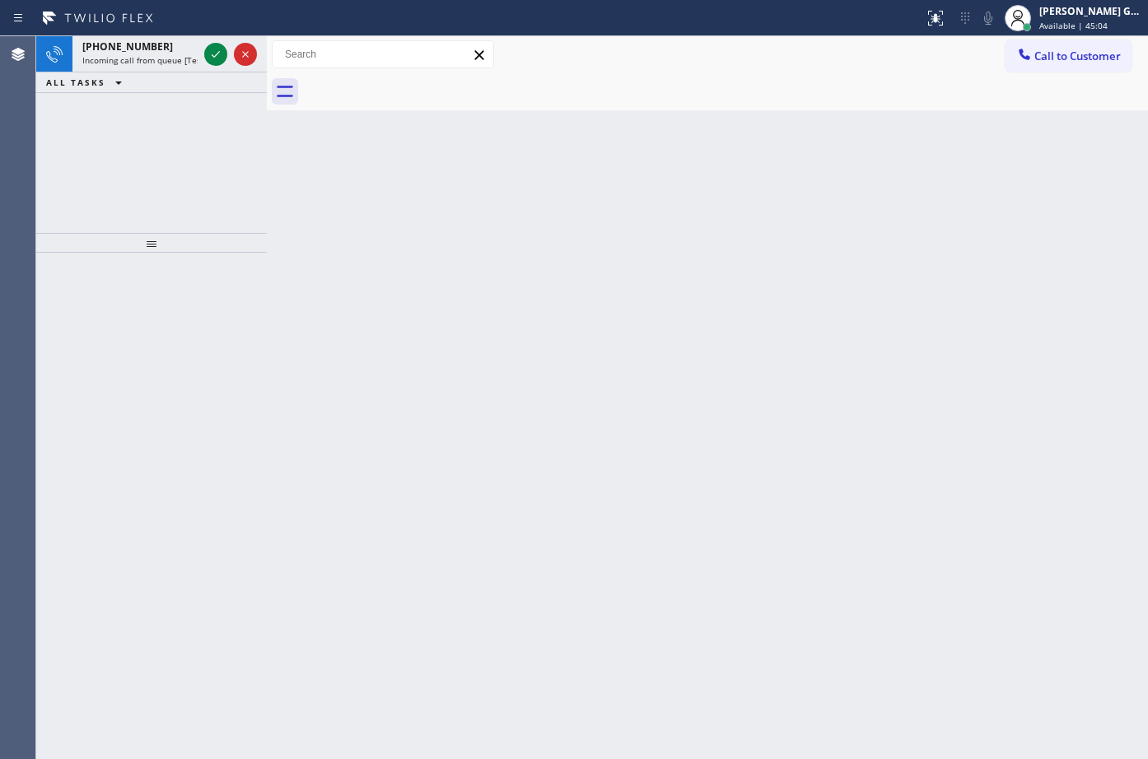
drag, startPoint x: 728, startPoint y: 325, endPoint x: 701, endPoint y: 320, distance: 27.8
click at [717, 324] on div "Back to Dashboard Change Sender ID Customers Technicians Select a contact Outbo…" at bounding box center [707, 397] width 881 height 723
click at [113, 44] on span "+18189036125" at bounding box center [127, 47] width 91 height 14
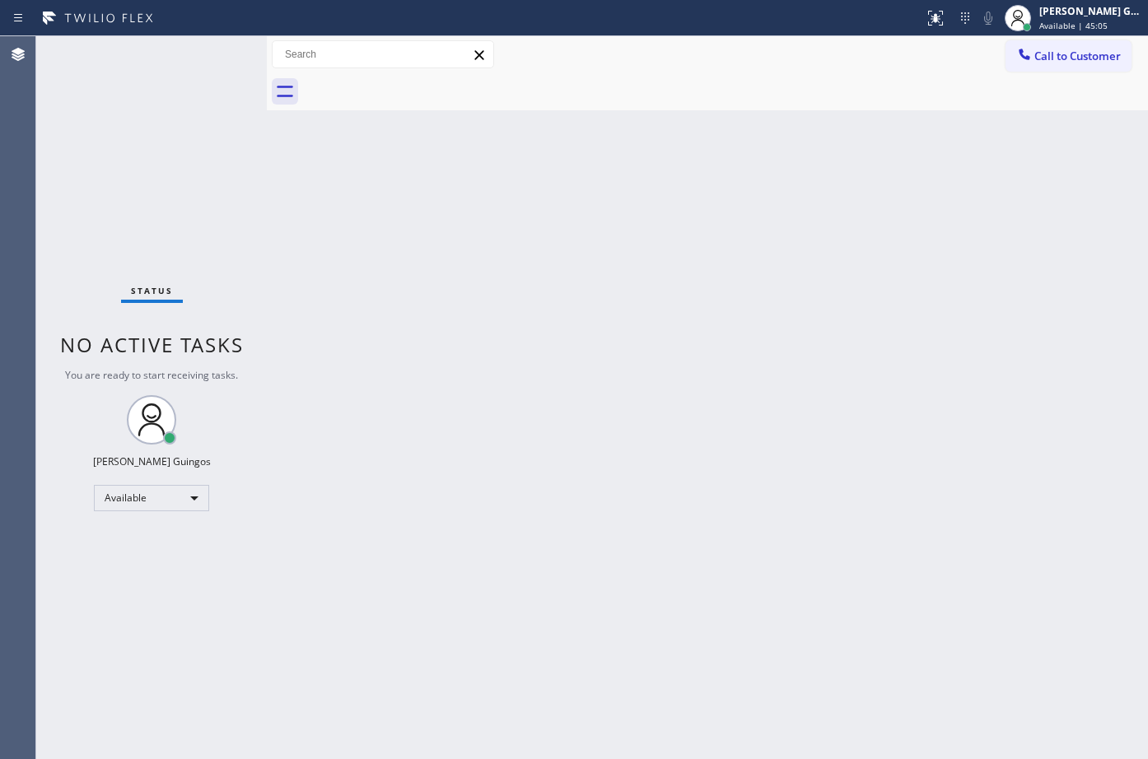
click at [522, 446] on div "Back to Dashboard Change Sender ID Customers Technicians Select a contact Outbo…" at bounding box center [707, 397] width 881 height 723
click at [467, 348] on div "Back to Dashboard Change Sender ID Customers Technicians Select a contact Outbo…" at bounding box center [707, 397] width 881 height 723
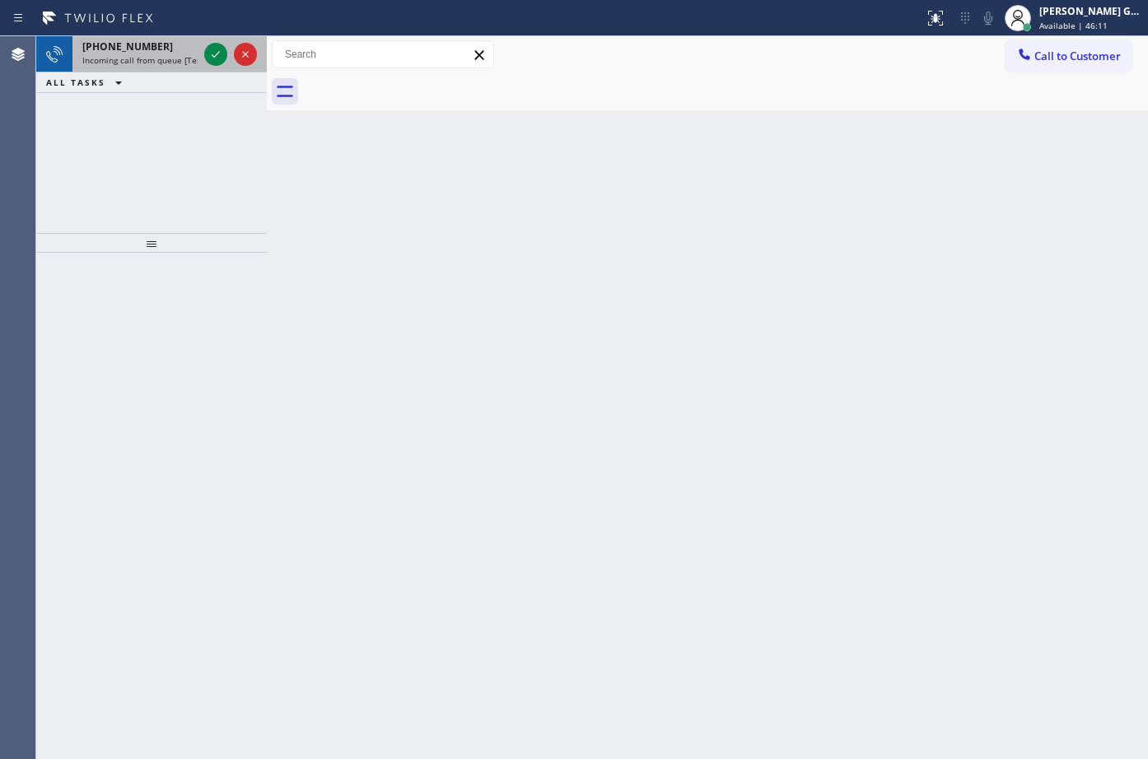
click at [174, 57] on span "Incoming call from queue [Test] All" at bounding box center [150, 60] width 137 height 12
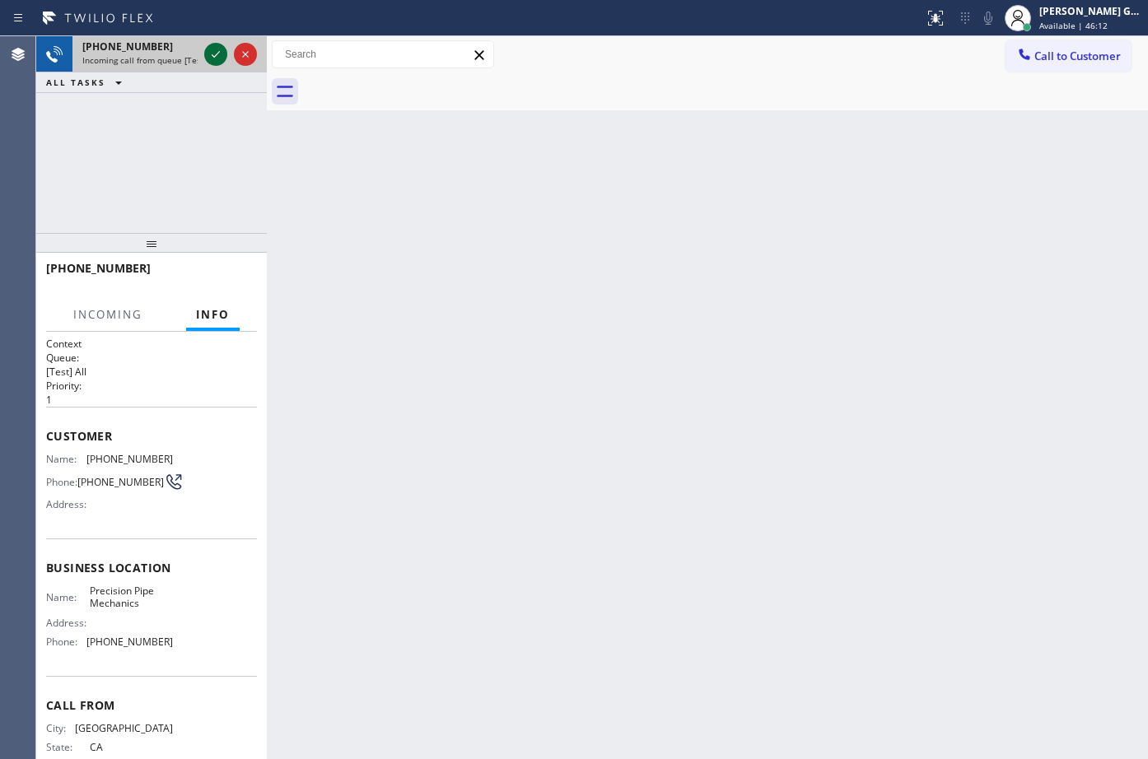
click at [212, 56] on icon at bounding box center [216, 54] width 8 height 7
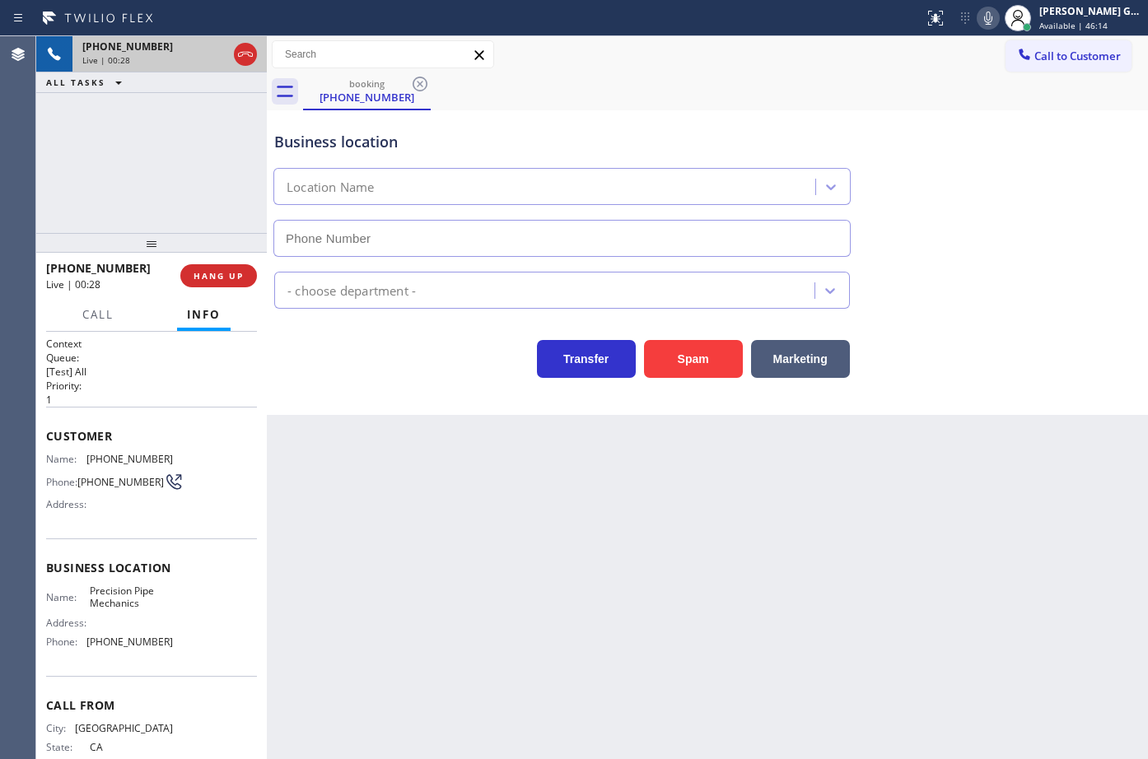
type input "[PHONE_NUMBER]"
click at [245, 58] on icon at bounding box center [246, 54] width 20 height 20
type input "[PHONE_NUMBER]"
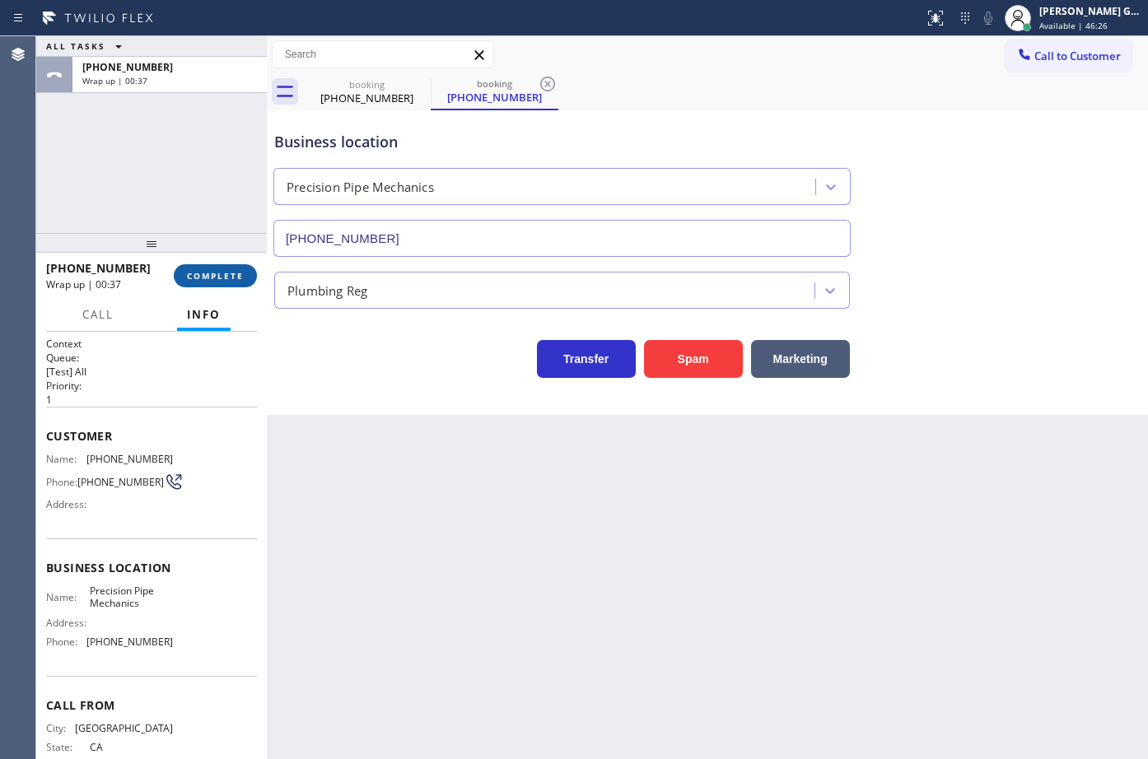
click at [230, 282] on button "COMPLETE" at bounding box center [215, 275] width 83 height 23
click at [390, 387] on div "Business location Precision Pipe Mechanics (805) 628-4719 Plumbing Reg Transfer…" at bounding box center [707, 262] width 881 height 305
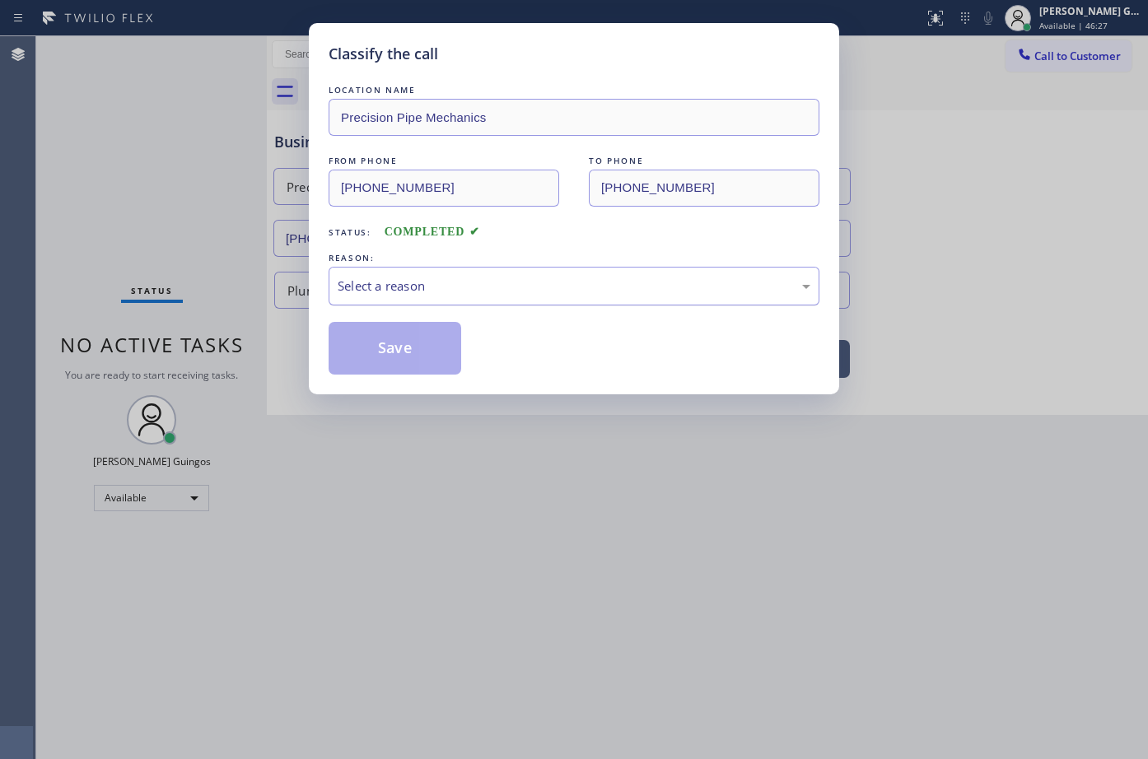
click at [377, 278] on div "Select a reason" at bounding box center [574, 286] width 473 height 19
click at [398, 340] on button "Save" at bounding box center [395, 348] width 133 height 53
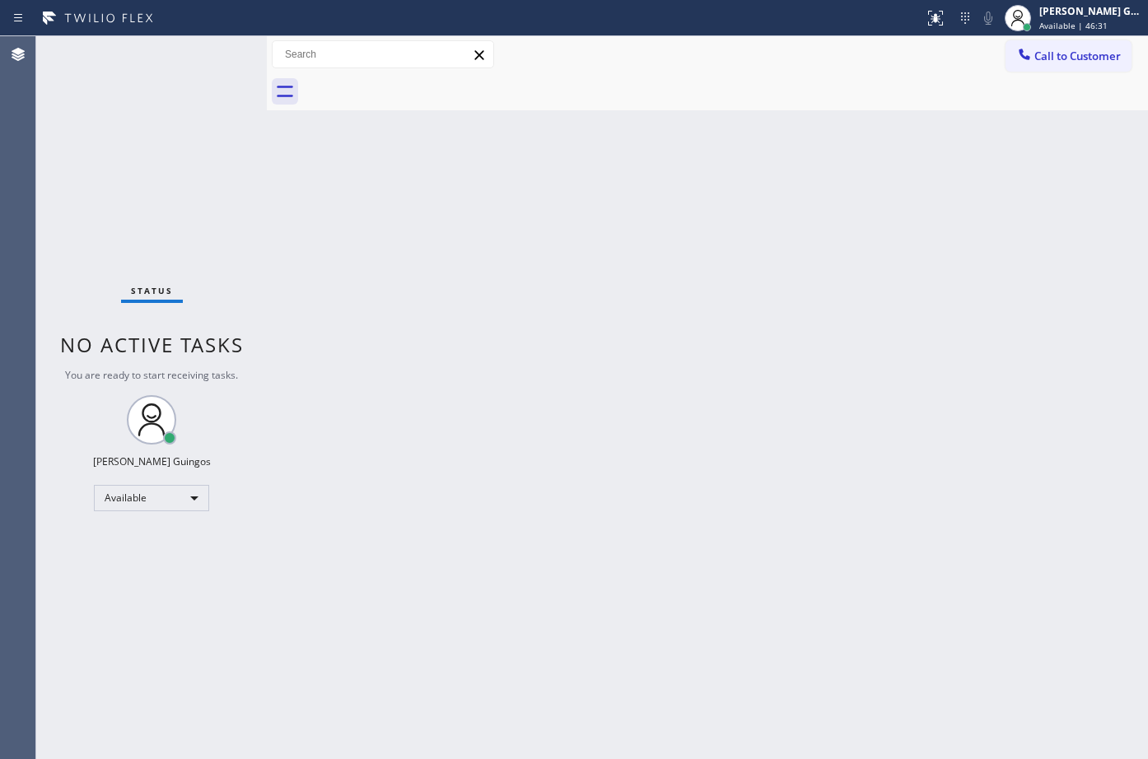
drag, startPoint x: 523, startPoint y: 461, endPoint x: 523, endPoint y: 473, distance: 11.5
click at [523, 466] on div "Back to Dashboard Change Sender ID Customers Technicians Select a contact Outbo…" at bounding box center [707, 397] width 881 height 723
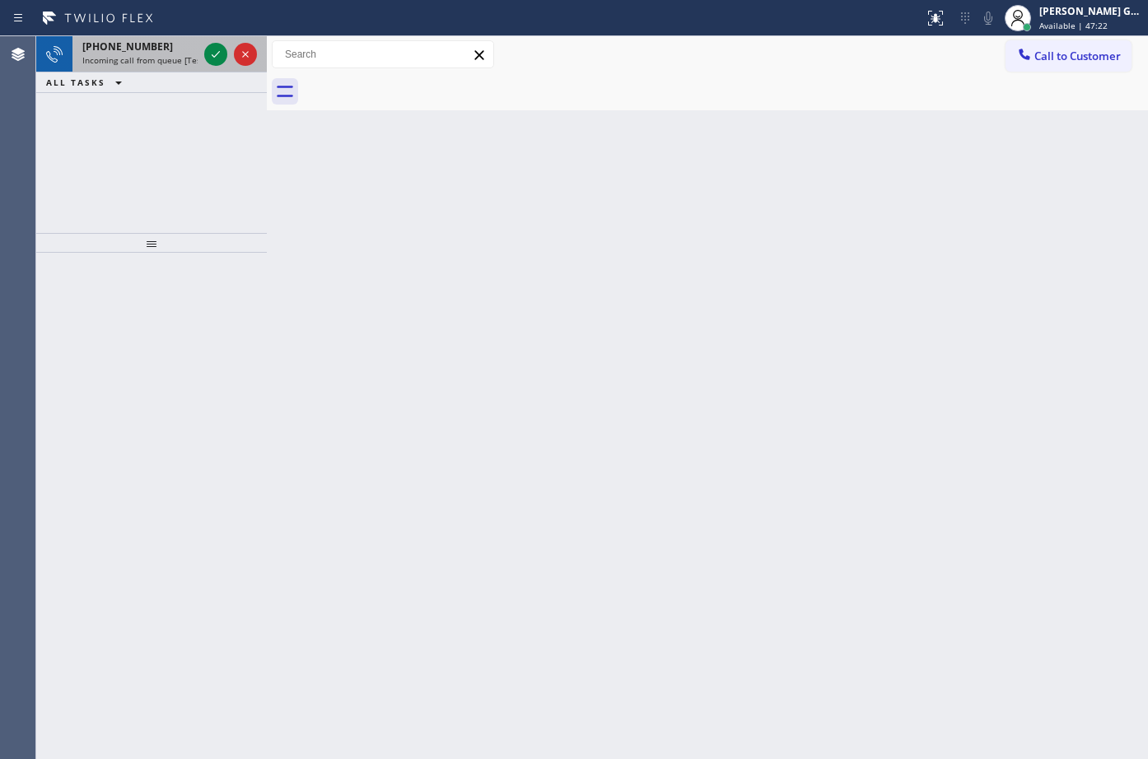
click at [159, 67] on div "+12138161472 Incoming call from queue [Test] All" at bounding box center [136, 54] width 128 height 36
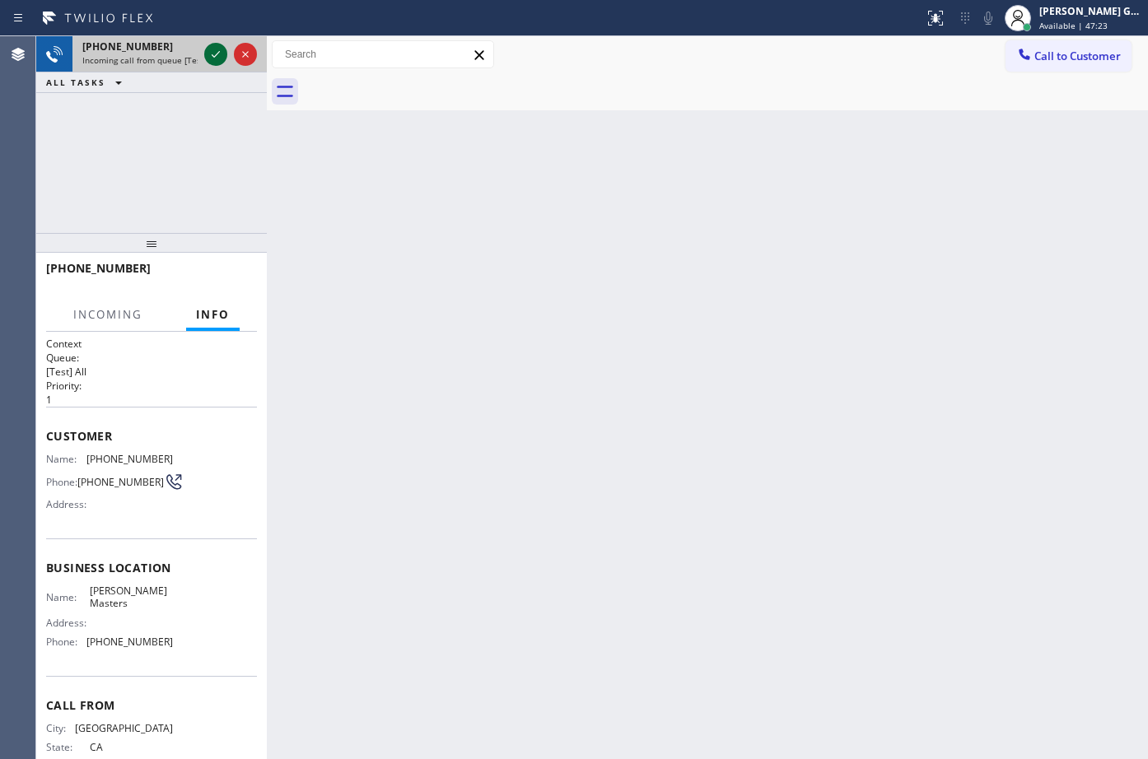
click at [212, 61] on icon at bounding box center [216, 54] width 20 height 20
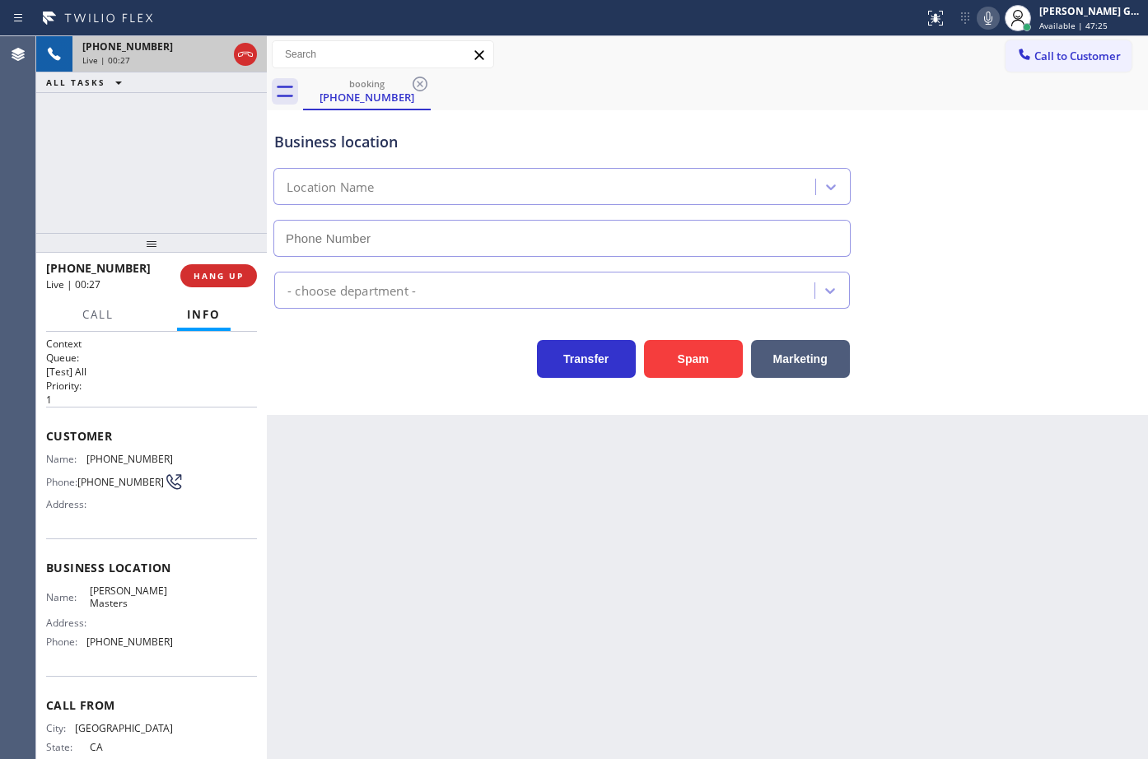
click at [240, 56] on icon at bounding box center [245, 54] width 15 height 5
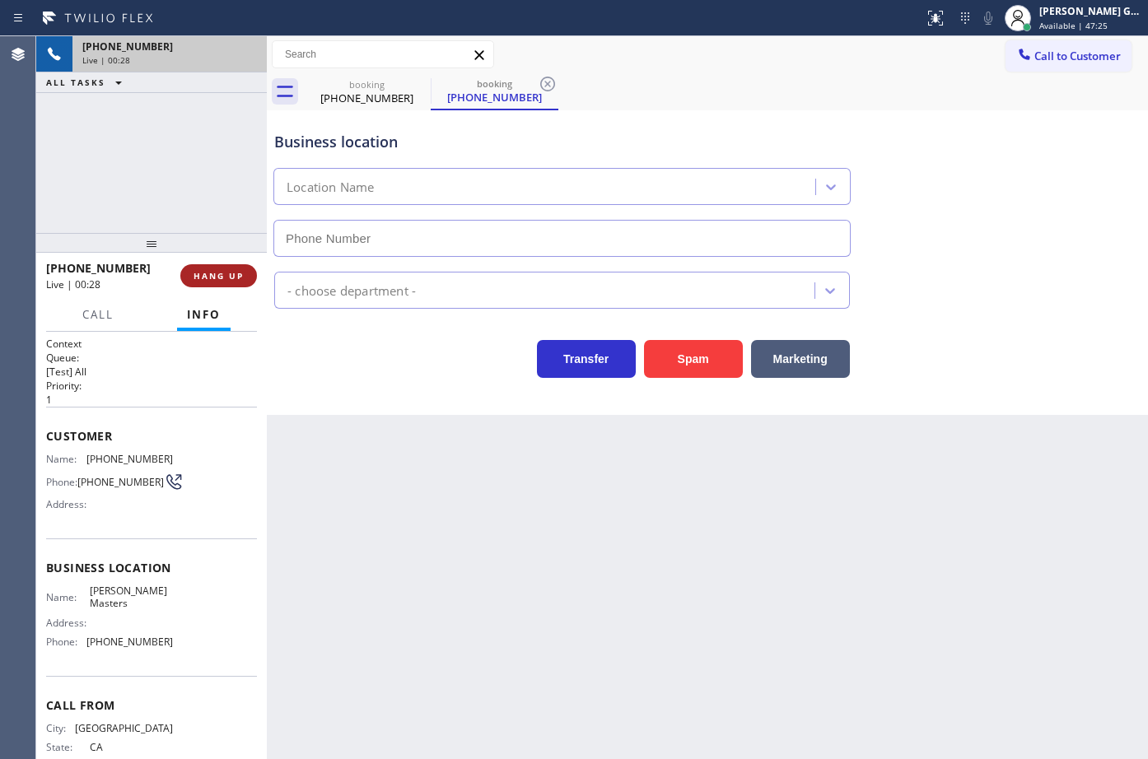
type input "[PHONE_NUMBER]"
click at [218, 278] on span "HANG UP" at bounding box center [219, 276] width 50 height 12
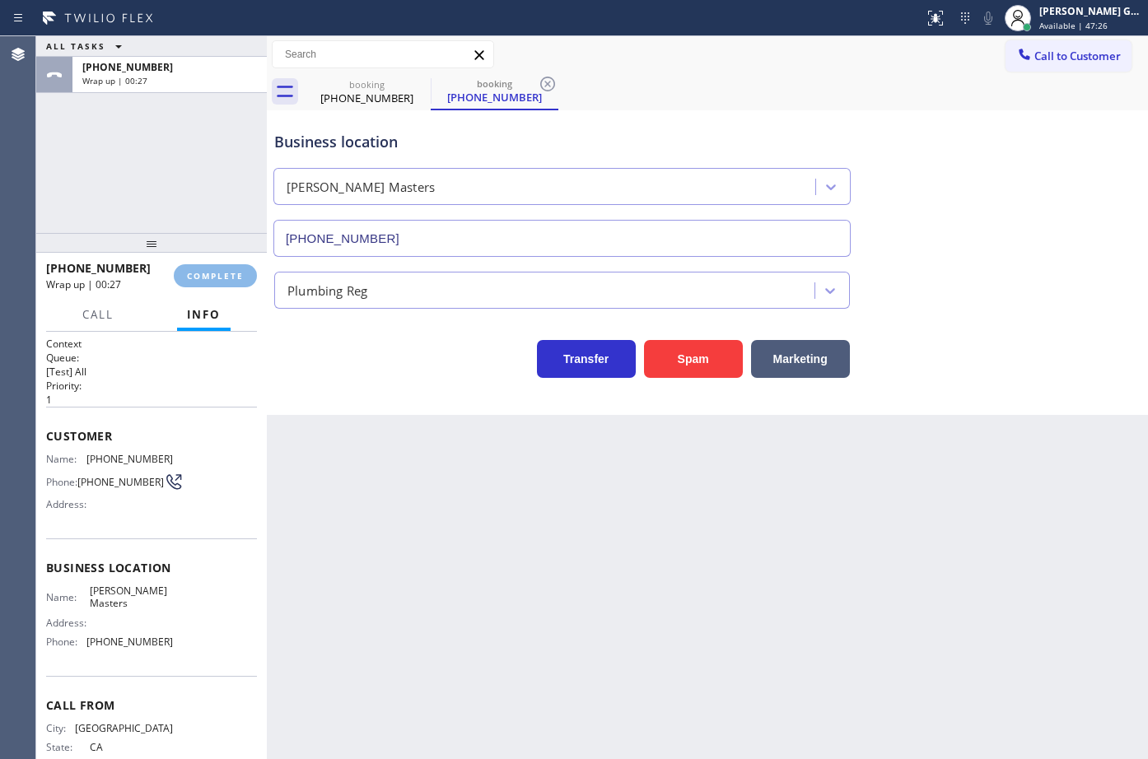
click at [348, 363] on div "Transfer Spam Marketing" at bounding box center [562, 355] width 582 height 46
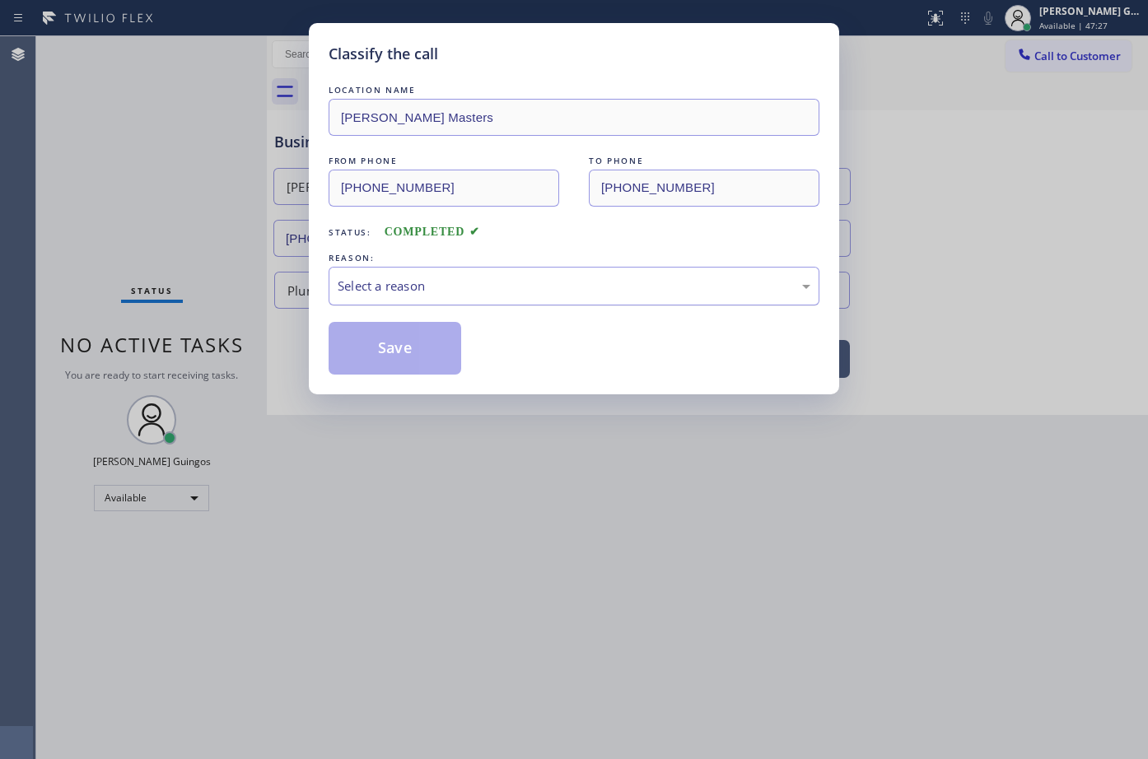
click at [383, 258] on div "REASON:" at bounding box center [574, 258] width 491 height 17
click at [385, 278] on div "Select a reason" at bounding box center [574, 286] width 473 height 19
click at [385, 349] on button "Save" at bounding box center [395, 348] width 133 height 53
click at [389, 347] on button "Save" at bounding box center [395, 348] width 133 height 53
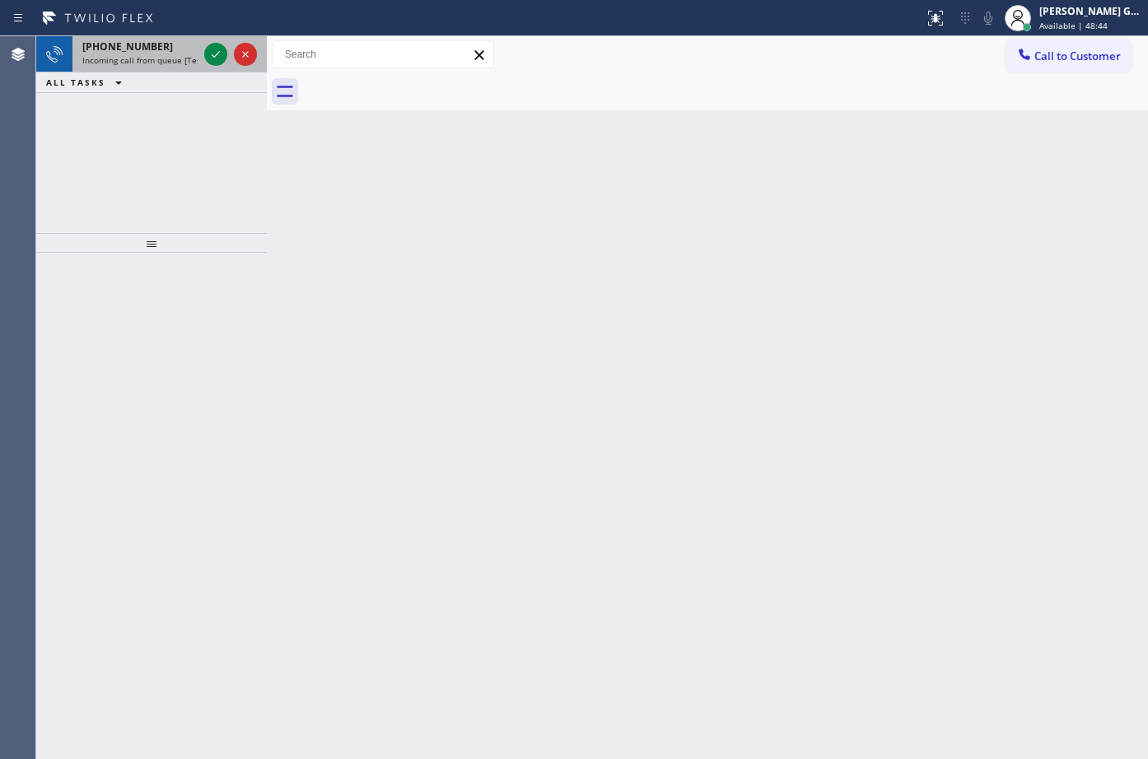
click at [161, 50] on div "+19298881292" at bounding box center [139, 47] width 115 height 14
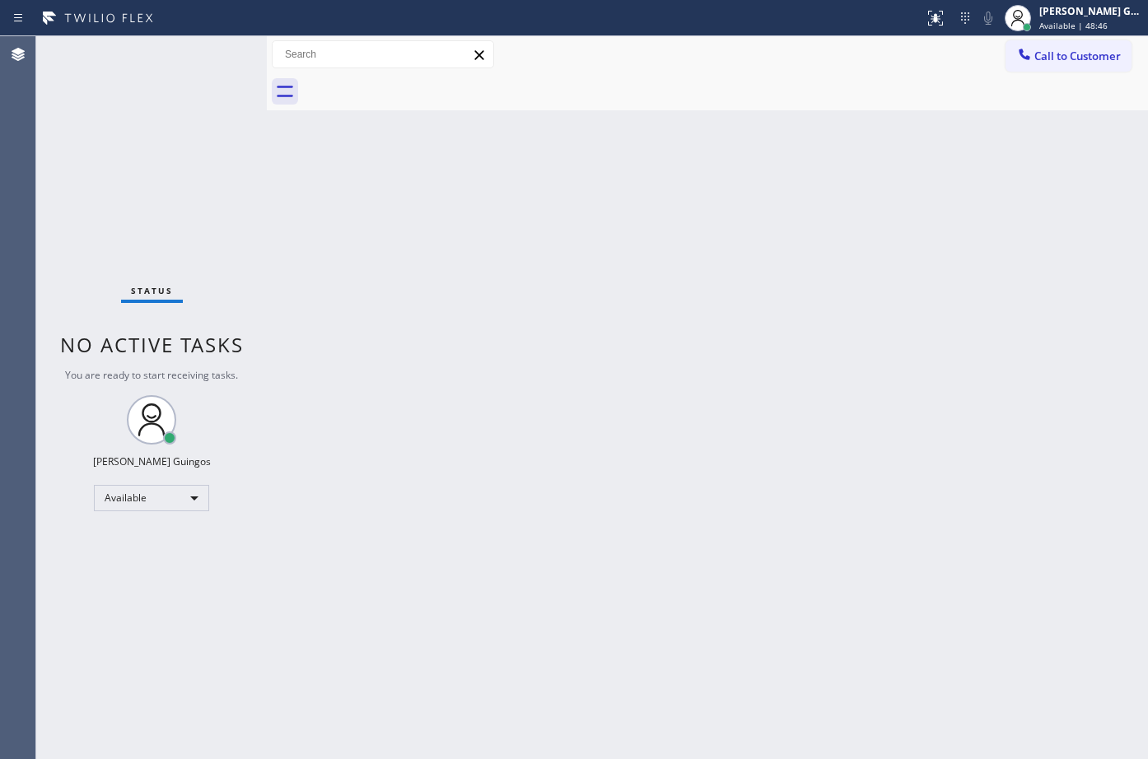
click at [452, 380] on div "Back to Dashboard Change Sender ID Customers Technicians Select a contact Outbo…" at bounding box center [707, 397] width 881 height 723
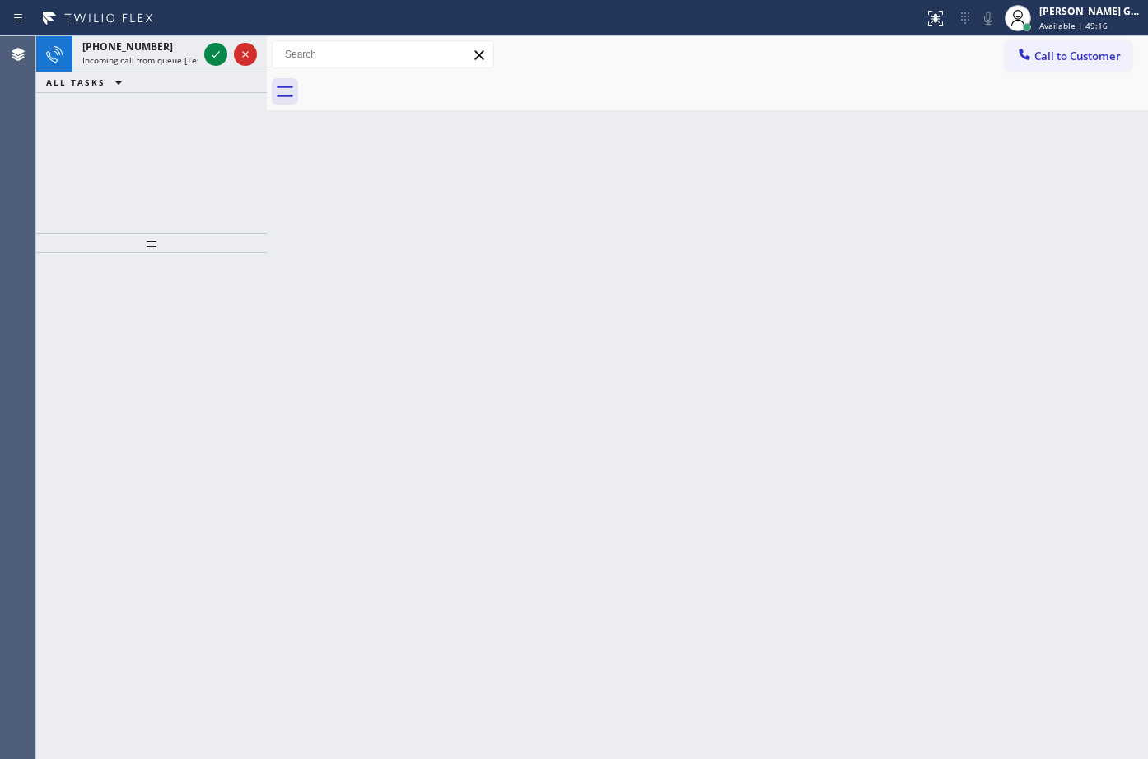
click at [181, 57] on span "Incoming call from queue [Test] All" at bounding box center [150, 60] width 137 height 12
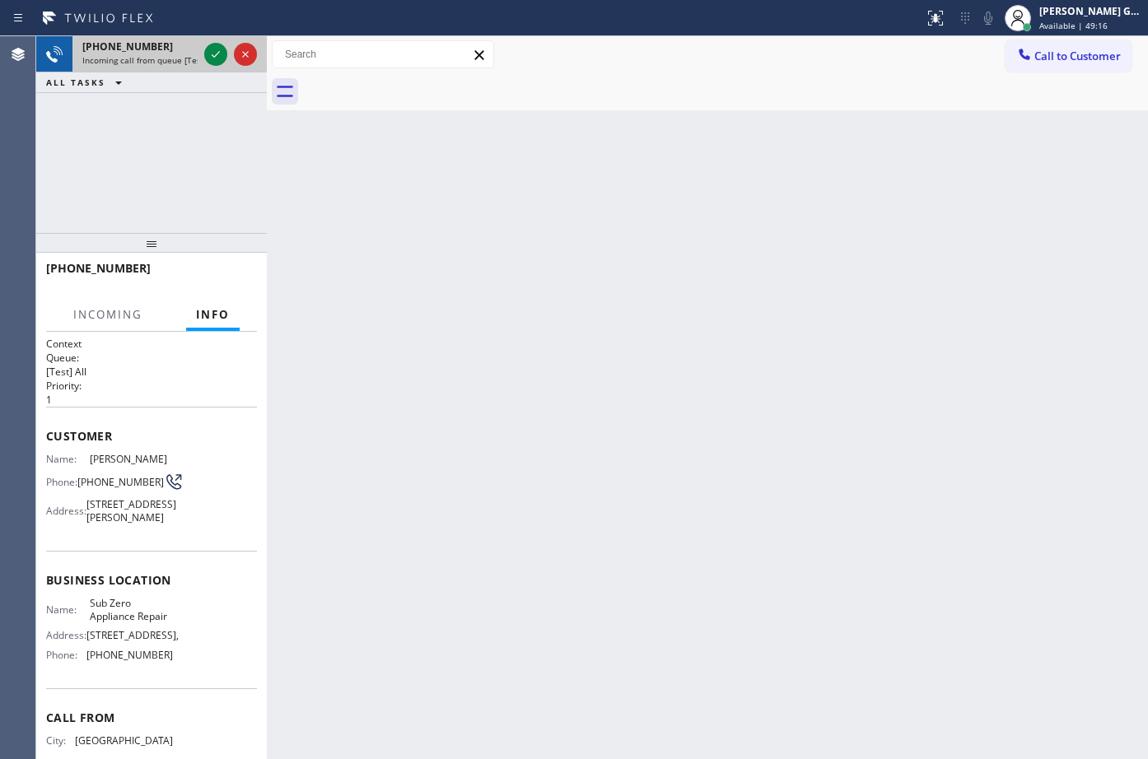
click at [162, 62] on span "Incoming call from queue [Test] All" at bounding box center [150, 60] width 137 height 12
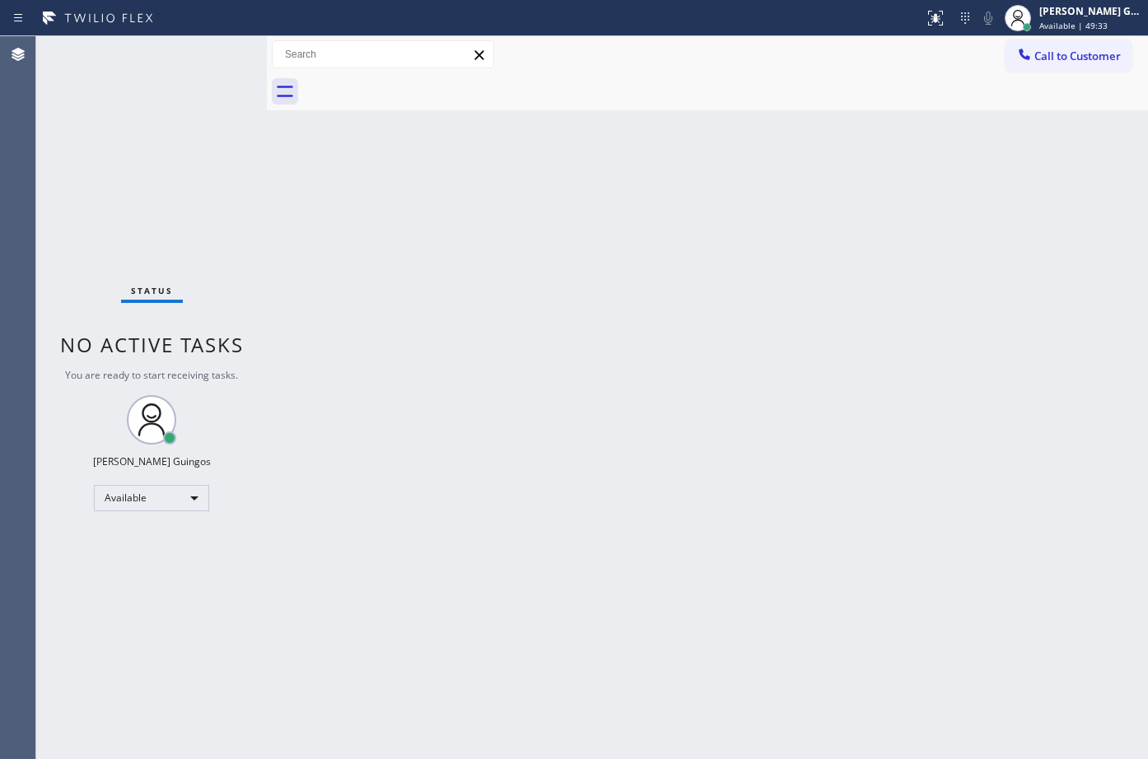
click at [601, 297] on div "Back to Dashboard Change Sender ID Customers Technicians Select a contact Outbo…" at bounding box center [707, 397] width 881 height 723
drag, startPoint x: 479, startPoint y: 255, endPoint x: 454, endPoint y: 251, distance: 25.9
click at [614, 181] on div "Back to Dashboard Change Sender ID Customers Technicians Select a contact Outbo…" at bounding box center [707, 397] width 881 height 723
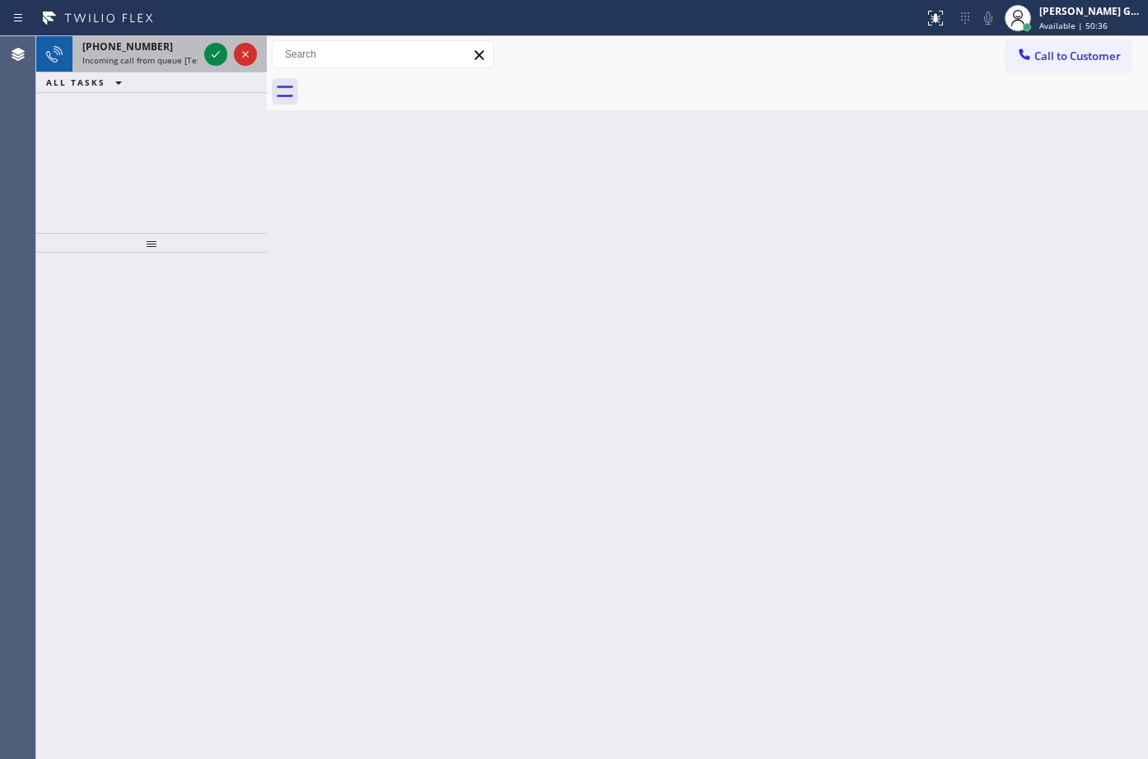
click at [187, 63] on span "Incoming call from queue [Test] All" at bounding box center [150, 60] width 137 height 12
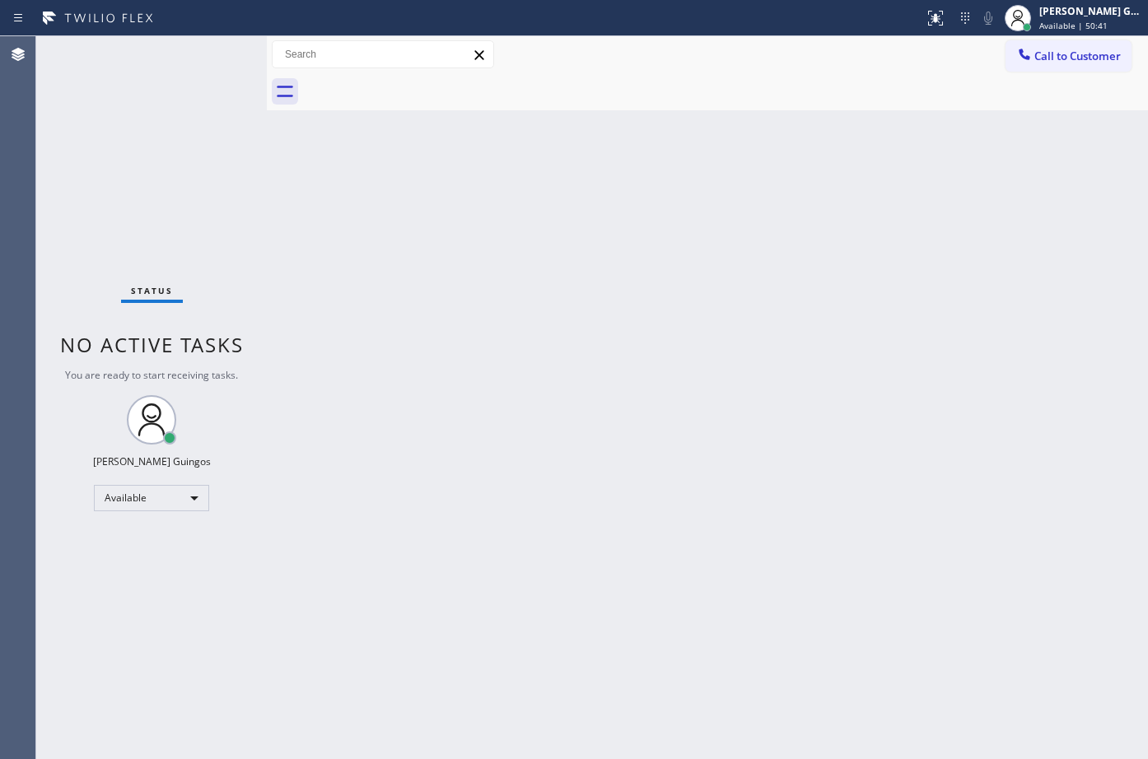
click at [684, 388] on div "Back to Dashboard Change Sender ID Customers Technicians Select a contact Outbo…" at bounding box center [707, 397] width 881 height 723
click at [692, 292] on div "Back to Dashboard Change Sender ID Customers Technicians Select a contact Outbo…" at bounding box center [707, 397] width 881 height 723
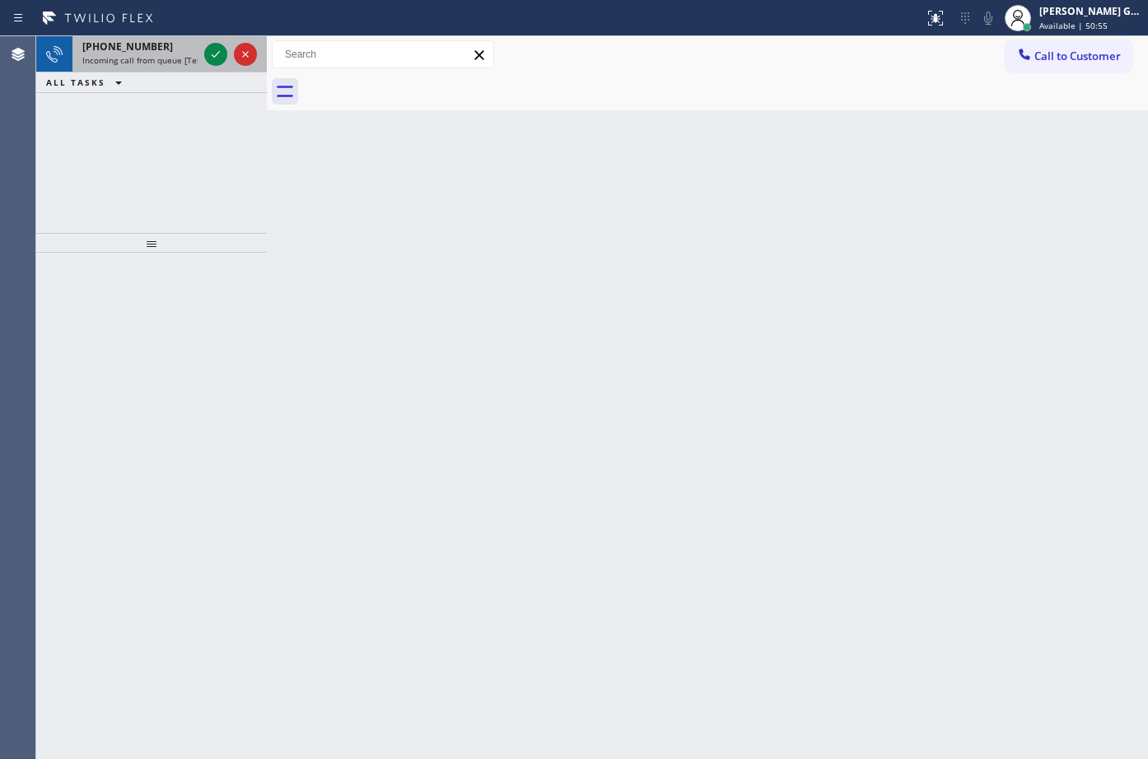
drag, startPoint x: 186, startPoint y: 76, endPoint x: 182, endPoint y: 67, distance: 10.0
click at [184, 74] on div "ALL TASKS ALL TASKS ACTIVE TASKS TASKS IN WRAP UP" at bounding box center [151, 82] width 231 height 21
click at [180, 64] on span "Incoming call from queue [Test] All" at bounding box center [150, 60] width 137 height 12
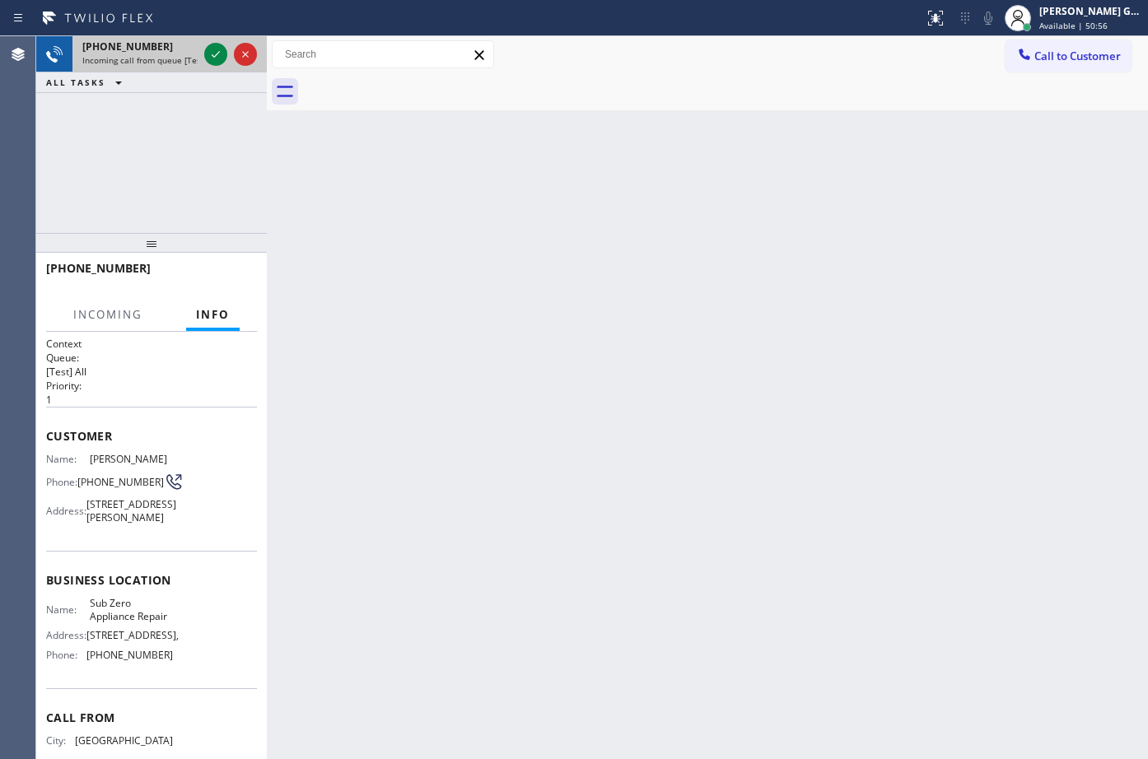
click at [136, 60] on span "Incoming call from queue [Test] All" at bounding box center [150, 60] width 137 height 12
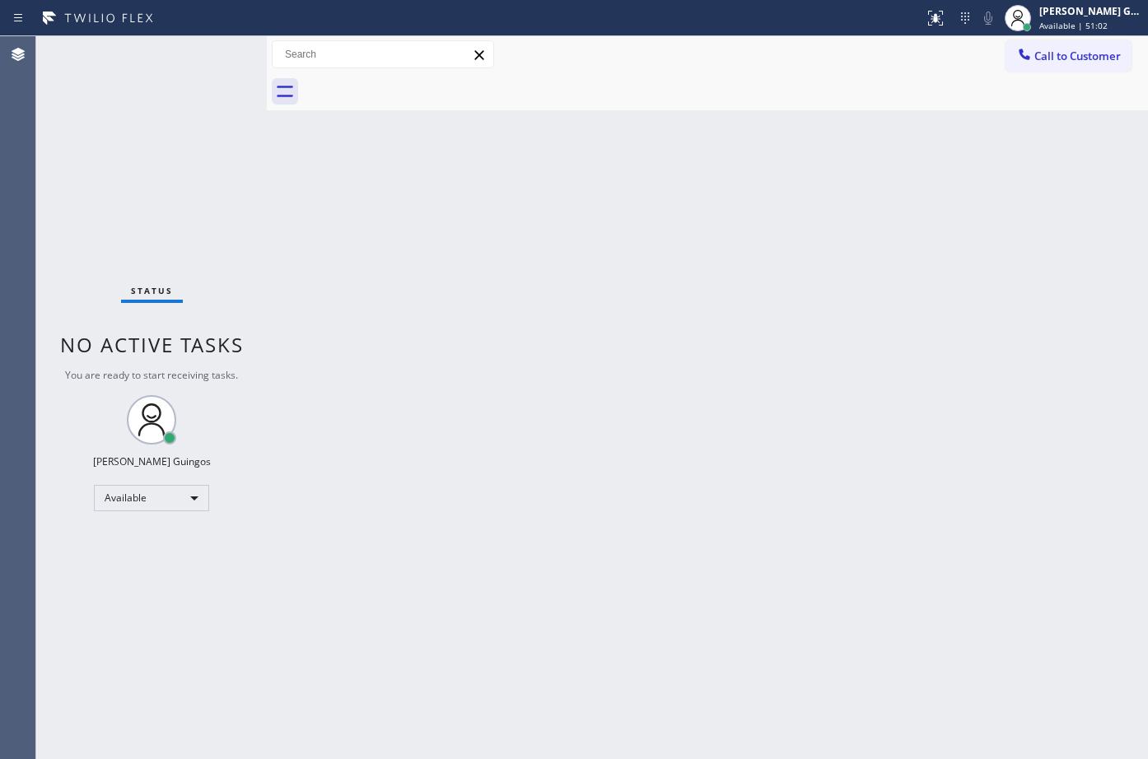
click at [723, 338] on div "Back to Dashboard Change Sender ID Customers Technicians Select a contact Outbo…" at bounding box center [707, 397] width 881 height 723
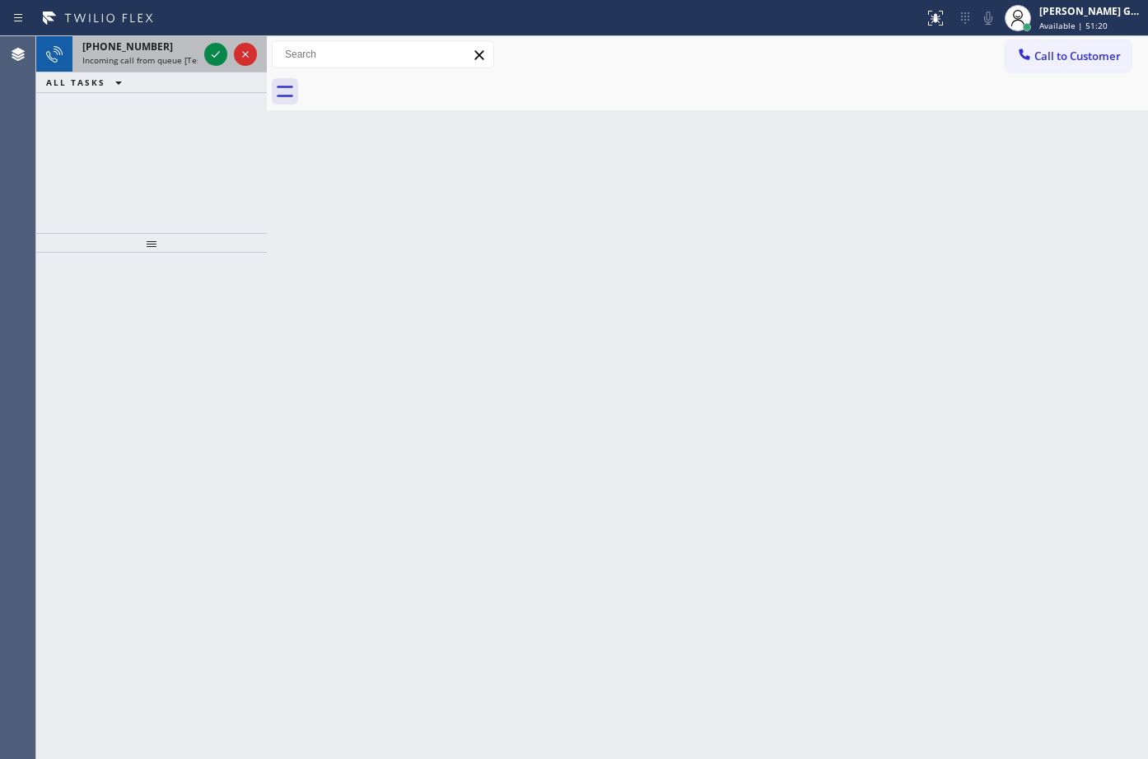
click at [149, 44] on span "+16509229684" at bounding box center [127, 47] width 91 height 14
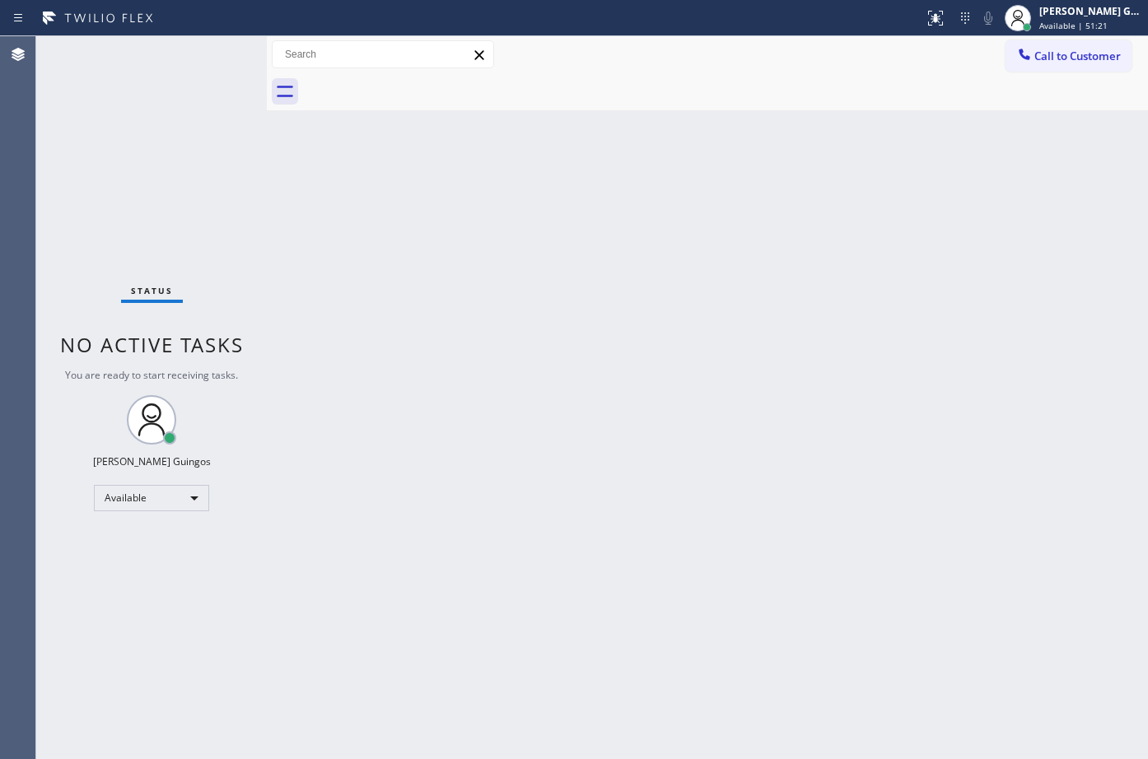
click at [166, 56] on div "Status No active tasks You are ready to start receiving tasks. [PERSON_NAME] Av…" at bounding box center [151, 397] width 231 height 723
click at [753, 301] on div "Back to Dashboard Change Sender ID Customers Technicians Select a contact Outbo…" at bounding box center [707, 397] width 881 height 723
click at [106, 43] on div "Status No active tasks You are ready to start receiving tasks. [PERSON_NAME] Av…" at bounding box center [151, 397] width 231 height 723
click at [1096, 61] on span "Call to Customer" at bounding box center [1077, 56] width 86 height 15
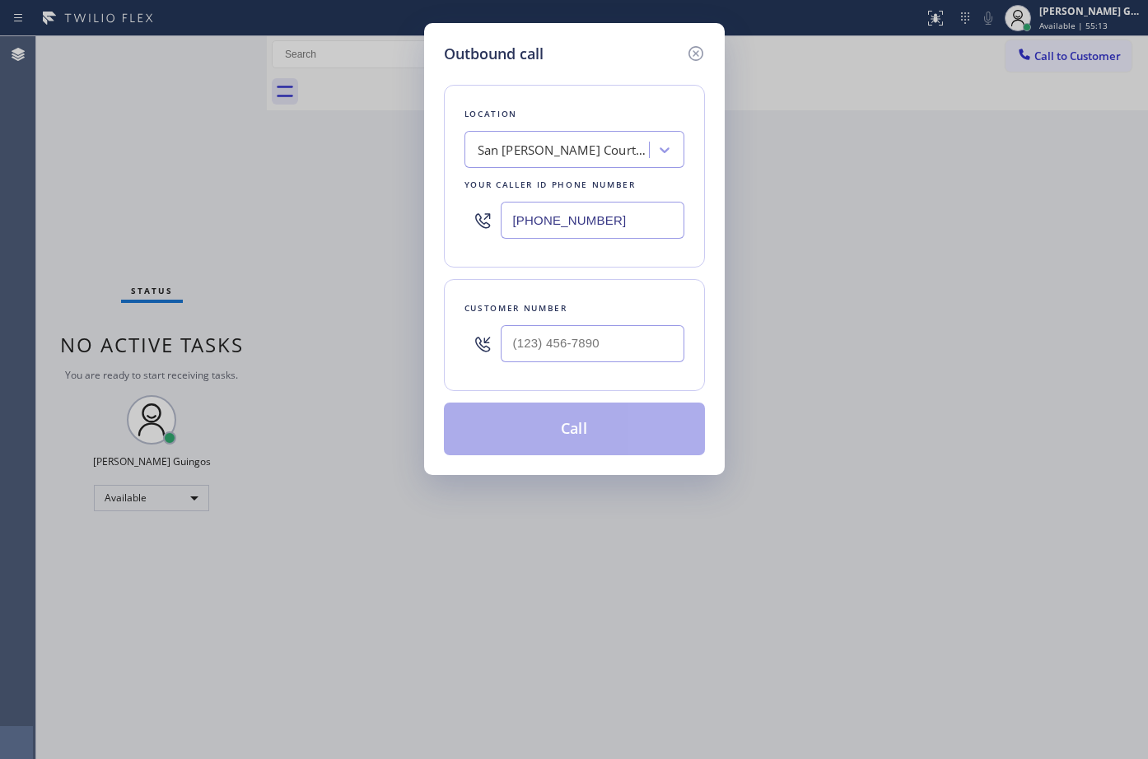
click at [585, 211] on input "[PHONE_NUMBER]" at bounding box center [593, 220] width 184 height 37
paste input "25) 620-2488"
click at [624, 210] on input "[PHONE_NUMBER]" at bounding box center [593, 220] width 184 height 37
paste input "text"
type input "[PHONE_NUMBER]"
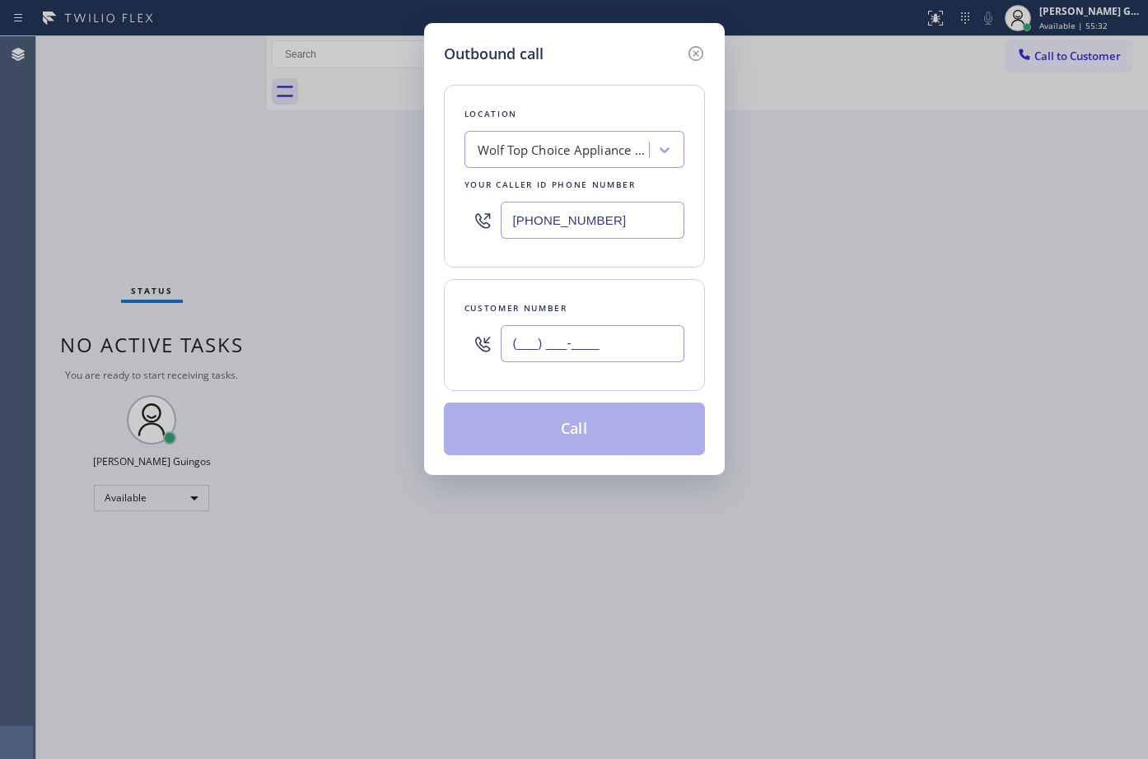
click at [598, 352] on input "(___) ___-____" at bounding box center [593, 343] width 184 height 37
paste input "425) 753-4356"
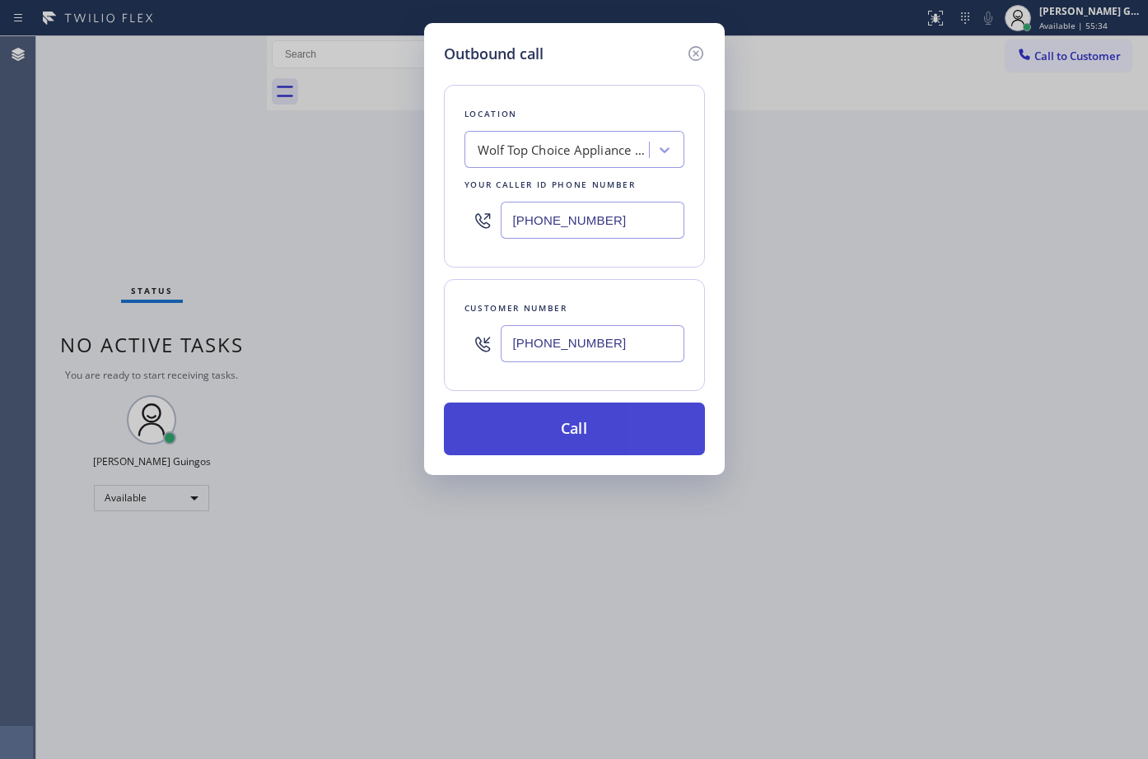
type input "[PHONE_NUMBER]"
click at [599, 416] on button "Call" at bounding box center [574, 429] width 261 height 53
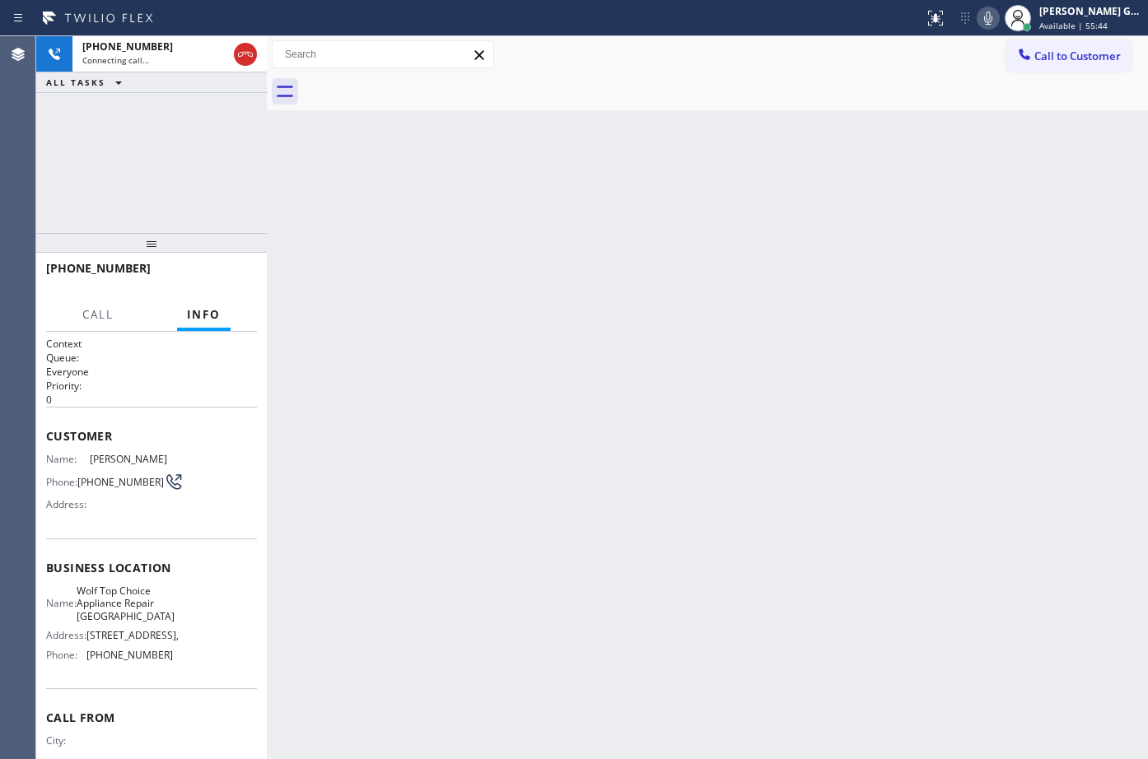
click at [989, 22] on icon at bounding box center [988, 18] width 20 height 20
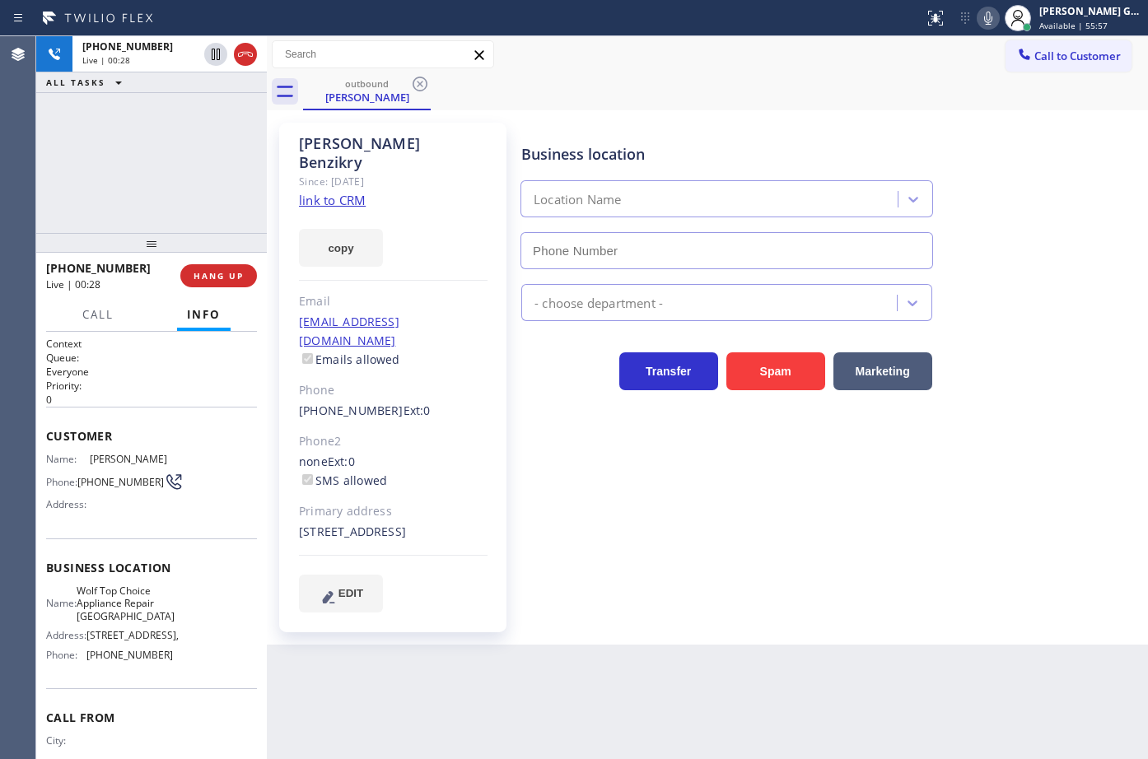
type input "[PHONE_NUMBER]"
click at [349, 192] on link "link to CRM" at bounding box center [332, 200] width 67 height 16
click at [641, 99] on div "outbound [PERSON_NAME]" at bounding box center [725, 91] width 845 height 37
click at [777, 104] on div "outbound [PERSON_NAME]" at bounding box center [725, 91] width 845 height 37
click at [1025, 324] on div "Transfer Spam Marketing" at bounding box center [831, 355] width 626 height 69
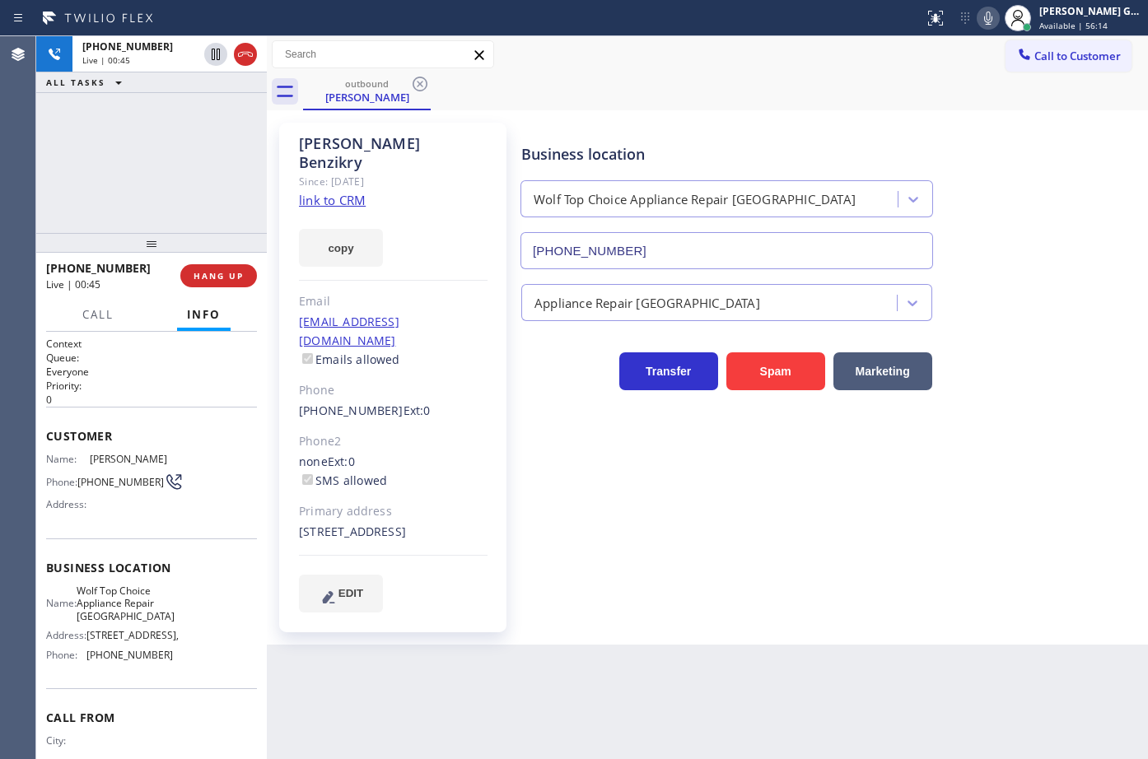
click at [992, 18] on icon at bounding box center [988, 18] width 20 height 20
click at [983, 16] on icon at bounding box center [988, 18] width 20 height 20
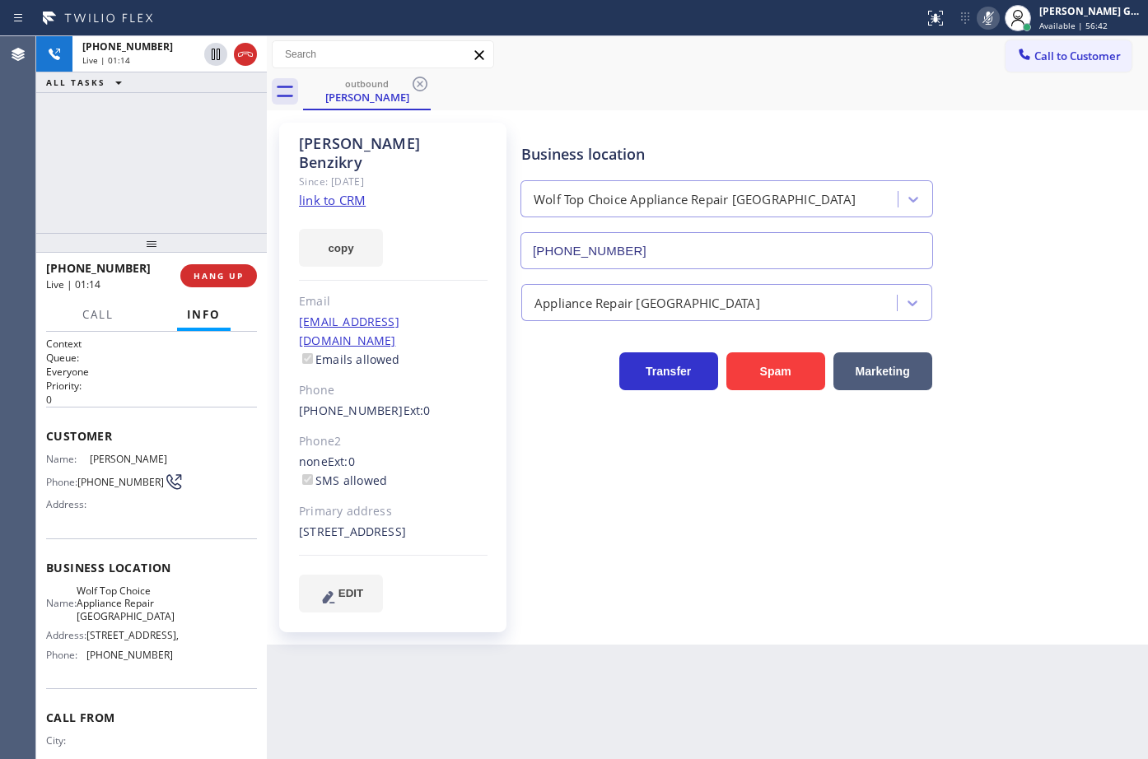
click at [983, 16] on icon at bounding box center [988, 18] width 20 height 20
click at [977, 7] on button at bounding box center [988, 18] width 23 height 23
click at [378, 523] on div "[STREET_ADDRESS]" at bounding box center [393, 532] width 189 height 19
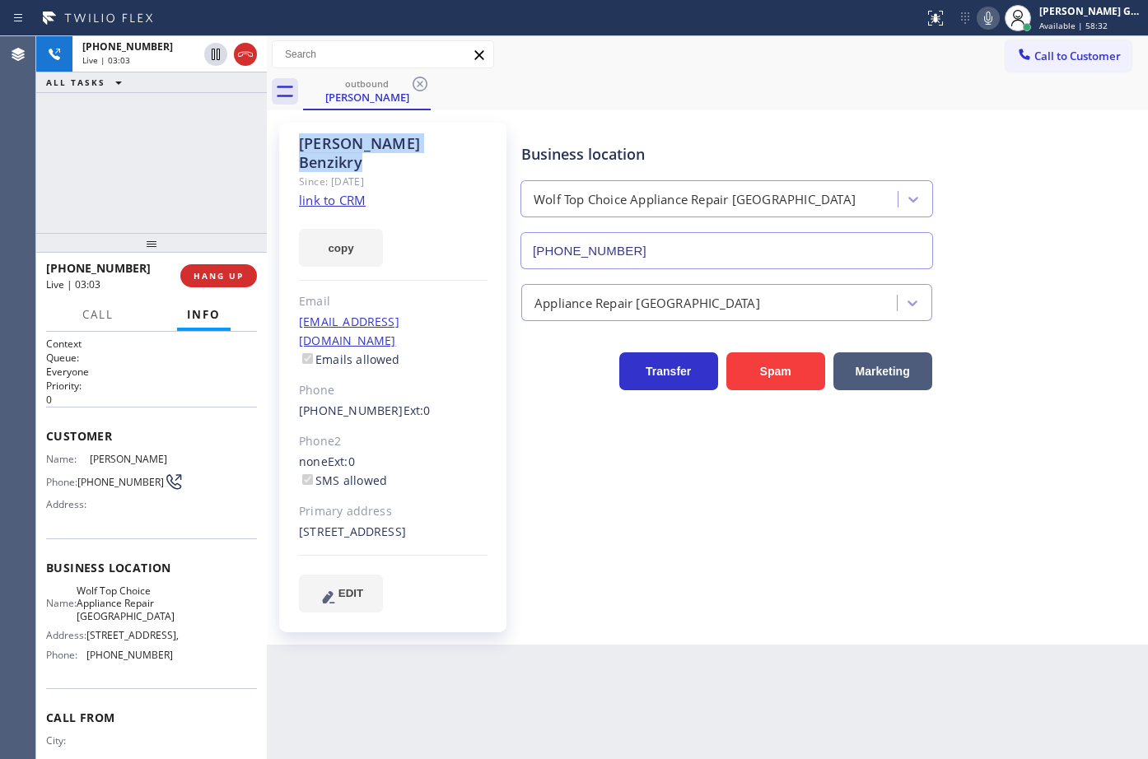
drag, startPoint x: 301, startPoint y: 144, endPoint x: 436, endPoint y: 138, distance: 135.2
click at [436, 138] on div "Evelyn Benzikry" at bounding box center [393, 153] width 189 height 38
click at [711, 107] on div "outbound [PERSON_NAME]" at bounding box center [725, 91] width 845 height 37
click at [858, 108] on div "outbound [PERSON_NAME]" at bounding box center [725, 91] width 845 height 37
click at [676, 127] on div "Business location Wolf Top Choice Appliance Repair [GEOGRAPHIC_DATA] [PHONE_NUM…" at bounding box center [727, 198] width 418 height 142
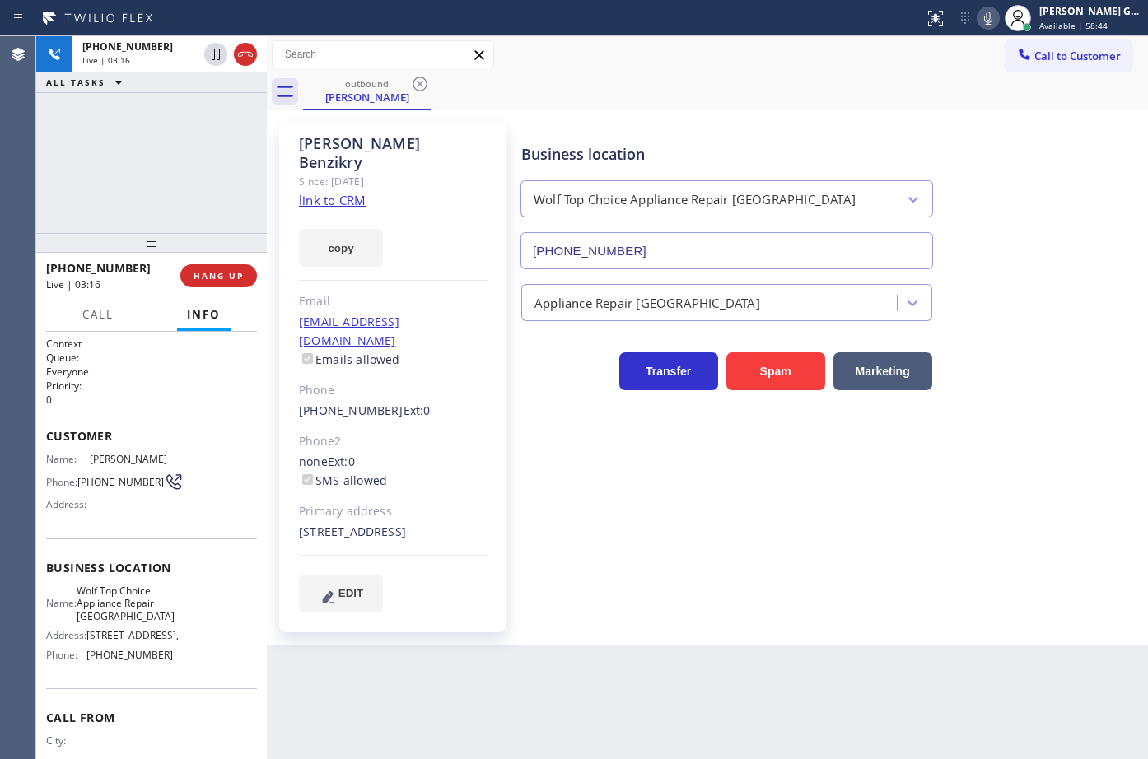
click at [676, 127] on div "Business location Wolf Top Choice Appliance Repair [GEOGRAPHIC_DATA] [PHONE_NUM…" at bounding box center [727, 198] width 418 height 142
click at [632, 124] on div "Business location Wolf Top Choice Appliance Repair [GEOGRAPHIC_DATA] [PHONE_NUM…" at bounding box center [831, 194] width 626 height 149
click at [635, 111] on div "[PERSON_NAME] Since: [DATE] link to CRM copy Email [EMAIL_ADDRESS][DOMAIN_NAME]…" at bounding box center [707, 377] width 881 height 534
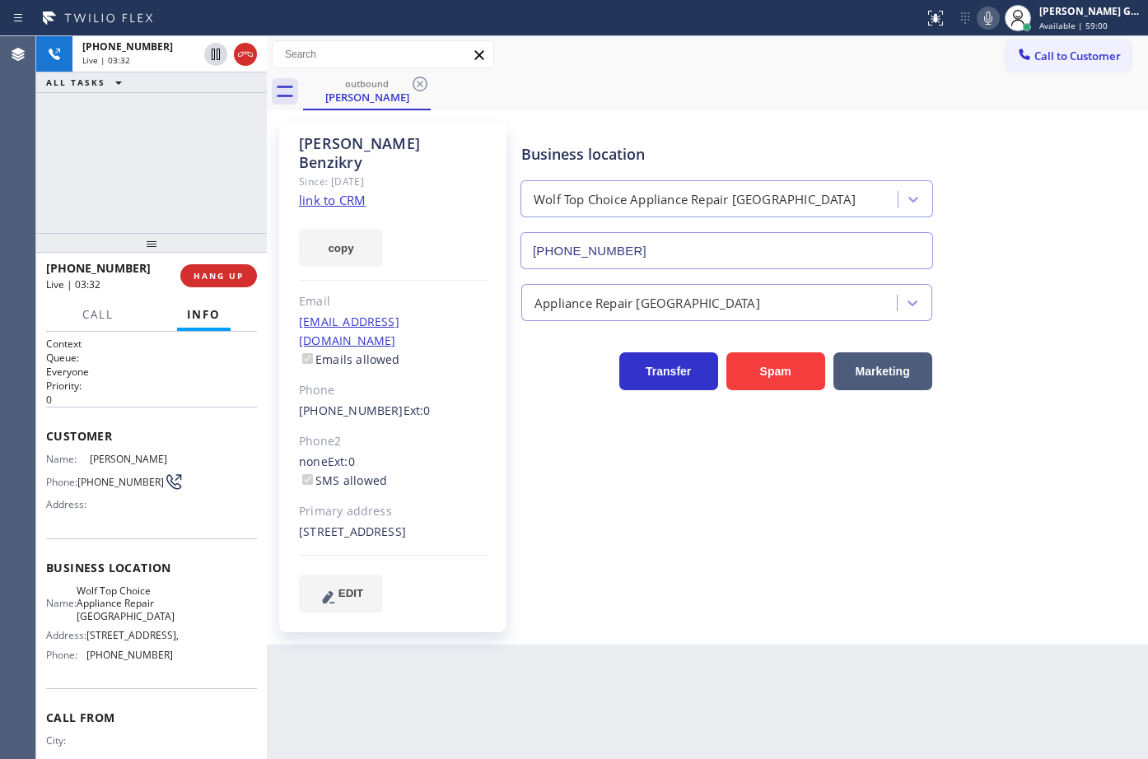
click at [647, 119] on div "[PERSON_NAME] Since: [DATE] link to CRM copy Email [EMAIL_ADDRESS][DOMAIN_NAME]…" at bounding box center [707, 377] width 873 height 526
click at [751, 119] on div "[PERSON_NAME] Since: [DATE] link to CRM copy Email [EMAIL_ADDRESS][DOMAIN_NAME]…" at bounding box center [707, 377] width 873 height 526
click at [749, 116] on div "[PERSON_NAME] Since: [DATE] link to CRM copy Email [EMAIL_ADDRESS][DOMAIN_NAME]…" at bounding box center [707, 377] width 873 height 526
click at [752, 111] on div "[PERSON_NAME] Since: [DATE] link to CRM copy Email [EMAIL_ADDRESS][DOMAIN_NAME]…" at bounding box center [707, 377] width 881 height 534
click at [218, 221] on div "+14257534356 Live | 03:40 ALL TASKS ALL TASKS ACTIVE TASKS TASKS IN WRAP UP" at bounding box center [151, 134] width 231 height 197
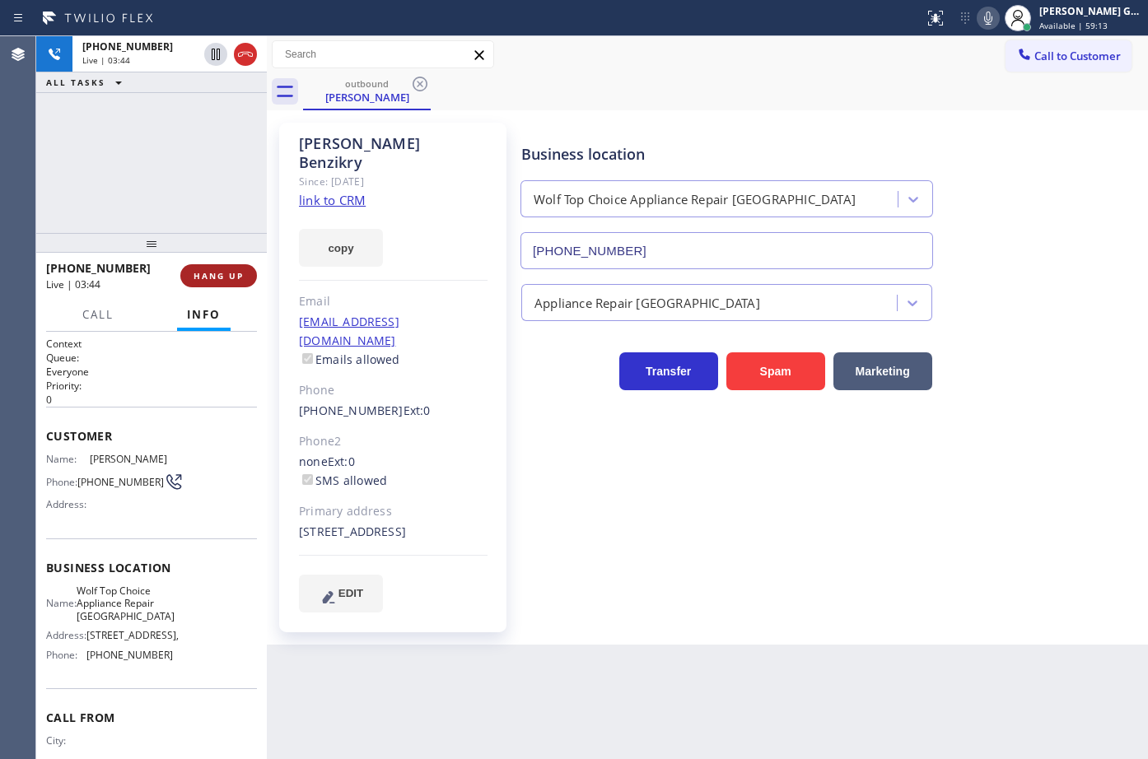
click at [225, 278] on span "HANG UP" at bounding box center [219, 276] width 50 height 12
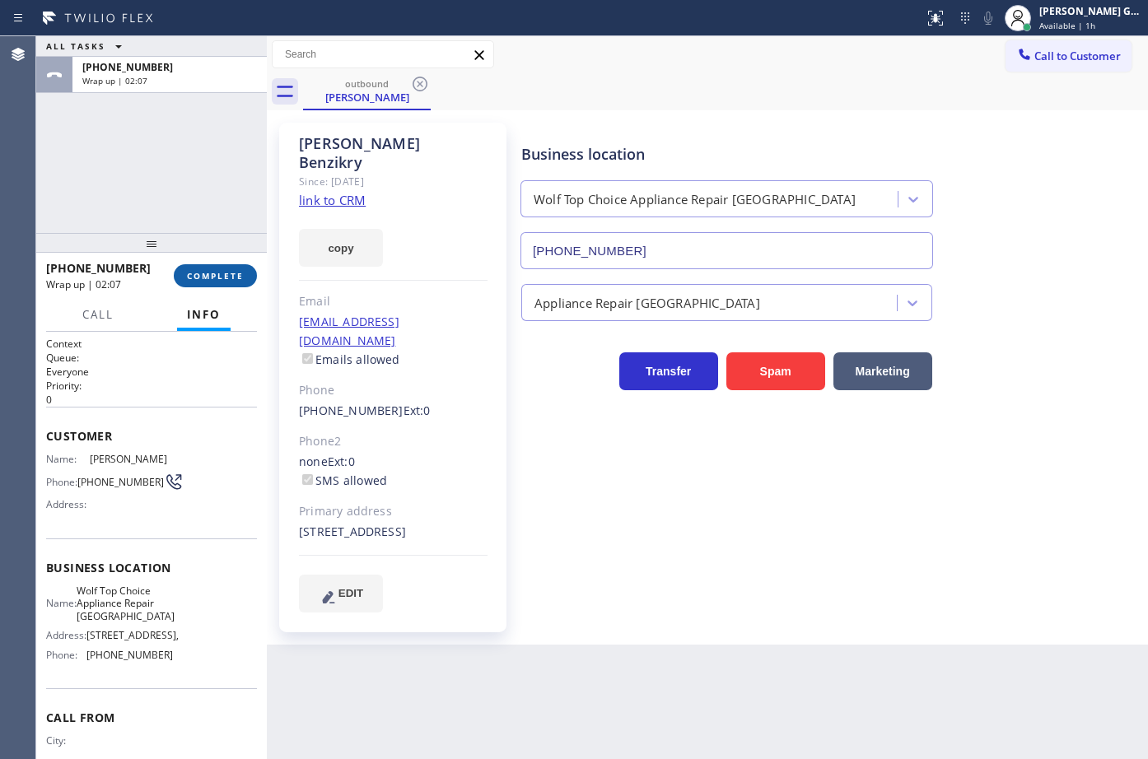
drag, startPoint x: 200, startPoint y: 242, endPoint x: 210, endPoint y: 282, distance: 41.5
click at [203, 248] on div at bounding box center [151, 243] width 231 height 20
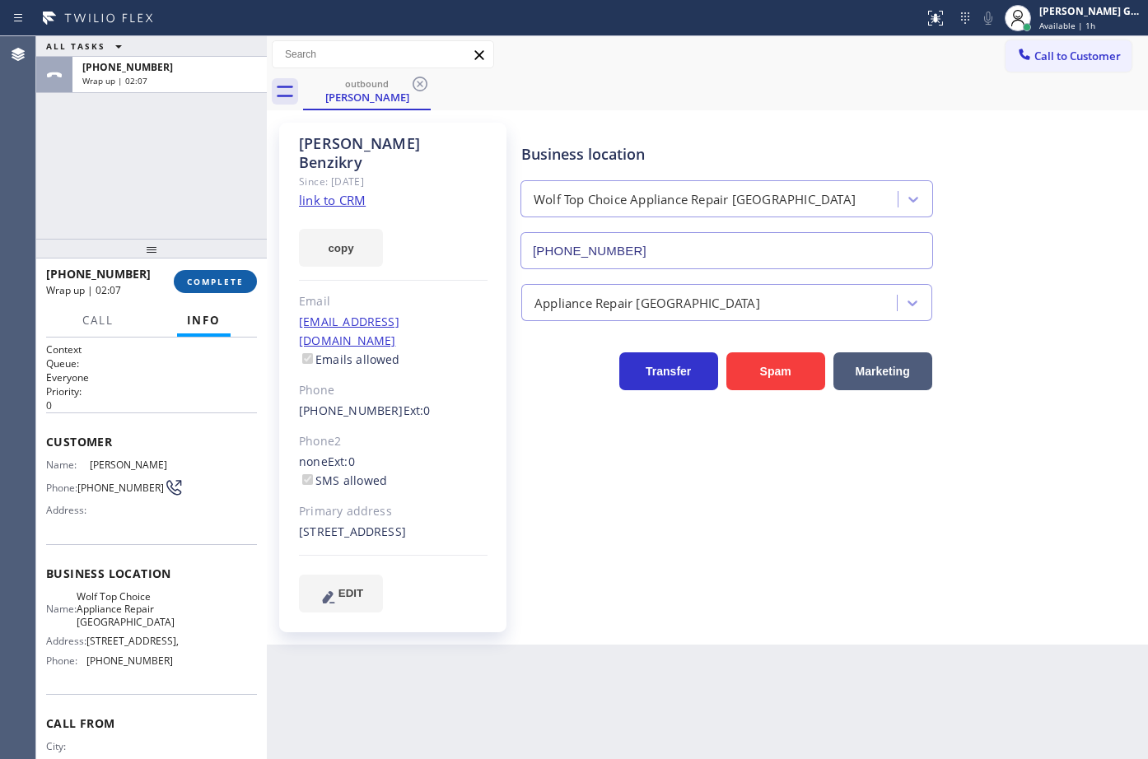
click at [210, 282] on span "COMPLETE" at bounding box center [215, 282] width 57 height 12
drag, startPoint x: 710, startPoint y: 568, endPoint x: 735, endPoint y: 572, distance: 25.0
click at [716, 572] on div "Business location Wolf Top Choice Appliance Repair [GEOGRAPHIC_DATA] [PHONE_NUM…" at bounding box center [831, 367] width 626 height 481
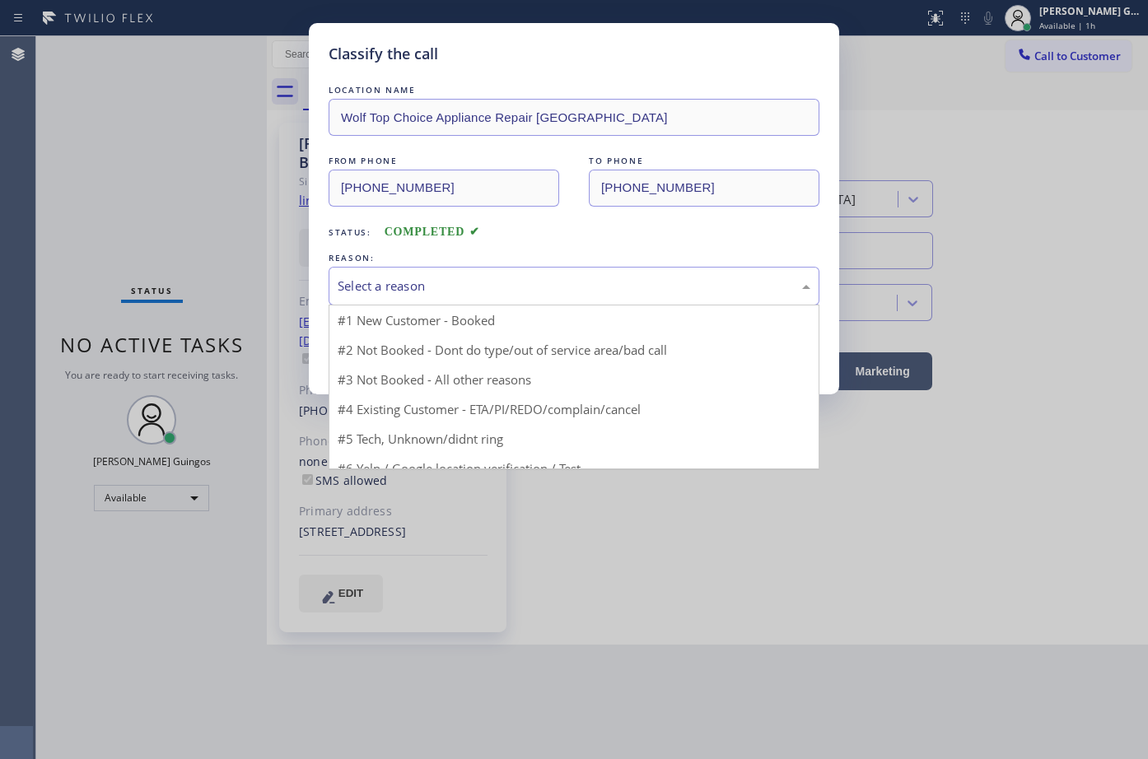
click at [426, 289] on div "Select a reason" at bounding box center [574, 286] width 473 height 19
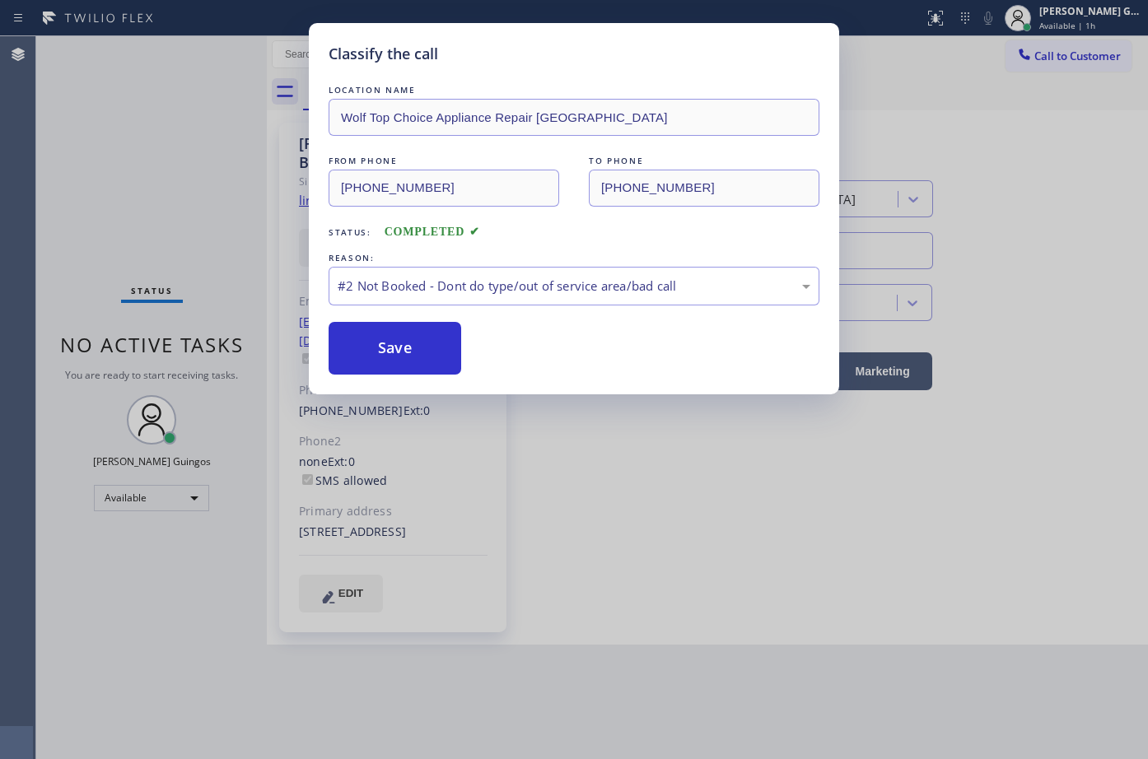
click at [380, 343] on button "Save" at bounding box center [395, 348] width 133 height 53
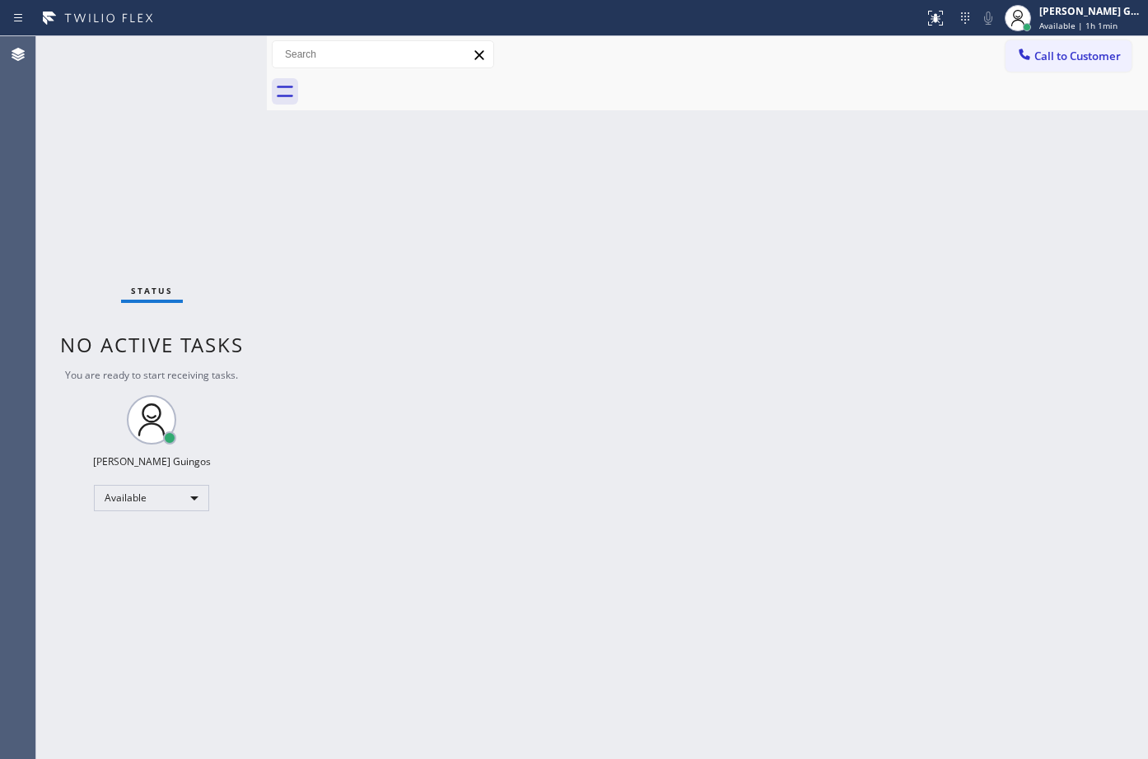
drag, startPoint x: 648, startPoint y: 100, endPoint x: 441, endPoint y: 5, distance: 228.5
click at [644, 98] on div at bounding box center [725, 91] width 845 height 37
click at [728, 196] on div "Back to Dashboard Change Sender ID Customers Technicians Select a contact Outbo…" at bounding box center [707, 397] width 881 height 723
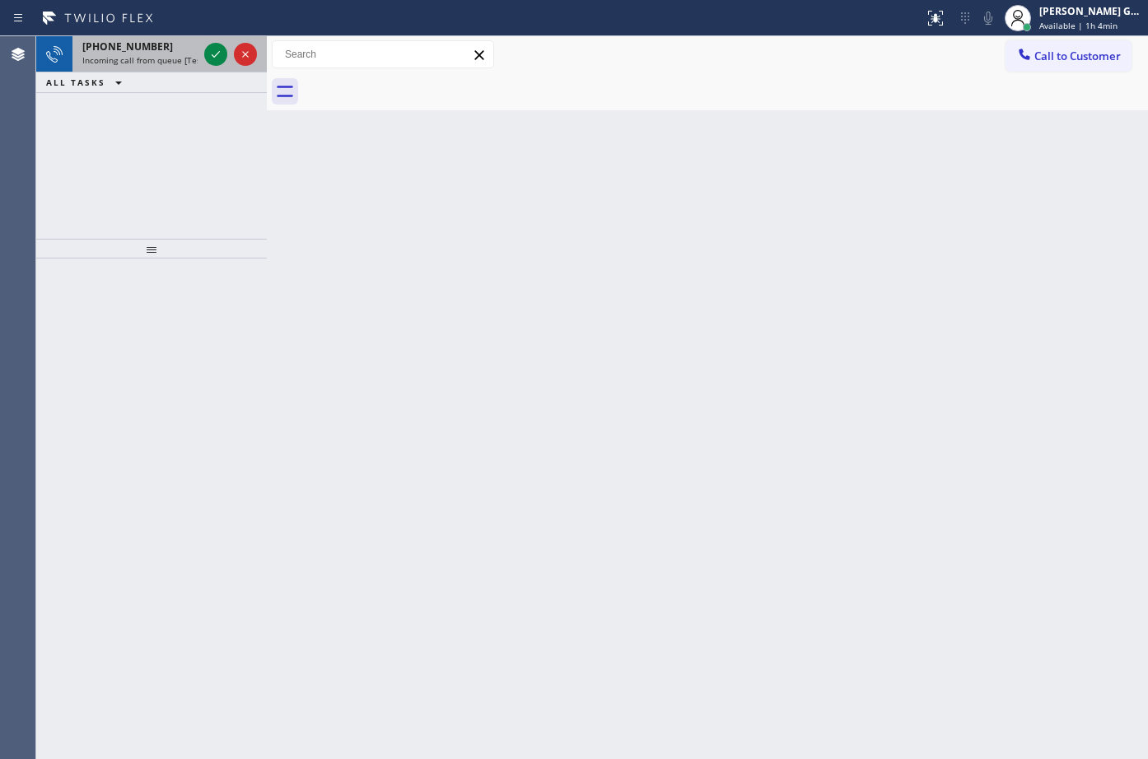
click at [145, 64] on span "Incoming call from queue [Test] All" at bounding box center [150, 60] width 137 height 12
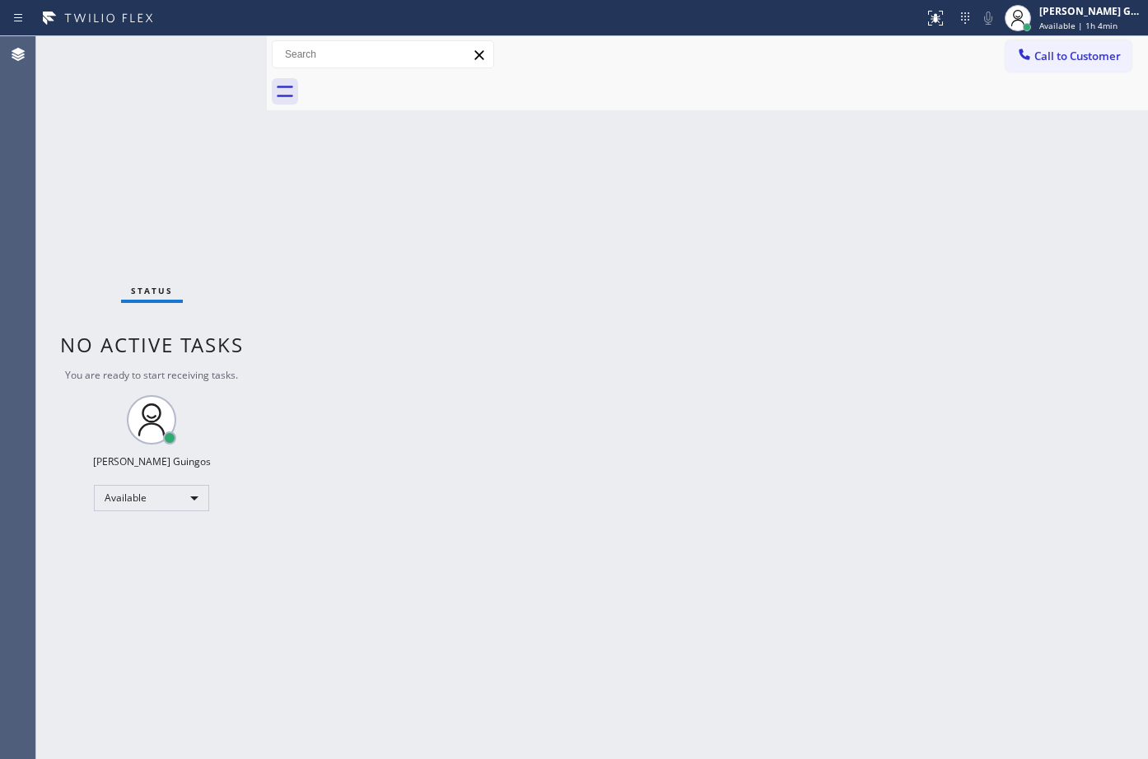
click at [658, 74] on div at bounding box center [725, 91] width 845 height 37
click at [632, 72] on div "Call to Customer Outbound call Location Wolf Top Choice Appliance Repair [GEOGR…" at bounding box center [707, 54] width 881 height 37
click at [656, 74] on div at bounding box center [725, 91] width 845 height 37
click at [669, 72] on div "Call to Customer Outbound call Location Wolf Top Choice Appliance Repair [GEOGR…" at bounding box center [707, 54] width 881 height 37
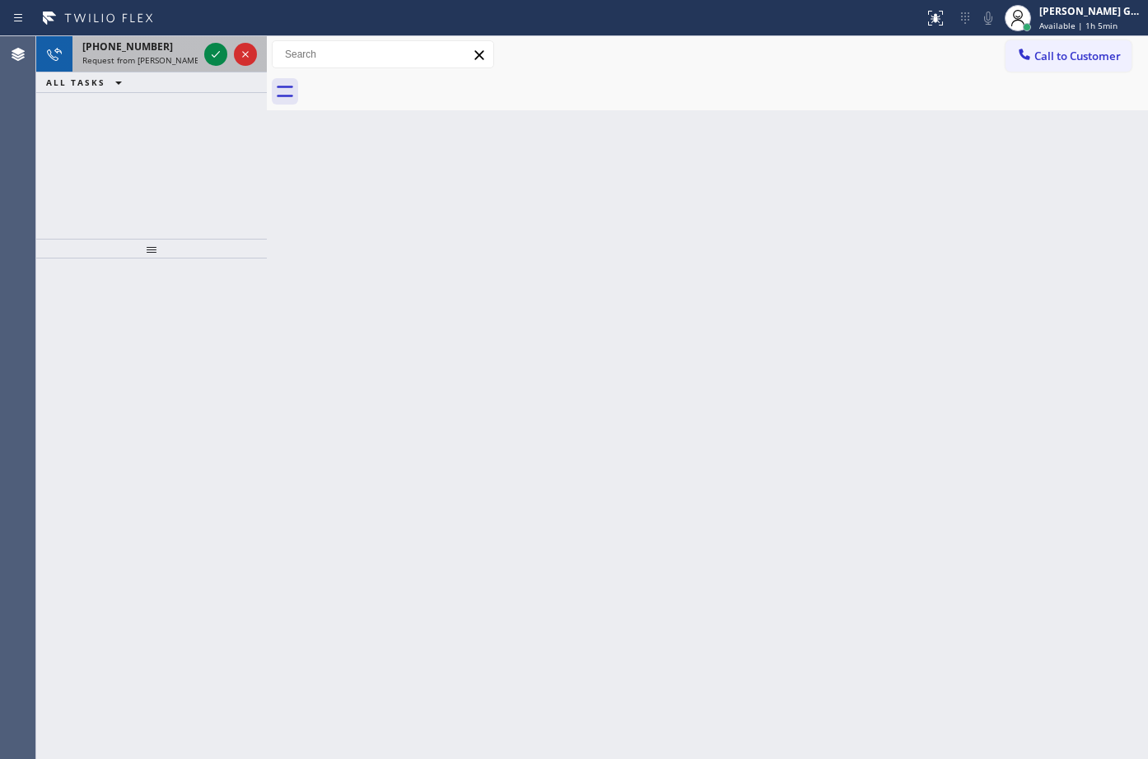
click at [187, 54] on span "Request from [PERSON_NAME] (direct)" at bounding box center [157, 60] width 150 height 12
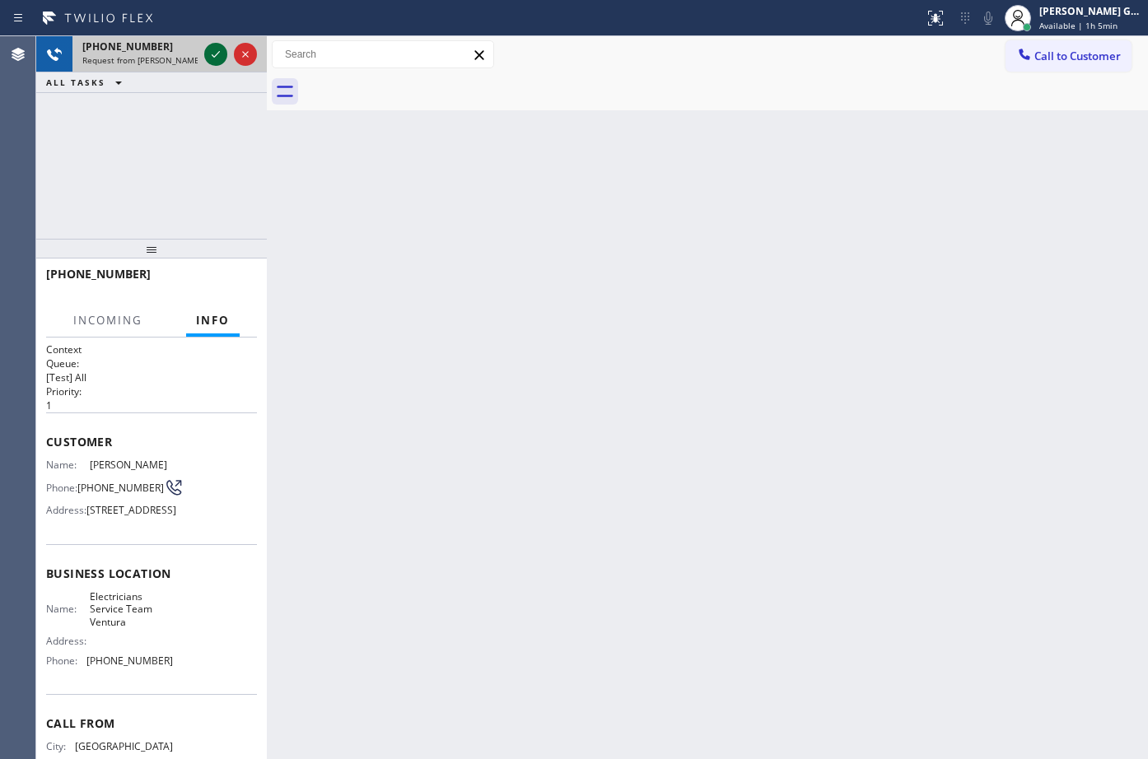
click at [207, 54] on icon at bounding box center [216, 54] width 20 height 20
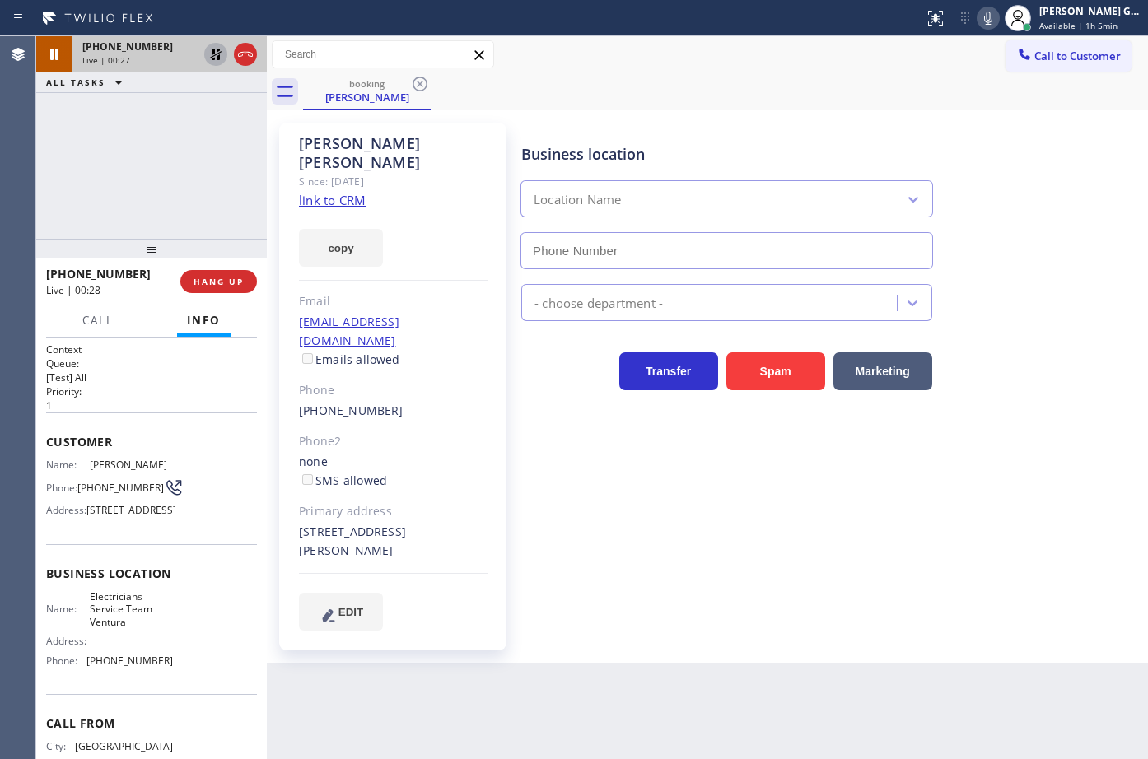
type input "[PHONE_NUMBER]"
click at [344, 192] on link "link to CRM" at bounding box center [332, 200] width 67 height 16
click at [996, 15] on icon at bounding box center [988, 18] width 20 height 20
click at [996, 17] on icon at bounding box center [988, 18] width 20 height 20
click at [986, 19] on icon at bounding box center [988, 18] width 20 height 20
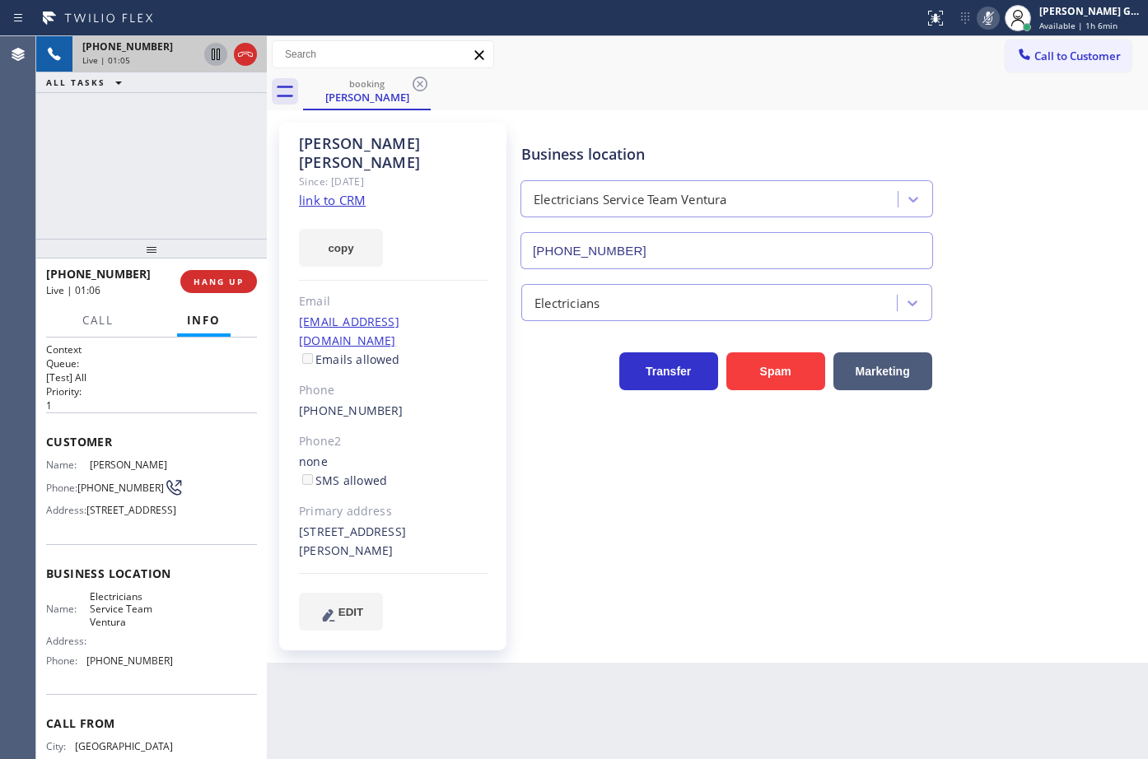
click at [986, 19] on icon at bounding box center [988, 18] width 20 height 20
click at [988, 19] on icon at bounding box center [988, 18] width 20 height 20
click at [992, 22] on icon at bounding box center [988, 18] width 20 height 20
click at [917, 103] on div "booking Sally Leon" at bounding box center [725, 91] width 845 height 37
click at [665, 81] on div "booking Sally Leon" at bounding box center [725, 91] width 845 height 37
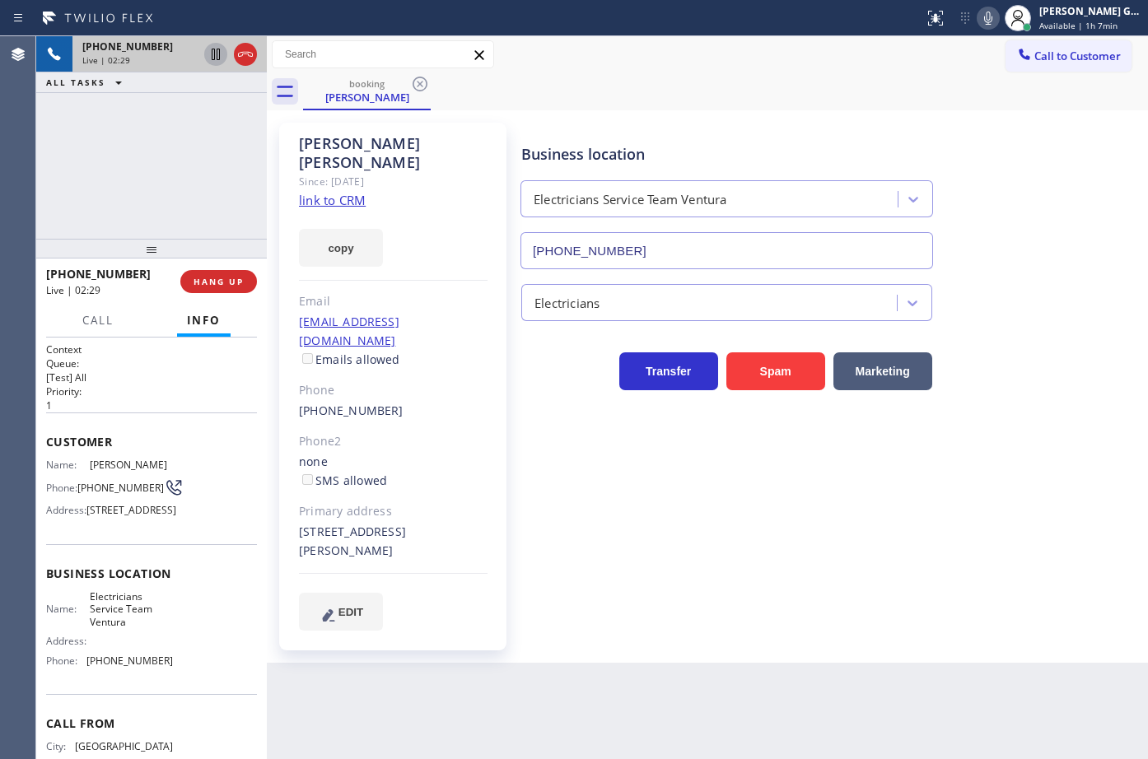
click at [656, 102] on div "booking Sally Leon" at bounding box center [725, 91] width 845 height 37
click at [100, 485] on span "[PHONE_NUMBER]" at bounding box center [120, 488] width 86 height 12
click at [323, 144] on div "Sally Leon" at bounding box center [393, 153] width 189 height 38
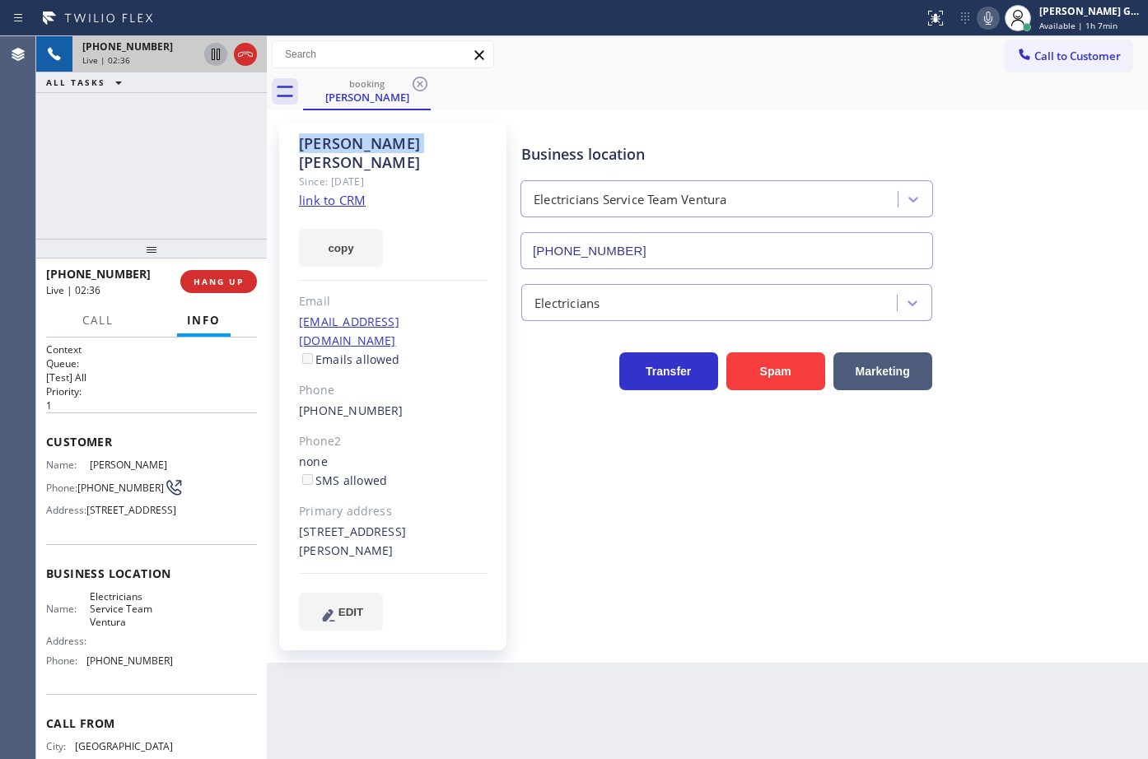
click at [323, 144] on div "Sally Leon" at bounding box center [393, 153] width 189 height 38
click at [847, 79] on div "booking Sally Leon" at bounding box center [725, 91] width 845 height 37
click at [846, 142] on div "Business location Electricians Service Team Ventura (805) 519-8853" at bounding box center [727, 198] width 418 height 142
click at [760, 129] on div "Business location Electricians Service Team Ventura (805) 519-8853" at bounding box center [727, 198] width 418 height 142
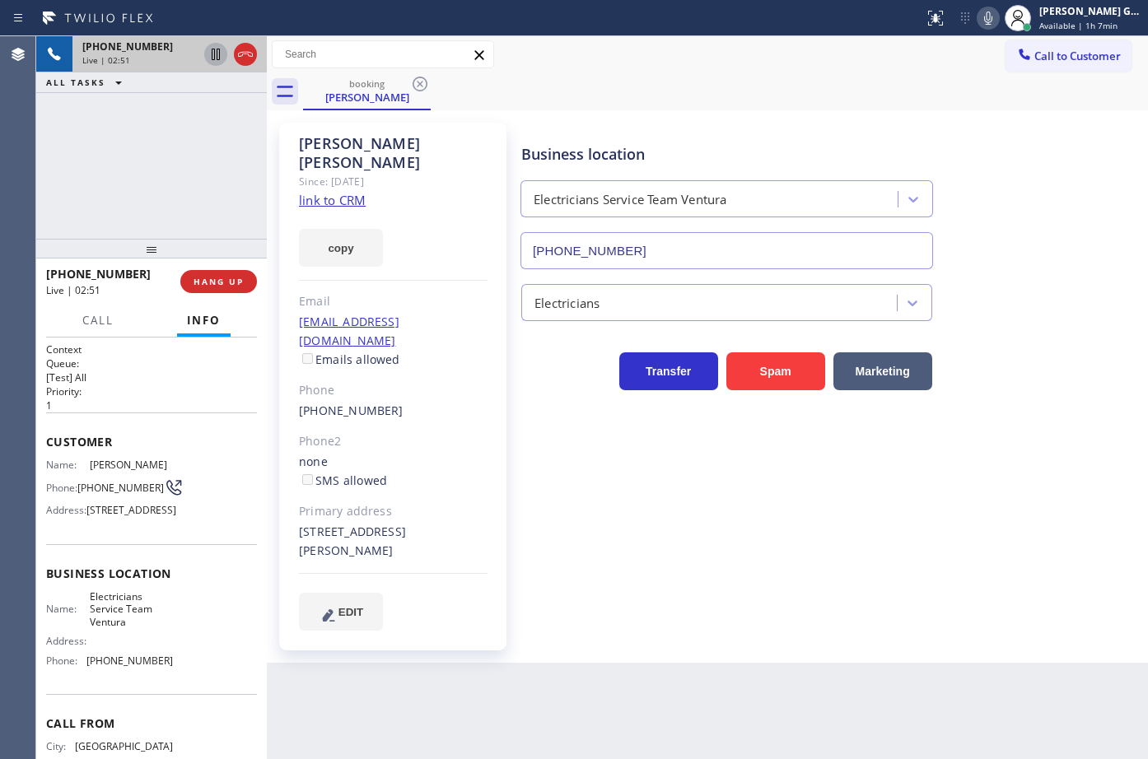
click at [787, 128] on div "Business location Electricians Service Team Ventura (805) 519-8853" at bounding box center [727, 198] width 418 height 142
click at [771, 124] on div "Business location Electricians Service Team Ventura (805) 519-8853" at bounding box center [831, 194] width 626 height 149
drag, startPoint x: 796, startPoint y: 115, endPoint x: 817, endPoint y: 99, distance: 26.4
click at [796, 114] on div "Sally Leon Since: 20 may 2020 link to CRM copy Email sallyaleon@gmail.com Email…" at bounding box center [707, 386] width 873 height 544
click at [996, 16] on icon at bounding box center [988, 18] width 20 height 20
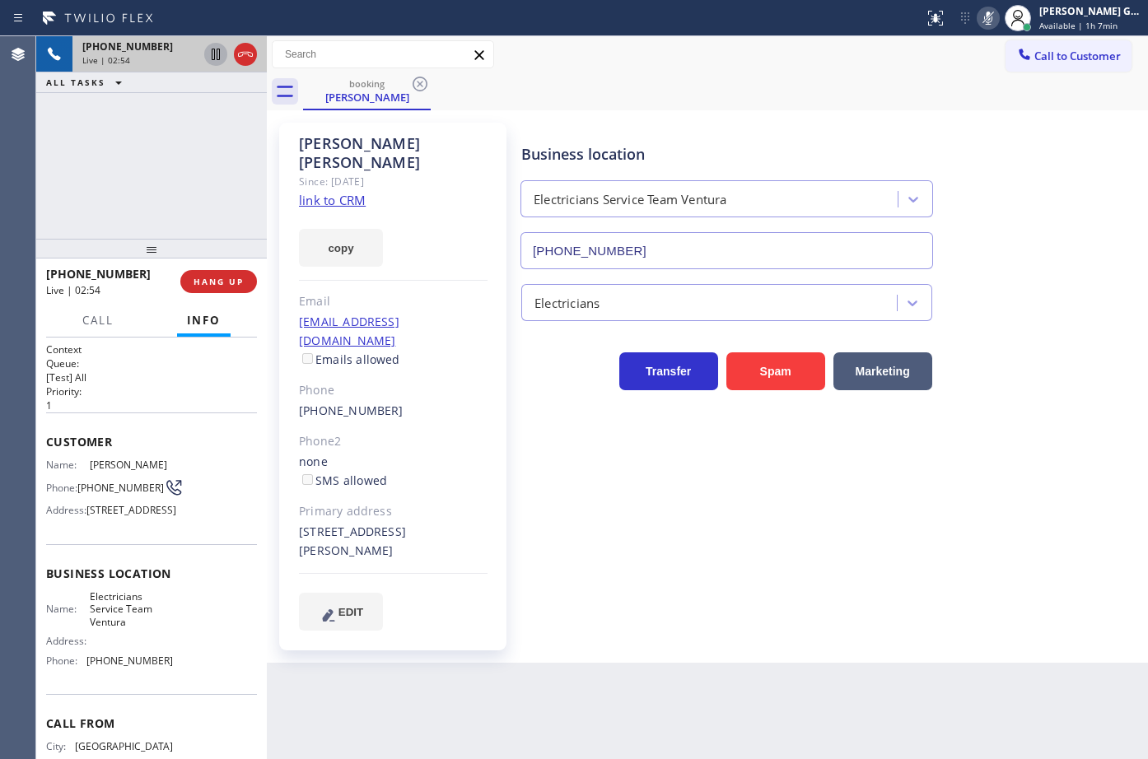
click at [818, 104] on div "booking Sally Leon" at bounding box center [725, 91] width 845 height 37
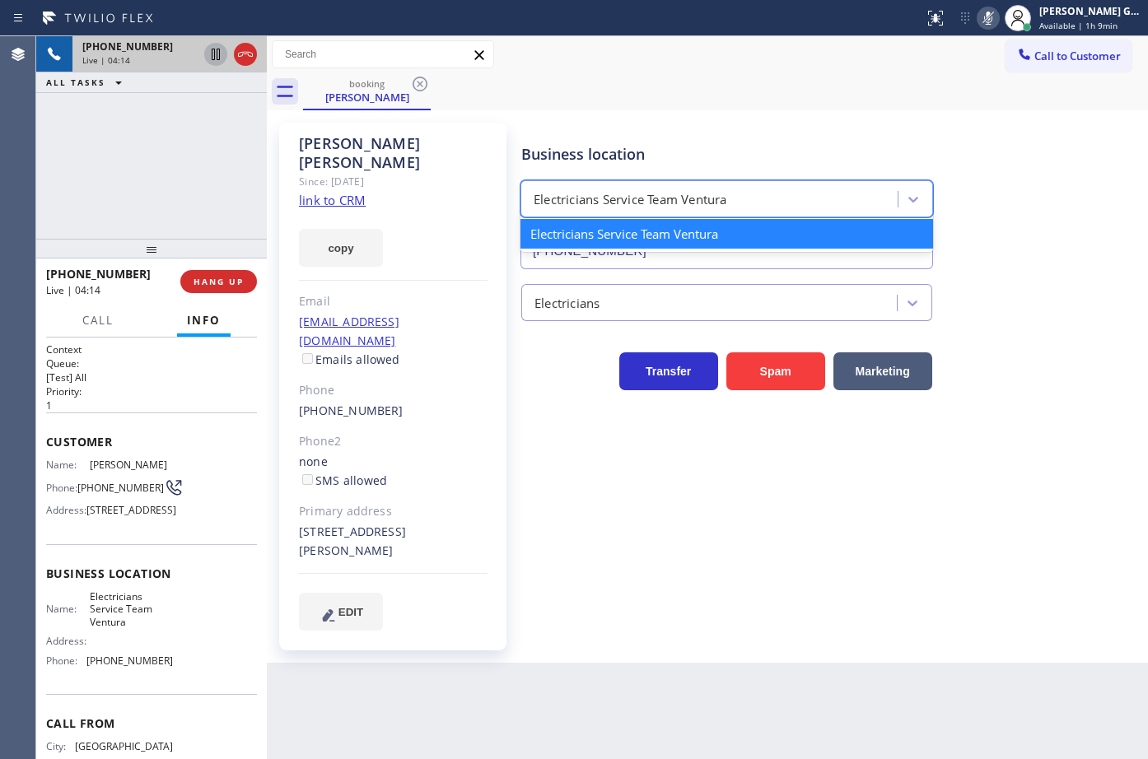
click at [711, 188] on div "Electricians Service Team Ventura" at bounding box center [711, 199] width 372 height 29
click at [737, 108] on div "booking Sally Leon" at bounding box center [725, 91] width 845 height 37
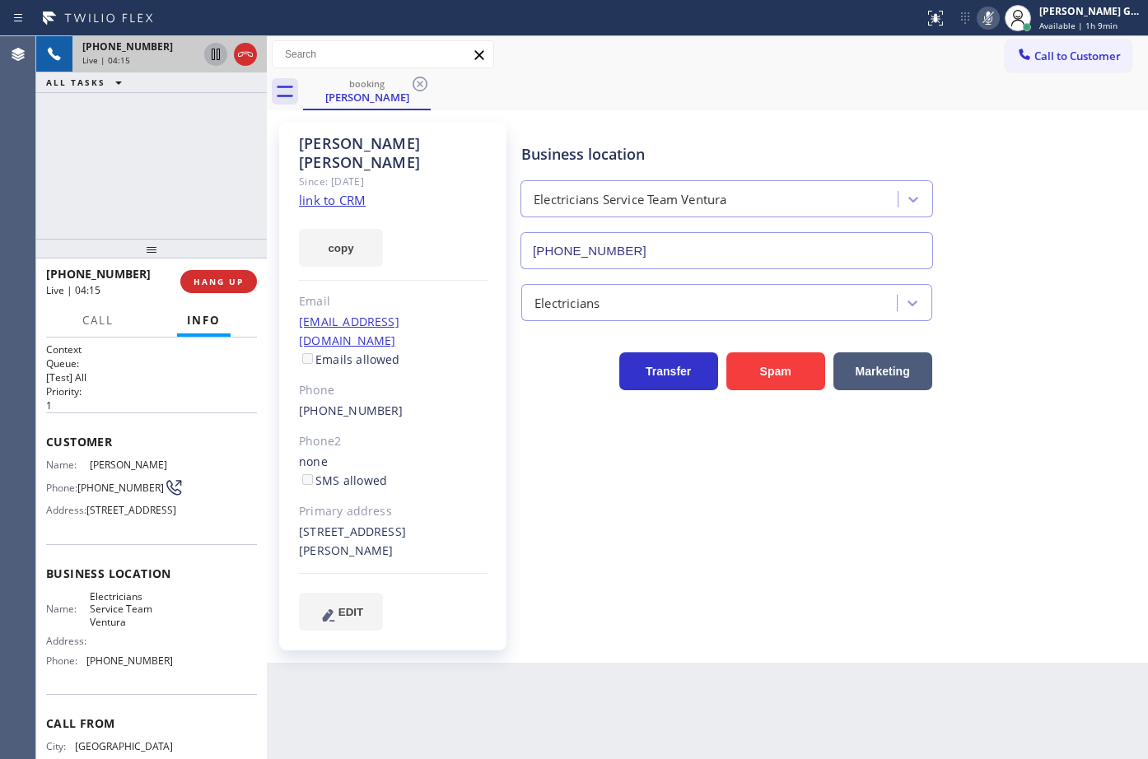
click at [992, 153] on div "Business location Electricians Service Team Ventura (805) 519-8853" at bounding box center [831, 194] width 626 height 149
click at [672, 67] on div "Call to Customer Outbound call Location Wolf Top Choice Appliance Repair [GEOGR…" at bounding box center [707, 54] width 881 height 29
click at [990, 19] on rect at bounding box center [988, 17] width 12 height 12
click at [689, 102] on div "booking Sally Leon" at bounding box center [725, 91] width 845 height 37
click at [774, 77] on div "booking Sally Leon" at bounding box center [725, 91] width 845 height 37
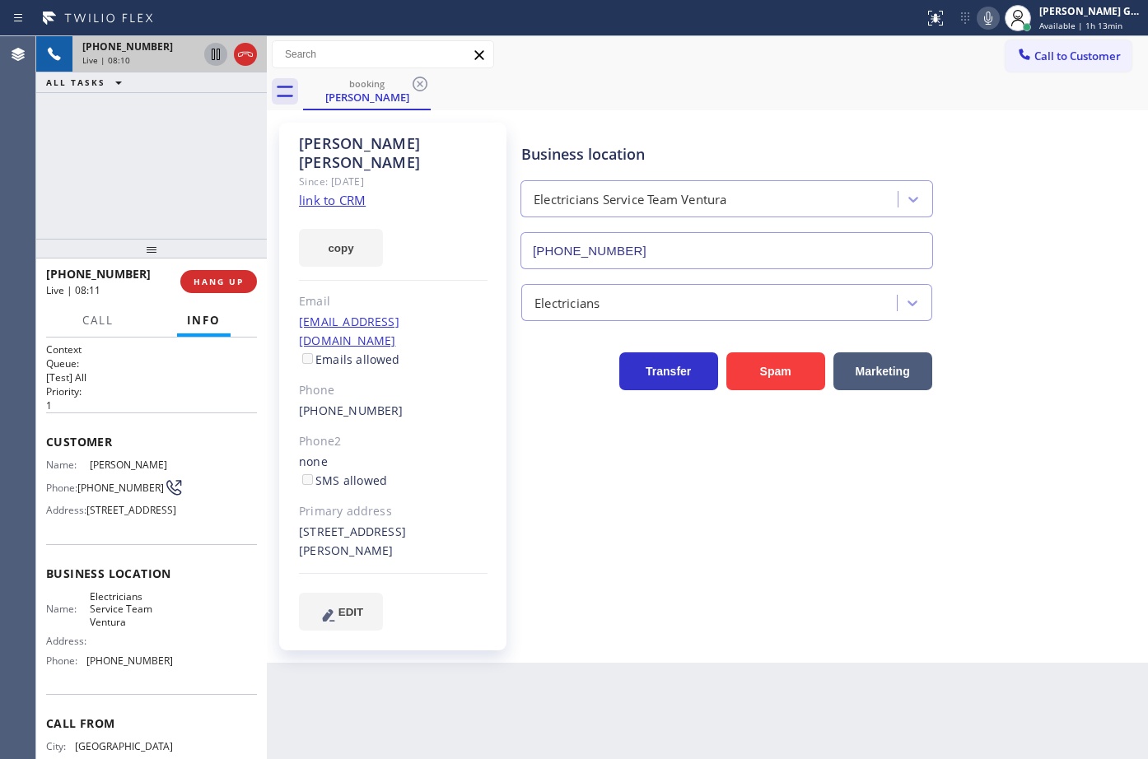
click at [790, 92] on div "booking Sally Leon" at bounding box center [725, 91] width 845 height 37
click at [774, 79] on div "booking Sally Leon" at bounding box center [725, 91] width 845 height 37
click at [770, 86] on div "booking Sally Leon" at bounding box center [725, 91] width 845 height 37
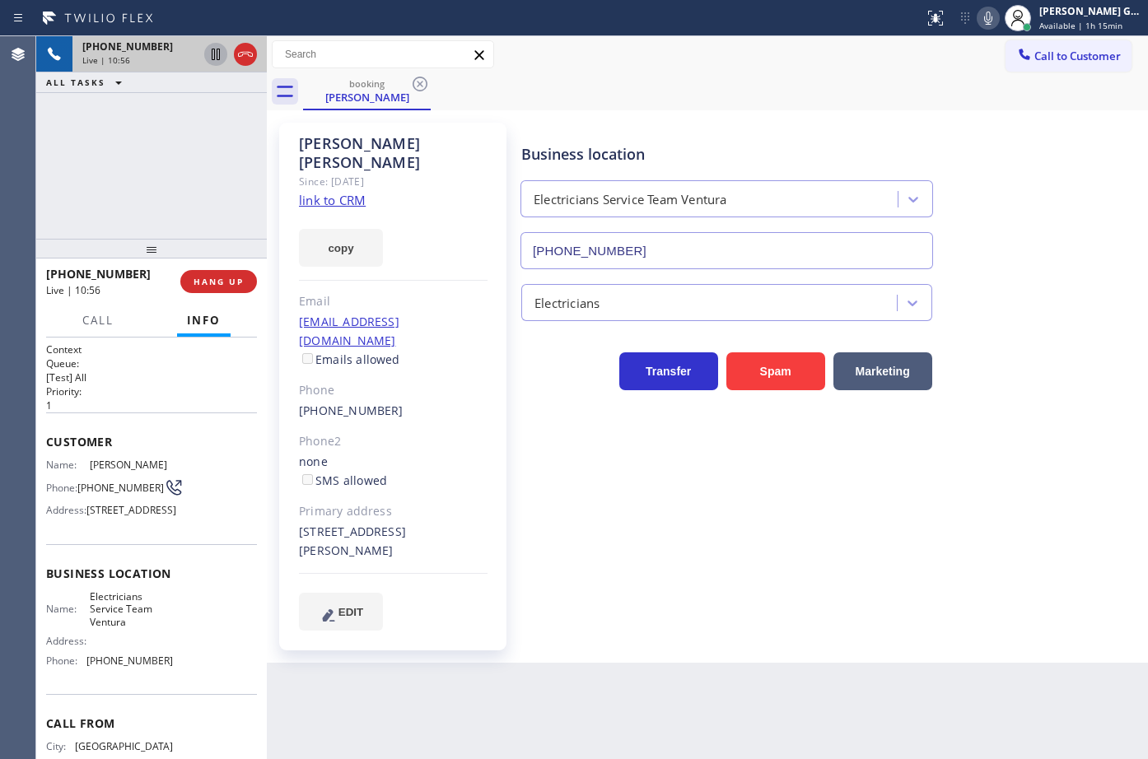
click at [111, 628] on span "Electricians Service Team Ventura" at bounding box center [131, 609] width 82 height 38
click at [113, 667] on span "[PHONE_NUMBER]" at bounding box center [129, 661] width 86 height 12
click at [114, 667] on span "[PHONE_NUMBER]" at bounding box center [129, 661] width 86 height 12
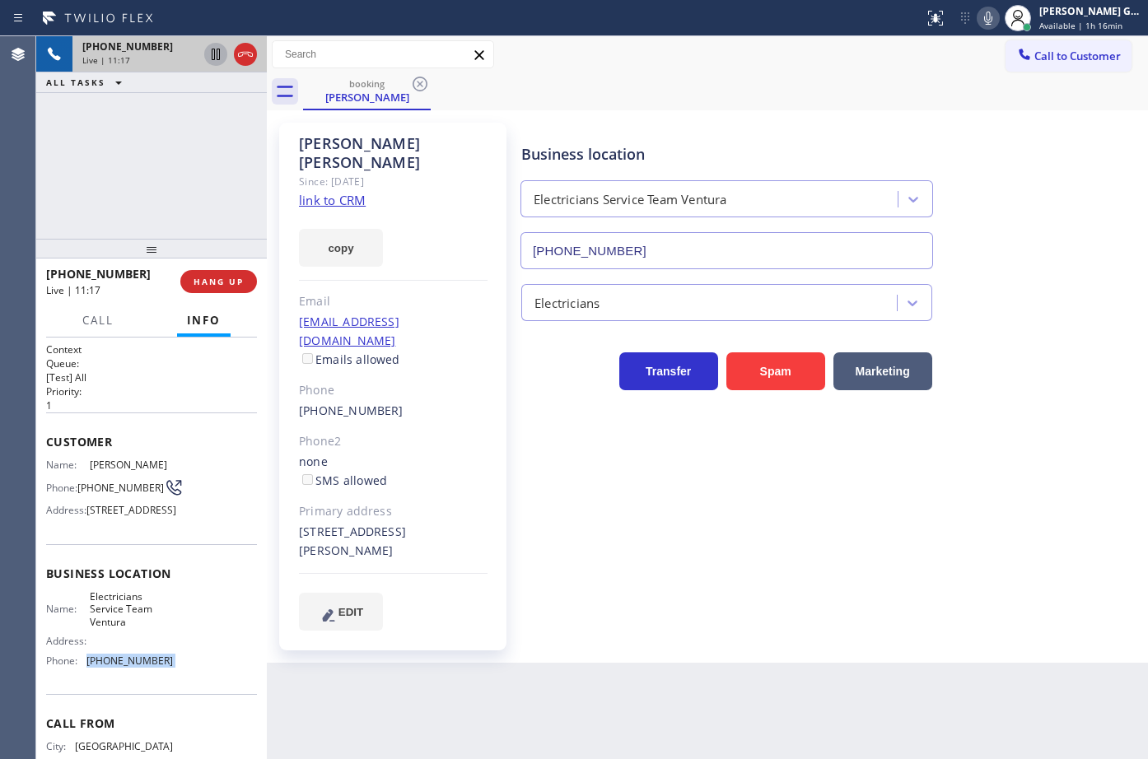
click at [114, 667] on span "[PHONE_NUMBER]" at bounding box center [129, 661] width 86 height 12
click at [107, 628] on span "Electricians Service Team Ventura" at bounding box center [131, 609] width 82 height 38
click at [119, 667] on span "[PHONE_NUMBER]" at bounding box center [129, 661] width 86 height 12
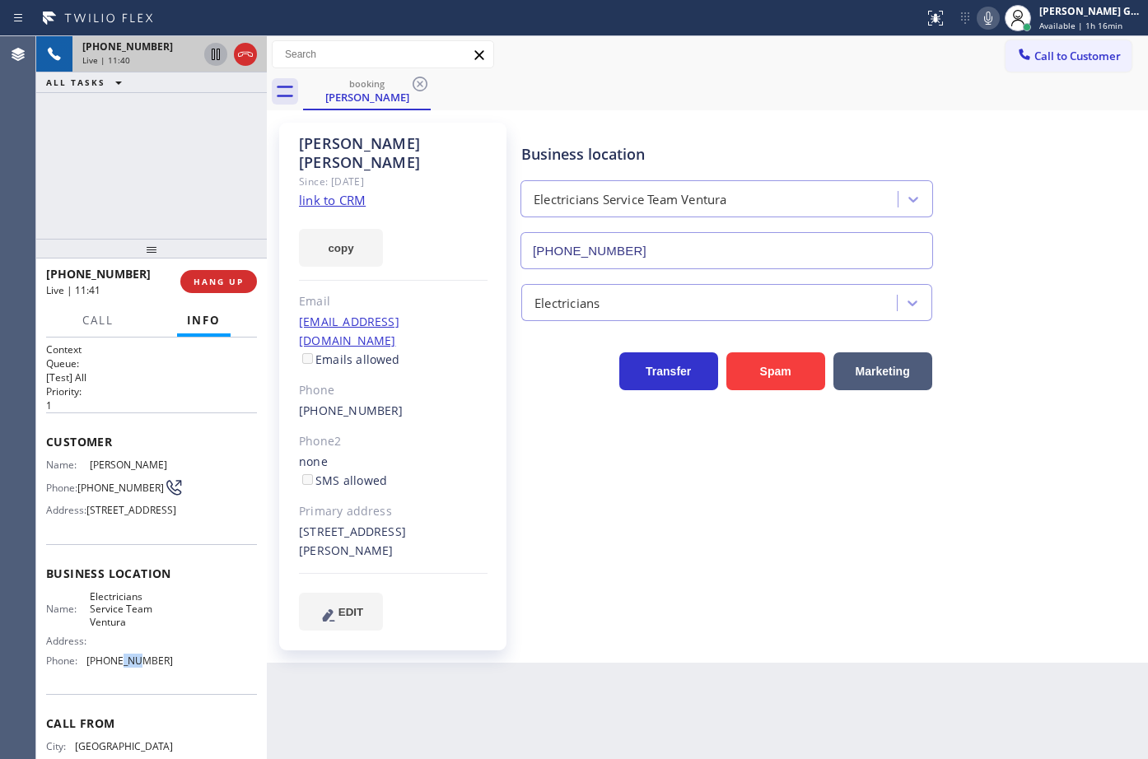
click at [119, 667] on span "[PHONE_NUMBER]" at bounding box center [129, 661] width 86 height 12
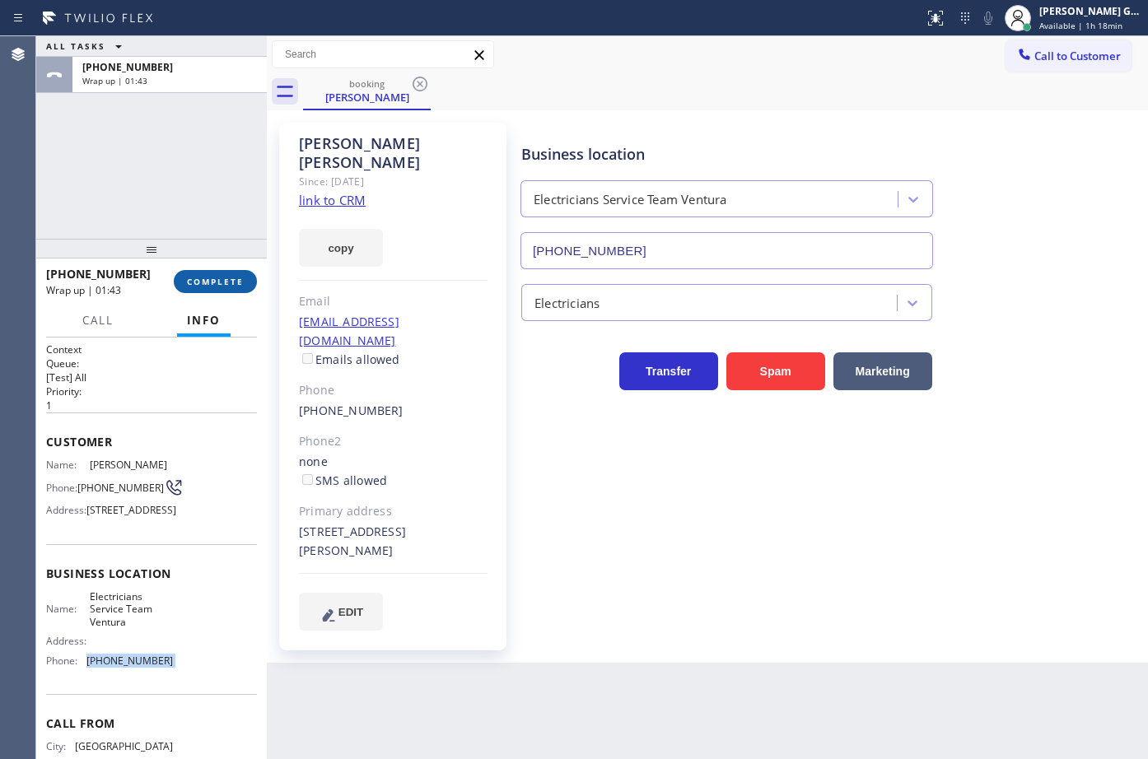
click at [212, 292] on button "COMPLETE" at bounding box center [215, 281] width 83 height 23
click at [636, 512] on div "Business location Electricians Service Team Ventura (805) 519-8853 Electricians…" at bounding box center [831, 376] width 626 height 499
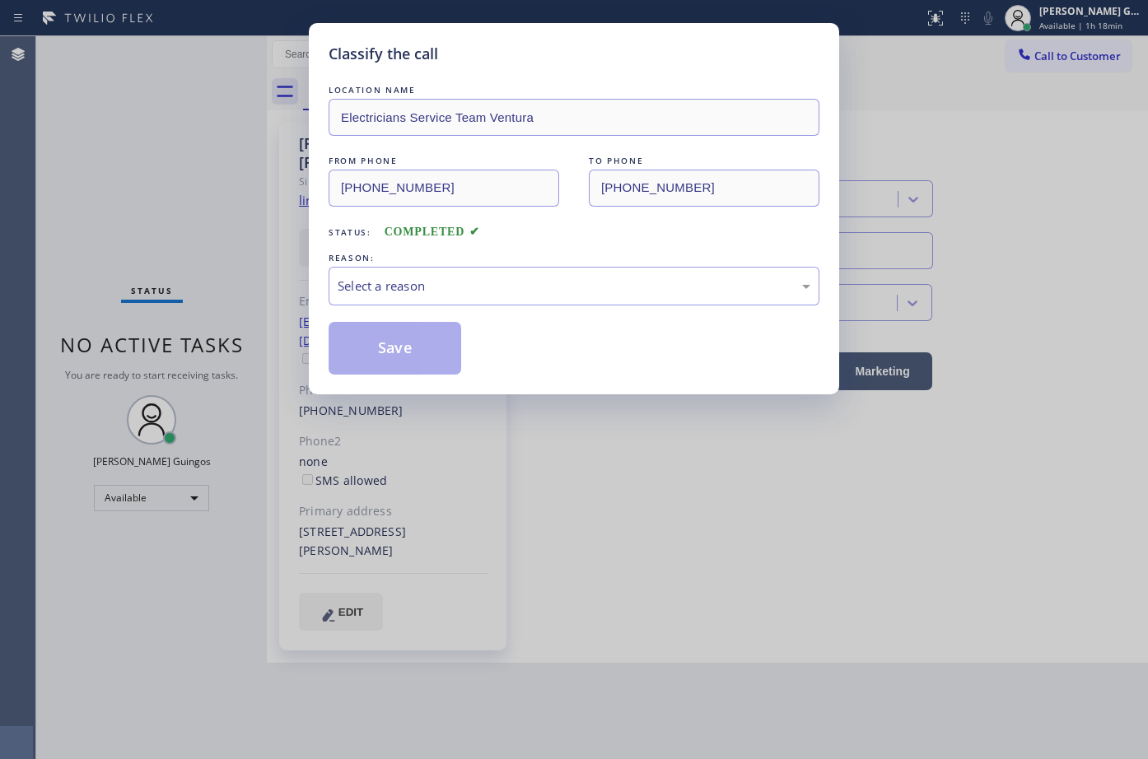
click at [465, 309] on div "LOCATION NAME Electricians Service Team Ventura FROM PHONE (213) 361-0702 TO PH…" at bounding box center [574, 228] width 491 height 293
click at [469, 294] on div "Select a reason" at bounding box center [574, 286] width 473 height 19
click at [405, 327] on button "Save" at bounding box center [395, 348] width 133 height 53
click at [405, 342] on button "Save" at bounding box center [395, 348] width 133 height 53
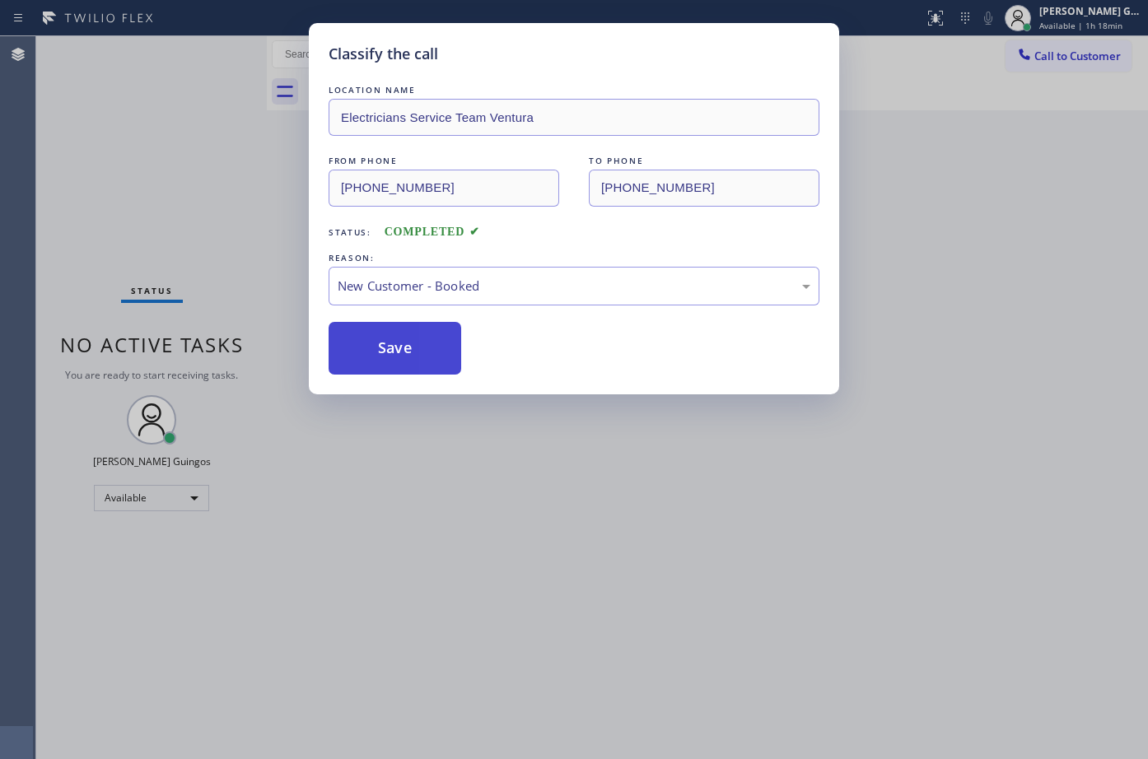
click at [405, 342] on button "Save" at bounding box center [395, 348] width 133 height 53
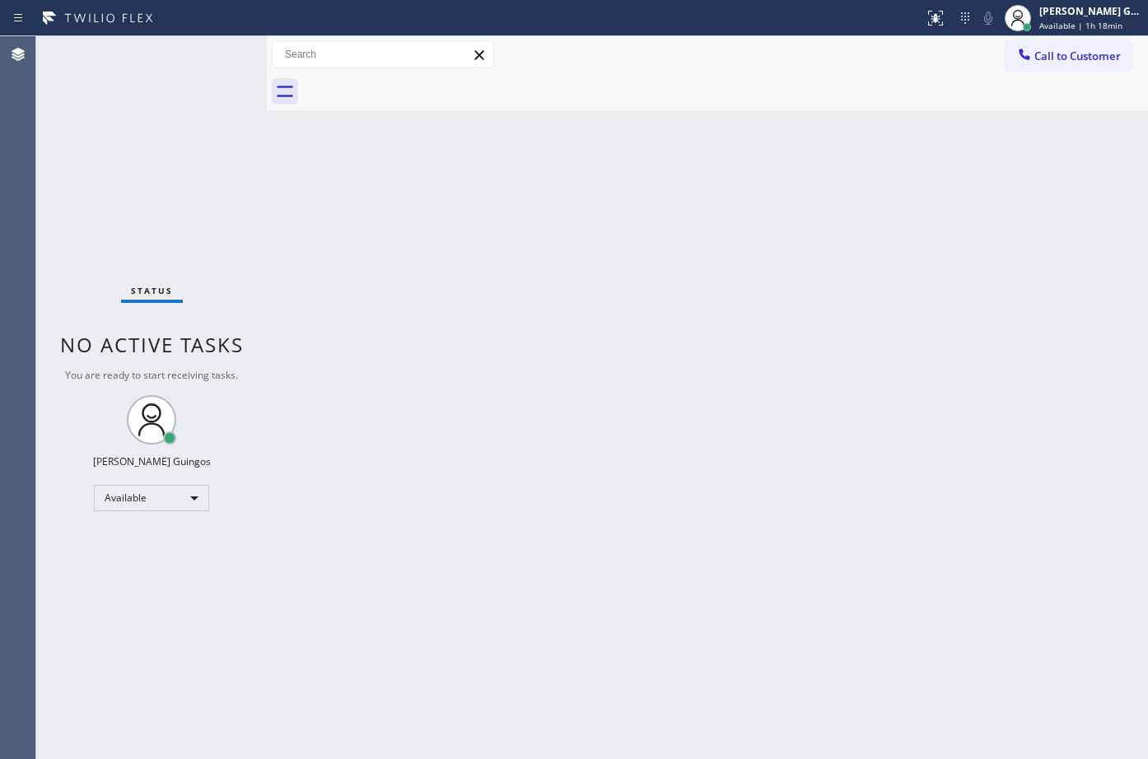
click at [668, 97] on div at bounding box center [725, 91] width 845 height 37
click at [683, 291] on div "Back to Dashboard Change Sender ID Customers Technicians Select a contact Outbo…" at bounding box center [707, 397] width 881 height 723
click at [1081, 35] on div "Status report No issues detected If you experience an issue, please download th…" at bounding box center [574, 18] width 1148 height 36
click at [1080, 27] on span "Available | 1h 19min" at bounding box center [1080, 26] width 83 height 12
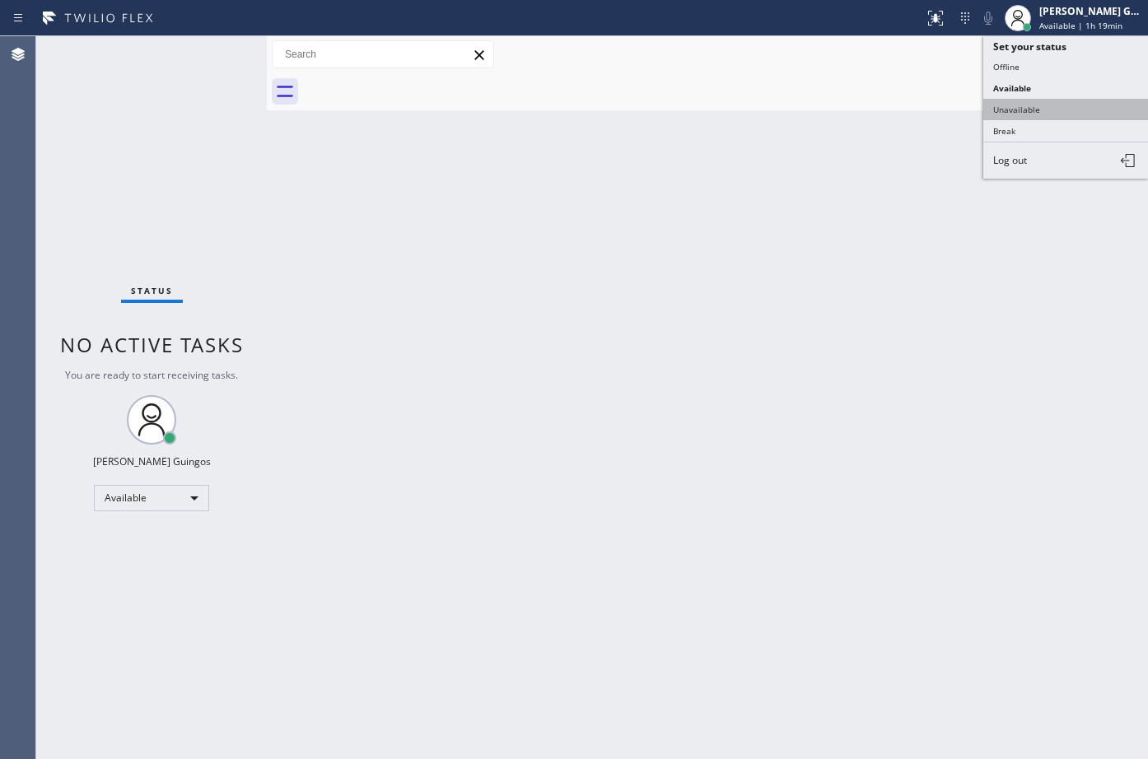
click at [1048, 99] on button "Unavailable" at bounding box center [1065, 109] width 165 height 21
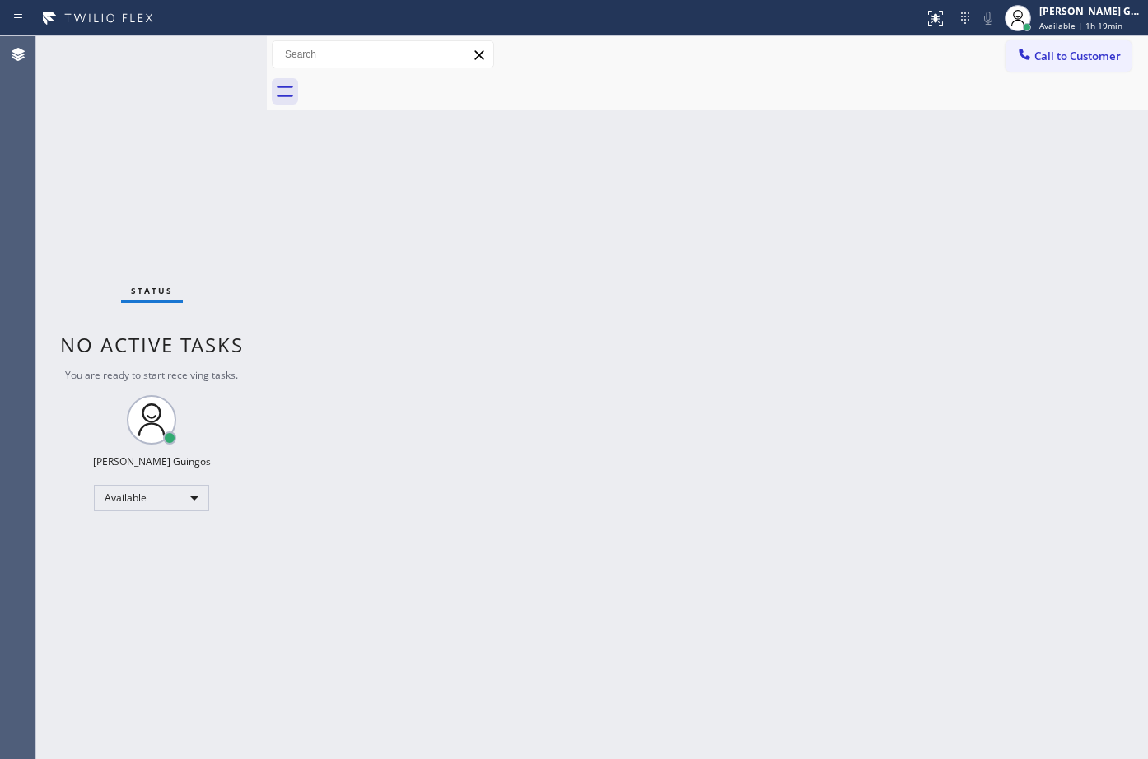
click at [870, 216] on div "Back to Dashboard Change Sender ID Customers Technicians Select a contact Outbo…" at bounding box center [707, 397] width 881 height 723
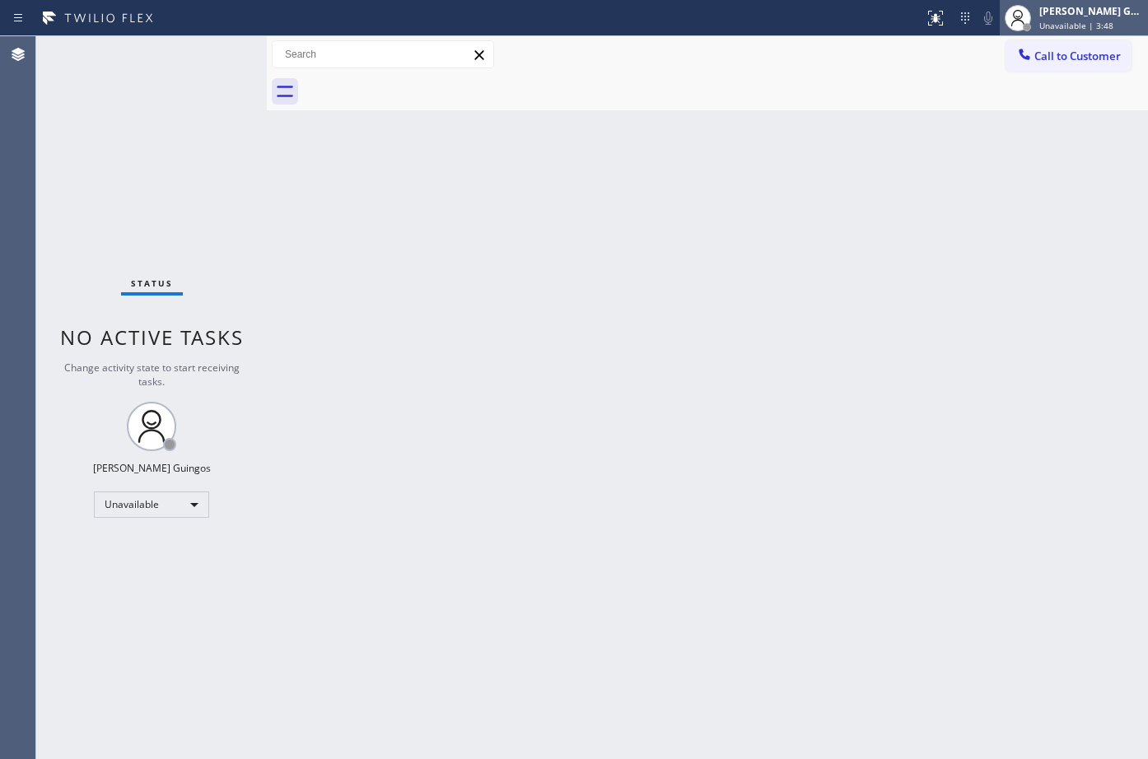
click at [1104, 26] on span "Unavailable | 3:48" at bounding box center [1076, 26] width 74 height 12
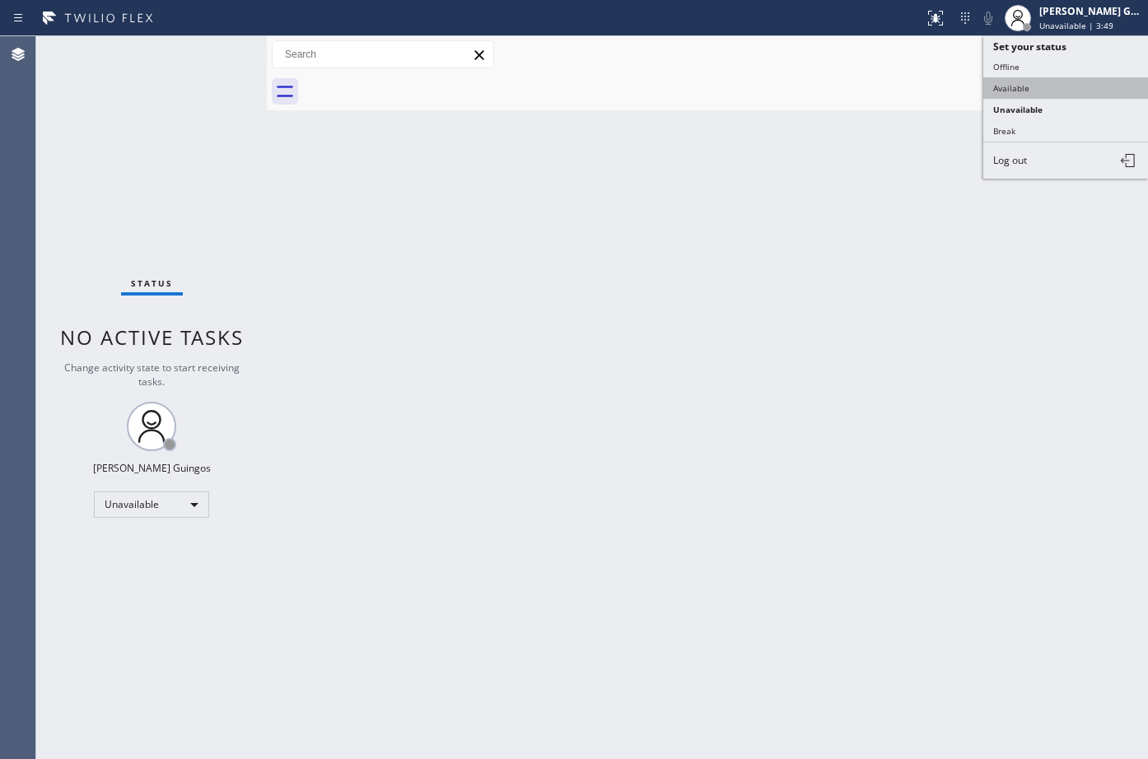
click at [1038, 84] on button "Available" at bounding box center [1065, 87] width 165 height 21
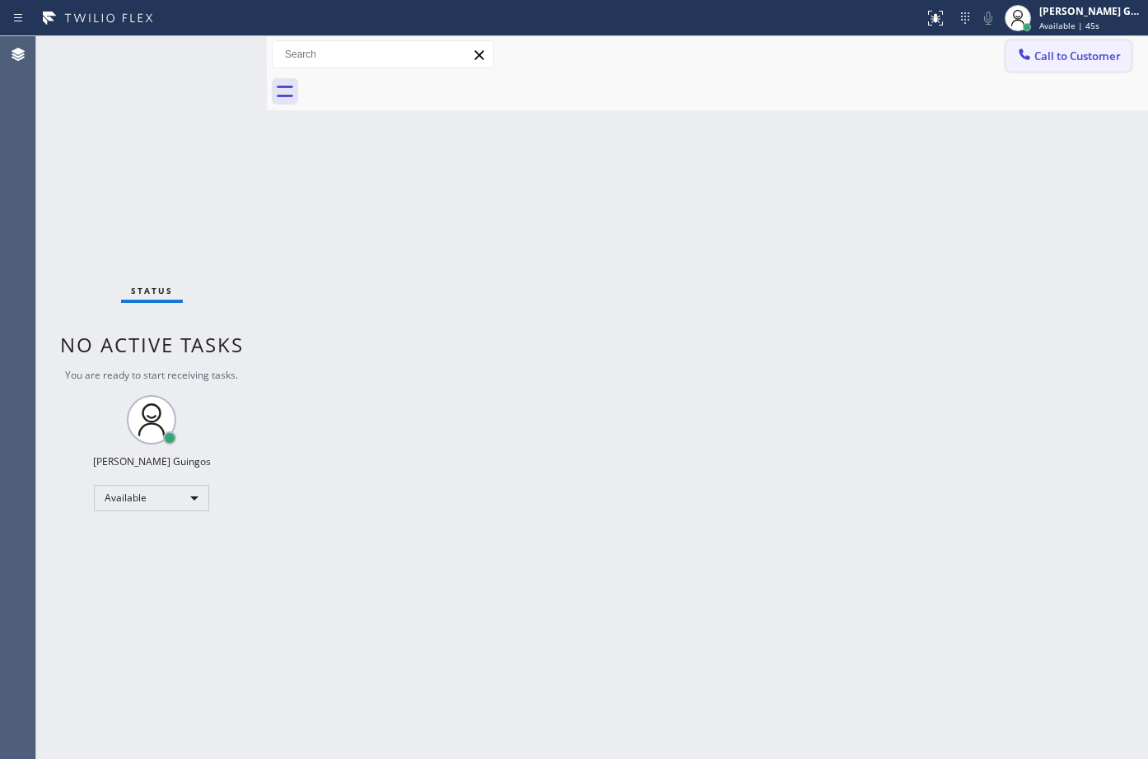
click at [1054, 52] on span "Call to Customer" at bounding box center [1077, 56] width 86 height 15
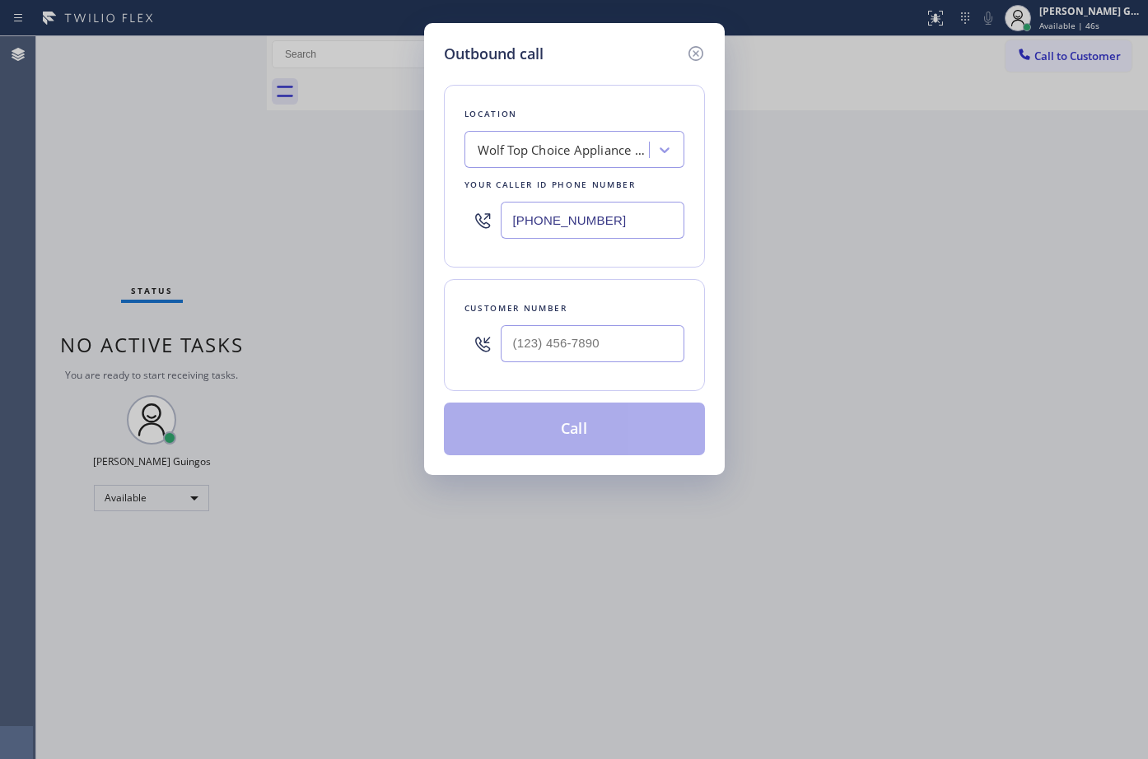
click at [631, 215] on input "[PHONE_NUMBER]" at bounding box center [593, 220] width 184 height 37
paste input "text"
type input "[PHONE_NUMBER]"
click at [573, 361] on input "(___) ___-____" at bounding box center [593, 343] width 184 height 37
paste input "425) 753-4356"
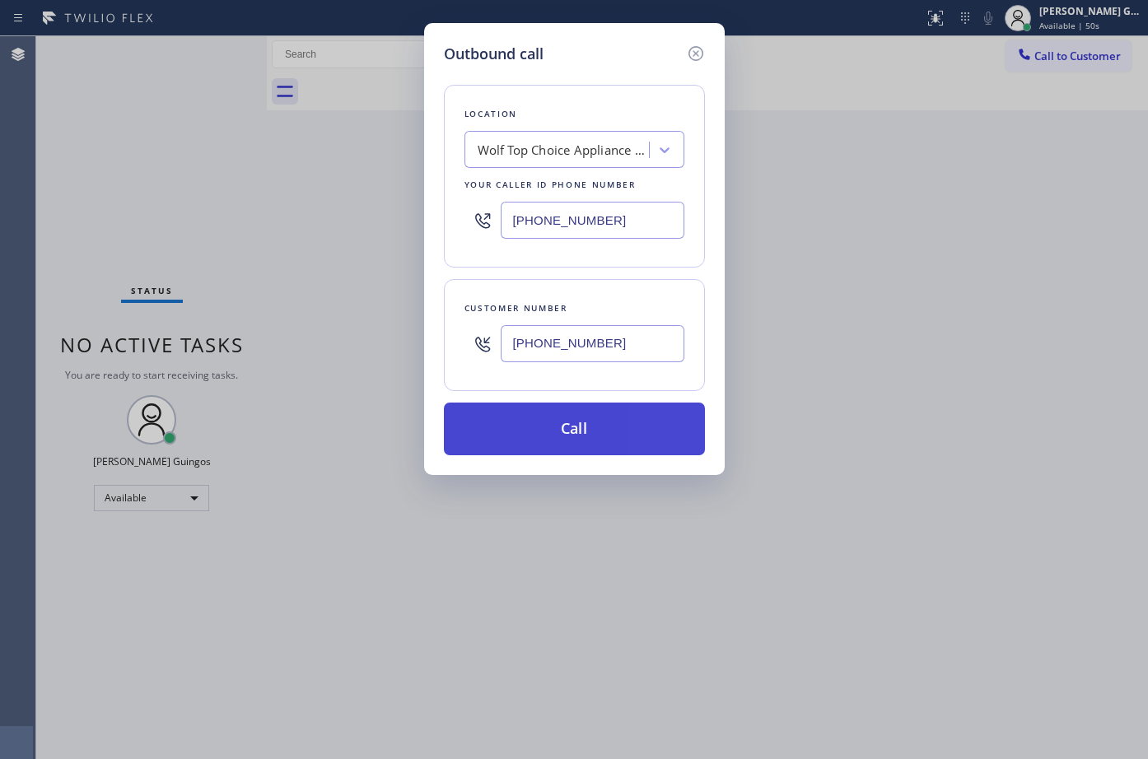
type input "[PHONE_NUMBER]"
click at [618, 436] on button "Call" at bounding box center [574, 429] width 261 height 53
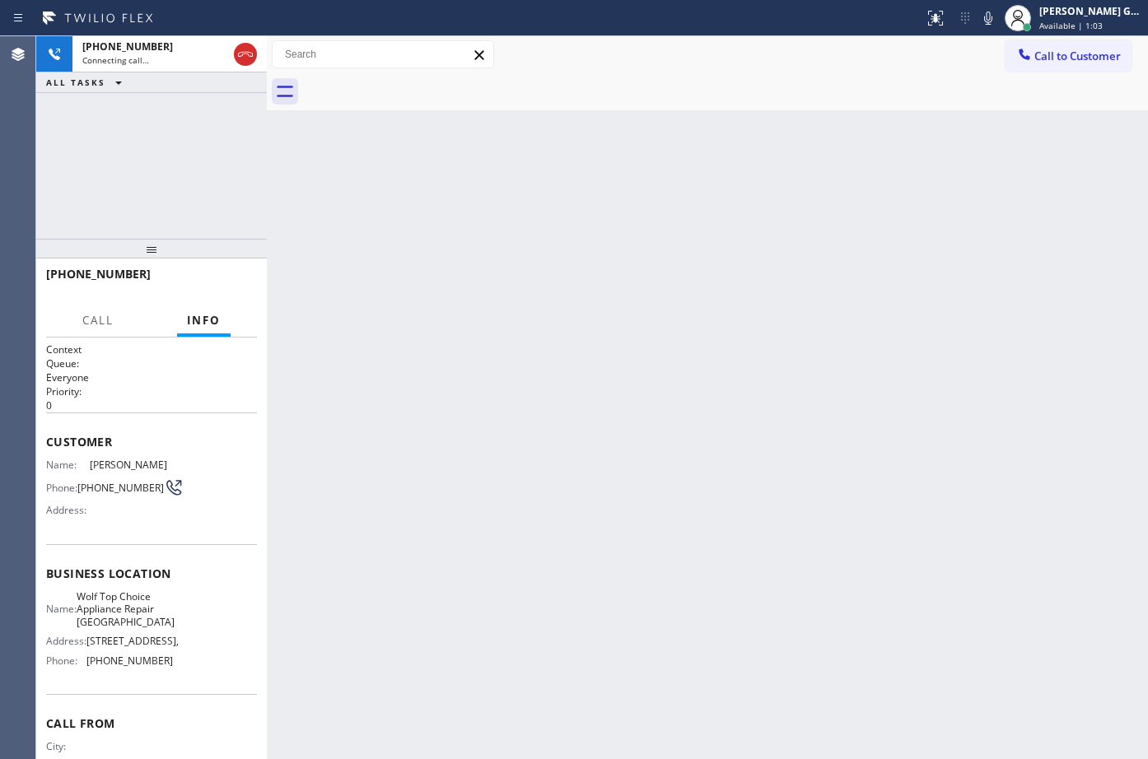
click at [709, 183] on div "Back to Dashboard Change Sender ID Customers Technicians Select a contact Outbo…" at bounding box center [707, 397] width 881 height 723
click at [647, 180] on div "Back to Dashboard Change Sender ID Customers Technicians Select a contact Outbo…" at bounding box center [707, 397] width 881 height 723
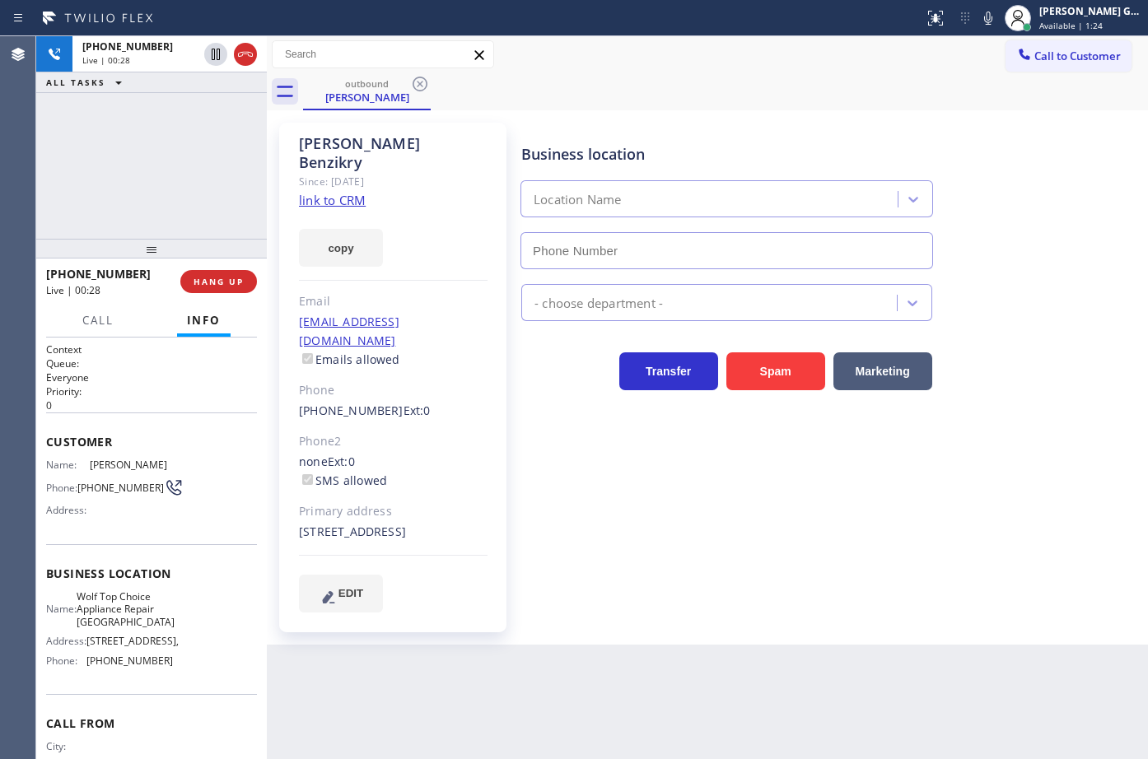
type input "[PHONE_NUMBER]"
click at [707, 86] on div "outbound [PERSON_NAME]" at bounding box center [725, 91] width 845 height 37
click at [795, 87] on div "outbound [PERSON_NAME]" at bounding box center [725, 91] width 845 height 37
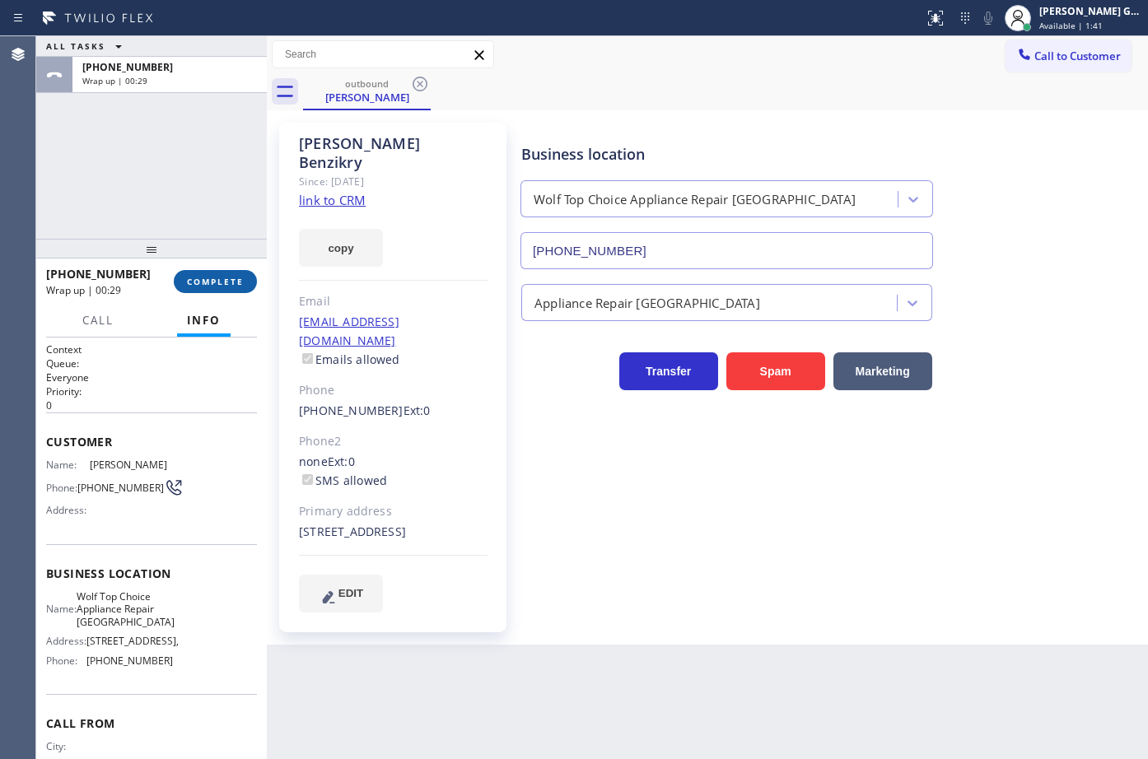
click at [239, 279] on span "COMPLETE" at bounding box center [215, 282] width 57 height 12
click at [192, 231] on div "ALL TASKS ALL TASKS ACTIVE TASKS TASKS IN WRAP UP +14257534356 Wrap up | 00:29" at bounding box center [151, 137] width 231 height 203
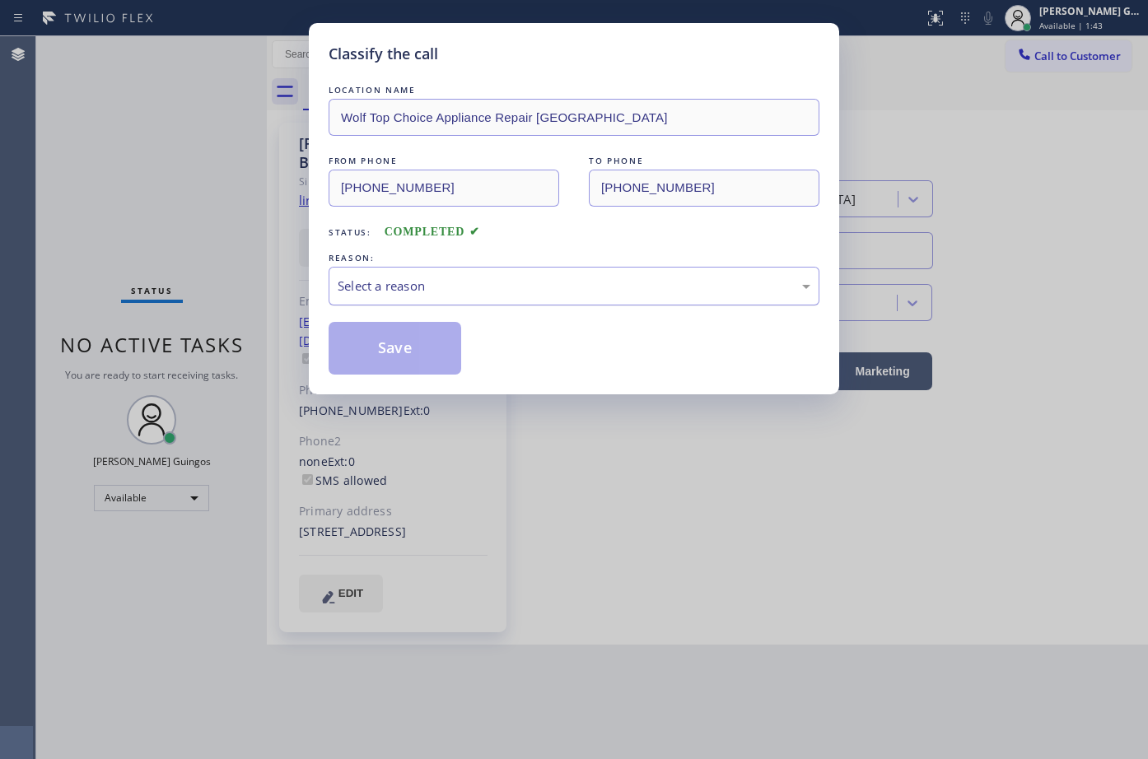
click at [424, 292] on div "Select a reason" at bounding box center [574, 286] width 473 height 19
click at [397, 356] on button "Save" at bounding box center [395, 348] width 133 height 53
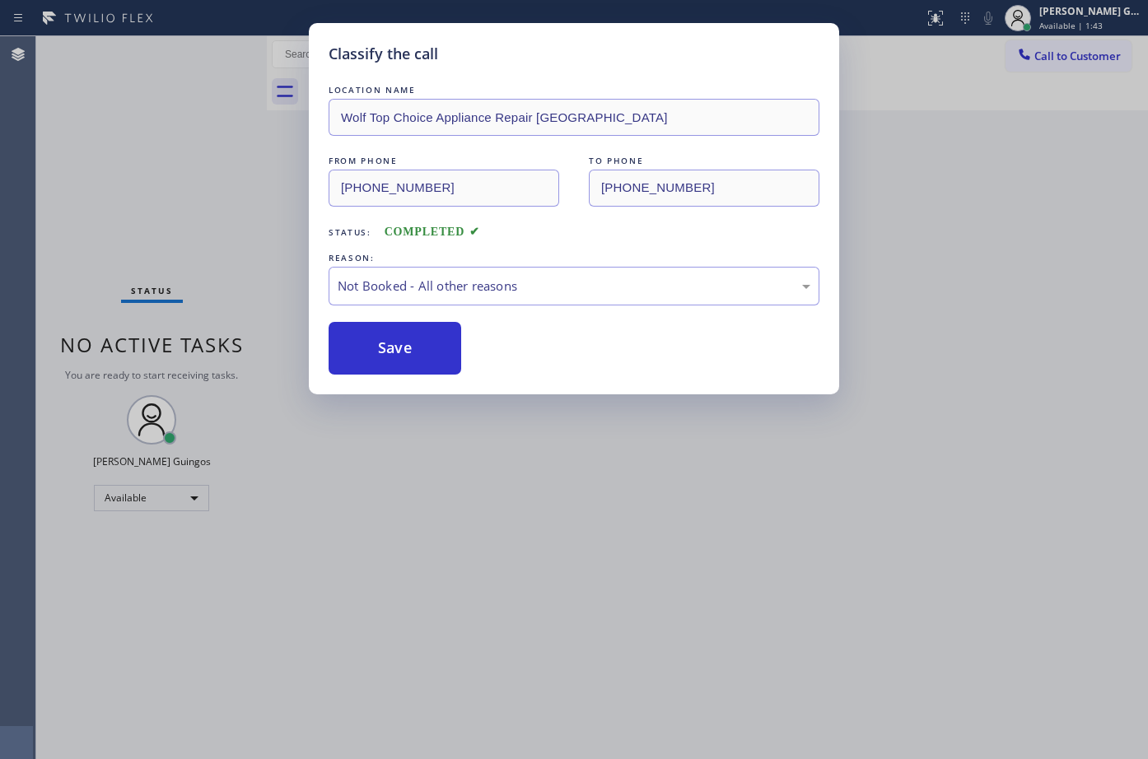
click at [397, 356] on button "Save" at bounding box center [395, 348] width 133 height 53
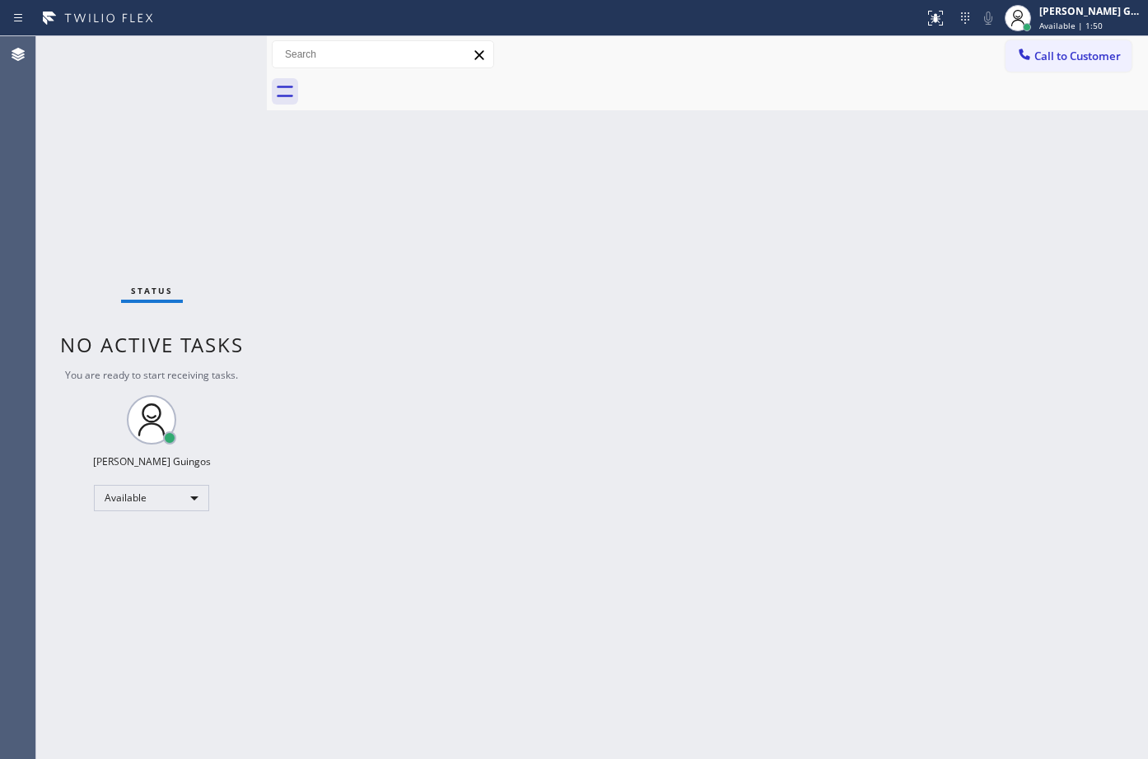
click at [714, 149] on div "Back to Dashboard Change Sender ID Customers Technicians Select a contact Outbo…" at bounding box center [707, 397] width 881 height 723
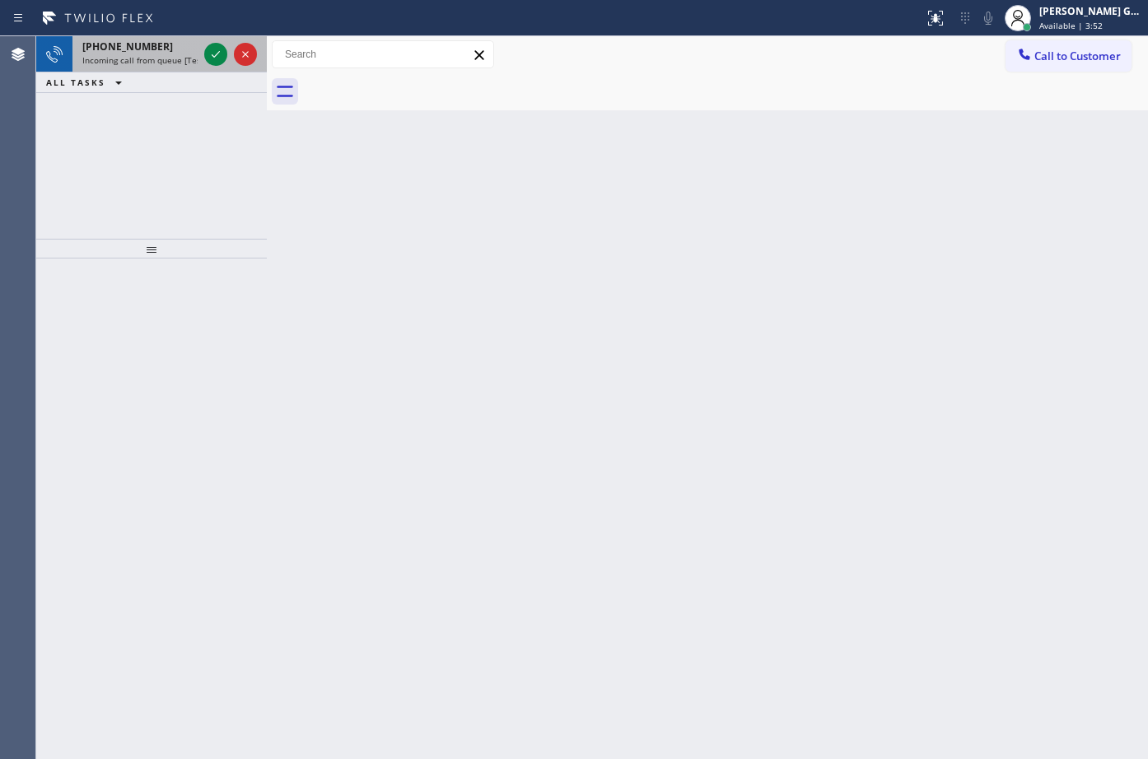
click at [156, 45] on div "[PHONE_NUMBER]" at bounding box center [139, 47] width 115 height 14
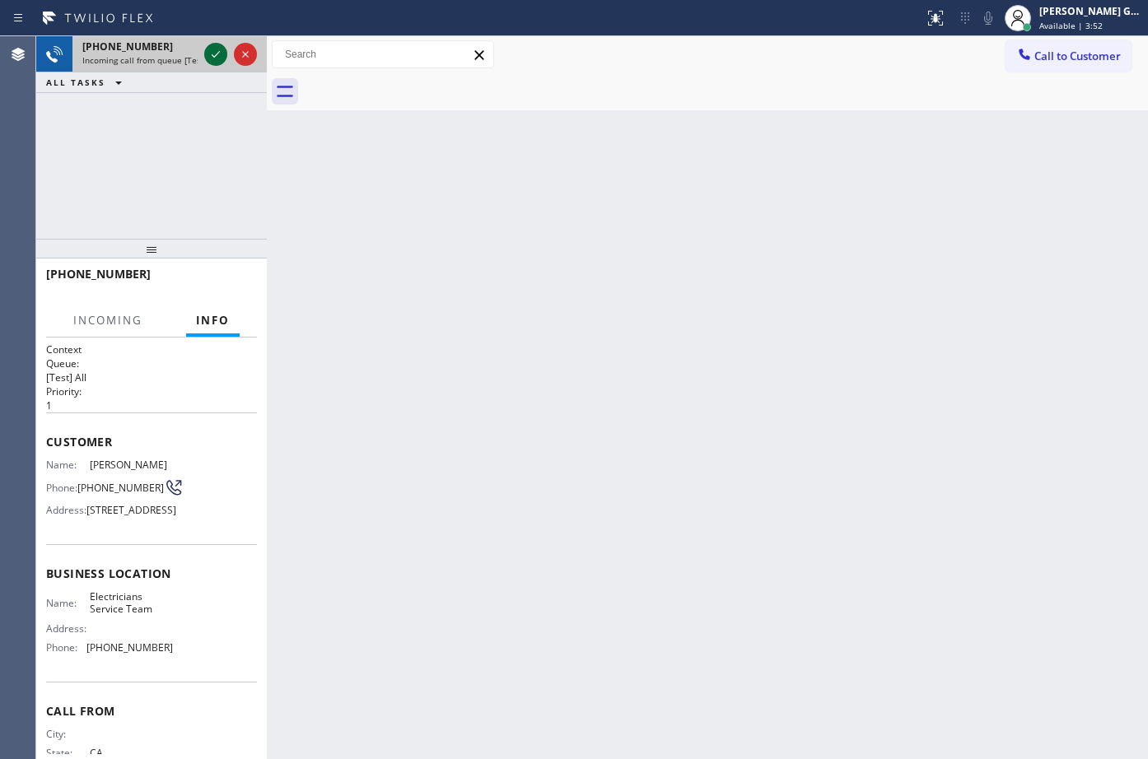
click at [216, 48] on icon at bounding box center [216, 54] width 20 height 20
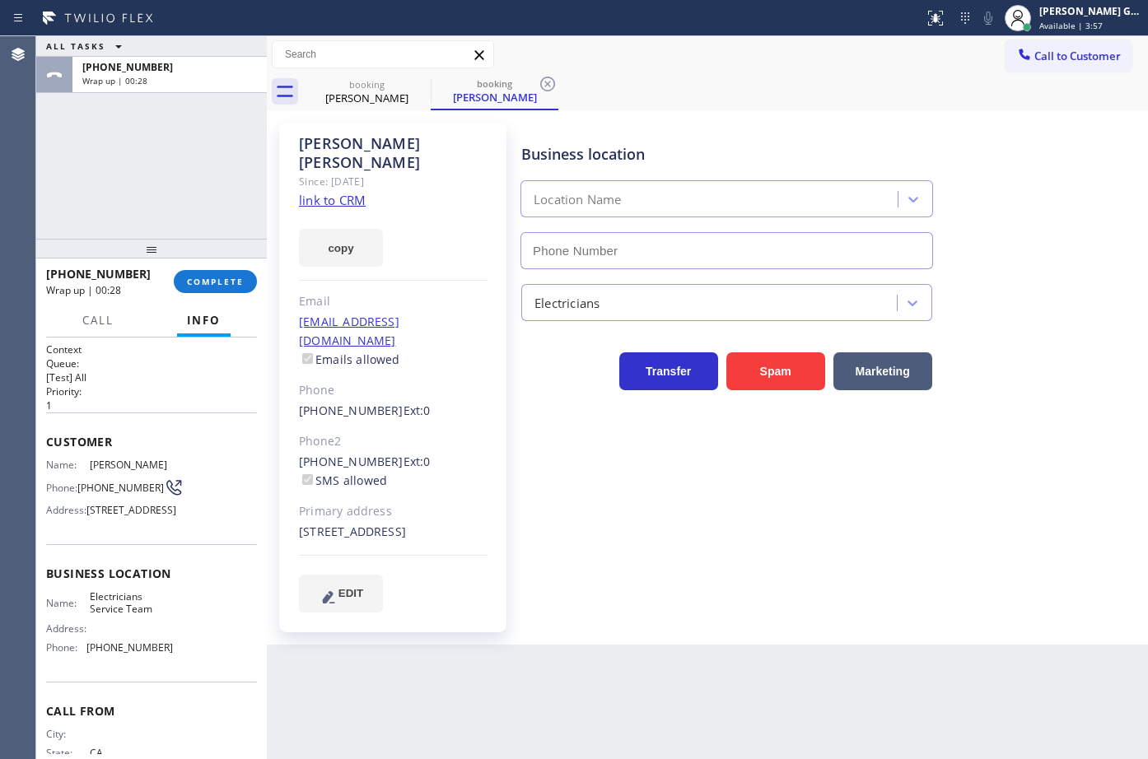
type input "[PHONE_NUMBER]"
click at [787, 131] on div "Business location Electricians Service Team (855) 941-5786" at bounding box center [727, 198] width 418 height 142
click at [209, 278] on span "COMPLETE" at bounding box center [215, 282] width 57 height 12
click at [198, 195] on div "ALL TASKS ALL TASKS ACTIVE TASKS TASKS IN WRAP UP +12133268646 Wrap up | 02:04" at bounding box center [151, 137] width 231 height 203
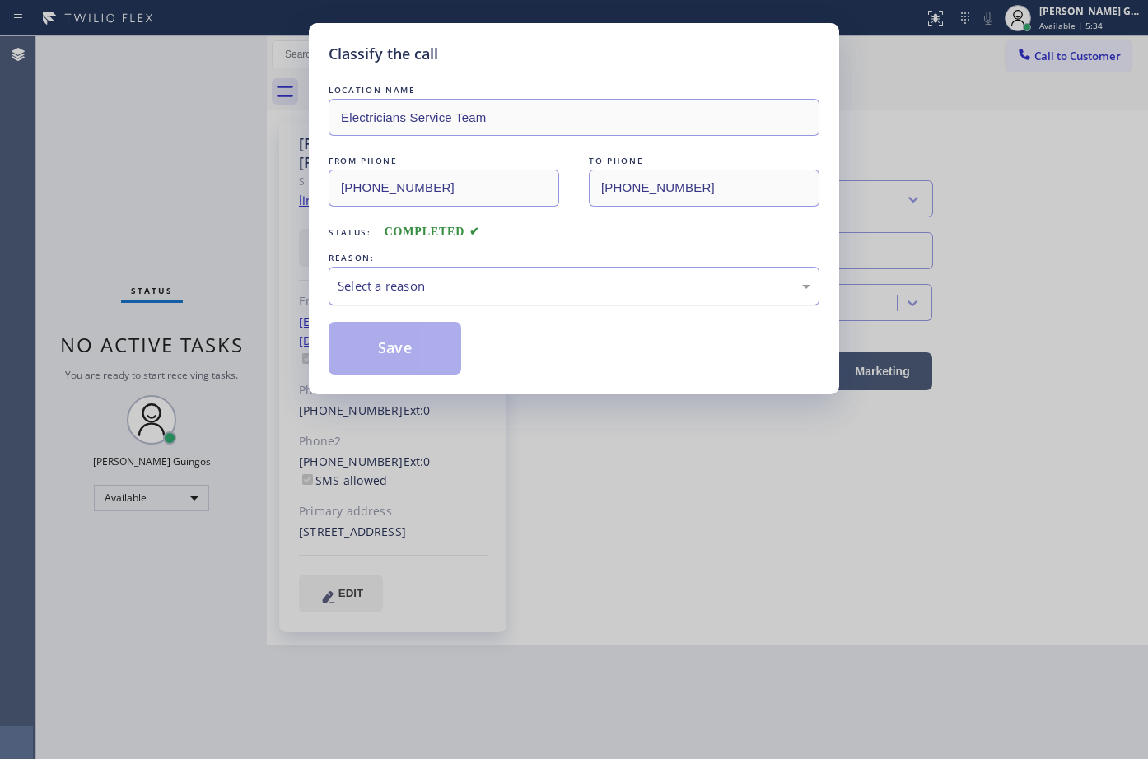
click at [433, 303] on div "Select a reason" at bounding box center [574, 286] width 491 height 39
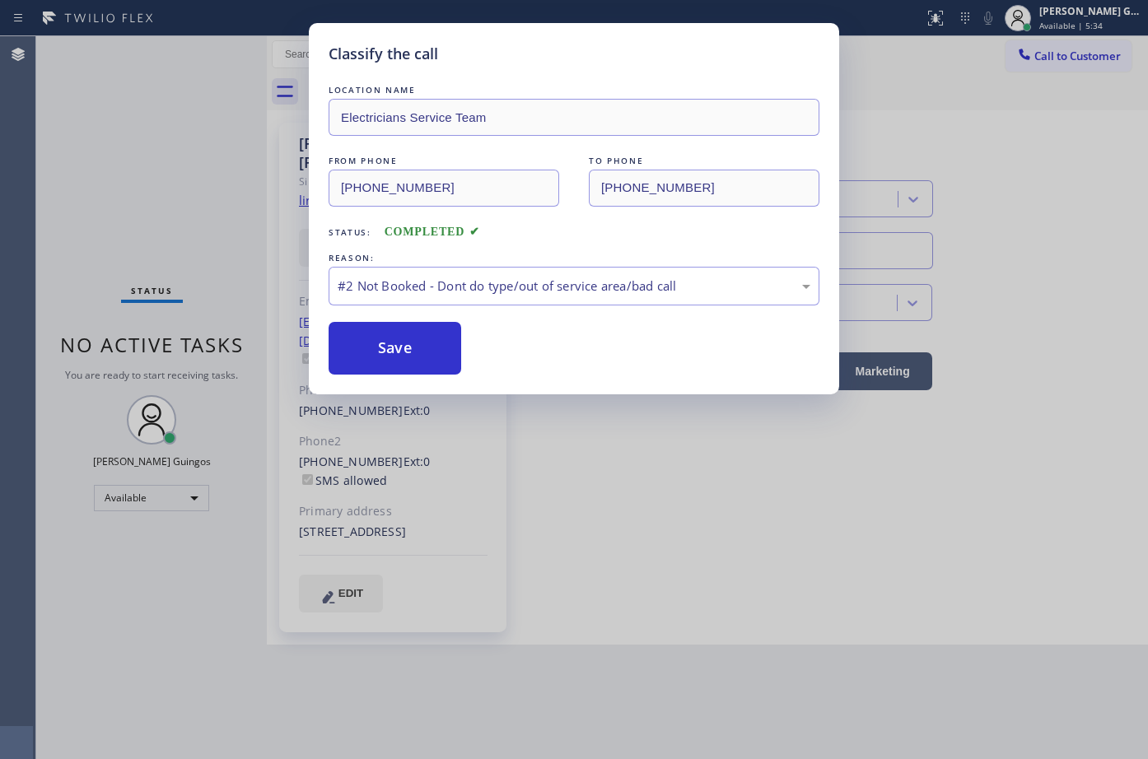
click at [405, 361] on button "Save" at bounding box center [395, 348] width 133 height 53
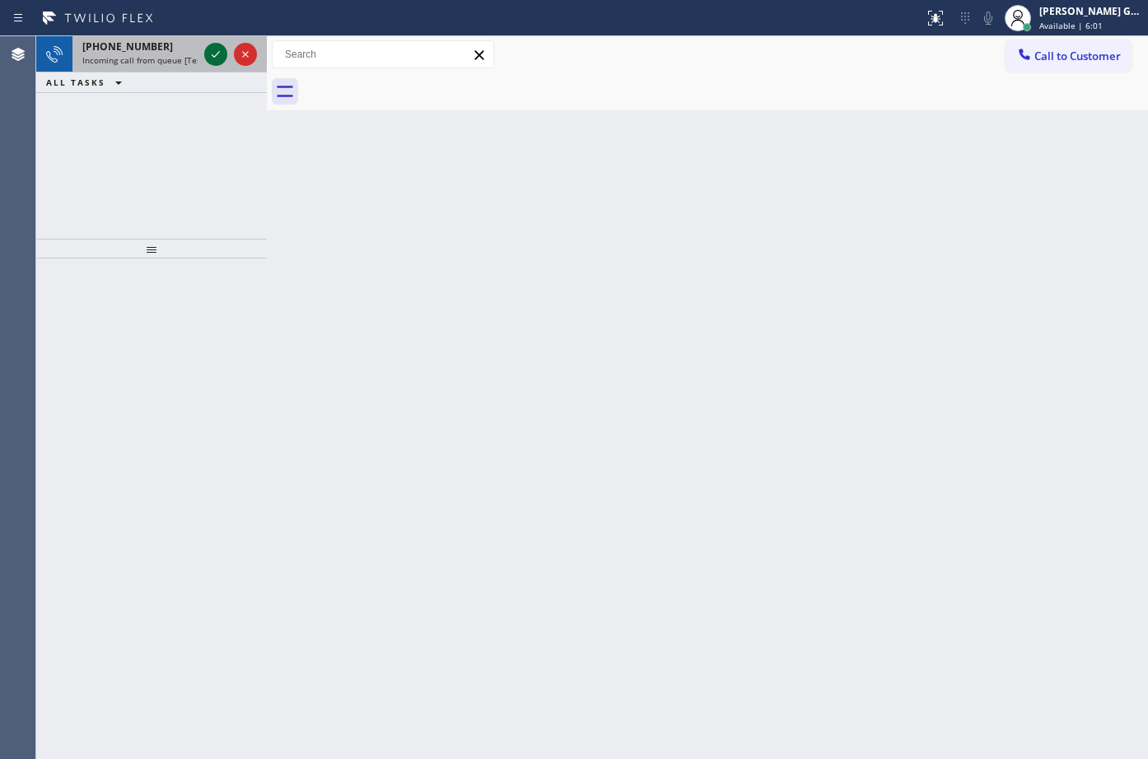
click at [207, 53] on icon at bounding box center [216, 54] width 20 height 20
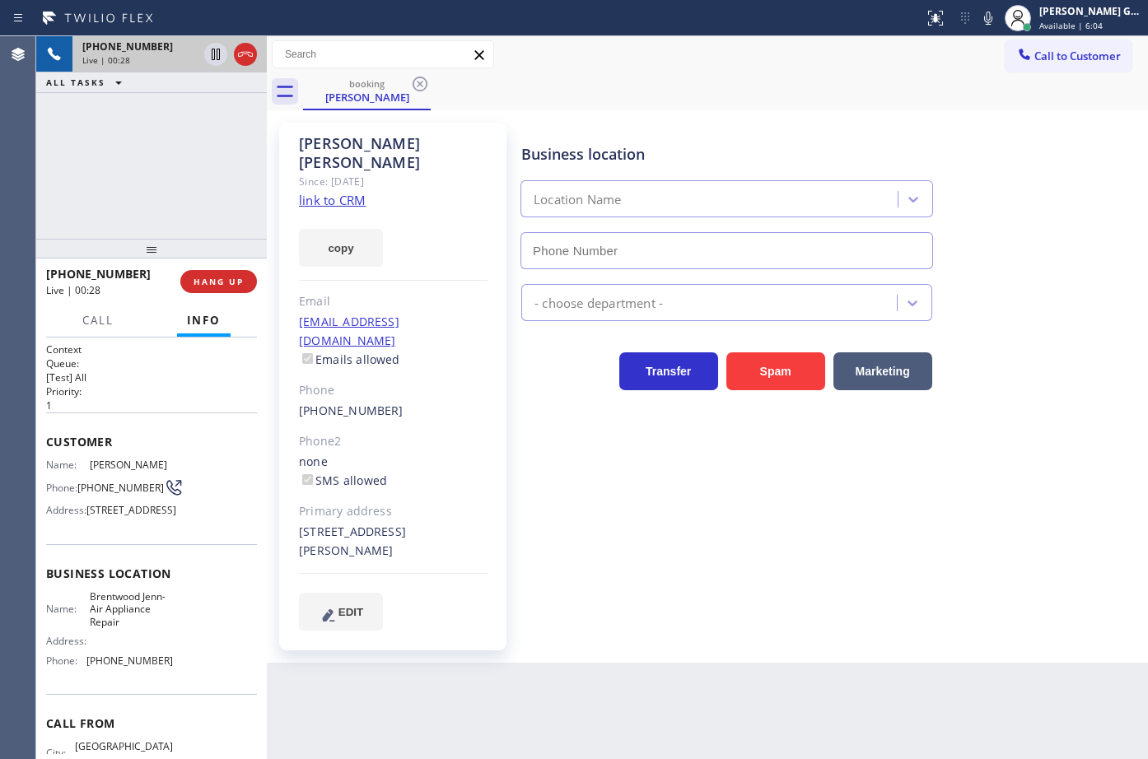
type input "[PHONE_NUMBER]"
click at [352, 192] on link "link to CRM" at bounding box center [332, 200] width 67 height 16
click at [990, 17] on icon at bounding box center [988, 18] width 8 height 13
click at [990, 17] on icon at bounding box center [988, 18] width 20 height 20
drag, startPoint x: 627, startPoint y: 266, endPoint x: 759, endPoint y: 241, distance: 134.9
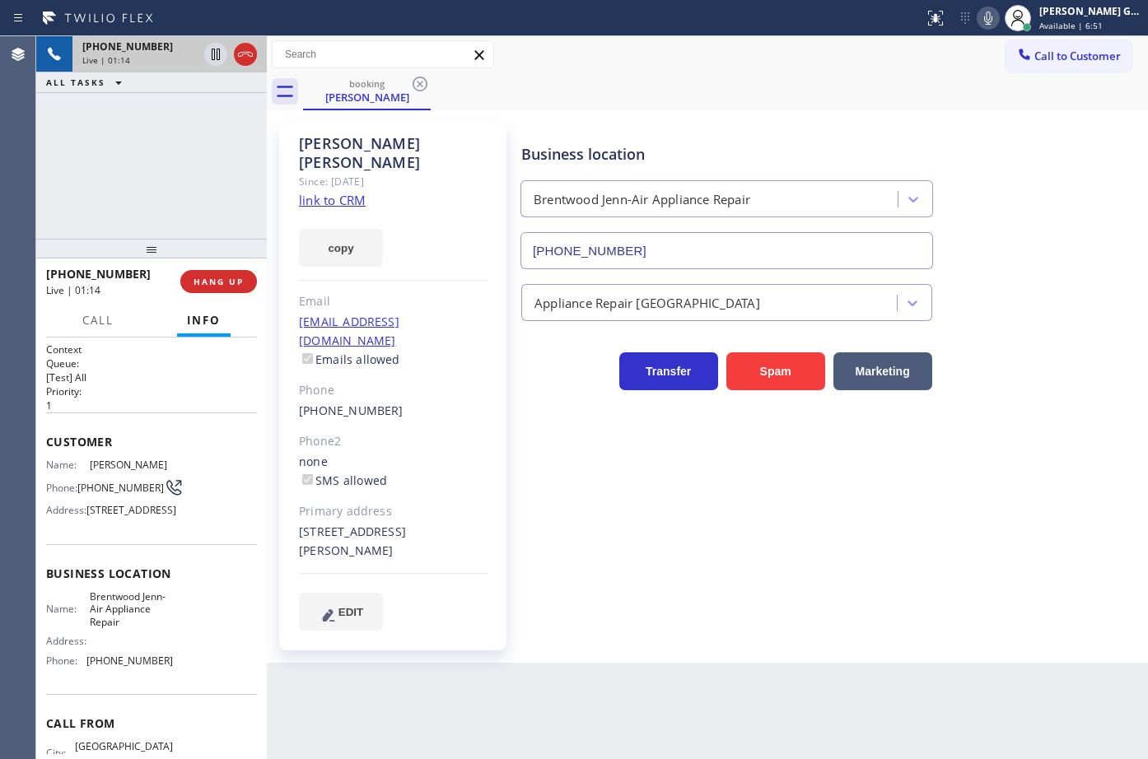
click at [790, 267] on input "[PHONE_NUMBER]" at bounding box center [726, 250] width 413 height 37
click at [729, 102] on div "booking [PERSON_NAME]" at bounding box center [725, 91] width 845 height 37
click at [776, 100] on div "booking [PERSON_NAME]" at bounding box center [725, 91] width 845 height 37
click at [987, 24] on icon at bounding box center [988, 18] width 20 height 20
drag, startPoint x: 748, startPoint y: 129, endPoint x: 760, endPoint y: 5, distance: 125.0
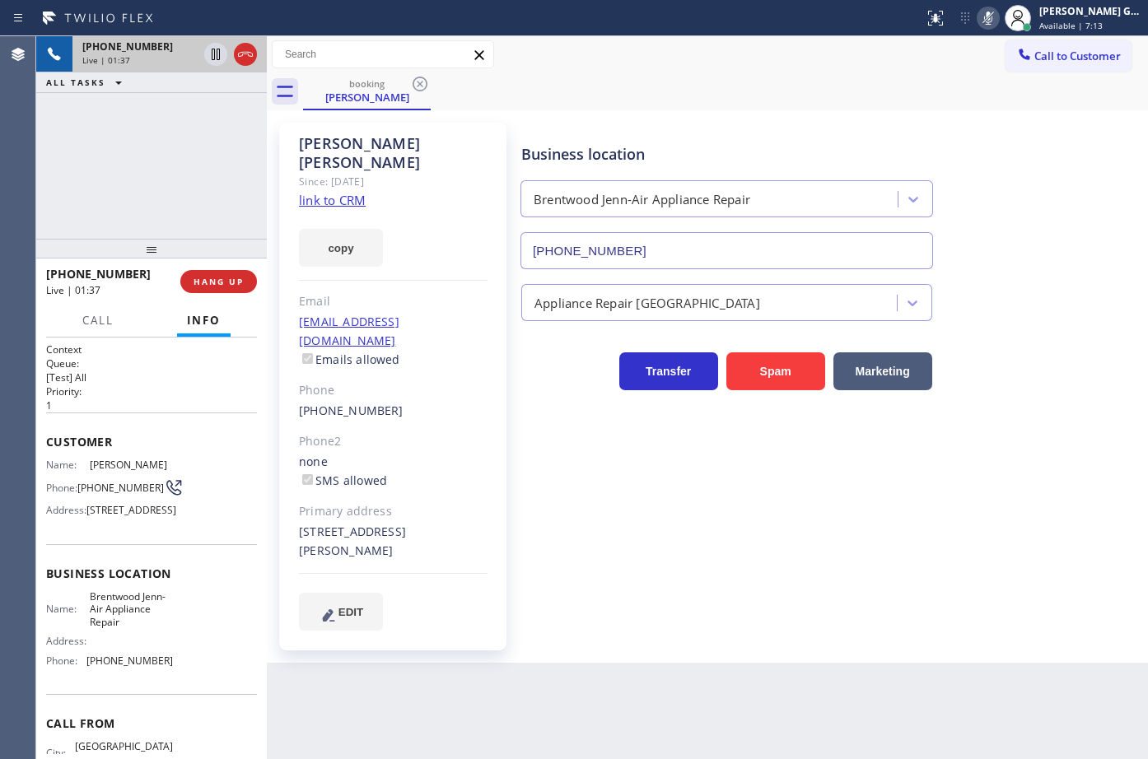
click at [748, 124] on div "Business location [GEOGRAPHIC_DATA] Jenn-Air Appliance Repair [PHONE_NUMBER]" at bounding box center [831, 194] width 626 height 149
click at [621, 170] on div "Business location [GEOGRAPHIC_DATA] Jenn-Air Appliance Repair [PHONE_NUMBER]" at bounding box center [727, 198] width 418 height 142
click at [676, 71] on div "Call to Customer Outbound call Location Wolf Top Choice Appliance Repair [GEOGR…" at bounding box center [707, 54] width 881 height 37
click at [984, 16] on icon at bounding box center [988, 18] width 20 height 20
click at [672, 106] on div "booking [PERSON_NAME]" at bounding box center [725, 91] width 845 height 37
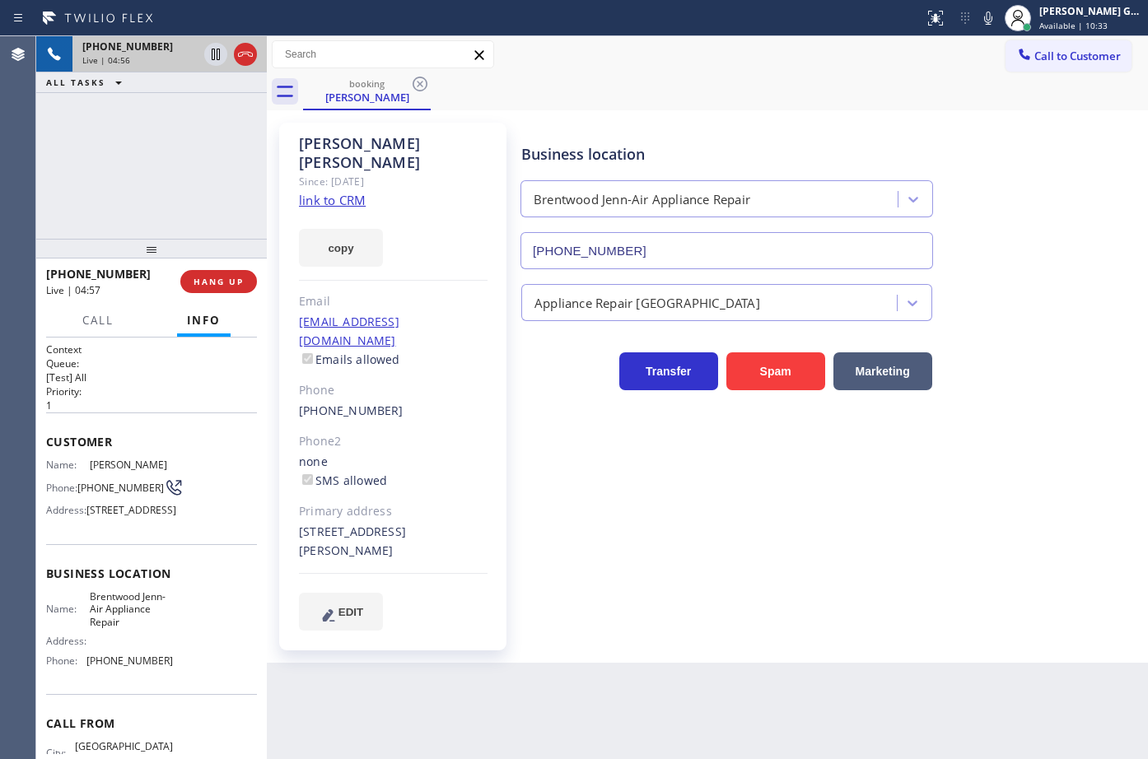
click at [779, 103] on div "booking [PERSON_NAME]" at bounding box center [725, 91] width 845 height 37
click at [665, 110] on div "booking [PERSON_NAME]" at bounding box center [725, 91] width 845 height 37
click at [689, 106] on div "booking [PERSON_NAME]" at bounding box center [725, 91] width 845 height 37
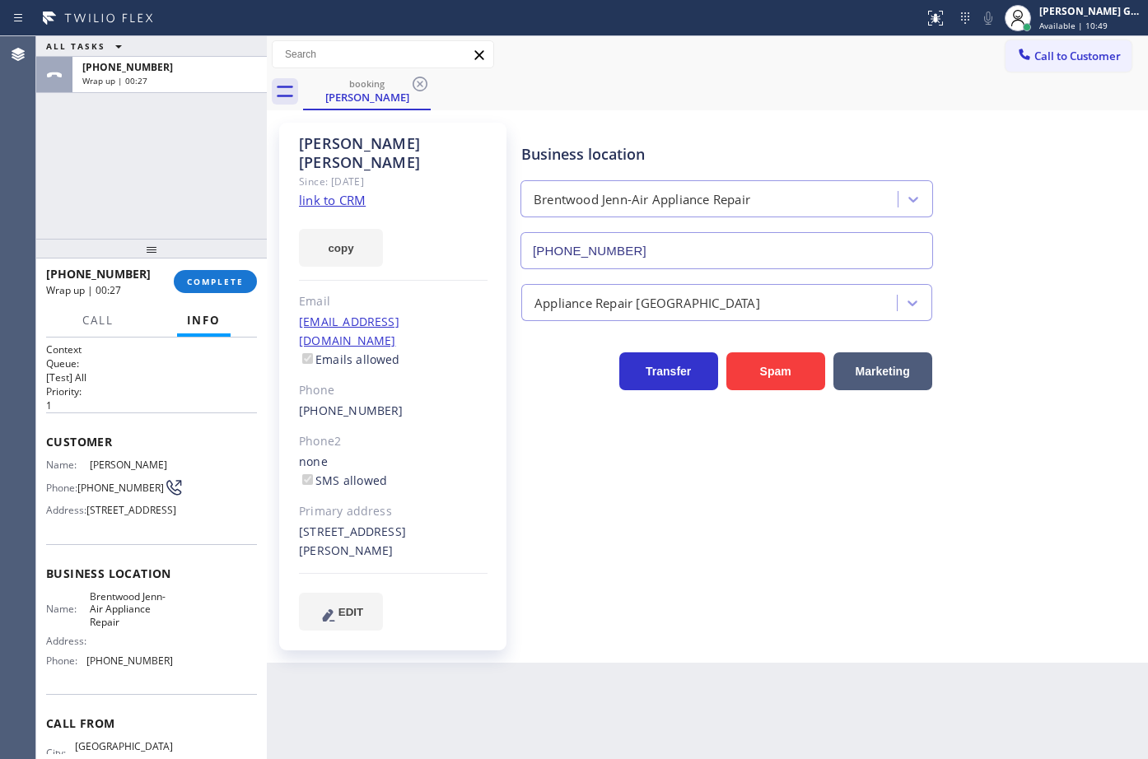
drag, startPoint x: 223, startPoint y: 280, endPoint x: 402, endPoint y: 259, distance: 180.0
click at [223, 281] on span "COMPLETE" at bounding box center [215, 282] width 57 height 12
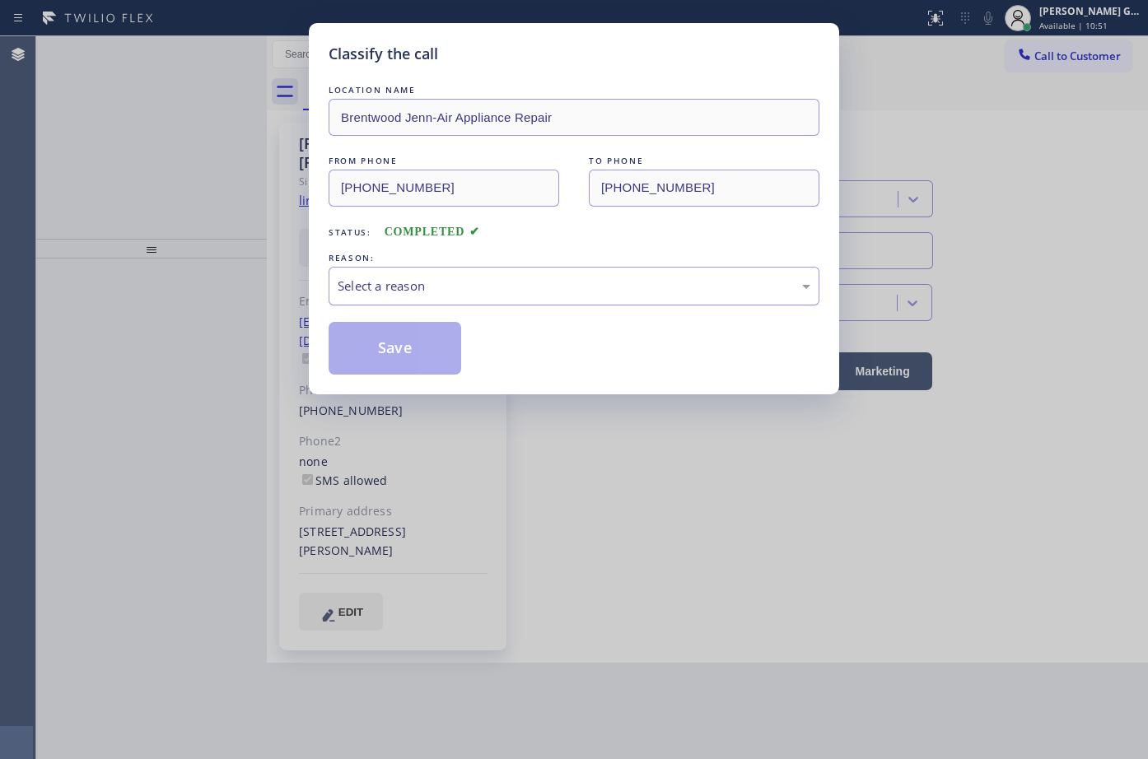
click at [408, 282] on div "Select a reason" at bounding box center [574, 286] width 473 height 19
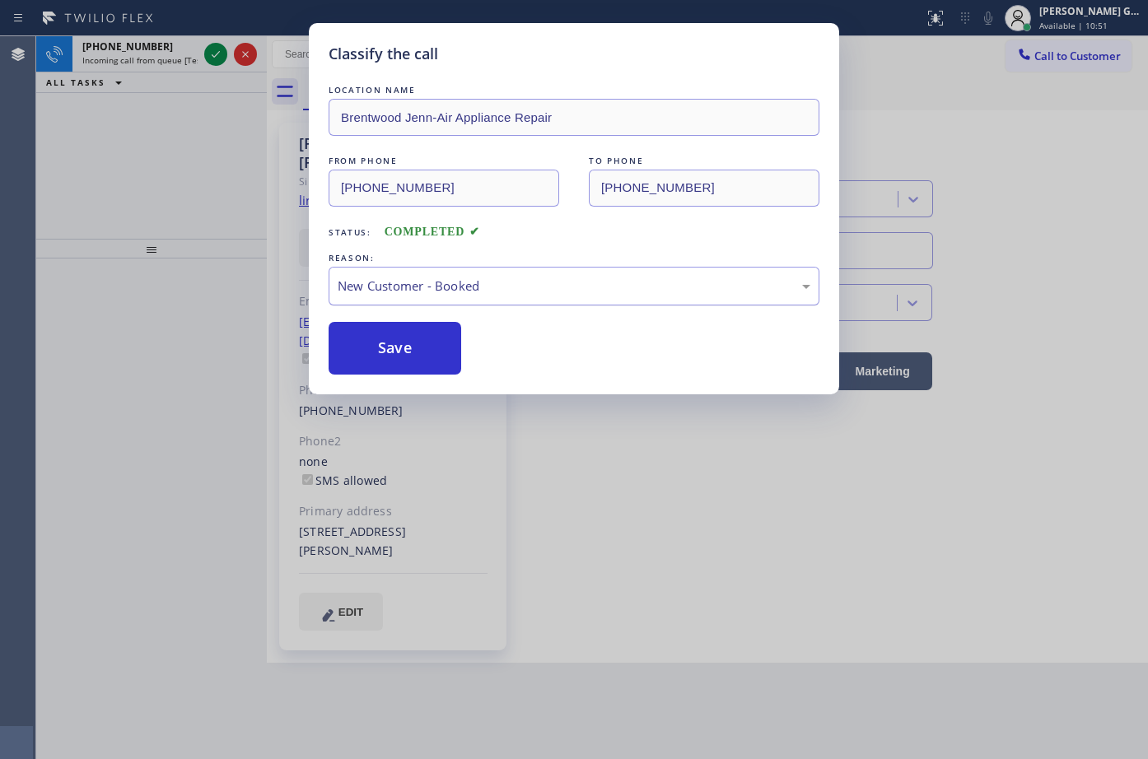
drag, startPoint x: 406, startPoint y: 285, endPoint x: 406, endPoint y: 297, distance: 12.4
click at [406, 288] on div "New Customer - Booked" at bounding box center [574, 286] width 473 height 19
click at [397, 343] on button "Save" at bounding box center [395, 348] width 133 height 53
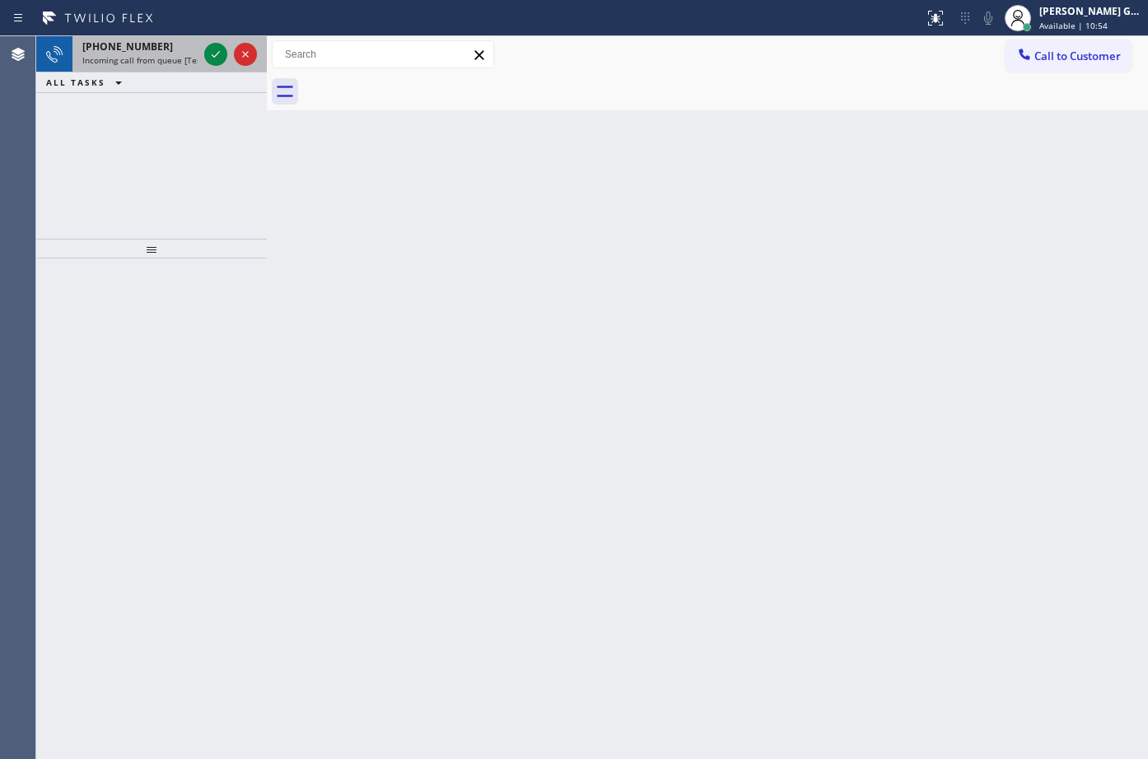
click at [185, 55] on span "Incoming call from queue [Test] All" at bounding box center [150, 60] width 137 height 12
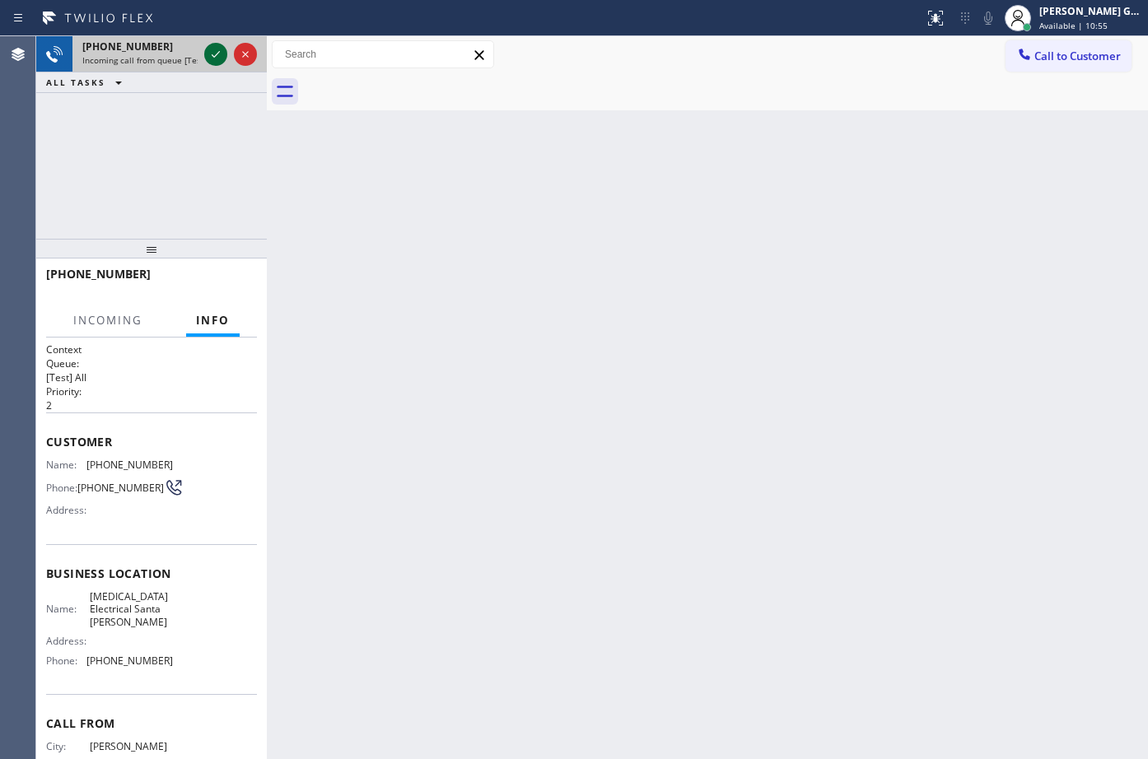
click at [216, 56] on icon at bounding box center [216, 54] width 8 height 7
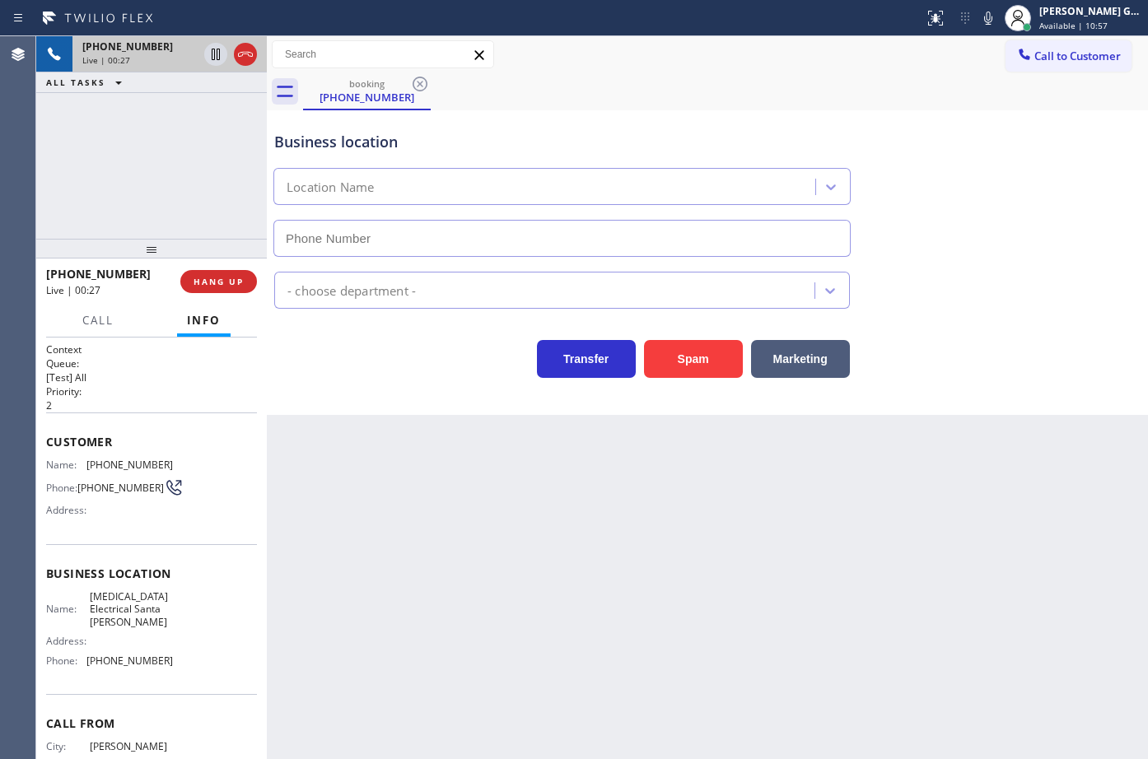
click at [247, 56] on icon at bounding box center [246, 54] width 20 height 20
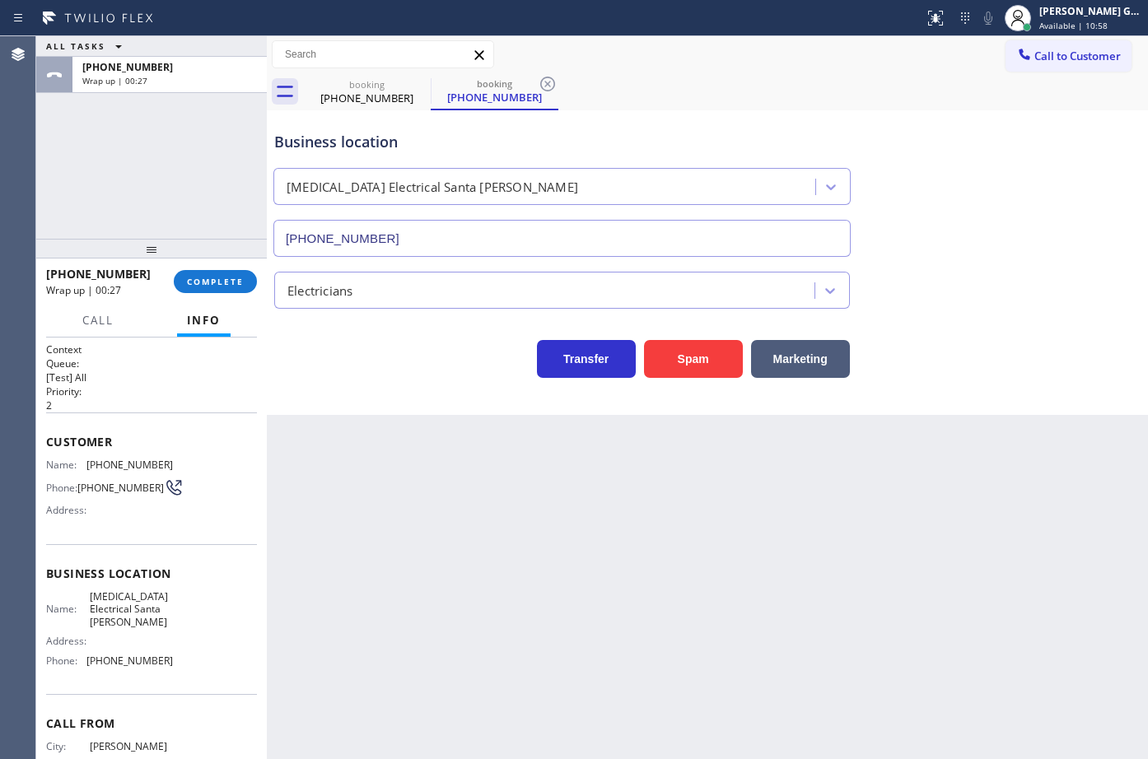
type input "[PHONE_NUMBER]"
click at [228, 283] on span "COMPLETE" at bounding box center [215, 282] width 57 height 12
click at [390, 474] on div "Back to Dashboard Change Sender ID Customers Technicians Select a contact Outbo…" at bounding box center [707, 397] width 881 height 723
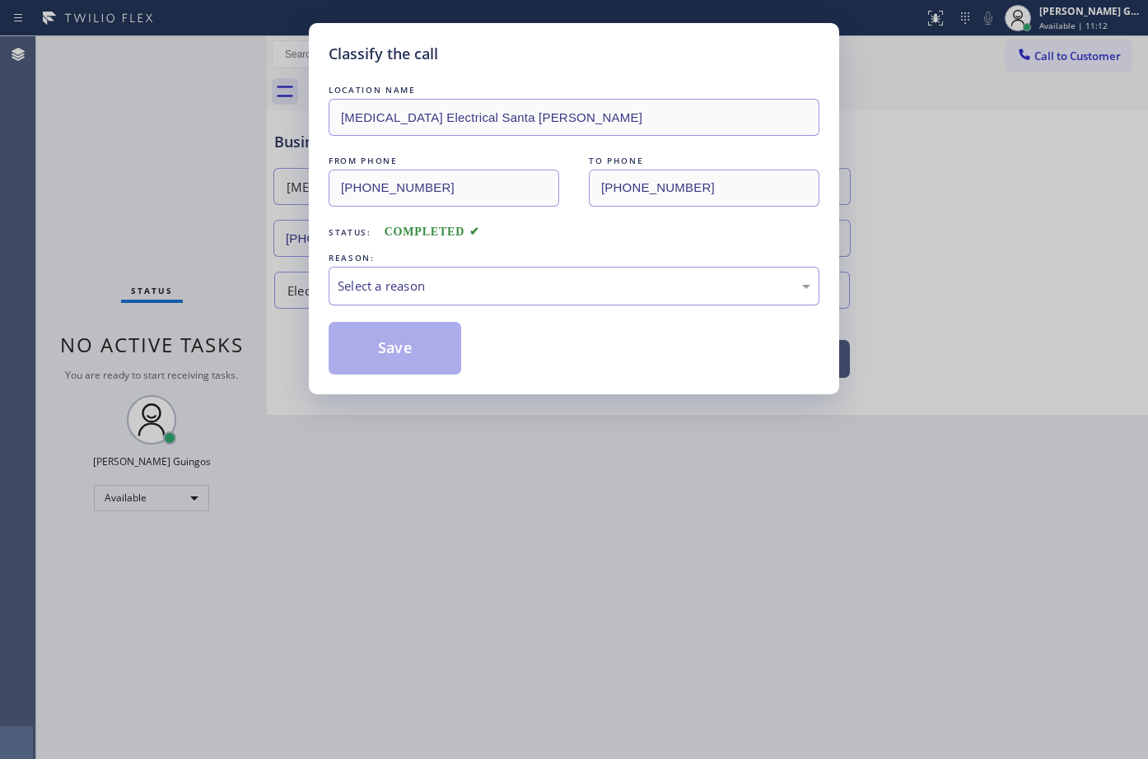
click at [371, 279] on div "Select a reason" at bounding box center [574, 286] width 473 height 19
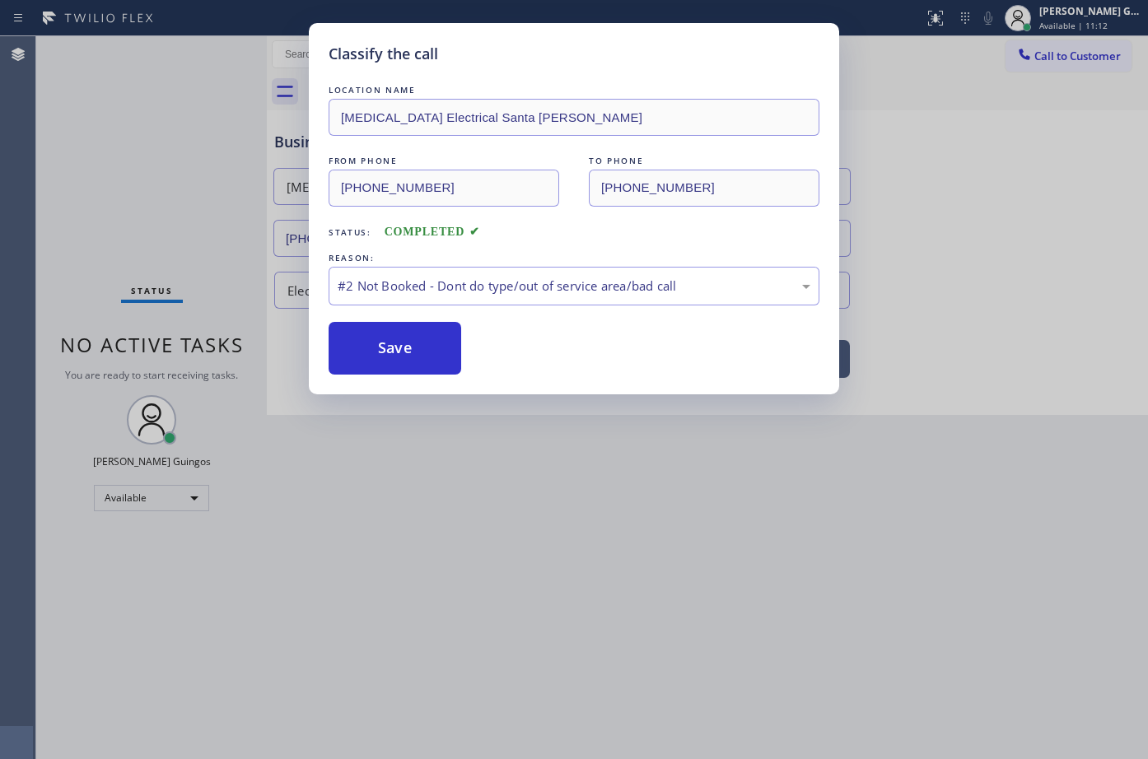
click at [381, 349] on button "Save" at bounding box center [395, 348] width 133 height 53
drag, startPoint x: 381, startPoint y: 349, endPoint x: 392, endPoint y: 350, distance: 10.7
click at [387, 349] on button "Save" at bounding box center [395, 348] width 133 height 53
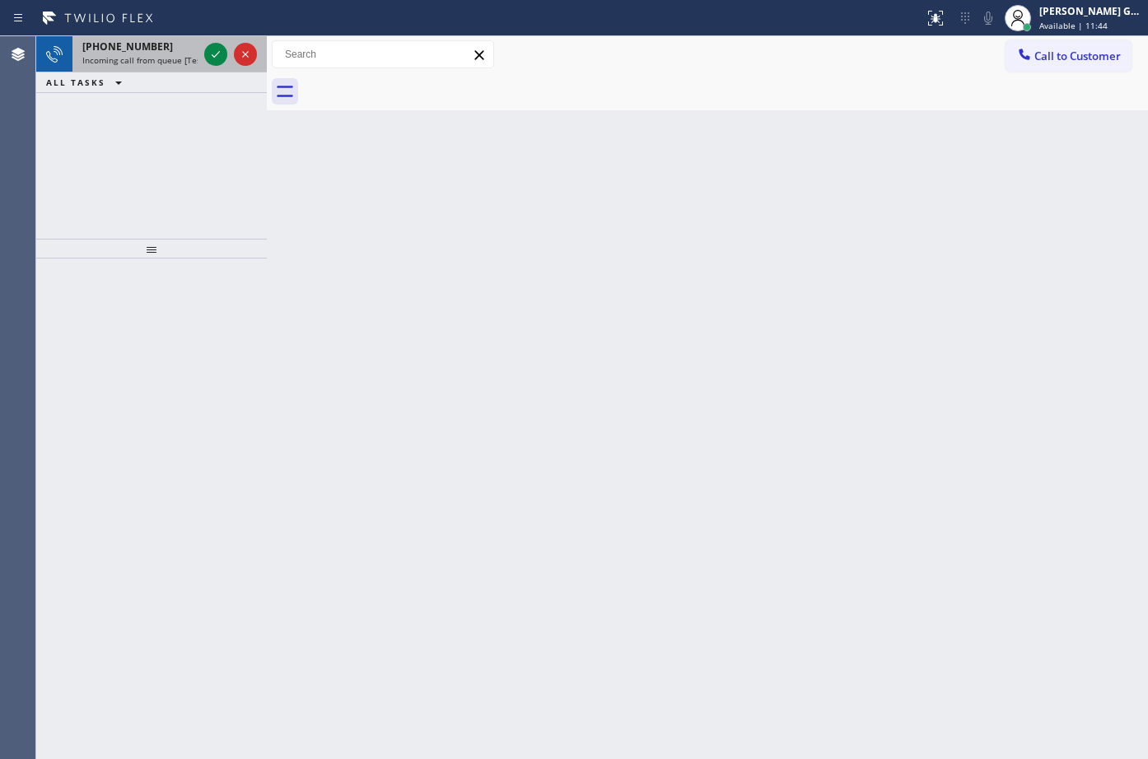
drag, startPoint x: 166, startPoint y: 51, endPoint x: 192, endPoint y: 54, distance: 25.7
click at [168, 51] on div "[PHONE_NUMBER]" at bounding box center [139, 47] width 115 height 14
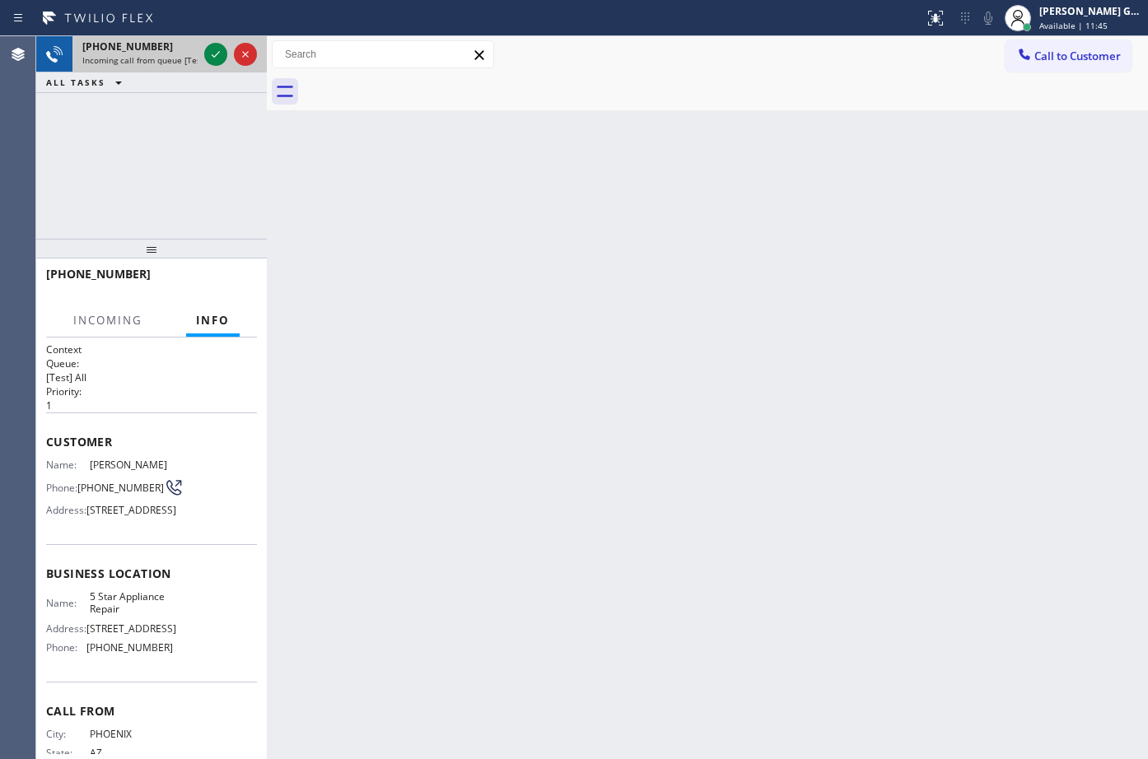
click at [170, 52] on div "[PHONE_NUMBER]" at bounding box center [139, 47] width 115 height 14
click at [172, 52] on div "[PHONE_NUMBER]" at bounding box center [139, 47] width 115 height 14
click at [207, 54] on icon at bounding box center [216, 54] width 20 height 20
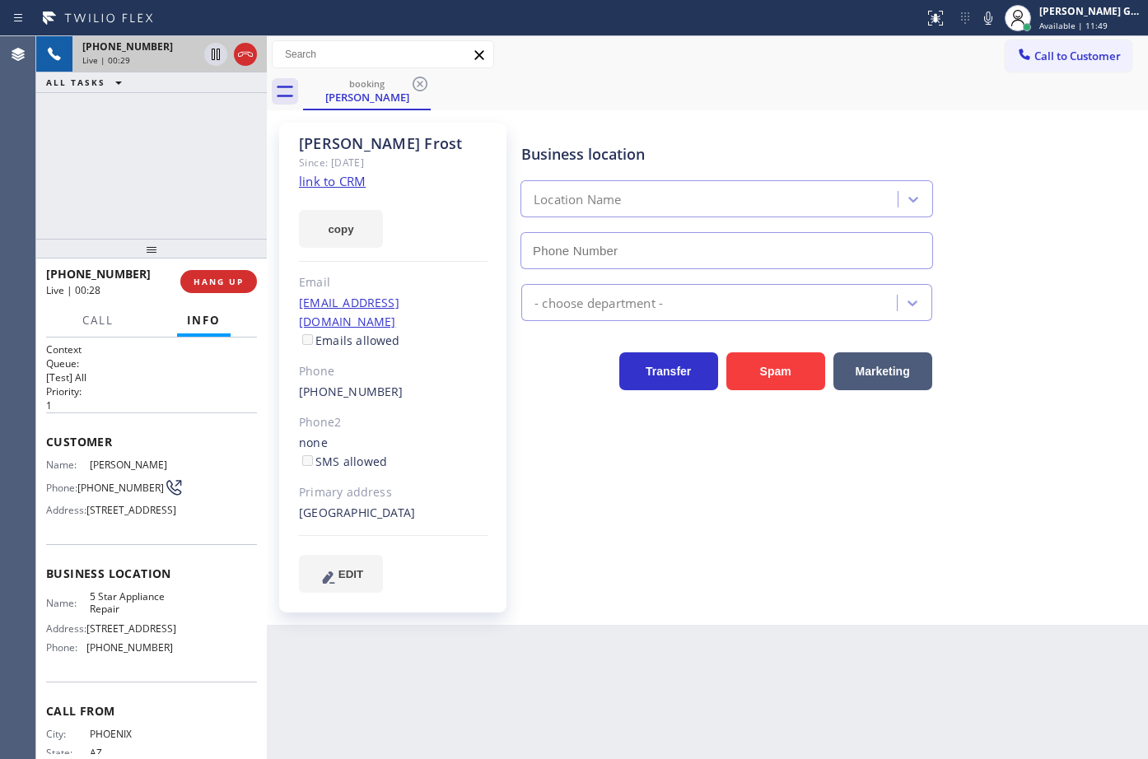
type input "[PHONE_NUMBER]"
click at [342, 184] on link "link to CRM" at bounding box center [332, 181] width 67 height 16
click at [721, 85] on div "booking [PERSON_NAME]" at bounding box center [725, 91] width 845 height 37
click at [771, 74] on div "booking [PERSON_NAME]" at bounding box center [725, 91] width 845 height 37
click at [988, 18] on icon at bounding box center [988, 18] width 20 height 20
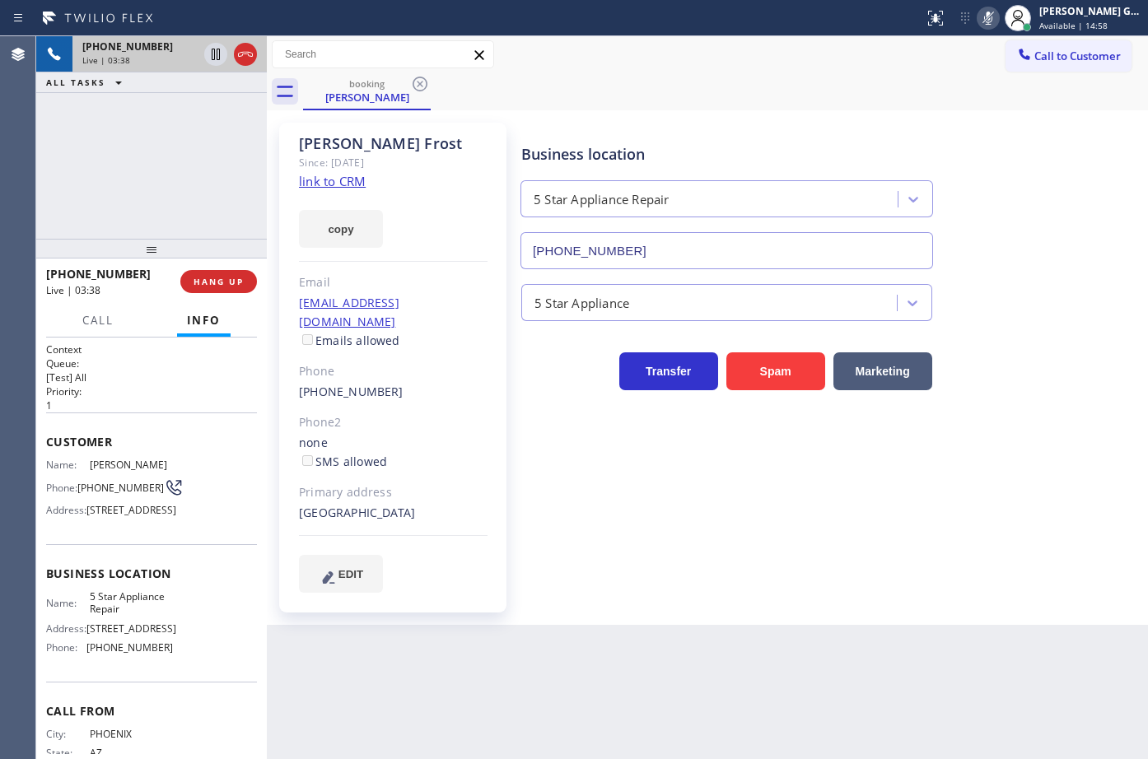
click at [827, 84] on div "booking [PERSON_NAME]" at bounding box center [725, 91] width 845 height 37
click at [338, 152] on div "[PERSON_NAME]" at bounding box center [393, 143] width 189 height 19
copy div "[PERSON_NAME]"
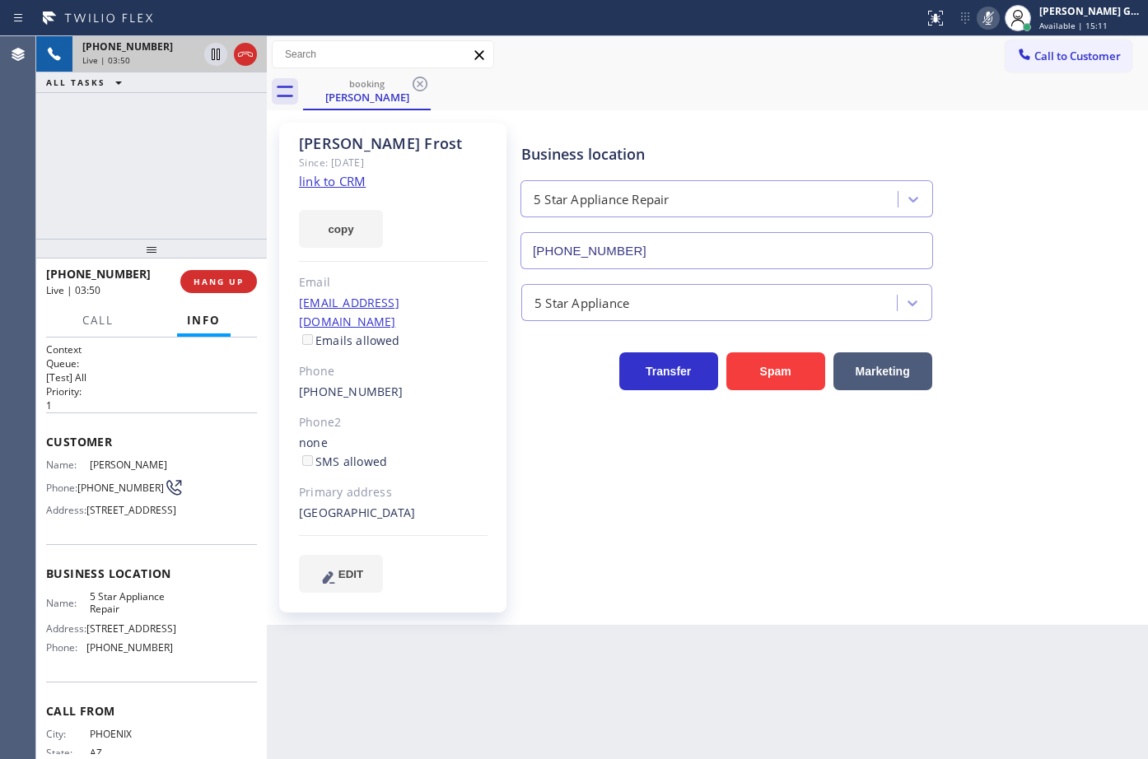
click at [96, 487] on span "[PHONE_NUMBER]" at bounding box center [120, 488] width 86 height 12
copy div "[PHONE_NUMBER]"
click at [617, 532] on div "Business location 5 Star Appliance Repair [PHONE_NUMBER] 5 Star Appliance Trans…" at bounding box center [831, 357] width 626 height 461
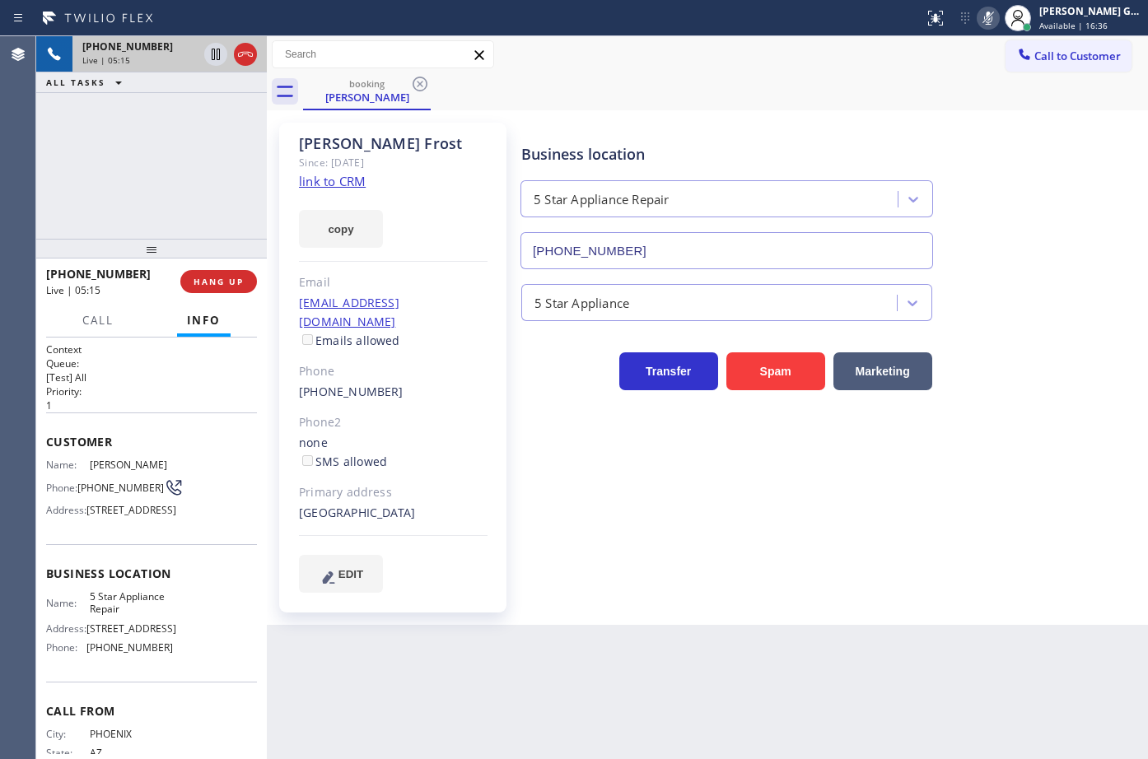
click at [745, 128] on div "Business location 5 Star Appliance Repair [PHONE_NUMBER]" at bounding box center [727, 198] width 418 height 142
click at [997, 20] on icon at bounding box center [988, 18] width 20 height 20
click at [147, 120] on div "Reserved" at bounding box center [139, 117] width 115 height 12
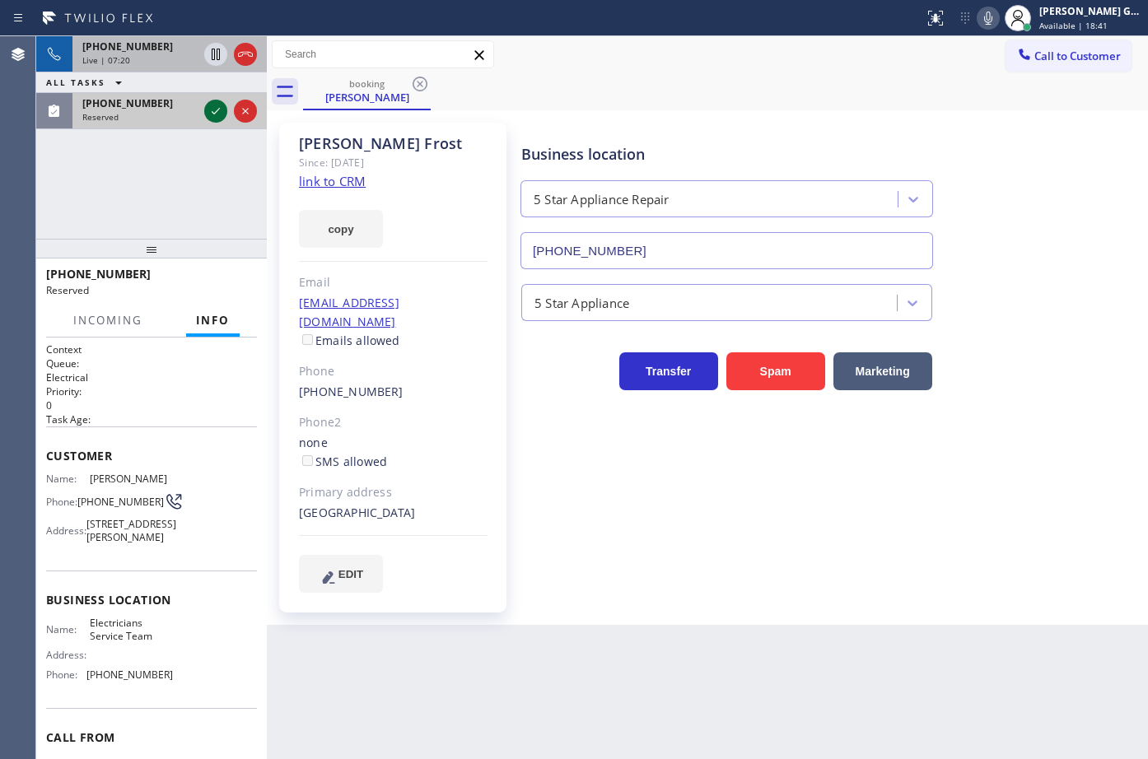
click at [214, 114] on icon at bounding box center [216, 111] width 8 height 7
click at [221, 286] on span "COMPLETE" at bounding box center [215, 282] width 57 height 12
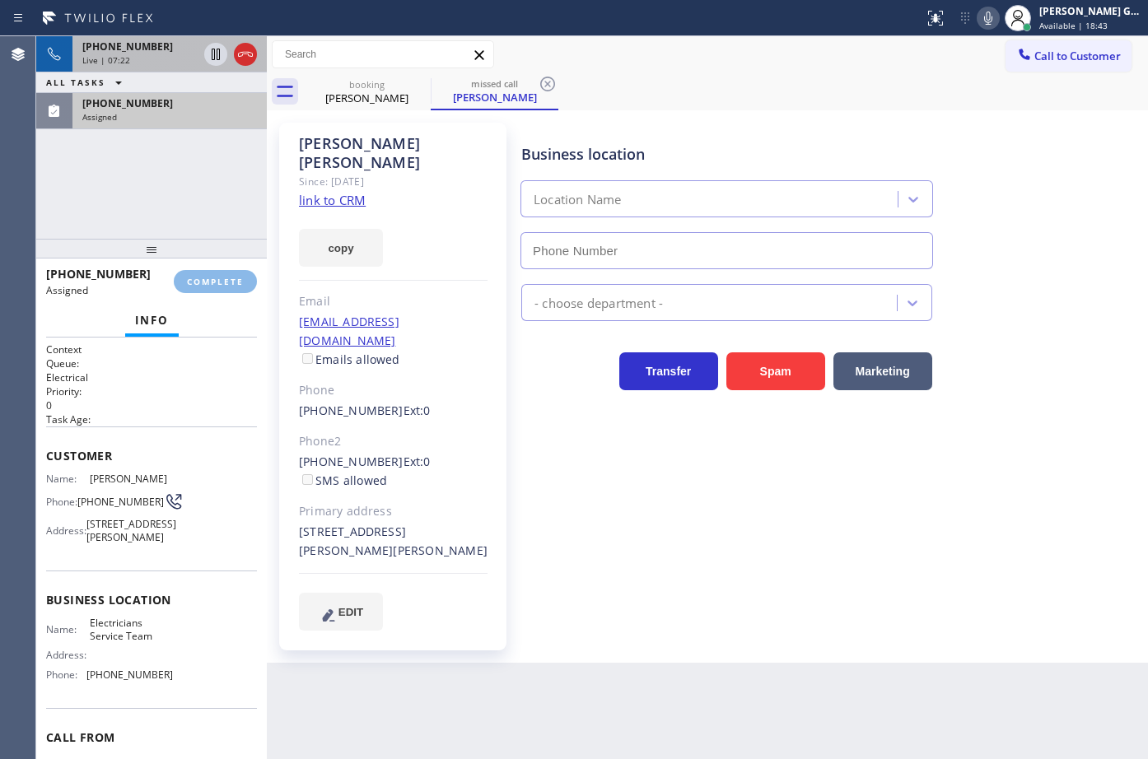
type input "[PHONE_NUMBER]"
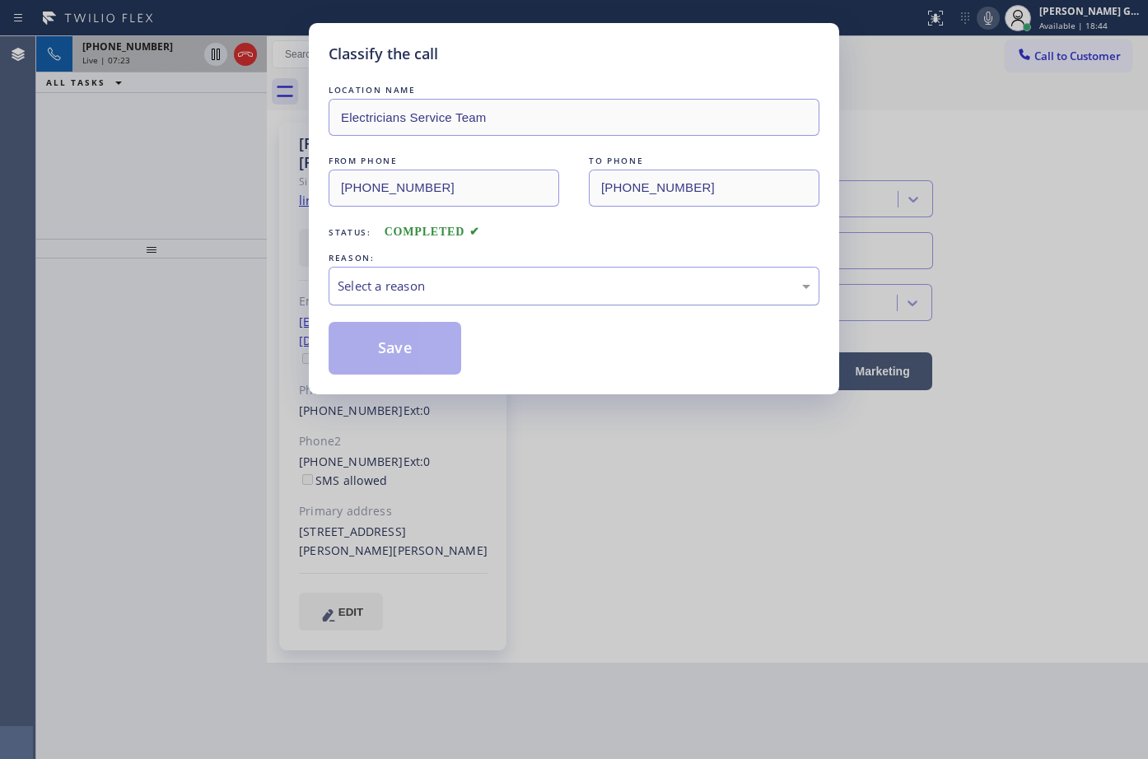
click at [376, 282] on div "Select a reason" at bounding box center [574, 286] width 473 height 19
click at [377, 338] on button "Save" at bounding box center [395, 348] width 133 height 53
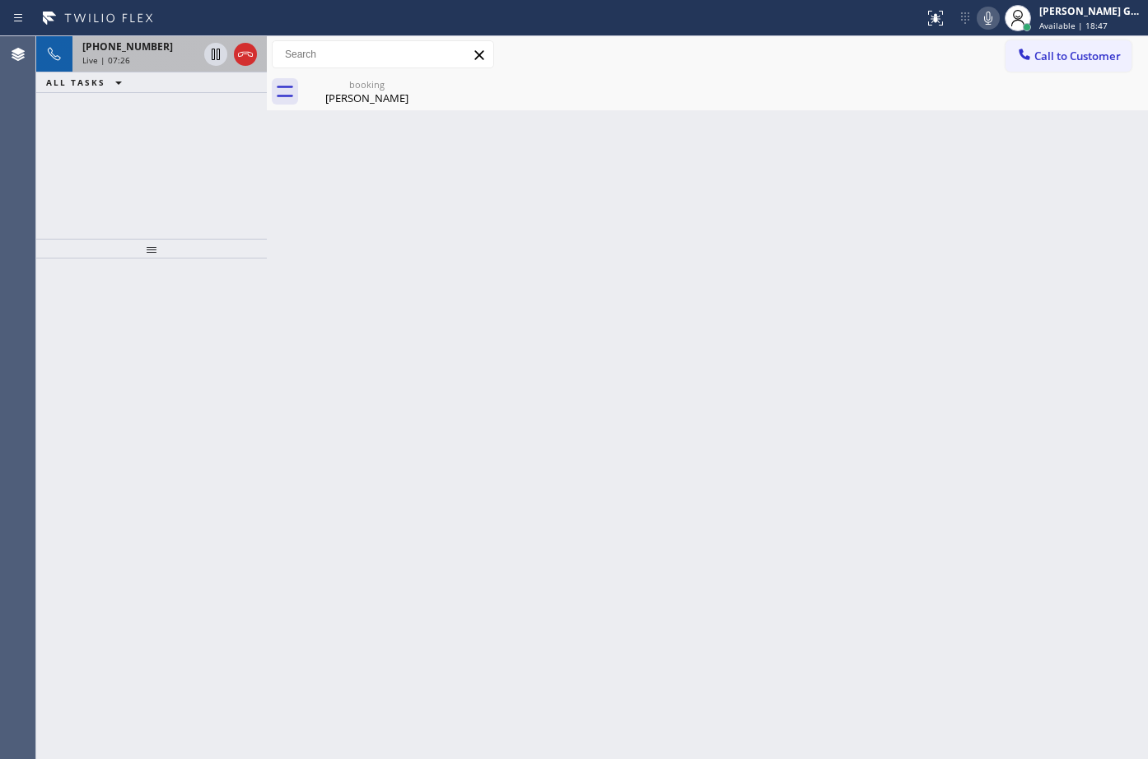
click at [138, 51] on span "[PHONE_NUMBER]" at bounding box center [127, 47] width 91 height 14
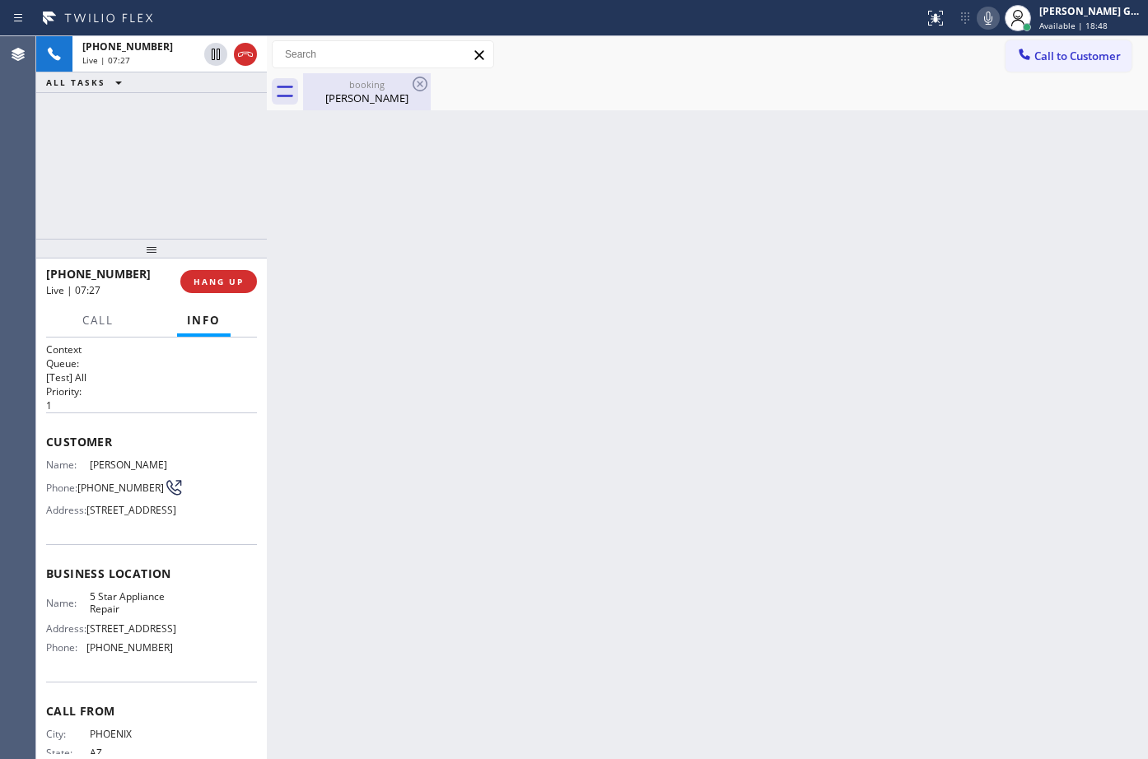
click at [359, 92] on div "[PERSON_NAME]" at bounding box center [367, 98] width 124 height 15
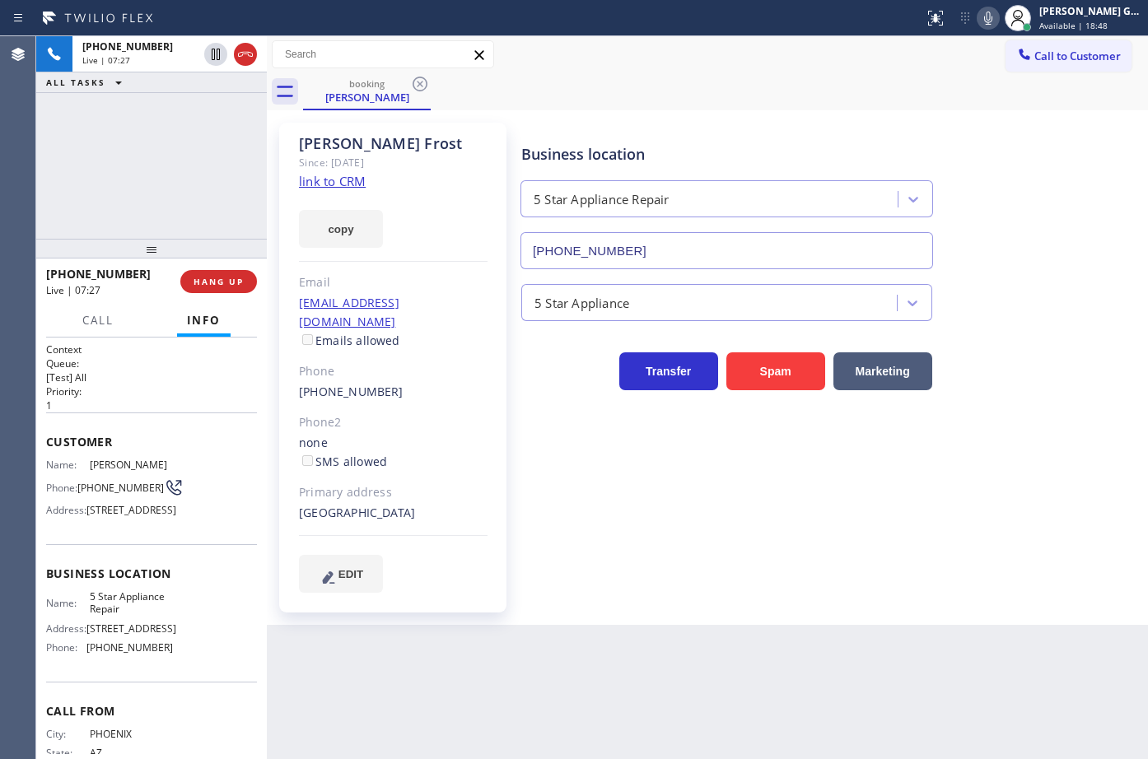
click at [749, 99] on div "booking [PERSON_NAME]" at bounding box center [725, 91] width 845 height 37
type input "[PHONE_NUMBER]"
click at [745, 39] on div "Call to Customer Outbound call Location Wolf Top Choice Appliance Repair [GEOGR…" at bounding box center [707, 54] width 881 height 37
click at [719, 77] on div "booking [PERSON_NAME] booking [PERSON_NAME]" at bounding box center [725, 91] width 845 height 37
click at [548, 86] on icon at bounding box center [548, 84] width 20 height 20
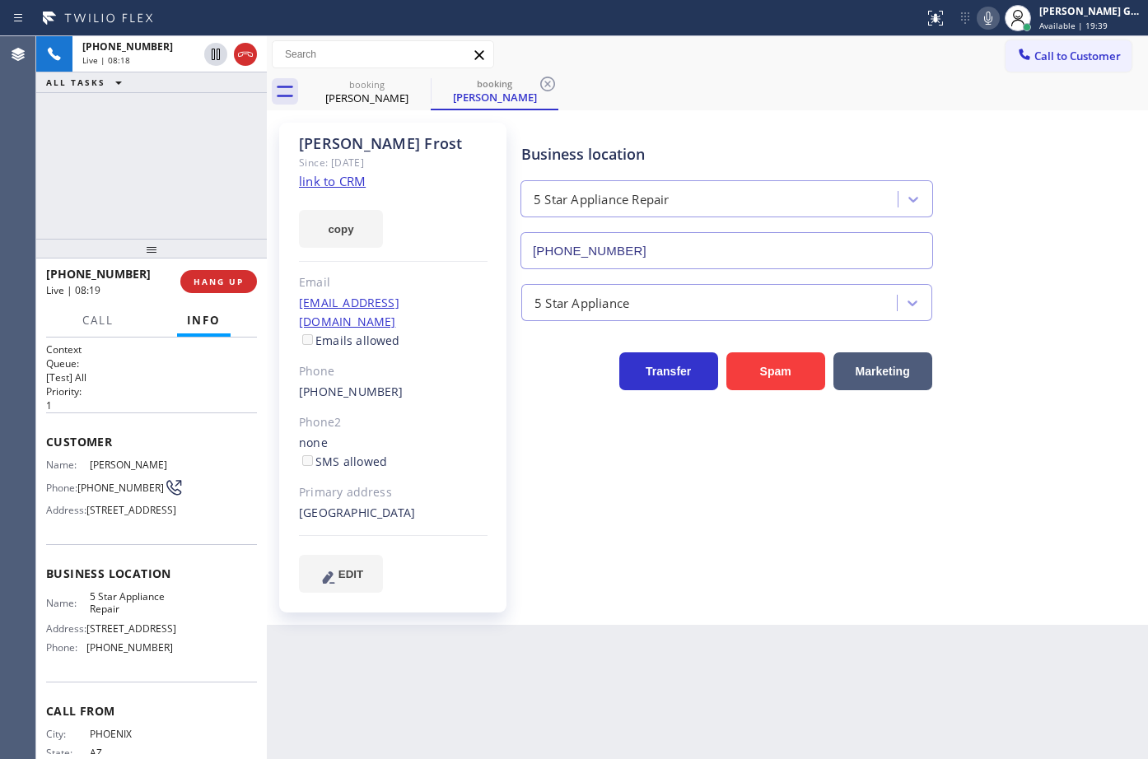
click at [705, 91] on div "booking [PERSON_NAME] booking [PERSON_NAME]" at bounding box center [725, 91] width 845 height 37
click at [759, 96] on div "booking [PERSON_NAME]" at bounding box center [725, 91] width 845 height 37
click at [792, 92] on div "booking [PERSON_NAME]" at bounding box center [725, 91] width 845 height 37
click at [115, 616] on span "5 Star Appliance Repair" at bounding box center [131, 603] width 82 height 26
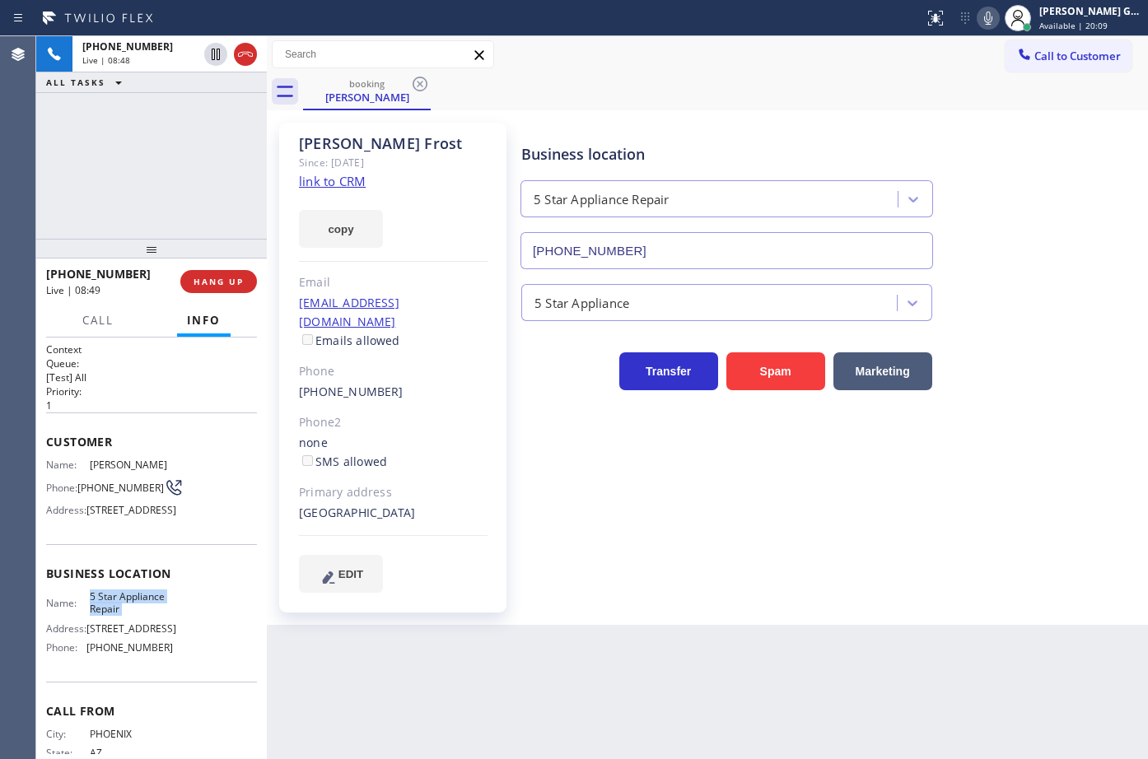
click at [115, 616] on span "5 Star Appliance Repair" at bounding box center [131, 603] width 82 height 26
copy span "5 Star Appliance Repair"
click at [109, 616] on span "5 Star Appliance Repair" at bounding box center [131, 603] width 82 height 26
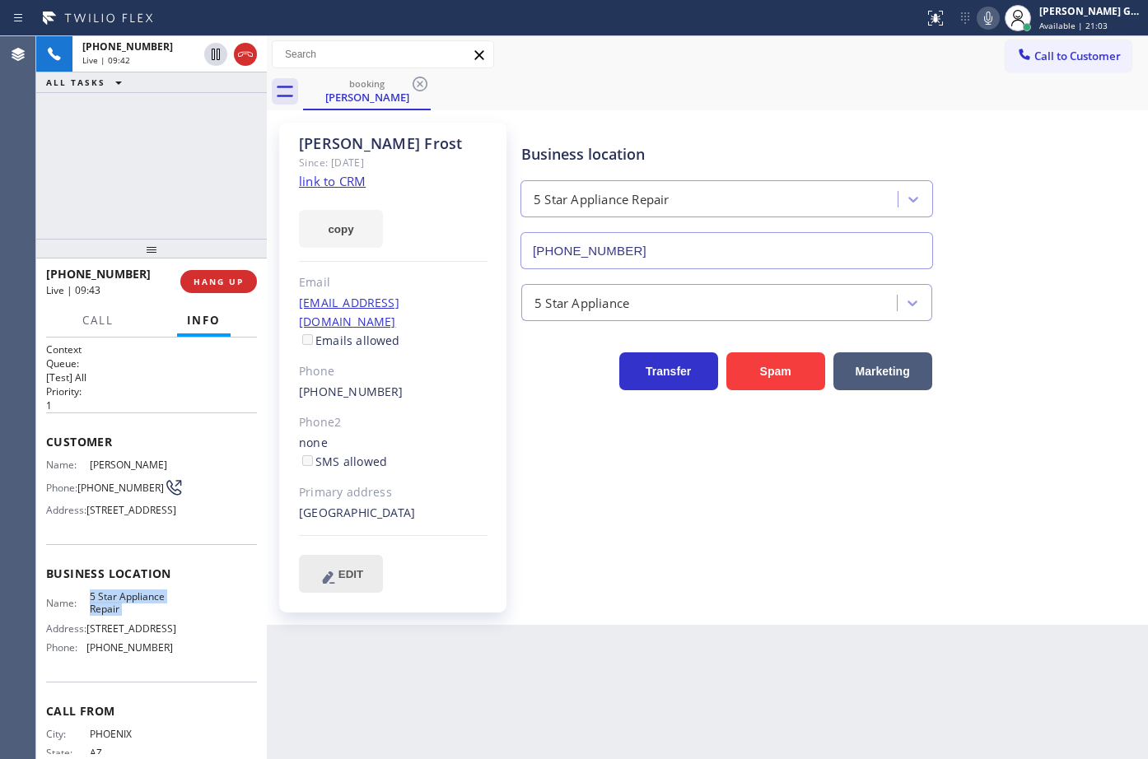
click at [354, 572] on span "EDIT" at bounding box center [350, 574] width 25 height 12
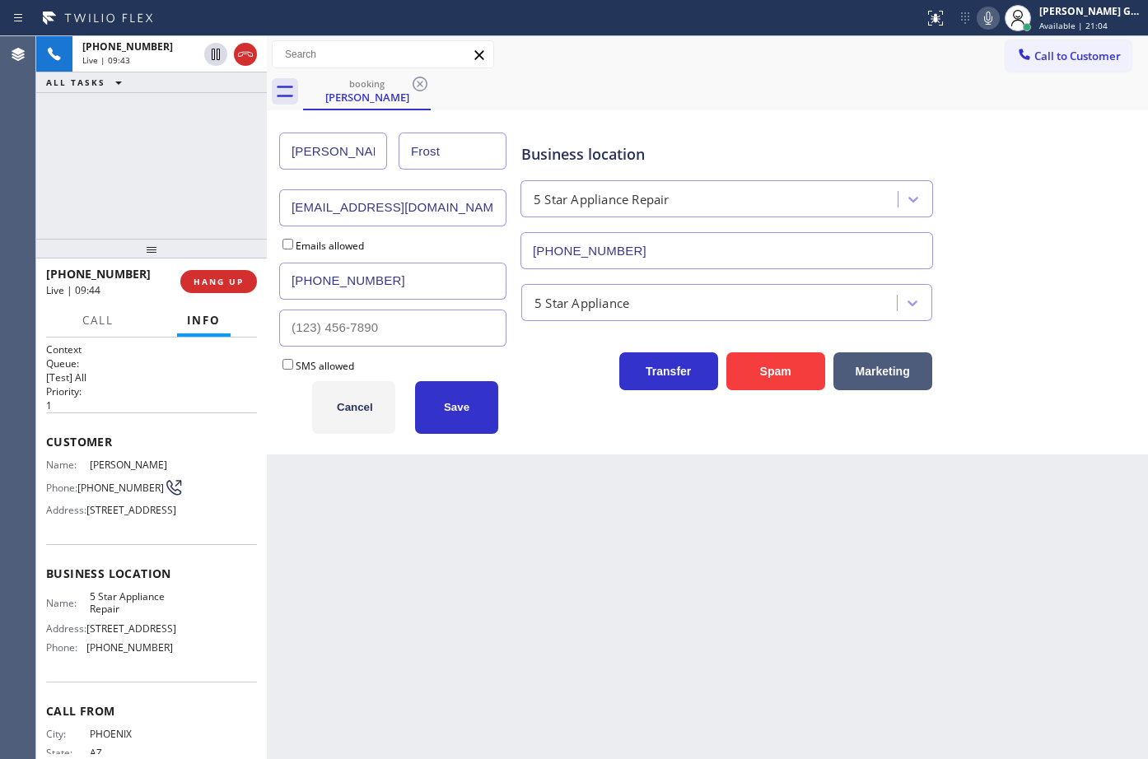
click at [423, 211] on input "[EMAIL_ADDRESS][DOMAIN_NAME]" at bounding box center [392, 207] width 227 height 37
paste input "[EMAIL_ADDRESS]"
type input "[EMAIL_ADDRESS][DOMAIN_NAME]"
click at [283, 248] on input "Emails allowed" at bounding box center [287, 244] width 11 height 11
checkbox input "true"
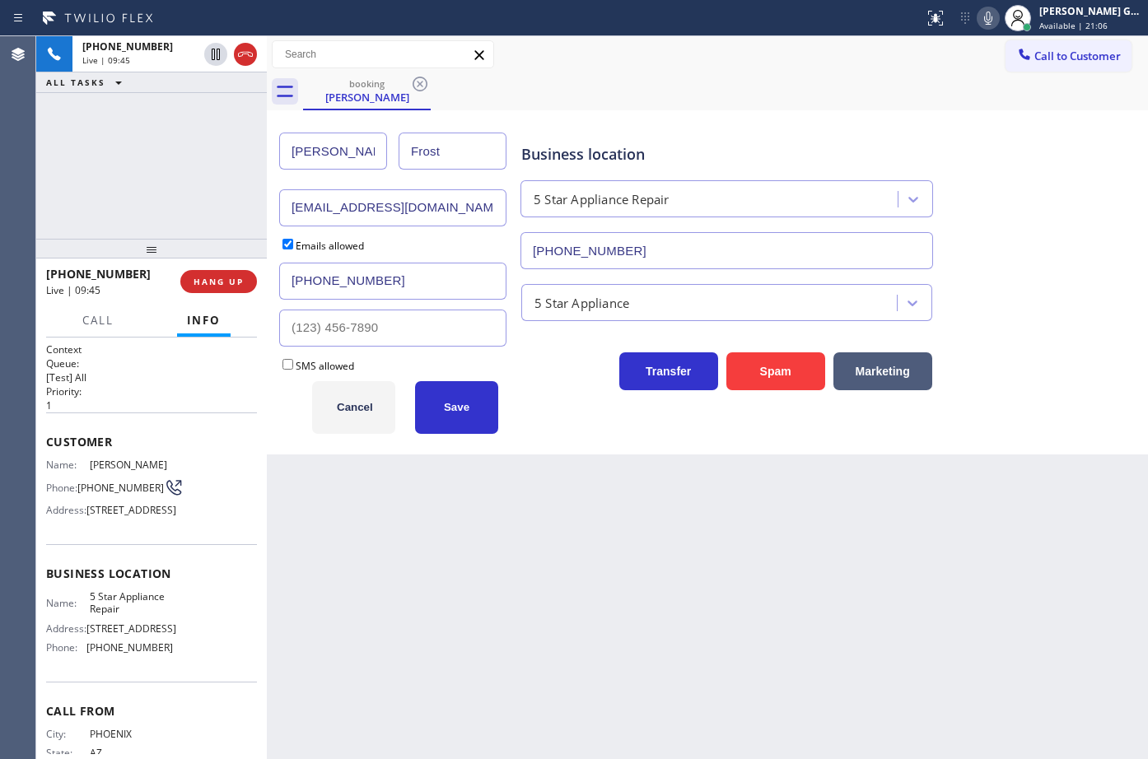
click at [287, 362] on input "SMS allowed" at bounding box center [287, 364] width 11 height 11
checkbox input "true"
click at [441, 399] on button "Save" at bounding box center [456, 407] width 83 height 53
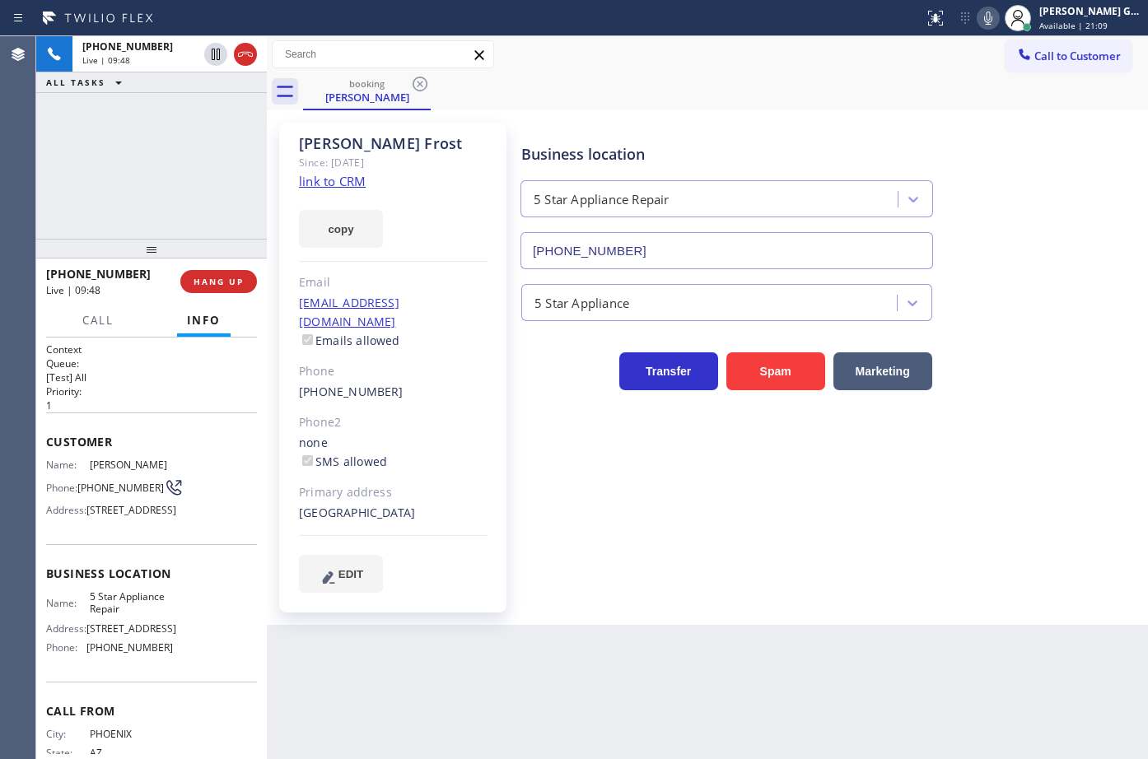
click at [737, 96] on div "booking [PERSON_NAME]" at bounding box center [725, 91] width 845 height 37
click at [122, 616] on span "5 Star Appliance Repair" at bounding box center [131, 603] width 82 height 26
copy span "5 Star Appliance Repair"
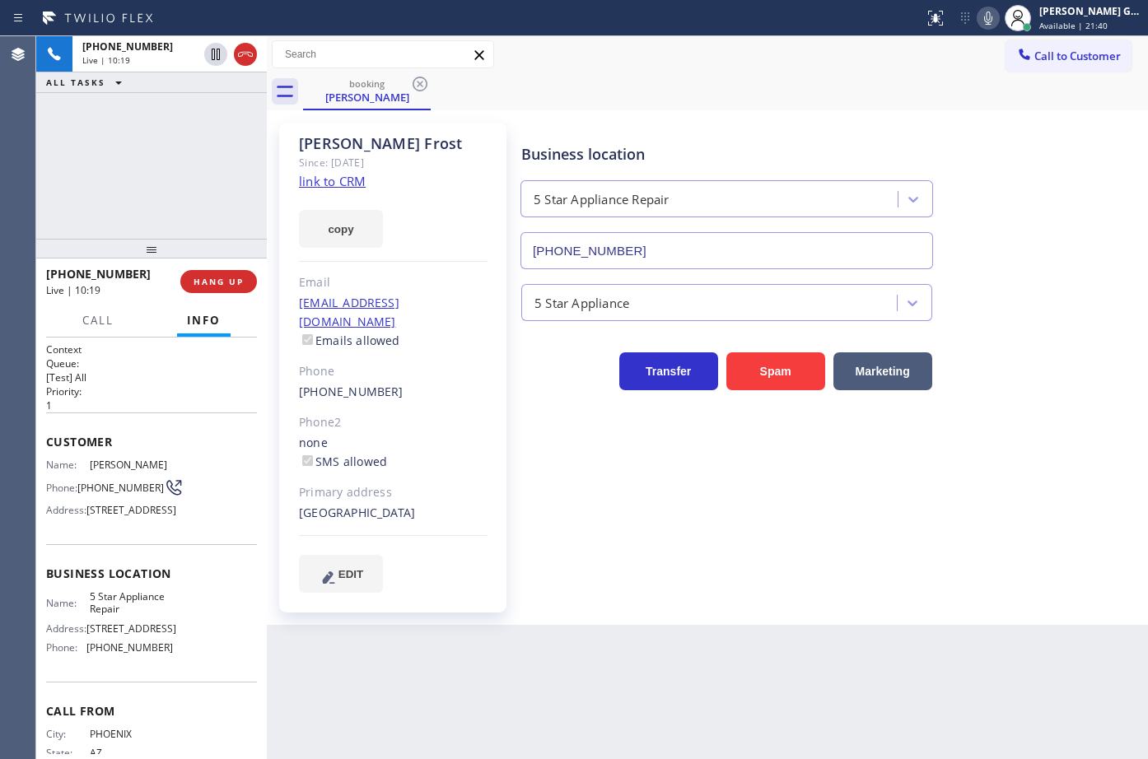
click at [135, 654] on span "[PHONE_NUMBER]" at bounding box center [129, 648] width 86 height 12
copy span "[PHONE_NUMBER]"
click at [232, 282] on span "HANG UP" at bounding box center [219, 282] width 50 height 12
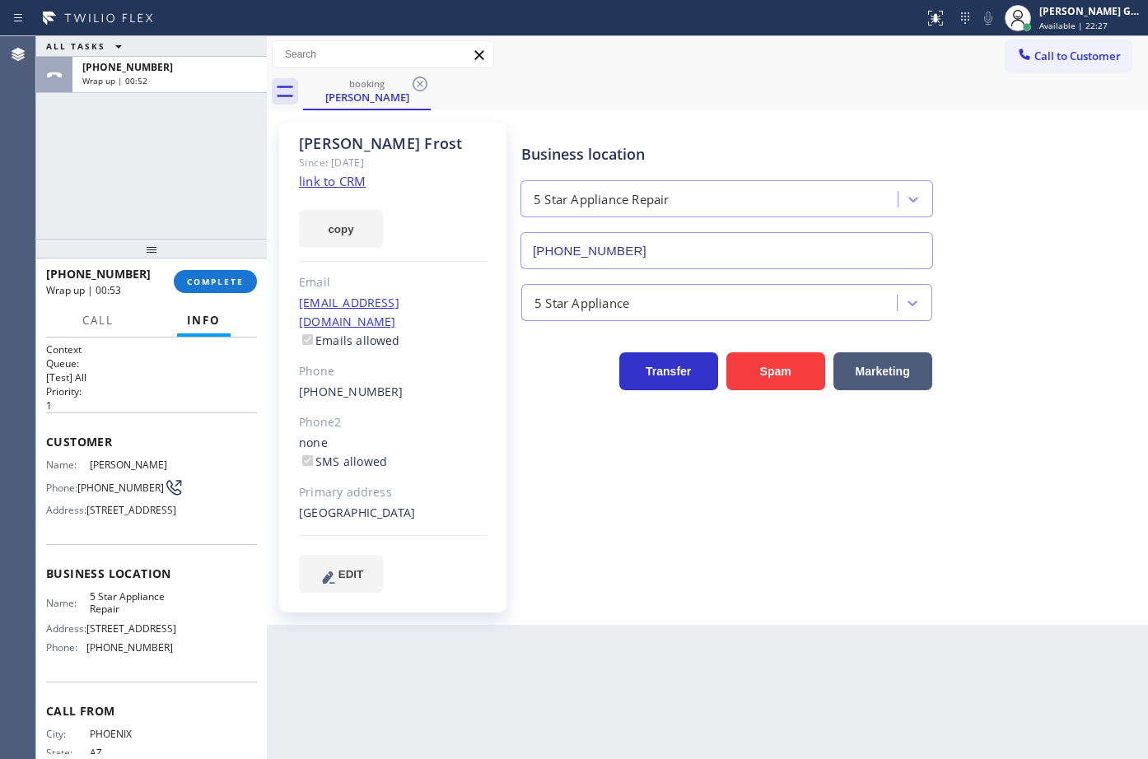
click at [235, 295] on div "[PHONE_NUMBER] Wrap up | 00:53 COMPLETE" at bounding box center [151, 281] width 211 height 43
click at [605, 452] on div "Business location 5 Star Appliance Repair [PHONE_NUMBER] 5 Star Appliance Trans…" at bounding box center [831, 357] width 626 height 461
click at [230, 287] on span "COMPLETE" at bounding box center [215, 282] width 57 height 12
click at [683, 521] on div "Business location 5 Star Appliance Repair [PHONE_NUMBER] 5 Star Appliance Trans…" at bounding box center [831, 357] width 626 height 461
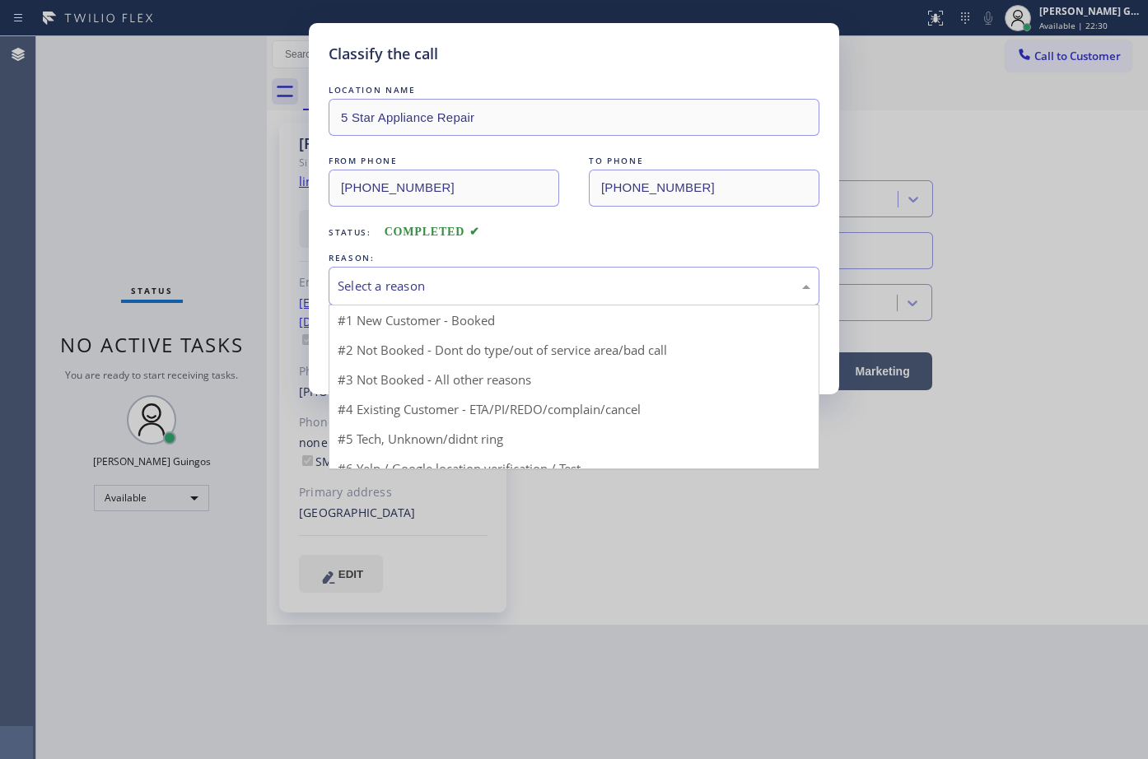
click at [490, 293] on div "Select a reason" at bounding box center [574, 286] width 473 height 19
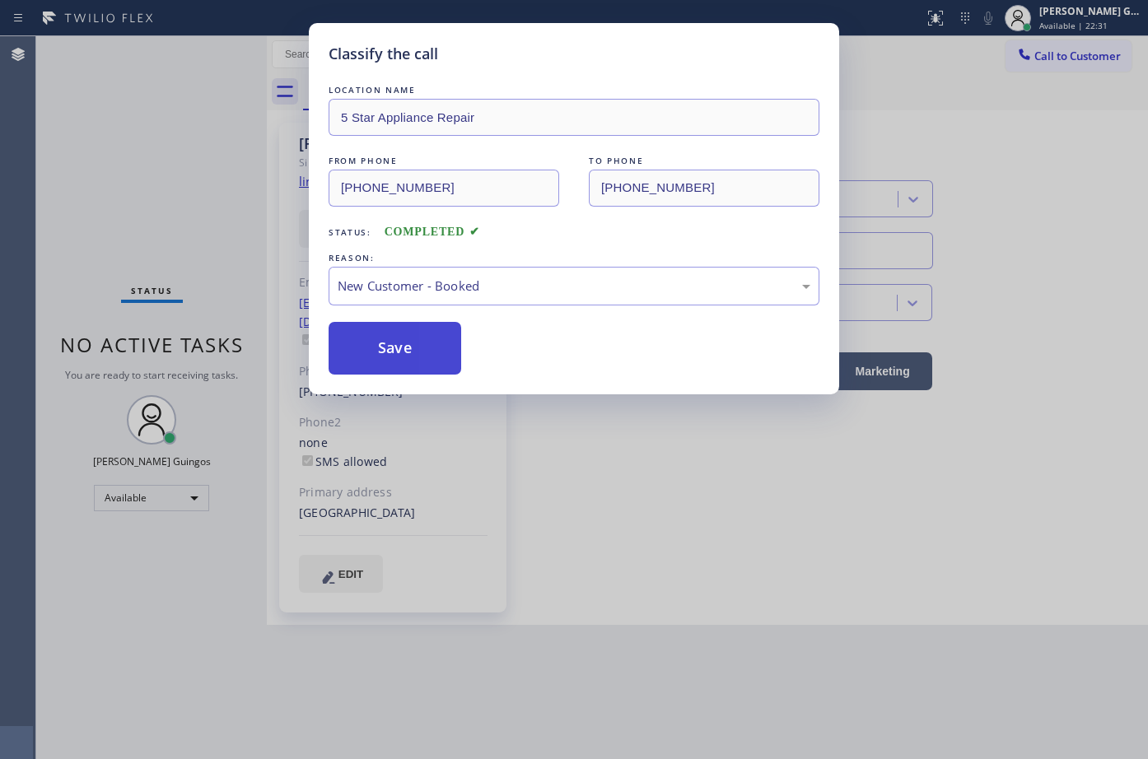
click at [394, 352] on button "Save" at bounding box center [395, 348] width 133 height 53
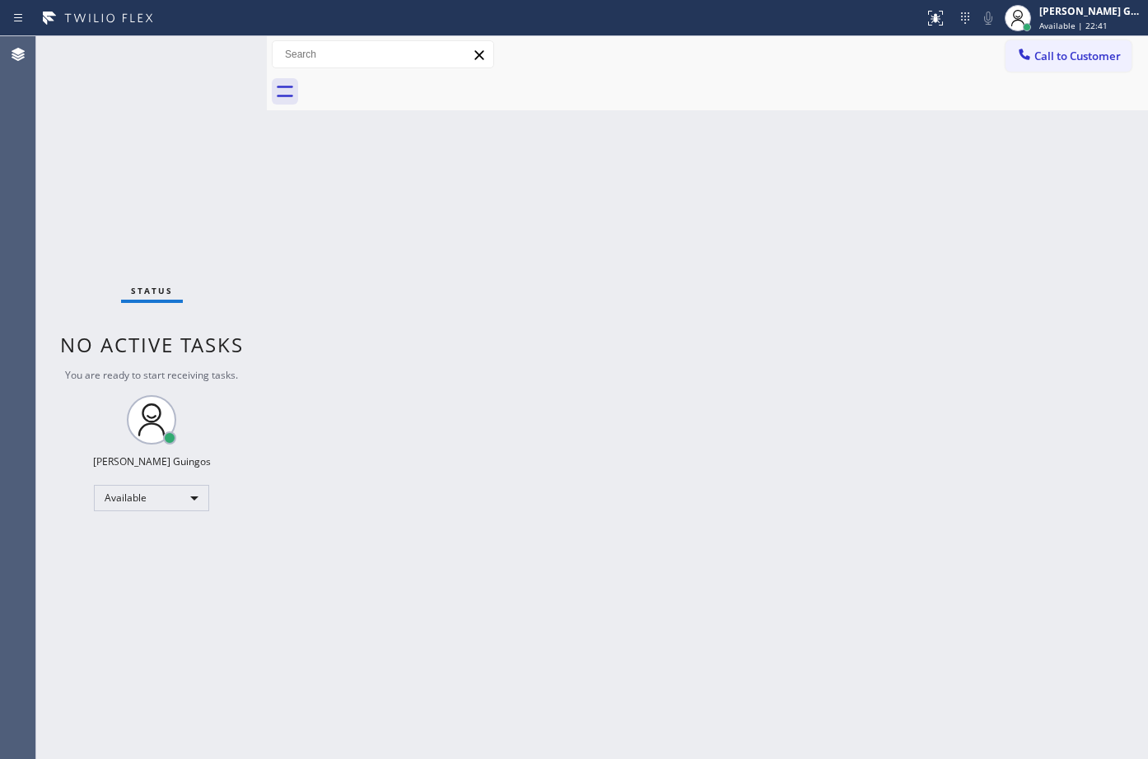
click at [221, 55] on div "Status No active tasks You are ready to start receiving tasks. [PERSON_NAME] Av…" at bounding box center [151, 397] width 231 height 723
click at [617, 318] on div "Back to Dashboard Change Sender ID Customers Technicians Select a contact Outbo…" at bounding box center [707, 397] width 881 height 723
drag, startPoint x: 468, startPoint y: 236, endPoint x: 480, endPoint y: 250, distance: 18.1
click at [476, 253] on div "Back to Dashboard Change Sender ID Customers Technicians Select a contact Outbo…" at bounding box center [707, 397] width 881 height 723
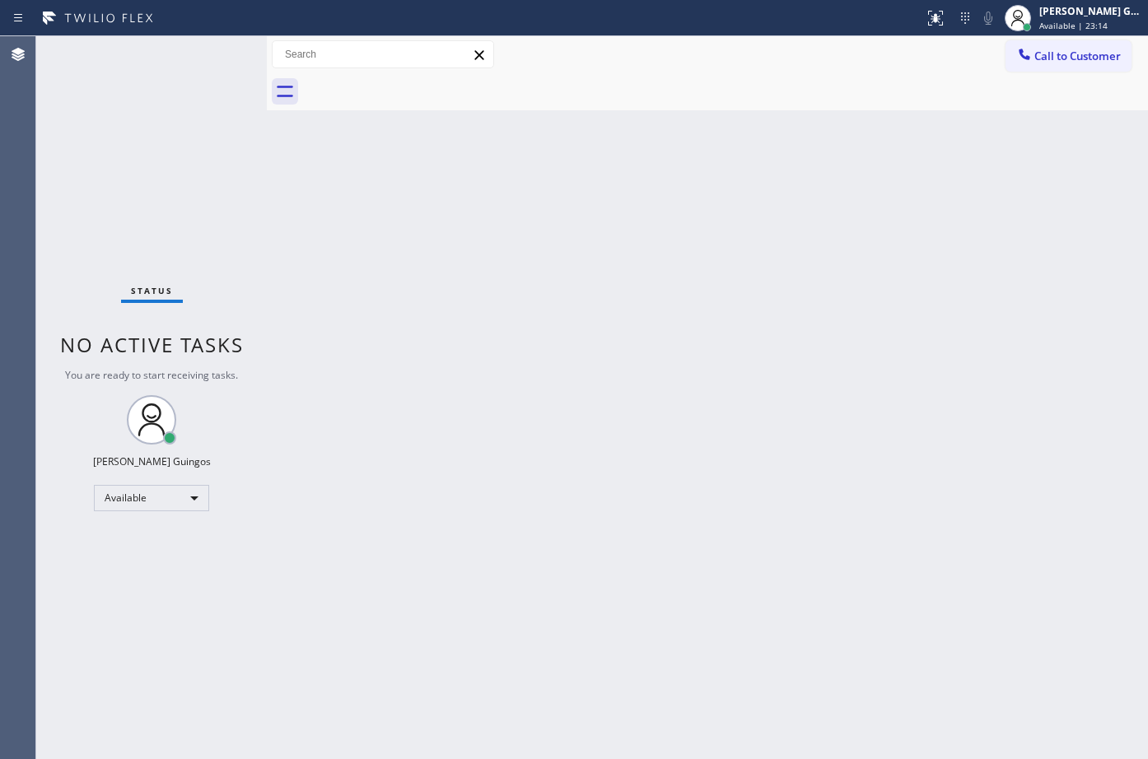
click at [778, 302] on div "Back to Dashboard Change Sender ID Customers Technicians Select a contact Outbo…" at bounding box center [707, 397] width 881 height 723
click at [814, 285] on div "Back to Dashboard Change Sender ID Customers Technicians Select a contact Outbo…" at bounding box center [707, 397] width 881 height 723
click at [674, 246] on div "Back to Dashboard Change Sender ID Customers Technicians Select a contact Outbo…" at bounding box center [707, 397] width 881 height 723
click at [569, 235] on div "Back to Dashboard Change Sender ID Customers Technicians Select a contact Outbo…" at bounding box center [707, 397] width 881 height 723
drag, startPoint x: 1084, startPoint y: 40, endPoint x: 1084, endPoint y: 55, distance: 15.6
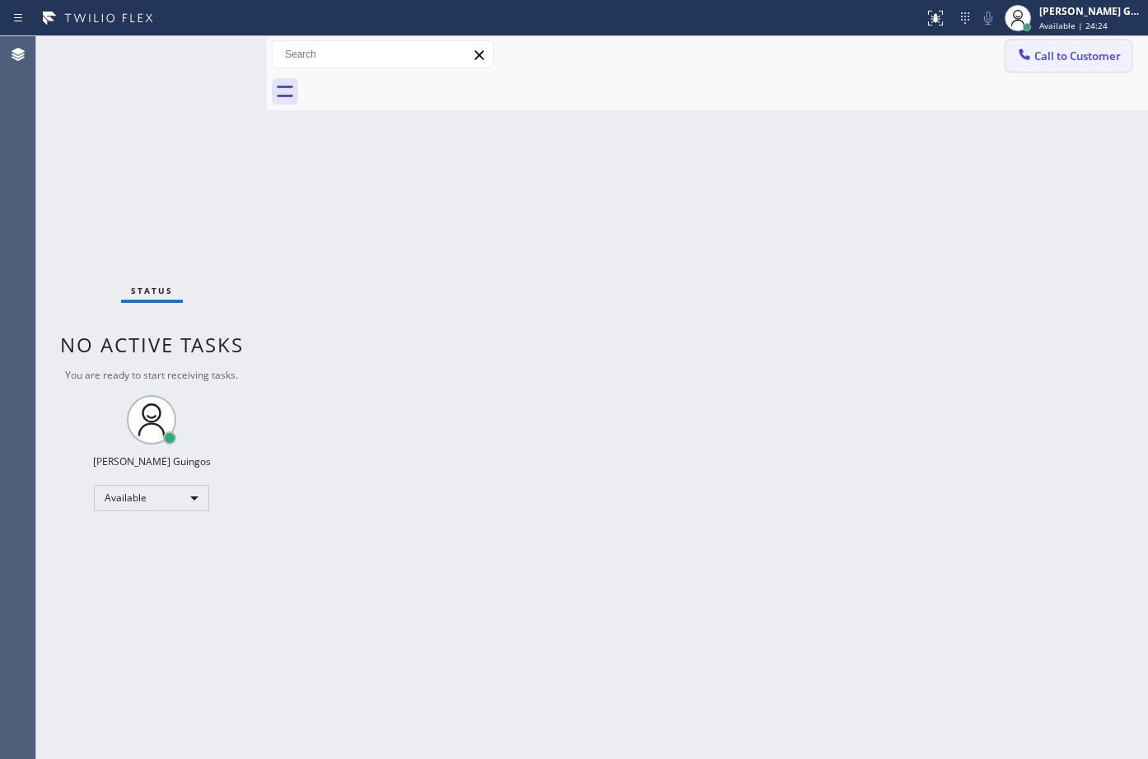
click at [1084, 40] on div "Call to Customer Outbound call Location Wolf Top Choice Appliance Repair [GEOGR…" at bounding box center [707, 54] width 881 height 37
click at [1083, 55] on span "Call to Customer" at bounding box center [1077, 56] width 86 height 15
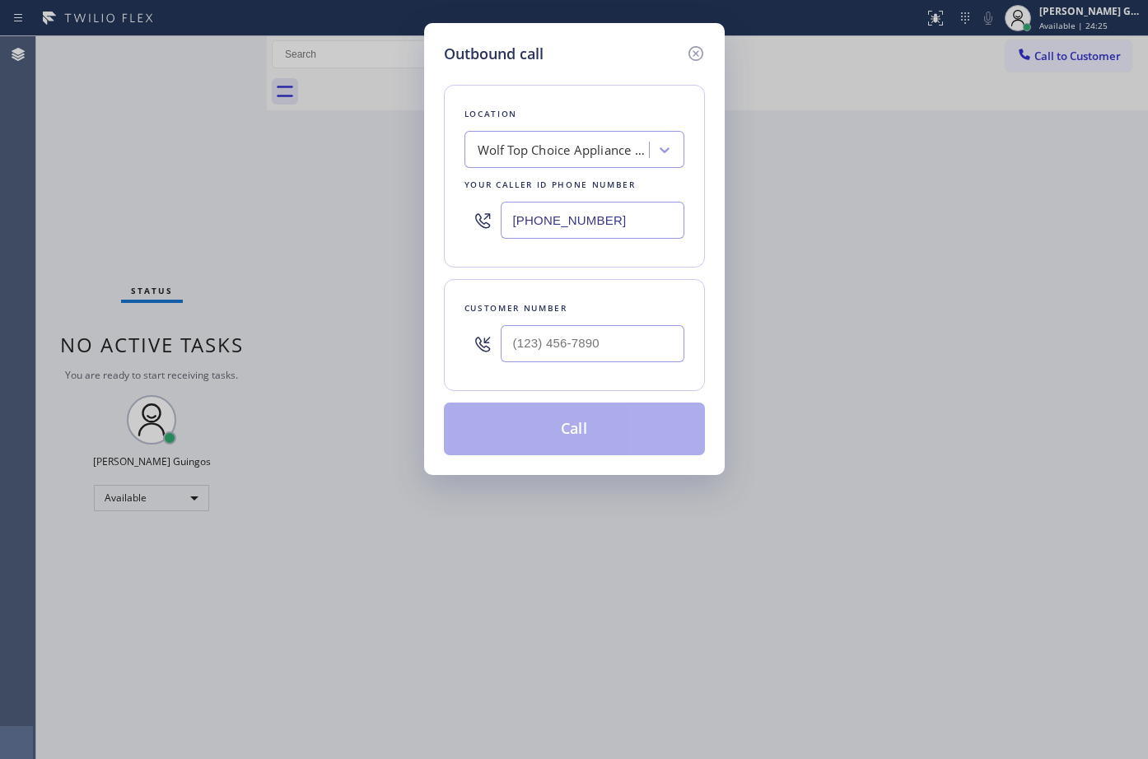
click at [627, 230] on input "[PHONE_NUMBER]" at bounding box center [593, 220] width 184 height 37
paste input "text"
type input "[PHONE_NUMBER]"
click at [619, 357] on input "(___) ___-____" at bounding box center [593, 343] width 184 height 37
paste input "425) 753-4356"
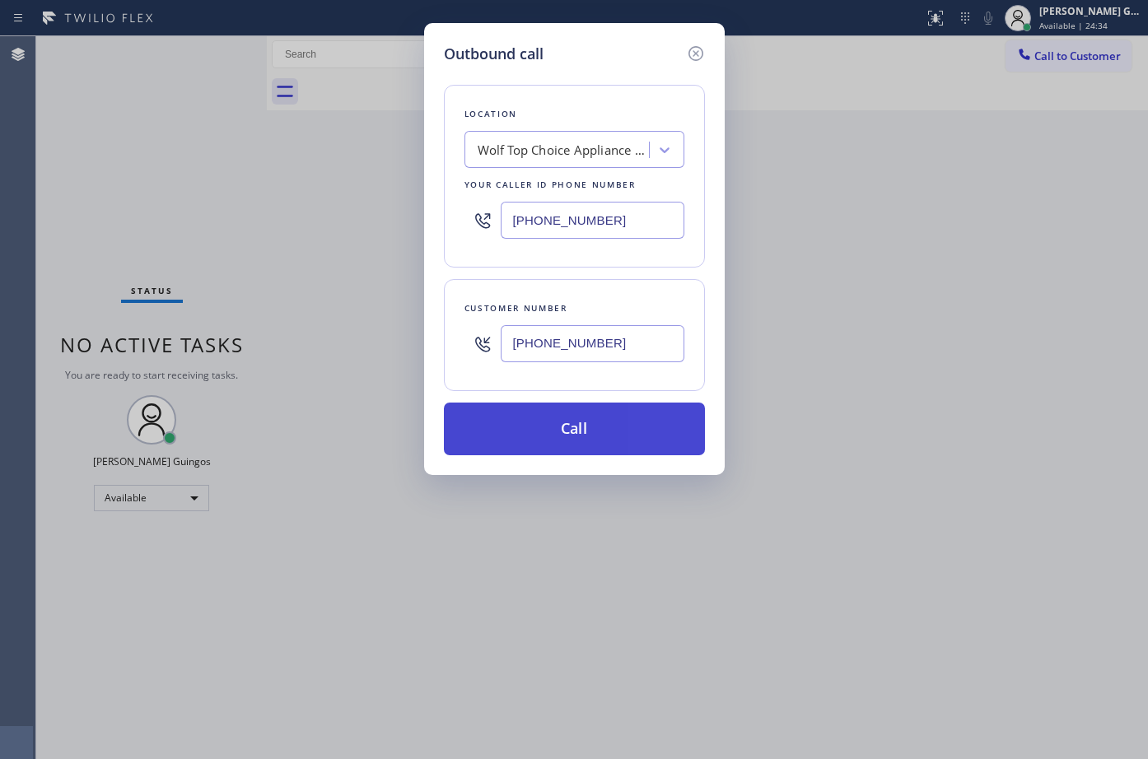
type input "[PHONE_NUMBER]"
click at [612, 436] on button "Call" at bounding box center [574, 429] width 261 height 53
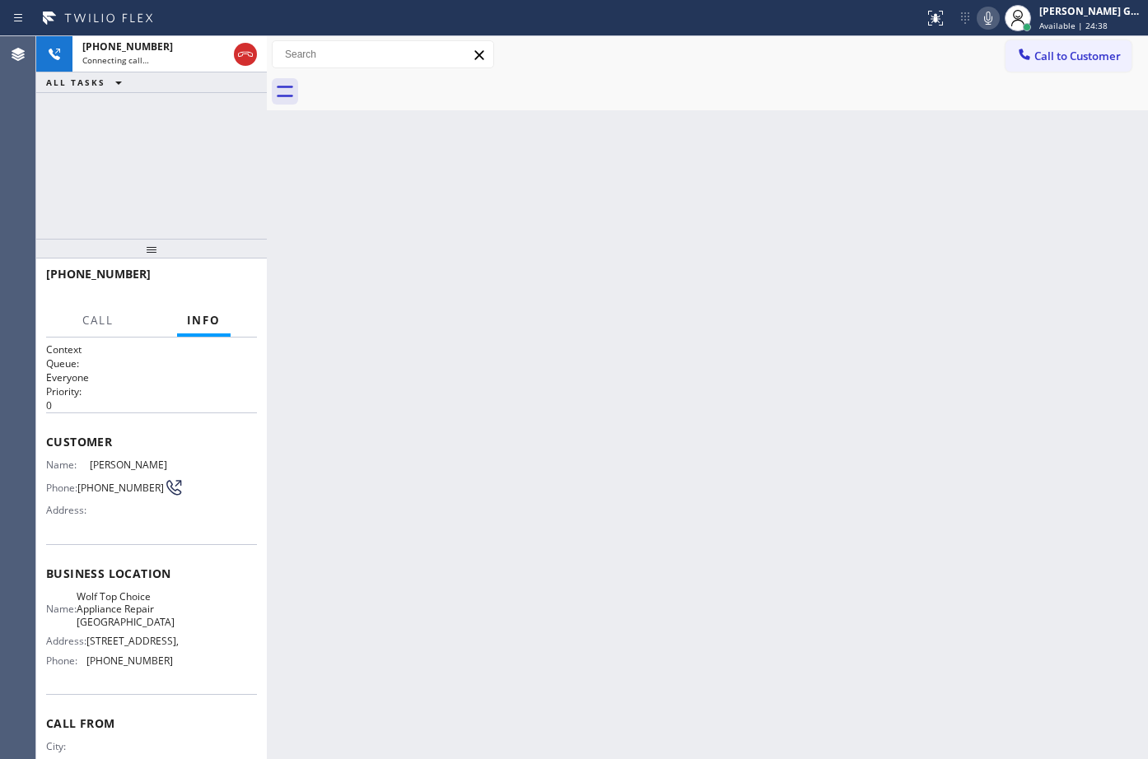
click at [610, 334] on div "Back to Dashboard Change Sender ID Customers Technicians Select a contact Outbo…" at bounding box center [707, 397] width 881 height 723
click at [476, 346] on div "Back to Dashboard Change Sender ID Customers Technicians Select a contact Outbo…" at bounding box center [707, 397] width 881 height 723
click at [450, 449] on div "Back to Dashboard Change Sender ID Customers Technicians Select a contact Outbo…" at bounding box center [707, 397] width 881 height 723
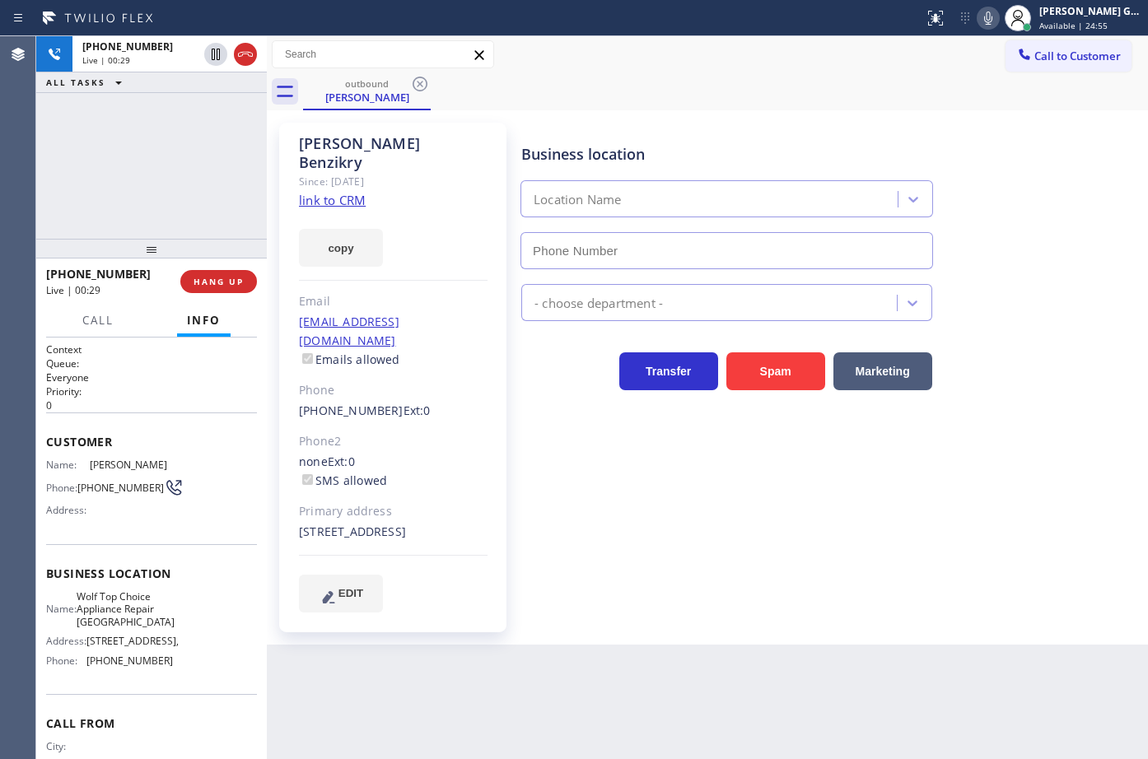
type input "[PHONE_NUMBER]"
click at [931, 114] on div "[PERSON_NAME] Since: [DATE] link to CRM copy Email [EMAIL_ADDRESS][DOMAIN_NAME]…" at bounding box center [707, 377] width 873 height 526
click at [810, 128] on div "Business location Wolf Top Choice Appliance Repair [GEOGRAPHIC_DATA] [PHONE_NUM…" at bounding box center [727, 198] width 418 height 142
click at [688, 114] on div "[PERSON_NAME] Since: [DATE] link to CRM copy Email [EMAIL_ADDRESS][DOMAIN_NAME]…" at bounding box center [707, 377] width 873 height 526
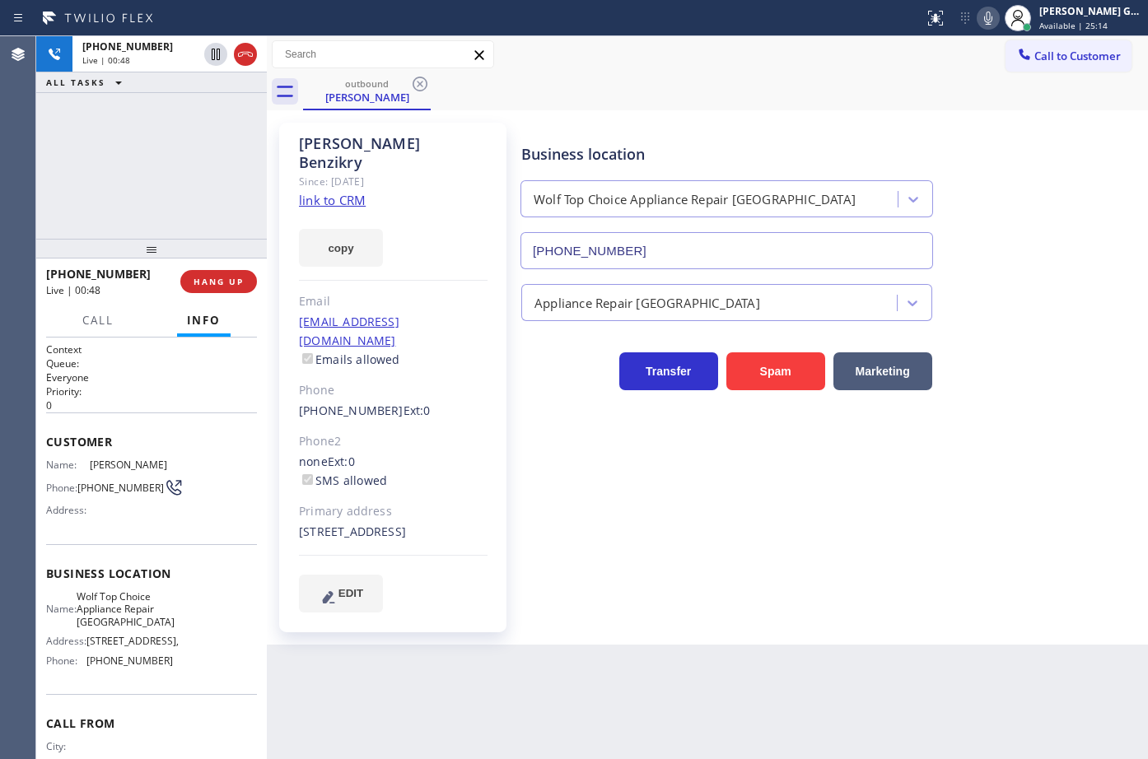
click at [743, 91] on div "outbound [PERSON_NAME]" at bounding box center [725, 91] width 845 height 37
click at [673, 96] on div "outbound [PERSON_NAME]" at bounding box center [725, 91] width 845 height 37
click at [746, 82] on div "outbound [PERSON_NAME]" at bounding box center [725, 91] width 845 height 37
click at [730, 82] on div "outbound [PERSON_NAME]" at bounding box center [725, 91] width 845 height 37
click at [679, 103] on div "outbound [PERSON_NAME]" at bounding box center [725, 91] width 845 height 37
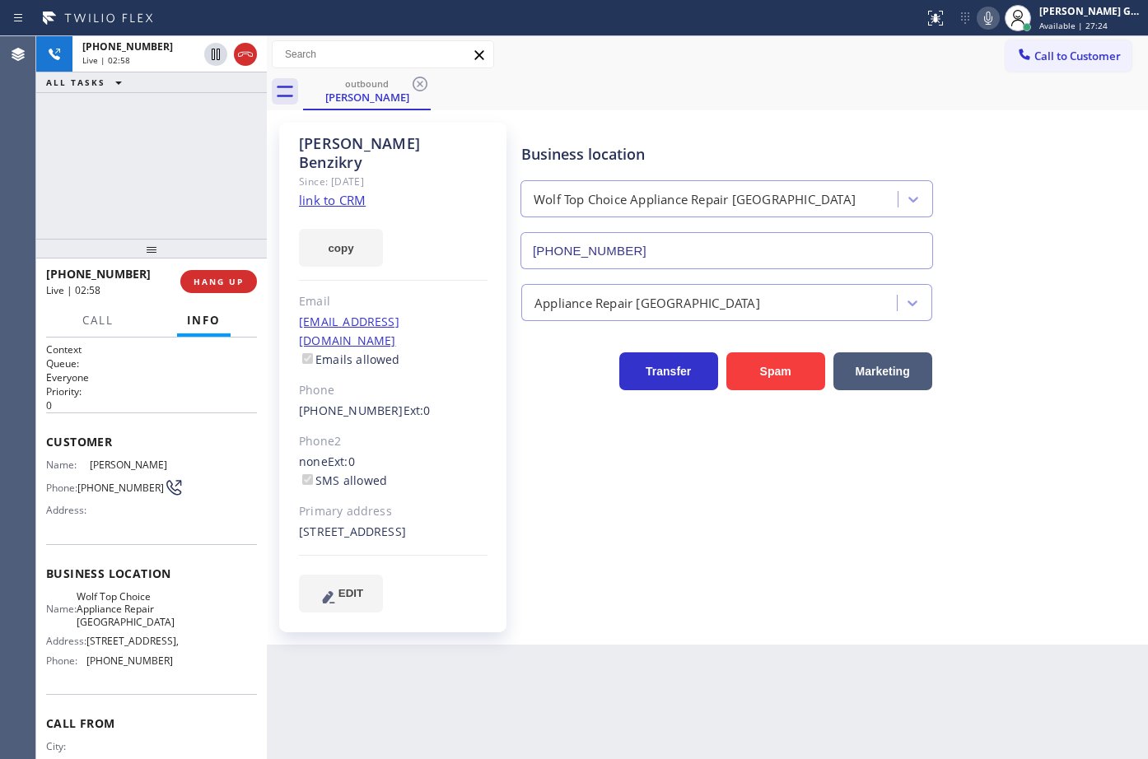
click at [685, 104] on div "outbound [PERSON_NAME]" at bounding box center [725, 91] width 845 height 37
click at [192, 204] on div "[PHONE_NUMBER] Live | 03:00 ALL TASKS ALL TASKS ACTIVE TASKS TASKS IN WRAP UP" at bounding box center [151, 137] width 231 height 203
click at [697, 82] on div "outbound [PERSON_NAME]" at bounding box center [725, 91] width 845 height 37
click at [190, 194] on div "[PHONE_NUMBER] Live | 03:03 ALL TASKS ALL TASKS ACTIVE TASKS TASKS IN WRAP UP" at bounding box center [151, 137] width 231 height 203
click at [696, 114] on div "[PERSON_NAME] Since: [DATE] link to CRM copy Email [EMAIL_ADDRESS][DOMAIN_NAME]…" at bounding box center [707, 377] width 873 height 526
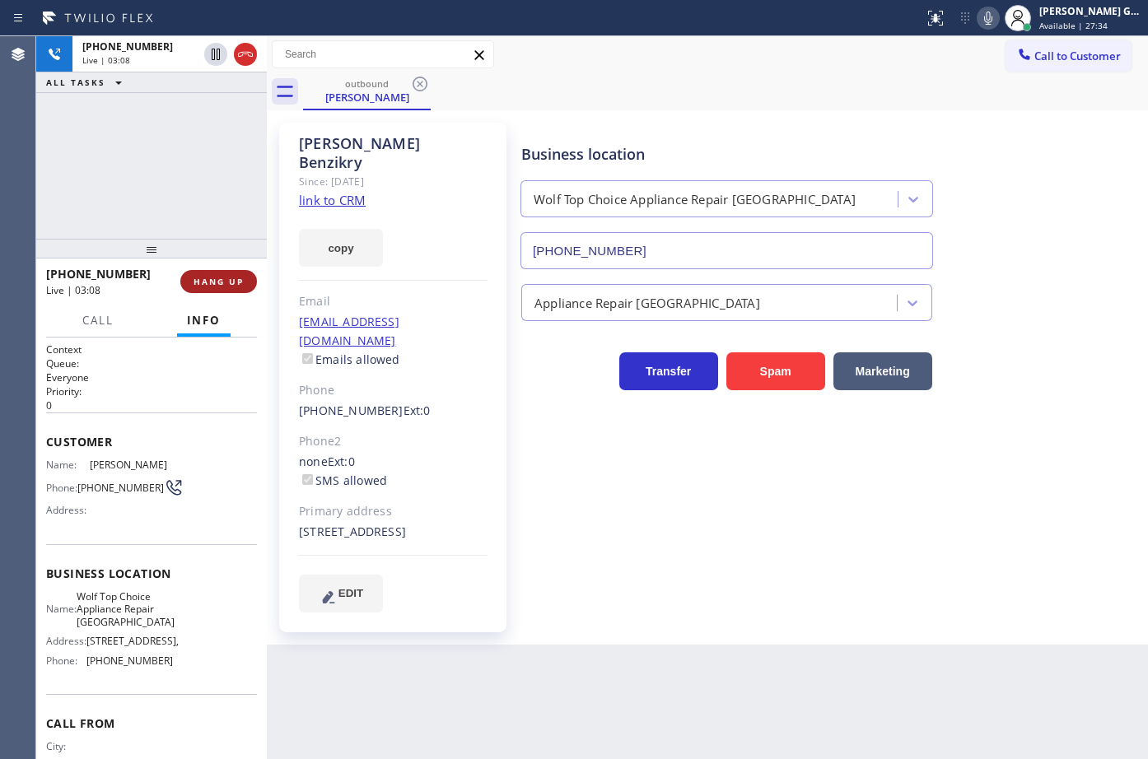
click at [231, 281] on span "HANG UP" at bounding box center [219, 282] width 50 height 12
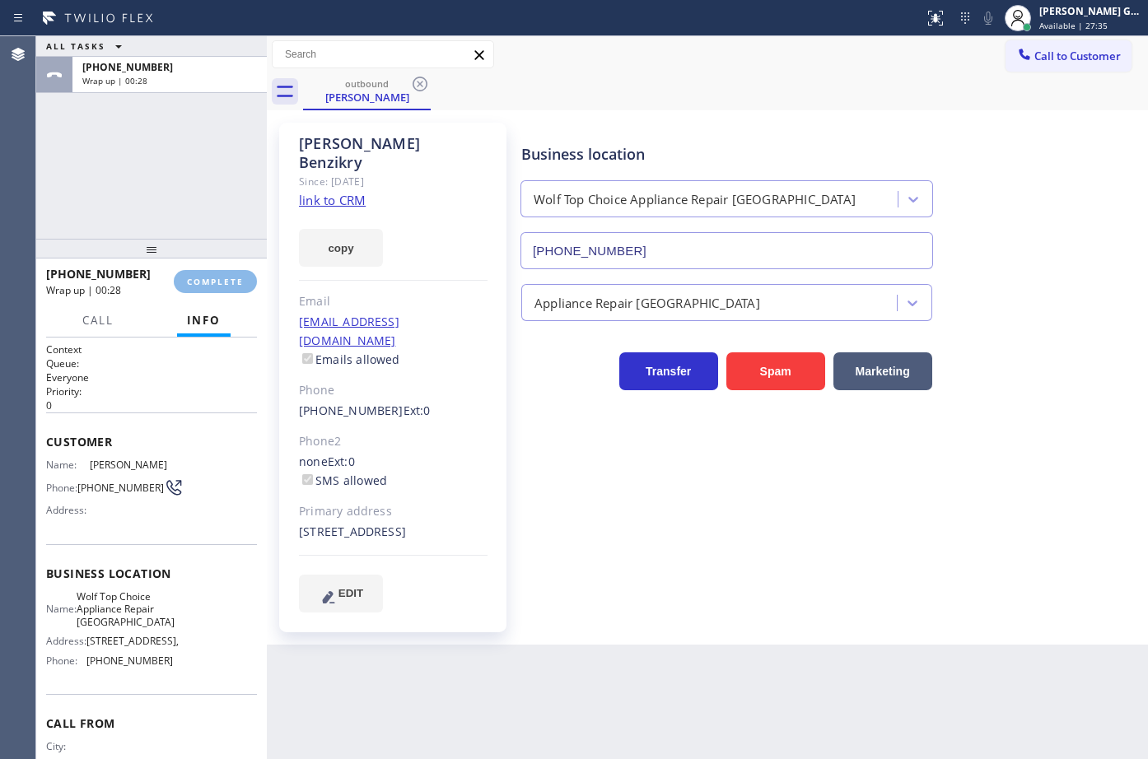
click at [958, 417] on div "Business location Wolf Top Choice Appliance Repair [GEOGRAPHIC_DATA] [PHONE_NUM…" at bounding box center [831, 367] width 626 height 481
click at [232, 289] on button "COMPLETE" at bounding box center [215, 281] width 83 height 23
click at [651, 522] on div "Business location Wolf Top Choice Appliance Repair [GEOGRAPHIC_DATA] [PHONE_NUM…" at bounding box center [831, 367] width 626 height 481
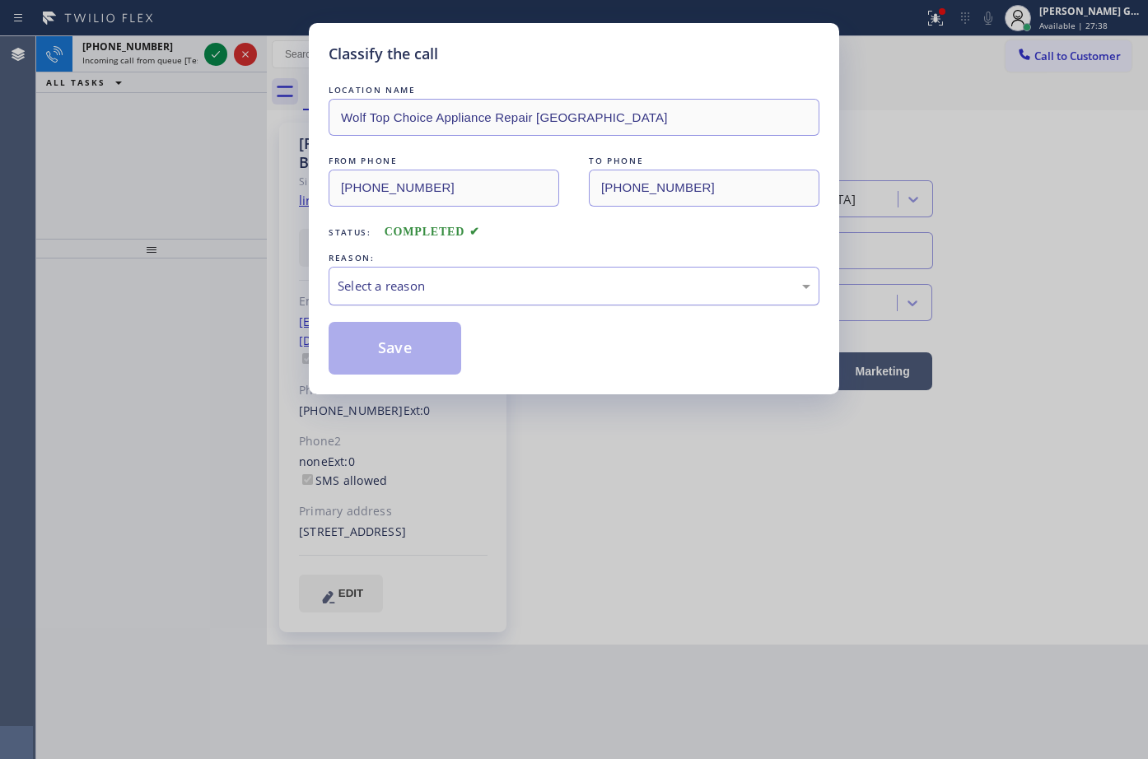
drag, startPoint x: 380, startPoint y: 282, endPoint x: 398, endPoint y: 292, distance: 20.6
click at [380, 282] on div "Select a reason" at bounding box center [574, 286] width 473 height 19
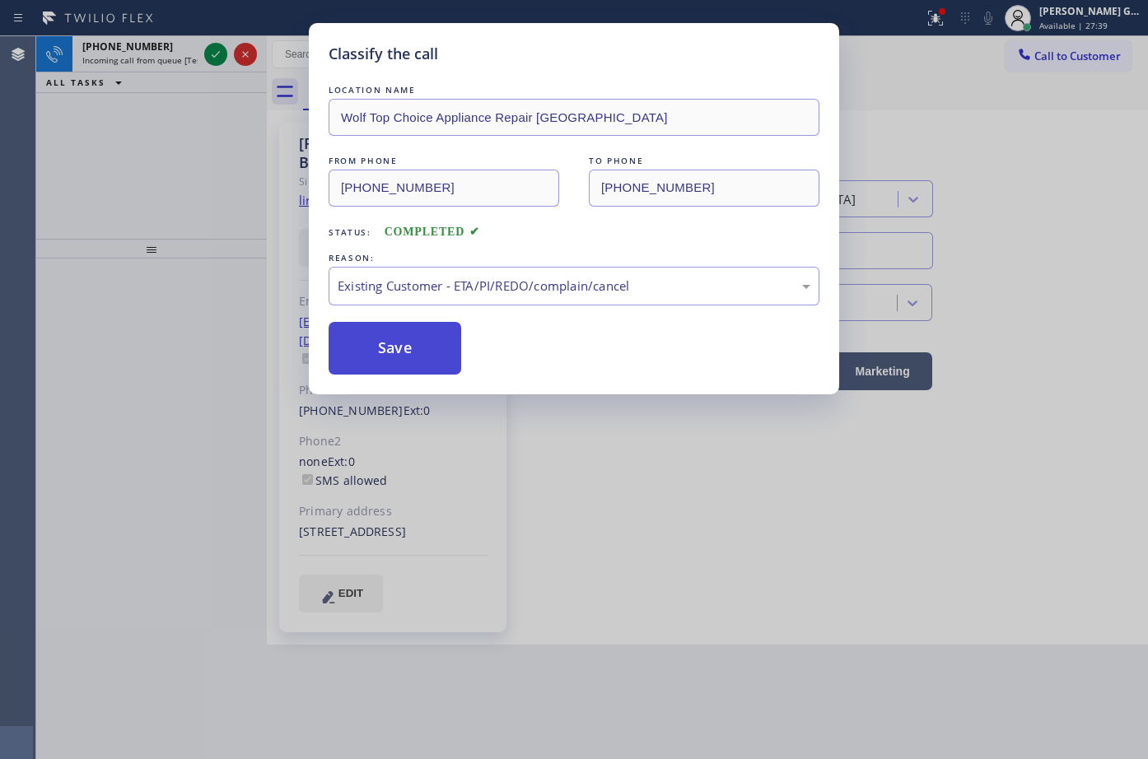
click at [394, 343] on button "Save" at bounding box center [395, 348] width 133 height 53
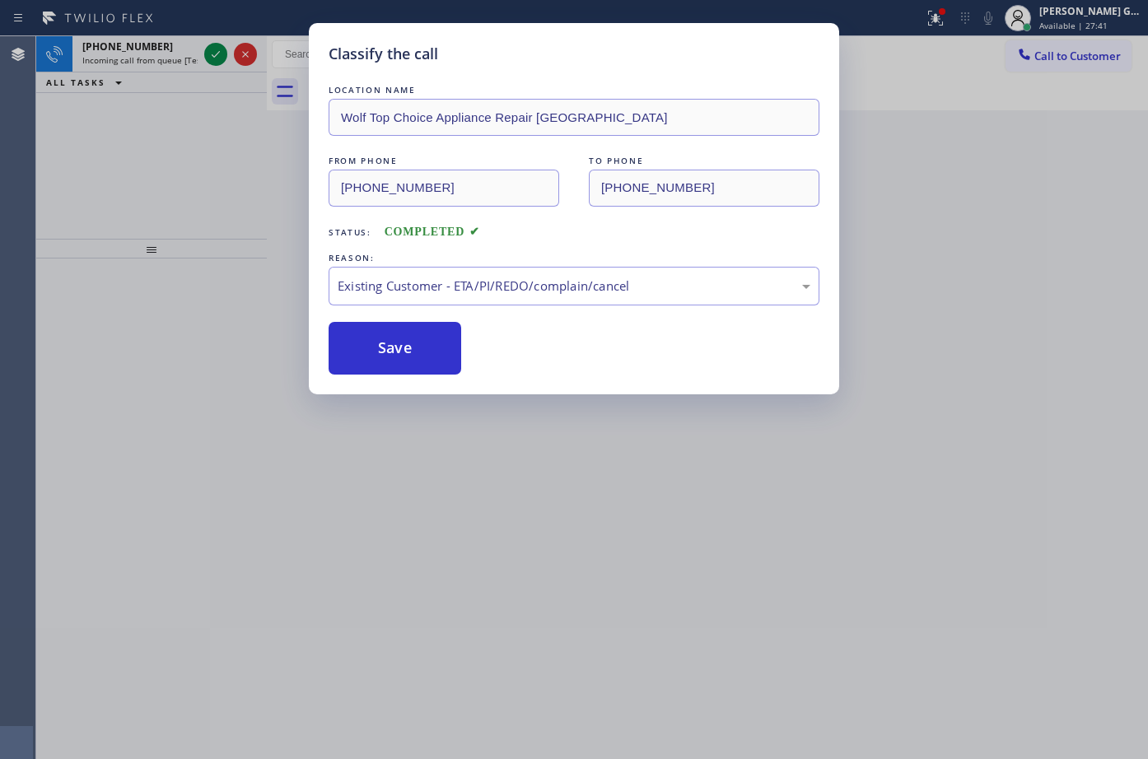
click at [212, 54] on icon at bounding box center [216, 54] width 20 height 20
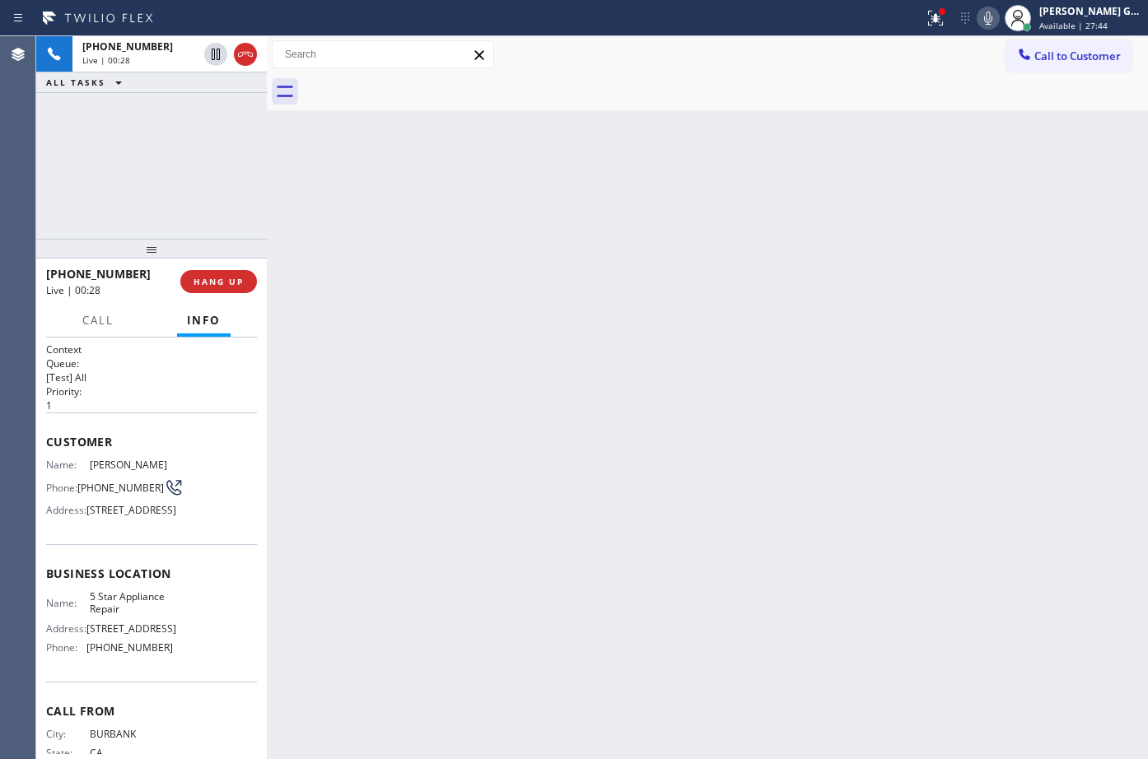
click at [247, 56] on icon at bounding box center [246, 54] width 20 height 20
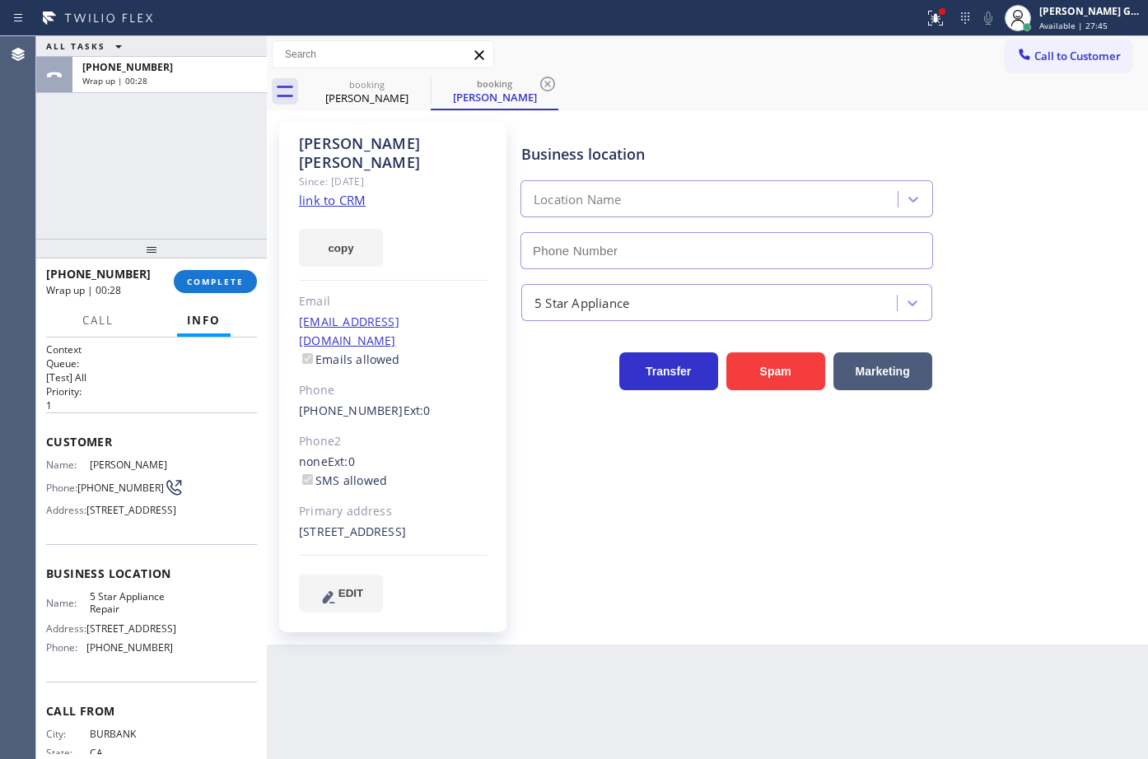
type input "[PHONE_NUMBER]"
click at [559, 245] on input "[PHONE_NUMBER]" at bounding box center [726, 250] width 413 height 37
click at [224, 282] on span "COMPLETE" at bounding box center [215, 282] width 57 height 12
click at [212, 191] on div "ALL TASKS ALL TASKS ACTIVE TASKS TASKS IN WRAP UP [PHONE_NUMBER] Wrap up | 01:55" at bounding box center [151, 137] width 231 height 203
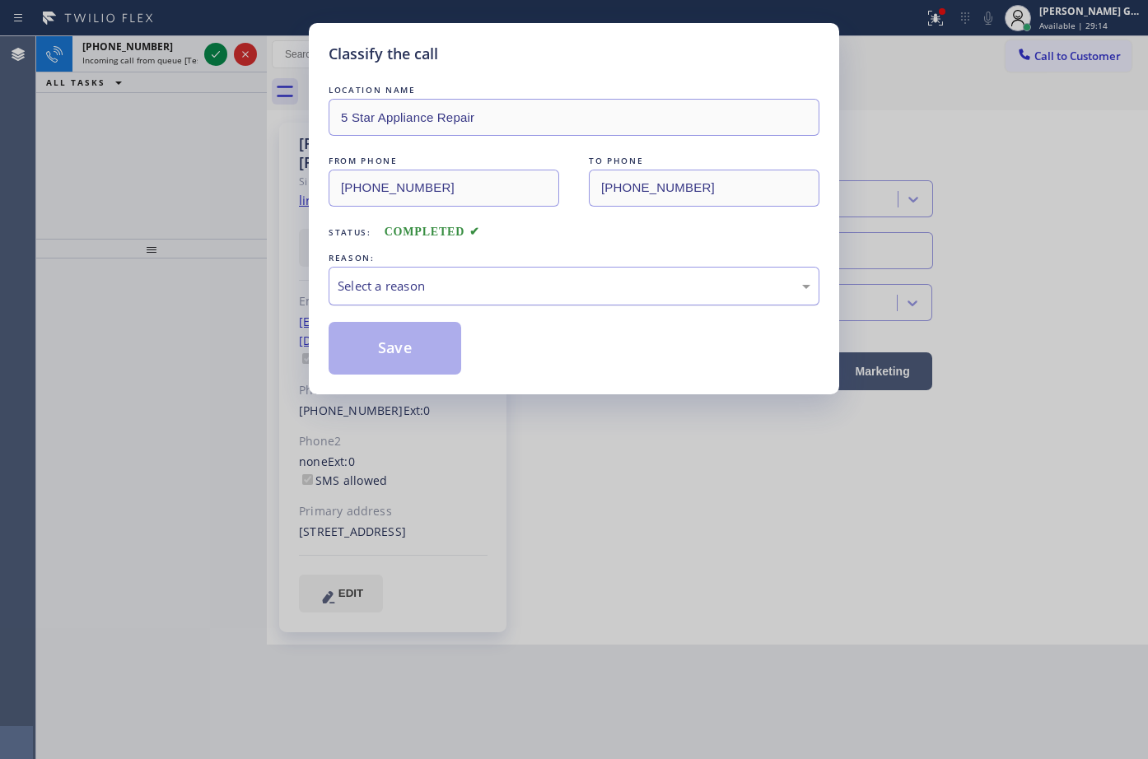
drag, startPoint x: 409, startPoint y: 283, endPoint x: 413, endPoint y: 303, distance: 20.0
click at [410, 283] on div "Select a reason" at bounding box center [574, 286] width 473 height 19
click at [399, 345] on button "Save" at bounding box center [395, 348] width 133 height 53
drag, startPoint x: 399, startPoint y: 345, endPoint x: 234, endPoint y: 63, distance: 326.7
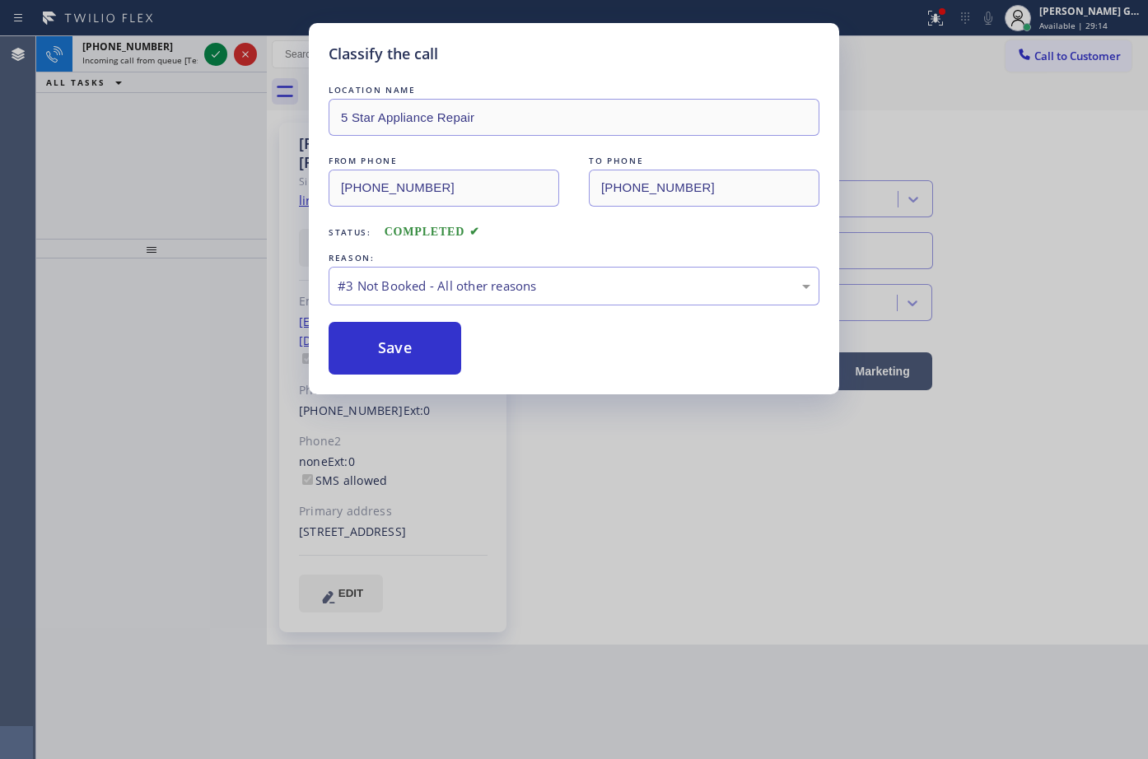
click at [399, 339] on button "Save" at bounding box center [395, 348] width 133 height 53
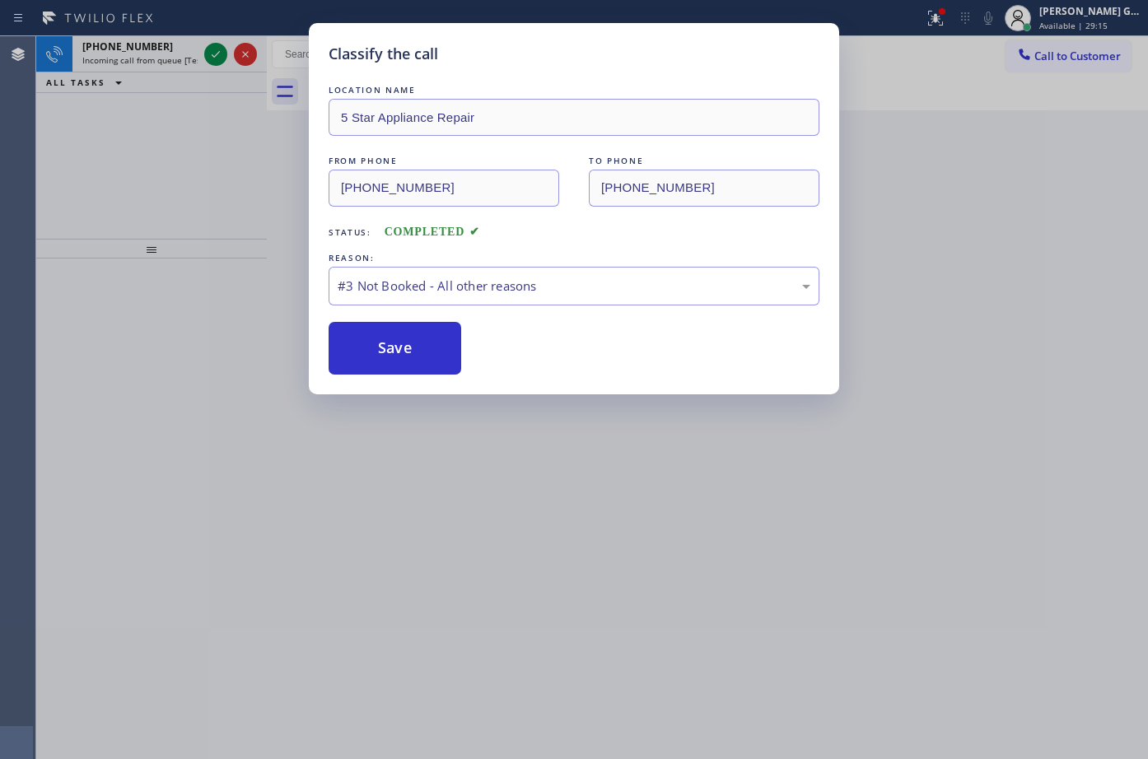
click at [217, 56] on div "Classify the call LOCATION NAME 5 Star Appliance Repair FROM PHONE [PHONE_NUMBE…" at bounding box center [574, 379] width 1148 height 759
click at [201, 254] on div "Classify the call LOCATION NAME 5 Star Appliance Repair FROM PHONE [PHONE_NUMBE…" at bounding box center [574, 379] width 1148 height 759
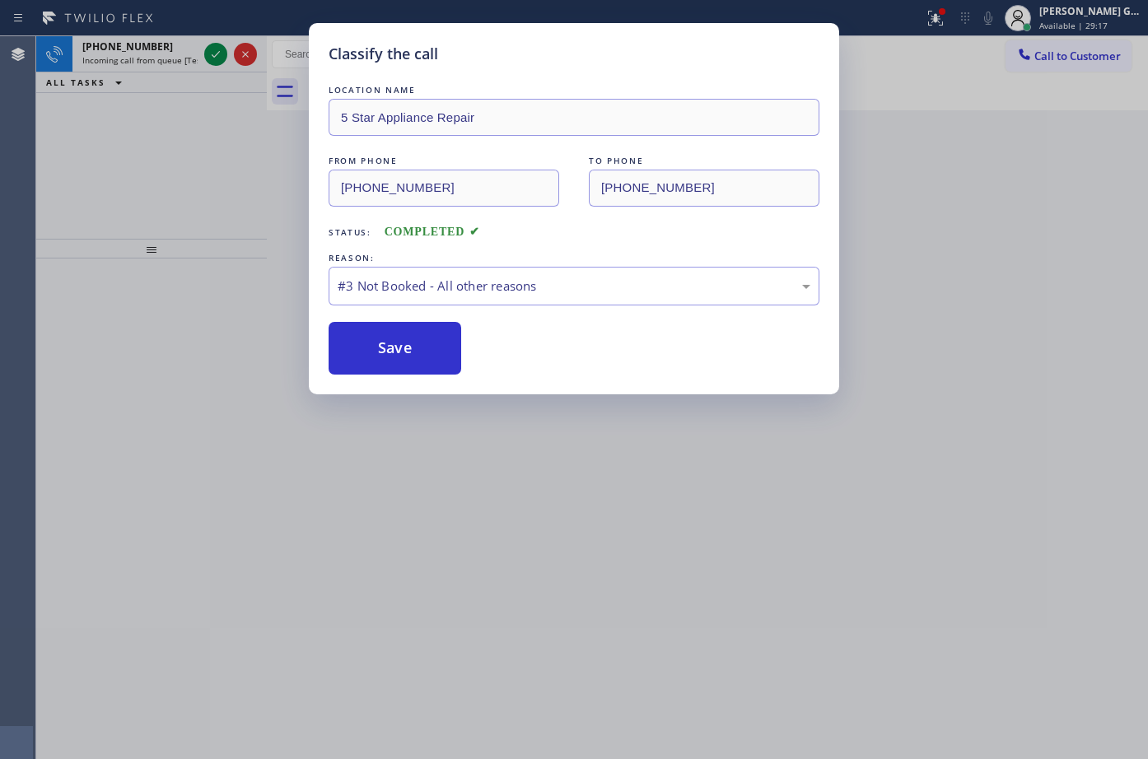
click at [414, 398] on div "Classify the call LOCATION NAME 5 Star Appliance Repair FROM PHONE [PHONE_NUMBE…" at bounding box center [574, 379] width 1148 height 759
drag, startPoint x: 417, startPoint y: 332, endPoint x: 416, endPoint y: 340, distance: 8.3
click at [416, 338] on button "Save" at bounding box center [395, 348] width 133 height 53
click at [418, 340] on button "Save" at bounding box center [395, 348] width 133 height 53
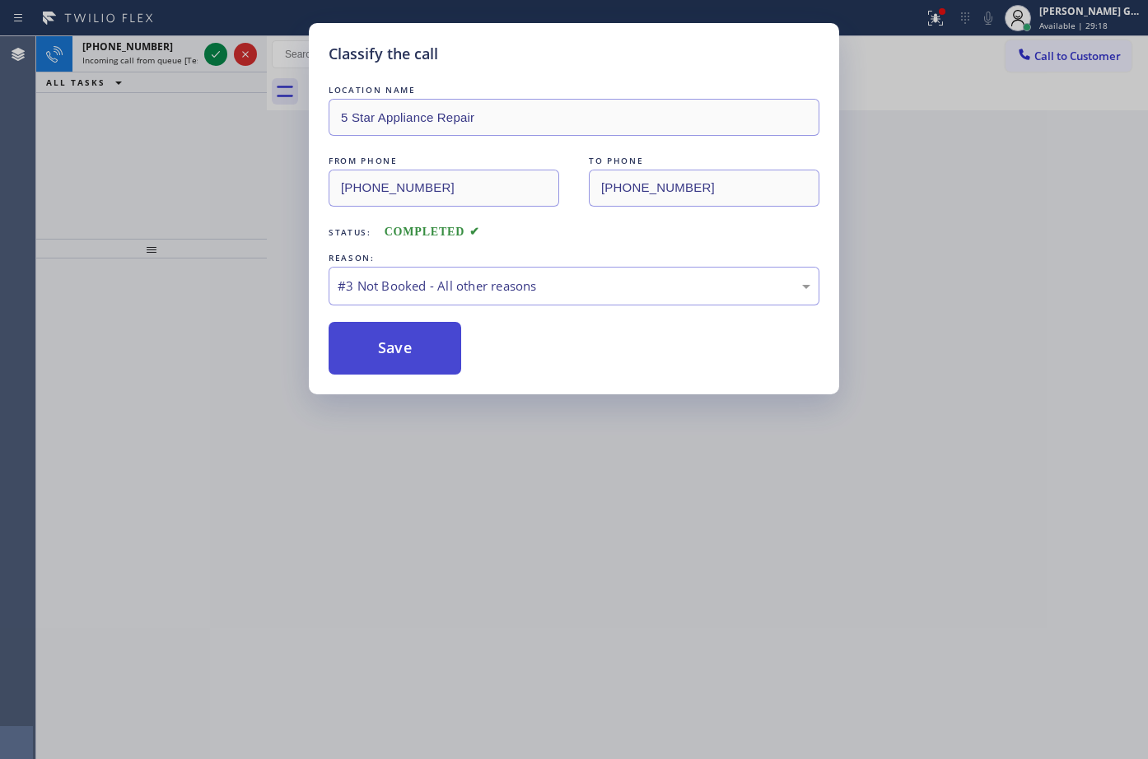
click at [418, 342] on button "Save" at bounding box center [395, 348] width 133 height 53
click at [433, 347] on button "Save" at bounding box center [395, 348] width 133 height 53
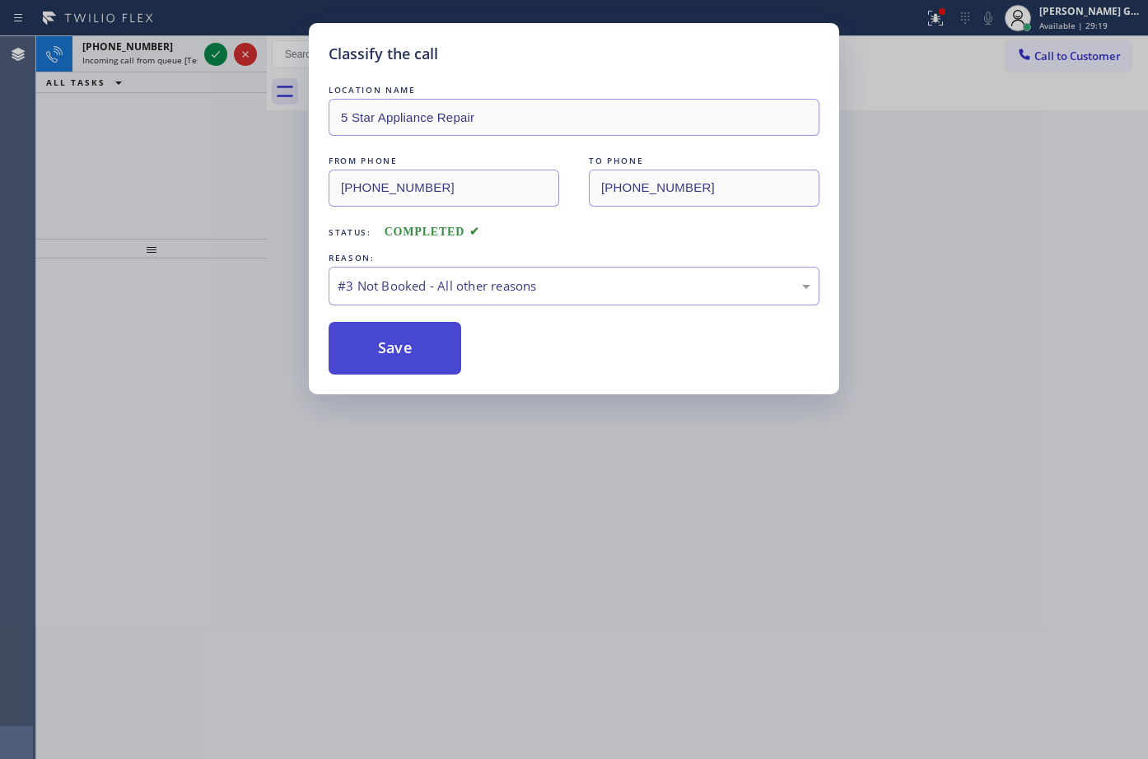
click at [433, 347] on button "Save" at bounding box center [395, 348] width 133 height 53
click at [440, 339] on button "Save" at bounding box center [395, 348] width 133 height 53
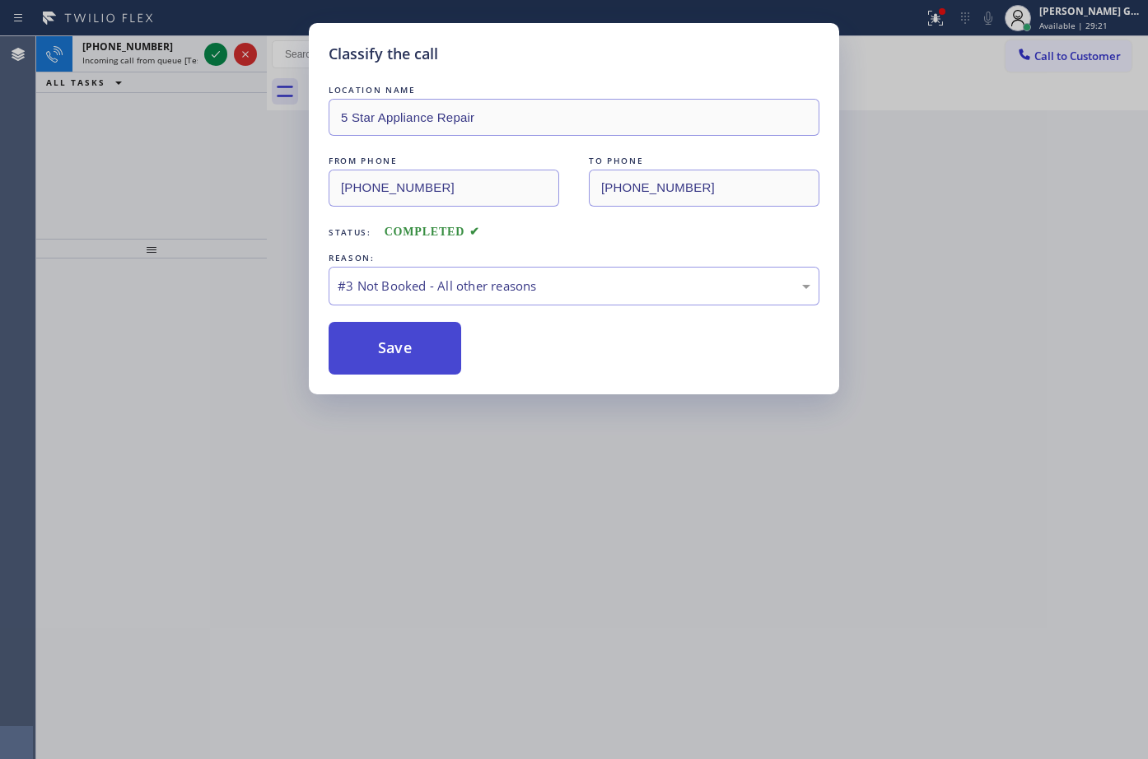
click at [440, 339] on button "Save" at bounding box center [395, 348] width 133 height 53
click at [456, 523] on div "Classify the call LOCATION NAME 5 Star Appliance Repair FROM PHONE [PHONE_NUMBE…" at bounding box center [574, 379] width 1148 height 759
click at [401, 362] on button "Save" at bounding box center [395, 348] width 133 height 53
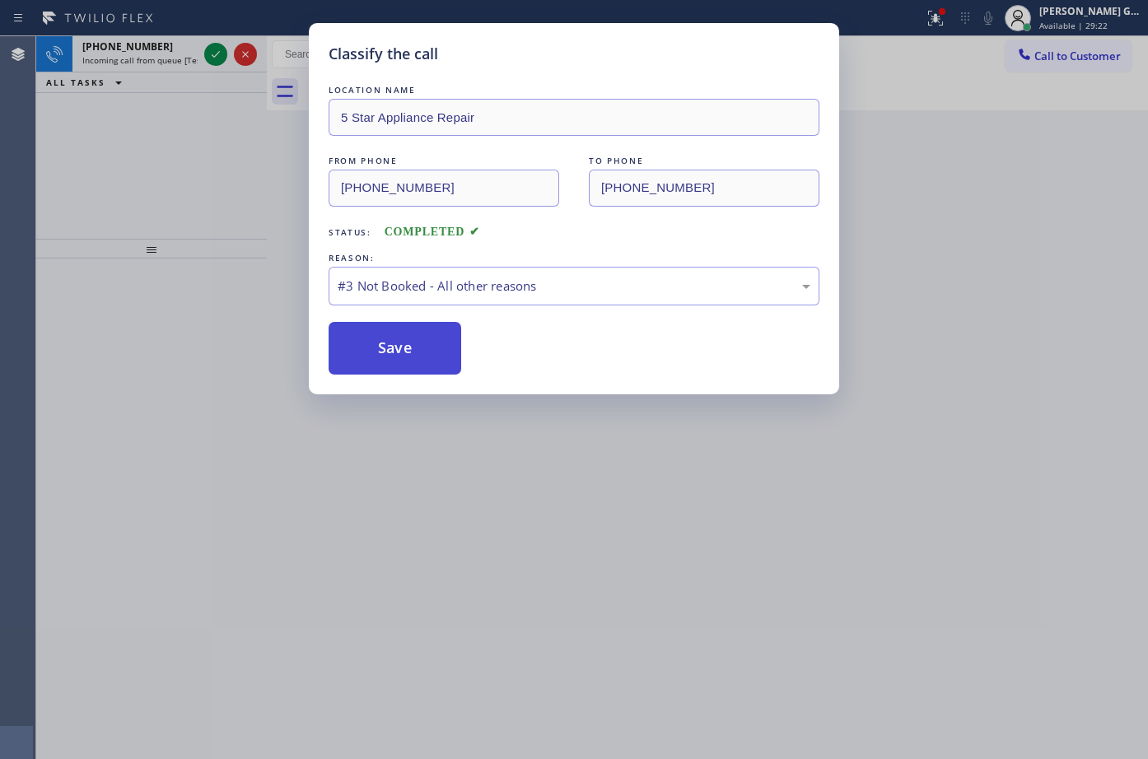
click at [403, 360] on button "Save" at bounding box center [395, 348] width 133 height 53
click at [405, 357] on button "Save" at bounding box center [395, 348] width 133 height 53
click at [469, 558] on div "Classify the call LOCATION NAME 5 Star Appliance Repair FROM PHONE [PHONE_NUMBE…" at bounding box center [574, 379] width 1148 height 759
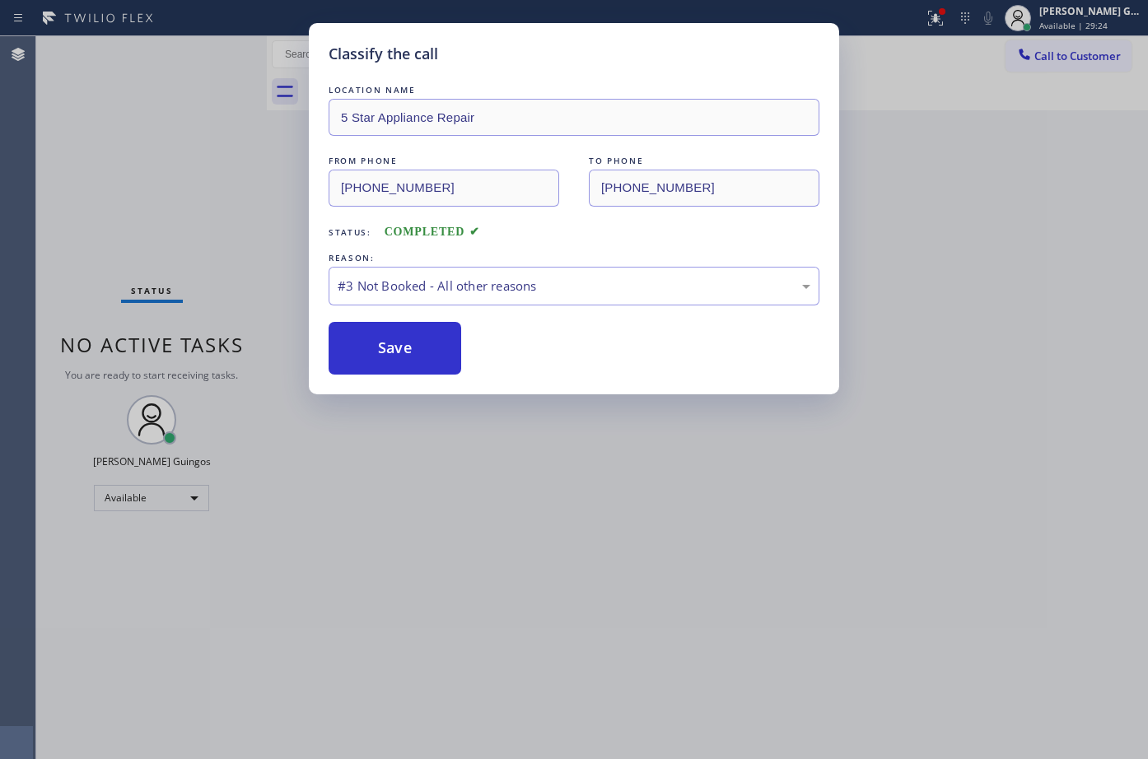
click at [464, 545] on div "Classify the call LOCATION NAME 5 Star Appliance Repair FROM PHONE [PHONE_NUMBE…" at bounding box center [574, 379] width 1148 height 759
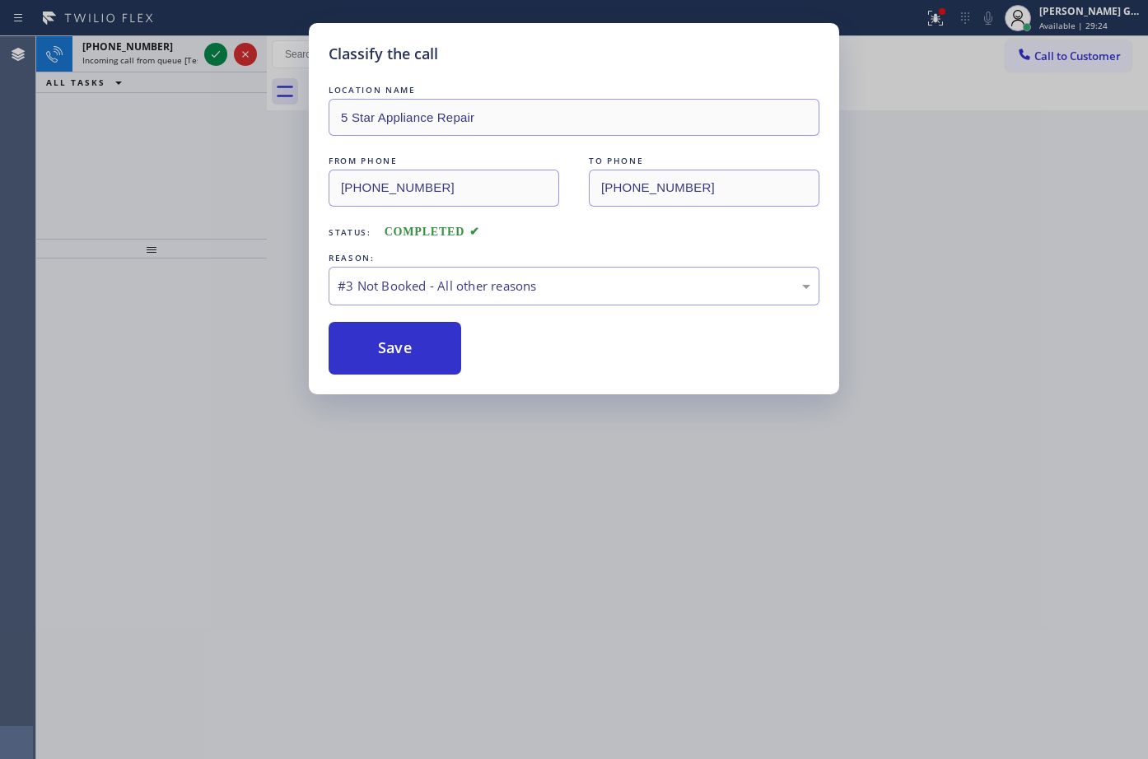
click at [464, 532] on div "Classify the call LOCATION NAME 5 Star Appliance Repair FROM PHONE [PHONE_NUMBE…" at bounding box center [574, 379] width 1148 height 759
click at [392, 340] on button "Save" at bounding box center [395, 348] width 133 height 53
click at [394, 348] on button "Save" at bounding box center [395, 348] width 133 height 53
click at [396, 350] on button "Save" at bounding box center [395, 348] width 133 height 53
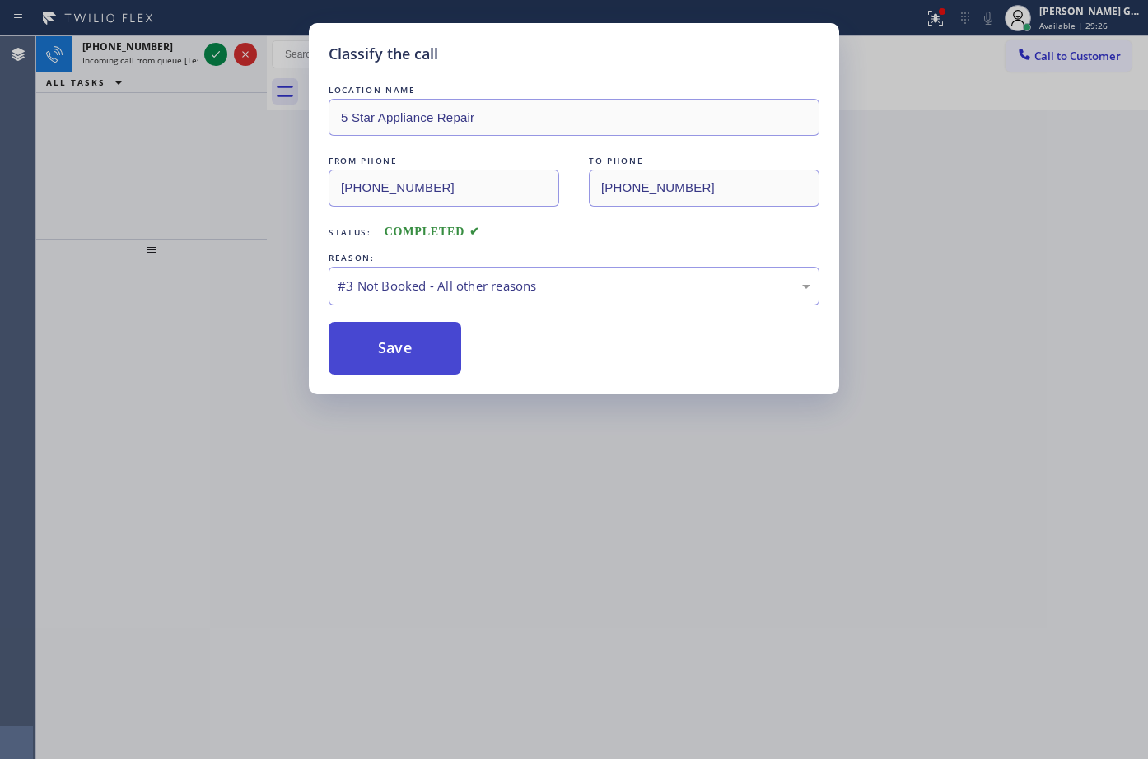
click at [396, 350] on button "Save" at bounding box center [395, 348] width 133 height 53
click at [444, 338] on button "Save" at bounding box center [395, 348] width 133 height 53
click at [507, 535] on div "Classify the call LOCATION NAME 5 Star Appliance Repair FROM PHONE [PHONE_NUMBE…" at bounding box center [574, 379] width 1148 height 759
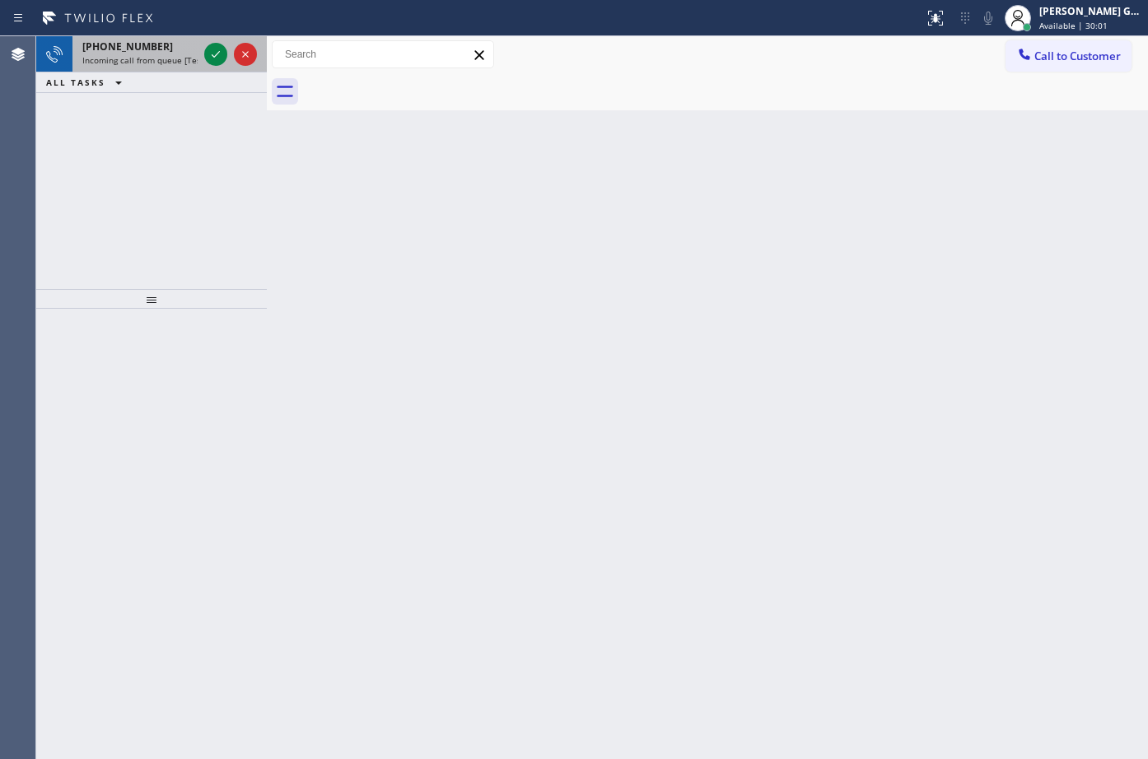
click at [155, 68] on div "[PHONE_NUMBER] Incoming call from queue [Test] All" at bounding box center [136, 54] width 128 height 36
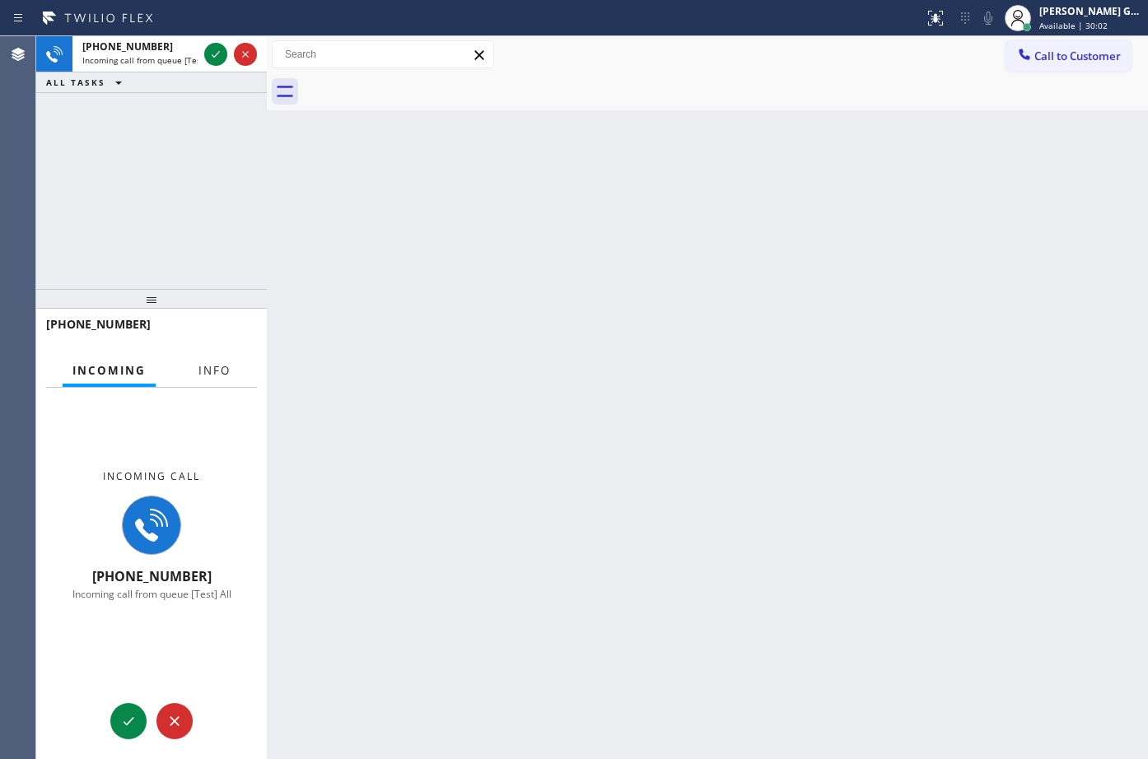
click at [217, 381] on button "Info" at bounding box center [215, 371] width 52 height 32
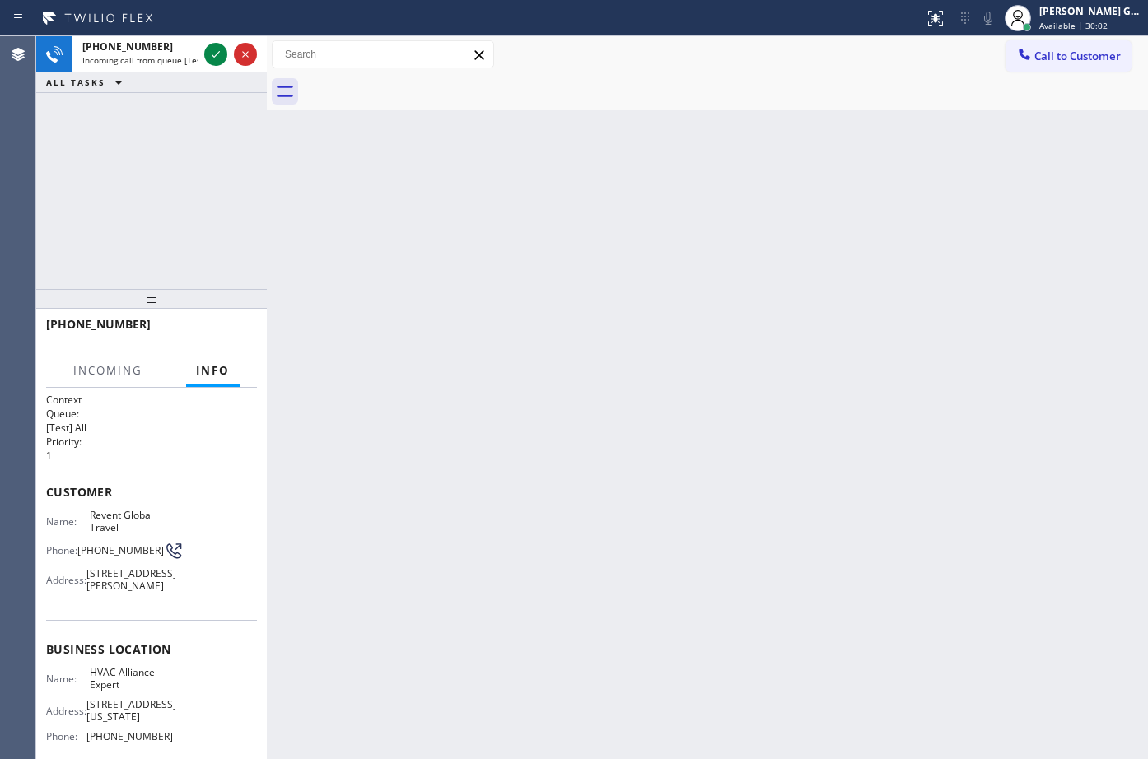
click at [525, 298] on div "Back to Dashboard Change Sender ID Customers Technicians Select a contact Outbo…" at bounding box center [707, 397] width 881 height 723
click at [217, 55] on icon at bounding box center [216, 54] width 8 height 7
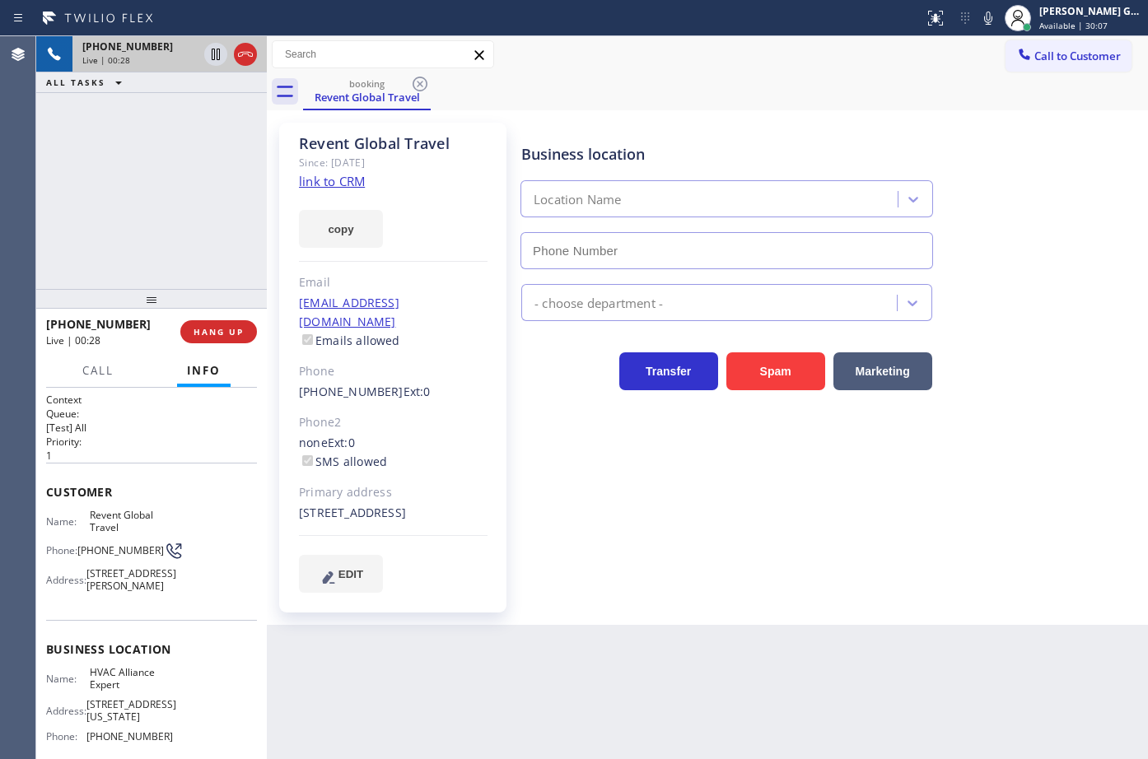
type input "(855) 999-4417"
click at [357, 184] on link "link to CRM" at bounding box center [332, 181] width 66 height 16
click at [745, 72] on div "Call to Customer Outbound call Location Search location Your caller id phone nu…" at bounding box center [707, 54] width 881 height 37
click at [711, 111] on div "Revent Global Travel Since: 20 may 2020 link to CRM copy Email reventglobalchan…" at bounding box center [707, 367] width 881 height 515
click at [724, 112] on div "Revent Global Travel Since: 20 may 2020 link to CRM copy Email reventglobalchan…" at bounding box center [707, 367] width 881 height 515
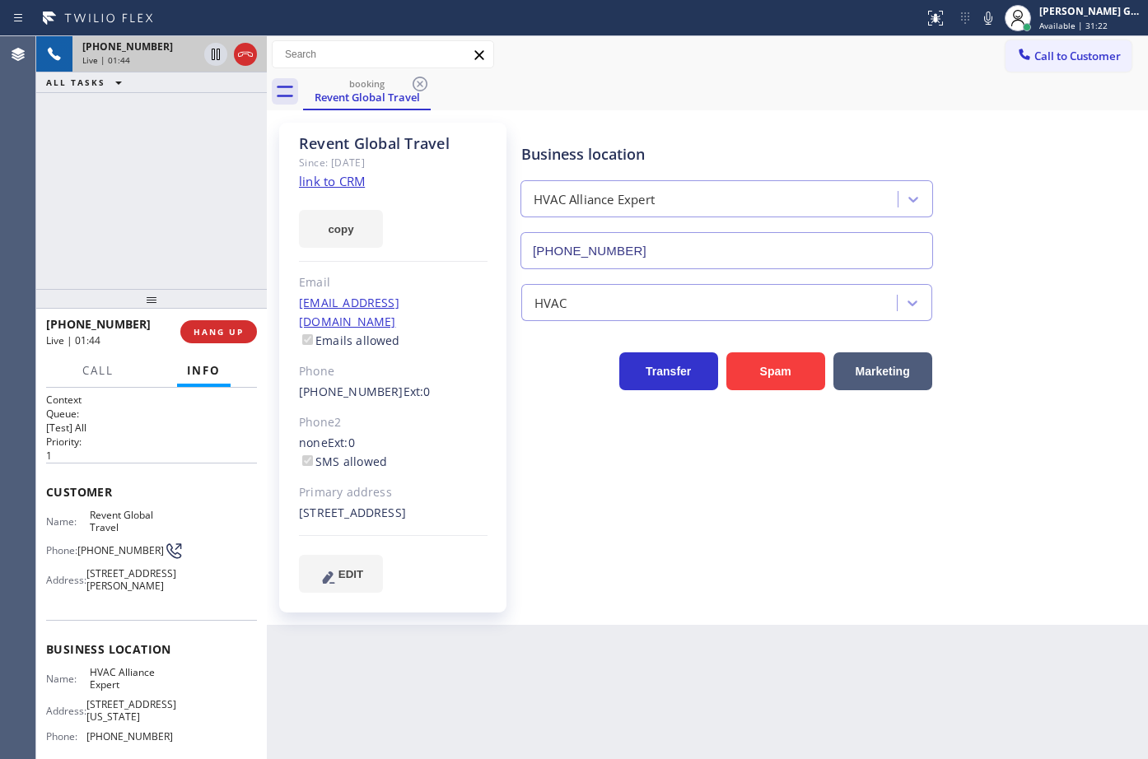
click at [805, 77] on div "booking Revent Global Travel" at bounding box center [725, 91] width 845 height 37
click at [717, 114] on div "Revent Global Travel Since: 20 may 2020 link to CRM copy Email reventglobalchan…" at bounding box center [707, 367] width 881 height 515
click at [751, 79] on div "booking Revent Global Travel" at bounding box center [725, 91] width 845 height 37
click at [756, 91] on div "booking Revent Global Travel" at bounding box center [725, 91] width 845 height 37
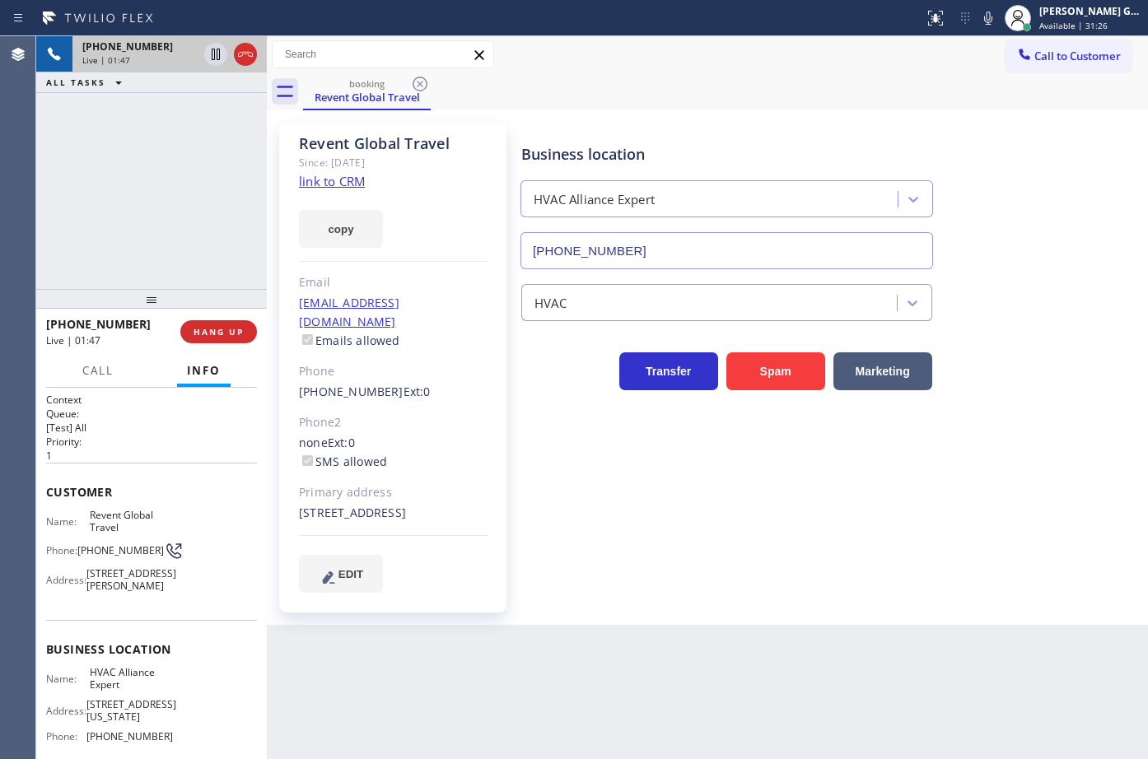
click at [756, 91] on div "booking Revent Global Travel" at bounding box center [725, 91] width 845 height 37
click at [764, 93] on div "booking Revent Global Travel" at bounding box center [725, 91] width 845 height 37
click at [734, 101] on div "booking Revent Global Travel" at bounding box center [725, 91] width 845 height 37
click at [749, 114] on div "Revent Global Travel Since: 20 may 2020 link to CRM copy Email reventglobalchan…" at bounding box center [707, 367] width 881 height 515
click at [752, 100] on div "booking Revent Global Travel" at bounding box center [725, 91] width 845 height 37
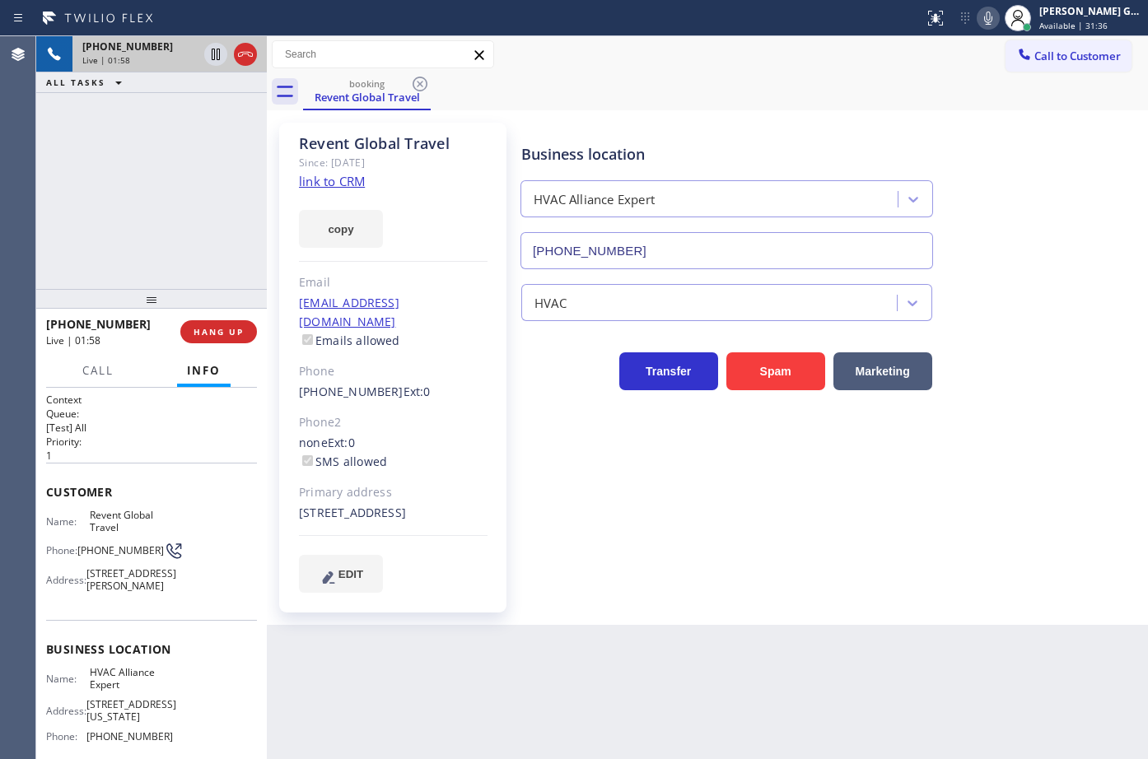
click at [996, 19] on icon at bounding box center [988, 18] width 20 height 20
click at [710, 133] on div "Business location HVAC Alliance Expert (855) 999-4417" at bounding box center [727, 198] width 418 height 142
click at [715, 71] on div "Call to Customer Outbound call Location Search location Your caller id phone nu…" at bounding box center [707, 54] width 881 height 37
click at [711, 124] on div "Business location HVAC Alliance Expert (855) 999-4417" at bounding box center [831, 194] width 626 height 149
click at [749, 82] on div "booking Revent Global Travel" at bounding box center [725, 91] width 845 height 37
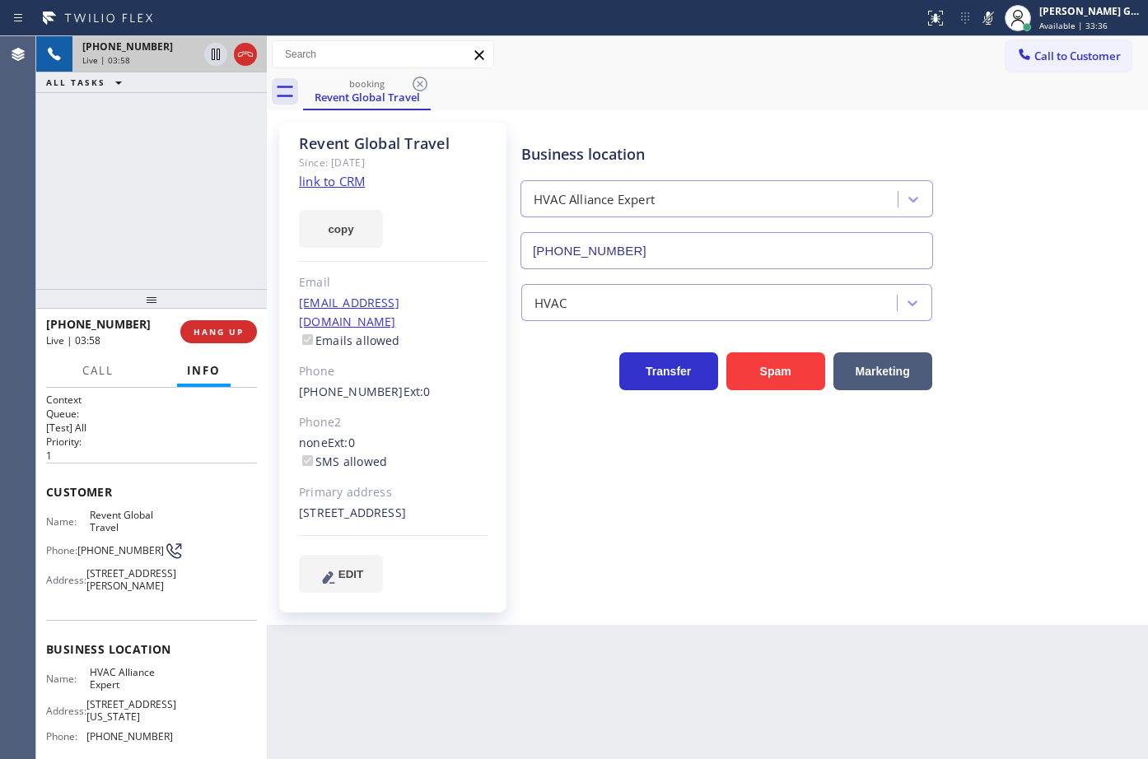
drag, startPoint x: 993, startPoint y: 19, endPoint x: 945, endPoint y: 45, distance: 55.3
click at [996, 17] on icon at bounding box center [988, 18] width 20 height 20
click at [772, 96] on div "booking Revent Global Travel" at bounding box center [725, 91] width 845 height 37
click at [658, 128] on div "Business location HVAC Alliance Expert (855) 999-4417" at bounding box center [727, 198] width 418 height 142
click at [698, 138] on div "Business location HVAC Alliance Expert (855) 999-4417" at bounding box center [727, 198] width 418 height 142
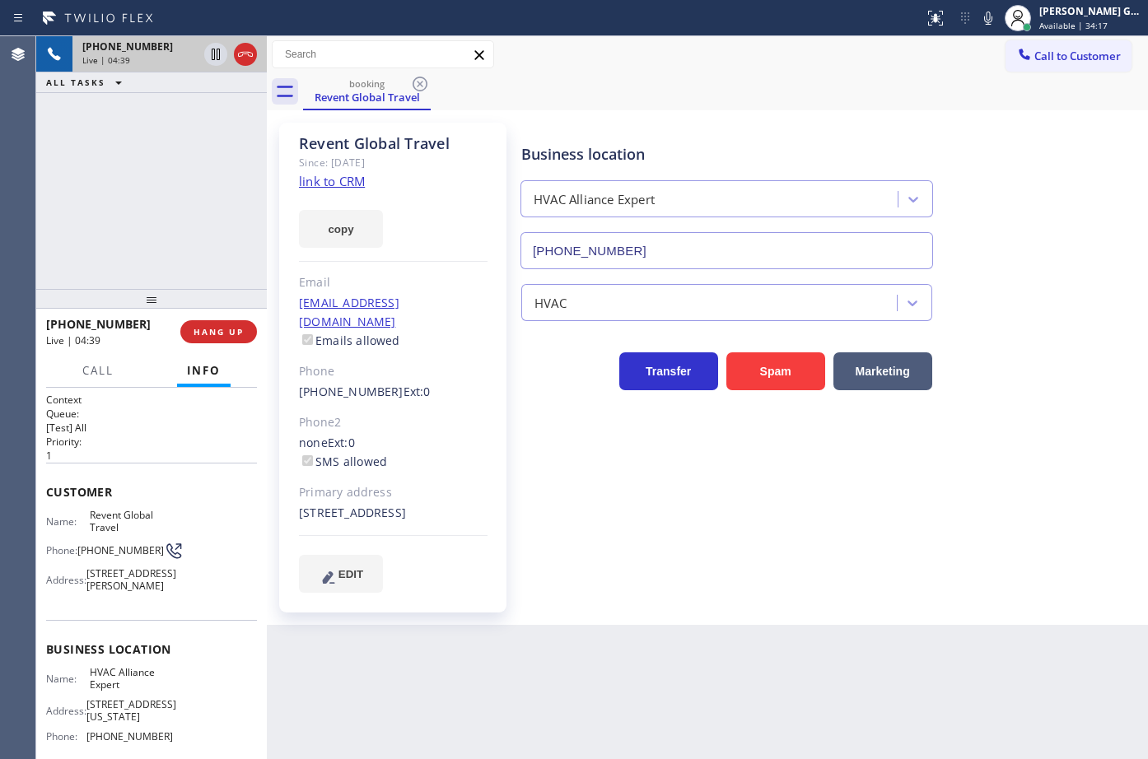
click at [651, 95] on div "booking Revent Global Travel" at bounding box center [725, 91] width 845 height 37
drag, startPoint x: 707, startPoint y: 123, endPoint x: 473, endPoint y: 128, distance: 233.9
click at [707, 122] on div "Business location HVAC Alliance Expert (855) 999-4417" at bounding box center [831, 194] width 626 height 149
click at [189, 116] on div "Reserved" at bounding box center [139, 117] width 115 height 12
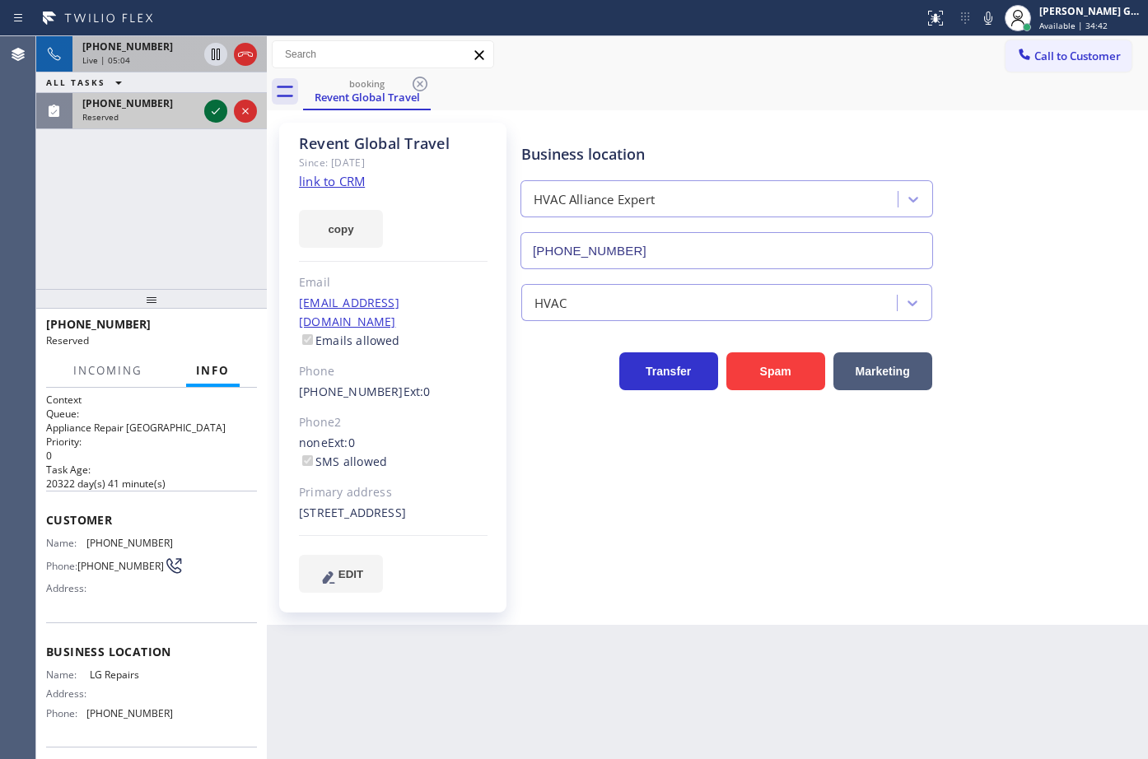
click at [213, 112] on icon at bounding box center [216, 111] width 20 height 20
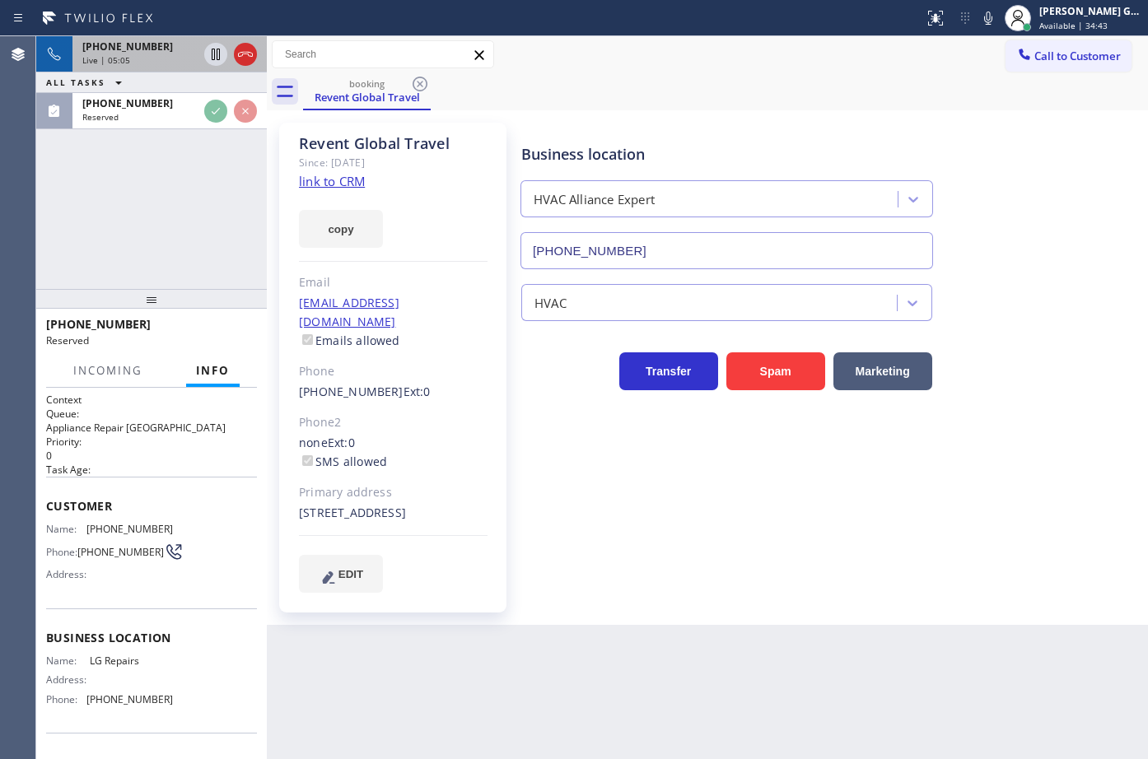
click at [658, 112] on div "booking Revent Global Travel Call to Customer Outbound call Location Search loc…" at bounding box center [707, 330] width 881 height 589
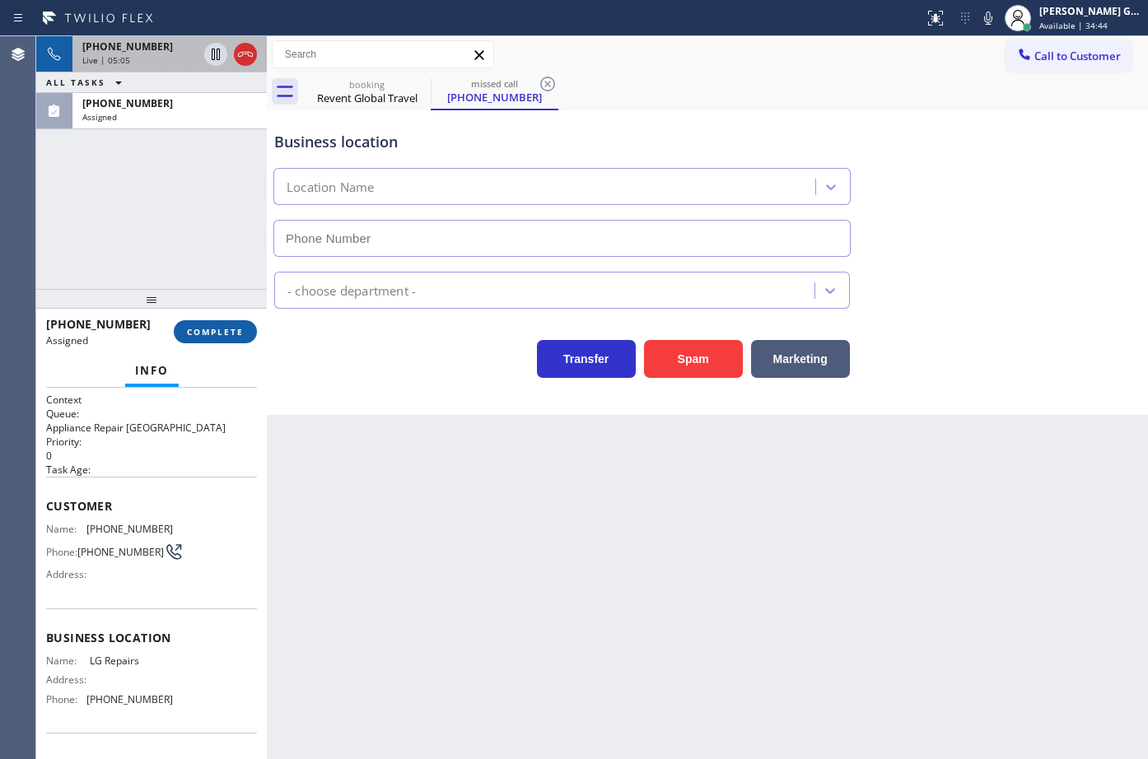
type input "(877) 748-5179"
click at [216, 332] on span "COMPLETE" at bounding box center [215, 332] width 57 height 12
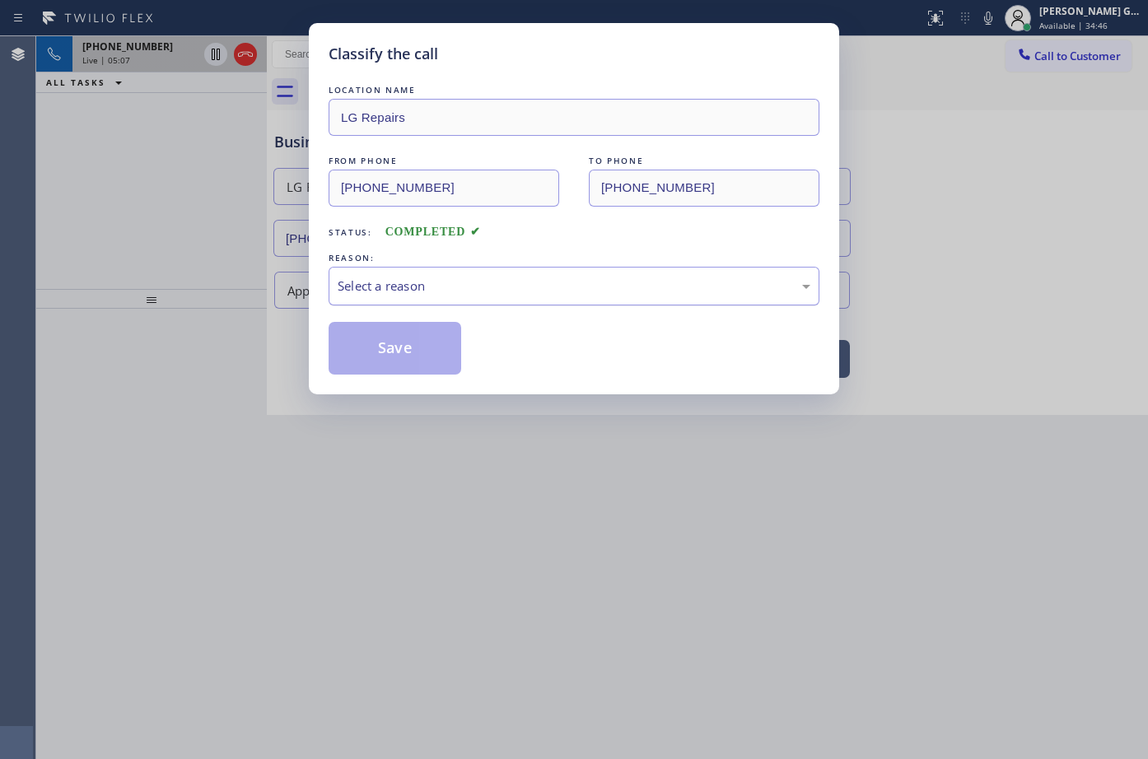
click at [389, 289] on div "Select a reason" at bounding box center [574, 286] width 473 height 19
click at [369, 358] on button "Save" at bounding box center [395, 348] width 133 height 53
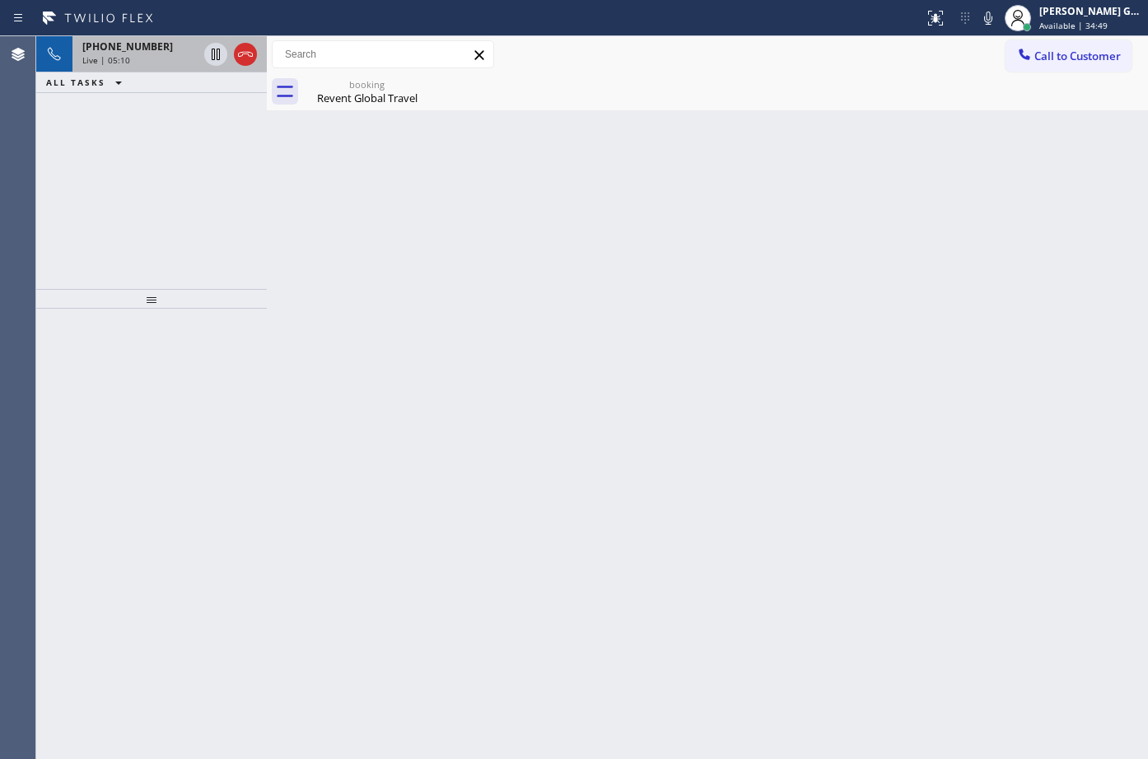
click at [127, 63] on span "Live | 05:10" at bounding box center [106, 60] width 48 height 12
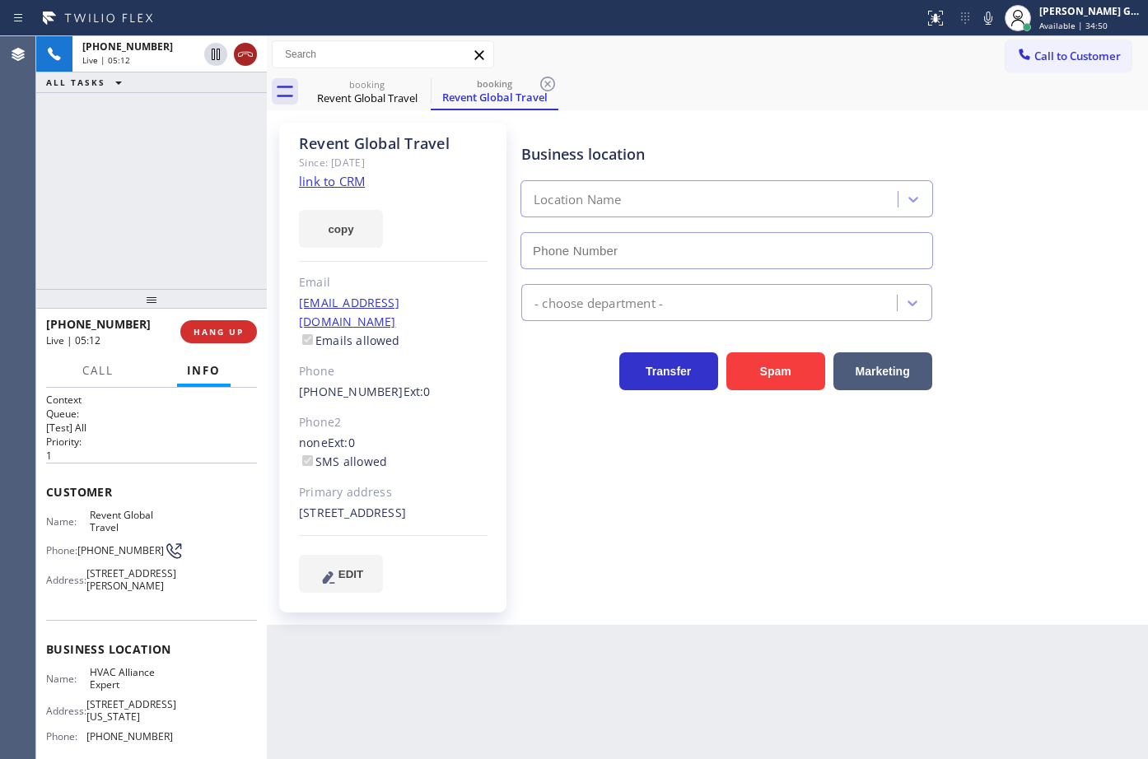
click at [242, 54] on icon at bounding box center [246, 54] width 20 height 20
type input "(855) 999-4417"
click at [223, 309] on div at bounding box center [151, 299] width 231 height 20
click at [226, 324] on button "HANG UP" at bounding box center [218, 331] width 77 height 23
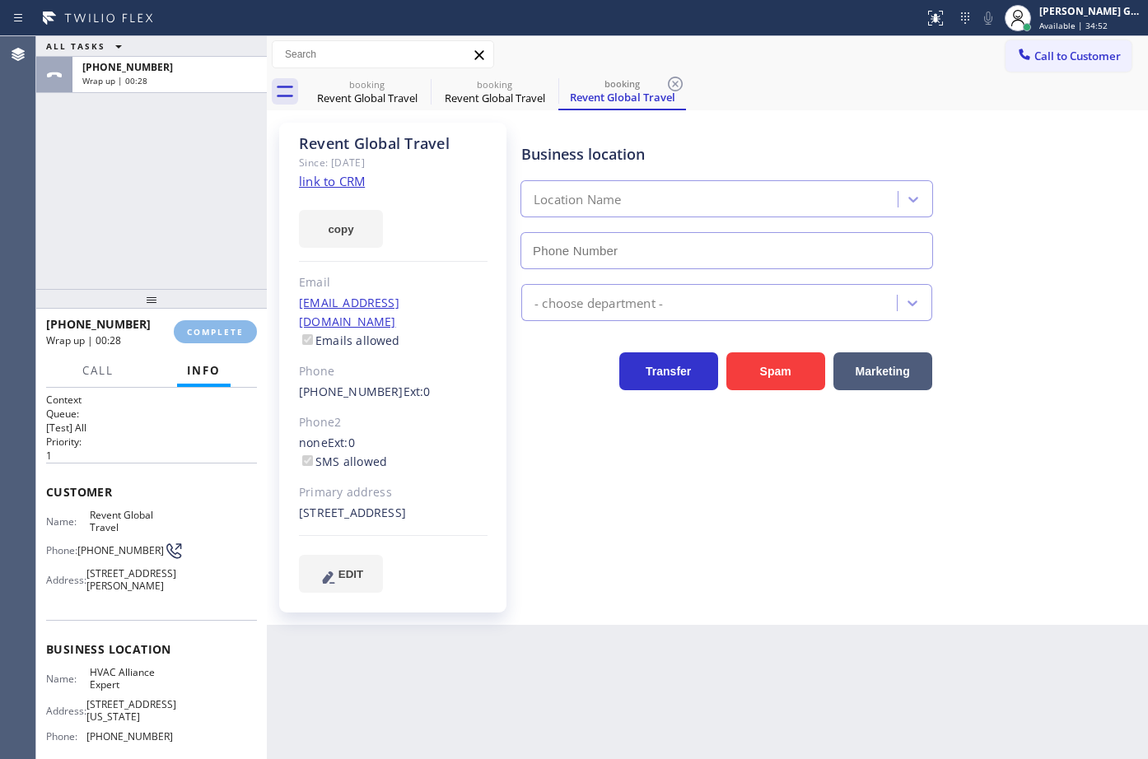
type input "(855) 999-4417"
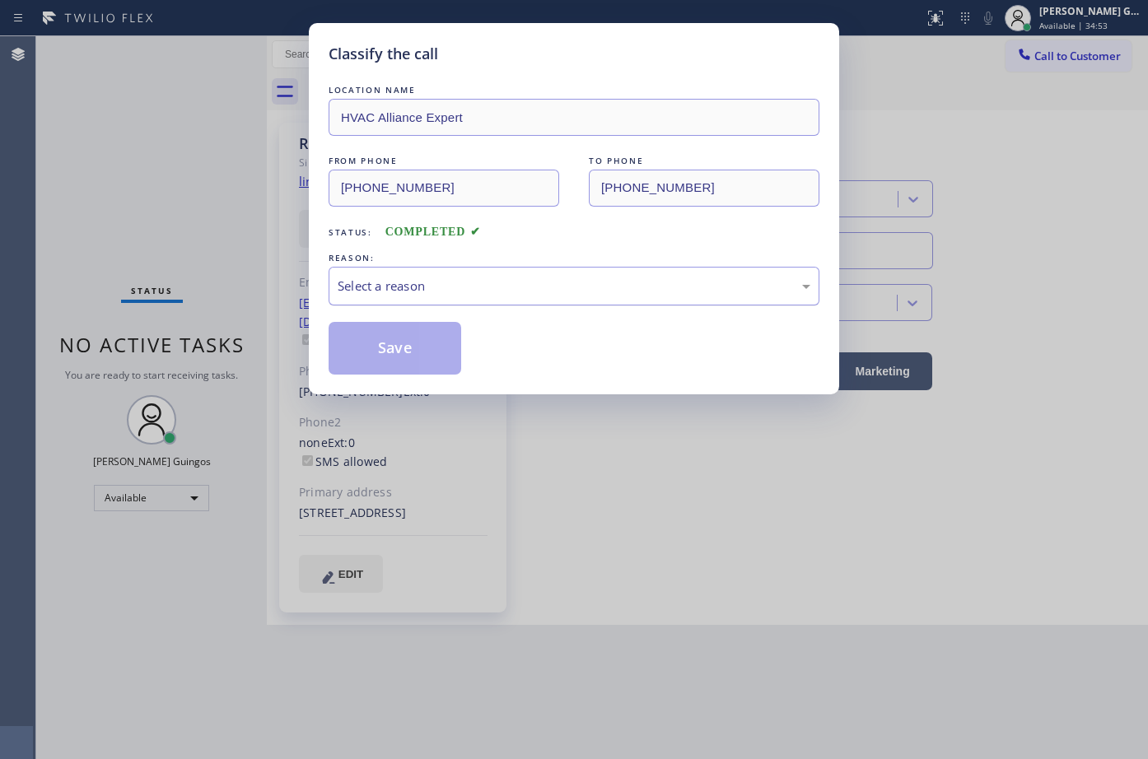
click at [439, 303] on div "Select a reason" at bounding box center [574, 286] width 491 height 39
click at [408, 282] on div "Not Booked - All other reasons" at bounding box center [574, 286] width 473 height 19
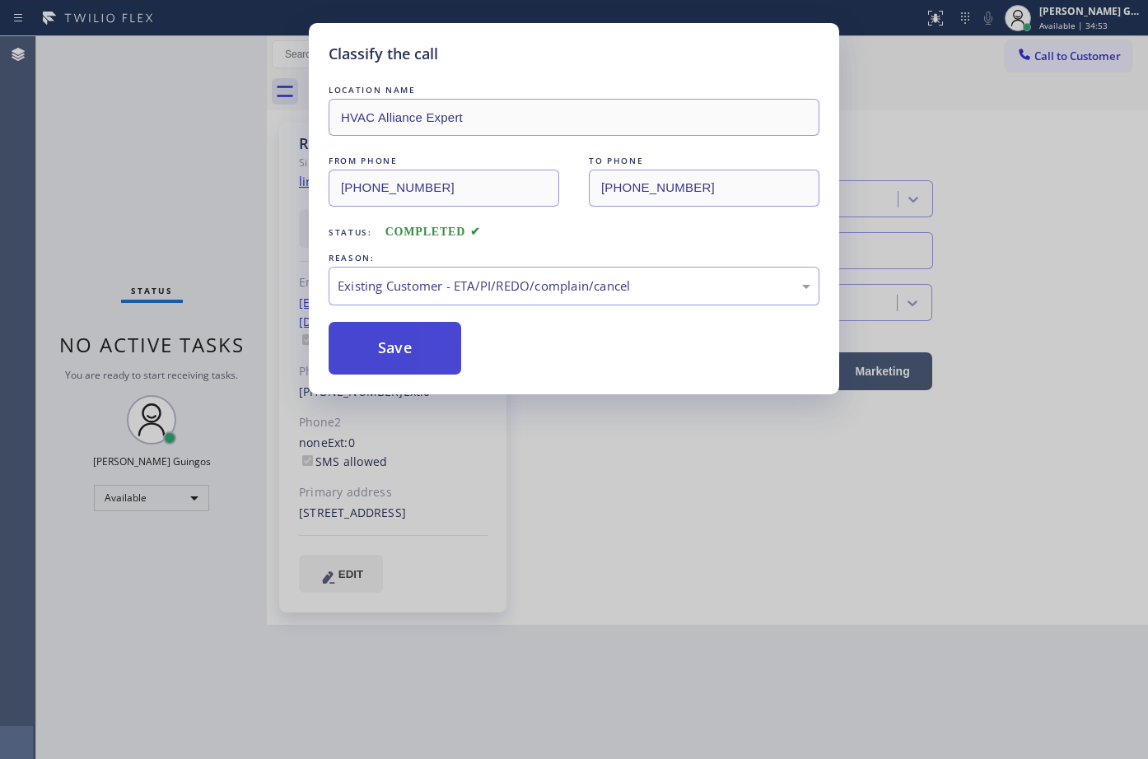
click at [375, 373] on button "Save" at bounding box center [395, 348] width 133 height 53
click at [392, 335] on button "Save" at bounding box center [395, 348] width 133 height 53
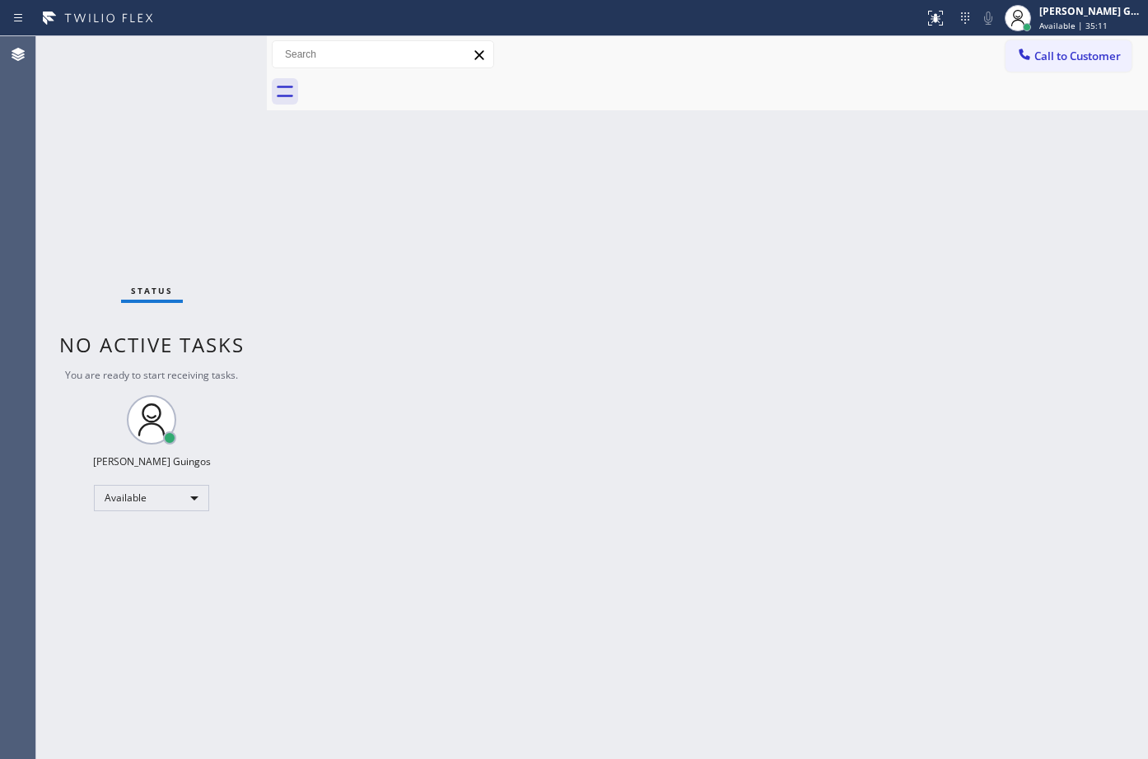
drag, startPoint x: 682, startPoint y: 234, endPoint x: 198, endPoint y: 175, distance: 487.0
click at [670, 239] on div "Back to Dashboard Change Sender ID Customers Technicians Select a contact Outbo…" at bounding box center [707, 397] width 881 height 723
click at [671, 331] on div "Back to Dashboard Change Sender ID Customers Technicians Select a contact Outbo…" at bounding box center [707, 397] width 881 height 723
click at [565, 220] on div "Back to Dashboard Change Sender ID Customers Technicians Select a contact Outbo…" at bounding box center [707, 397] width 881 height 723
click at [616, 273] on div "Back to Dashboard Change Sender ID Customers Technicians Select a contact Outbo…" at bounding box center [707, 397] width 881 height 723
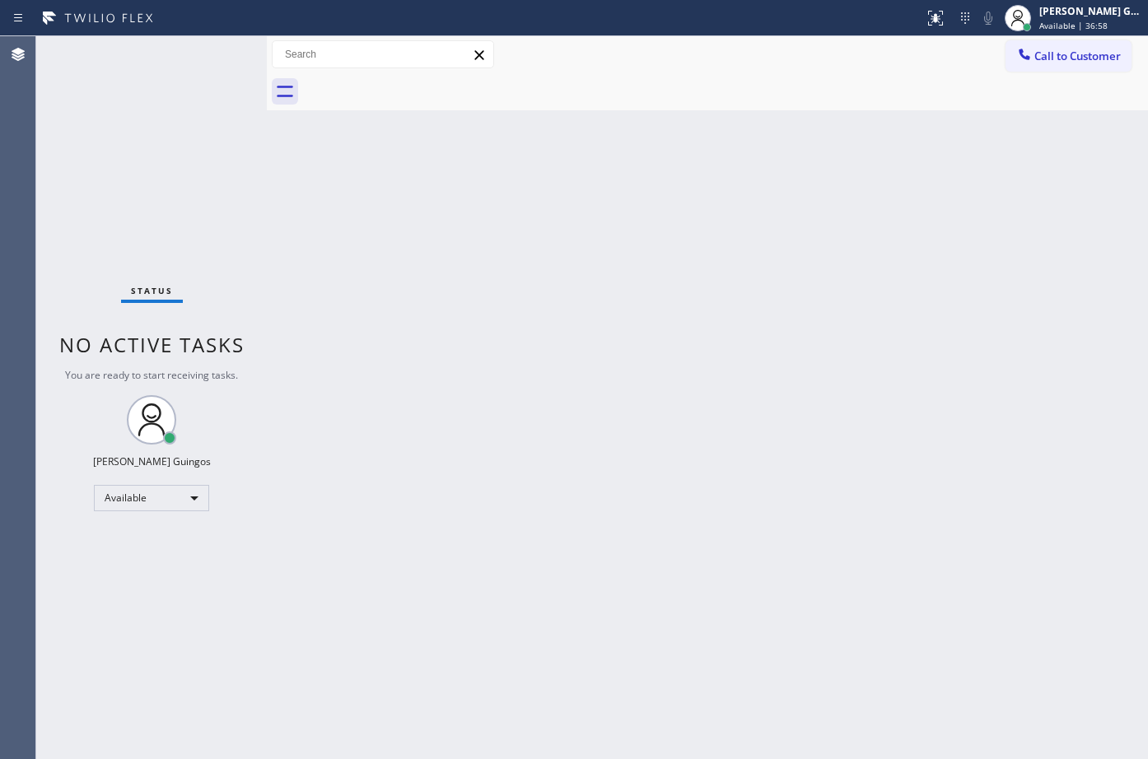
click at [779, 600] on div "Back to Dashboard Change Sender ID Customers Technicians Select a contact Outbo…" at bounding box center [707, 397] width 881 height 723
click at [640, 494] on div "Back to Dashboard Change Sender ID Customers Technicians Select a contact Outbo…" at bounding box center [707, 397] width 881 height 723
click at [511, 301] on div "Back to Dashboard Change Sender ID Customers Technicians Select a contact Outbo…" at bounding box center [707, 397] width 881 height 723
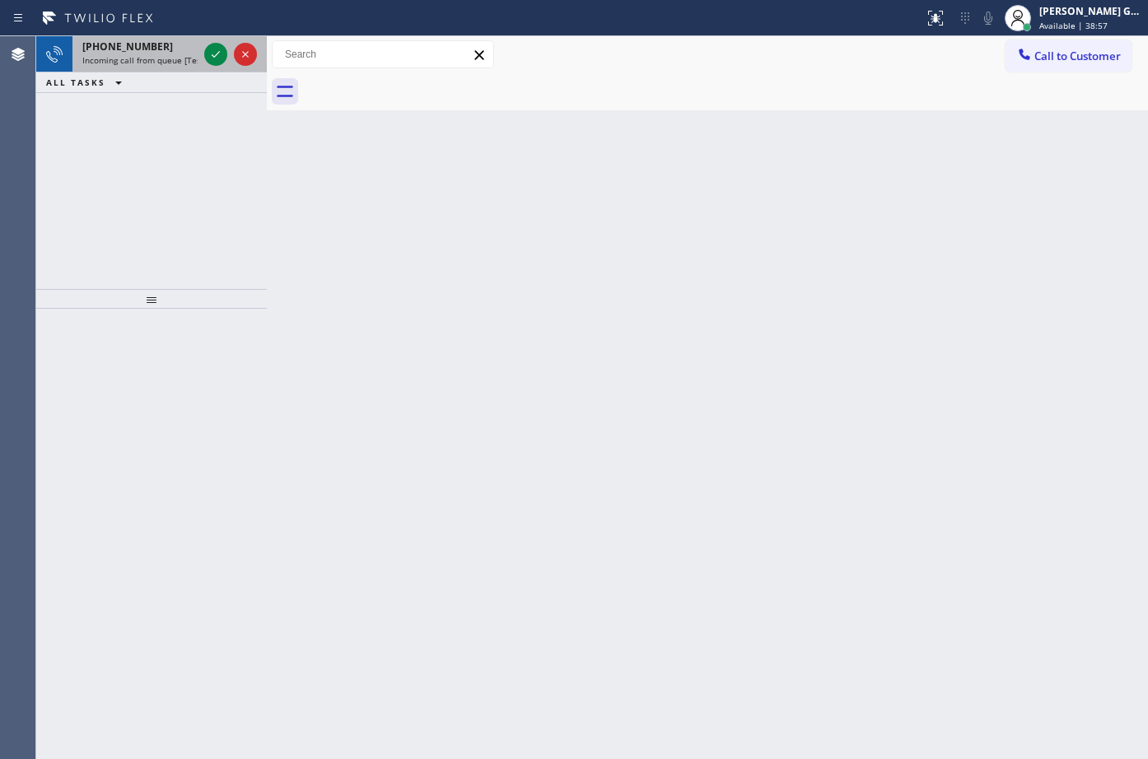
click at [172, 68] on div "+17472509332 Incoming call from queue [Test] All" at bounding box center [136, 54] width 128 height 36
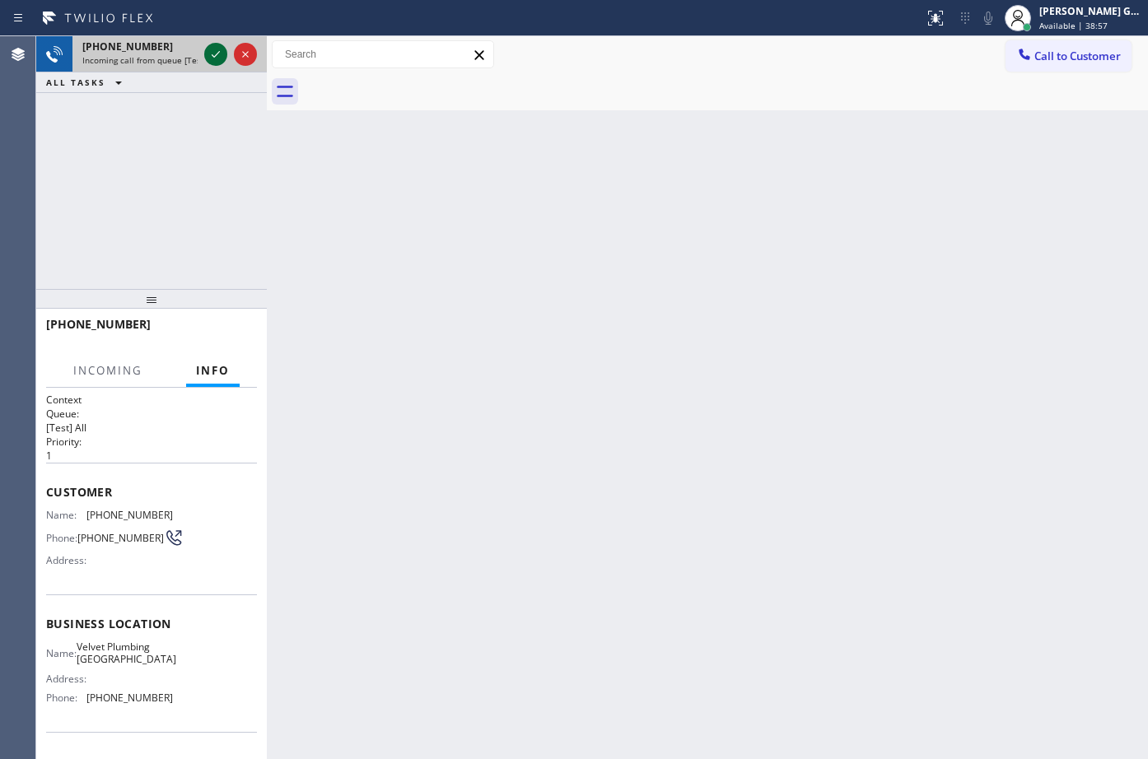
click at [210, 54] on icon at bounding box center [216, 54] width 20 height 20
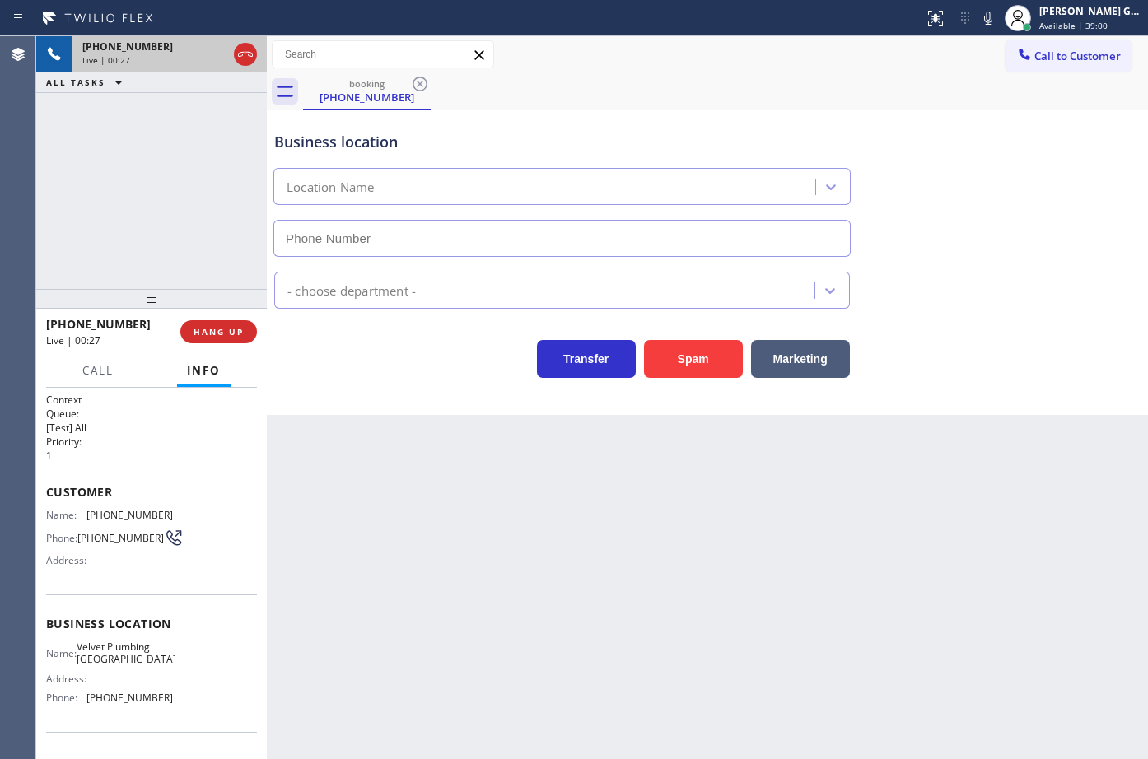
type input "(323) 746-8035"
click at [130, 503] on div "Customer Name: (747) 250-9332 Phone: (747) 250-9332 Address:" at bounding box center [151, 529] width 211 height 132
drag, startPoint x: 130, startPoint y: 503, endPoint x: 138, endPoint y: 513, distance: 12.9
click at [131, 503] on div "Customer Name: (747) 250-9332 Phone: (747) 250-9332 Address:" at bounding box center [151, 529] width 211 height 132
click at [141, 514] on span "(747) 250-9332" at bounding box center [129, 515] width 86 height 12
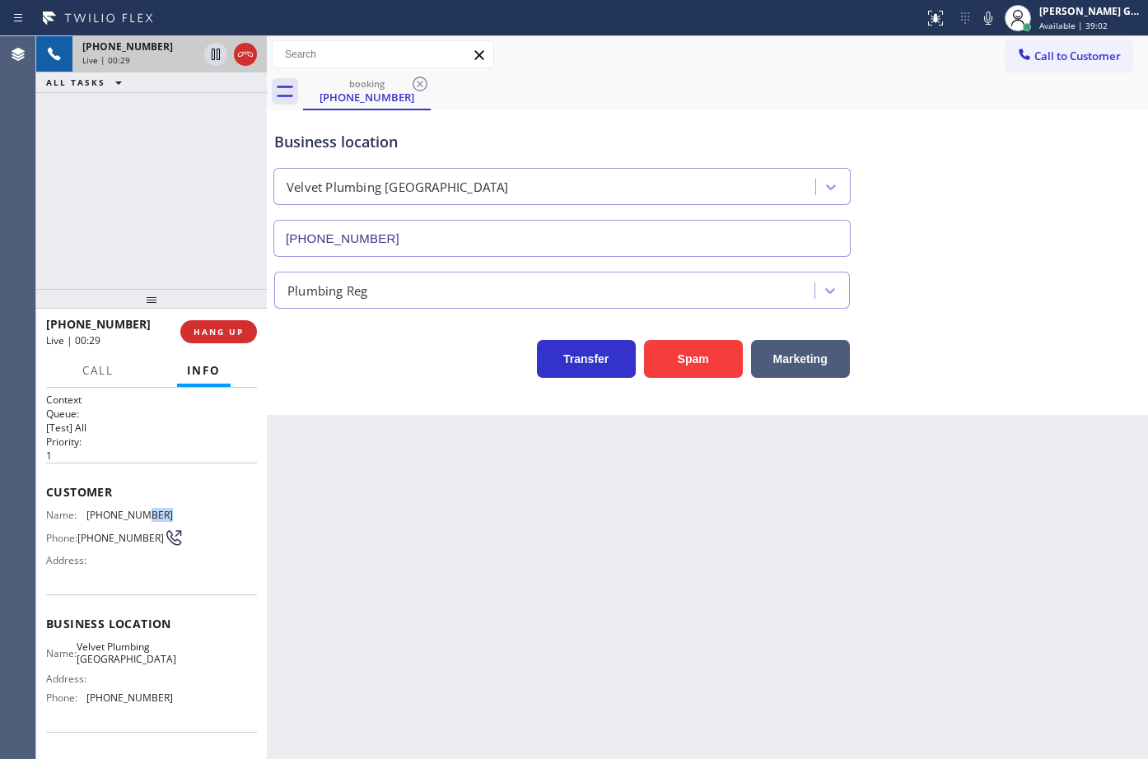
click at [141, 514] on span "(747) 250-9332" at bounding box center [129, 515] width 86 height 12
copy span "(747) 250-9332"
click at [1045, 391] on div "Business location Velvet Plumbing Los Angeles (323) 746-8035 Plumbing Reg Trans…" at bounding box center [707, 262] width 881 height 305
click at [708, 111] on div "Business location Velvet Plumbing Los Angeles (323) 746-8035" at bounding box center [707, 182] width 873 height 149
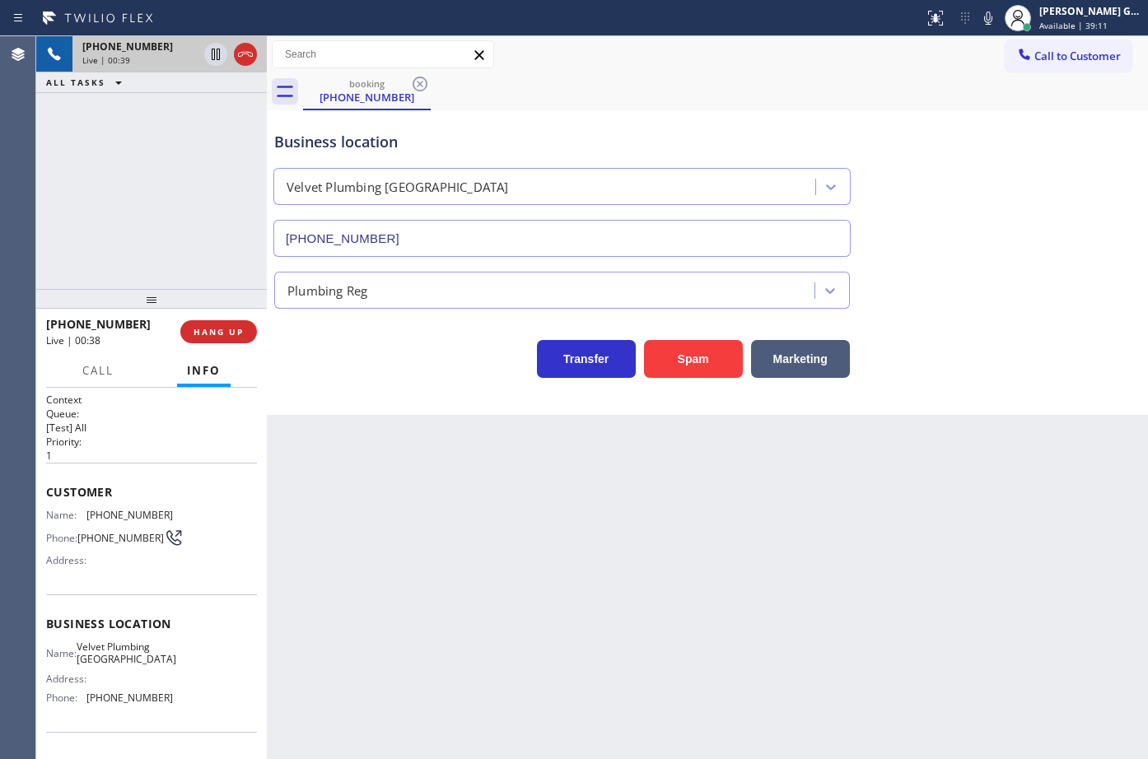
click at [650, 99] on div "booking (747) 250-9332" at bounding box center [725, 91] width 845 height 37
click at [759, 498] on div "Back to Dashboard Change Sender ID Customers Technicians Select a contact Outbo…" at bounding box center [707, 397] width 881 height 723
click at [932, 394] on div "Business location Velvet Plumbing Los Angeles (323) 746-8035 Plumbing Reg Trans…" at bounding box center [707, 262] width 881 height 305
click at [930, 387] on div "Business location Velvet Plumbing Los Angeles (323) 746-8035 Plumbing Reg Trans…" at bounding box center [707, 262] width 881 height 305
click at [1002, 432] on div "Back to Dashboard Change Sender ID Customers Technicians Select a contact Outbo…" at bounding box center [707, 397] width 881 height 723
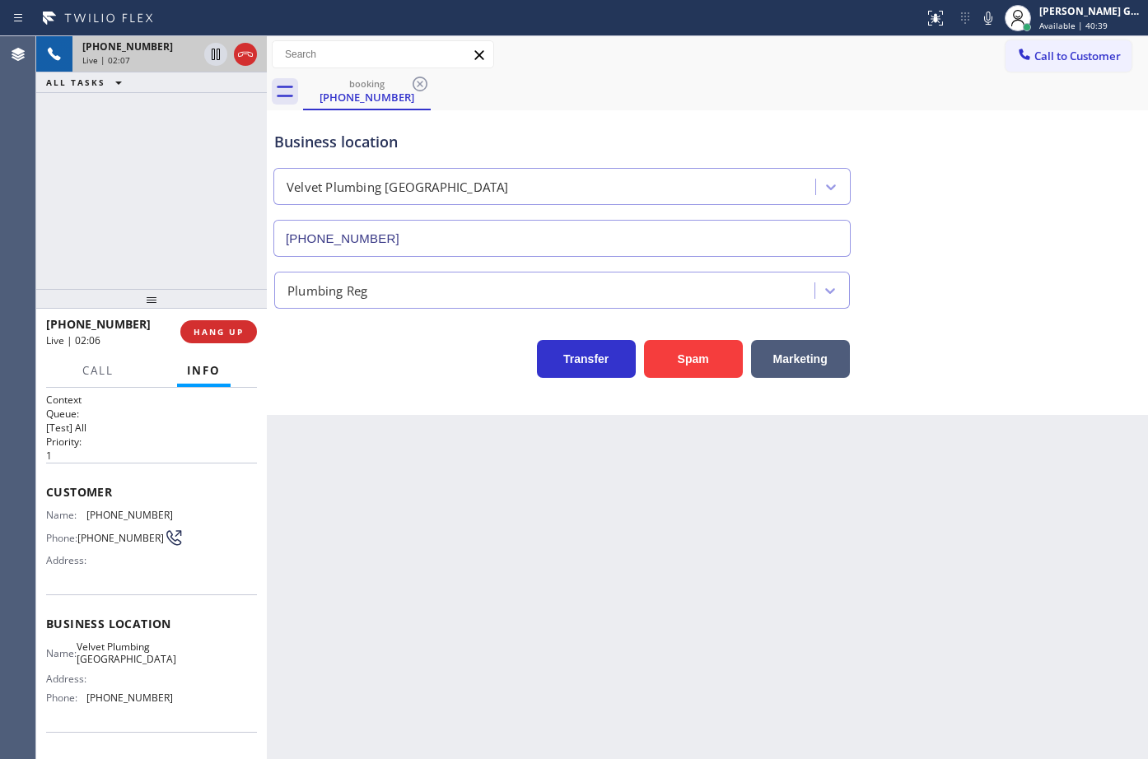
click at [631, 127] on div "Business location Velvet Plumbing Los Angeles (323) 746-8035" at bounding box center [562, 185] width 582 height 142
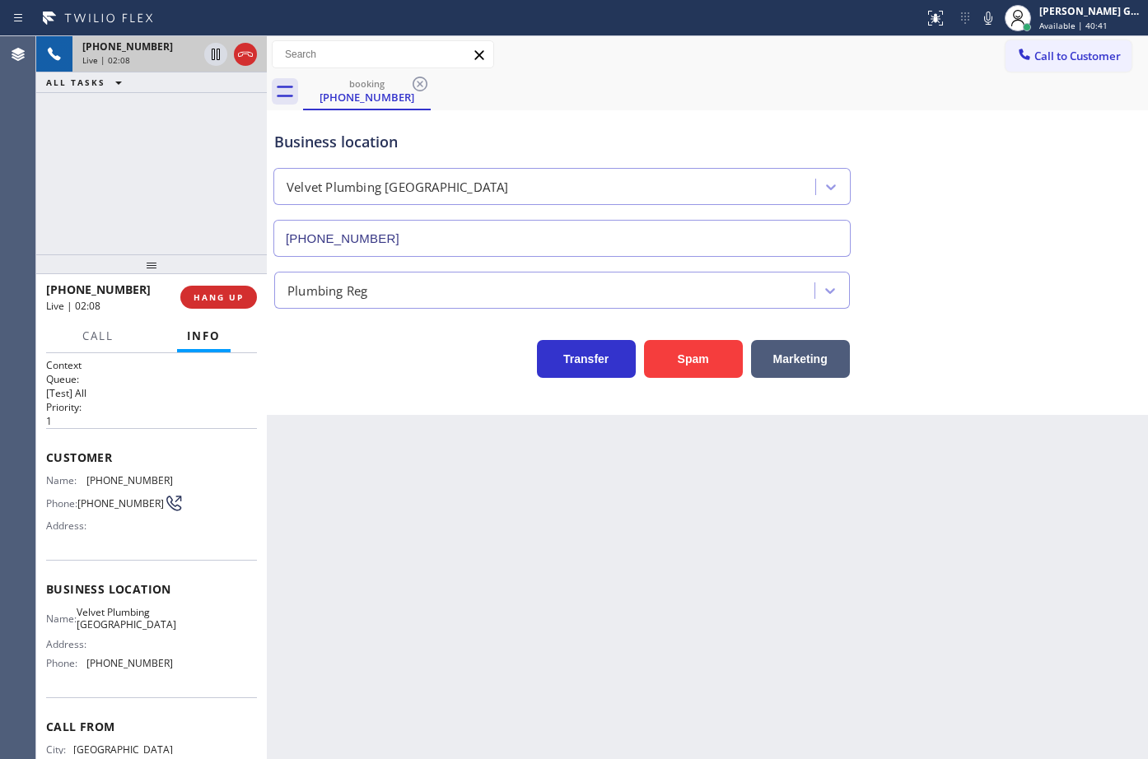
drag, startPoint x: 161, startPoint y: 302, endPoint x: 202, endPoint y: 268, distance: 53.1
click at [202, 268] on div at bounding box center [151, 264] width 231 height 20
click at [191, 204] on div "+17472509332 Live | 02:09 ALL TASKS ALL TASKS ACTIVE TASKS TASKS IN WRAP UP" at bounding box center [151, 145] width 231 height 218
click at [242, 294] on span "HANG UP" at bounding box center [219, 298] width 50 height 12
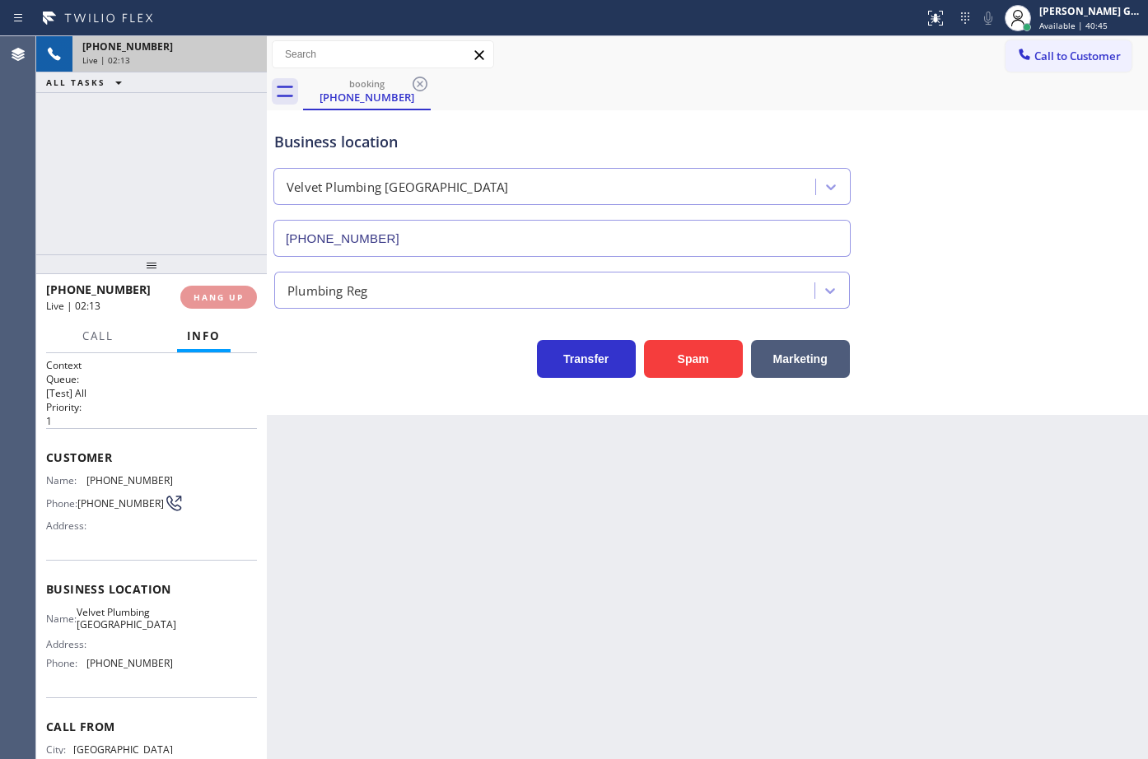
click at [226, 285] on div "+17472509332 Live | 02:13 HANG UP" at bounding box center [151, 297] width 211 height 43
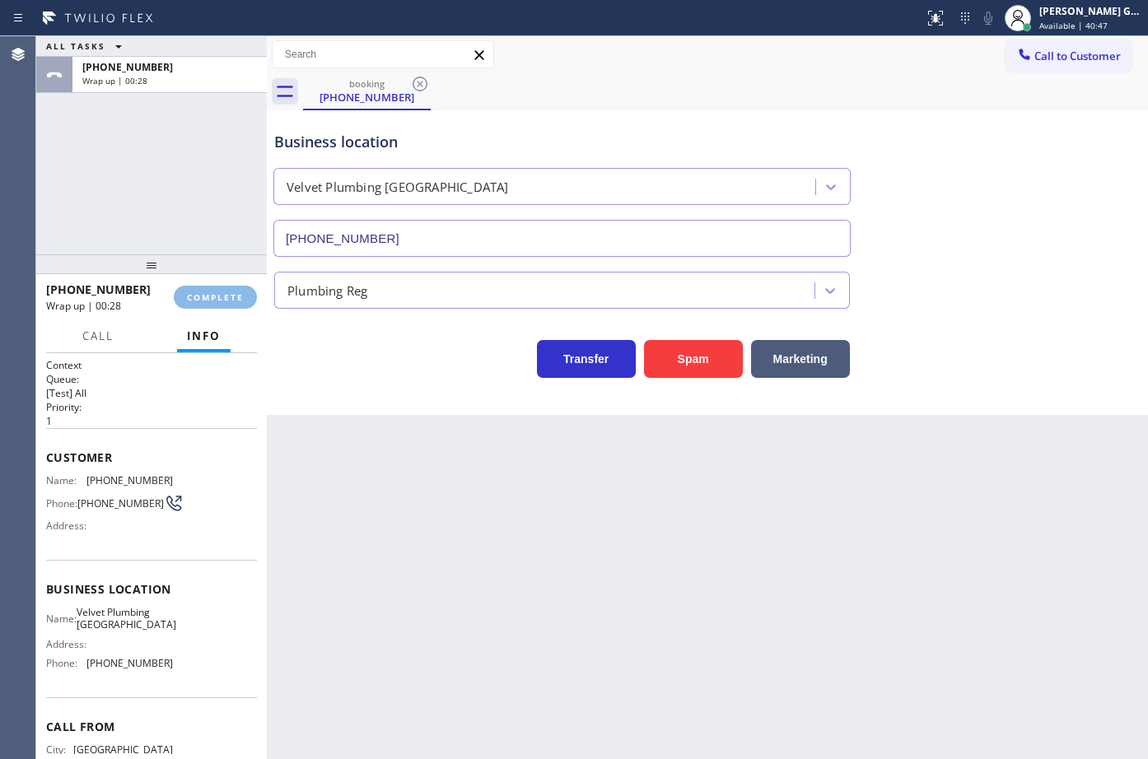
click at [880, 553] on div "Back to Dashboard Change Sender ID Customers Technicians Select a contact Outbo…" at bounding box center [707, 397] width 881 height 723
drag, startPoint x: 212, startPoint y: 279, endPoint x: 220, endPoint y: 292, distance: 15.1
click at [217, 292] on div "+17472509332 Wrap up | 00:29 COMPLETE" at bounding box center [151, 297] width 211 height 43
click at [226, 303] on span "COMPLETE" at bounding box center [215, 298] width 57 height 12
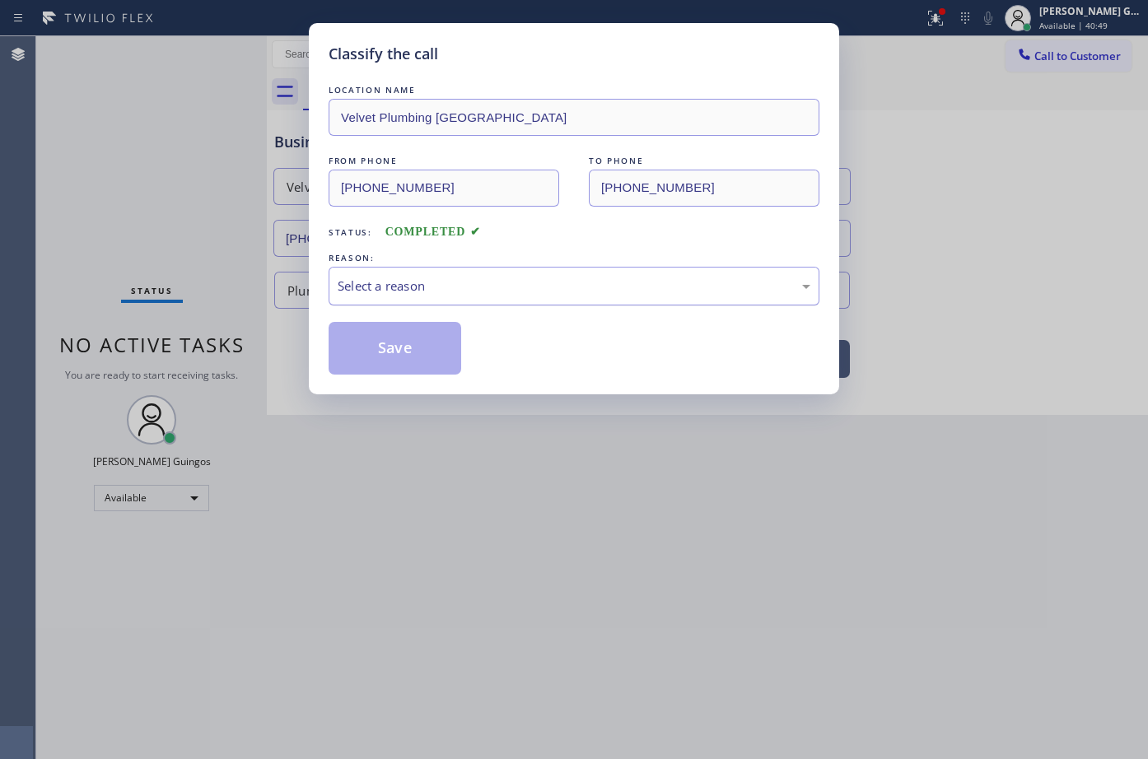
click at [460, 280] on div "Select a reason" at bounding box center [574, 286] width 473 height 19
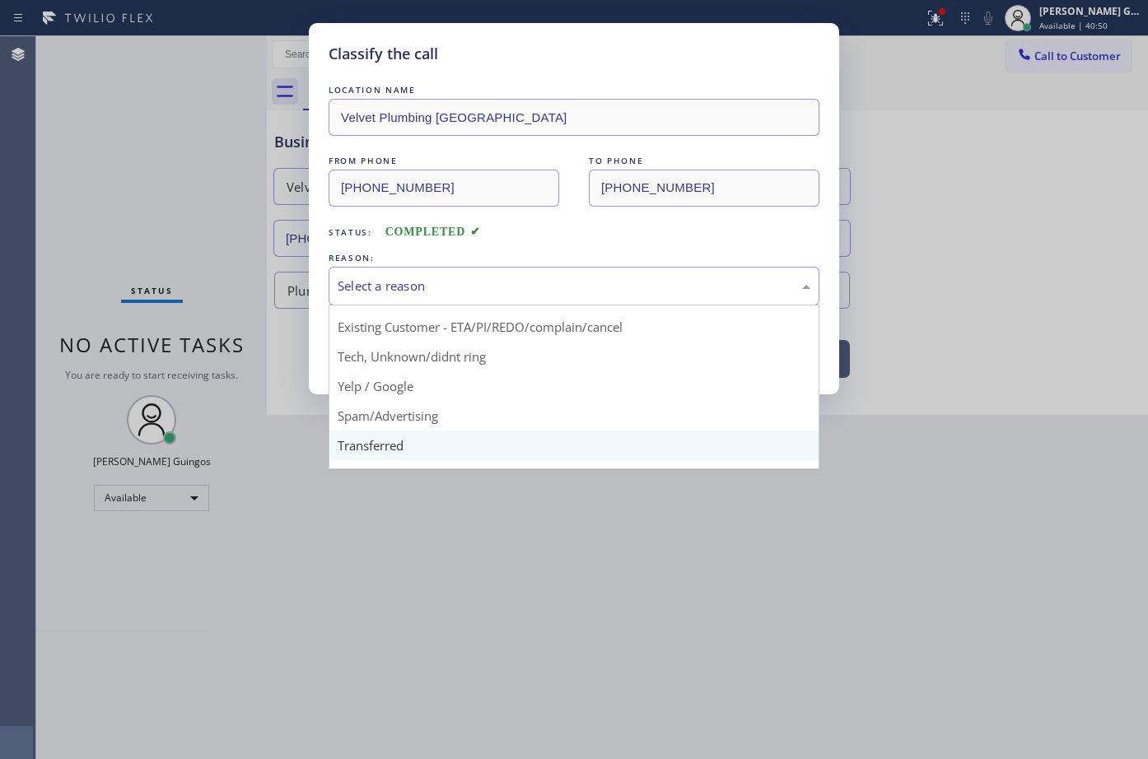
scroll to position [82, 0]
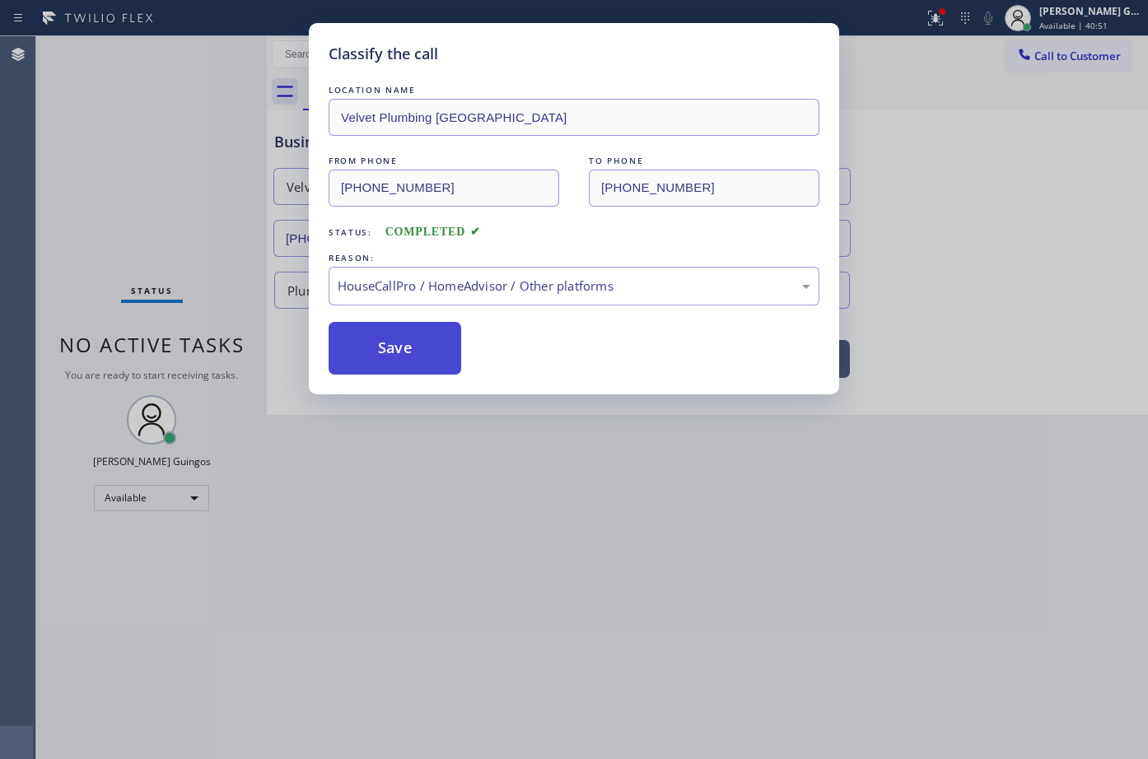
click at [399, 354] on button "Save" at bounding box center [395, 348] width 133 height 53
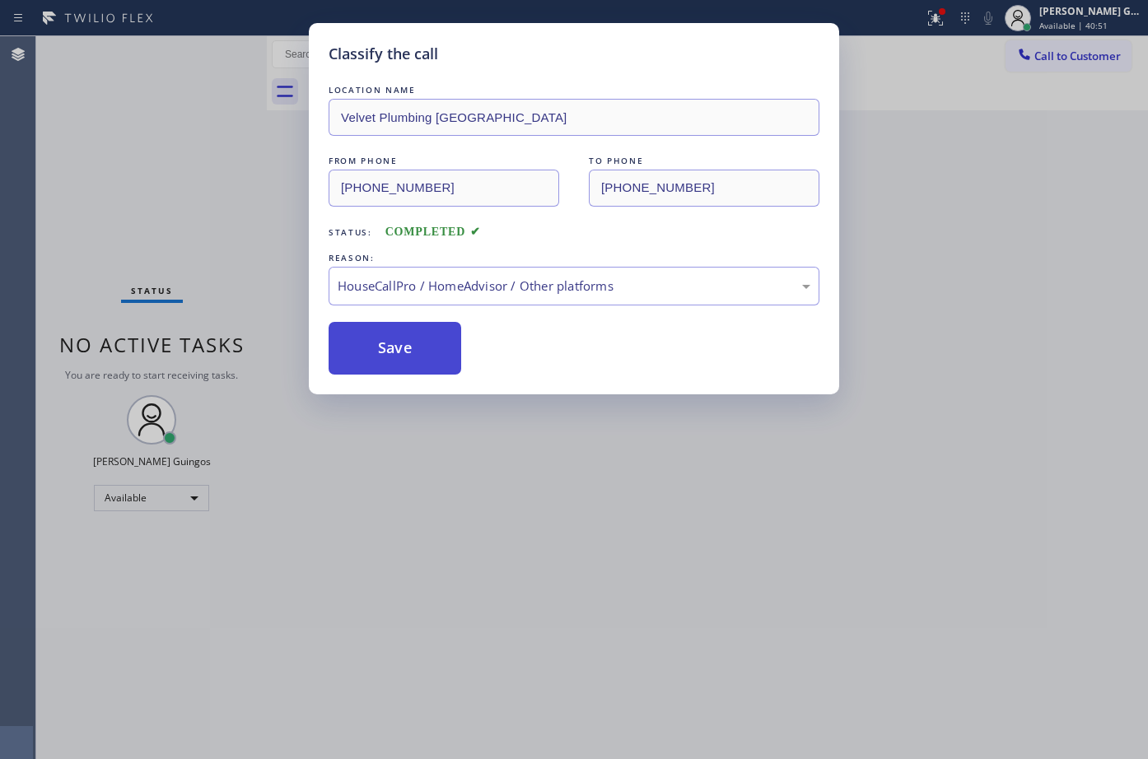
click at [399, 353] on button "Save" at bounding box center [395, 348] width 133 height 53
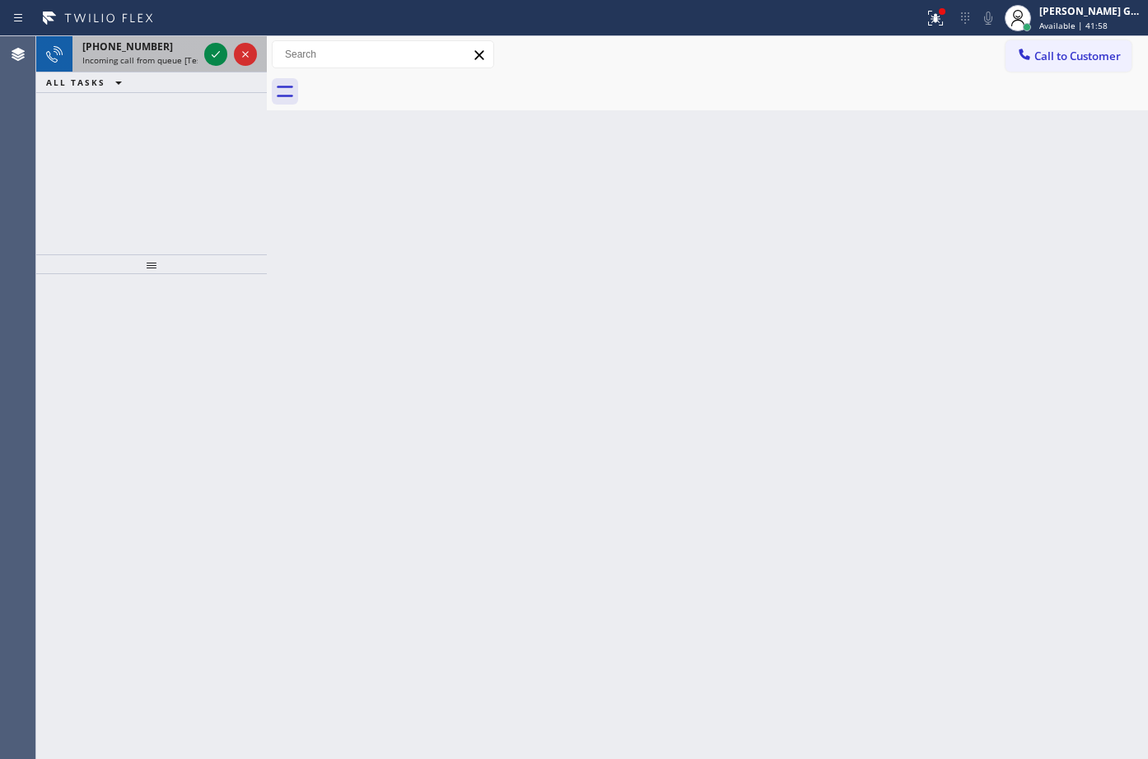
click at [160, 60] on span "Incoming call from queue [Test] All" at bounding box center [150, 60] width 137 height 12
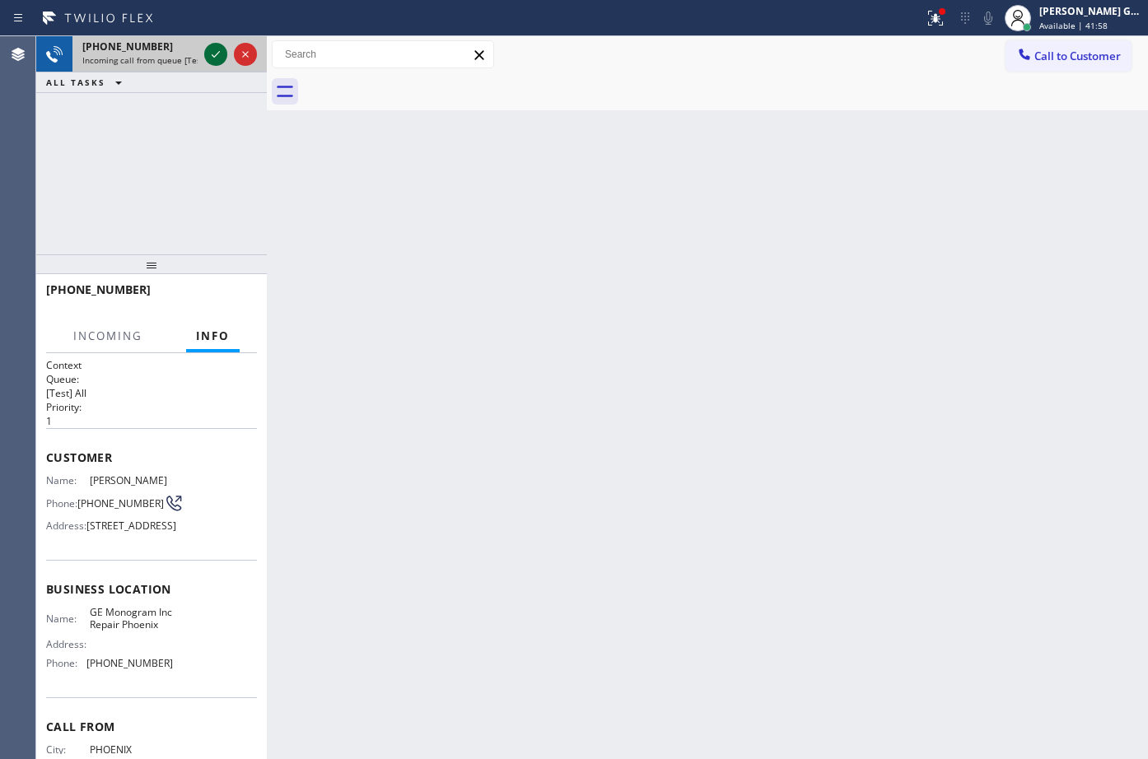
click at [212, 57] on icon at bounding box center [216, 54] width 20 height 20
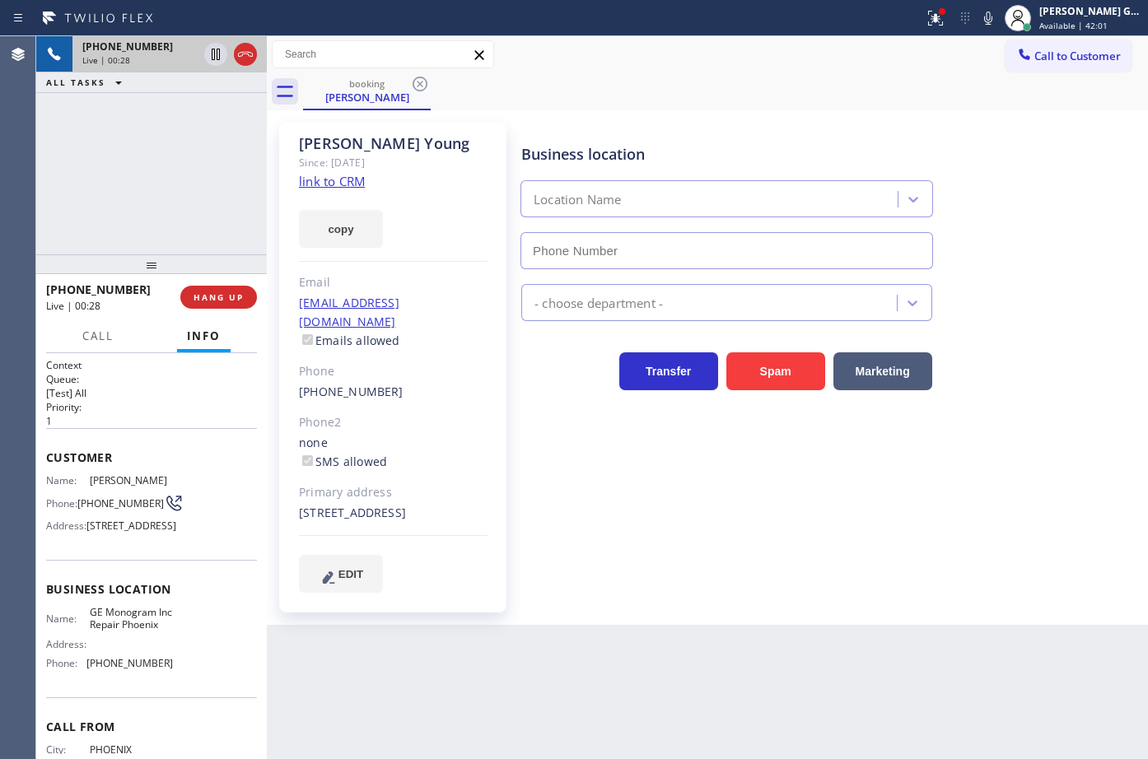
type input "(602) 755-6398"
click at [345, 180] on link "link to CRM" at bounding box center [332, 181] width 66 height 16
click at [930, 20] on icon at bounding box center [936, 18] width 20 height 20
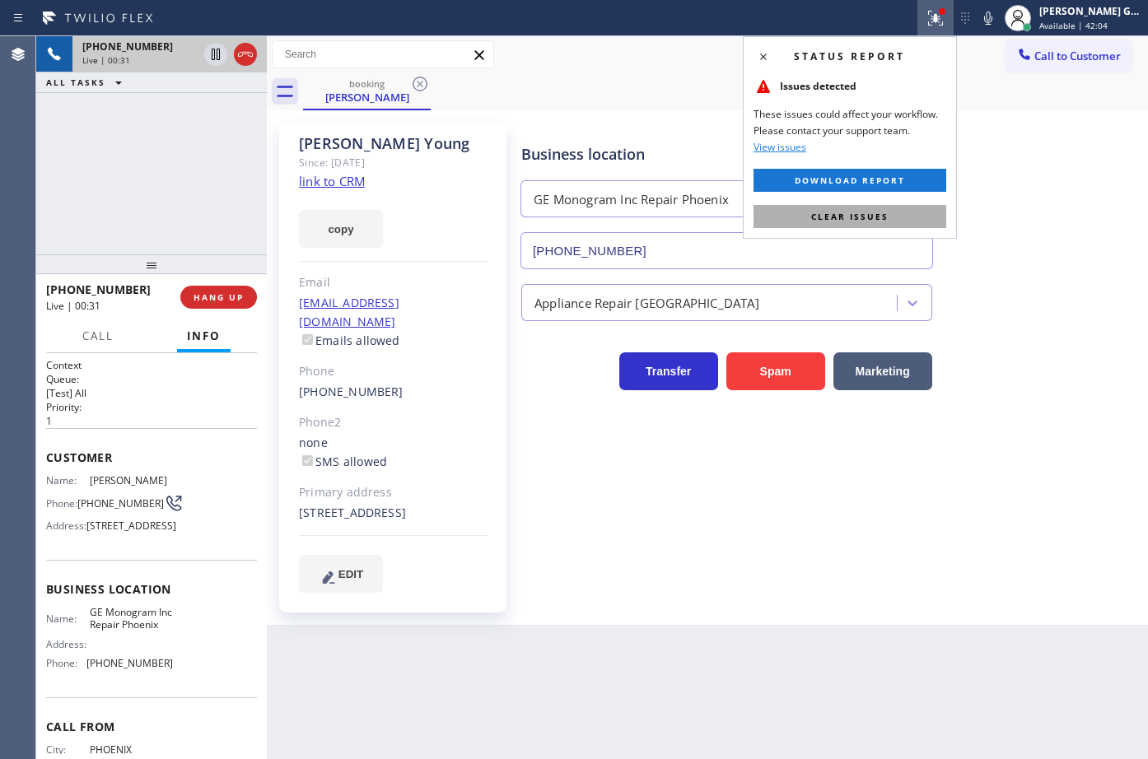
click at [900, 209] on button "Clear issues" at bounding box center [850, 216] width 193 height 23
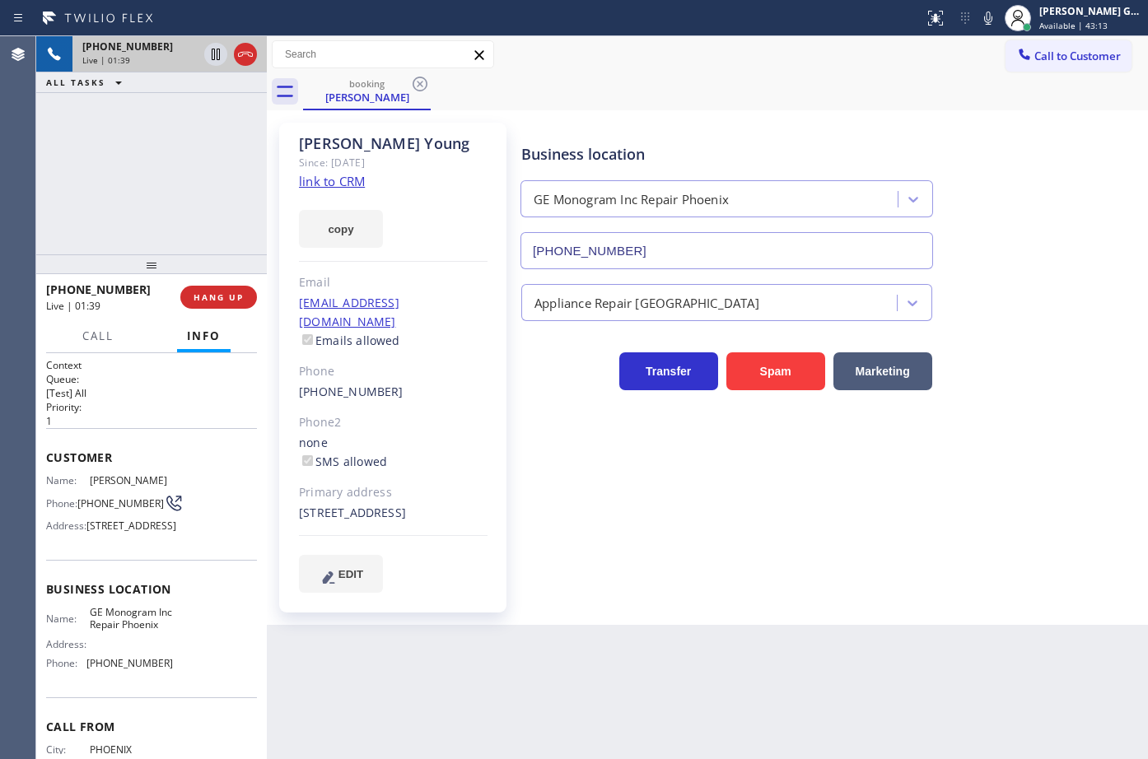
click at [828, 91] on div "booking Harry Young" at bounding box center [725, 91] width 845 height 37
click at [769, 126] on div "Business location GE Monogram Inc Repair Phoenix (602) 755-6398" at bounding box center [831, 194] width 626 height 149
click at [988, 21] on icon at bounding box center [988, 18] width 8 height 13
click at [642, 130] on div "Business location GE Monogram Inc Repair Phoenix (602) 755-6398" at bounding box center [727, 198] width 418 height 142
click at [140, 142] on div "+16029096989 Live | 02:08 ALL TASKS ALL TASKS ACTIVE TASKS TASKS IN WRAP UP" at bounding box center [151, 145] width 231 height 218
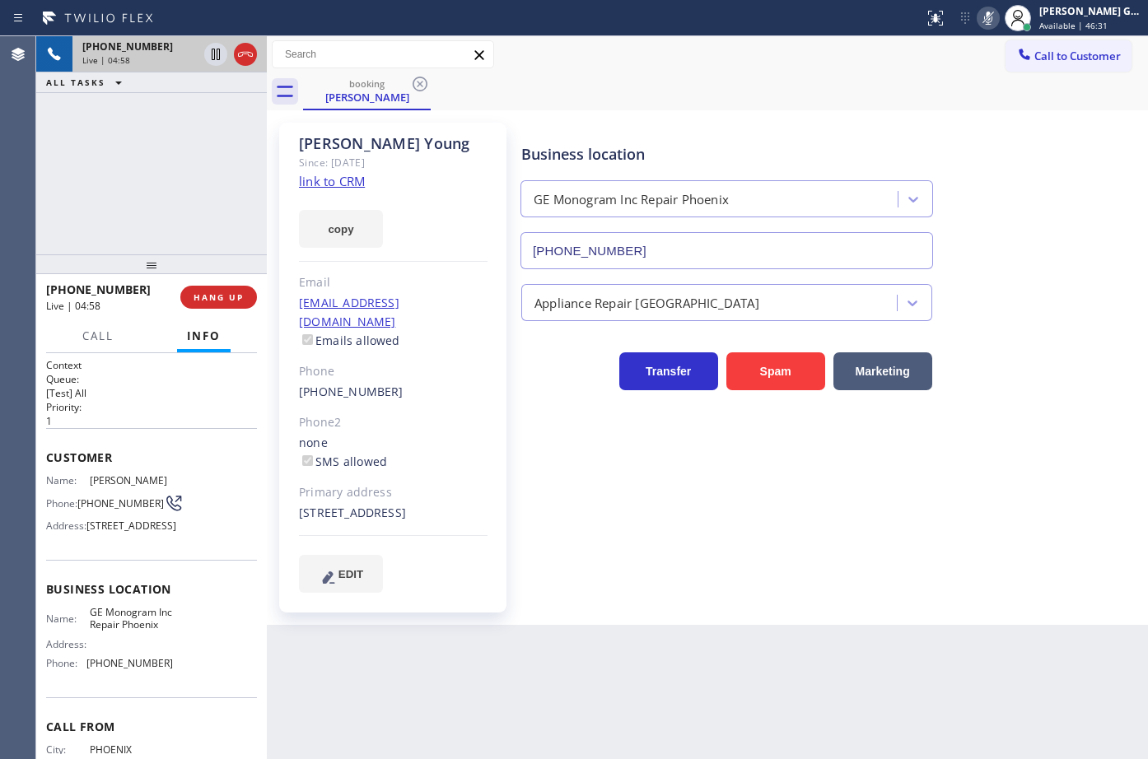
click at [987, 20] on icon at bounding box center [988, 18] width 20 height 20
click at [737, 63] on div "Call to Customer Outbound call Location Search location Your caller id phone nu…" at bounding box center [707, 54] width 881 height 29
click at [670, 114] on div "Harry Young Since: 20 may 2020 link to CRM copy Email hyoungphx@gmail.com Email…" at bounding box center [707, 367] width 873 height 506
click at [724, 91] on div "booking Harry Young" at bounding box center [725, 91] width 845 height 37
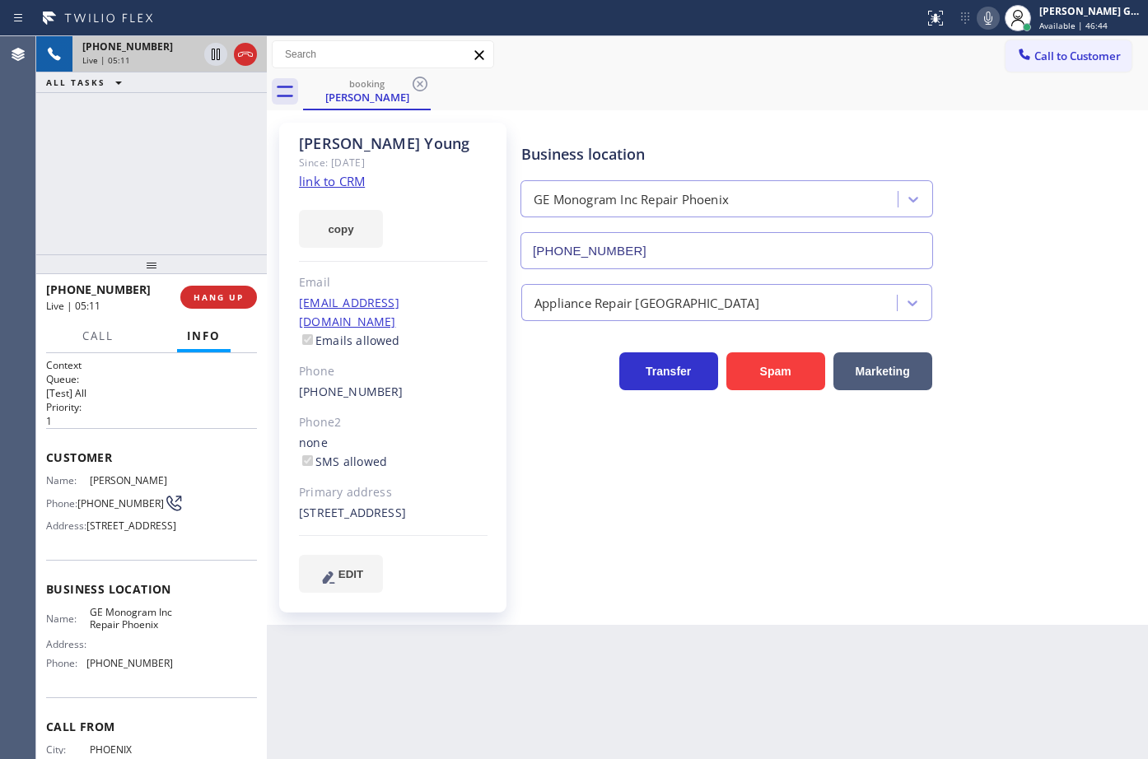
click at [724, 91] on div "booking Harry Young" at bounding box center [725, 91] width 845 height 37
click at [670, 105] on div "booking Harry Young" at bounding box center [725, 91] width 845 height 37
click at [764, 107] on div "booking Harry Young" at bounding box center [725, 91] width 845 height 37
drag, startPoint x: 412, startPoint y: 370, endPoint x: 297, endPoint y: 370, distance: 114.5
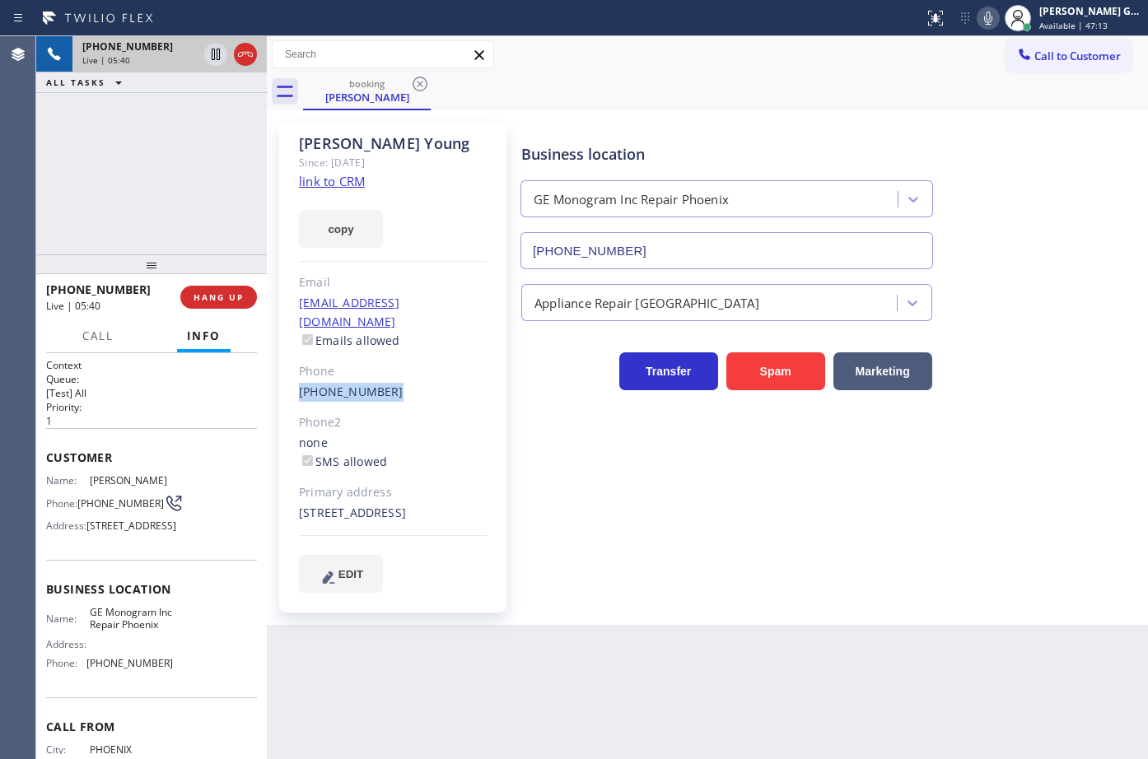
click at [297, 370] on div "Harry Young Since: 20 may 2020 link to CRM copy Email hyoungphx@gmail.com Email…" at bounding box center [392, 368] width 227 height 490
copy link "(602) 909-6989"
click at [178, 200] on div "+16029096989 Live | 05:41 ALL TASKS ALL TASKS ACTIVE TASKS TASKS IN WRAP UP" at bounding box center [151, 145] width 231 height 218
click at [770, 109] on div "booking Harry Young" at bounding box center [725, 91] width 845 height 37
drag, startPoint x: 80, startPoint y: 504, endPoint x: 111, endPoint y: 513, distance: 32.6
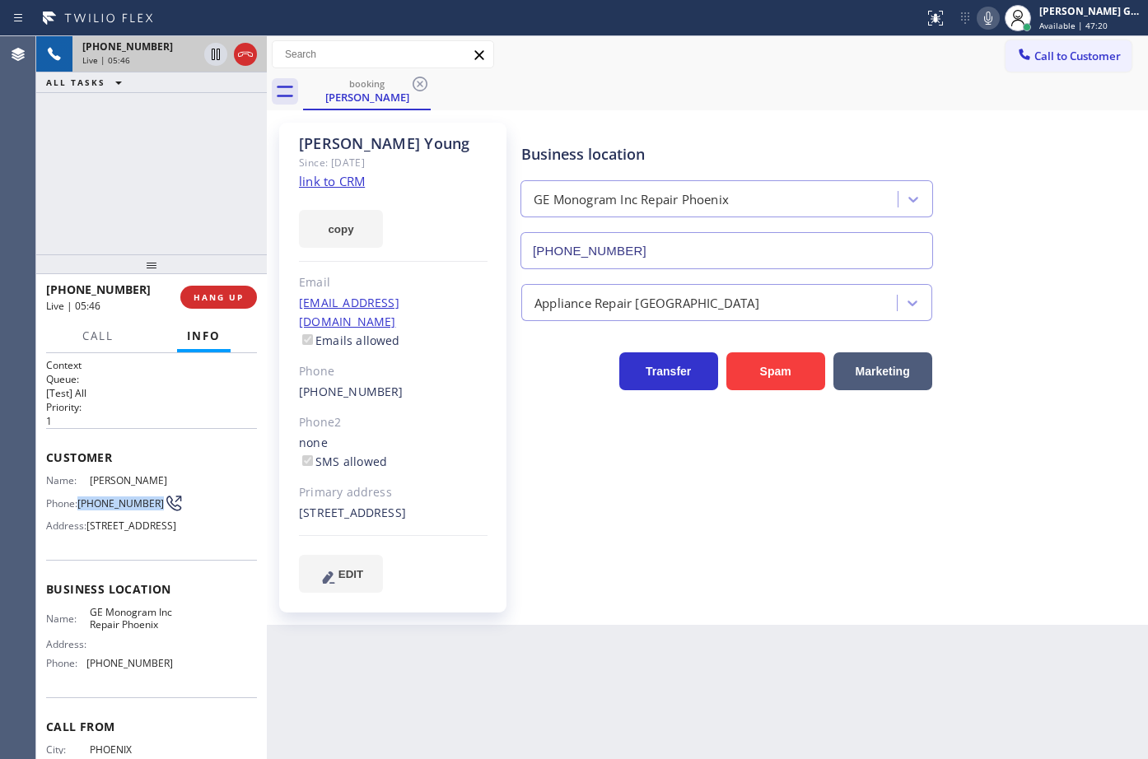
click at [111, 510] on span "(602) 909-6989" at bounding box center [120, 503] width 86 height 12
click at [182, 172] on div "+16029096989 Live | 05:47 ALL TASKS ALL TASKS ACTIVE TASKS TASKS IN WRAP UP" at bounding box center [151, 145] width 231 height 218
click at [163, 176] on div "+16029096989 Live | 05:48 ALL TASKS ALL TASKS ACTIVE TASKS TASKS IN WRAP UP" at bounding box center [151, 145] width 231 height 218
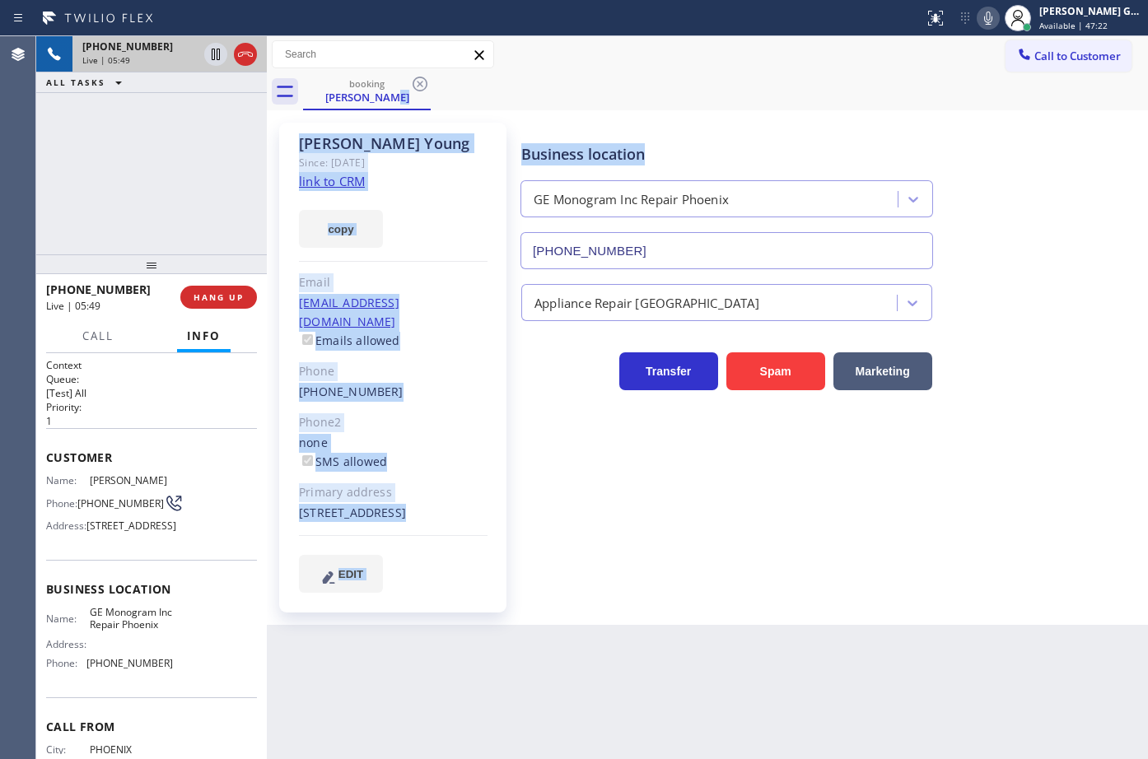
click at [788, 111] on div "booking Harry Young Call to Customer Outbound call Location Search location You…" at bounding box center [707, 330] width 881 height 589
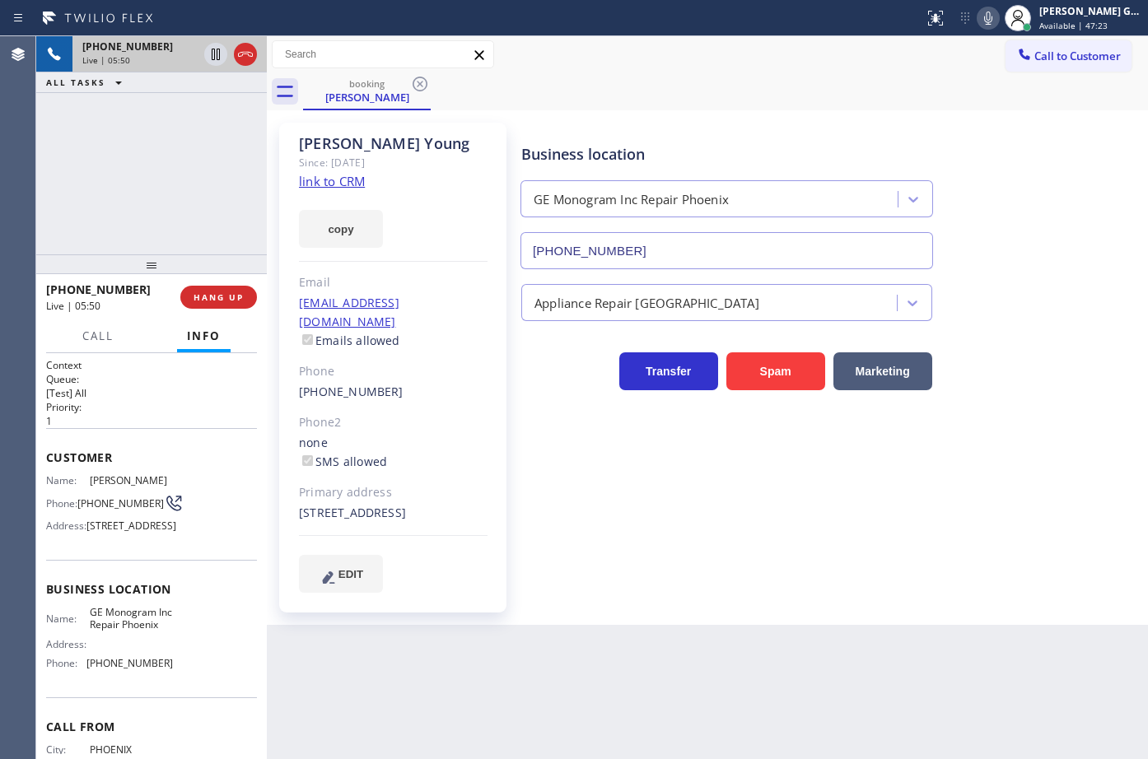
click at [803, 85] on div "booking Harry Young" at bounding box center [725, 91] width 845 height 37
click at [809, 79] on div "booking Harry Young" at bounding box center [725, 91] width 845 height 37
click at [807, 89] on div "booking Harry Young" at bounding box center [725, 91] width 845 height 37
click at [795, 111] on div "Harry Young Since: 20 may 2020 link to CRM copy Email hyoungphx@gmail.com Email…" at bounding box center [707, 367] width 881 height 515
click at [749, 85] on div "booking Harry Young" at bounding box center [725, 91] width 845 height 37
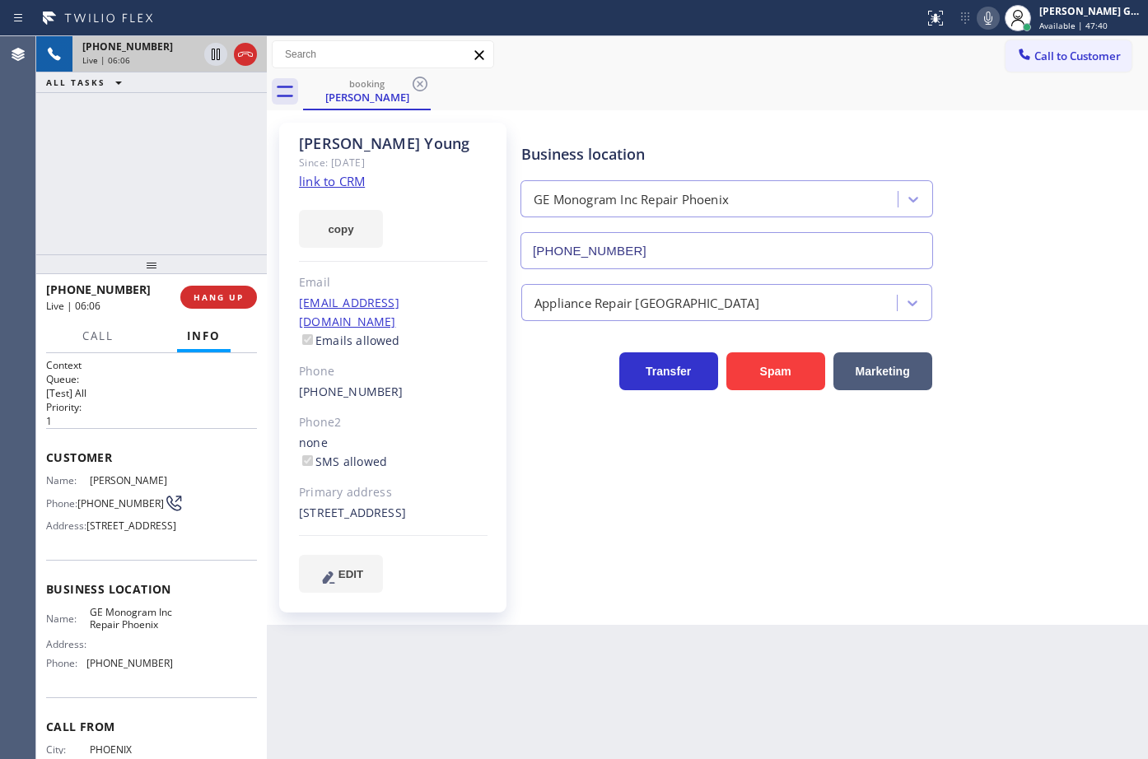
click at [700, 116] on div "Harry Young Since: 20 may 2020 link to CRM copy Email hyoungphx@gmail.com Email…" at bounding box center [707, 367] width 873 height 506
click at [666, 124] on div "Business location GE Monogram Inc Repair Phoenix (602) 755-6398" at bounding box center [831, 194] width 626 height 149
click at [692, 110] on div "booking Harry Young" at bounding box center [725, 91] width 845 height 37
click at [704, 113] on div "Harry Young Since: 20 may 2020 link to CRM copy Email hyoungphx@gmail.com Email…" at bounding box center [707, 367] width 881 height 515
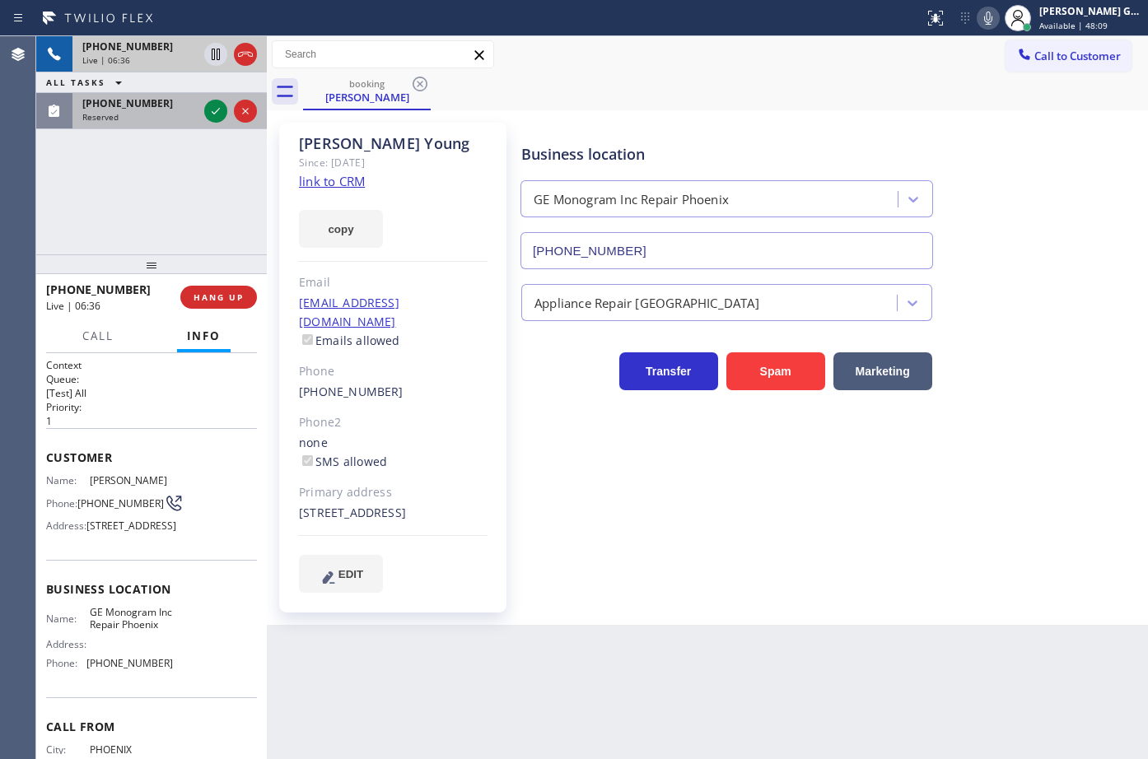
click at [150, 110] on div "(734) 635-2380 Reserved" at bounding box center [136, 111] width 128 height 36
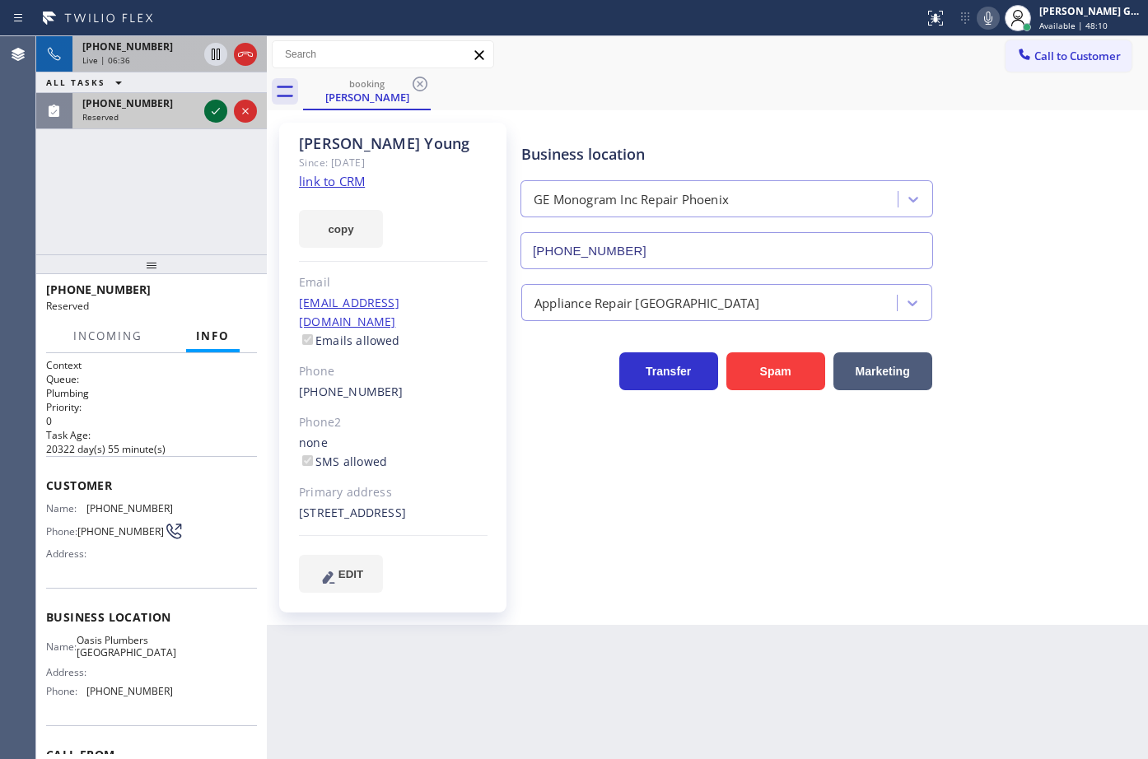
click at [212, 109] on icon at bounding box center [216, 111] width 20 height 20
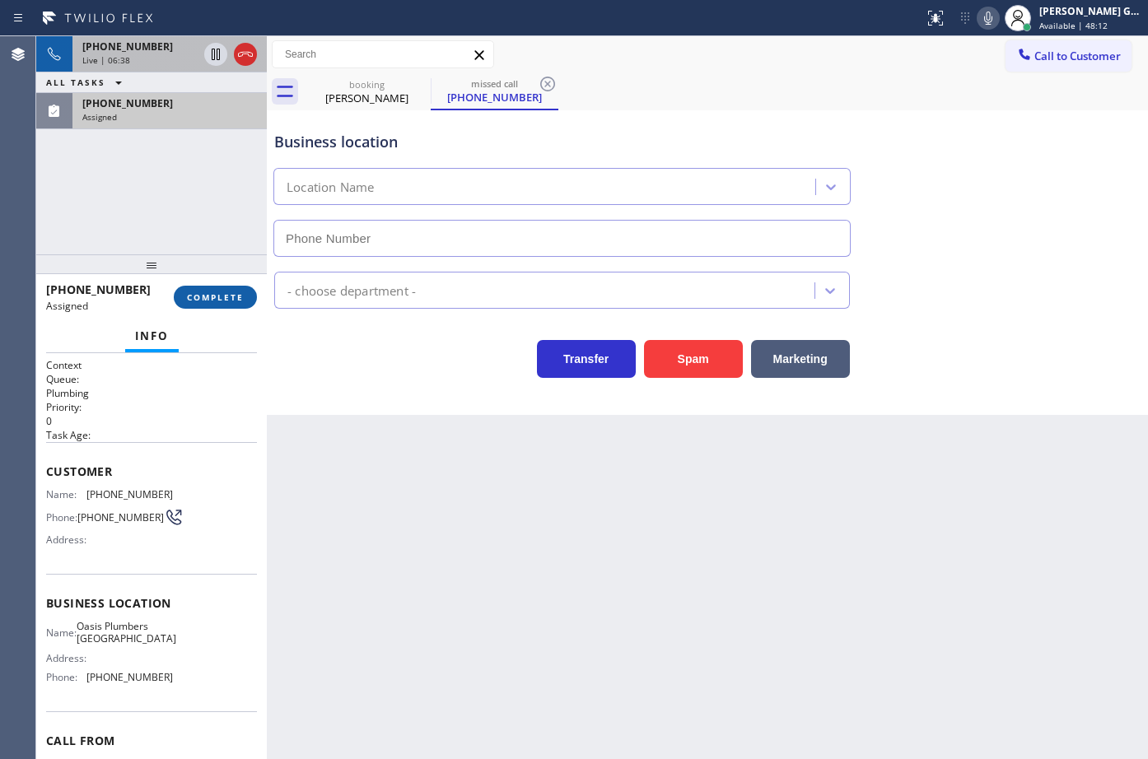
type input "(949) 635-7337"
click at [236, 296] on span "COMPLETE" at bounding box center [215, 298] width 57 height 12
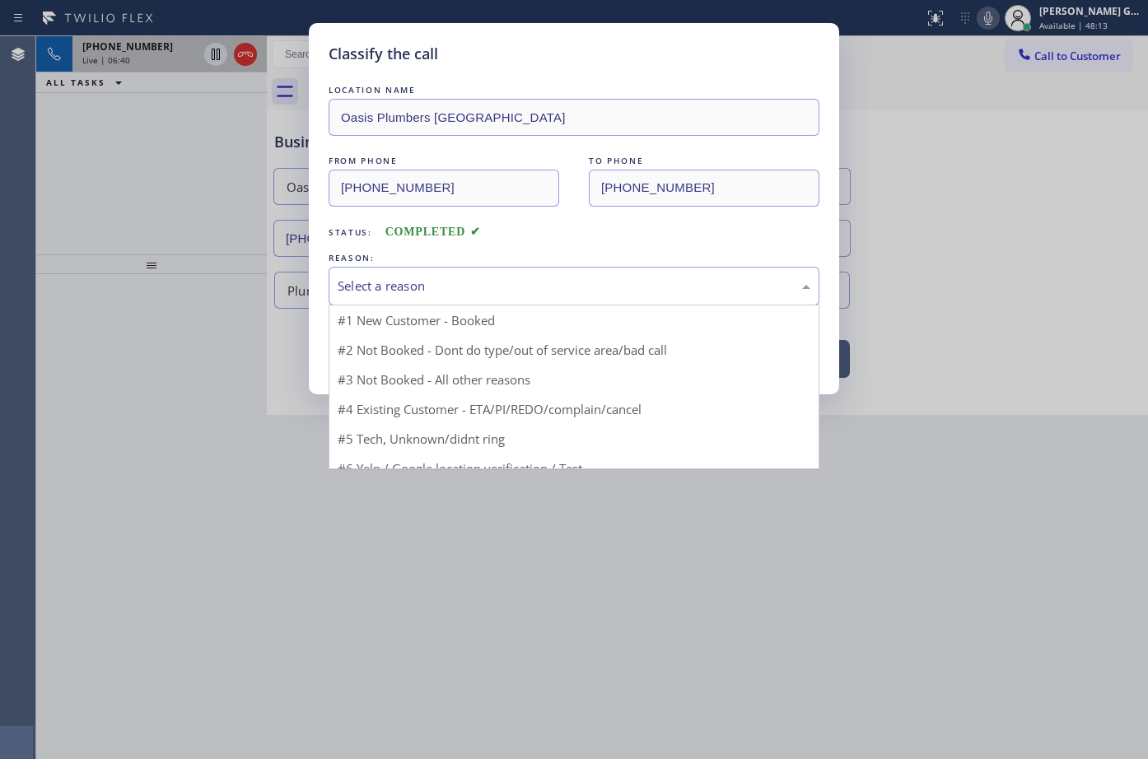
click at [391, 282] on div "Select a reason" at bounding box center [574, 286] width 473 height 19
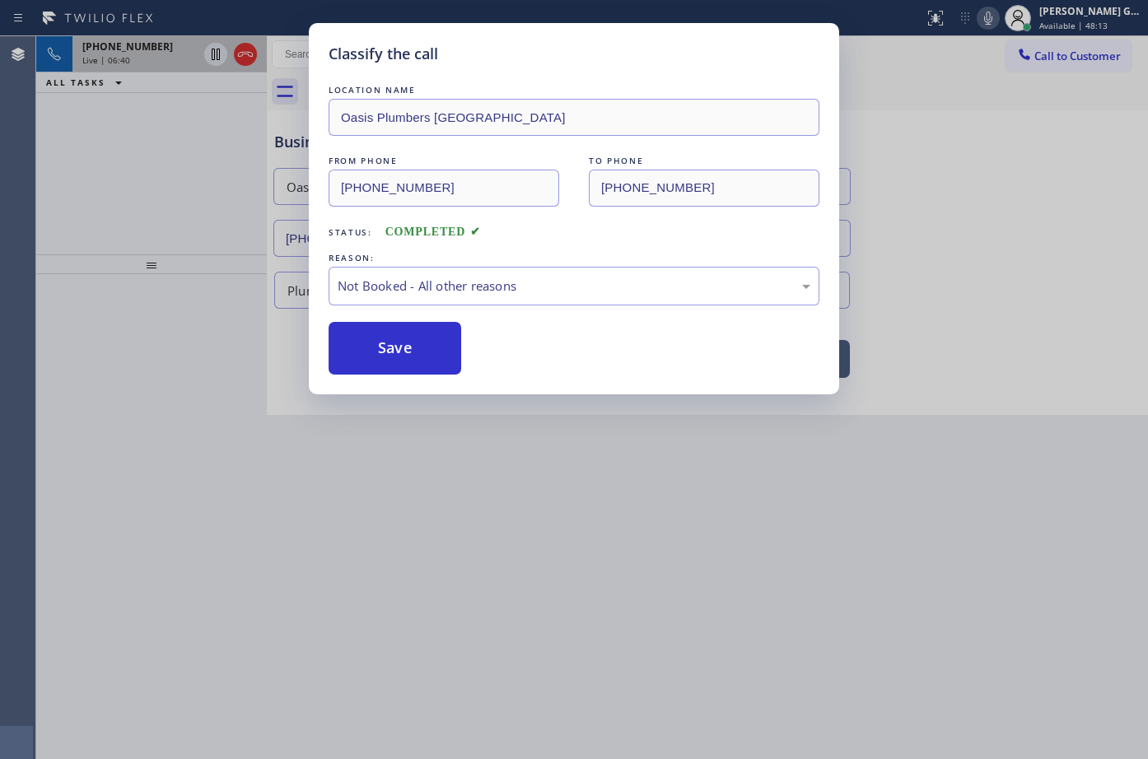
click at [393, 345] on button "Save" at bounding box center [395, 348] width 133 height 53
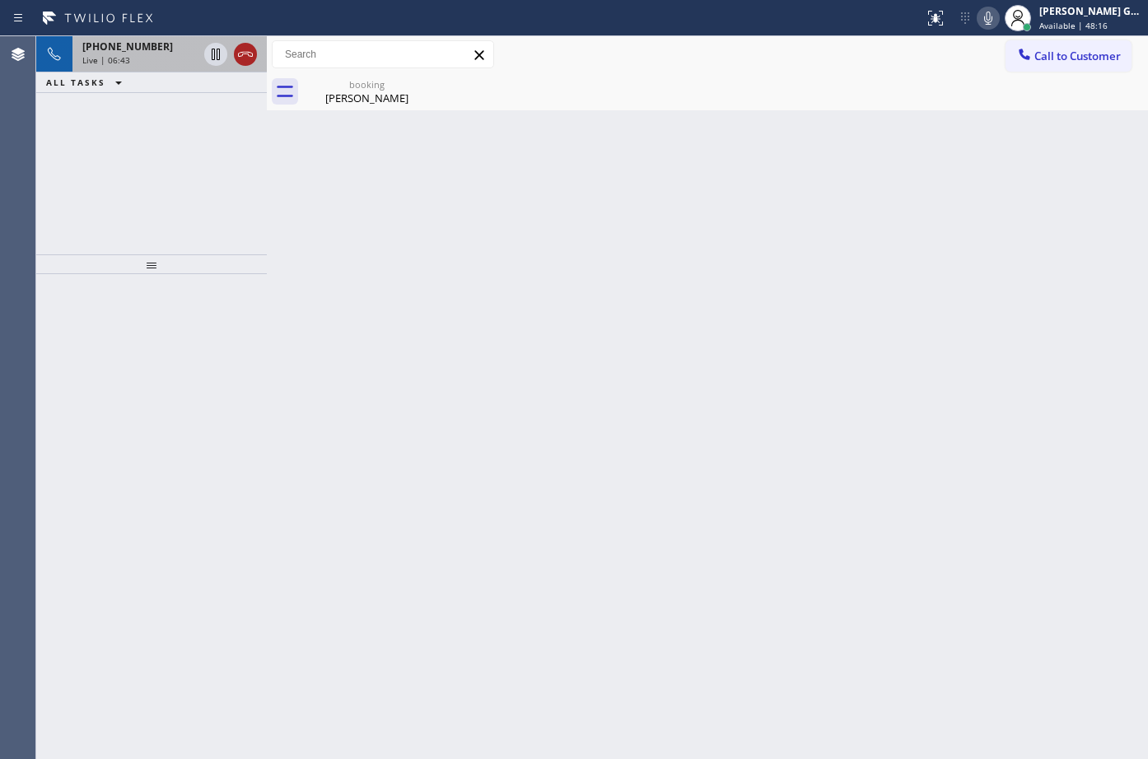
click at [238, 54] on icon at bounding box center [246, 54] width 20 height 20
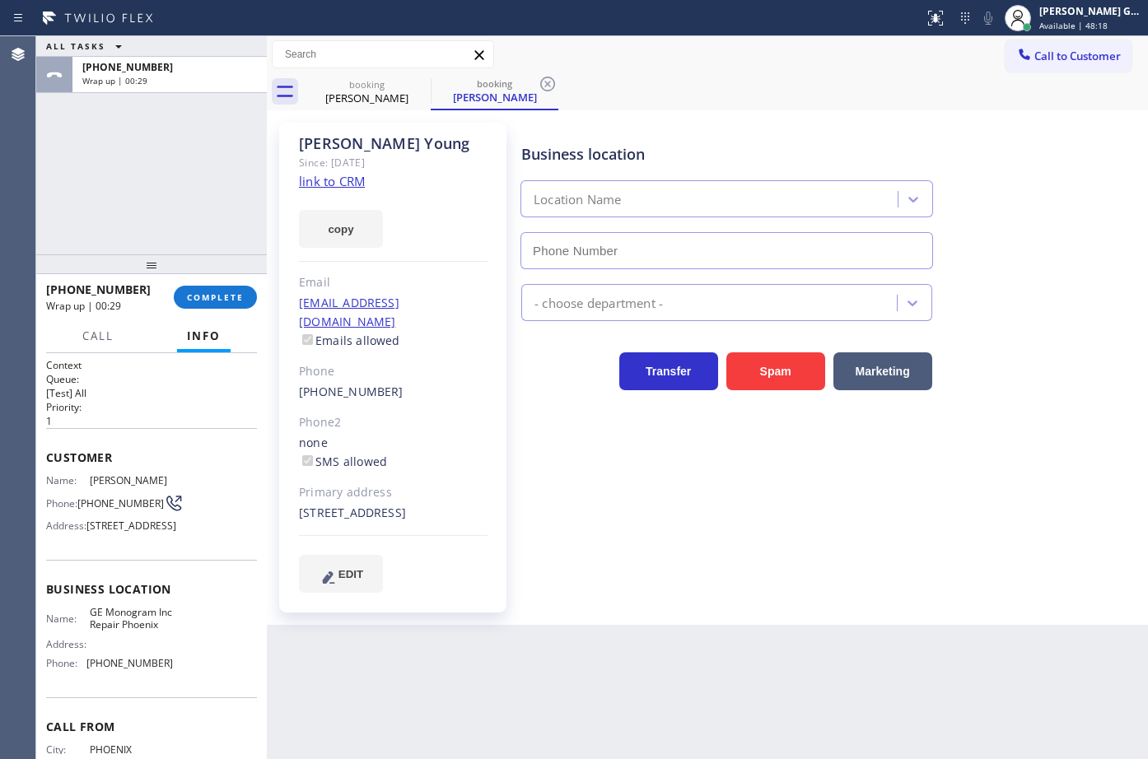
type input "(602) 755-6398"
click at [230, 289] on button "COMPLETE" at bounding box center [215, 297] width 83 height 23
click at [202, 240] on div "ALL TASKS ALL TASKS ACTIVE TASKS TASKS IN WRAP UP +16029096989 Wrap up | 01:12" at bounding box center [151, 145] width 231 height 218
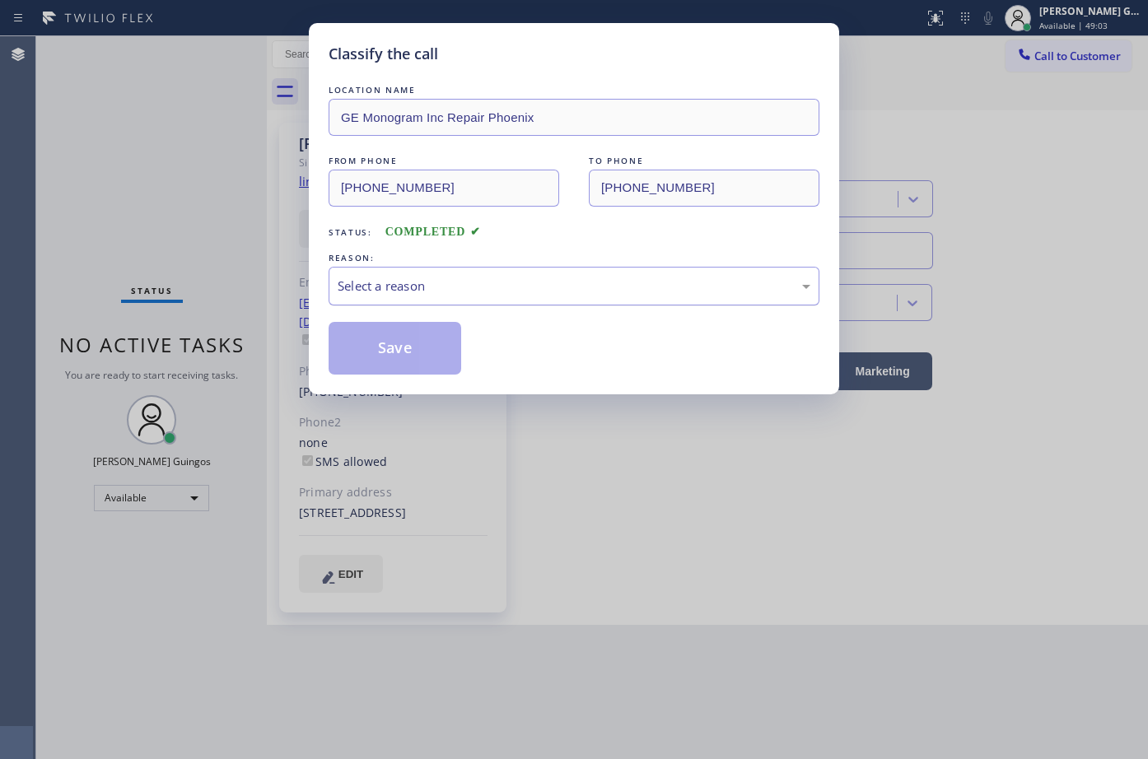
click at [365, 294] on div "Select a reason" at bounding box center [574, 286] width 473 height 19
click at [384, 338] on button "Save" at bounding box center [395, 348] width 133 height 53
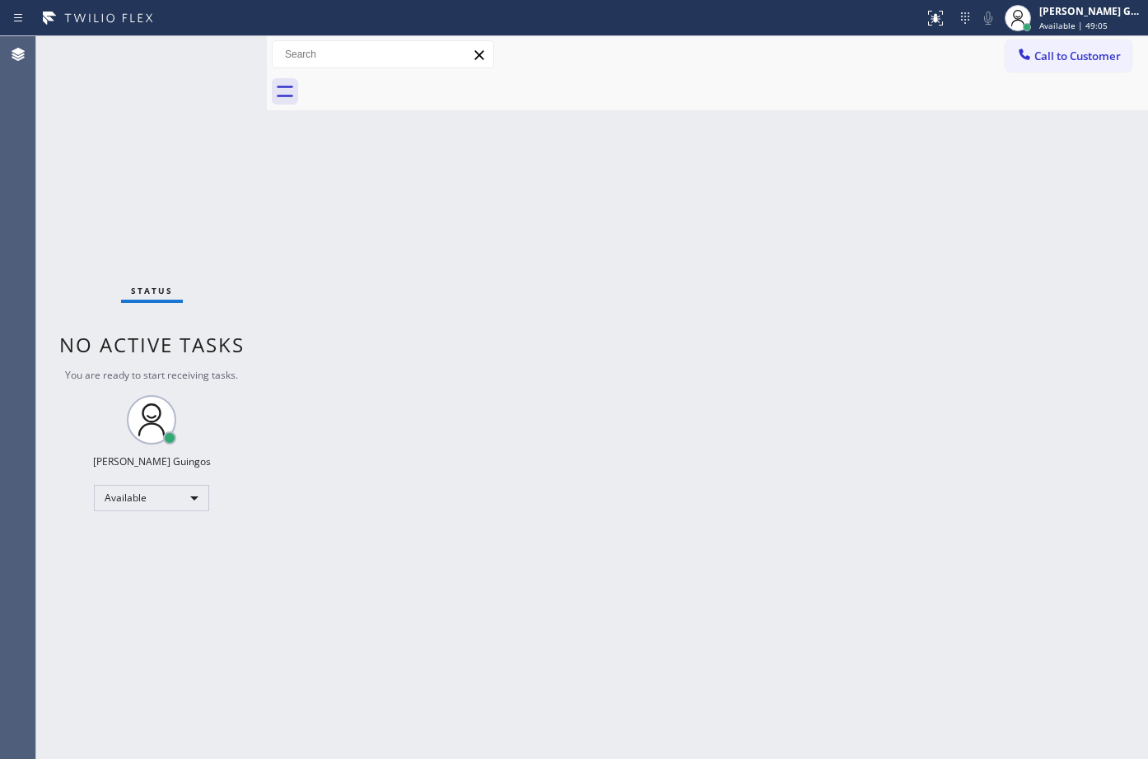
click at [476, 206] on div "Back to Dashboard Change Sender ID Customers Technicians Select a contact Outbo…" at bounding box center [707, 397] width 881 height 723
click at [149, 63] on div "Status No active tasks You are ready to start receiving tasks. [PERSON_NAME] Av…" at bounding box center [151, 397] width 231 height 723
click at [324, 355] on div "Back to Dashboard Change Sender ID Customers Technicians Select a contact Outbo…" at bounding box center [707, 397] width 881 height 723
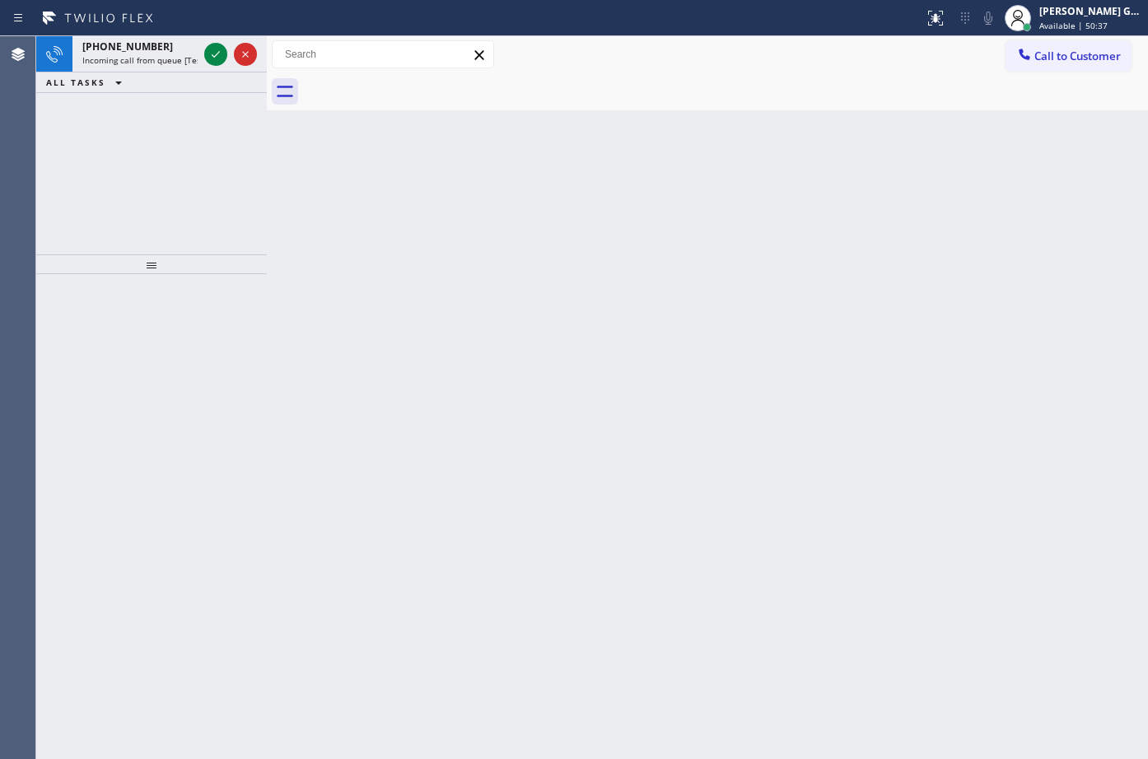
click at [167, 96] on div "+13233870478 Incoming call from queue [Test] All ALL TASKS ALL TASKS ACTIVE TAS…" at bounding box center [151, 145] width 231 height 218
click at [163, 58] on span "Incoming call from queue [Test] All" at bounding box center [150, 60] width 137 height 12
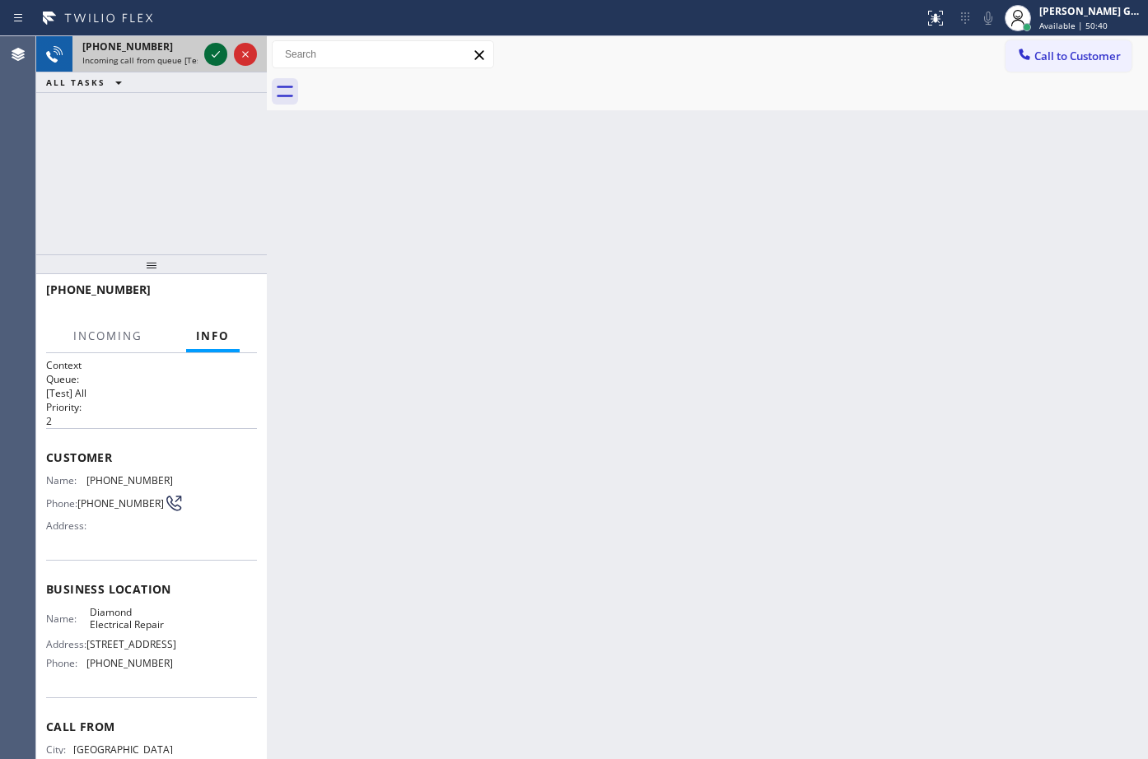
click at [217, 53] on icon at bounding box center [216, 54] width 20 height 20
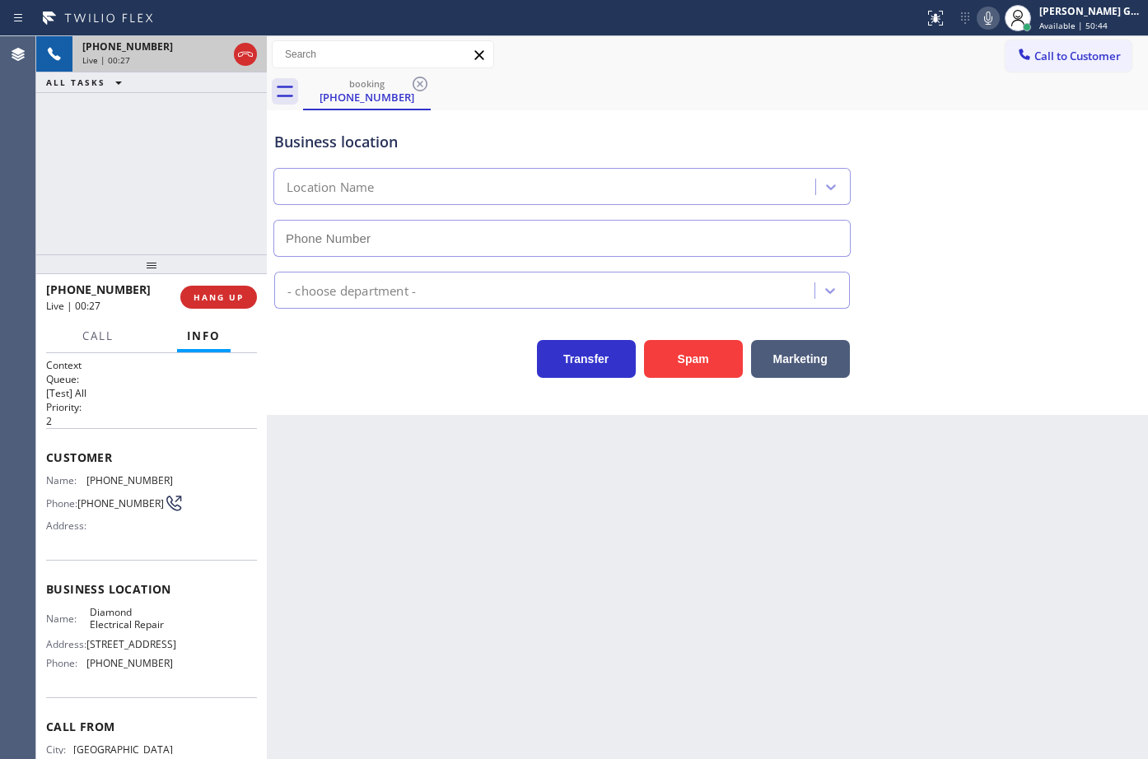
click at [245, 54] on icon at bounding box center [246, 54] width 20 height 20
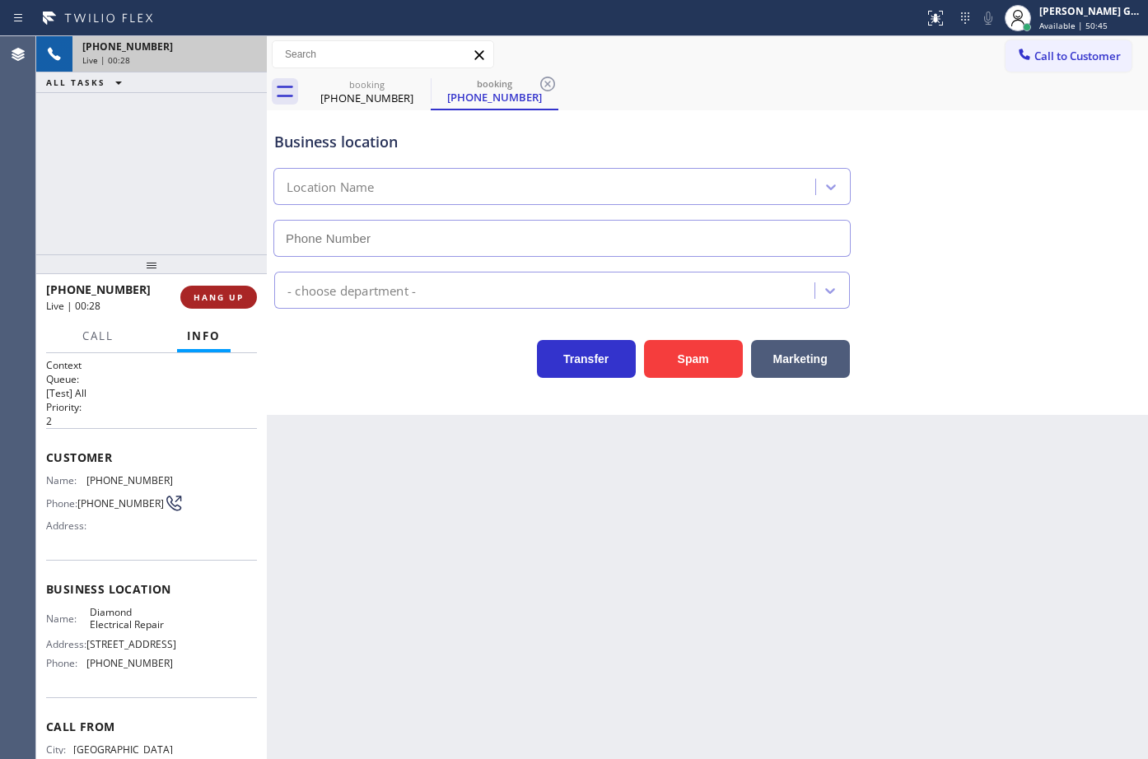
type input "(855) 907-1049"
click at [254, 303] on button "HANG UP" at bounding box center [218, 297] width 77 height 23
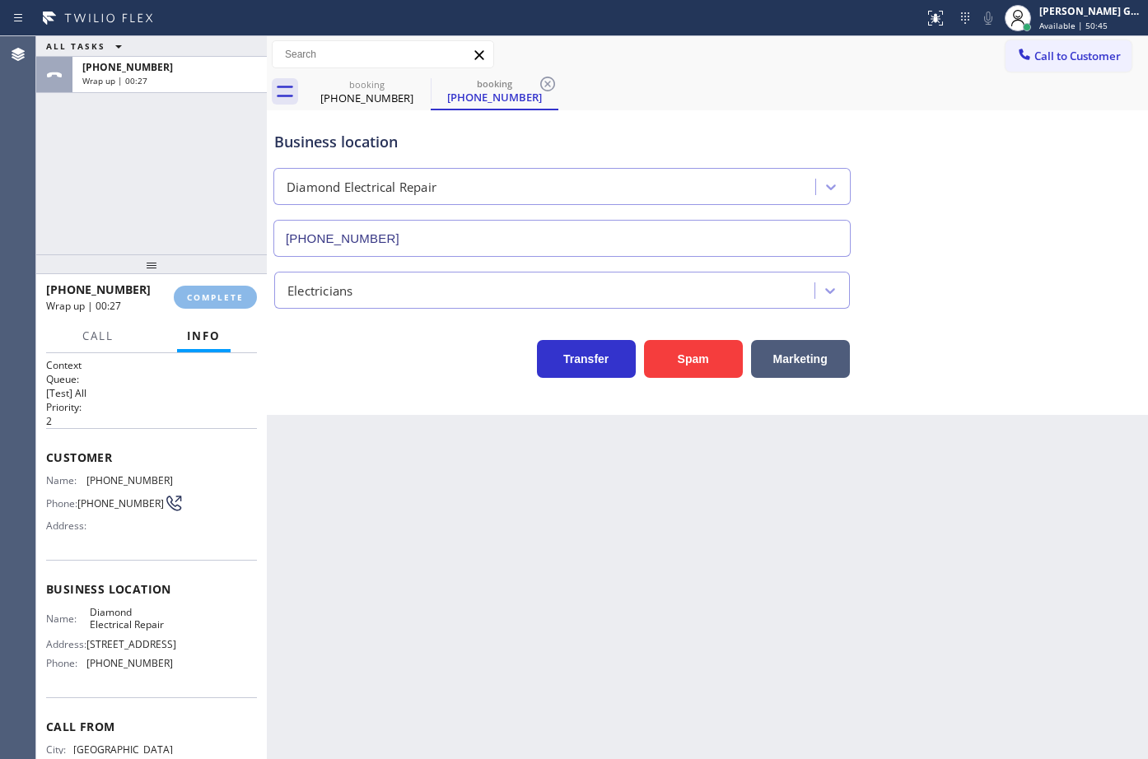
click at [351, 387] on div "Classify the call LOCATION NAME LG Repairs FROM PHONE (805) 775-6807 TO PHONE (…" at bounding box center [592, 397] width 1112 height 723
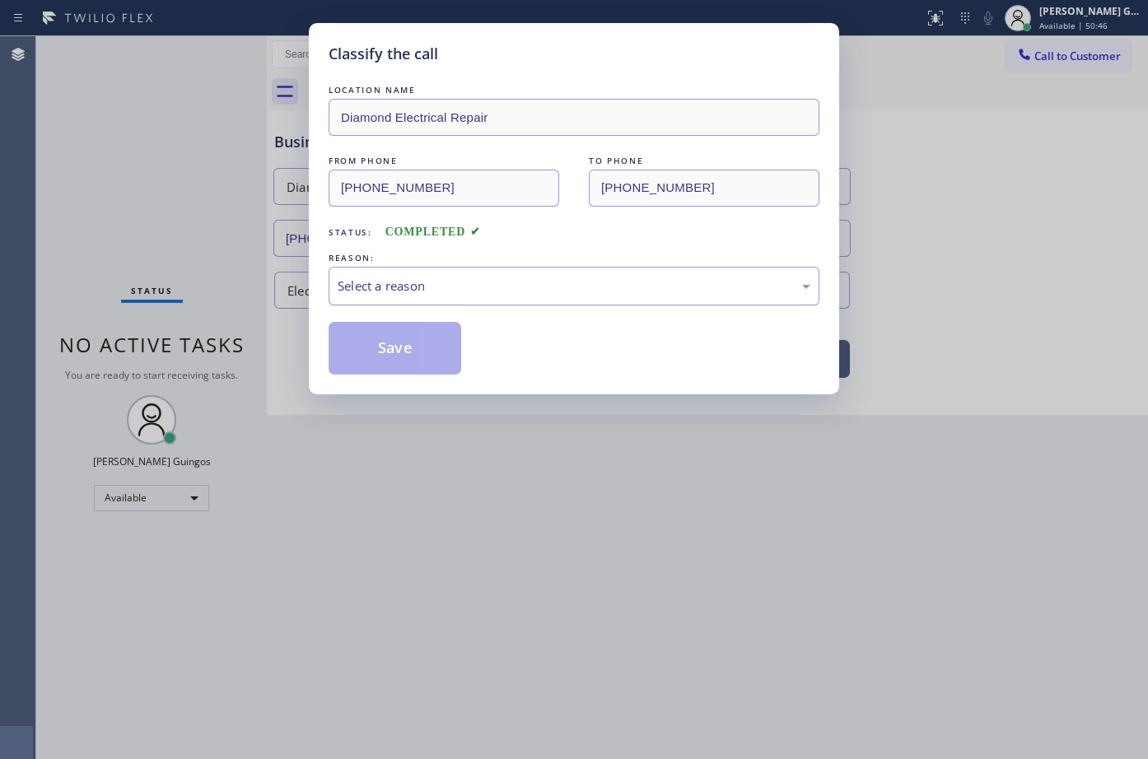
click at [364, 291] on div "Select a reason" at bounding box center [574, 286] width 473 height 19
click at [380, 358] on button "Save" at bounding box center [395, 348] width 133 height 53
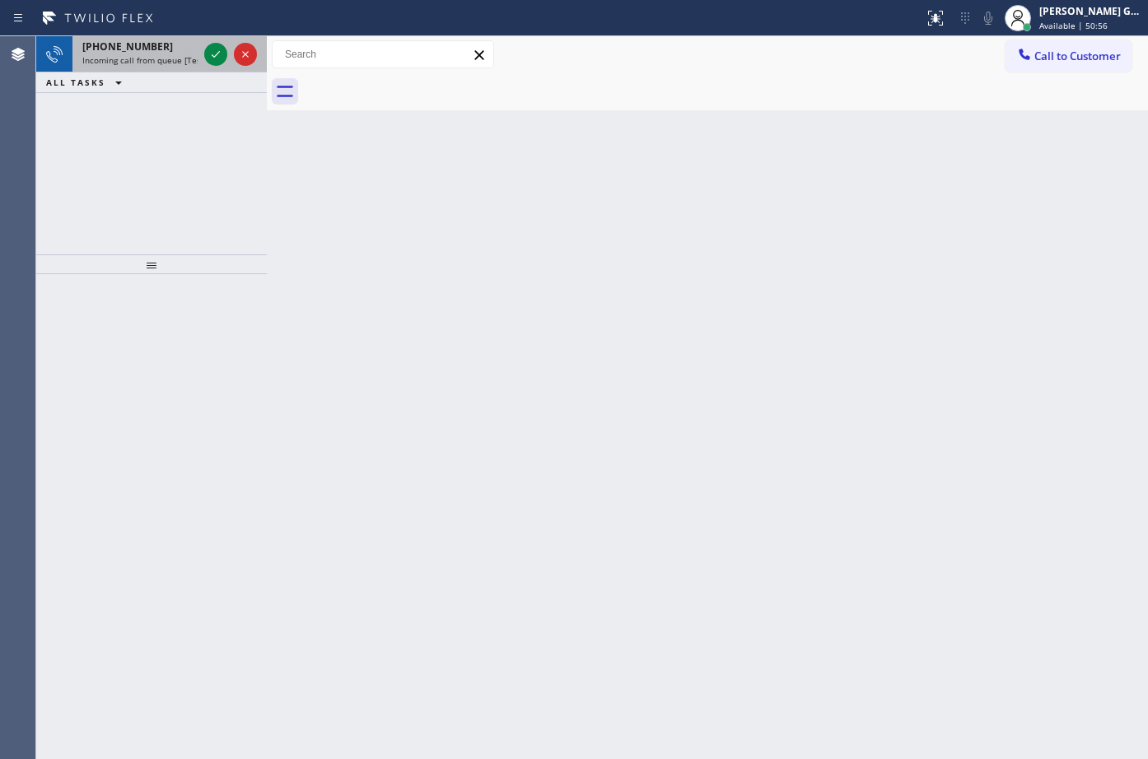
click at [159, 53] on div "+17346352380" at bounding box center [139, 47] width 115 height 14
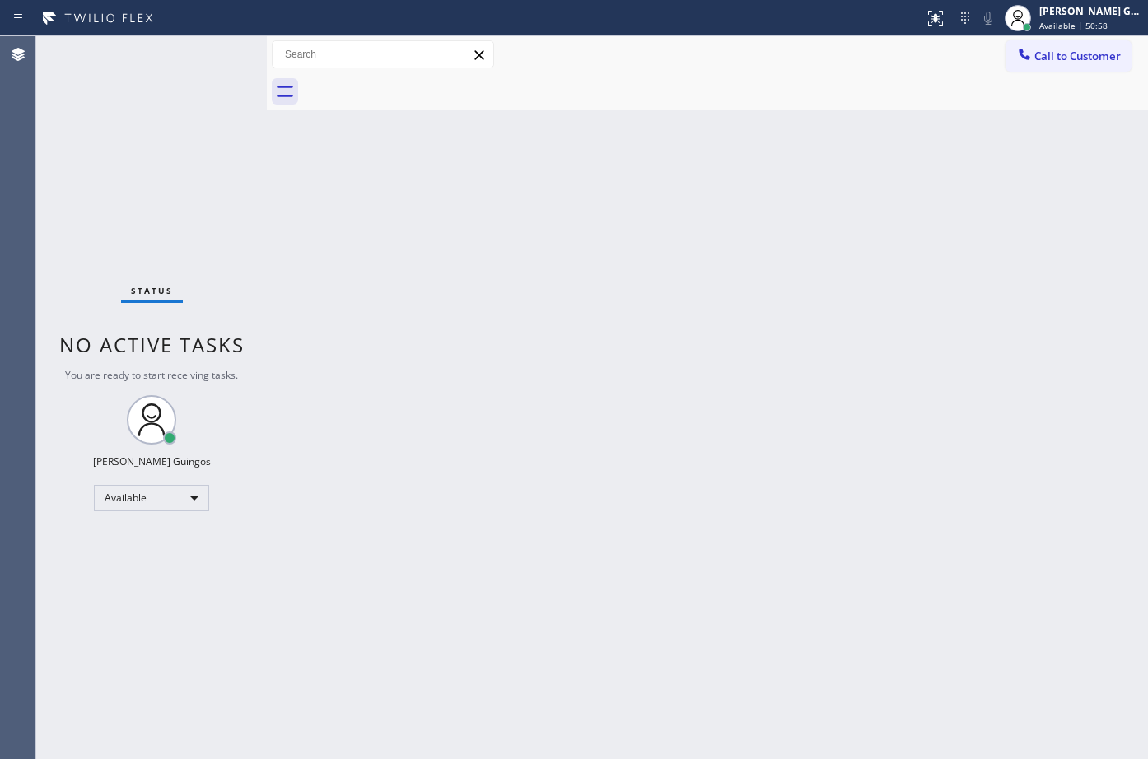
click at [473, 296] on div "Back to Dashboard Change Sender ID Customers Technicians Select a contact Outbo…" at bounding box center [707, 397] width 881 height 723
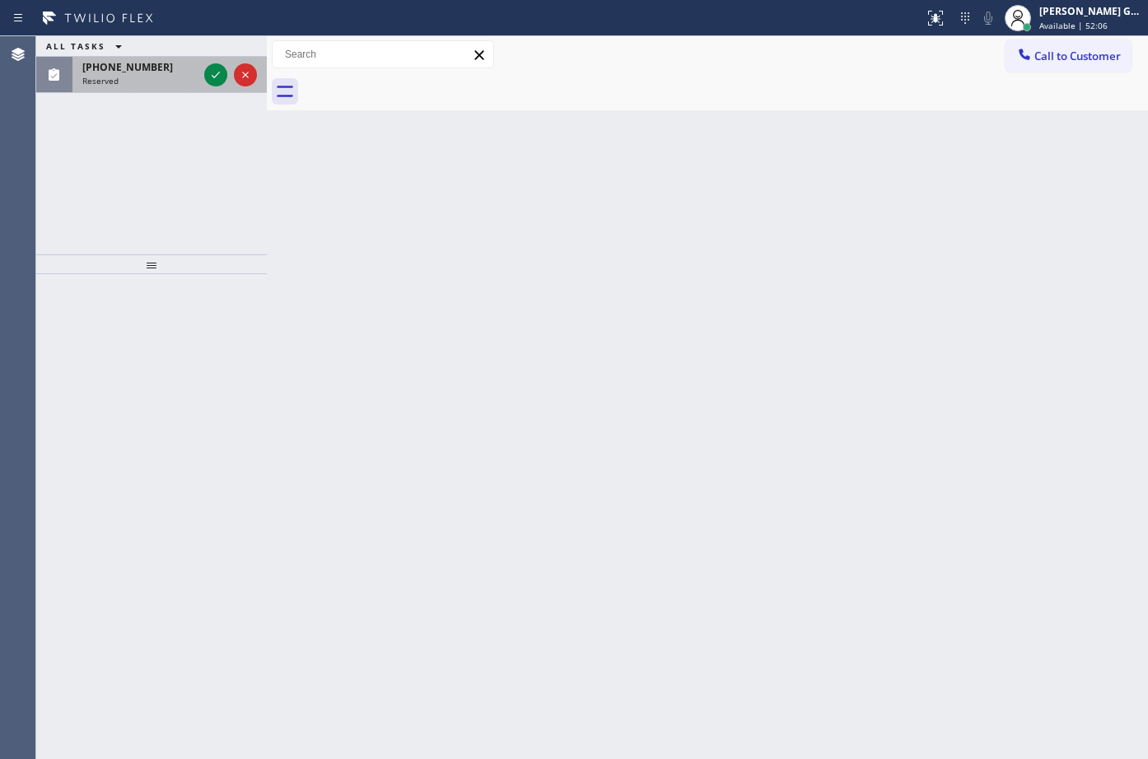
click at [149, 58] on div "ALL TASKS ALL TASKS ACTIVE TASKS TASKS IN WRAP UP (562) 320-2927 Reserved" at bounding box center [151, 64] width 231 height 57
drag, startPoint x: 159, startPoint y: 68, endPoint x: 175, endPoint y: 72, distance: 16.2
click at [161, 69] on div "(562) 320-2927" at bounding box center [139, 67] width 115 height 14
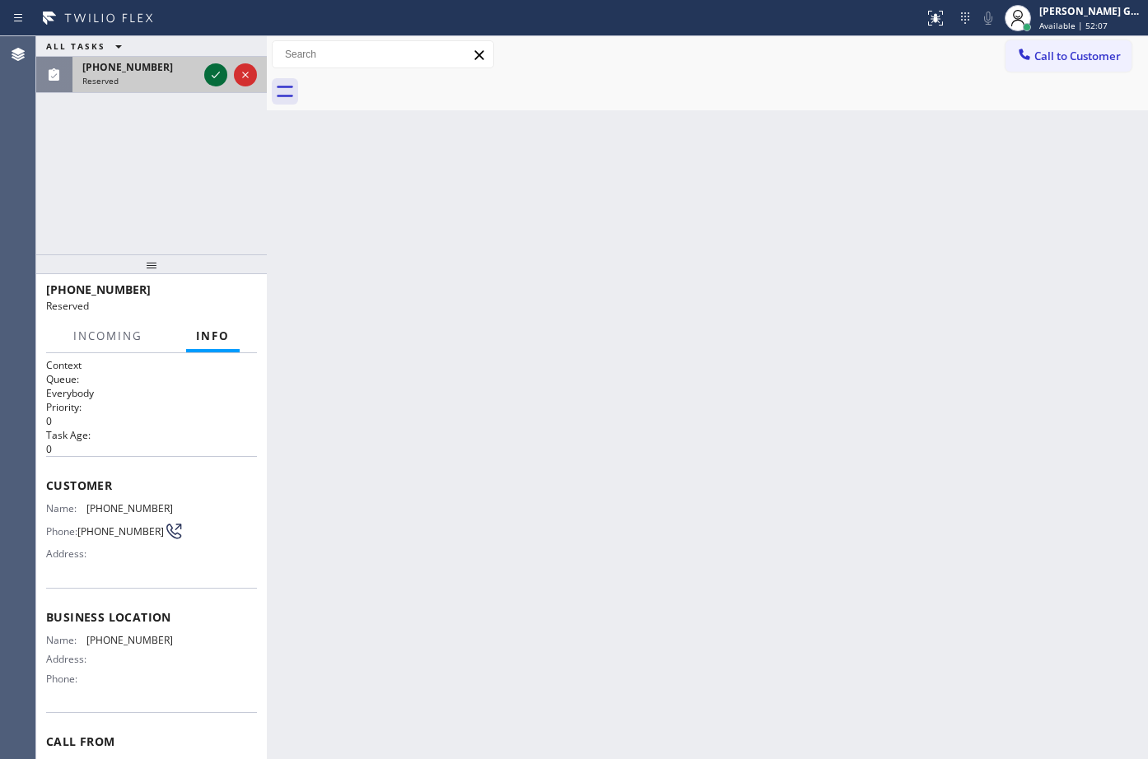
click at [220, 80] on icon at bounding box center [216, 75] width 20 height 20
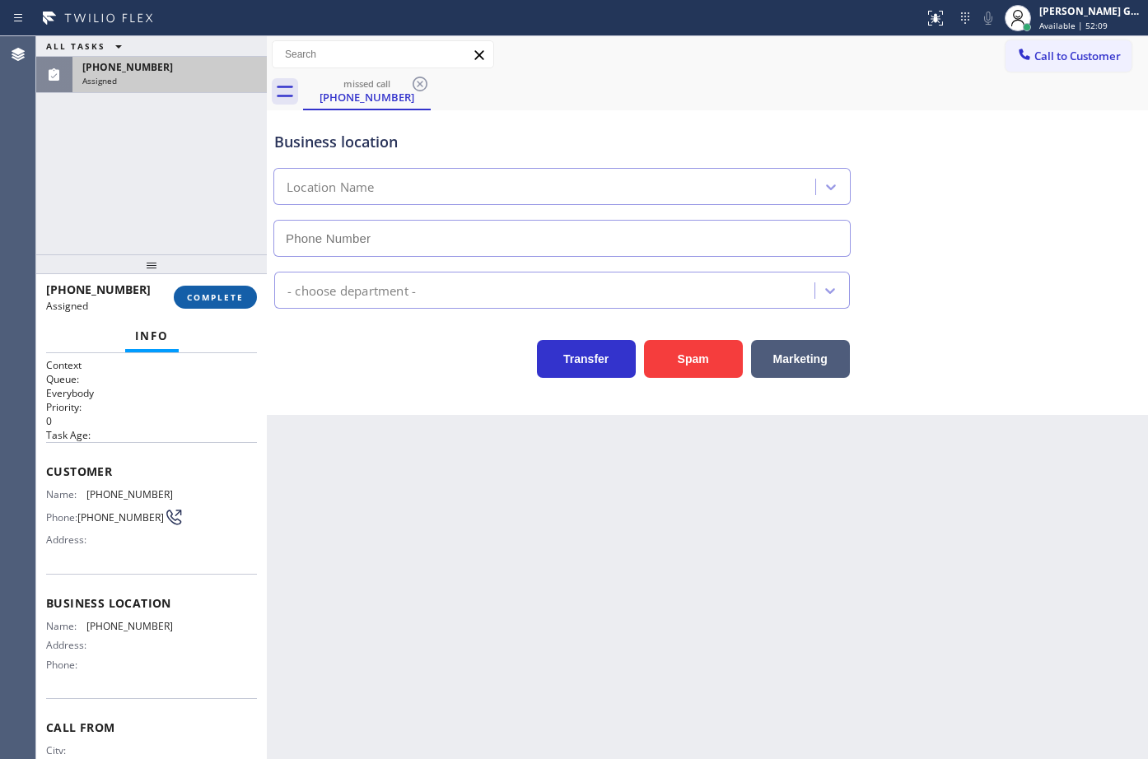
click at [241, 295] on span "COMPLETE" at bounding box center [215, 298] width 57 height 12
click at [282, 350] on div "Transfer Spam Marketing" at bounding box center [562, 355] width 582 height 46
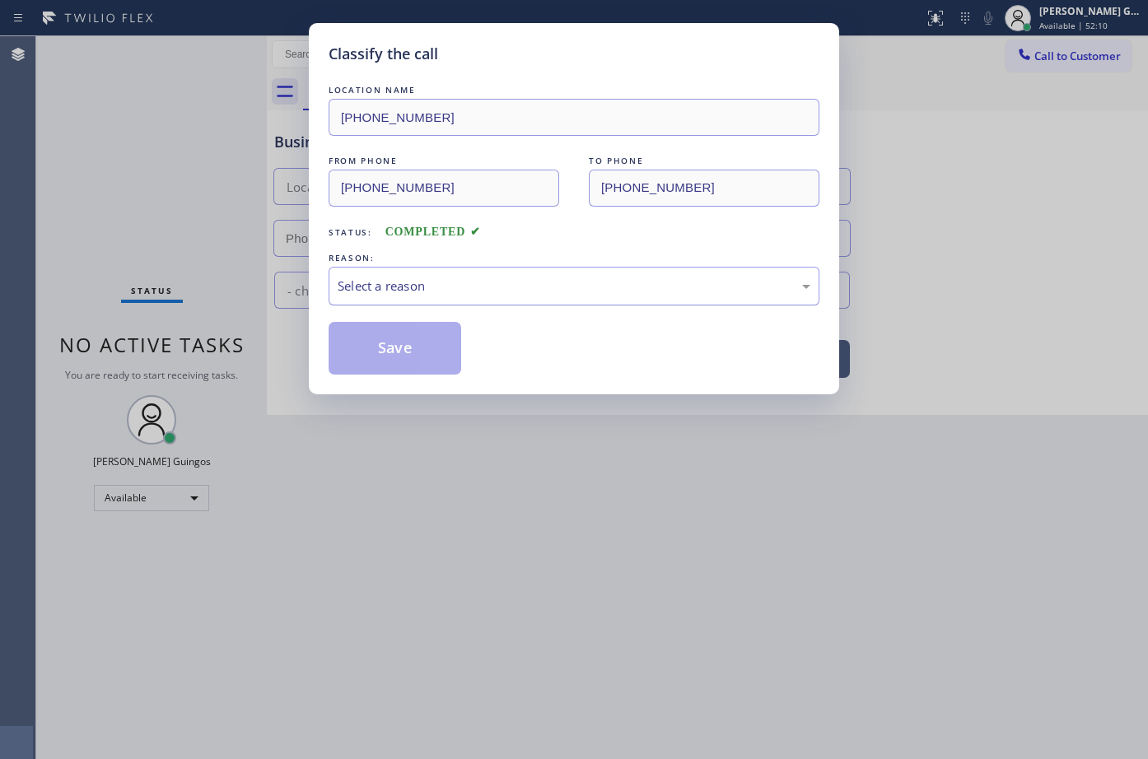
click at [385, 288] on div "Select a reason" at bounding box center [574, 286] width 473 height 19
click at [387, 345] on button "Save" at bounding box center [395, 348] width 133 height 53
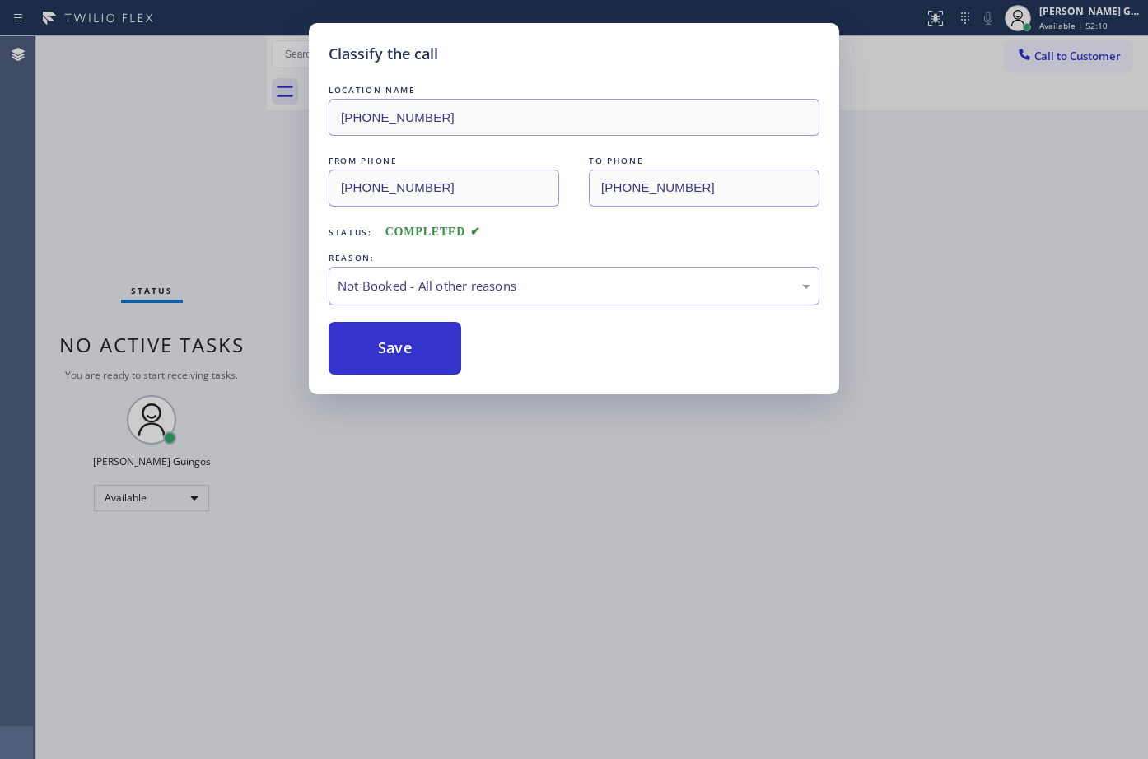
click at [387, 345] on button "Save" at bounding box center [395, 348] width 133 height 53
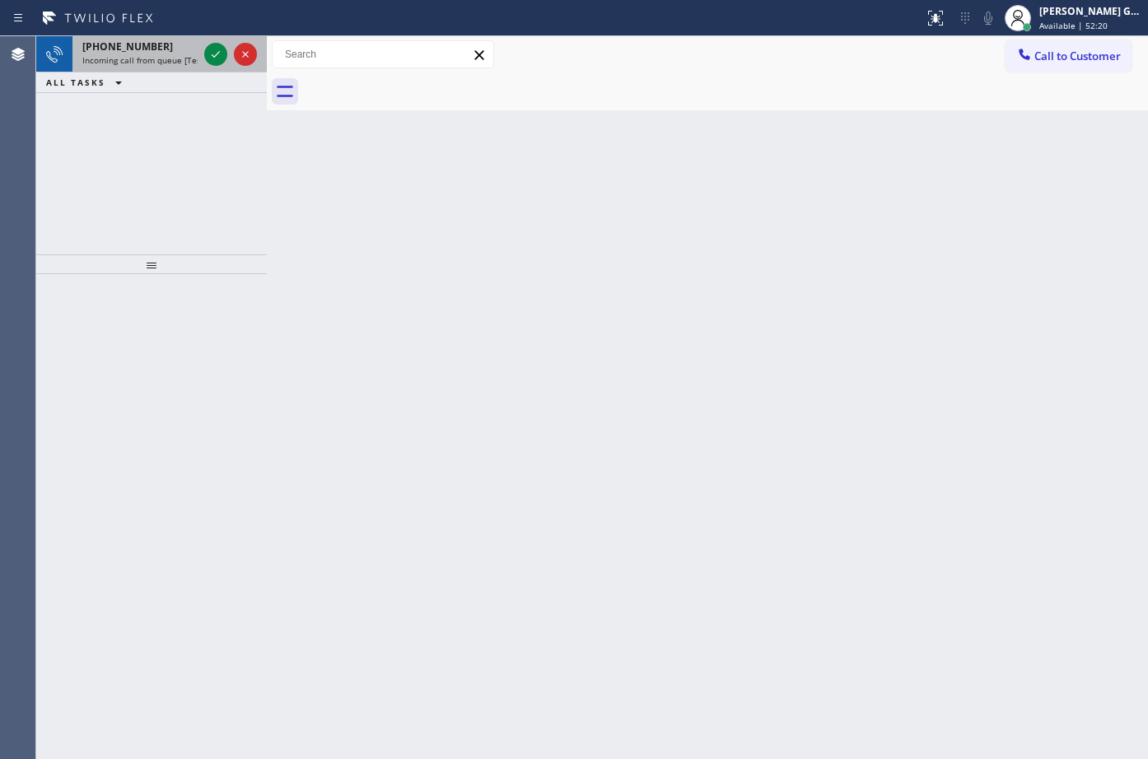
click at [160, 52] on div "+12093135443" at bounding box center [139, 47] width 115 height 14
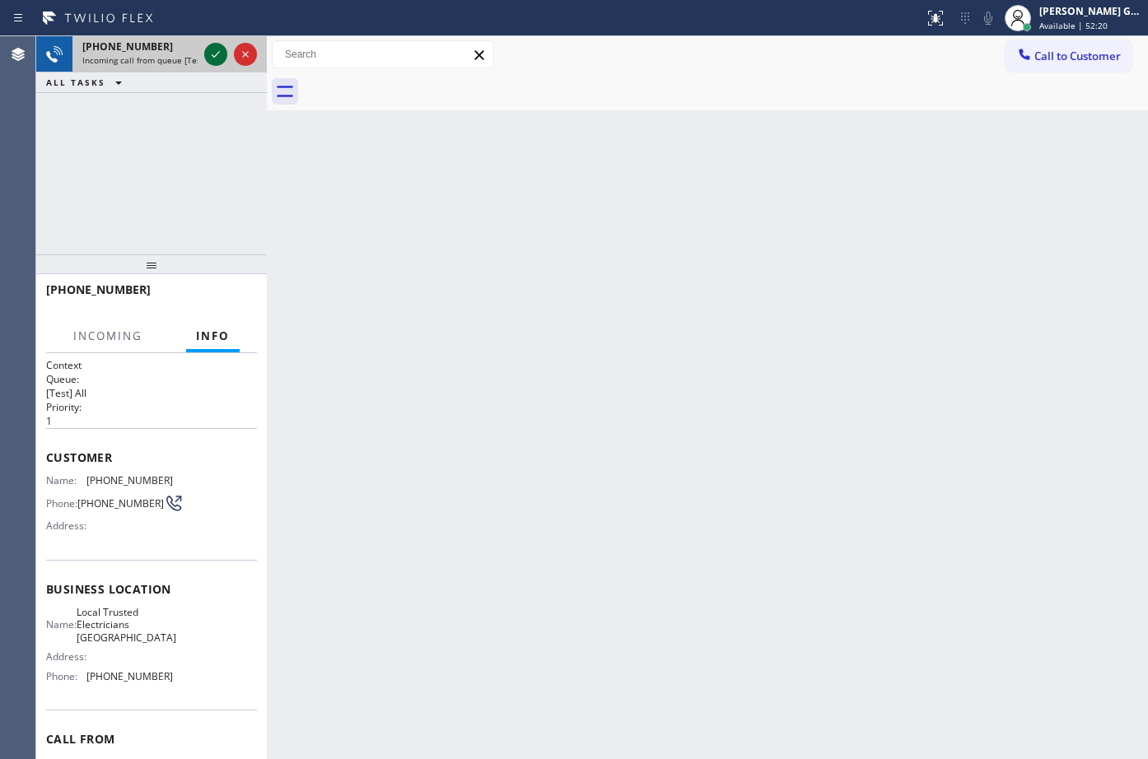
click at [212, 53] on icon at bounding box center [216, 54] width 20 height 20
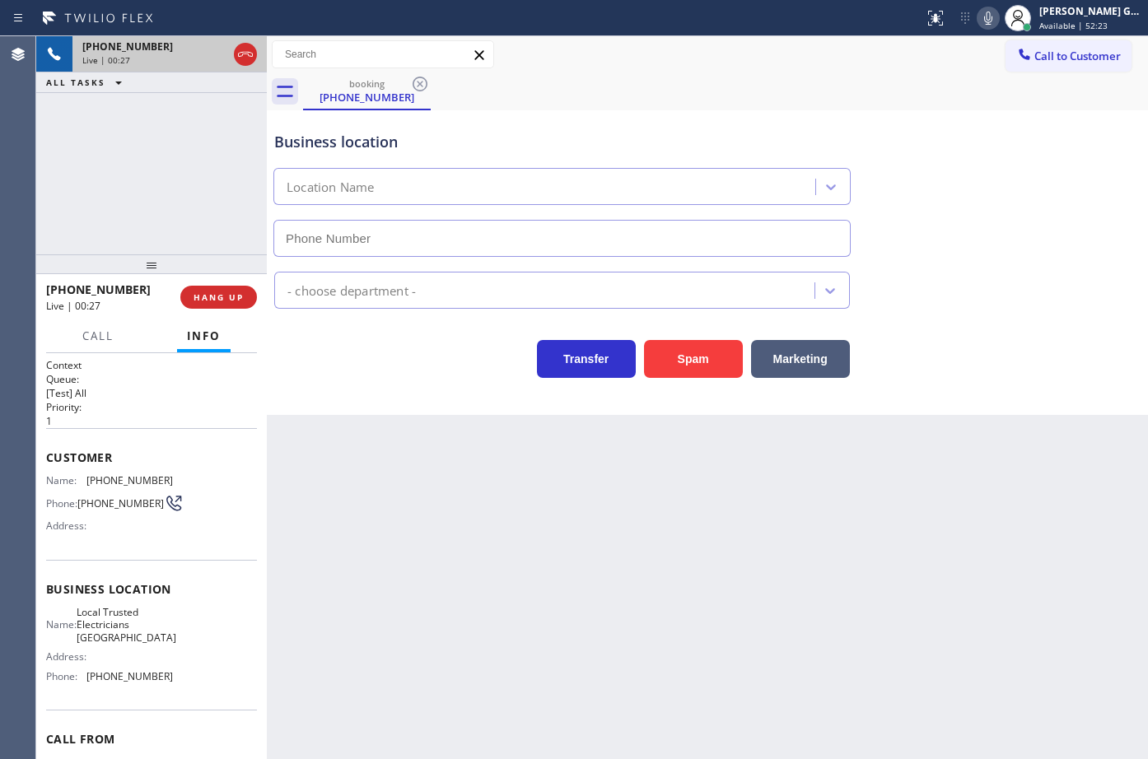
type input "(805) 222-7117"
click at [245, 53] on icon at bounding box center [246, 54] width 20 height 20
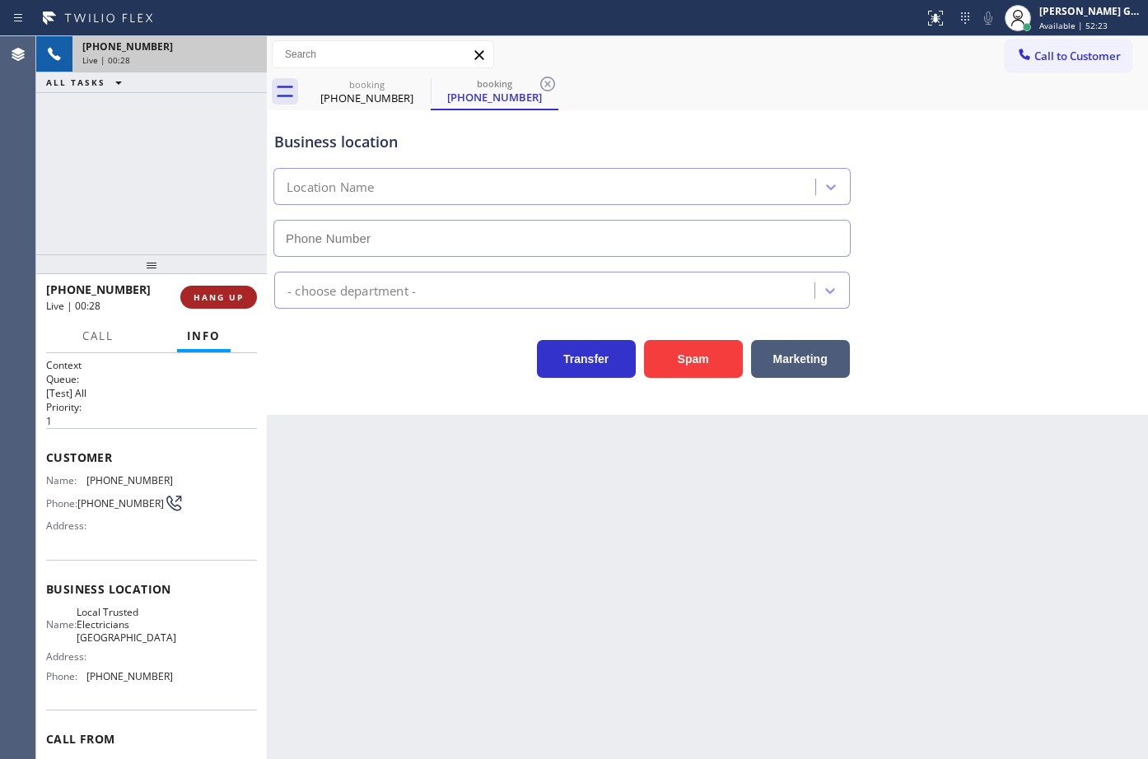
type input "(805) 222-7117"
click at [224, 297] on span "HANG UP" at bounding box center [219, 298] width 50 height 12
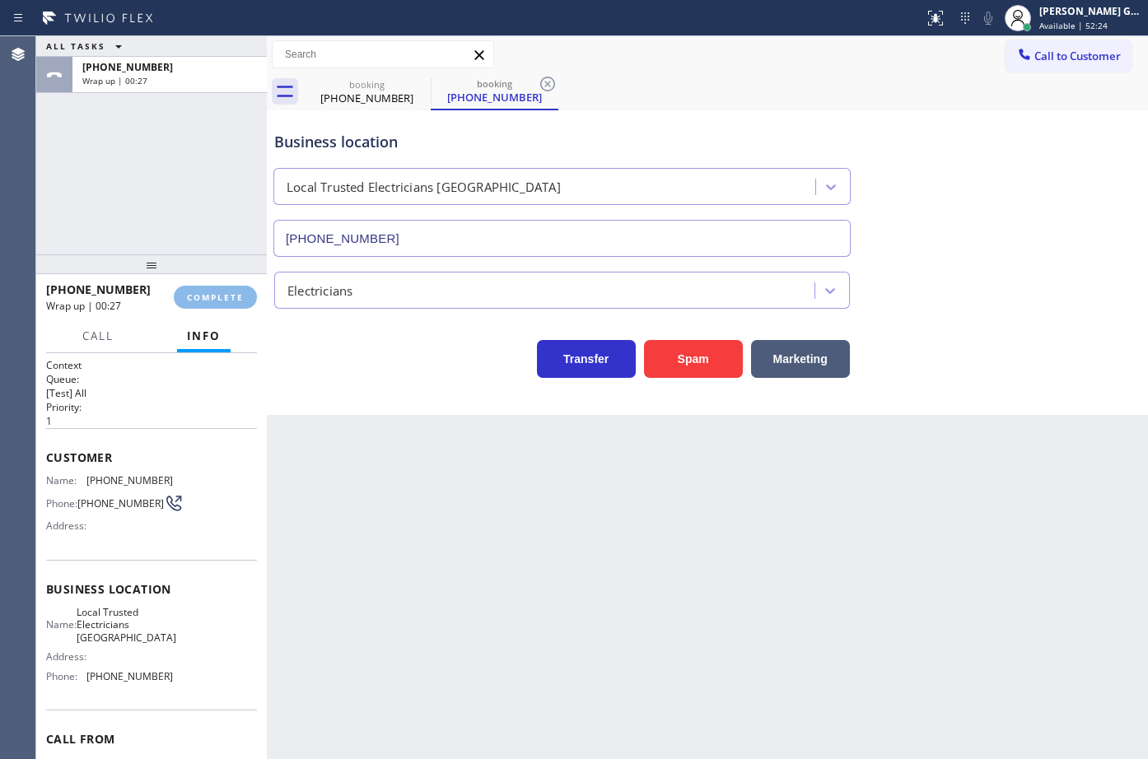
click at [394, 411] on div "Business location Local Trusted Electricians Mission Canyon (805) 222-7117 Elec…" at bounding box center [707, 262] width 881 height 305
click at [338, 254] on input "(805) 222-7117" at bounding box center [561, 238] width 577 height 37
click at [235, 298] on span "COMPLETE" at bounding box center [215, 298] width 57 height 12
click at [424, 438] on div "Back to Dashboard Change Sender ID Customers Technicians Select a contact Outbo…" at bounding box center [707, 397] width 881 height 723
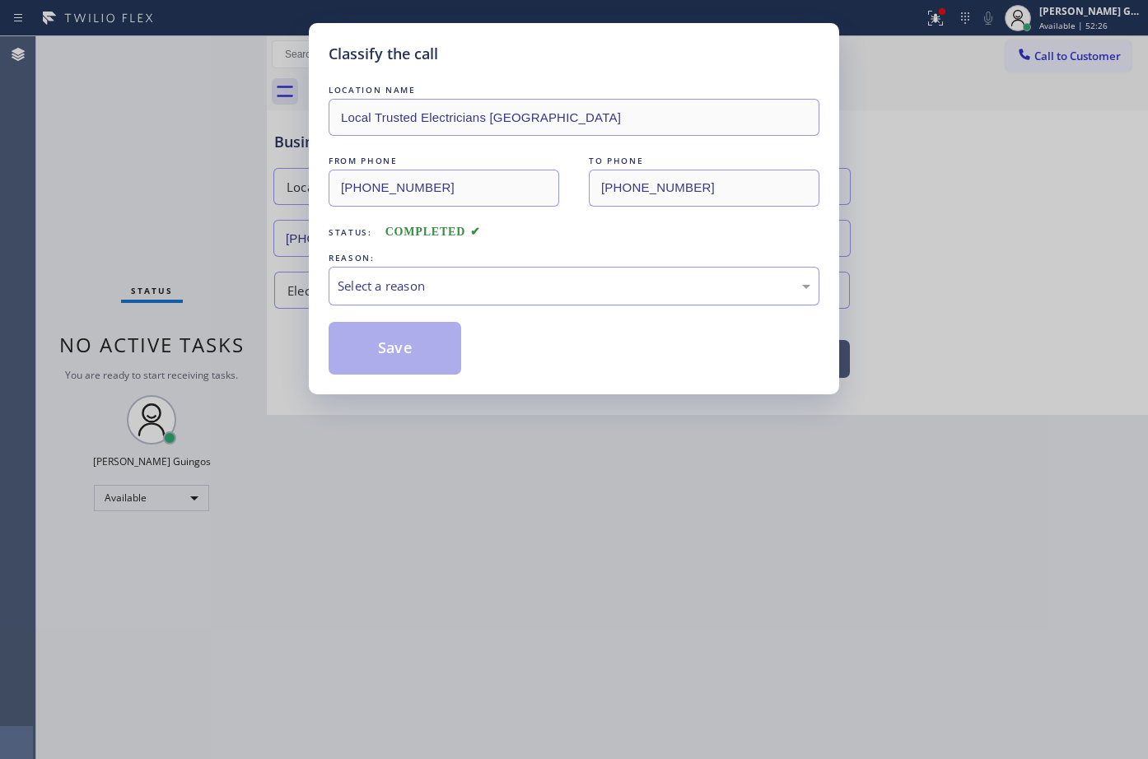
click at [387, 283] on div "Select a reason" at bounding box center [574, 286] width 473 height 19
click at [387, 335] on button "Save" at bounding box center [395, 348] width 133 height 53
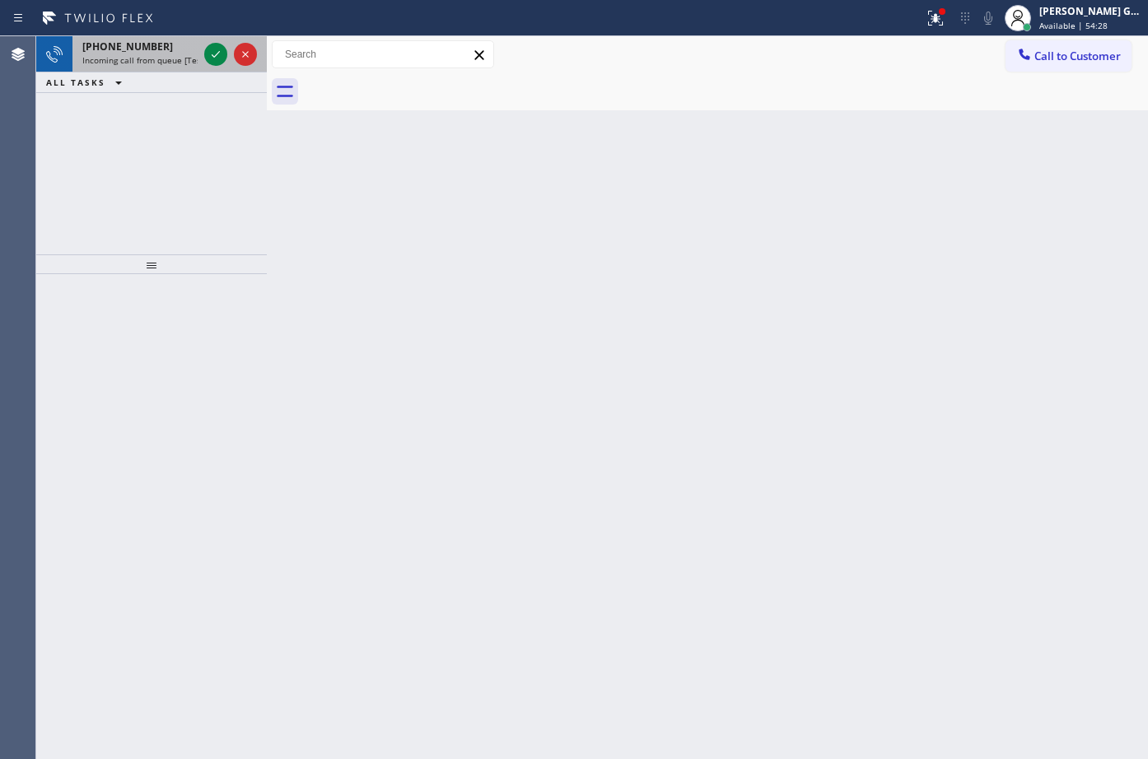
drag, startPoint x: 166, startPoint y: 36, endPoint x: 184, endPoint y: 49, distance: 22.4
click at [166, 37] on div "+18478264064 Incoming call from queue [Test] All" at bounding box center [136, 54] width 128 height 36
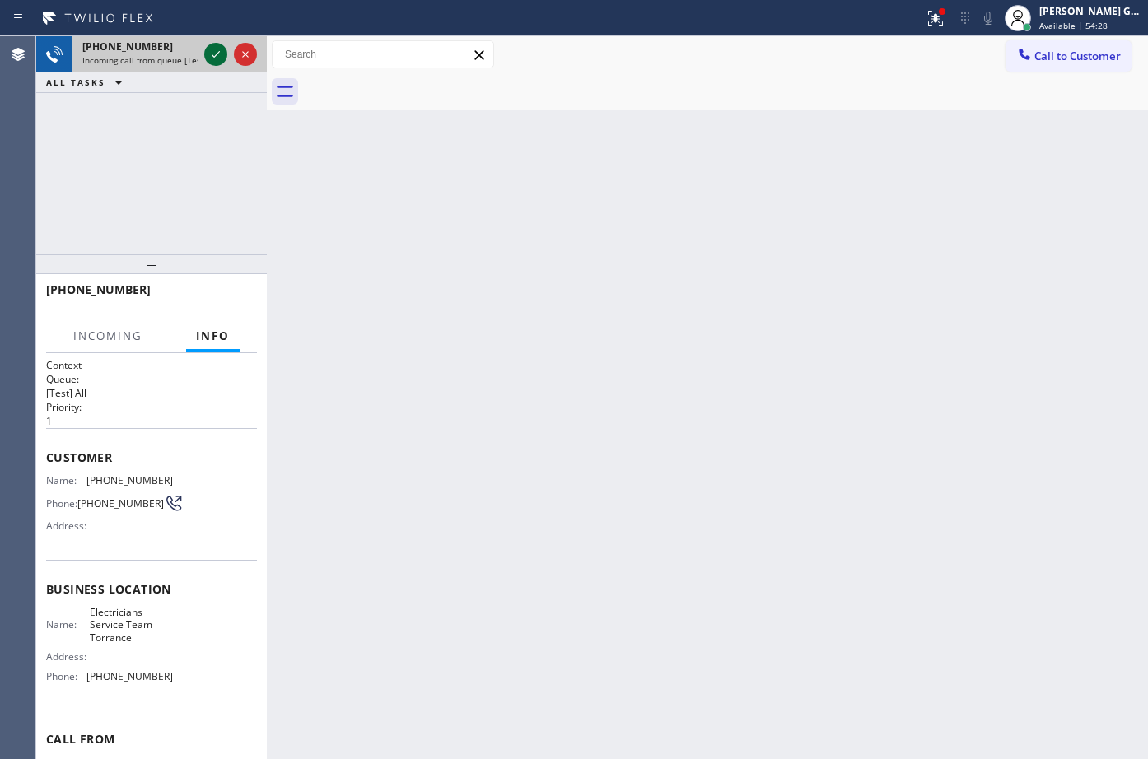
click at [211, 54] on icon at bounding box center [216, 54] width 20 height 20
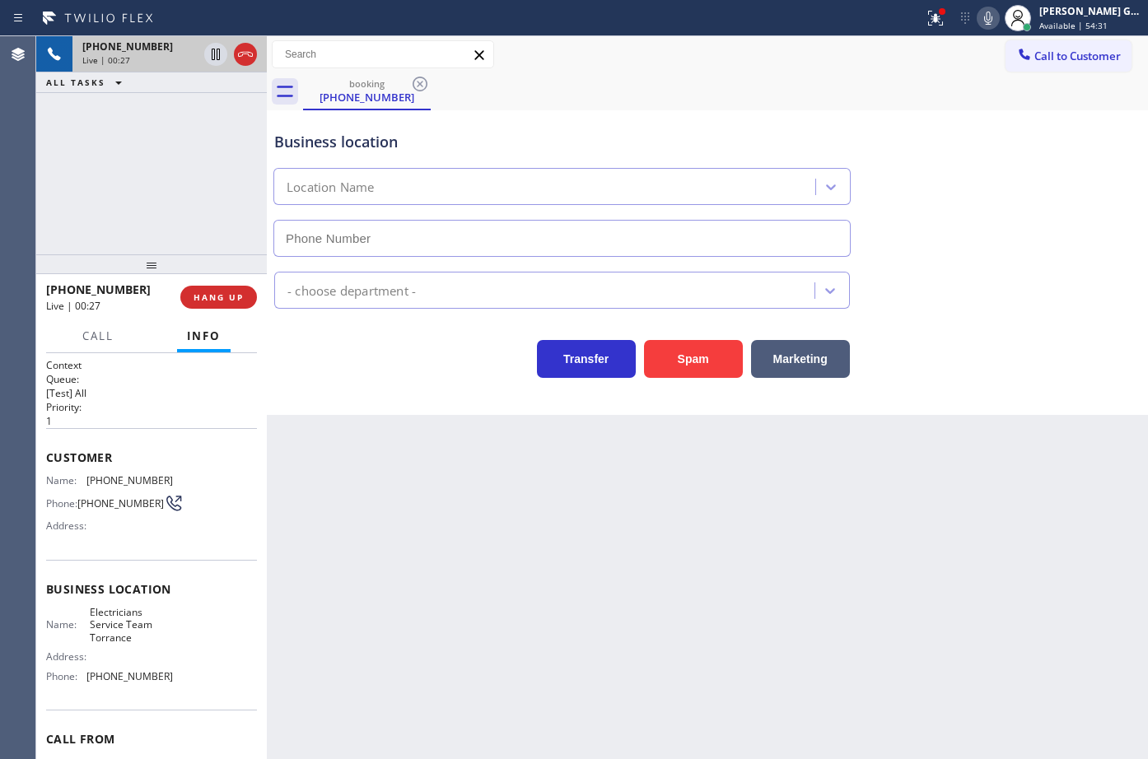
click at [252, 53] on icon at bounding box center [246, 54] width 20 height 20
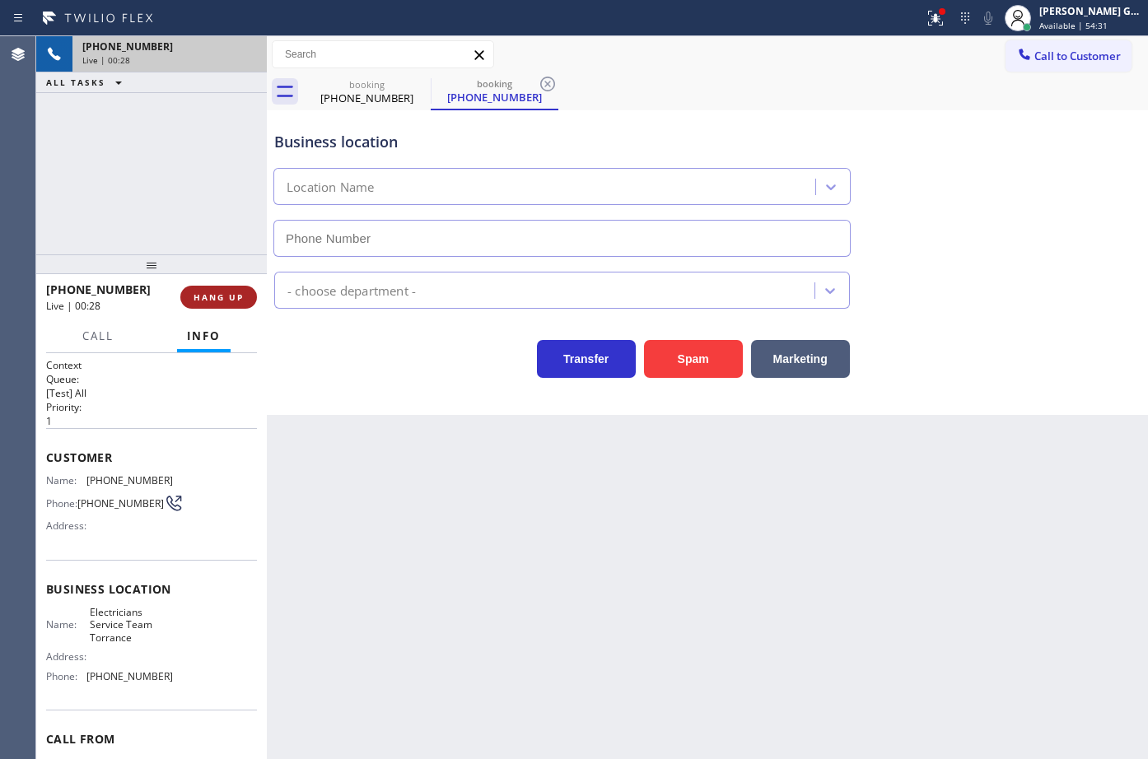
type input "(424) 349-7844"
drag, startPoint x: 245, startPoint y: 292, endPoint x: 248, endPoint y: 300, distance: 8.9
click at [245, 292] on button "HANG UP" at bounding box center [218, 297] width 77 height 23
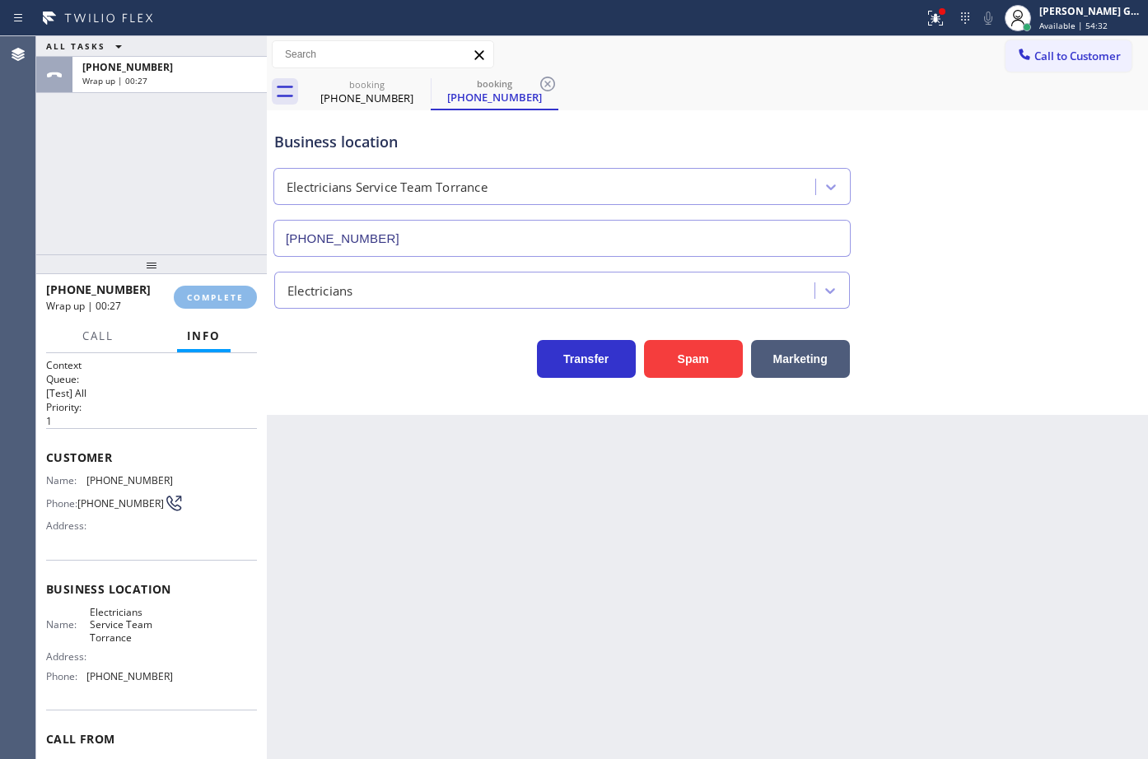
click at [332, 356] on div "Transfer Spam Marketing" at bounding box center [562, 355] width 582 height 46
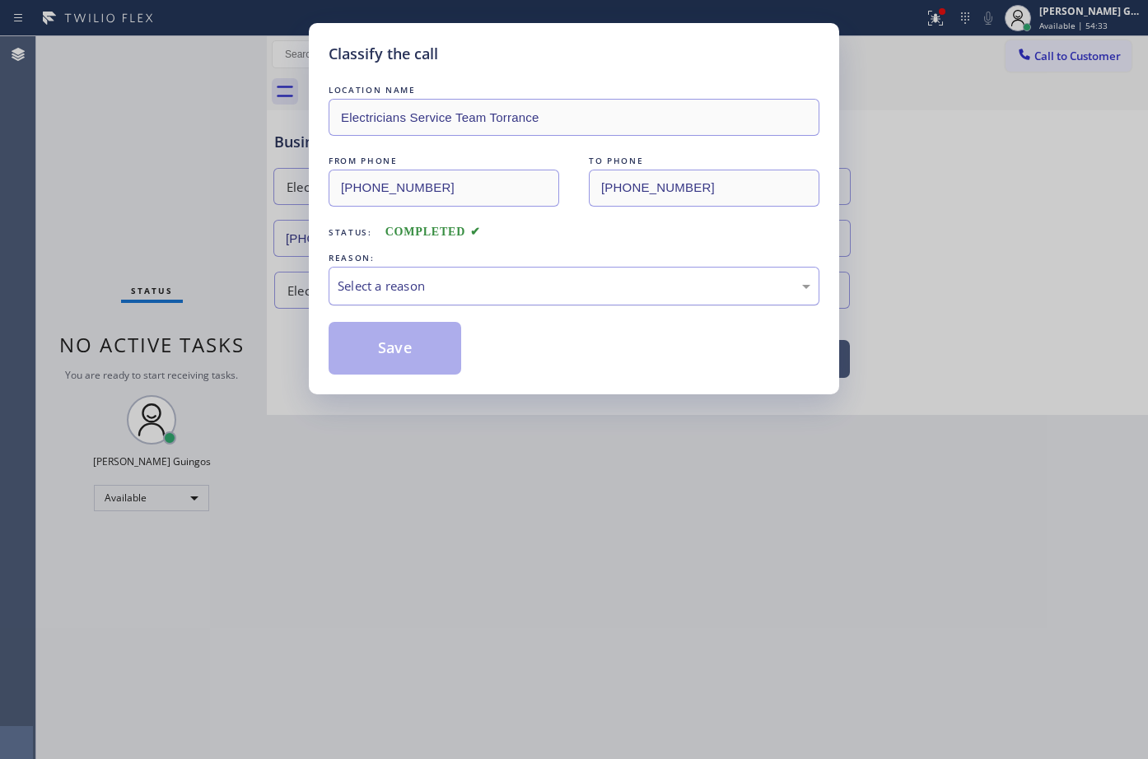
drag, startPoint x: 371, startPoint y: 287, endPoint x: 374, endPoint y: 300, distance: 13.4
click at [372, 290] on div "Select a reason" at bounding box center [574, 286] width 473 height 19
drag, startPoint x: 382, startPoint y: 282, endPoint x: 382, endPoint y: 292, distance: 9.1
click at [382, 292] on div "New Customer - Booked" at bounding box center [574, 286] width 473 height 19
click at [381, 350] on button "Save" at bounding box center [395, 348] width 133 height 53
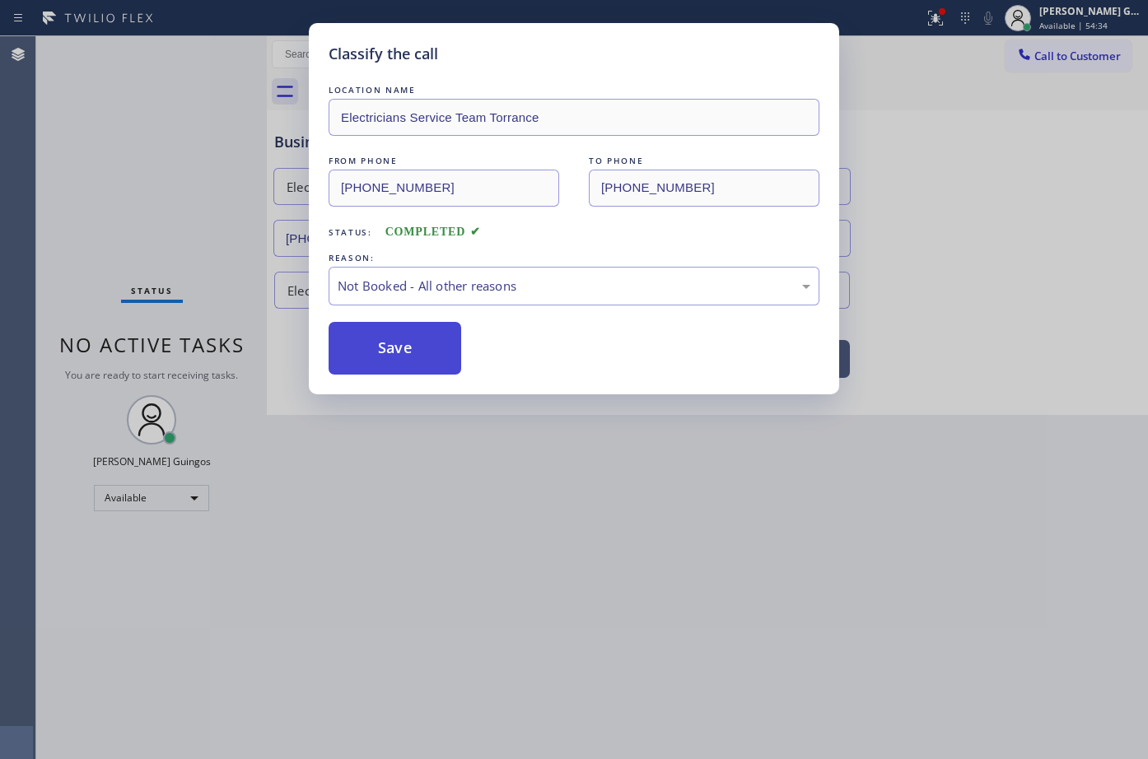
click at [381, 350] on button "Save" at bounding box center [395, 348] width 133 height 53
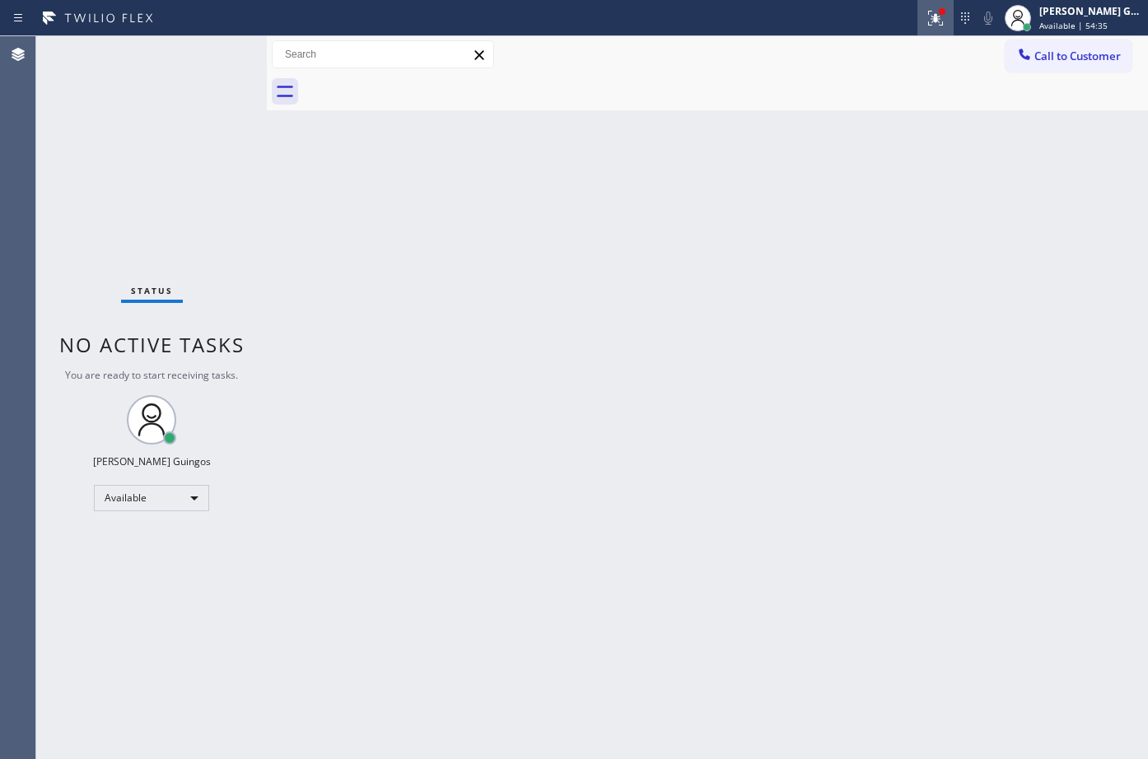
click at [935, 17] on icon at bounding box center [936, 18] width 20 height 20
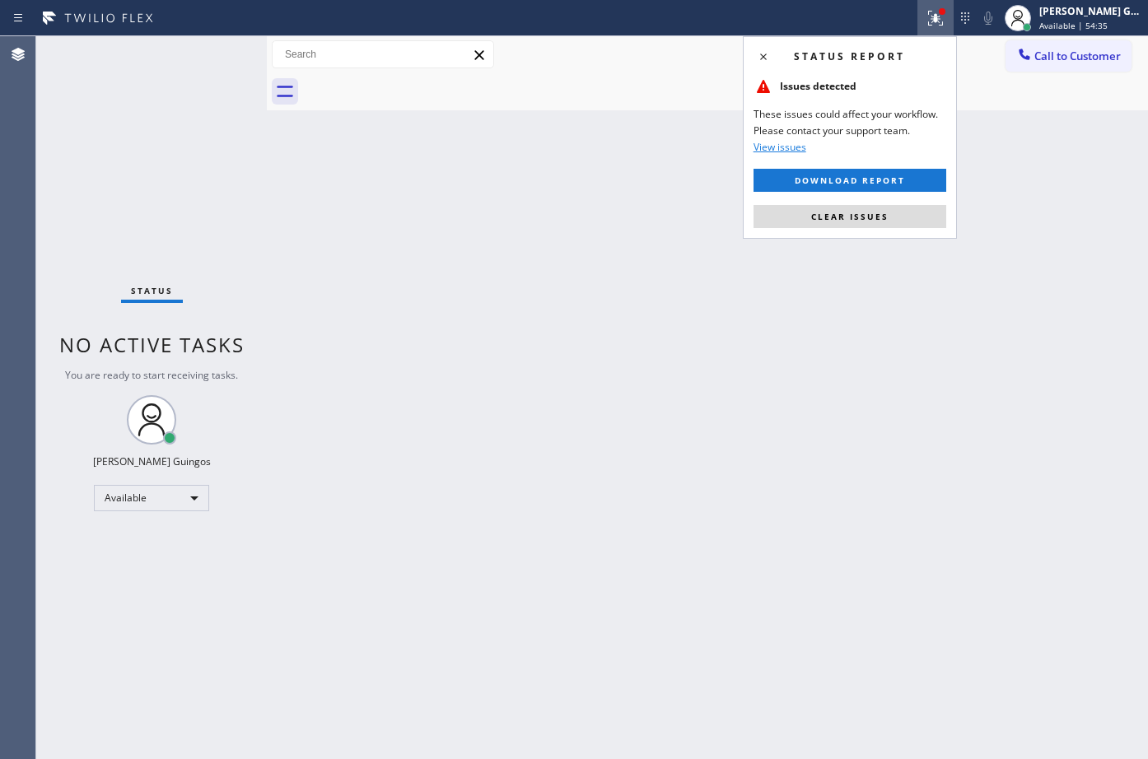
click at [909, 217] on button "Clear issues" at bounding box center [850, 216] width 193 height 23
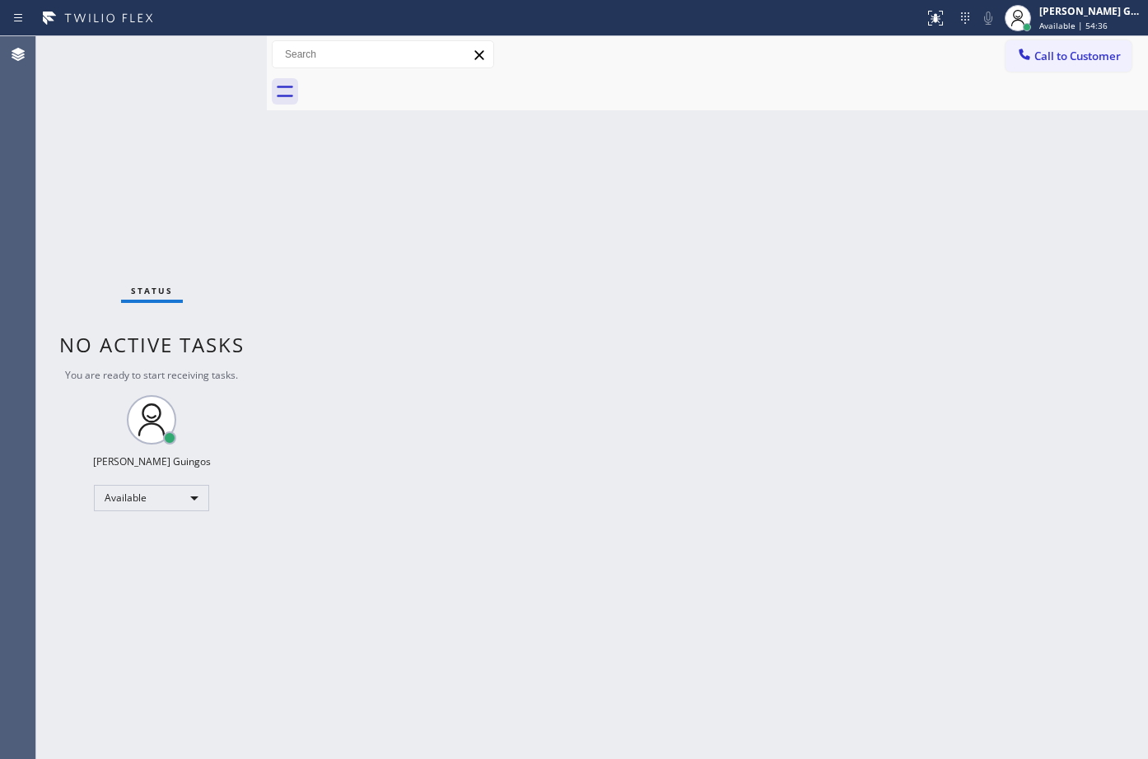
click at [908, 217] on div "Back to Dashboard Change Sender ID Customers Technicians Select a contact Outbo…" at bounding box center [707, 397] width 881 height 723
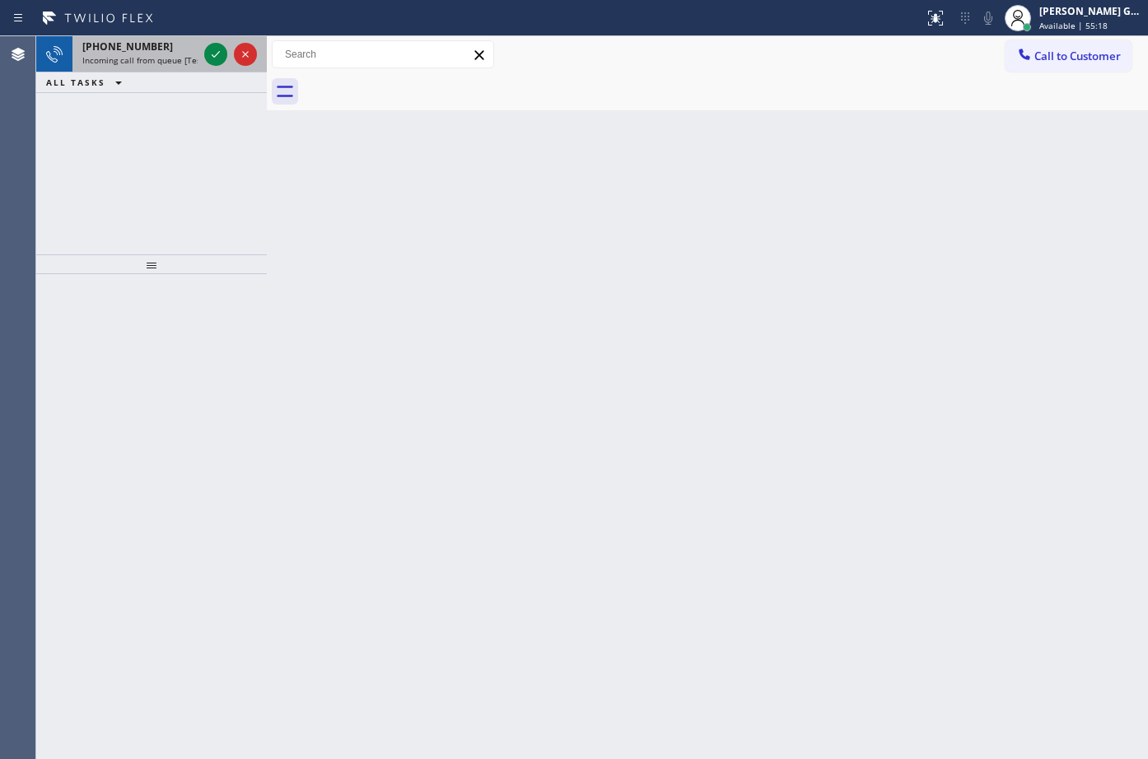
drag, startPoint x: 96, startPoint y: 56, endPoint x: 152, endPoint y: 55, distance: 56.0
click at [115, 58] on span "Incoming call from queue [Test] All" at bounding box center [150, 60] width 137 height 12
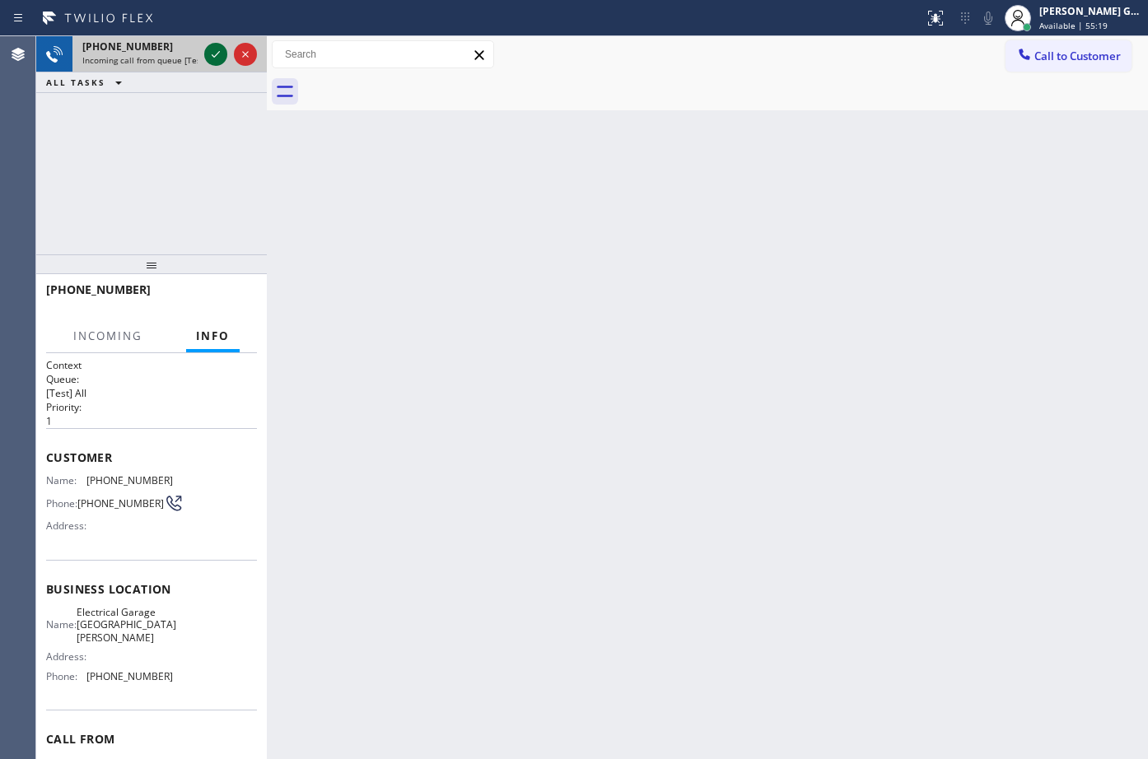
click at [217, 55] on icon at bounding box center [216, 54] width 8 height 7
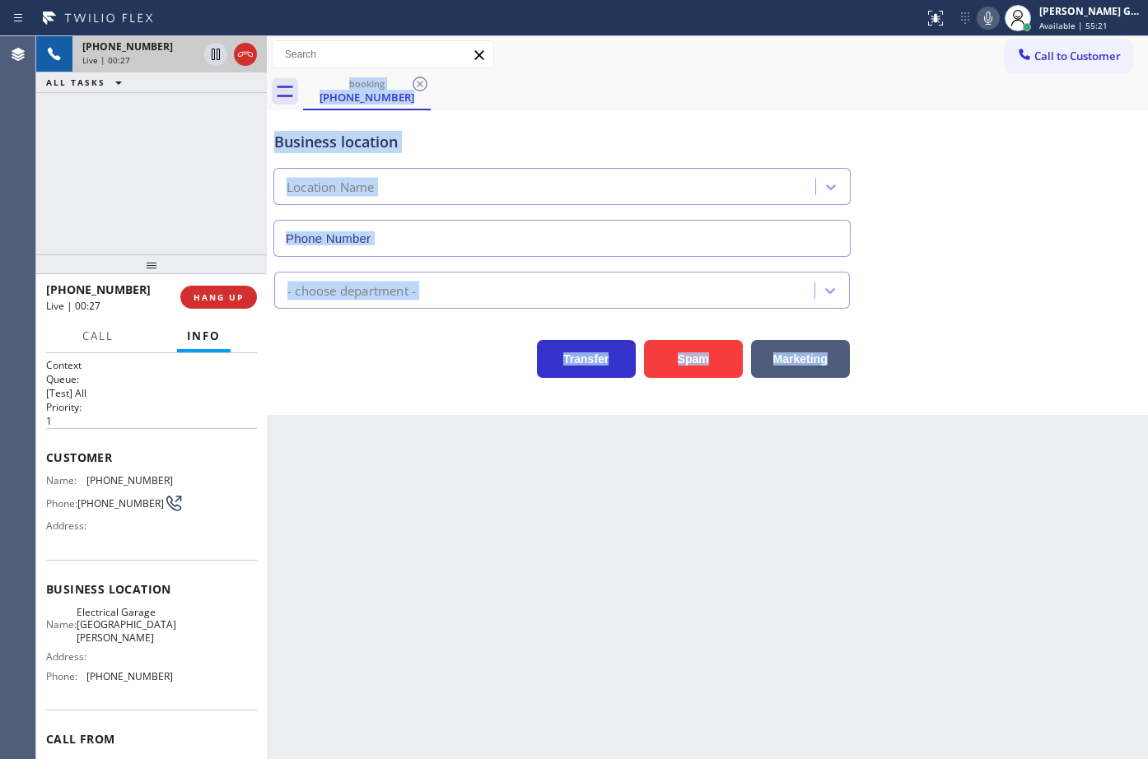
click at [236, 55] on icon at bounding box center [246, 54] width 20 height 20
type input "(805) 360-3434"
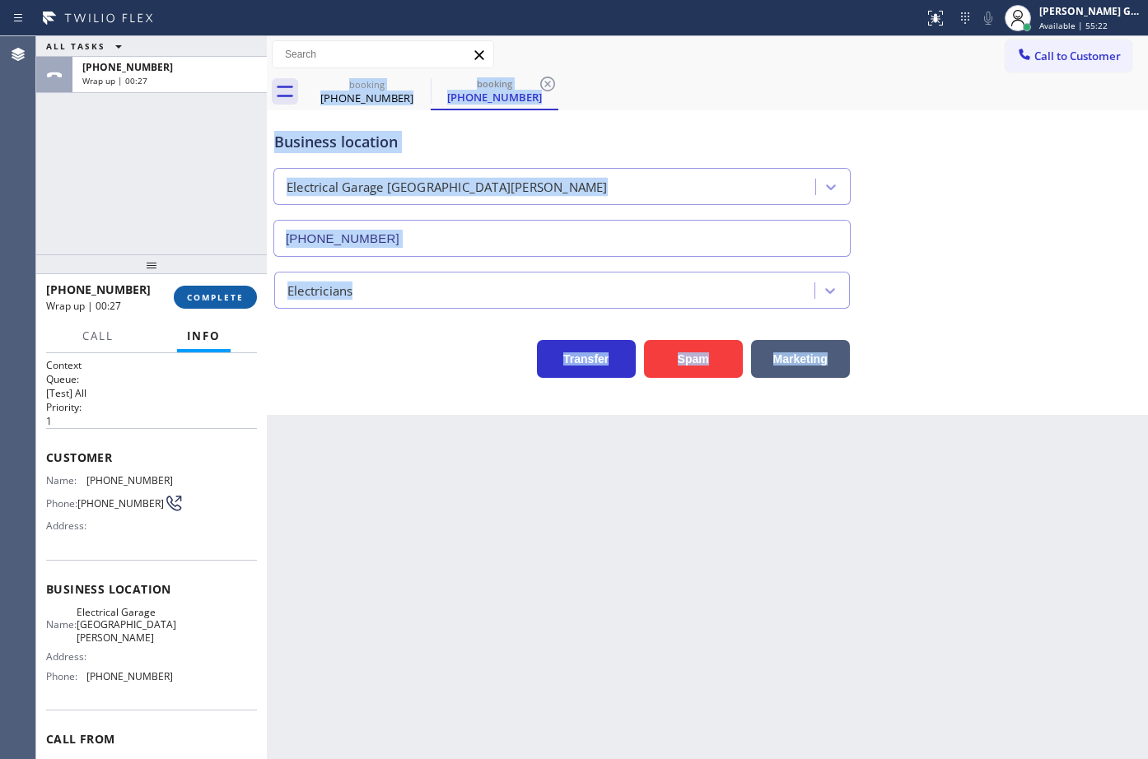
click at [229, 304] on button "COMPLETE" at bounding box center [215, 297] width 83 height 23
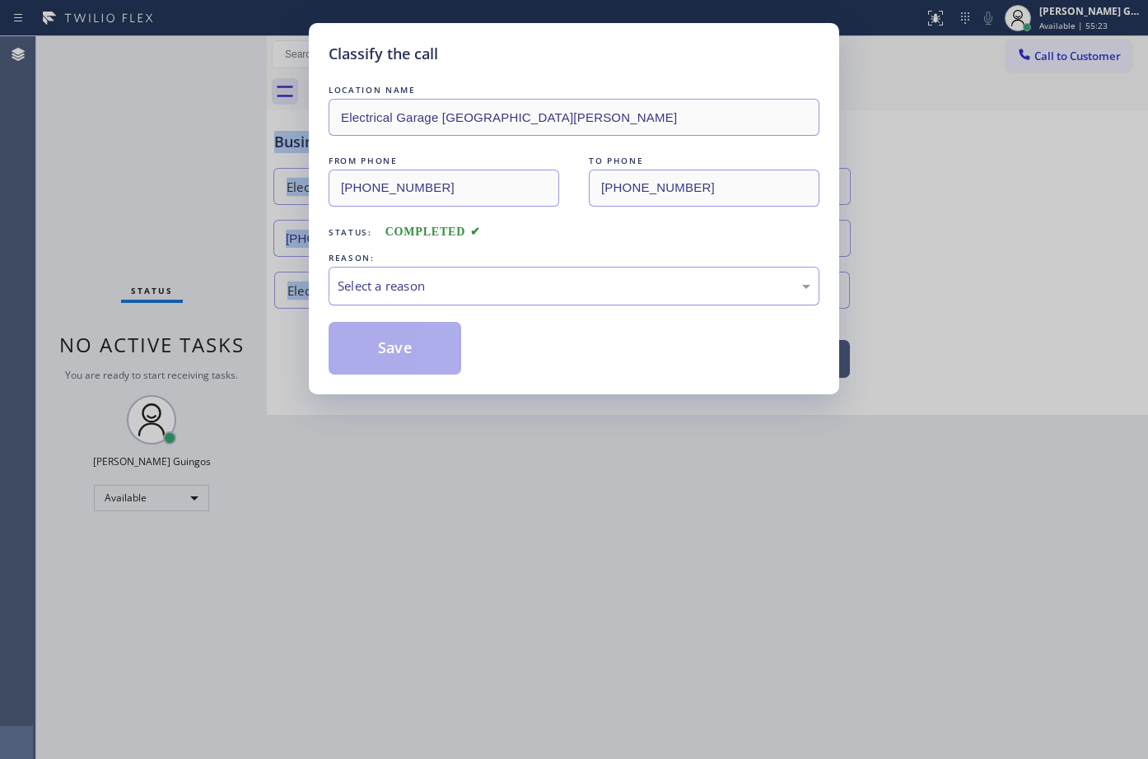
click at [365, 282] on div "Select a reason" at bounding box center [574, 286] width 473 height 19
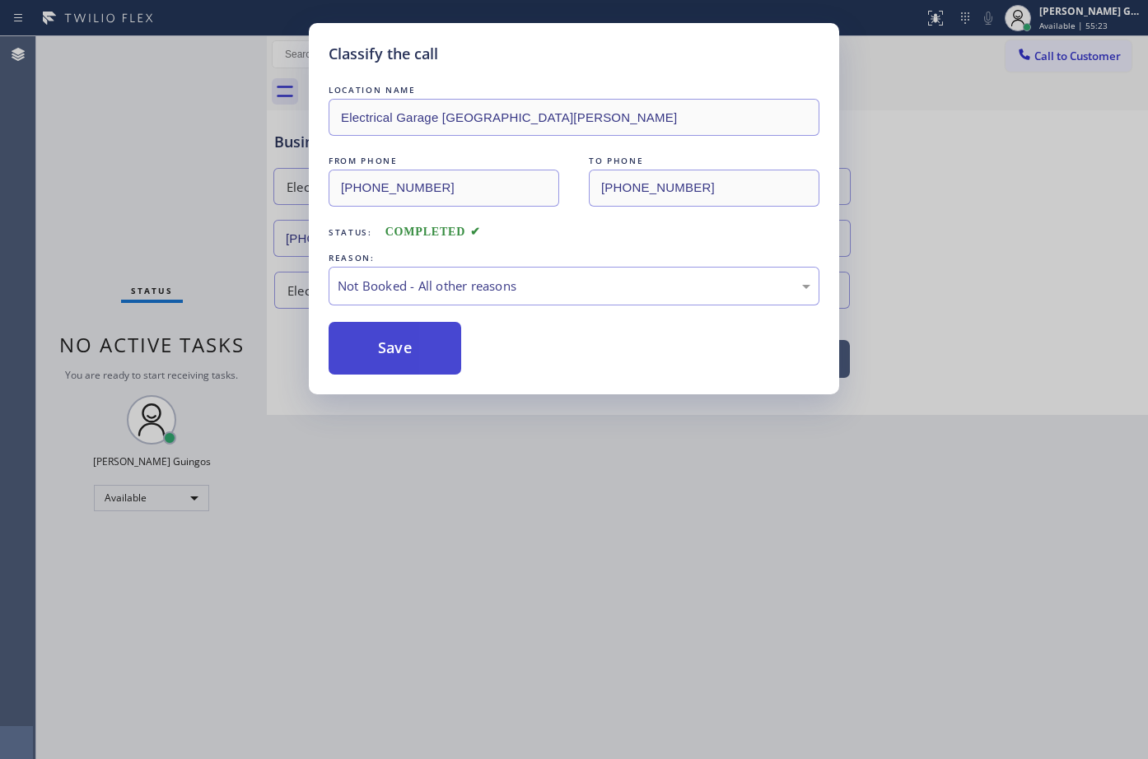
click at [364, 340] on button "Save" at bounding box center [395, 348] width 133 height 53
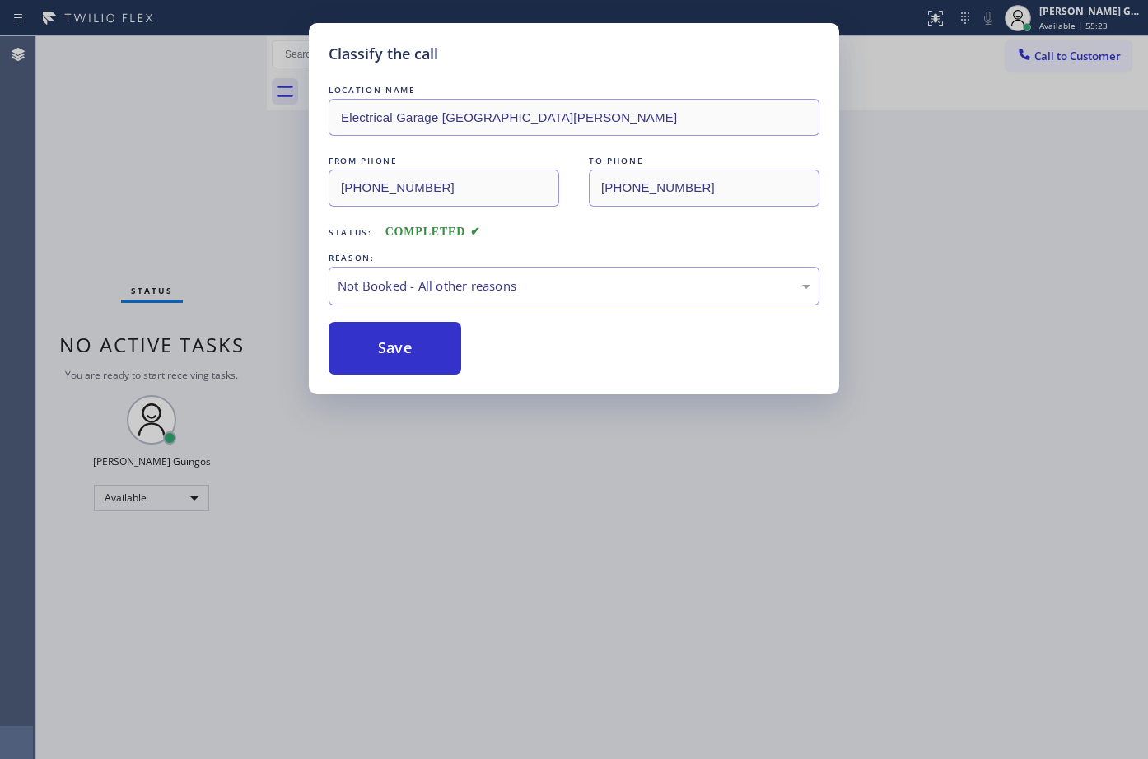
click at [175, 122] on div "Classify the call LOCATION NAME Electrical Garage Santa Barbara FROM PHONE (209…" at bounding box center [574, 379] width 1148 height 759
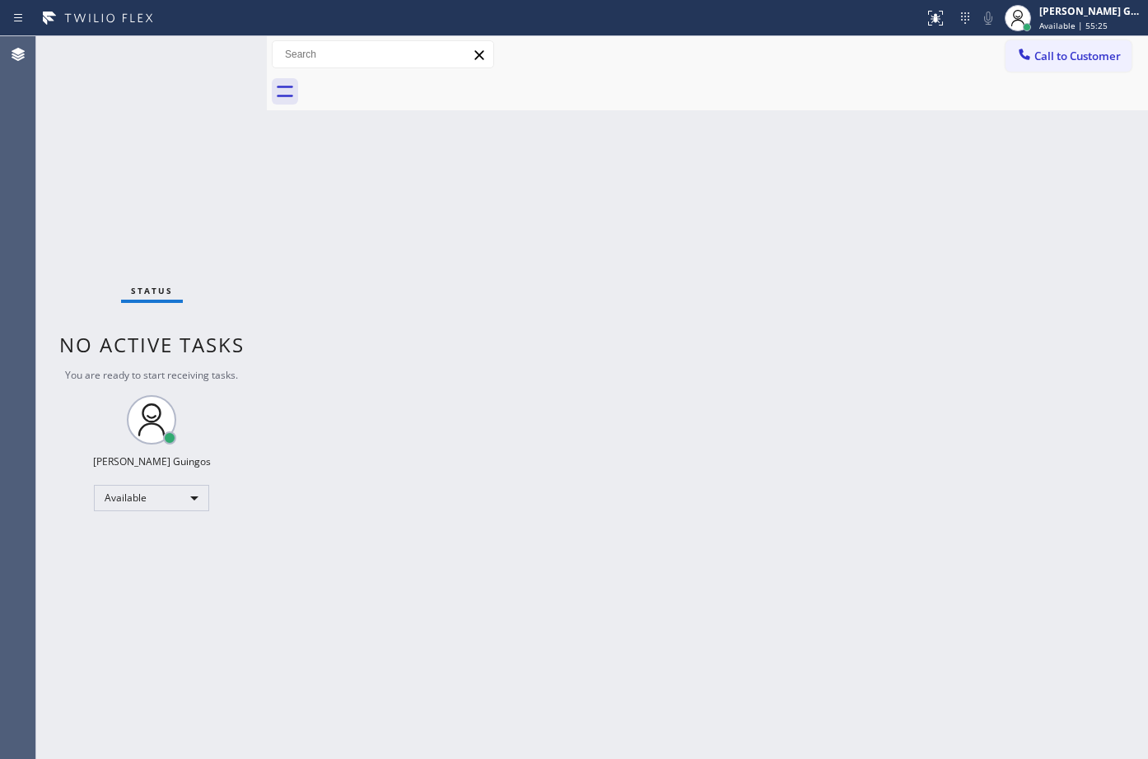
click at [422, 381] on div "Back to Dashboard Change Sender ID Customers Technicians Select a contact Outbo…" at bounding box center [707, 397] width 881 height 723
click at [679, 254] on div "Back to Dashboard Change Sender ID Customers Technicians Select a contact Outbo…" at bounding box center [707, 397] width 881 height 723
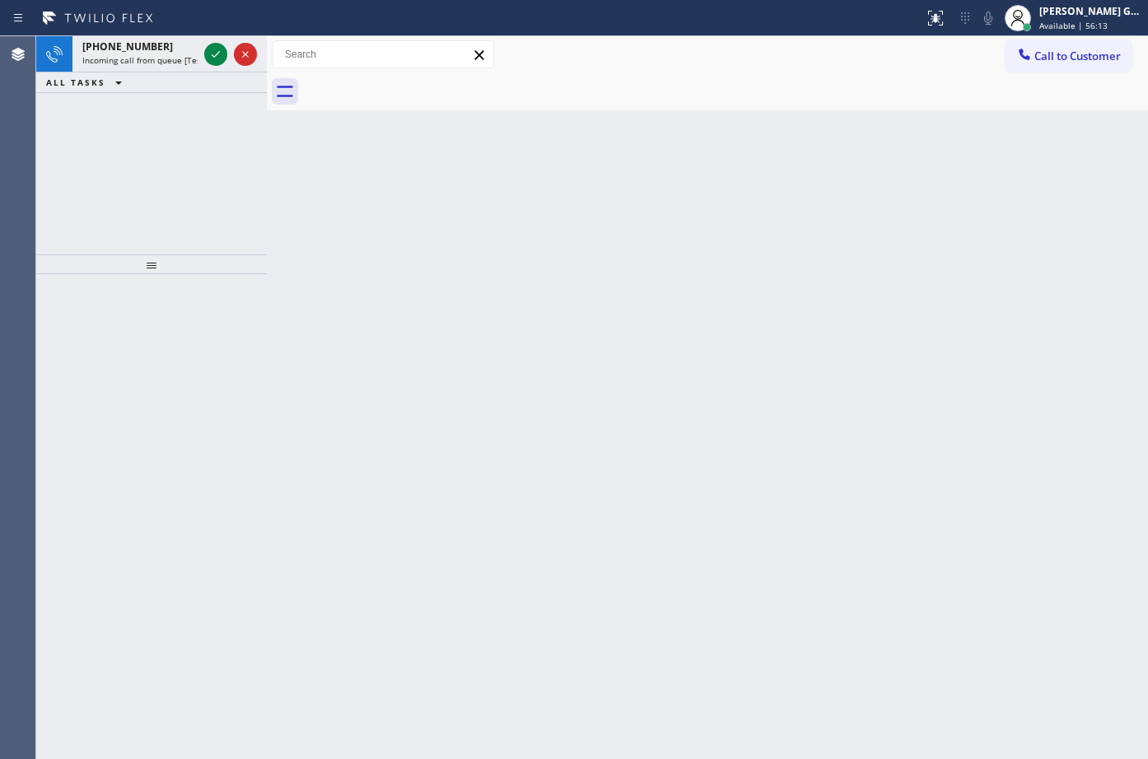
click at [157, 54] on span "Incoming call from queue [Test] All" at bounding box center [150, 60] width 137 height 12
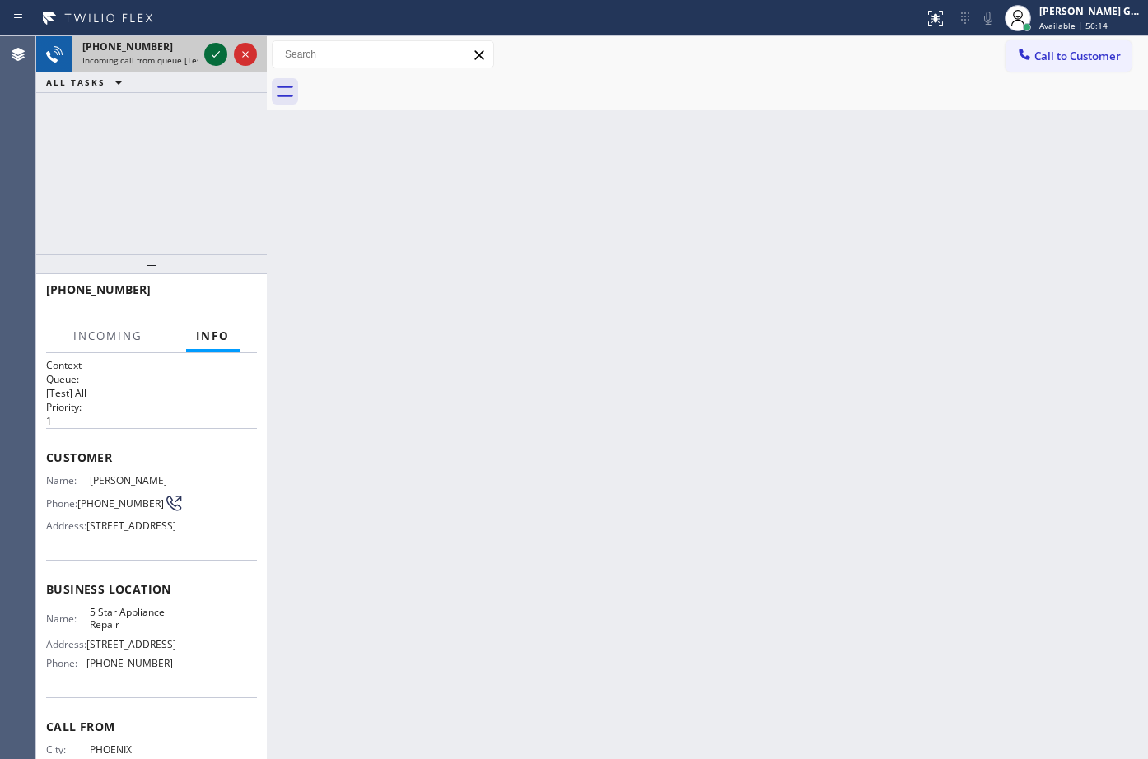
click at [214, 52] on icon at bounding box center [216, 54] width 20 height 20
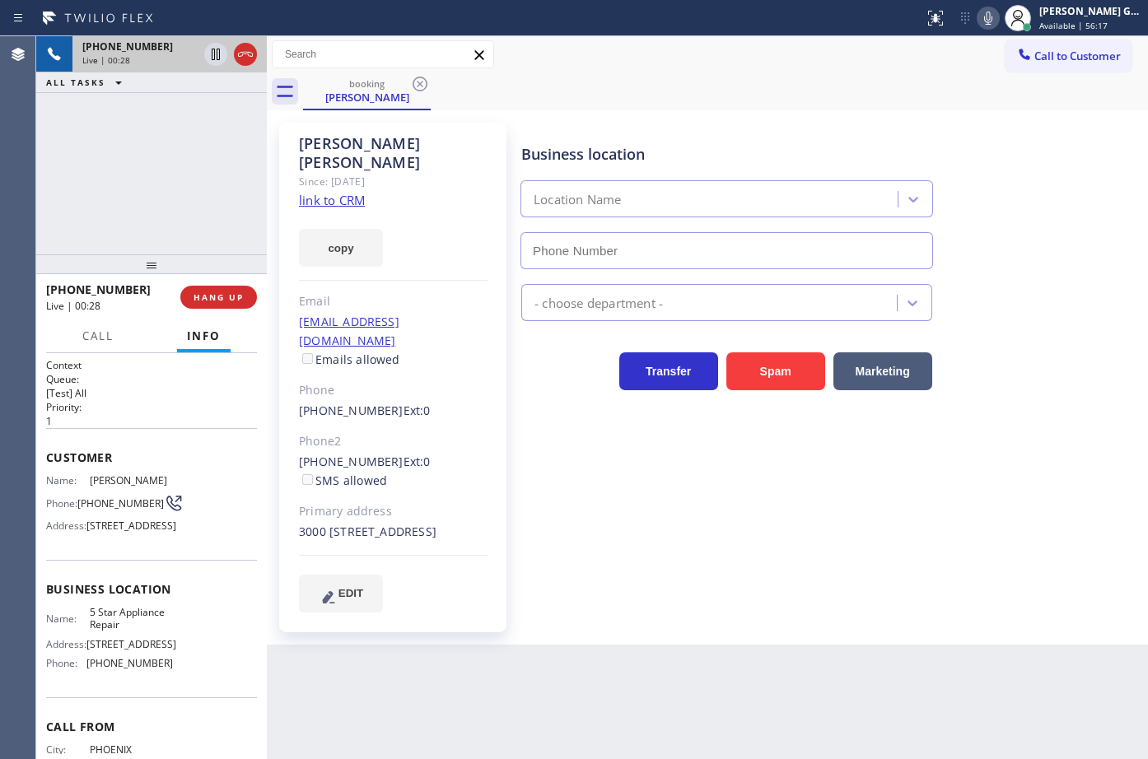
type input "[PHONE_NUMBER]"
click at [352, 192] on link "link to CRM" at bounding box center [332, 200] width 66 height 16
click at [997, 14] on icon at bounding box center [988, 18] width 20 height 20
click at [997, 16] on icon at bounding box center [988, 18] width 20 height 20
click at [699, 73] on div "booking Igor Kravchenko" at bounding box center [725, 91] width 845 height 37
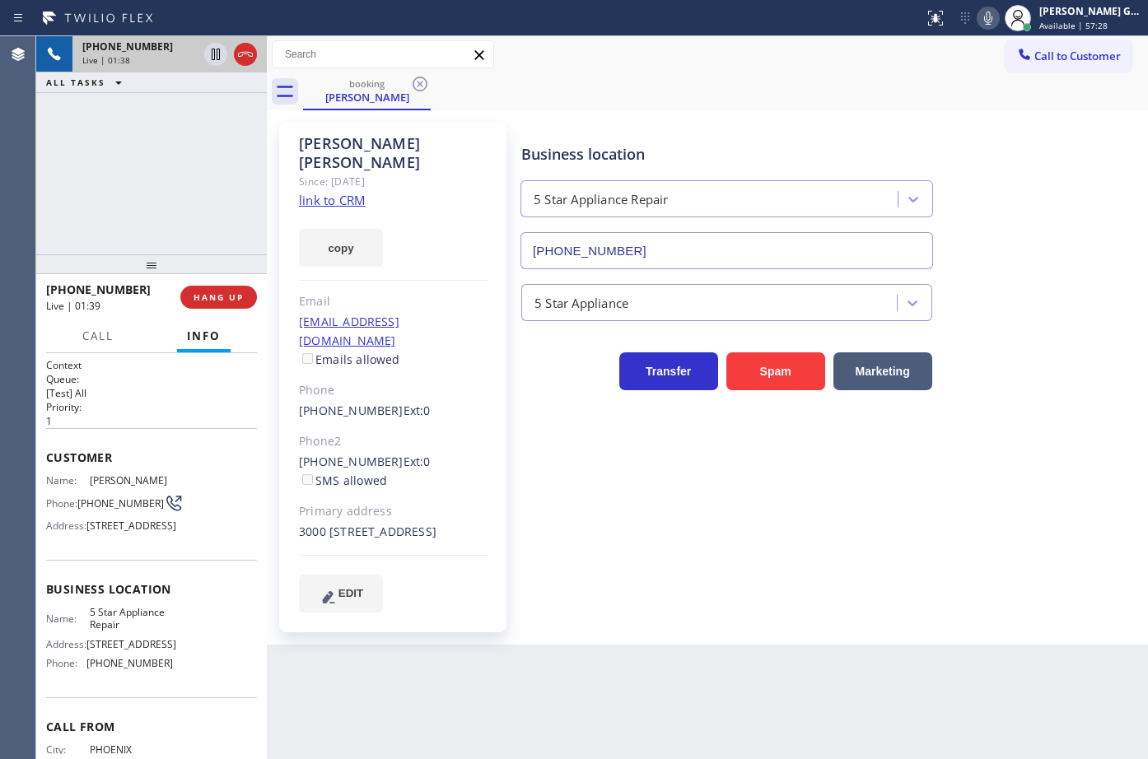
click at [810, 97] on div "booking Igor Kravchenko" at bounding box center [725, 91] width 845 height 37
click at [998, 18] on icon at bounding box center [988, 18] width 20 height 20
click at [987, 22] on rect at bounding box center [988, 17] width 12 height 12
click at [992, 21] on icon at bounding box center [988, 18] width 8 height 13
click at [726, 77] on div "booking Igor Kravchenko" at bounding box center [725, 91] width 845 height 37
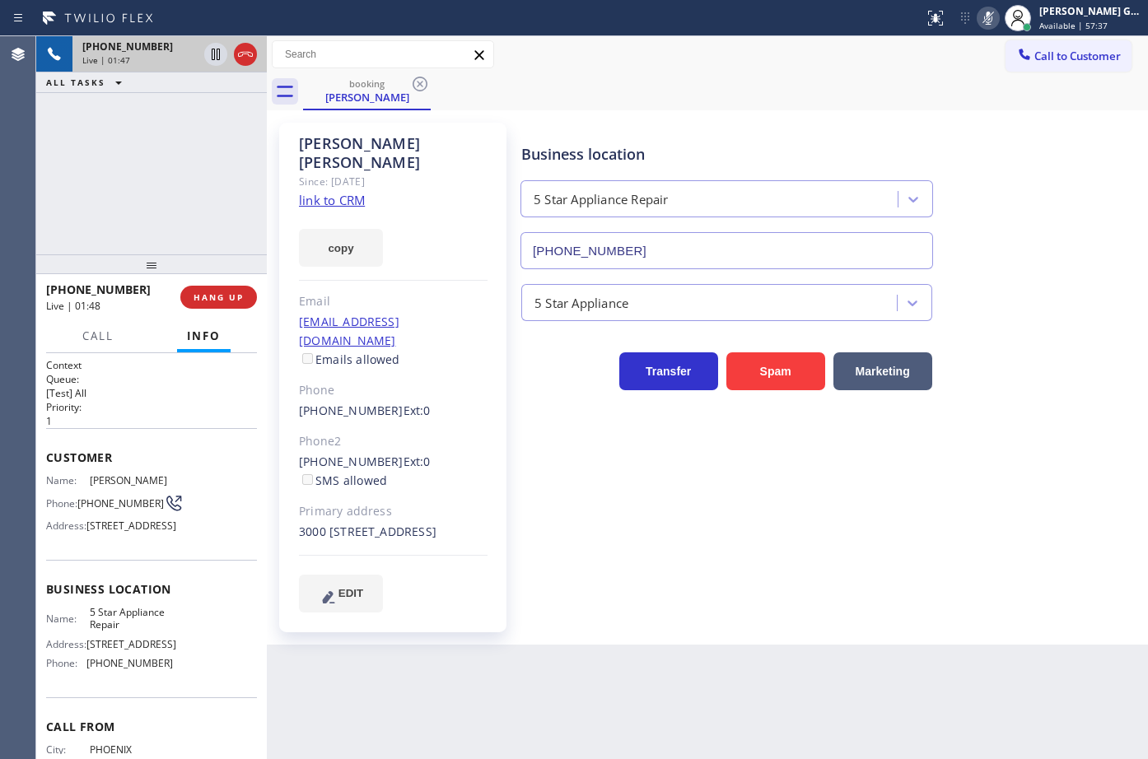
click at [986, 16] on icon at bounding box center [988, 18] width 20 height 20
drag, startPoint x: 754, startPoint y: 119, endPoint x: 792, endPoint y: 1, distance: 124.0
click at [758, 112] on div "Igor Kravchenko Since: 20 may 2020 link to CRM copy Email igorkmd@gmail.com Ema…" at bounding box center [707, 377] width 881 height 534
click at [998, 21] on icon at bounding box center [988, 18] width 20 height 20
drag, startPoint x: 800, startPoint y: 128, endPoint x: 595, endPoint y: 64, distance: 215.4
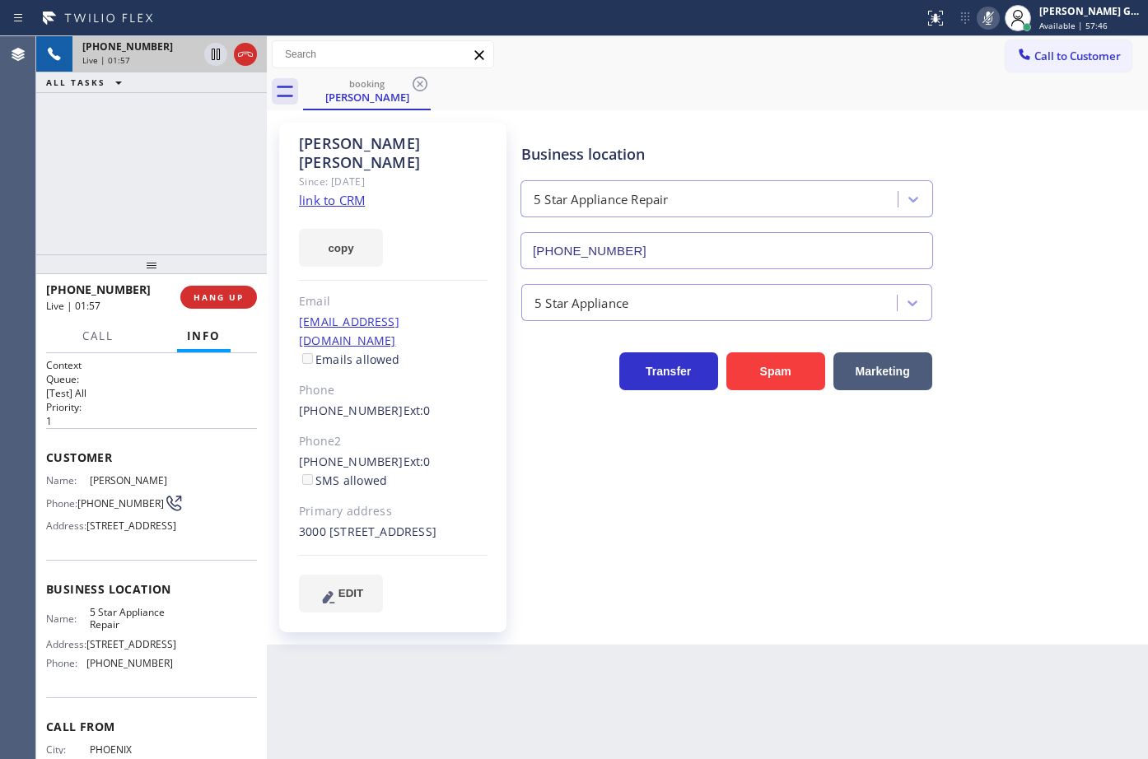
click at [797, 134] on div "Business location 5 Star Appliance Repair [PHONE_NUMBER]" at bounding box center [727, 198] width 418 height 142
click at [702, 96] on div "booking Igor Kravchenko" at bounding box center [725, 91] width 845 height 37
click at [118, 95] on div "(747) 282-1955 Reserved" at bounding box center [136, 111] width 128 height 36
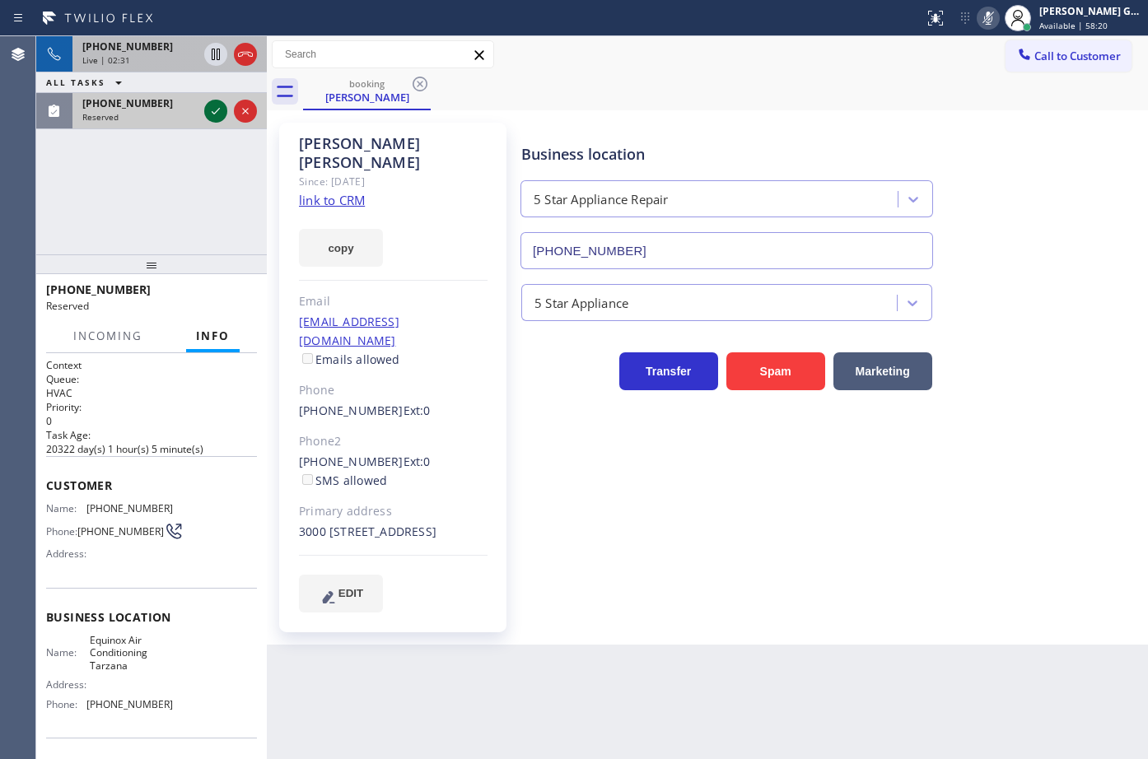
click at [208, 112] on icon at bounding box center [216, 111] width 20 height 20
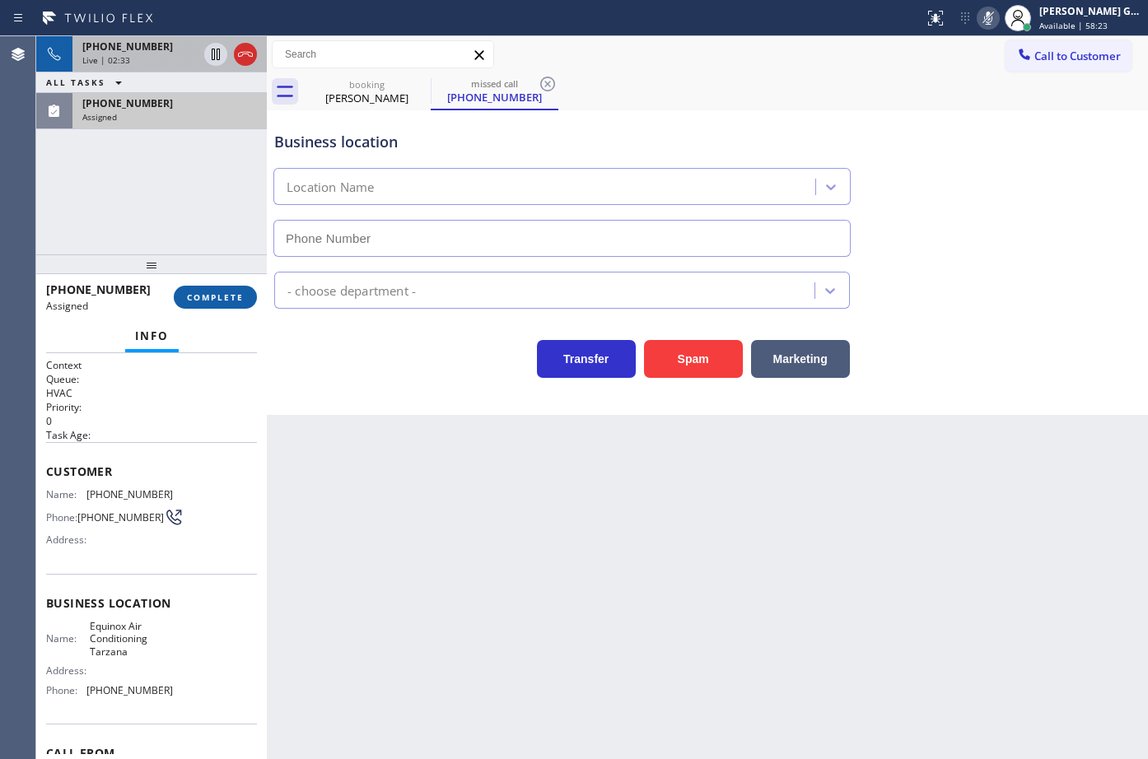
click at [222, 299] on span "COMPLETE" at bounding box center [215, 298] width 57 height 12
type input "(818) 797-9436"
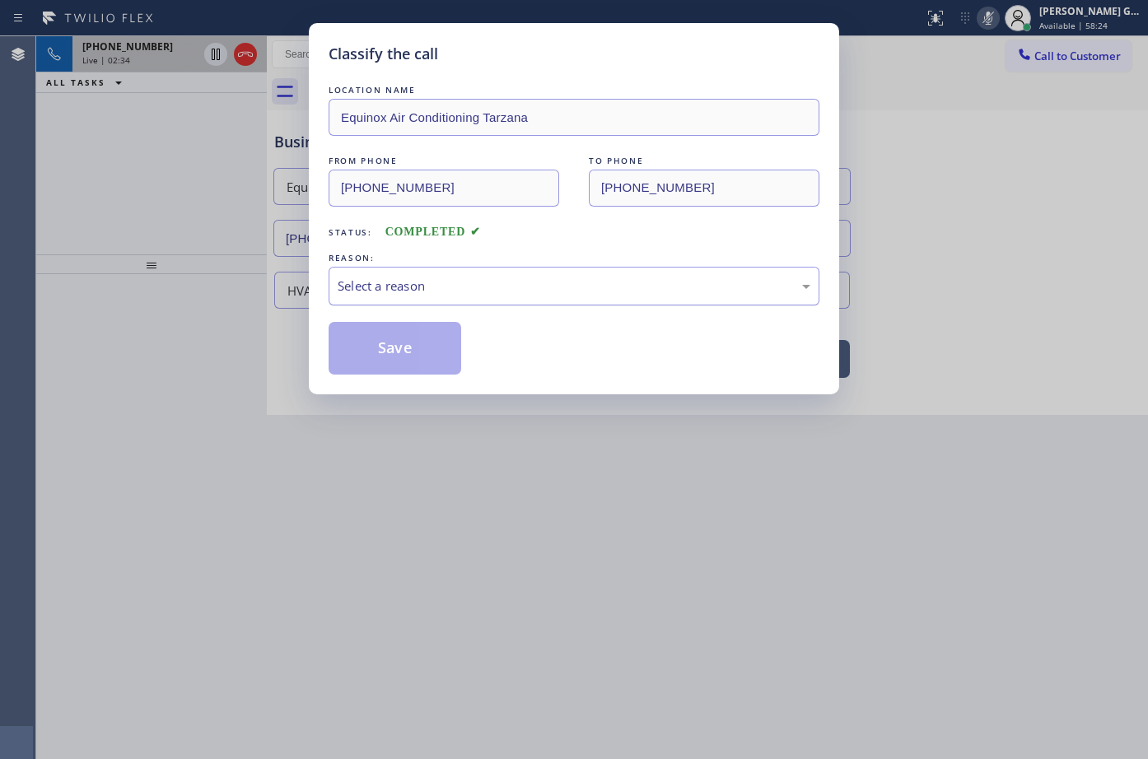
click at [413, 290] on div "Select a reason" at bounding box center [574, 286] width 473 height 19
click at [402, 346] on button "Save" at bounding box center [395, 348] width 133 height 53
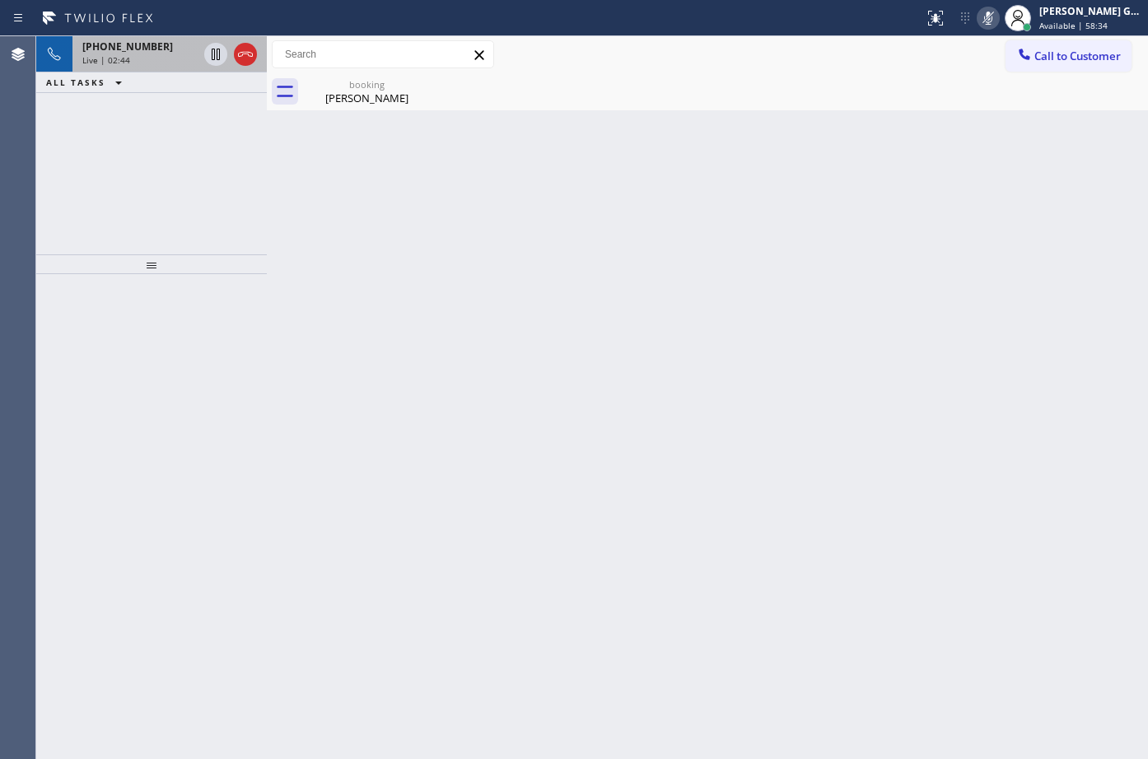
click at [661, 105] on div "booking Igor Kravchenko" at bounding box center [725, 91] width 845 height 37
click at [379, 99] on div "Igor Kravchenko" at bounding box center [367, 98] width 124 height 15
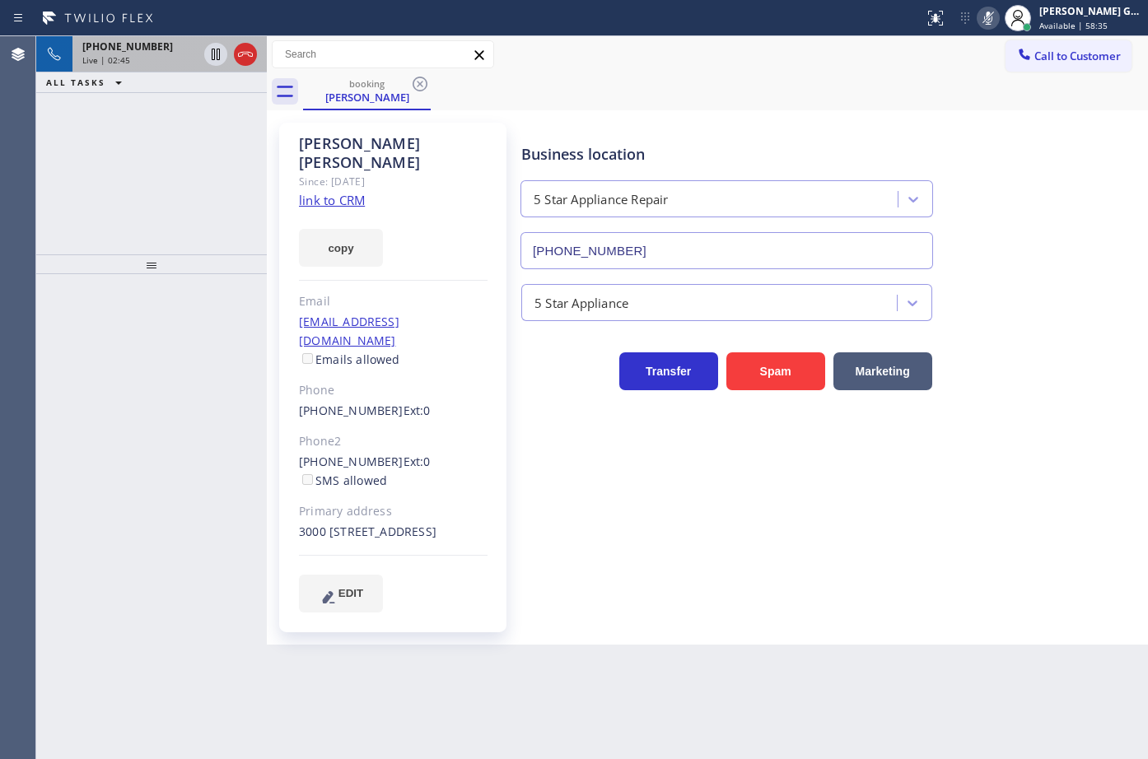
click at [105, 52] on span "+16029098791" at bounding box center [127, 47] width 91 height 14
click at [800, 100] on div "booking Igor Kravchenko" at bounding box center [725, 91] width 845 height 37
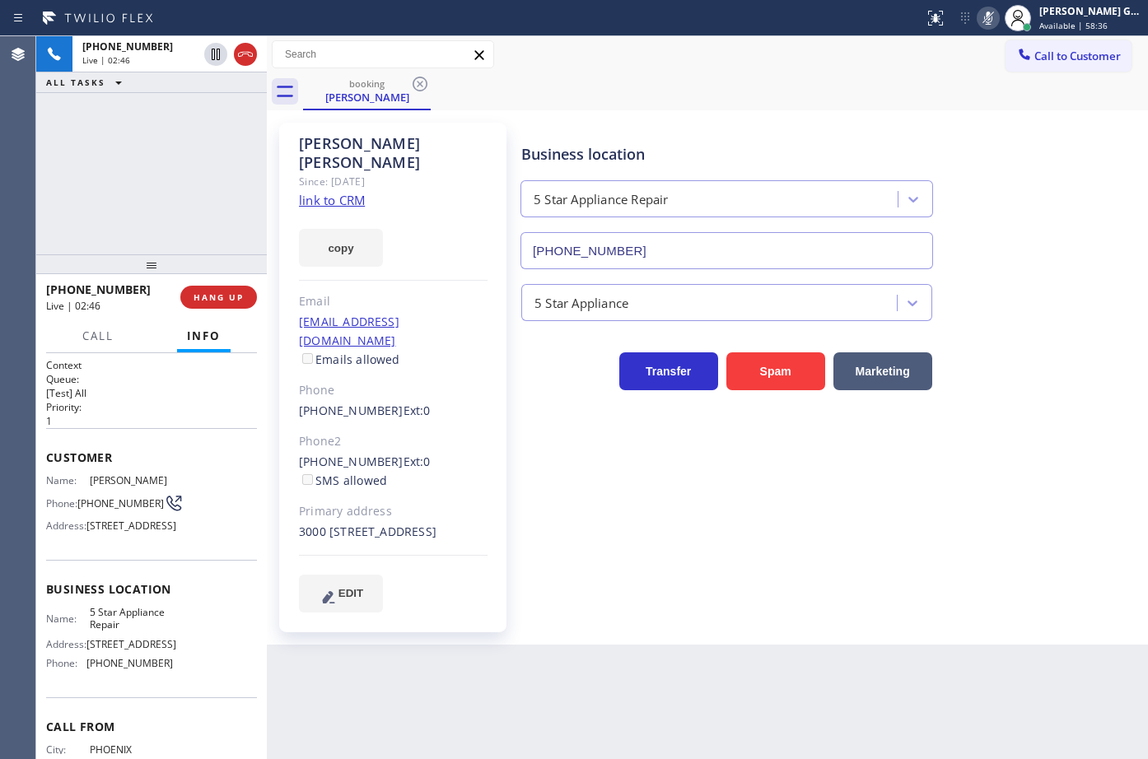
click at [992, 21] on icon at bounding box center [988, 18] width 20 height 20
click at [755, 62] on div "Call to Customer Outbound call Location Search location Your caller id phone nu…" at bounding box center [707, 54] width 881 height 29
type input "[PHONE_NUMBER]"
click at [544, 86] on icon at bounding box center [548, 84] width 20 height 20
click at [157, 109] on div "[PHONE_NUMBER]" at bounding box center [139, 103] width 115 height 14
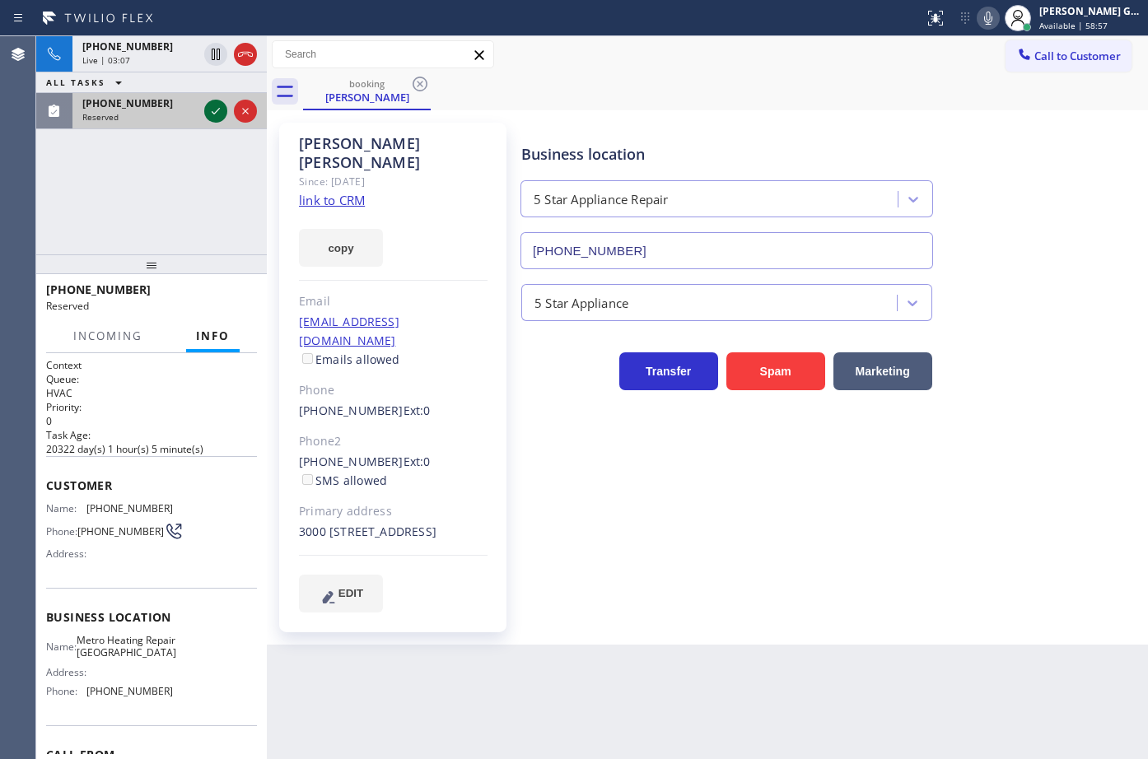
click at [215, 112] on icon at bounding box center [216, 111] width 20 height 20
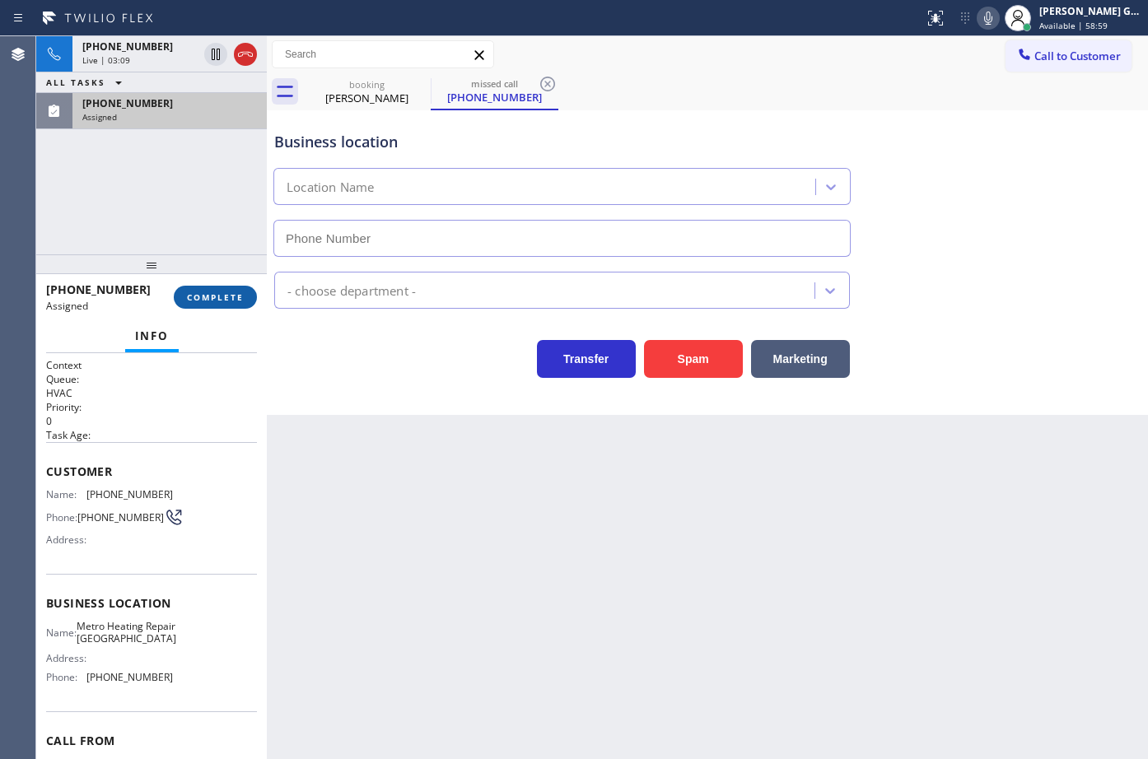
click at [231, 295] on span "COMPLETE" at bounding box center [215, 298] width 57 height 12
type input "(415) 329-7687"
click at [297, 357] on div "Transfer Spam Marketing" at bounding box center [562, 355] width 582 height 46
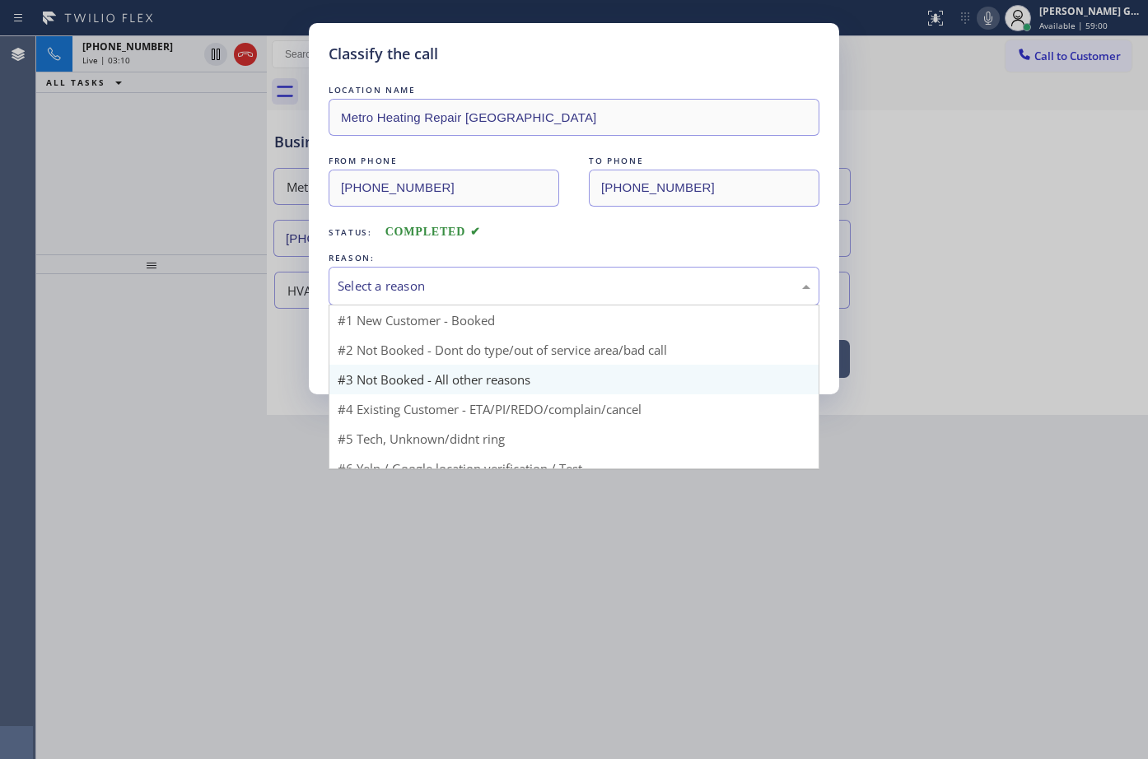
drag, startPoint x: 389, startPoint y: 286, endPoint x: 394, endPoint y: 338, distance: 52.2
click at [390, 296] on div "Select a reason" at bounding box center [574, 286] width 491 height 39
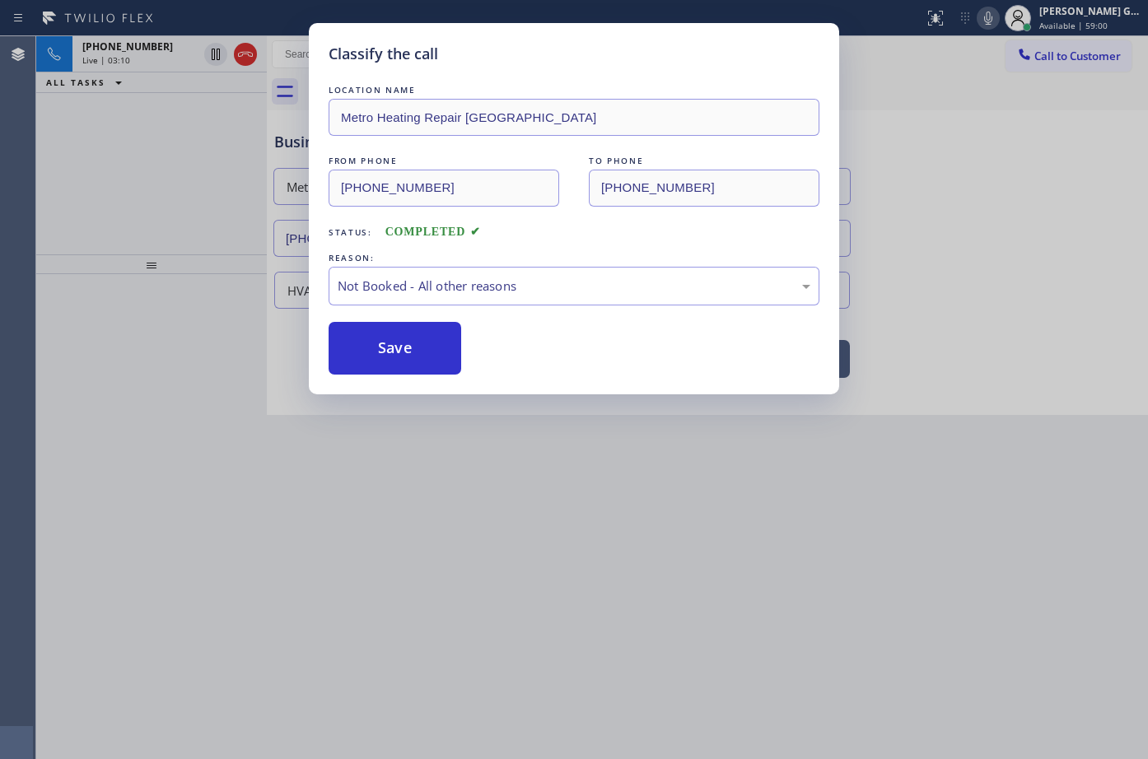
click at [394, 345] on button "Save" at bounding box center [395, 348] width 133 height 53
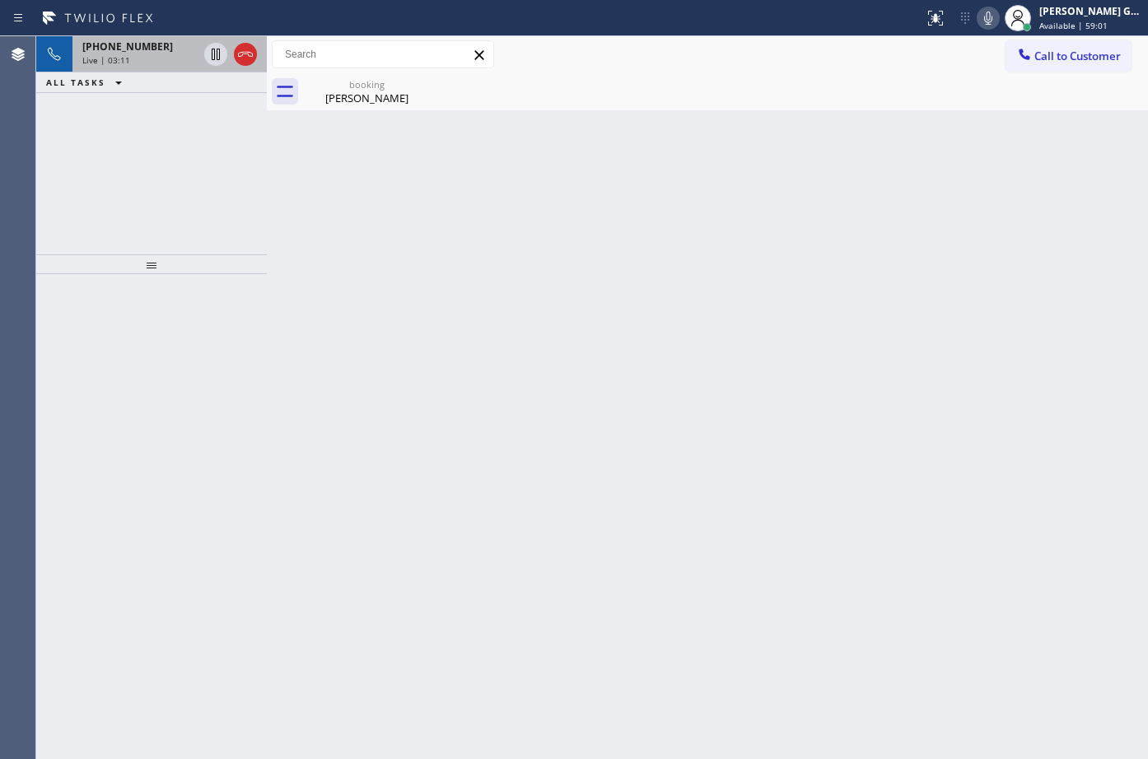
click at [140, 59] on div "Live | 03:11" at bounding box center [139, 60] width 115 height 12
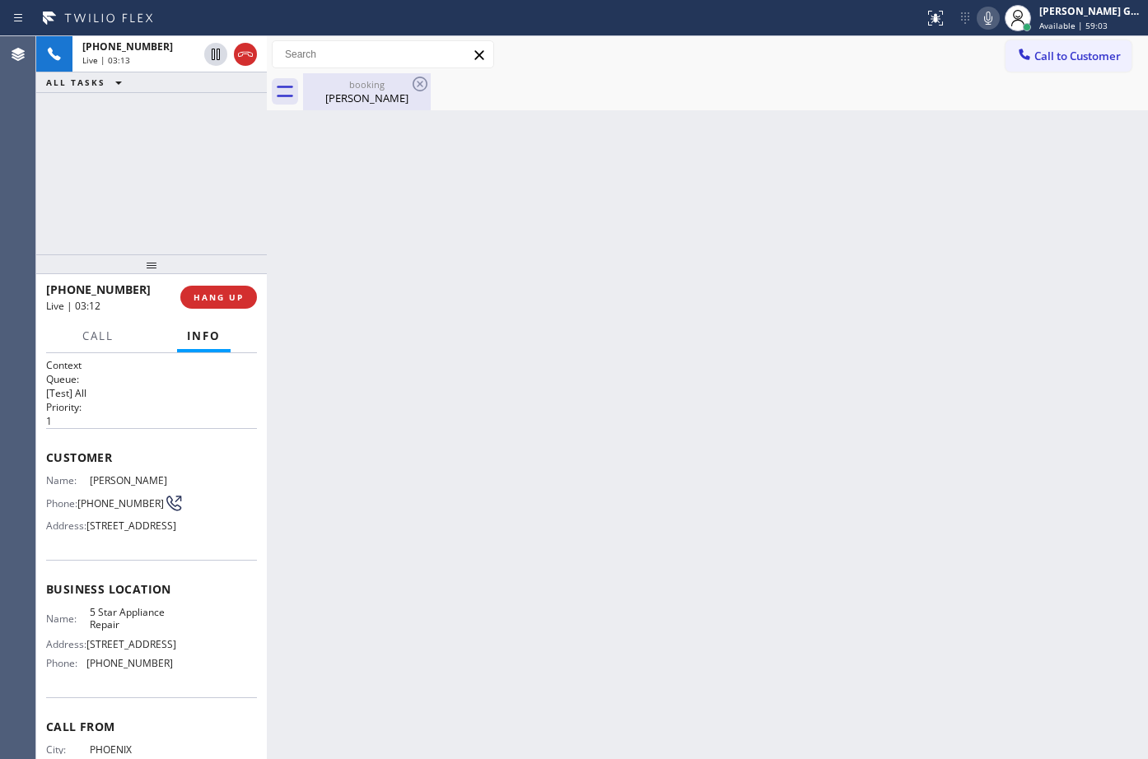
click at [354, 100] on div "Igor Kravchenko" at bounding box center [367, 98] width 124 height 15
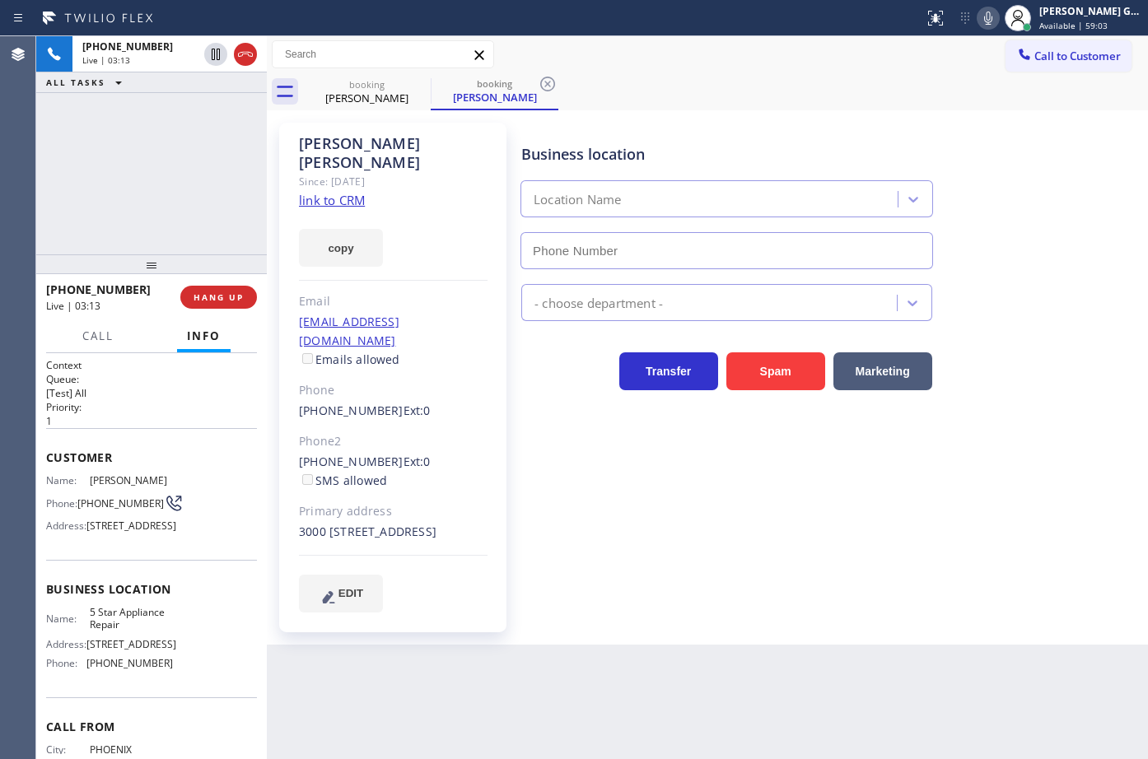
click at [712, 100] on div "booking Igor Kravchenko booking Igor Kravchenko" at bounding box center [725, 91] width 845 height 37
type input "[PHONE_NUMBER]"
click at [548, 85] on icon at bounding box center [547, 84] width 15 height 15
click at [685, 96] on div "booking Igor Kravchenko" at bounding box center [725, 91] width 845 height 37
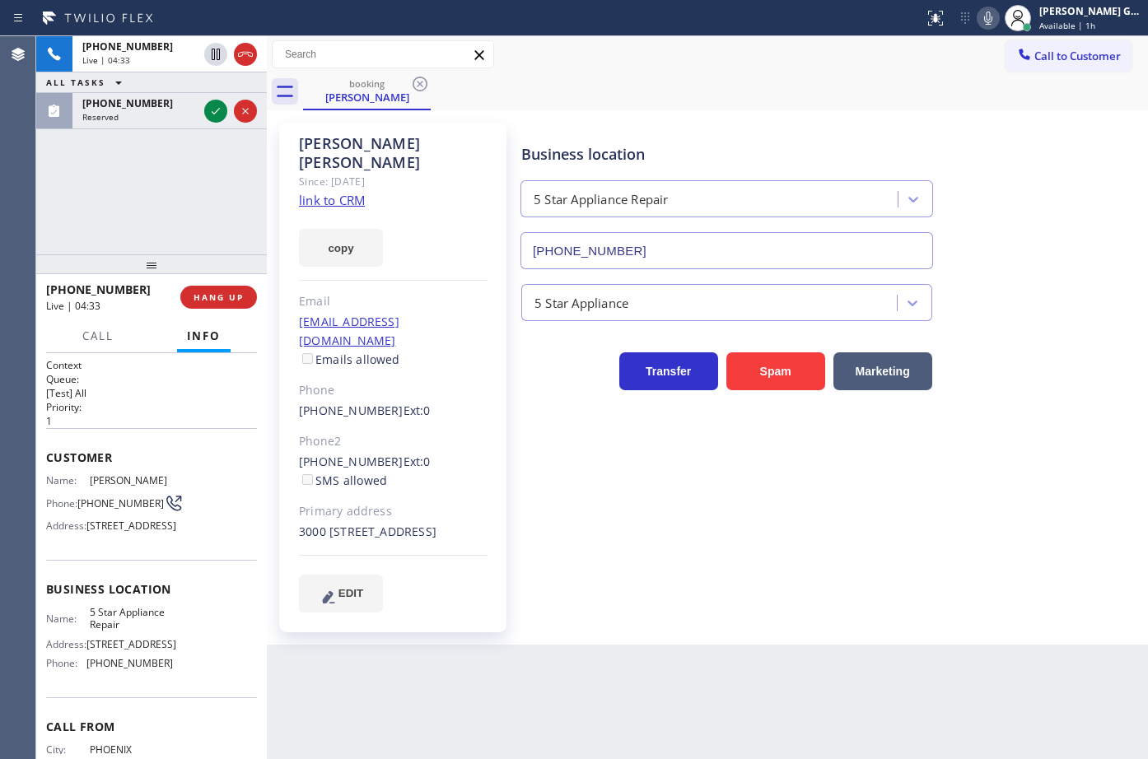
click at [598, 111] on div "Igor Kravchenko Since: 20 may 2020 link to CRM copy Email igorkmd@gmail.com Ema…" at bounding box center [707, 377] width 881 height 534
click at [184, 118] on div "Reserved" at bounding box center [139, 117] width 115 height 12
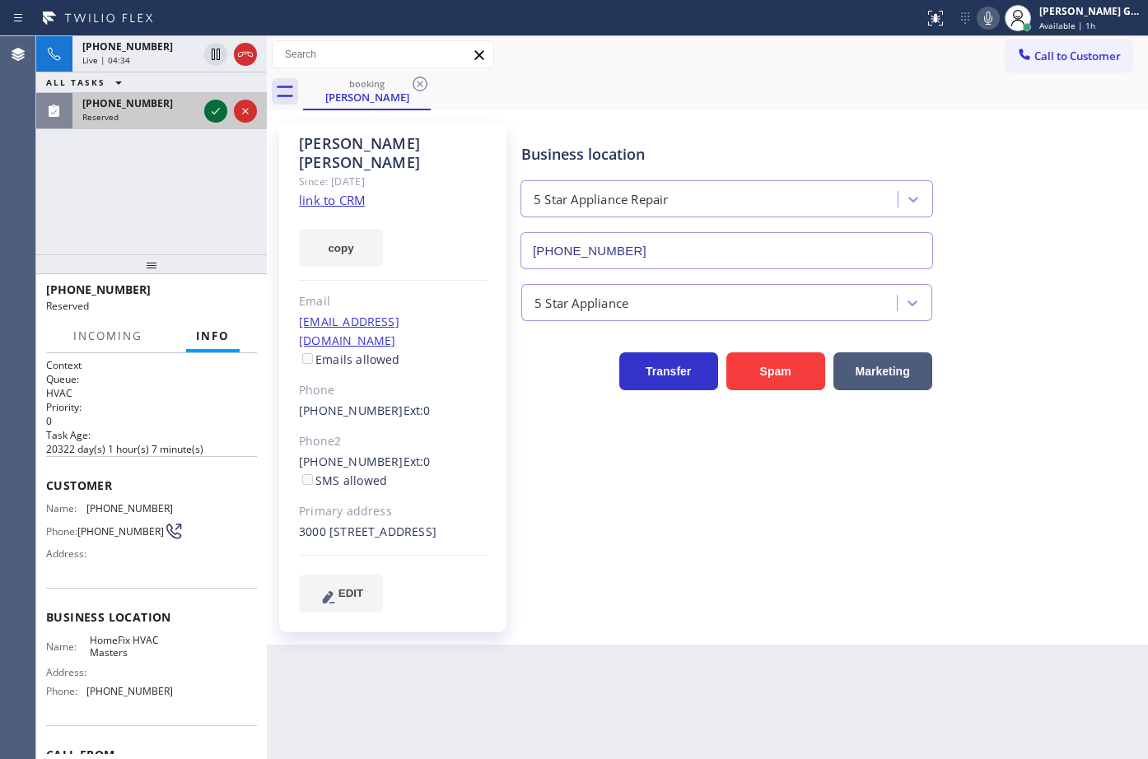
click at [212, 111] on icon at bounding box center [216, 111] width 20 height 20
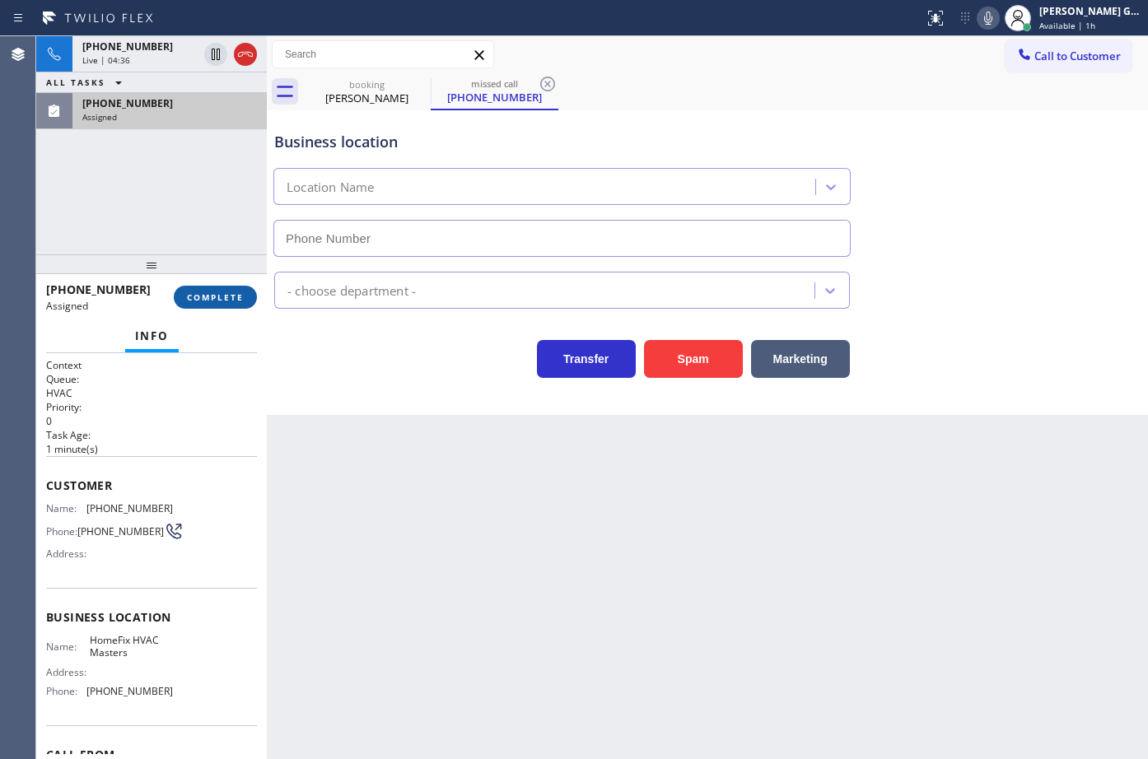
click at [223, 295] on span "COMPLETE" at bounding box center [215, 298] width 57 height 12
type input "(623) 401-0506"
click at [346, 471] on div "Back to Dashboard Change Sender ID Customers Technicians Select a contact Outbo…" at bounding box center [707, 397] width 881 height 723
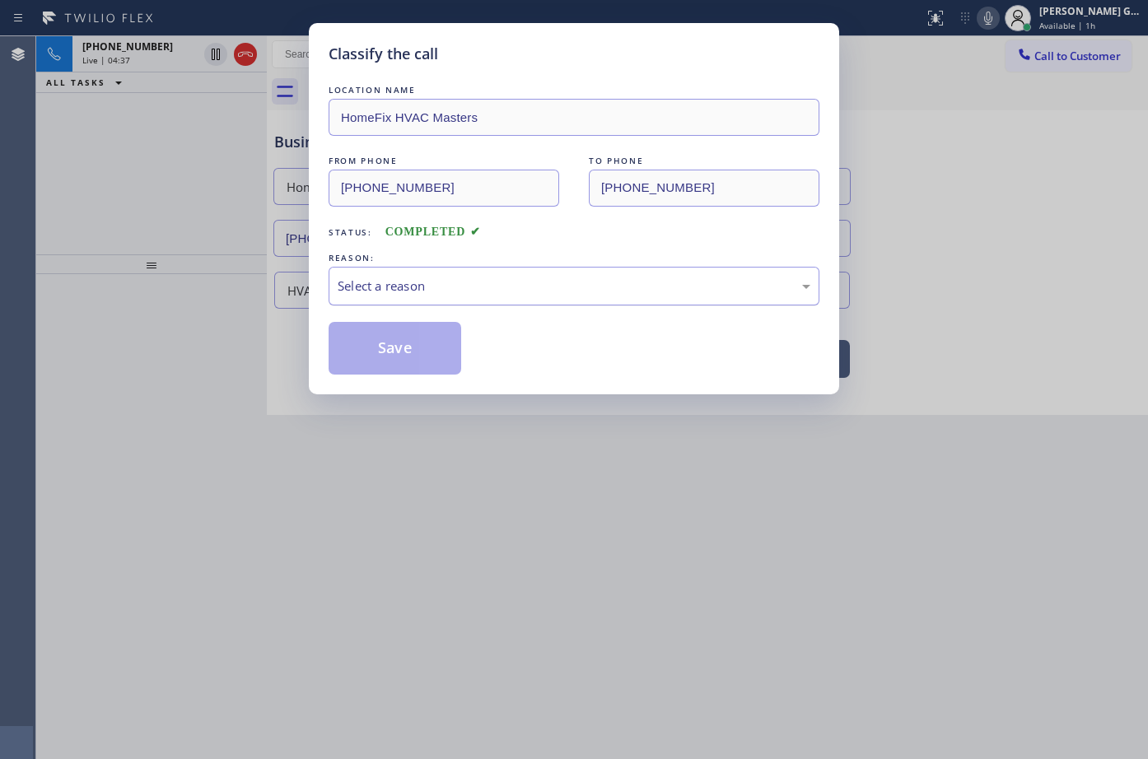
drag, startPoint x: 405, startPoint y: 284, endPoint x: 405, endPoint y: 298, distance: 14.0
click at [405, 287] on div "Select a reason" at bounding box center [574, 286] width 473 height 19
click at [385, 345] on button "Save" at bounding box center [395, 348] width 133 height 53
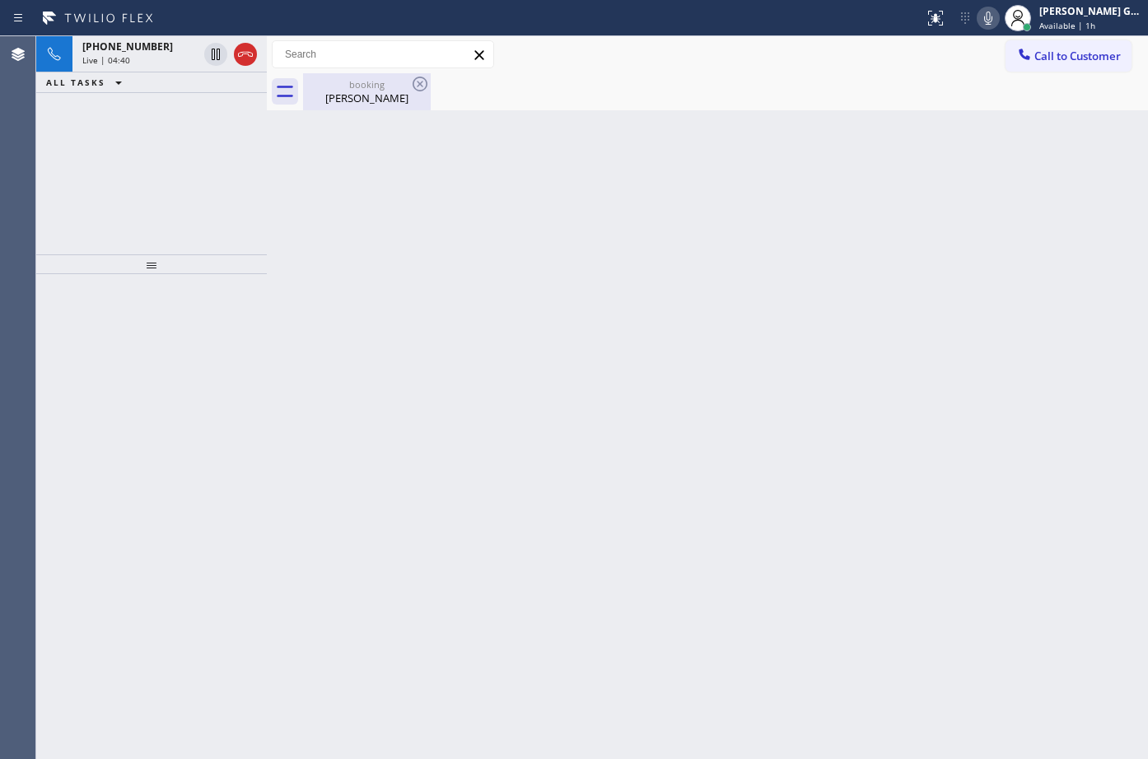
drag, startPoint x: 133, startPoint y: 58, endPoint x: 348, endPoint y: 96, distance: 219.1
click at [132, 58] on div "Live | 04:40" at bounding box center [139, 60] width 115 height 12
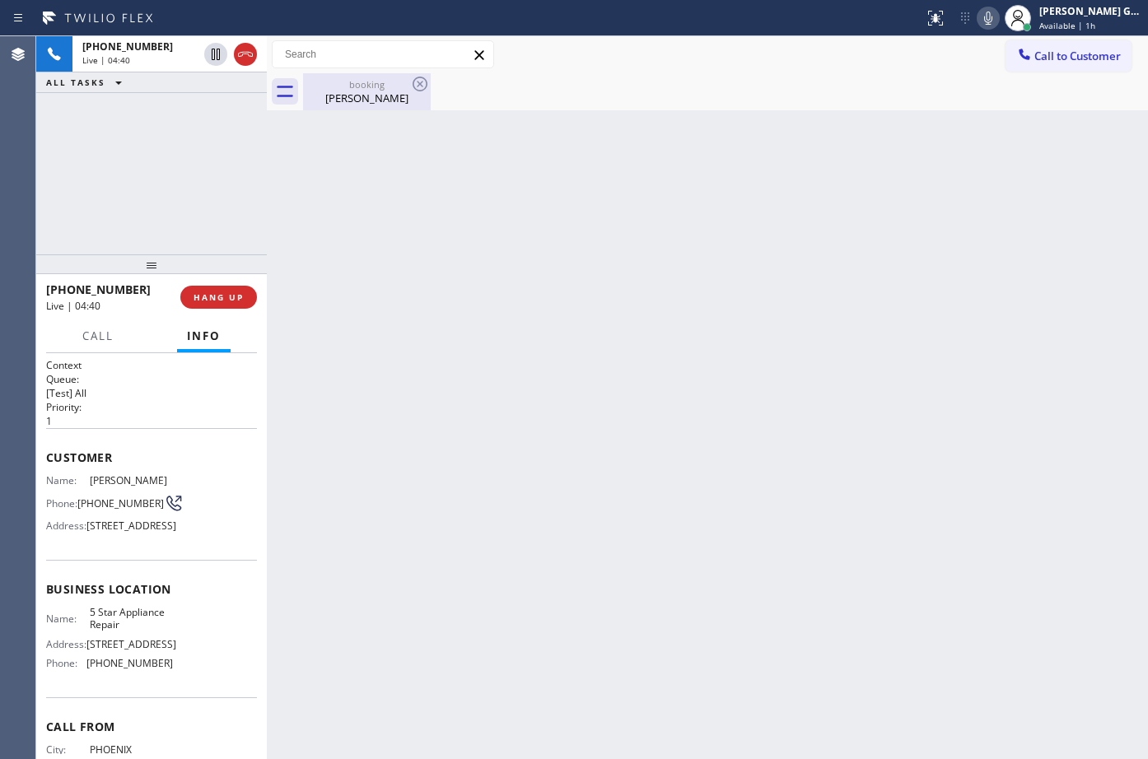
click at [348, 96] on div "Igor Kravchenko" at bounding box center [367, 98] width 124 height 15
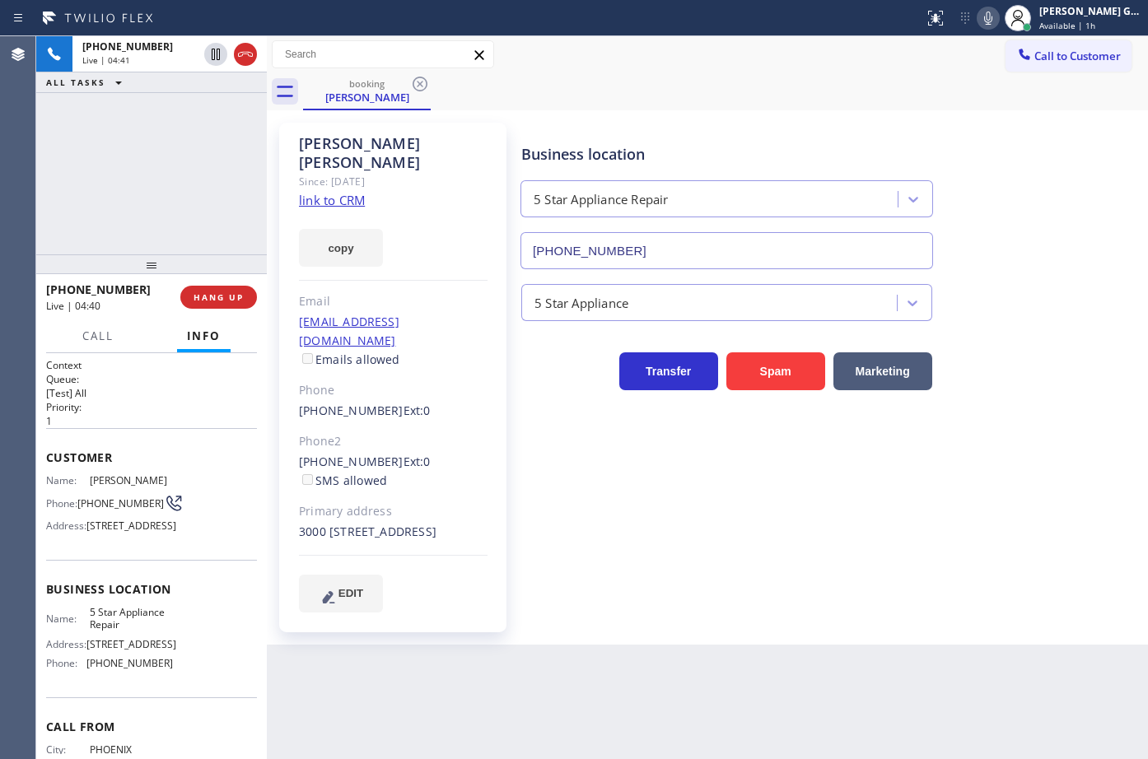
click at [677, 83] on div "booking Igor Kravchenko" at bounding box center [725, 91] width 845 height 37
type input "[PHONE_NUMBER]"
click at [753, 84] on div "booking Igor Kravchenko booking Igor Kravchenko" at bounding box center [725, 91] width 845 height 37
click at [549, 83] on icon at bounding box center [547, 84] width 15 height 15
click at [0, 0] on div "Business location Location Name (855) 731-4952" at bounding box center [0, 0] width 0 height 0
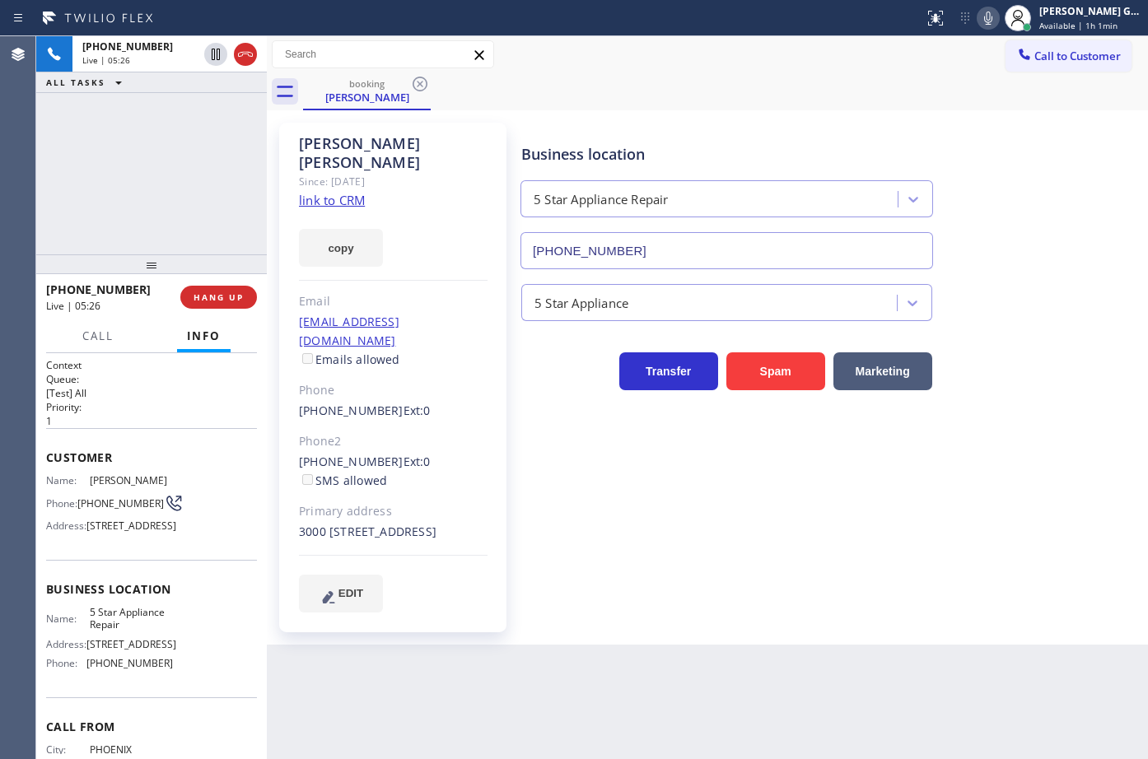
click at [721, 77] on div "booking Igor Kravchenko" at bounding box center [725, 91] width 845 height 37
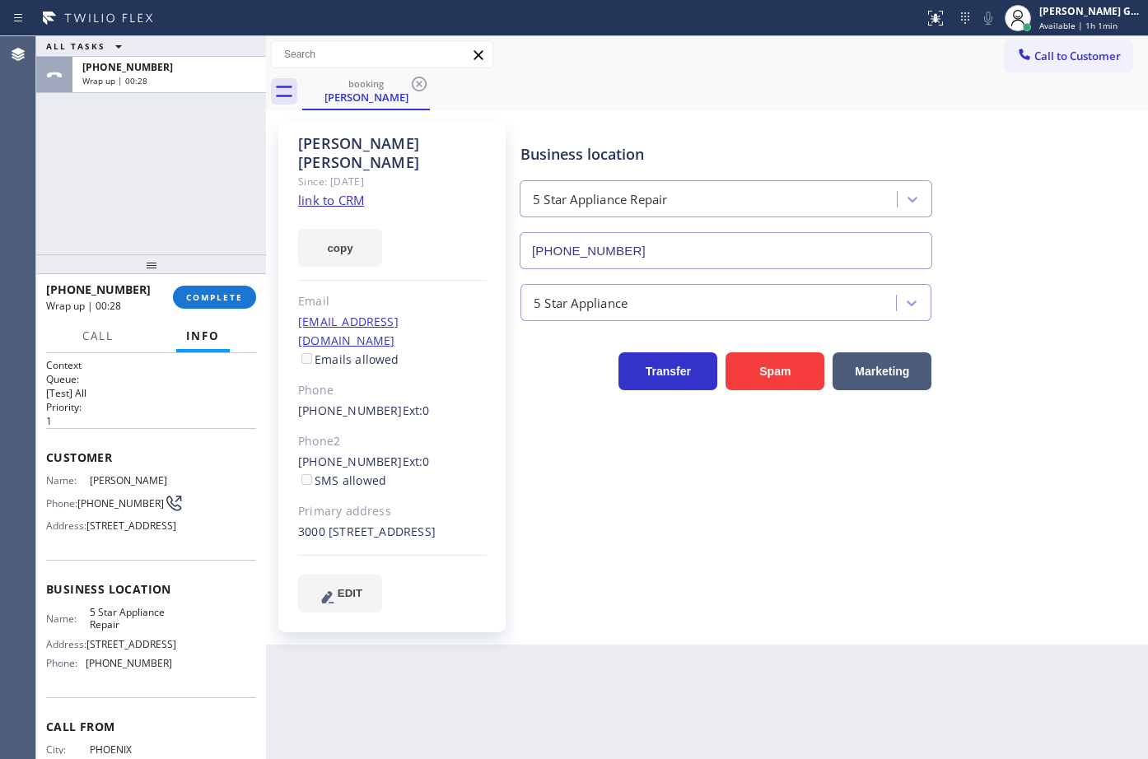
click at [266, 301] on div at bounding box center [266, 397] width 0 height 723
click at [208, 300] on span "COMPLETE" at bounding box center [214, 298] width 57 height 12
click at [727, 593] on div "Business location 5 Star Appliance Repair [PHONE_NUMBER] 5 Star Appliance Trans…" at bounding box center [830, 384] width 627 height 514
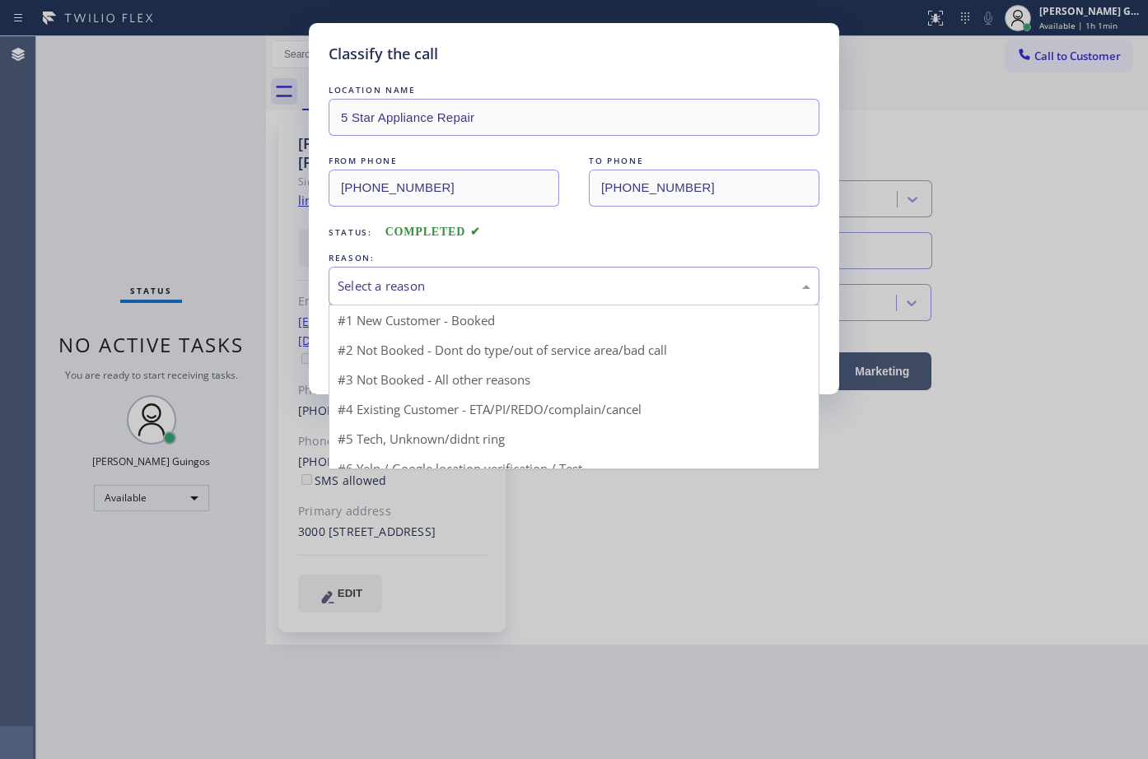
click at [398, 284] on div "Select a reason" at bounding box center [574, 286] width 473 height 19
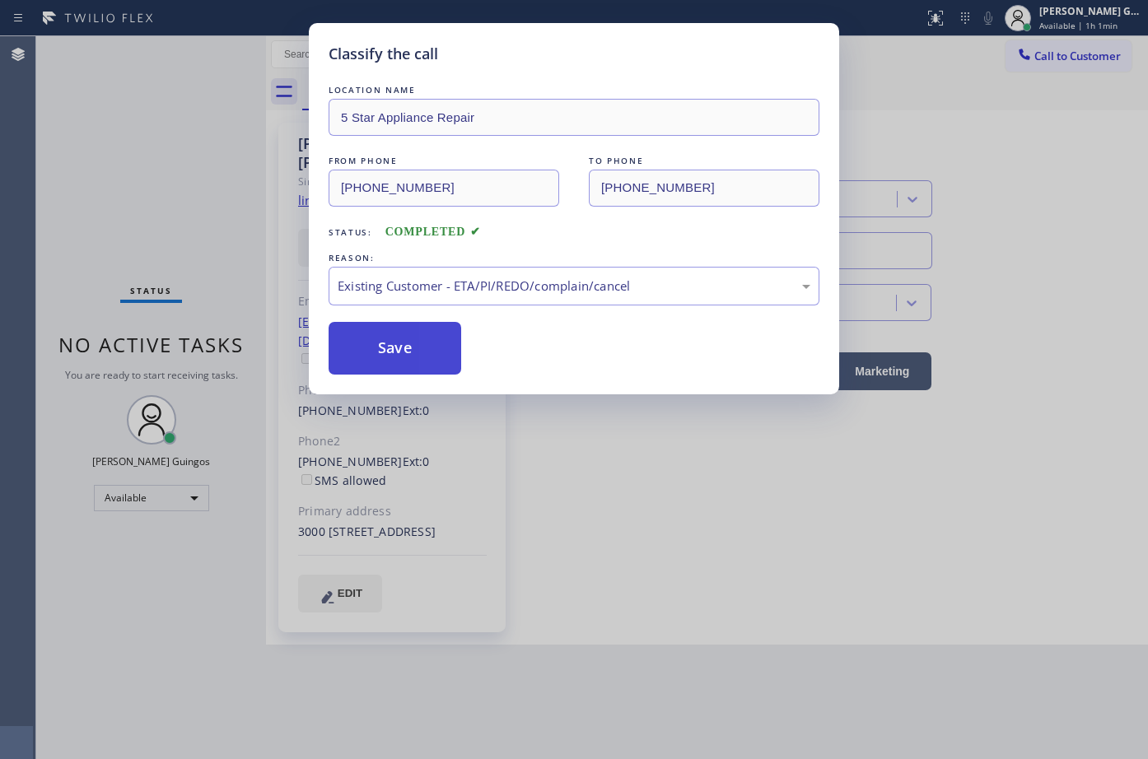
click at [399, 345] on button "Save" at bounding box center [395, 348] width 133 height 53
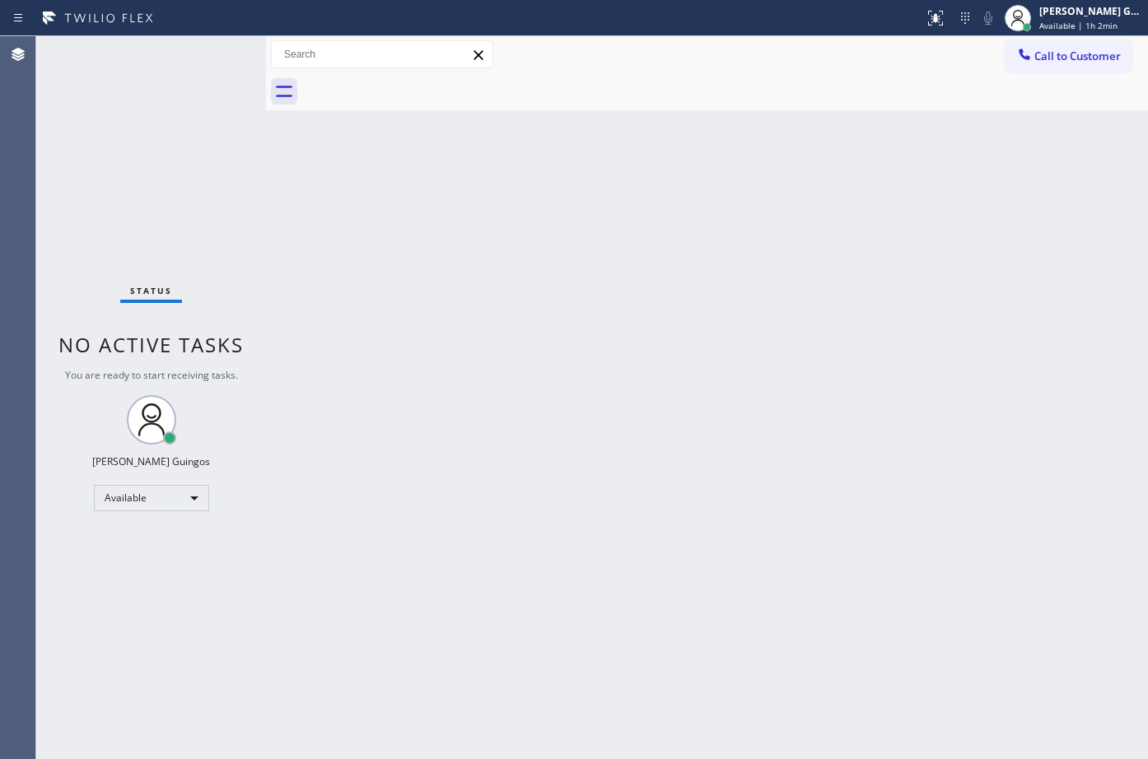
drag, startPoint x: 574, startPoint y: 238, endPoint x: 161, endPoint y: 7, distance: 473.1
click at [509, 200] on div "Back to Dashboard Change Sender ID Customers Technicians Select a contact Outbo…" at bounding box center [707, 397] width 882 height 723
click at [729, 194] on div "Back to Dashboard Change Sender ID Customers Technicians Select a contact Outbo…" at bounding box center [707, 397] width 882 height 723
click at [563, 343] on div "Back to Dashboard Change Sender ID Customers Technicians Select a contact Outbo…" at bounding box center [707, 397] width 882 height 723
click at [720, 310] on div "Back to Dashboard Change Sender ID Customers Technicians Select a contact Outbo…" at bounding box center [707, 397] width 882 height 723
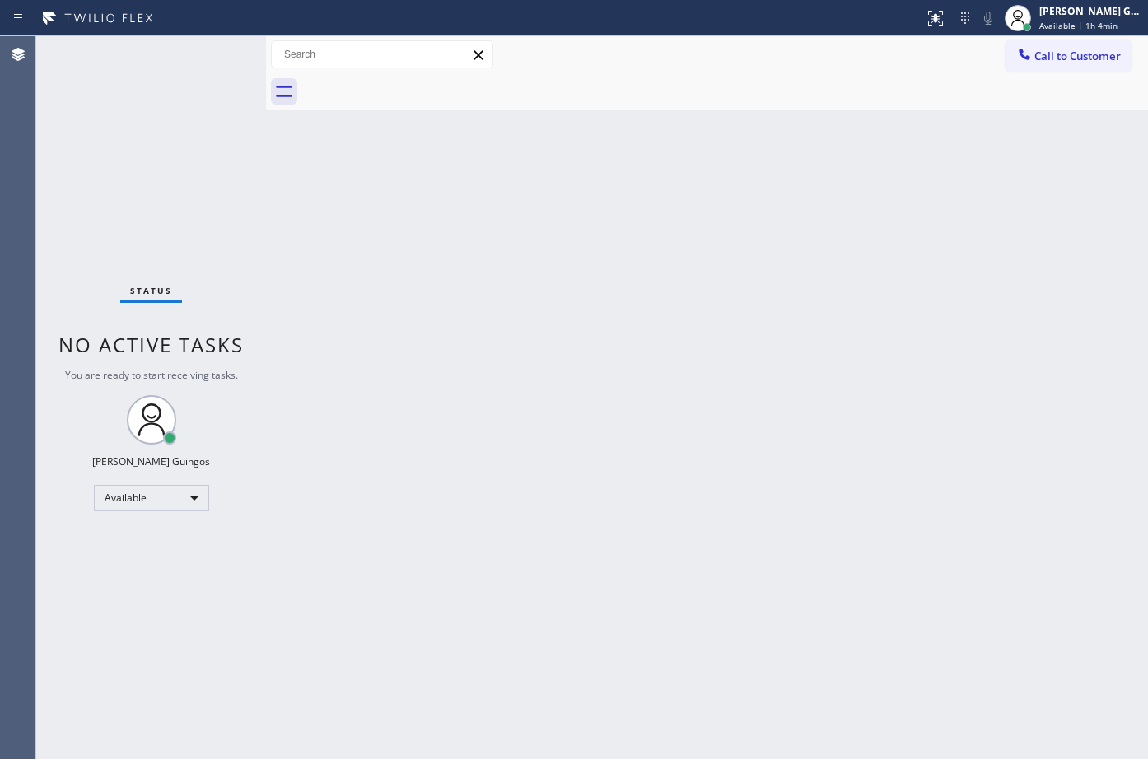
drag, startPoint x: 808, startPoint y: 561, endPoint x: 834, endPoint y: 556, distance: 26.8
click at [825, 558] on div "Back to Dashboard Change Sender ID Customers Technicians Select a contact Outbo…" at bounding box center [707, 397] width 882 height 723
click at [749, 433] on div "Back to Dashboard Change Sender ID Customers Technicians Select a contact Outbo…" at bounding box center [707, 397] width 882 height 723
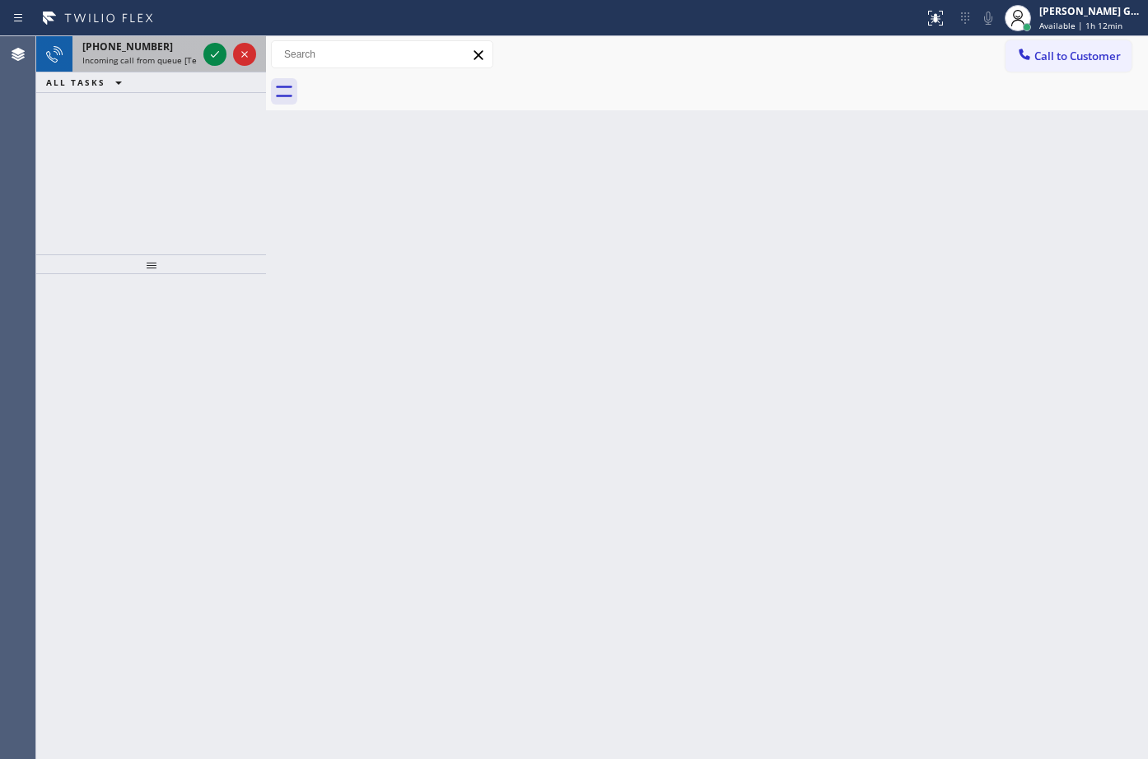
click at [165, 37] on div "+12139444499 Incoming call from queue [Test] All" at bounding box center [136, 54] width 128 height 36
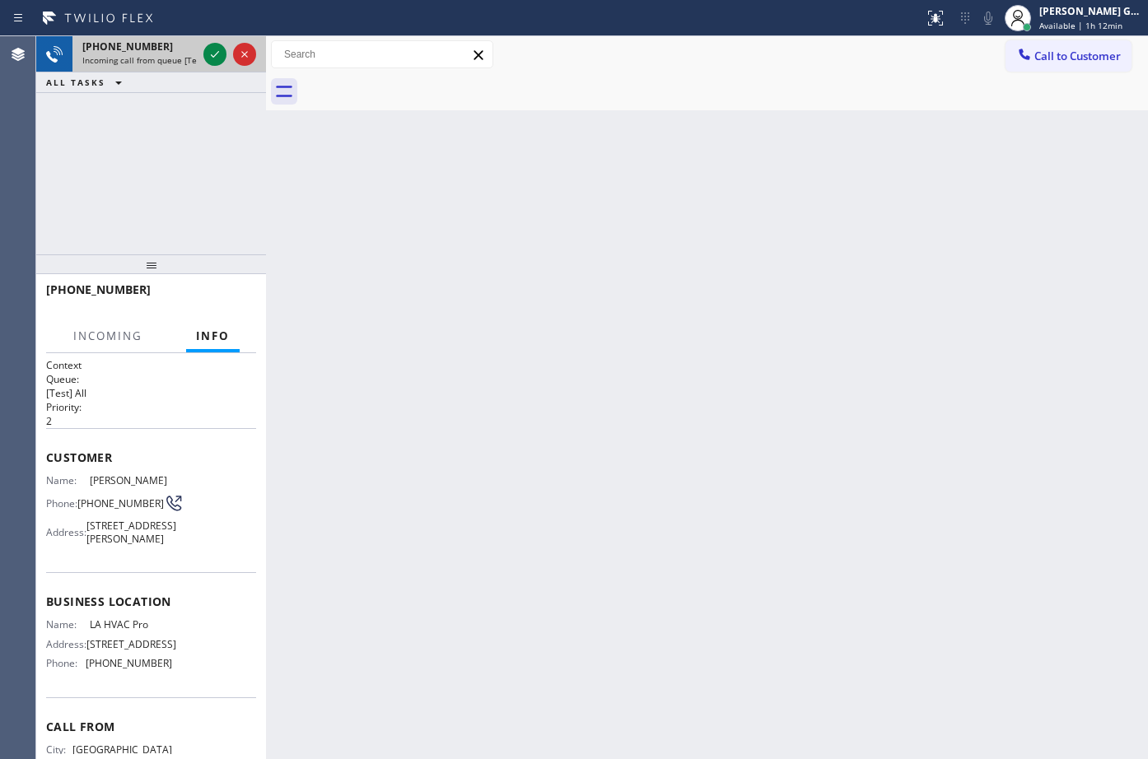
click at [173, 49] on div "+12139444499" at bounding box center [139, 47] width 114 height 14
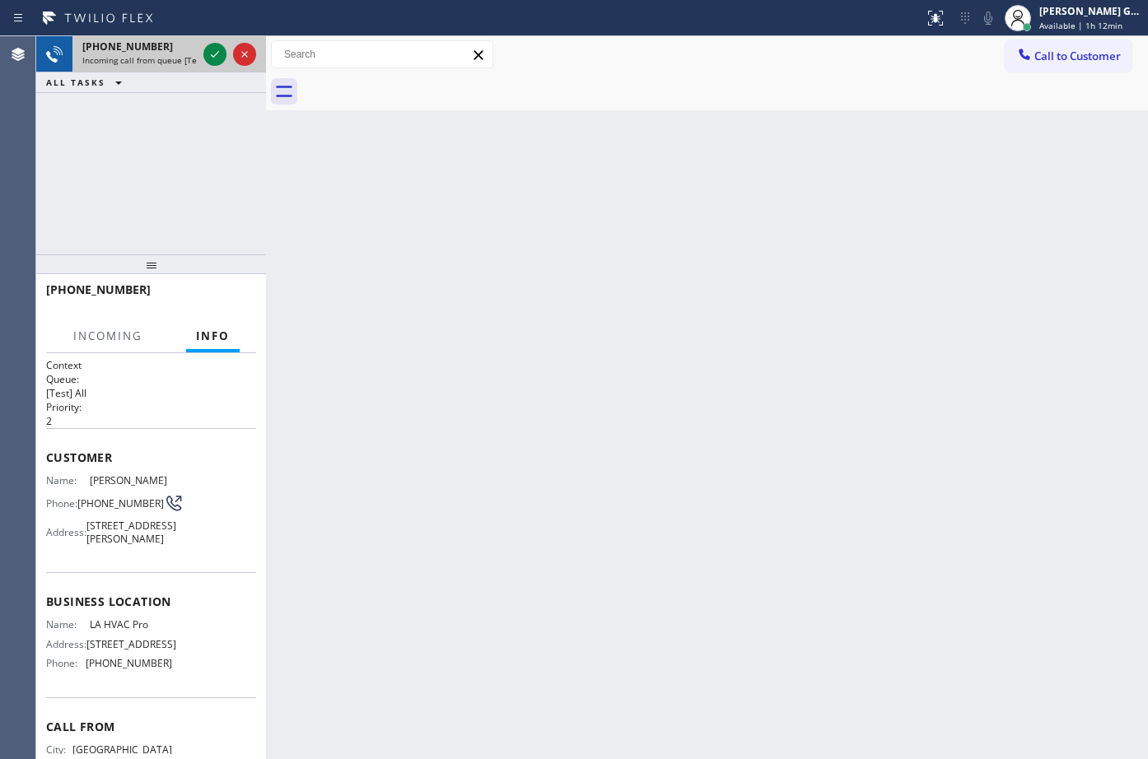
click at [173, 49] on div "+12139444499" at bounding box center [139, 47] width 114 height 14
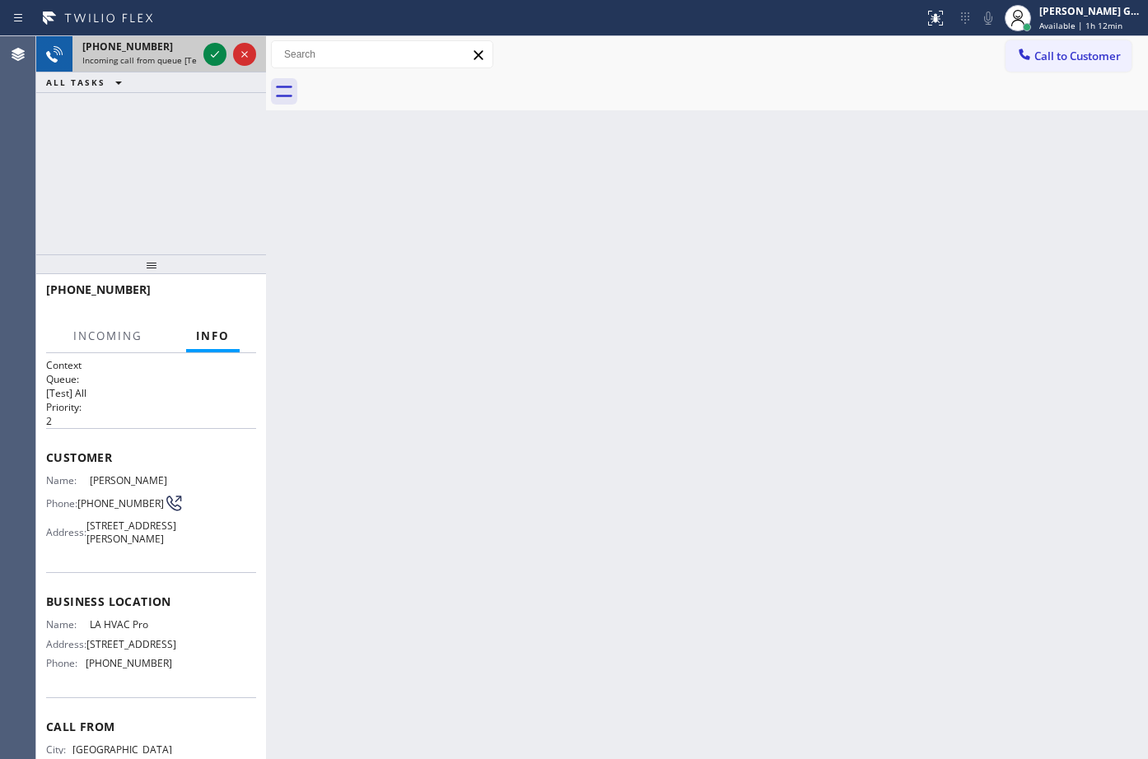
click at [173, 49] on div "+12139444499" at bounding box center [139, 47] width 114 height 14
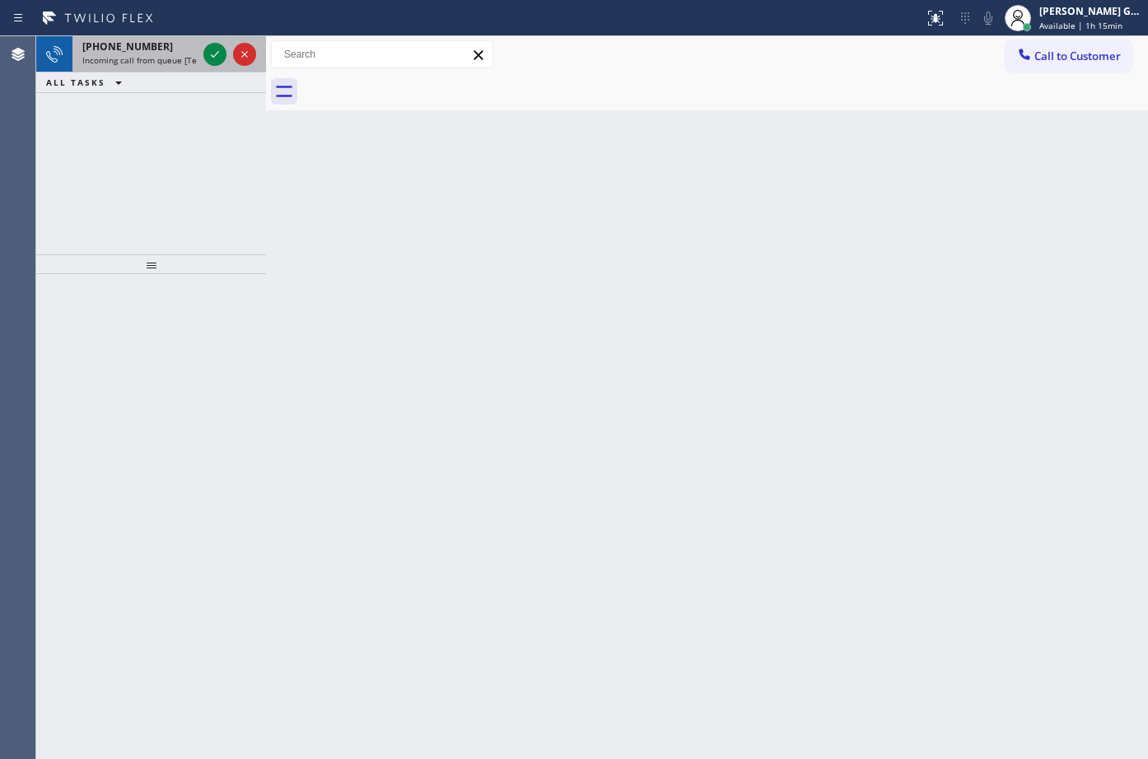
click at [170, 59] on span "Incoming call from queue [Test] All" at bounding box center [150, 60] width 137 height 12
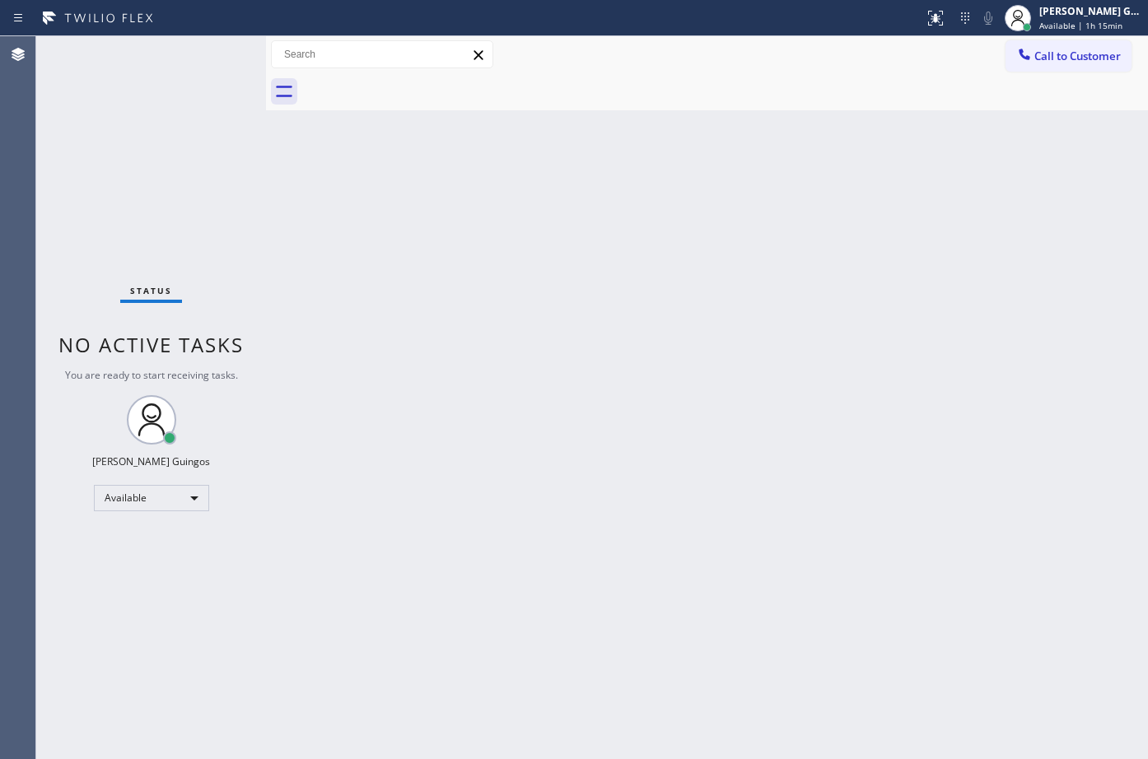
click at [211, 58] on div "Status No active tasks You are ready to start receiving tasks. [PERSON_NAME] Av…" at bounding box center [151, 397] width 230 height 723
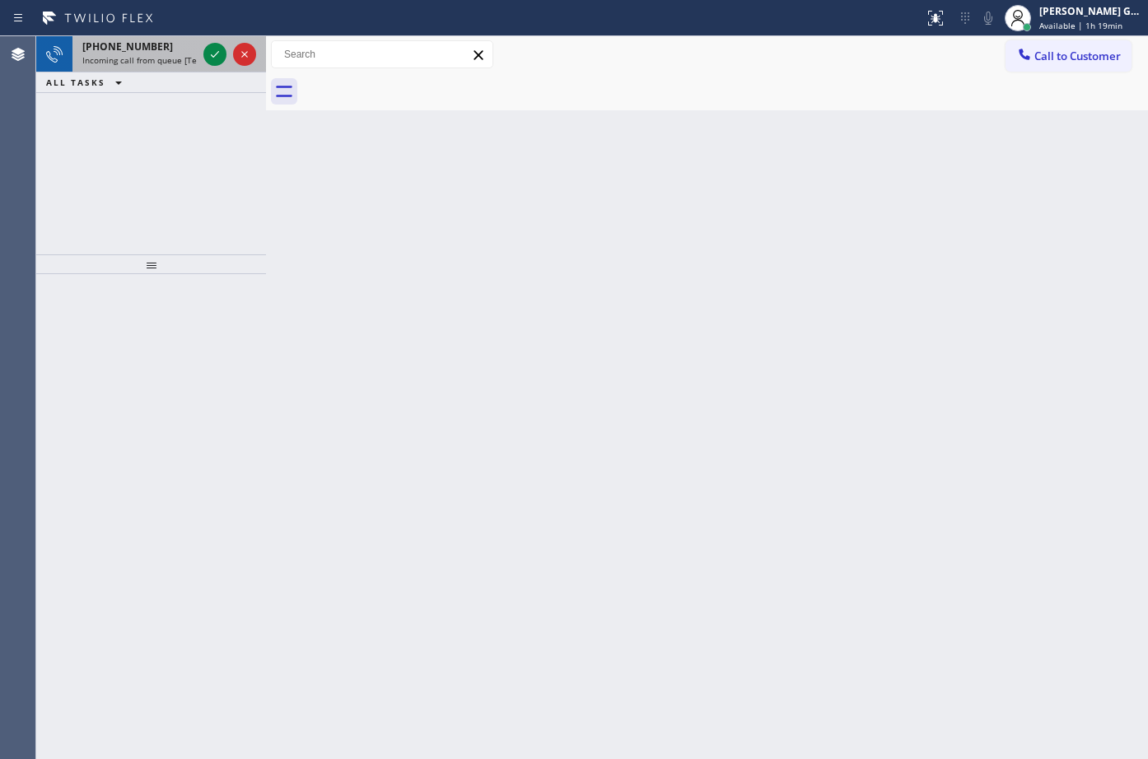
click at [168, 55] on span "Incoming call from queue [Test] All" at bounding box center [150, 60] width 137 height 12
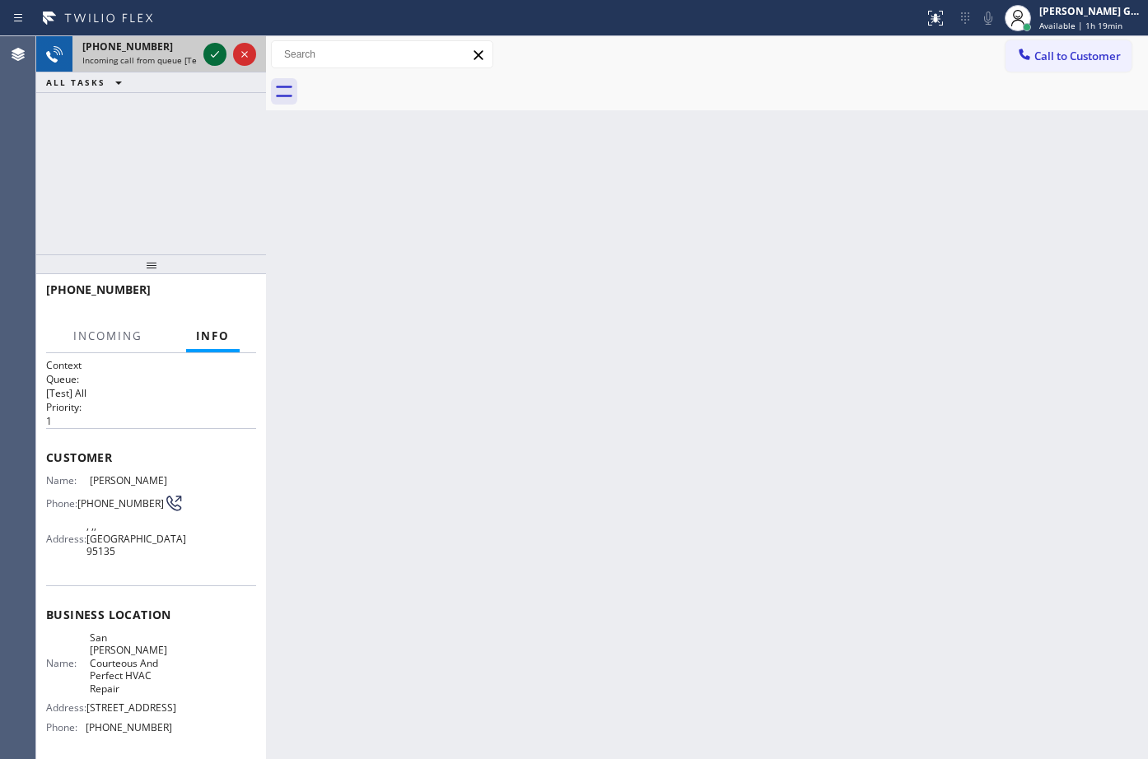
click at [208, 58] on icon at bounding box center [215, 54] width 20 height 20
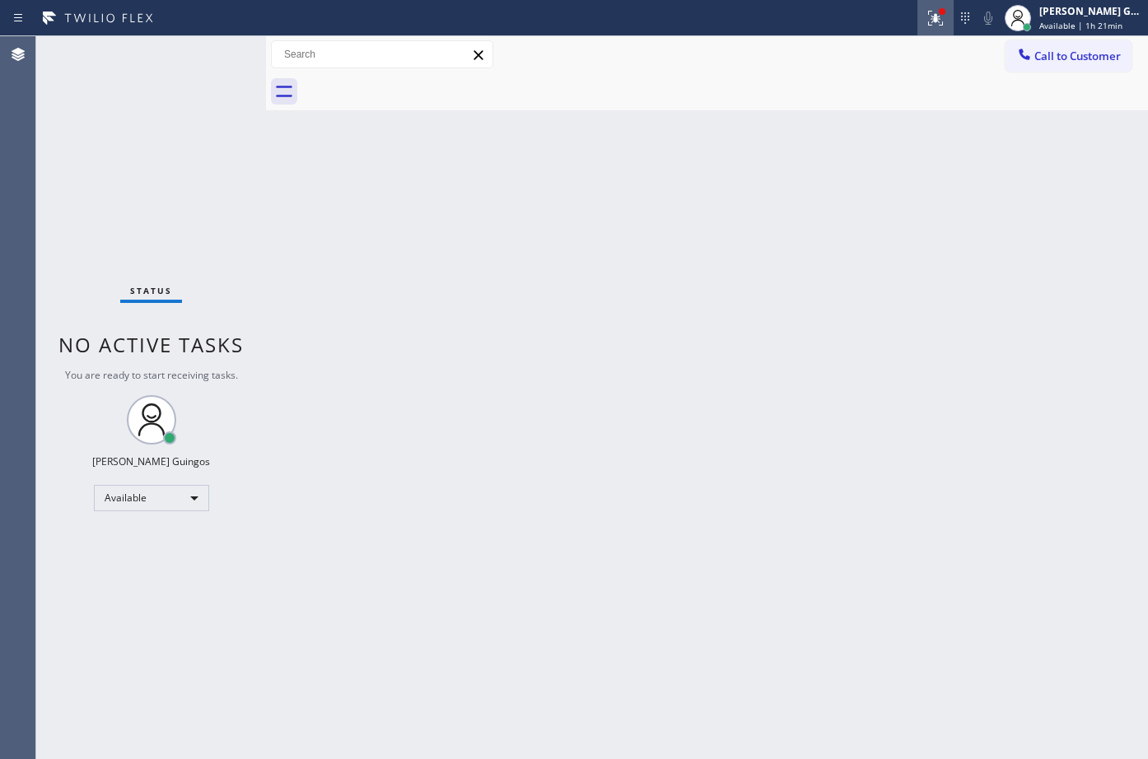
click at [936, 12] on icon at bounding box center [936, 18] width 20 height 20
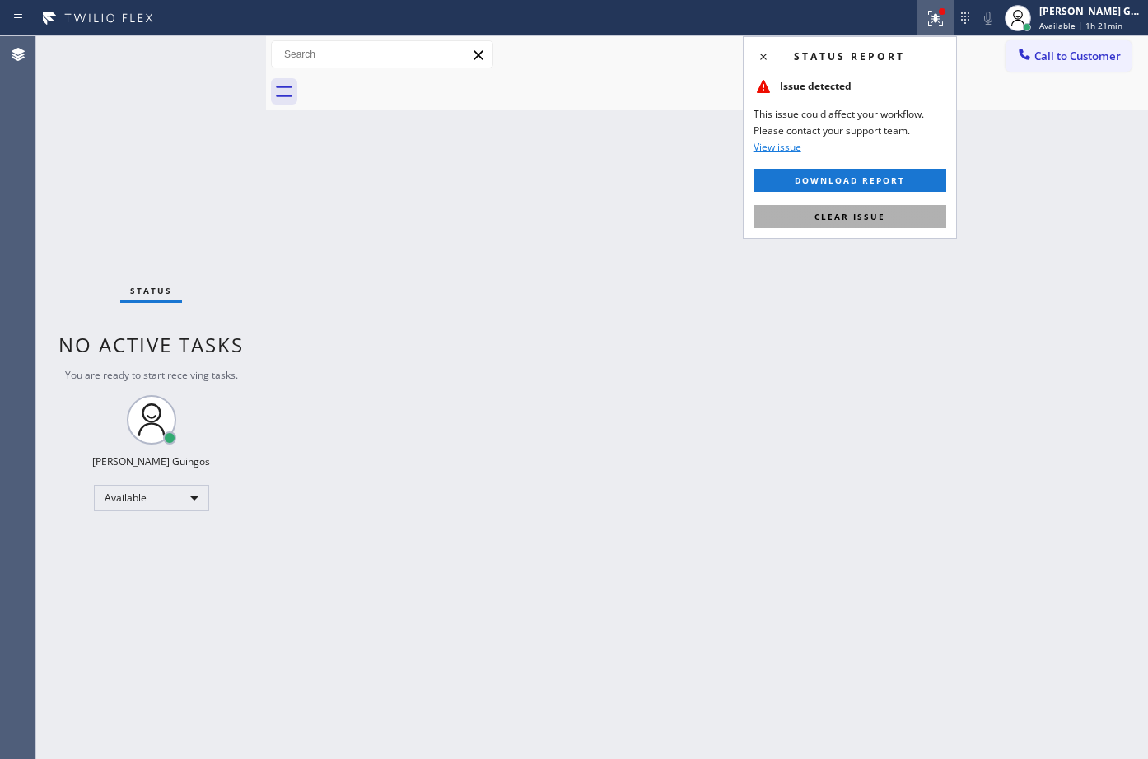
click at [862, 220] on span "Clear issue" at bounding box center [849, 217] width 71 height 12
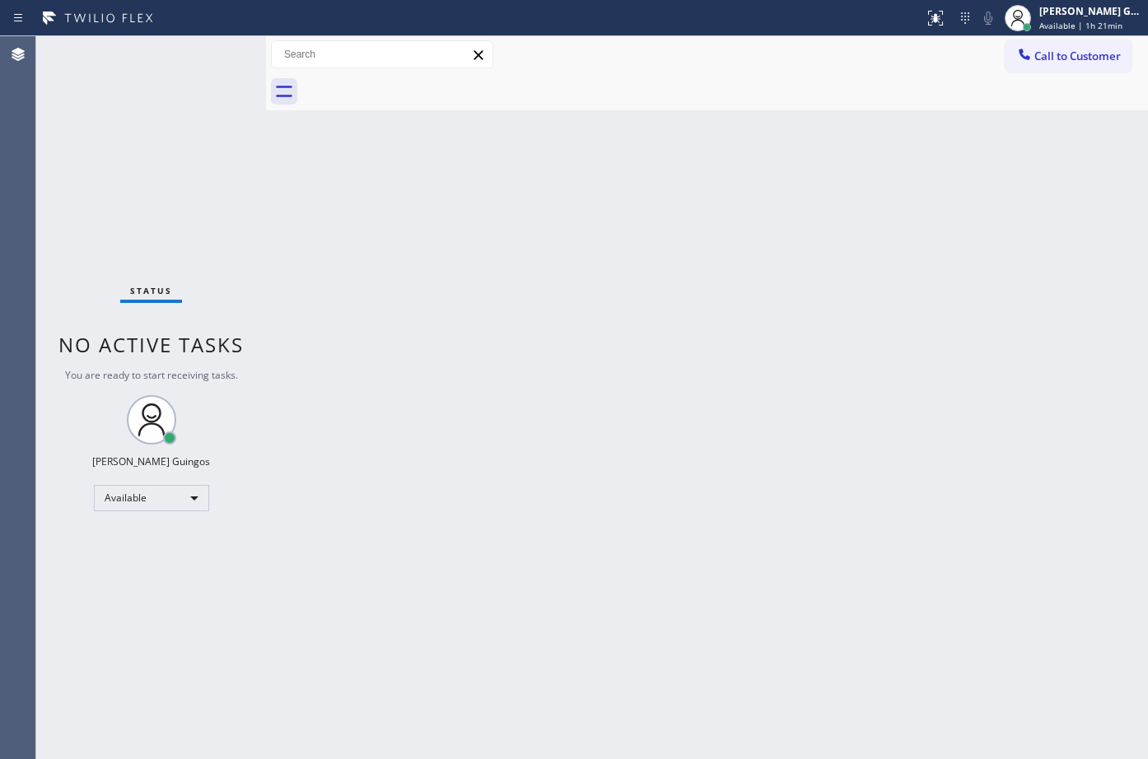
click at [862, 223] on div "Back to Dashboard Change Sender ID Customers Technicians Select a contact Outbo…" at bounding box center [707, 397] width 882 height 723
click at [761, 519] on div "Back to Dashboard Change Sender ID Customers Technicians Select a contact Outbo…" at bounding box center [707, 397] width 882 height 723
click at [558, 489] on div "Back to Dashboard Change Sender ID Customers Technicians Select a contact Outbo…" at bounding box center [707, 397] width 882 height 723
click at [841, 309] on div "Back to Dashboard Change Sender ID Customers Technicians Select a contact Outbo…" at bounding box center [707, 397] width 882 height 723
click at [1070, 22] on span "Available | 1h 22min" at bounding box center [1080, 26] width 83 height 12
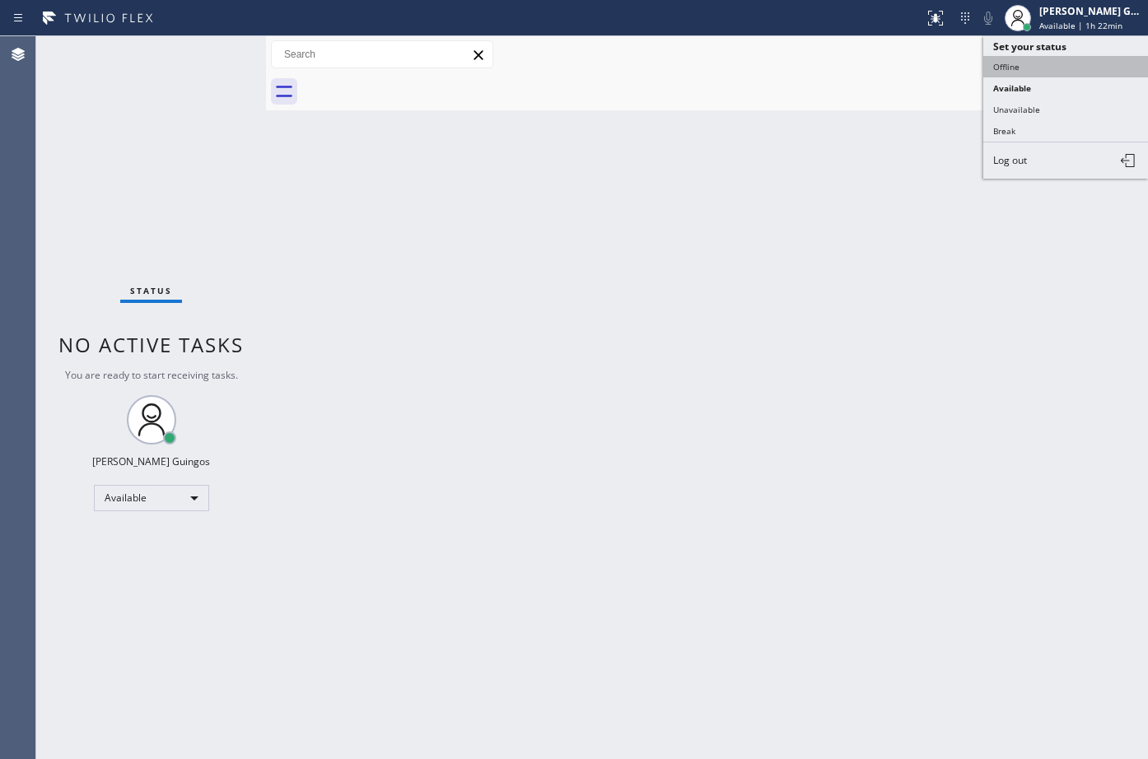
click at [1038, 72] on button "Offline" at bounding box center [1065, 66] width 165 height 21
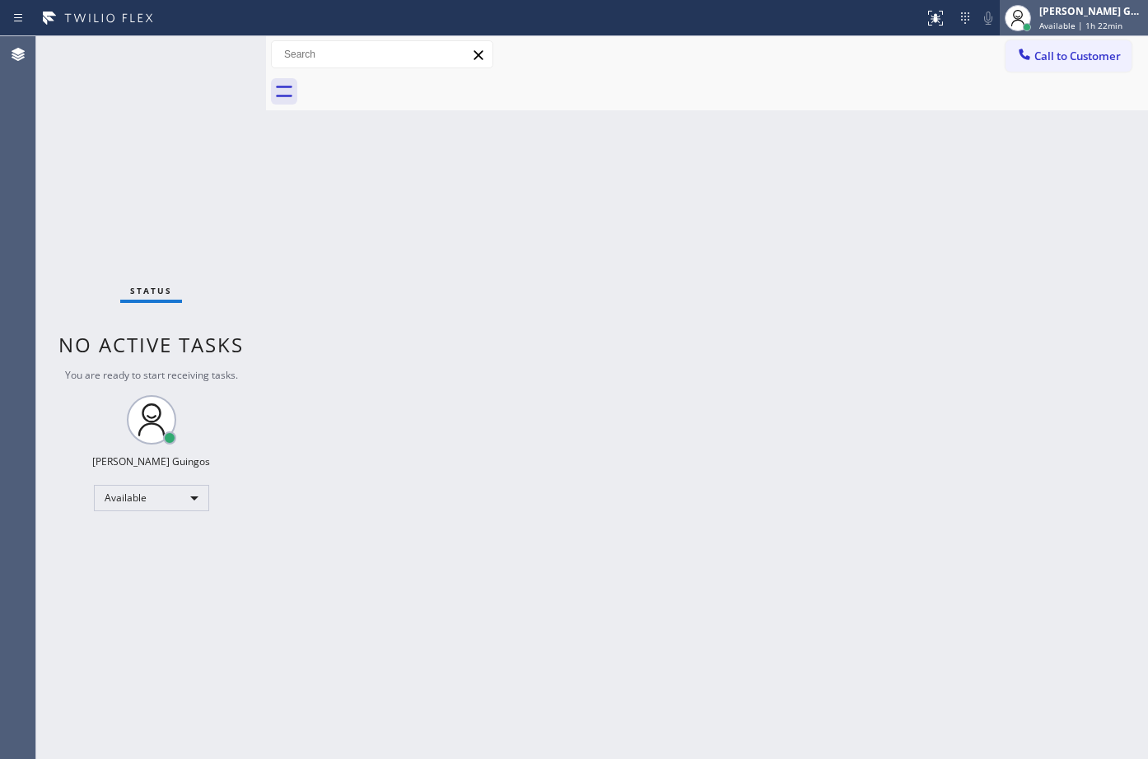
click at [1065, 16] on div "[PERSON_NAME] Guingos" at bounding box center [1091, 11] width 104 height 14
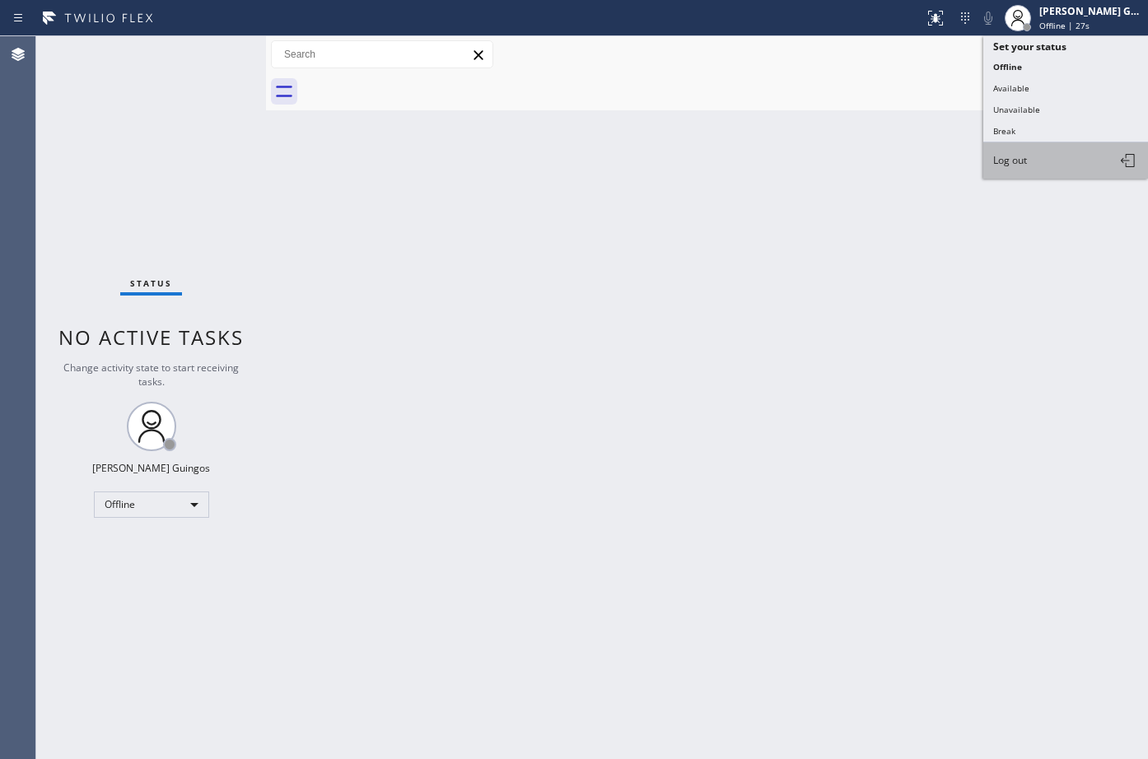
click at [1038, 149] on button "Log out" at bounding box center [1065, 160] width 165 height 36
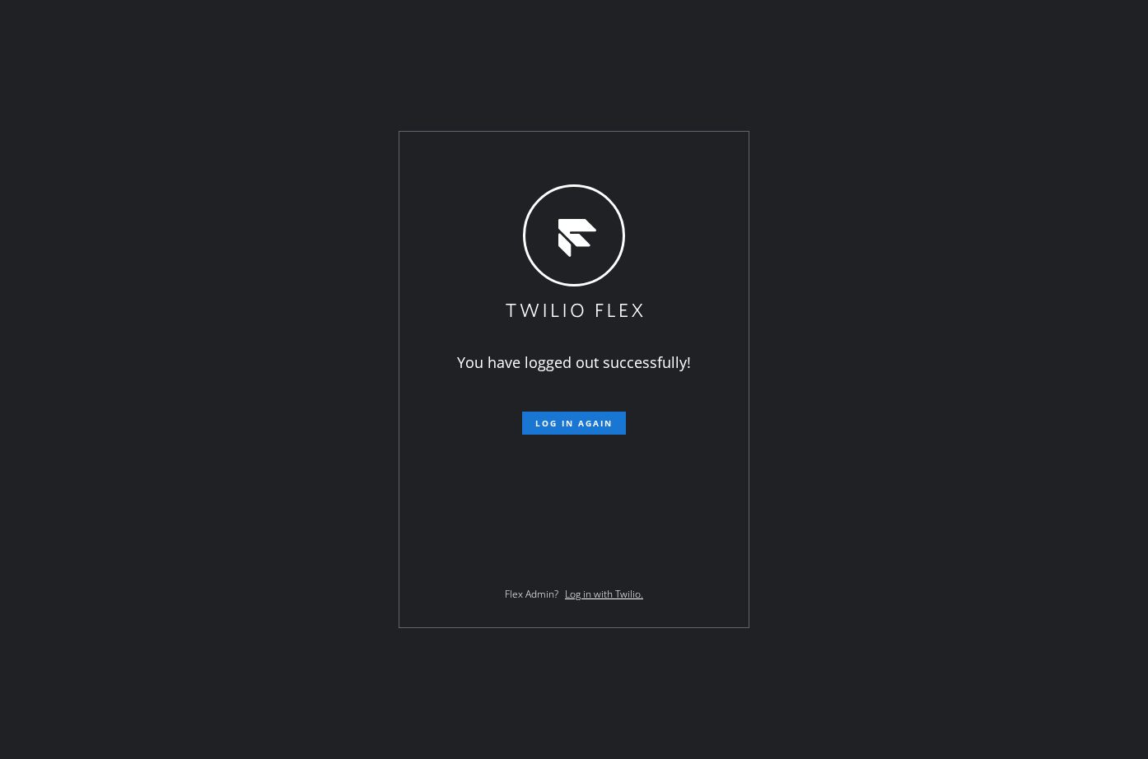
drag, startPoint x: 606, startPoint y: 51, endPoint x: 254, endPoint y: 0, distance: 355.3
click at [606, 51] on div "You have logged out successfully! Log in again Flex Admin? Log in with Twilio." at bounding box center [574, 379] width 1148 height 759
click at [800, 310] on div "You have logged out successfully! Log in again Flex Admin? Log in with Twilio." at bounding box center [574, 379] width 1148 height 759
